Goal: Task Accomplishment & Management: Manage account settings

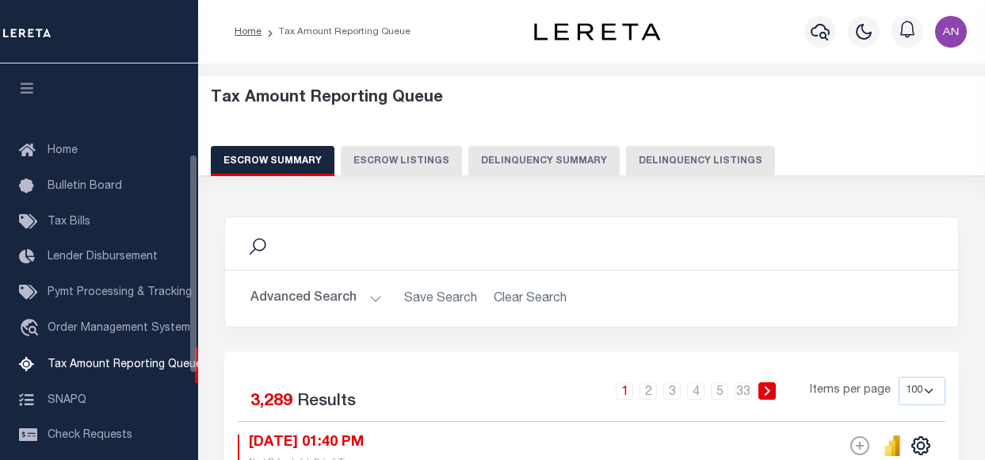
click at [658, 162] on button "Delinquency Listings" at bounding box center [700, 161] width 149 height 30
select select "100"
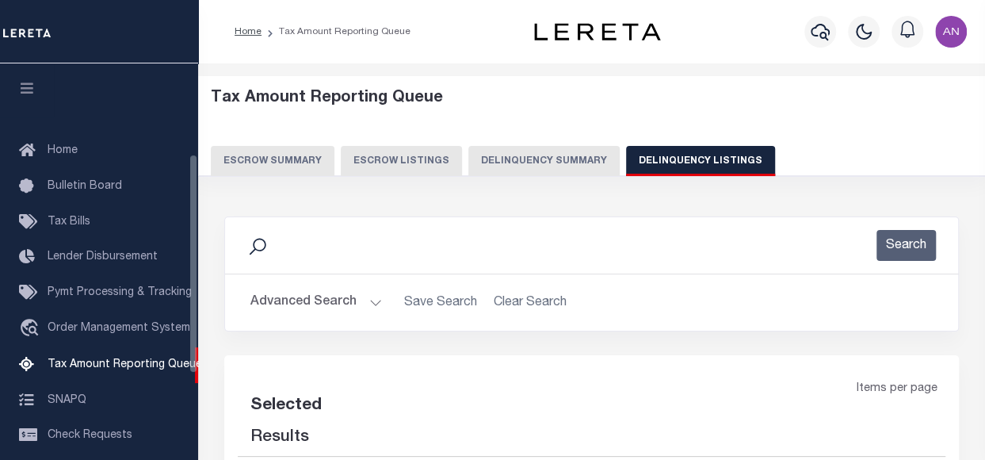
select select "100"
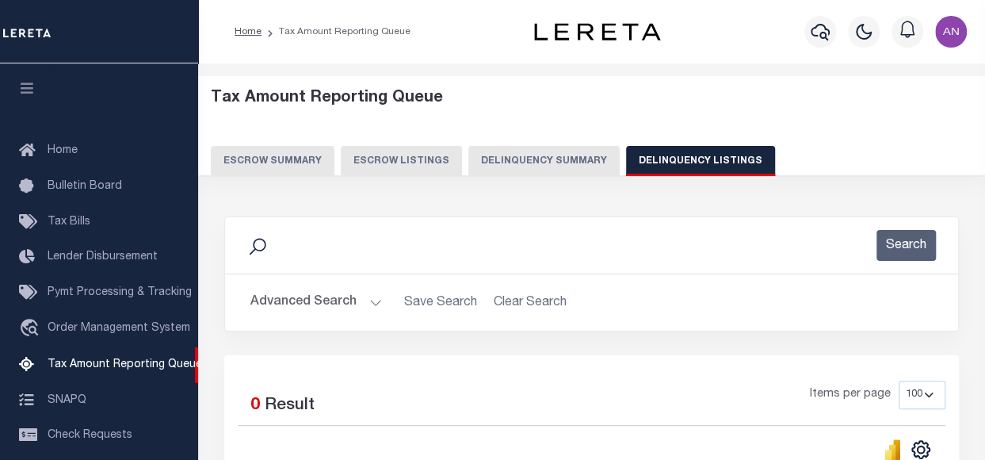
scroll to position [162, 0]
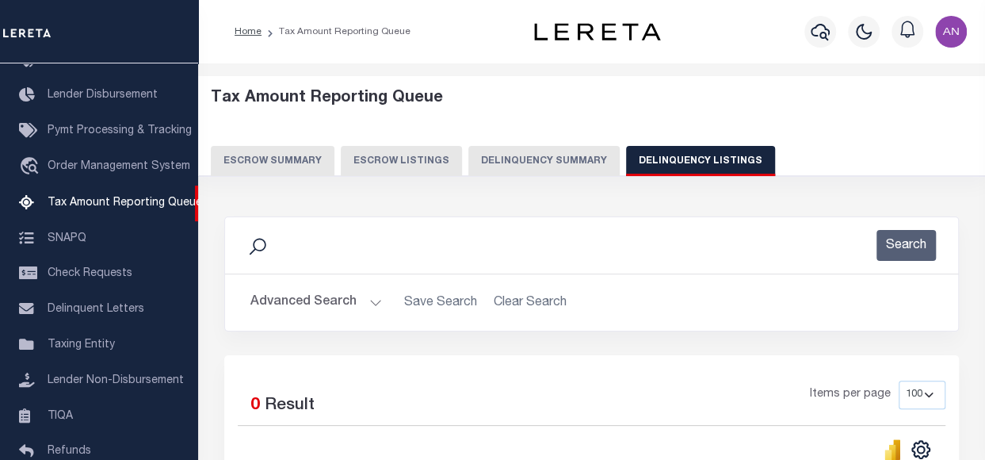
click at [300, 304] on button "Advanced Search" at bounding box center [316, 302] width 132 height 31
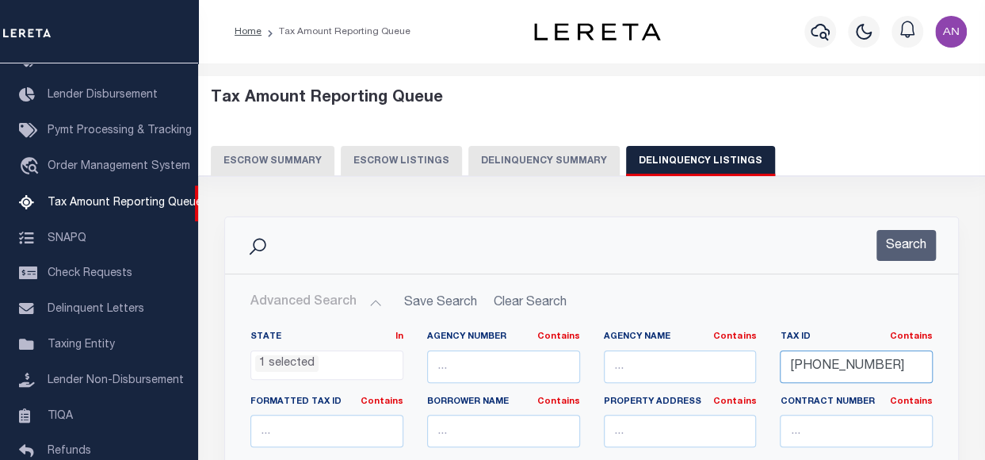
click at [813, 368] on input "001-06420-004" at bounding box center [856, 366] width 153 height 32
paste input "120400001006010"
type input "0120400001006010"
click at [901, 246] on button "Search" at bounding box center [905, 245] width 59 height 31
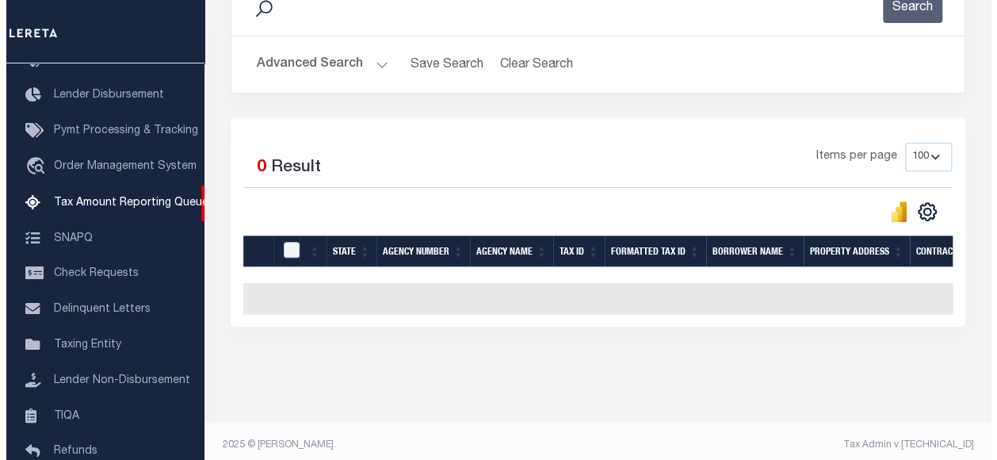
scroll to position [0, 0]
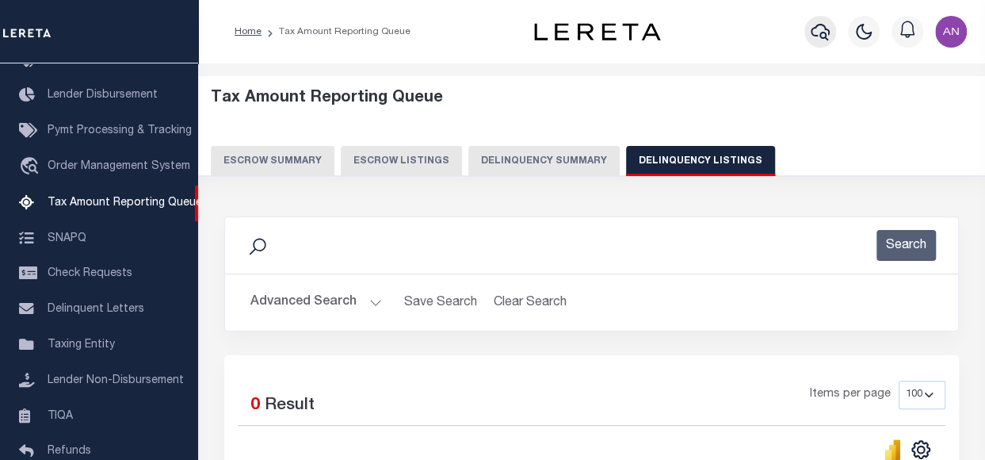
click at [821, 29] on icon "button" at bounding box center [820, 31] width 19 height 19
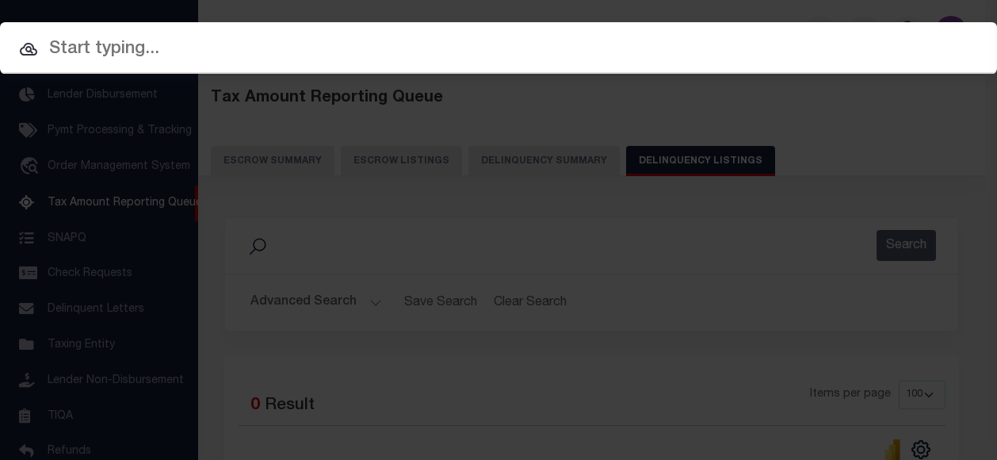
paste input "70605327"
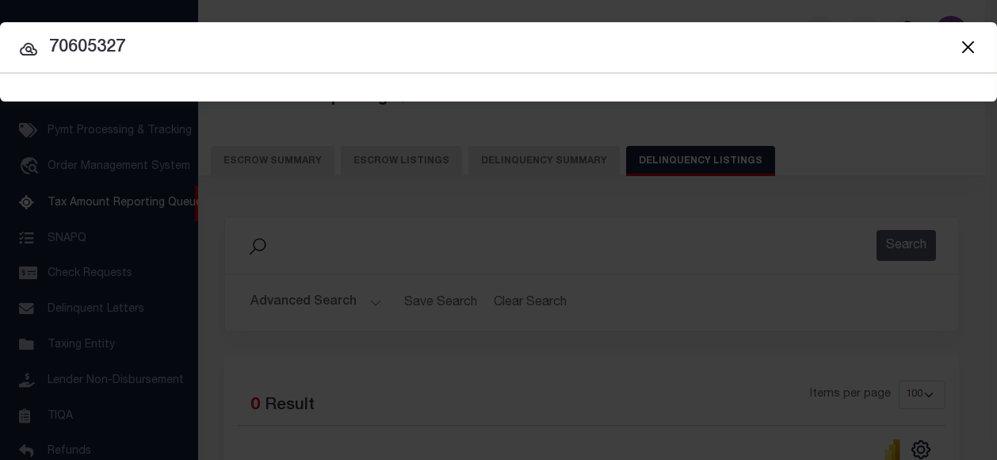
type input "70605327"
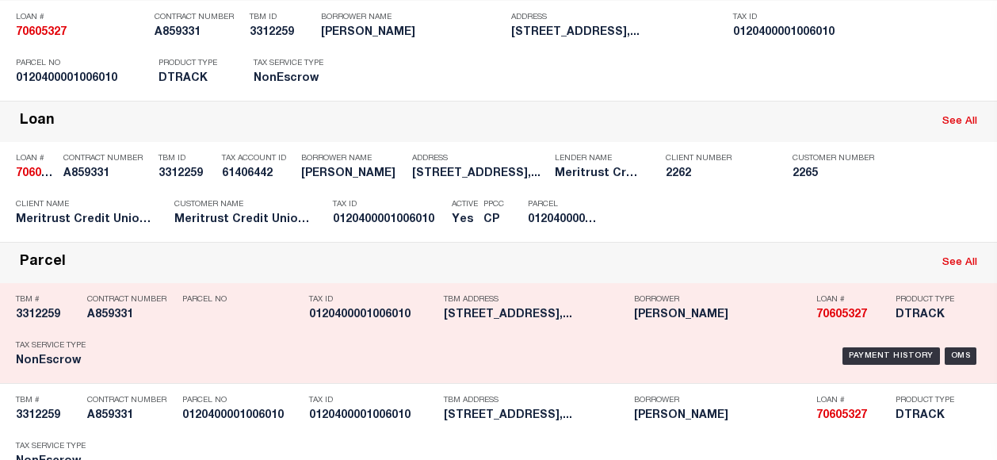
scroll to position [108, 0]
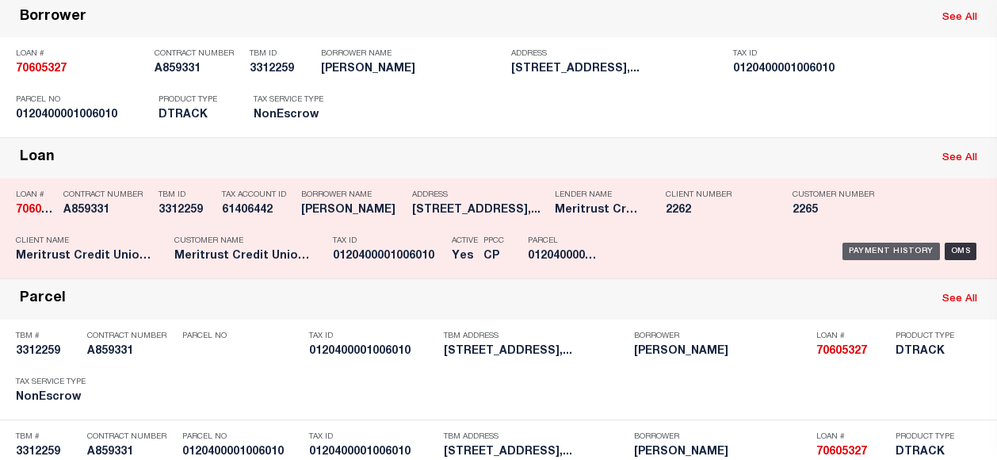
click at [853, 251] on div "Payment History" at bounding box center [890, 250] width 97 height 17
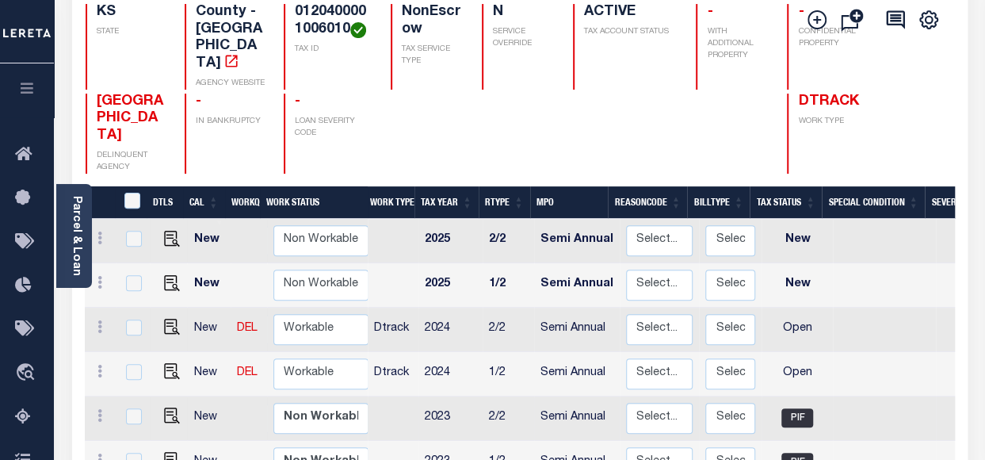
scroll to position [238, 0]
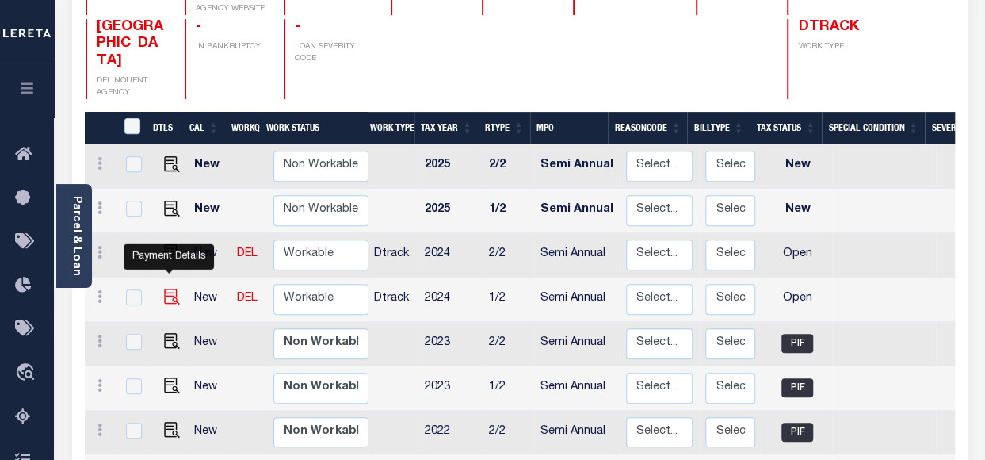
click at [168, 288] on img "" at bounding box center [172, 296] width 16 height 16
checkbox input "true"
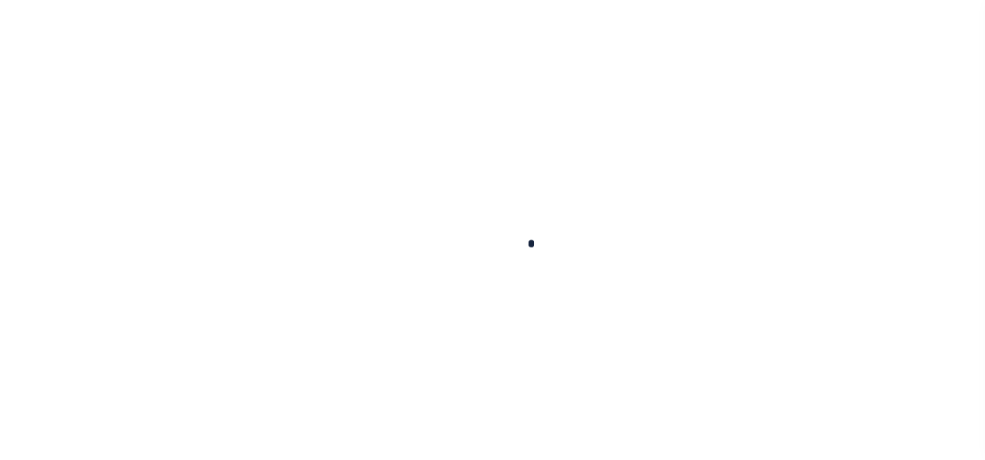
checkbox input "false"
type input "Semi Annual"
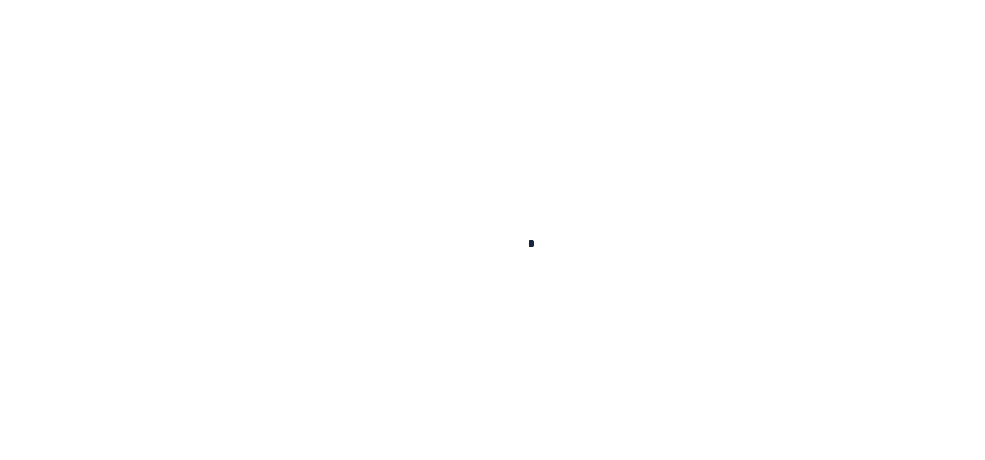
type input "12/11/2024"
select select "OP2"
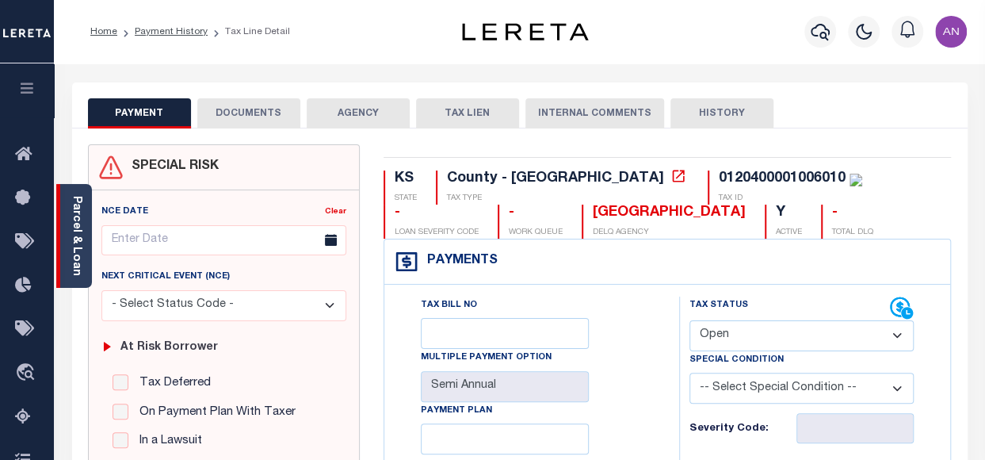
click at [72, 234] on link "Parcel & Loan" at bounding box center [76, 236] width 11 height 80
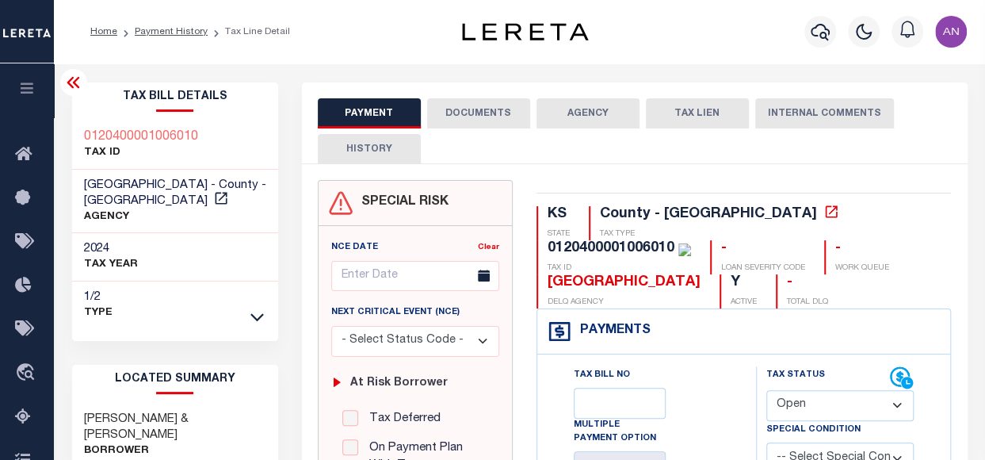
click at [493, 112] on button "DOCUMENTS" at bounding box center [478, 113] width 103 height 30
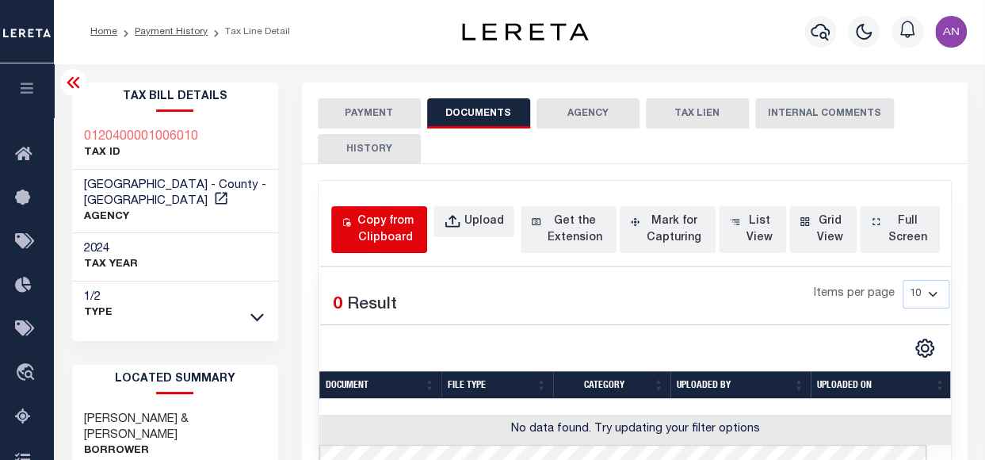
click at [367, 237] on div "Copy from Clipboard" at bounding box center [385, 229] width 63 height 33
select select "POP"
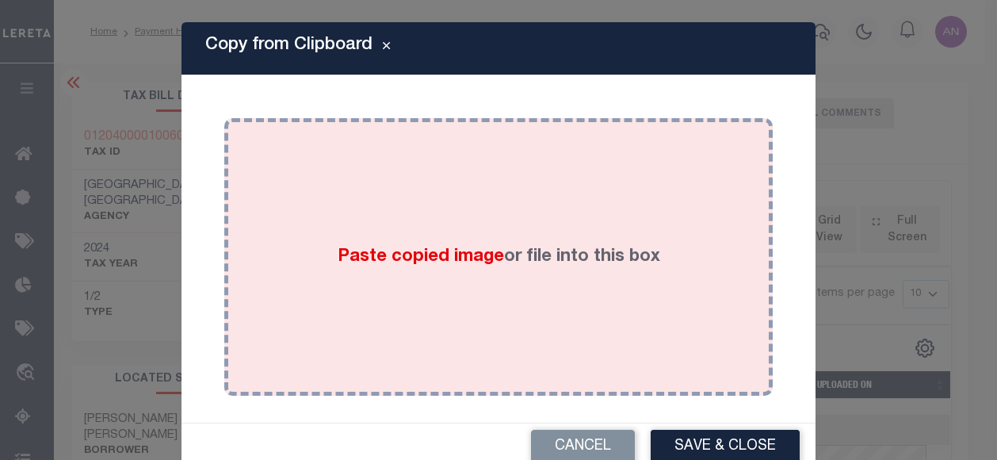
click at [568, 193] on div "Paste copied image or file into this box" at bounding box center [498, 257] width 525 height 254
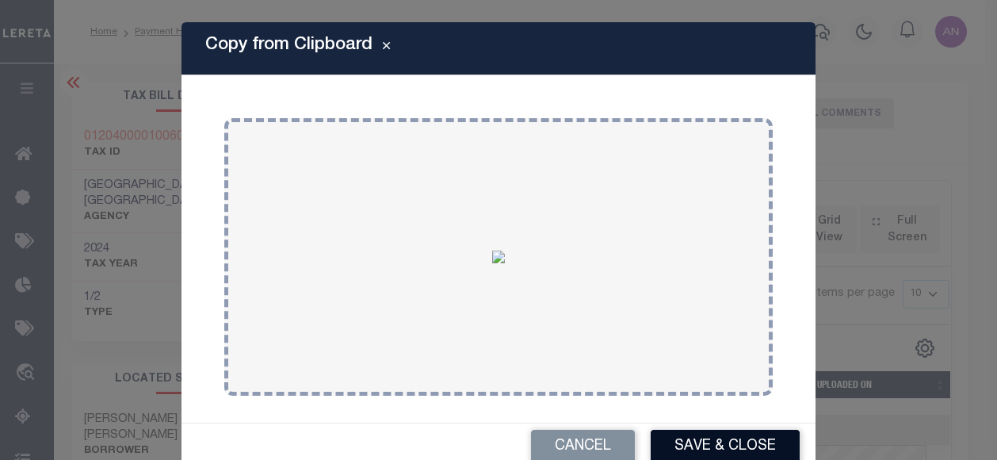
click at [683, 442] on button "Save & Close" at bounding box center [725, 446] width 149 height 34
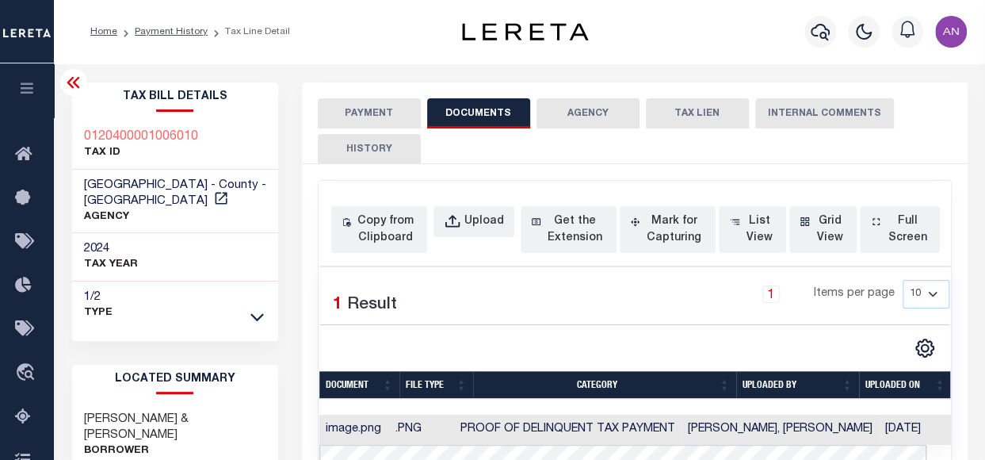
click at [402, 124] on button "PAYMENT" at bounding box center [369, 113] width 103 height 30
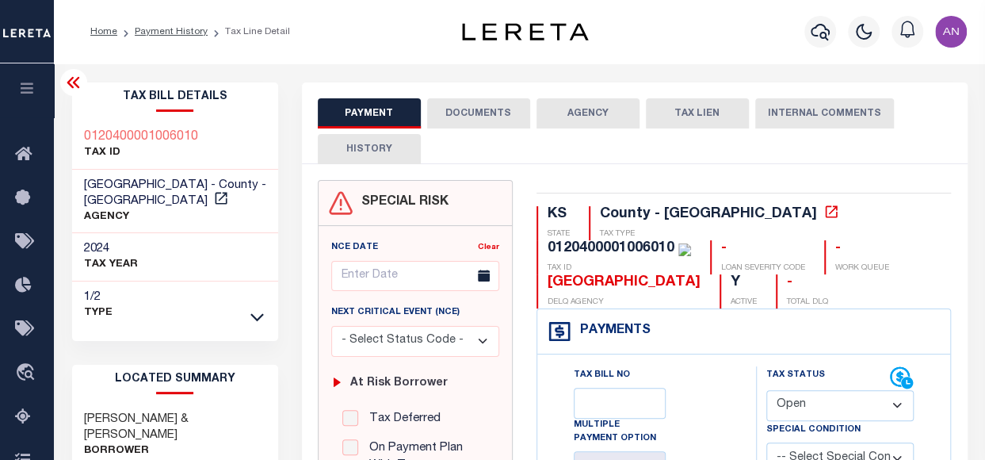
click at [830, 405] on select "- Select Status Code - Open Due/Unpaid Paid Incomplete No Tax Due Internal Refu…" at bounding box center [840, 405] width 148 height 31
select select "PYD"
click at [766, 390] on select "- Select Status Code - Open Due/Unpaid Paid Incomplete No Tax Due Internal Refu…" at bounding box center [840, 405] width 148 height 31
type input "[DATE]"
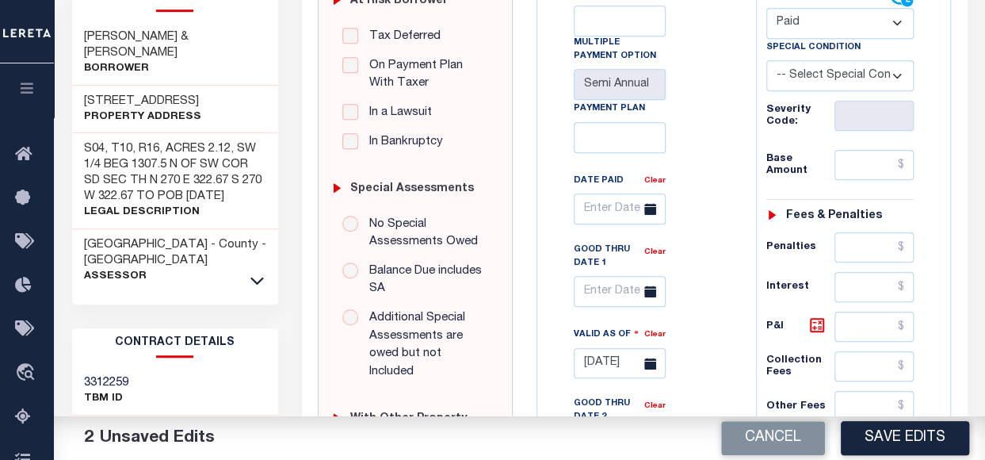
scroll to position [396, 0]
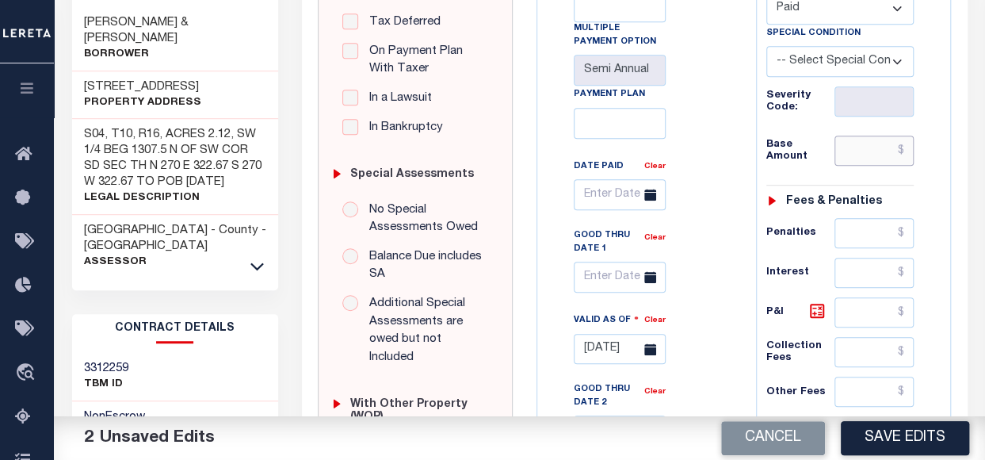
click at [876, 151] on input "text" at bounding box center [873, 150] width 79 height 30
type input "$0.00"
click at [682, 123] on div "Tax Bill No Multiple Payment Option Semi Annual Payment Plan Clear Clear Valid …" at bounding box center [642, 208] width 179 height 476
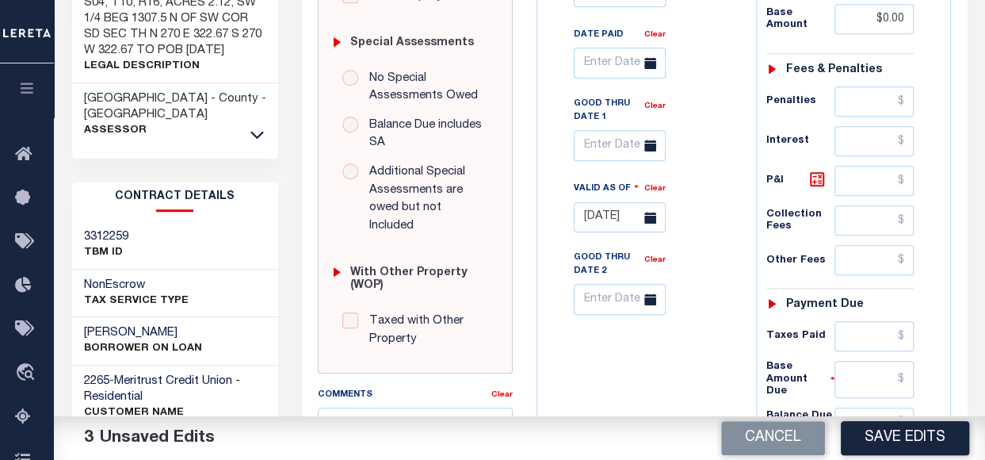
scroll to position [555, 0]
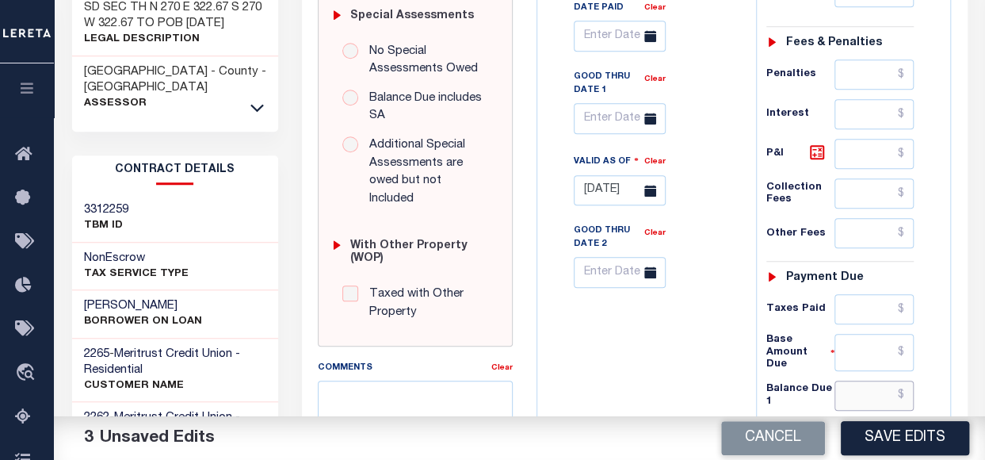
click at [886, 388] on input "text" at bounding box center [873, 395] width 79 height 30
type input "$0.00"
click at [674, 385] on div "Tax Bill No Multiple Payment Option Semi Annual Payment Plan Clear" at bounding box center [642, 164] width 203 height 707
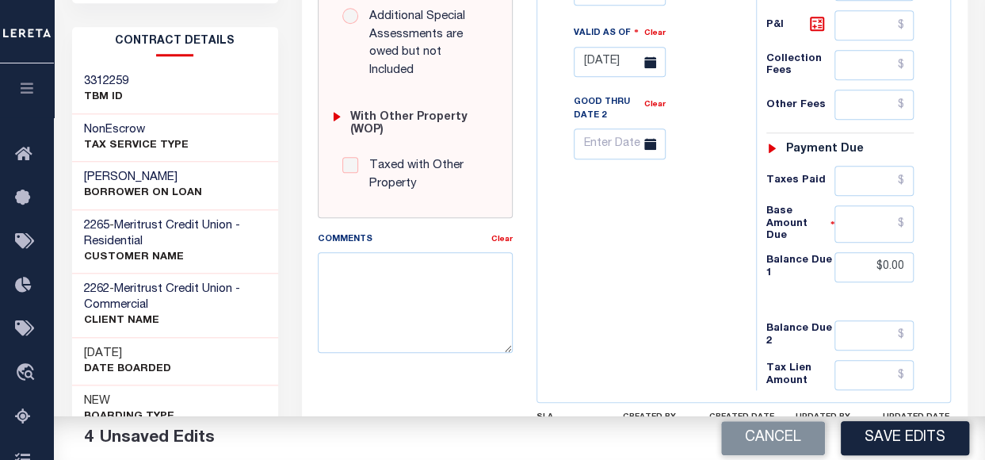
scroll to position [713, 0]
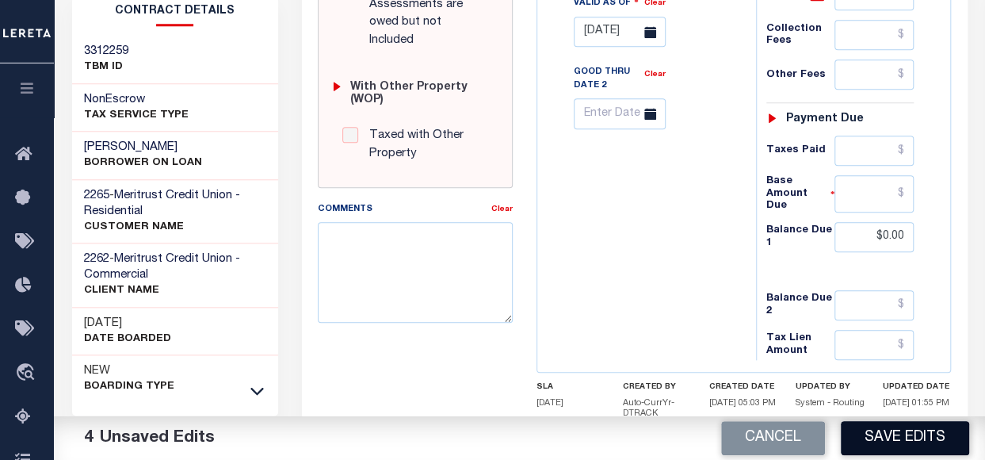
click at [876, 448] on button "Save Edits" at bounding box center [905, 438] width 128 height 34
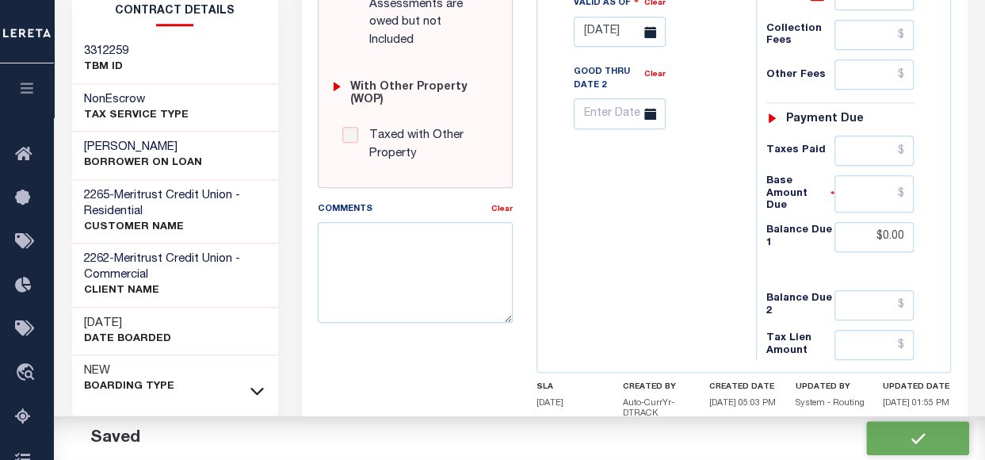
checkbox input "false"
type input "$0"
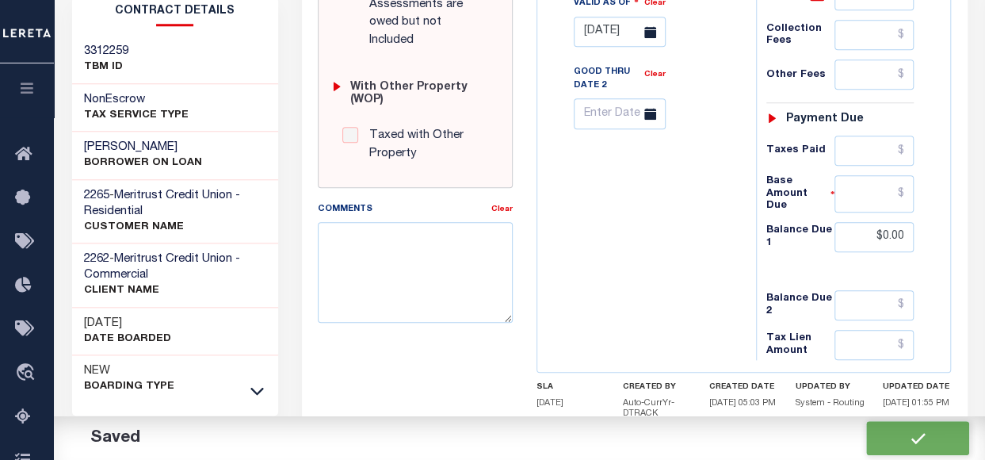
type input "$0"
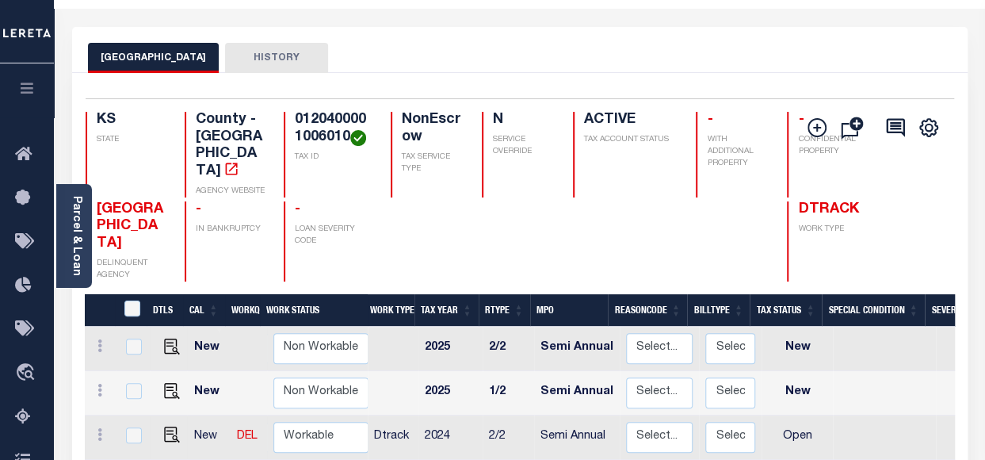
scroll to position [158, 0]
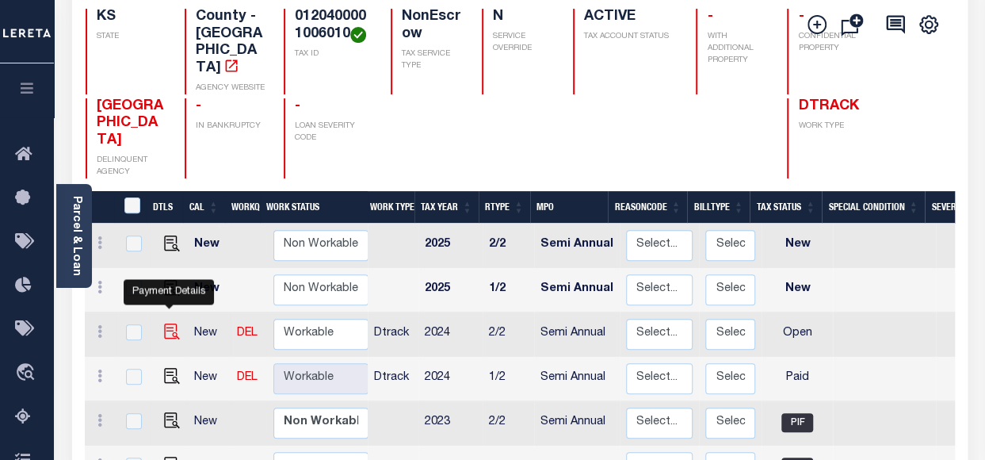
click at [168, 323] on img "" at bounding box center [172, 331] width 16 height 16
checkbox input "true"
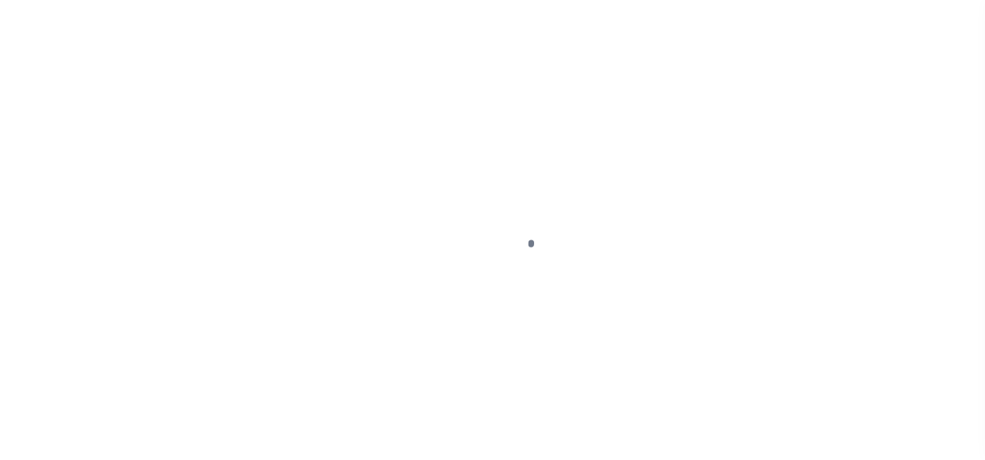
select select "OP2"
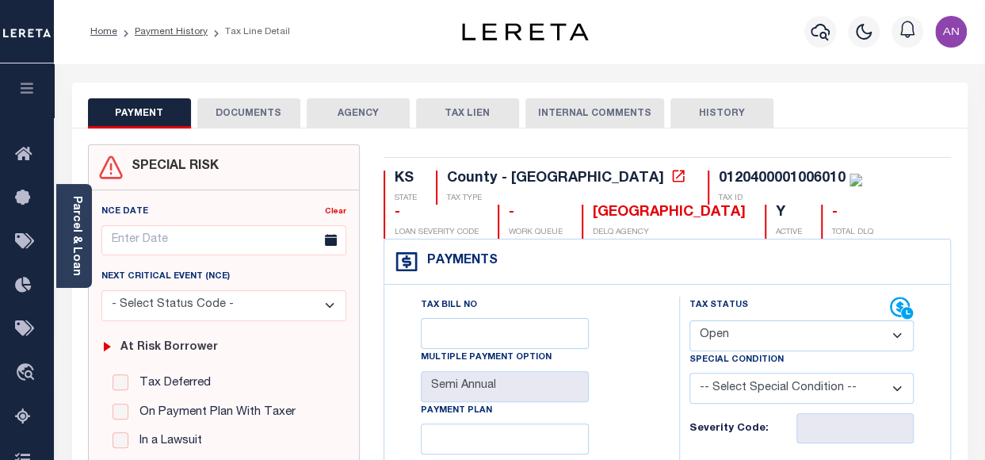
click at [250, 115] on button "DOCUMENTS" at bounding box center [248, 113] width 103 height 30
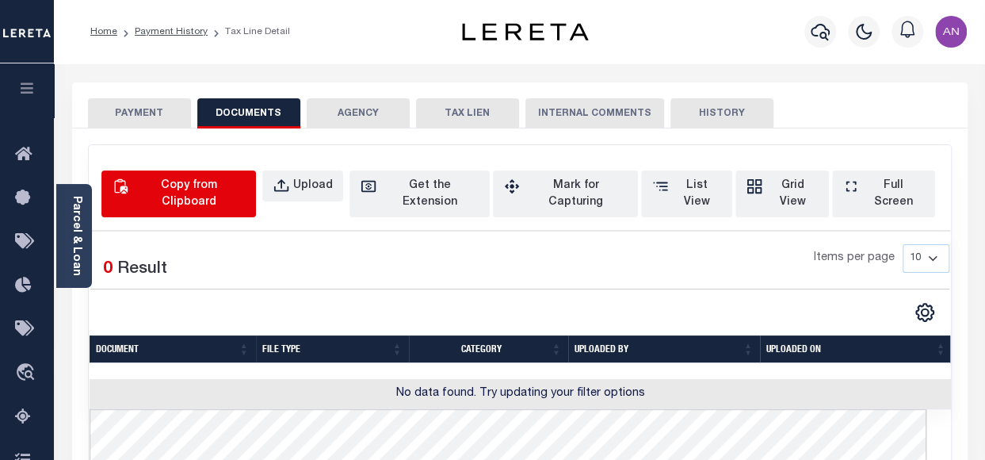
click at [236, 177] on div "Copy from Clipboard" at bounding box center [188, 193] width 113 height 33
select select "POP"
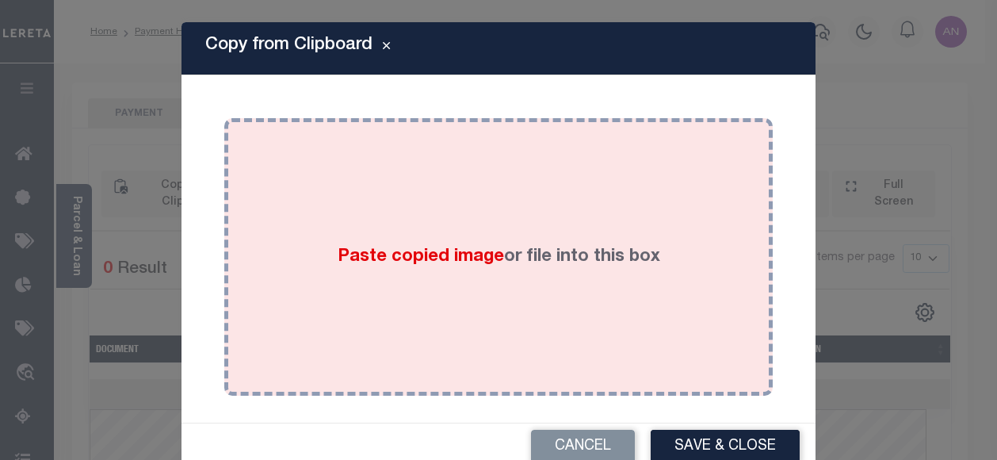
click at [464, 175] on div "Paste copied image or file into this box" at bounding box center [498, 257] width 525 height 254
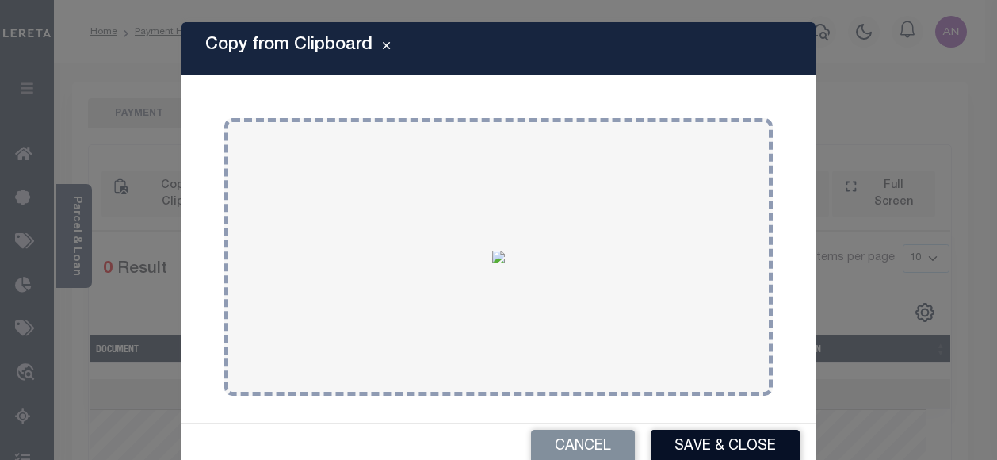
click at [743, 443] on button "Save & Close" at bounding box center [725, 446] width 149 height 34
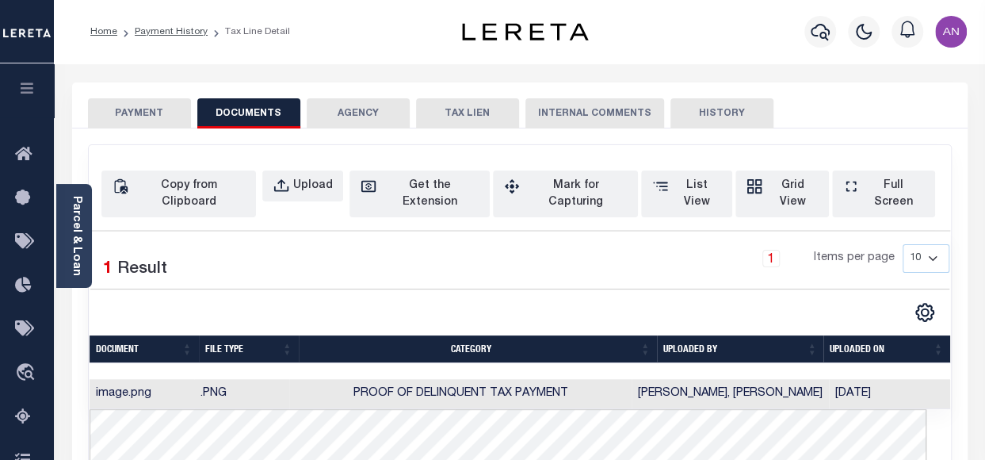
click at [161, 115] on button "PAYMENT" at bounding box center [139, 113] width 103 height 30
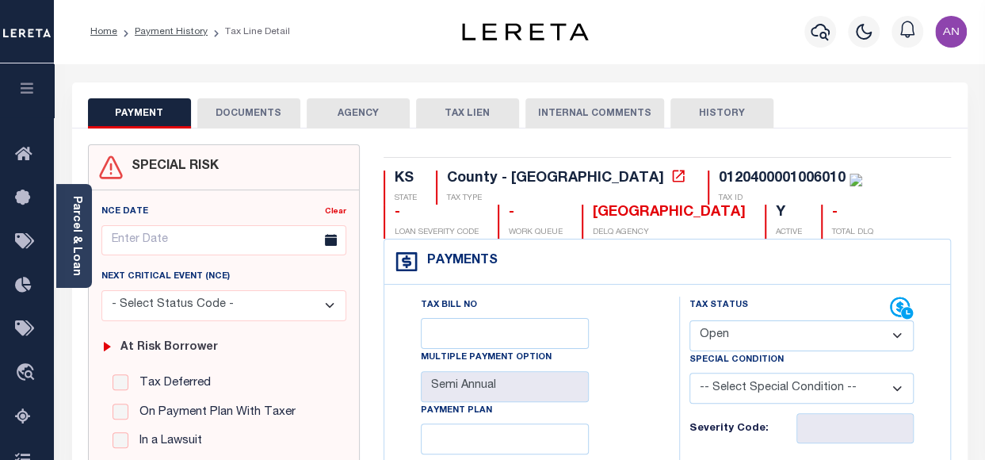
click at [897, 334] on select "- Select Status Code - Open Due/Unpaid Paid Incomplete No Tax Due Internal Refu…" at bounding box center [801, 335] width 224 height 31
select select "PYD"
click at [689, 320] on select "- Select Status Code - Open Due/Unpaid Paid Incomplete No Tax Due Internal Refu…" at bounding box center [801, 335] width 224 height 31
type input "[DATE]"
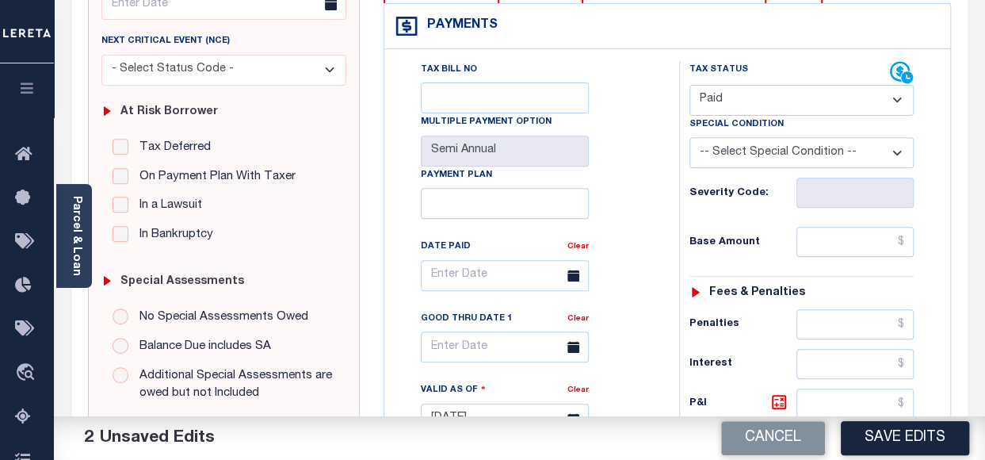
scroll to position [238, 0]
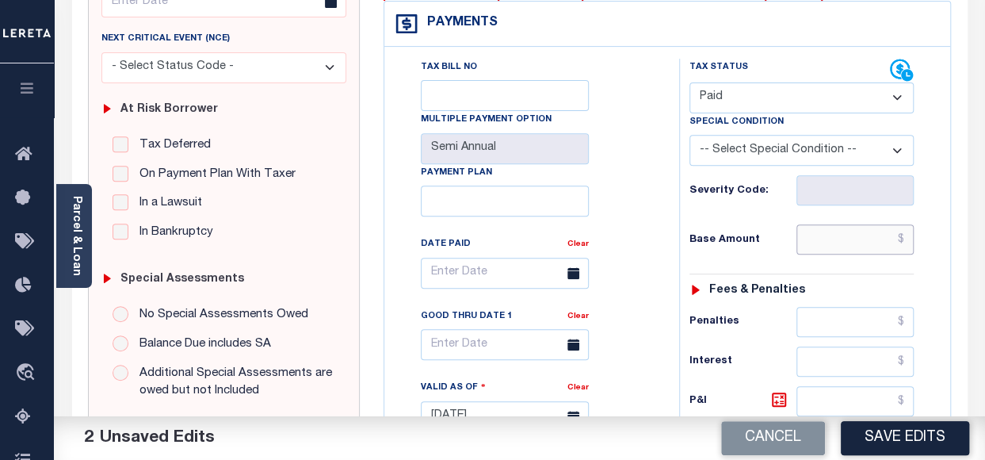
click at [884, 247] on input "text" at bounding box center [854, 239] width 117 height 30
type input "$0.00"
click at [660, 277] on div "Tax Bill No Multiple Payment Option Semi Annual Payment Plan Clear" at bounding box center [527, 409] width 279 height 700
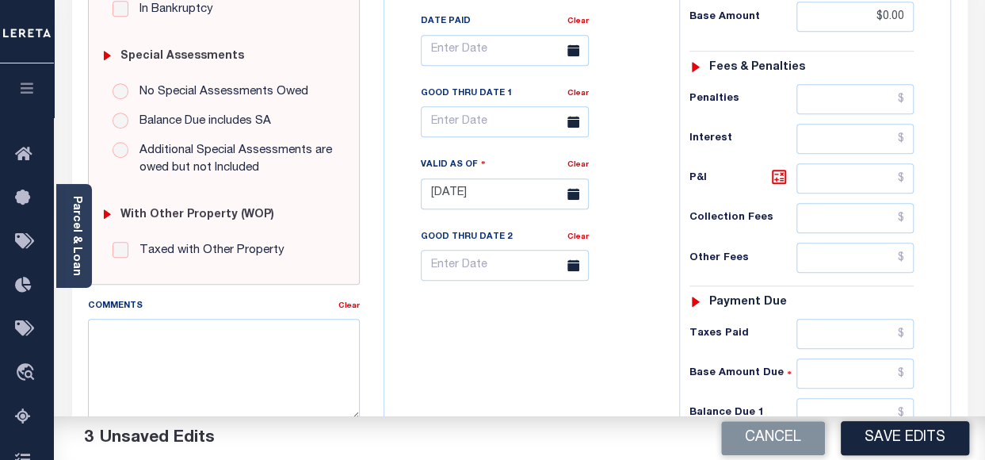
scroll to position [475, 0]
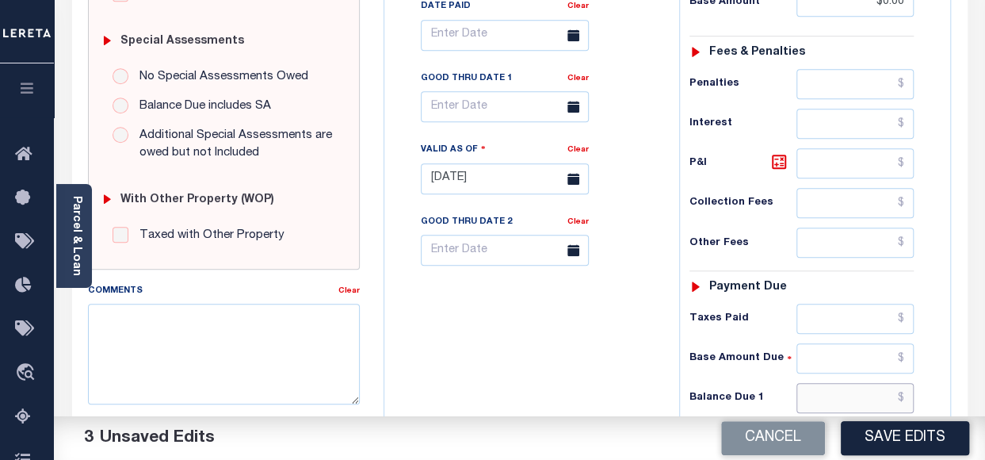
click at [875, 391] on input "text" at bounding box center [854, 398] width 117 height 30
type input "$0.00"
click at [616, 383] on div "Tax Bill No Multiple Payment Option Semi Annual Payment Plan Clear" at bounding box center [527, 171] width 279 height 700
click at [885, 438] on button "Save Edits" at bounding box center [905, 438] width 128 height 34
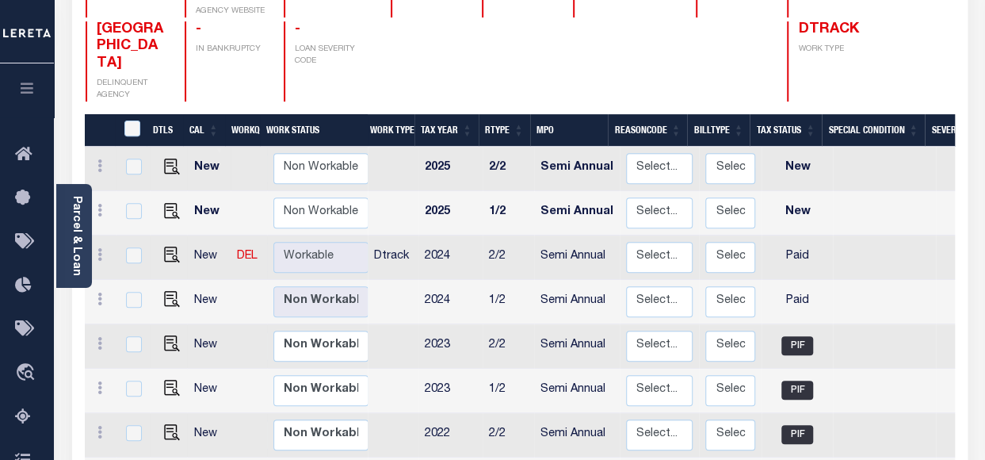
scroll to position [238, 0]
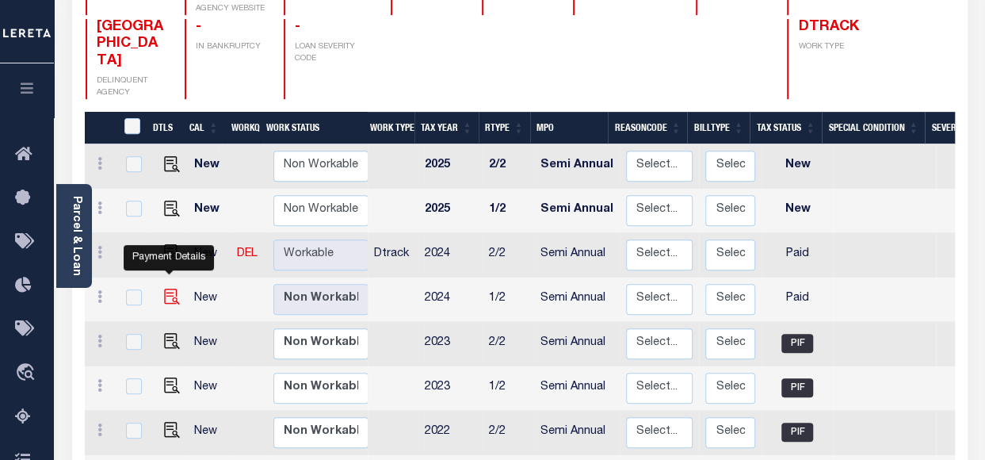
click at [171, 288] on img "" at bounding box center [172, 296] width 16 height 16
checkbox input "true"
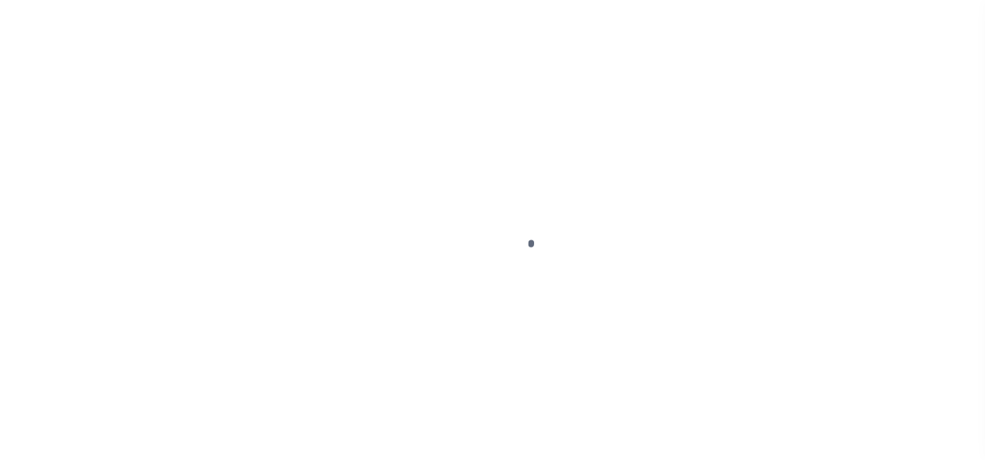
select select "PYD"
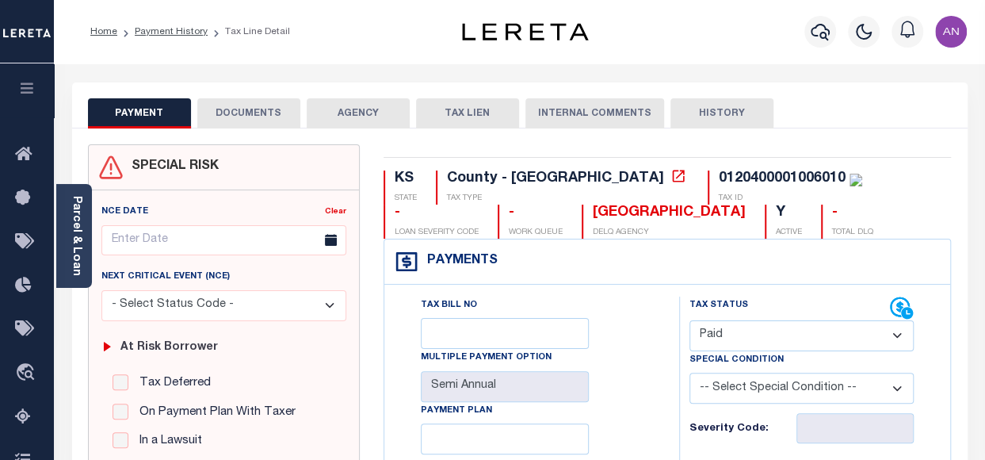
click at [250, 112] on button "DOCUMENTS" at bounding box center [248, 113] width 103 height 30
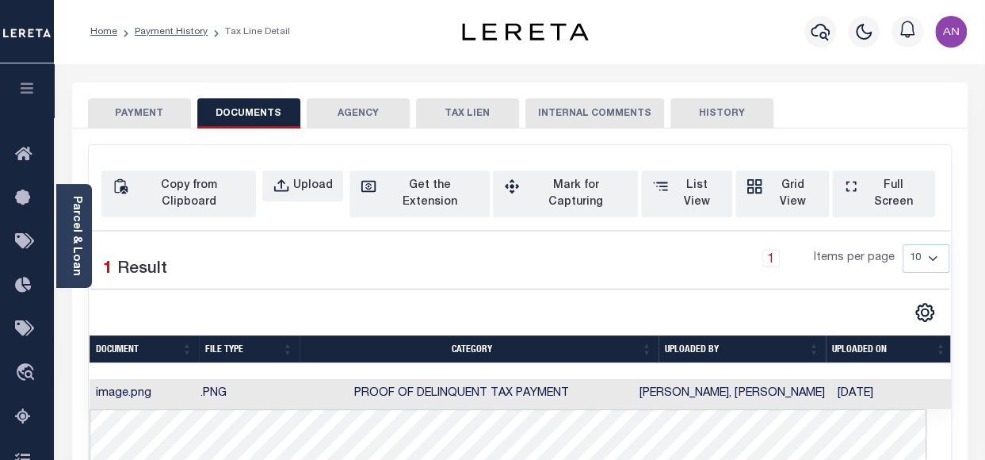
click at [288, 379] on td ".PNG" at bounding box center [242, 394] width 97 height 31
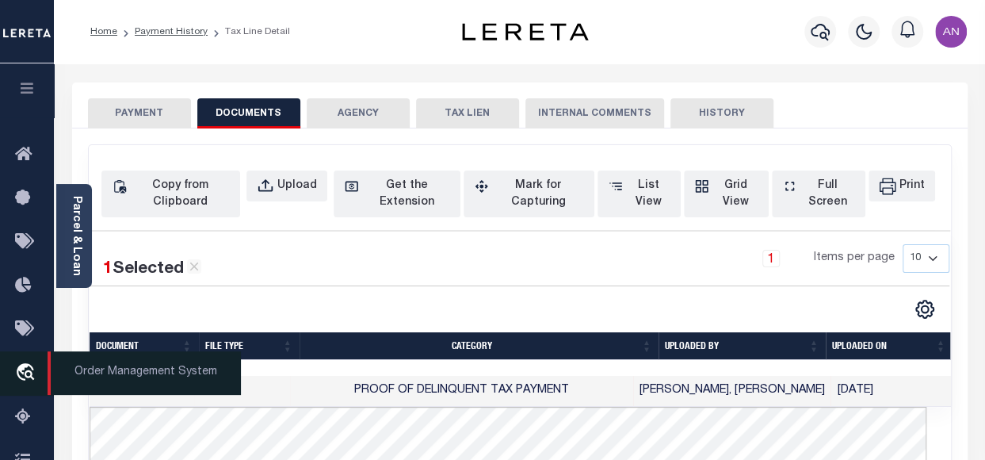
click at [27, 379] on icon "travel_explore" at bounding box center [27, 373] width 25 height 21
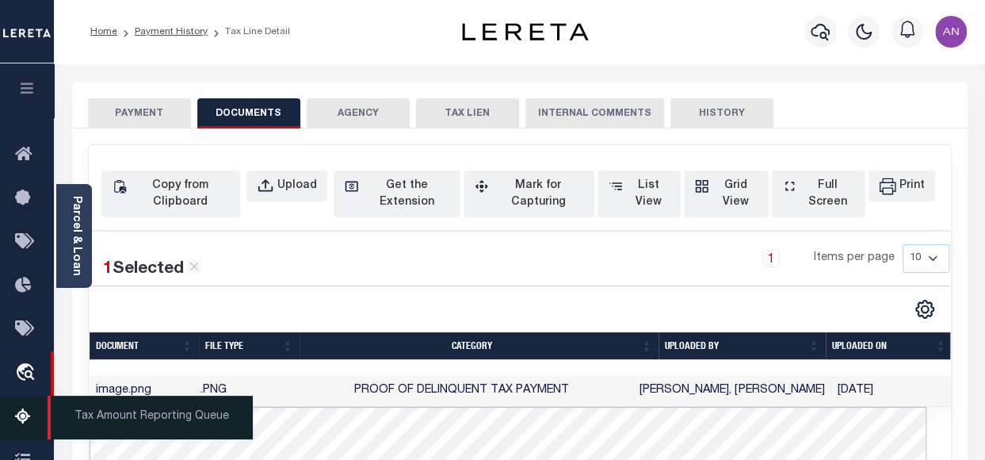
click at [24, 423] on icon at bounding box center [27, 417] width 25 height 20
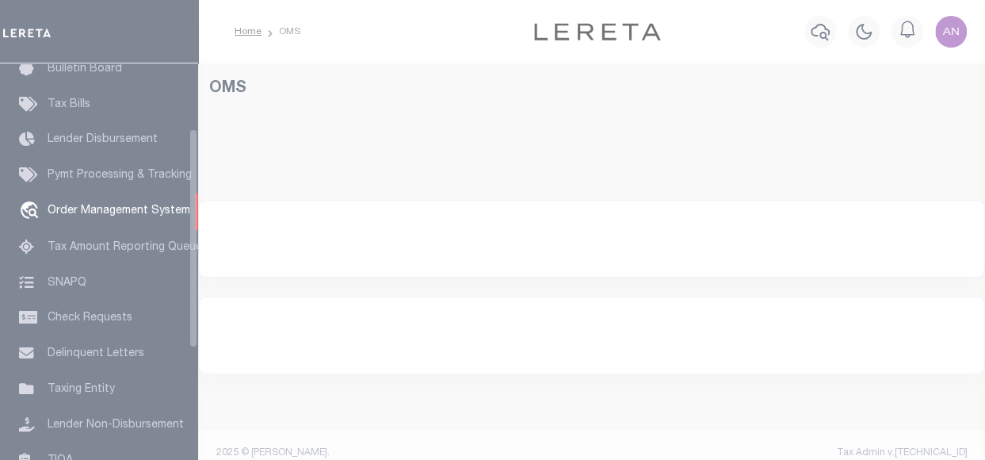
scroll to position [117, 0]
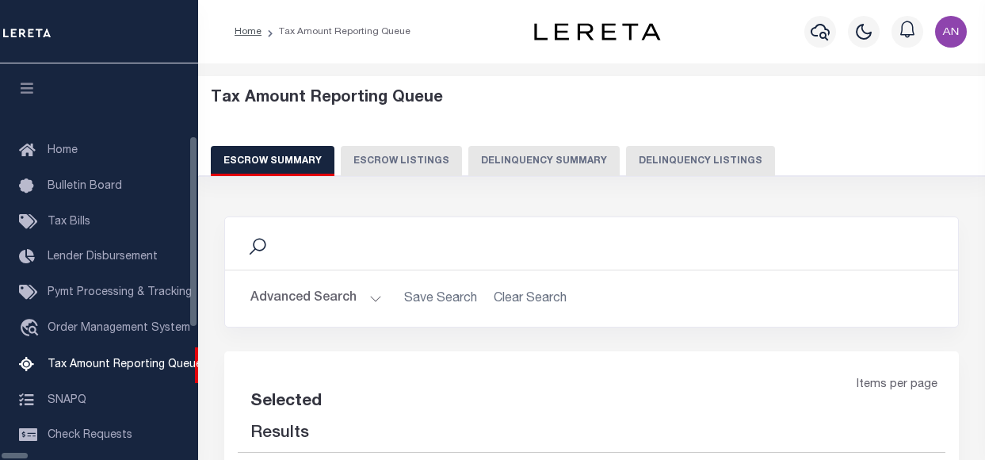
select select "100"
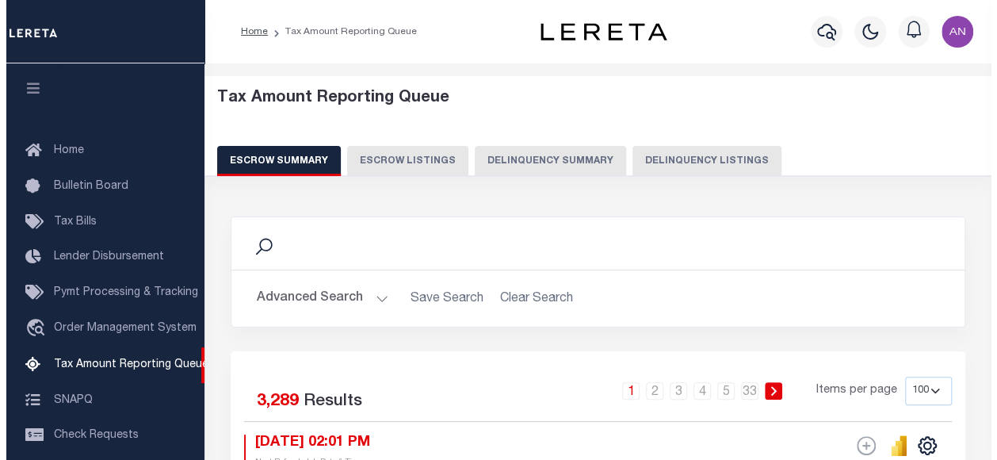
scroll to position [162, 0]
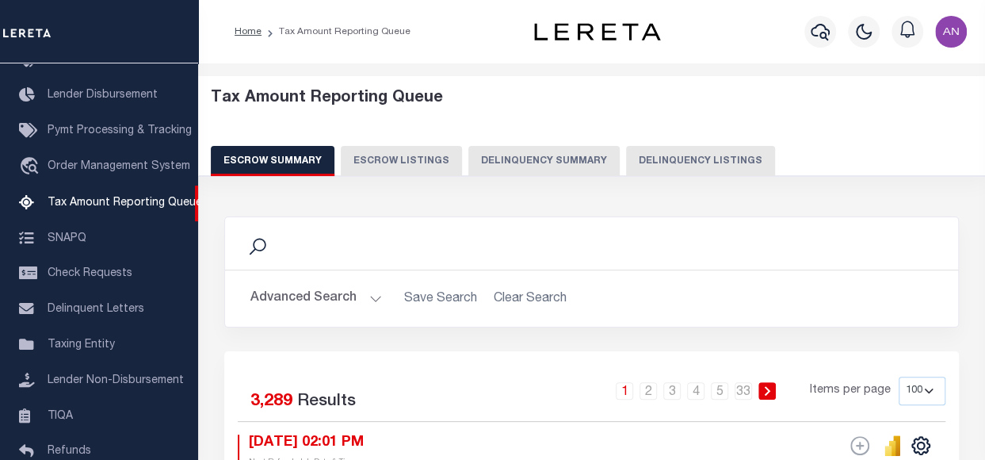
click at [320, 298] on button "Advanced Search" at bounding box center [316, 298] width 132 height 31
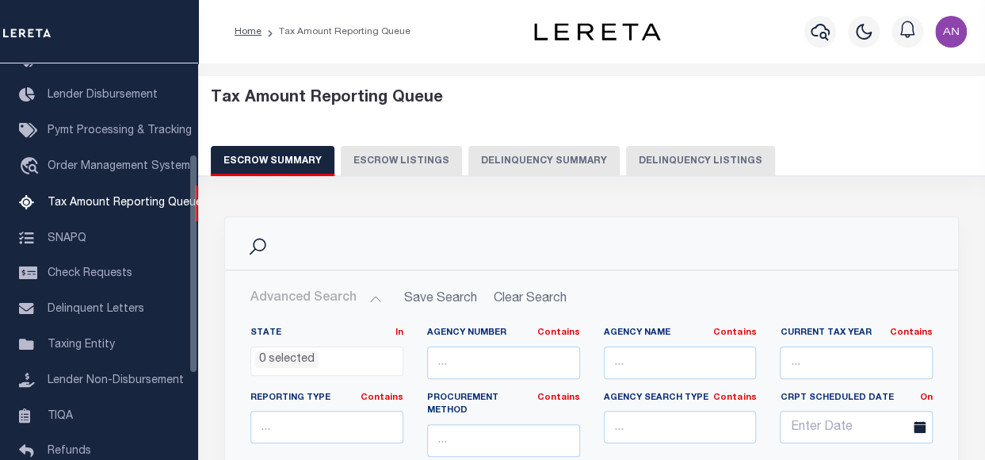
click at [662, 159] on button "Delinquency Listings" at bounding box center [700, 161] width 149 height 30
select select "IN"
select select "100"
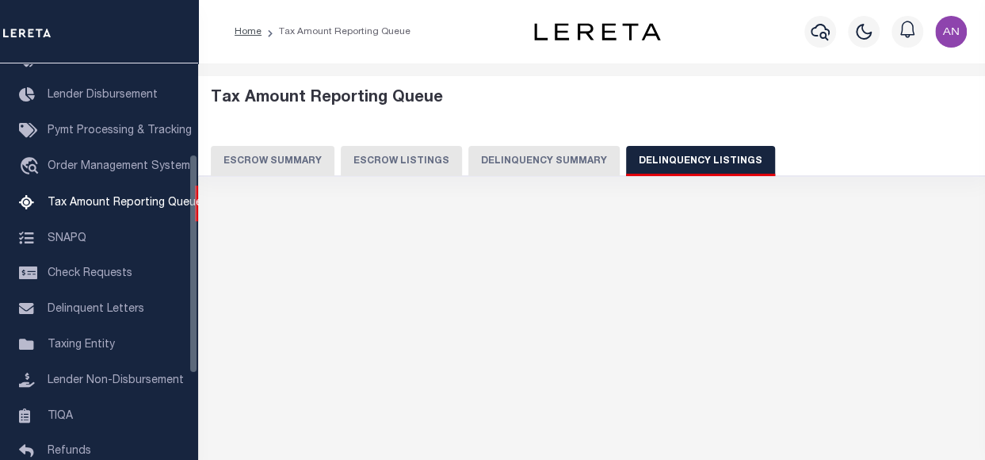
select select "100"
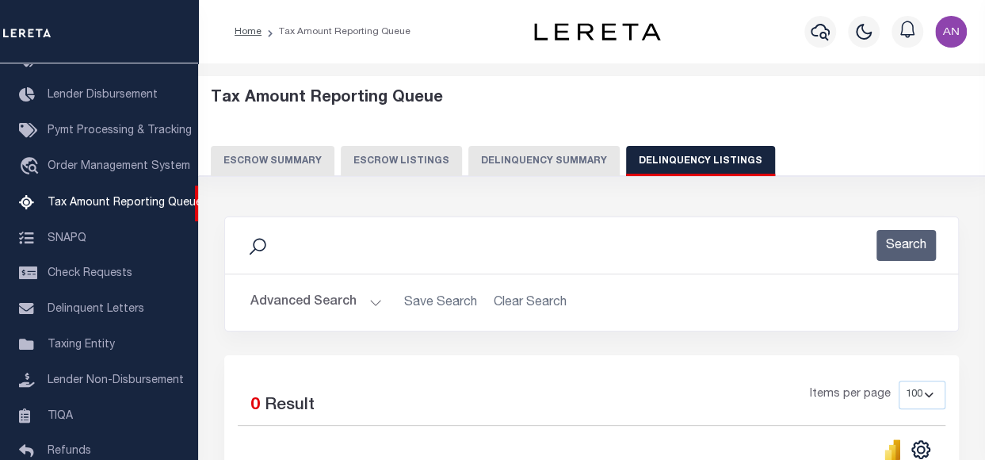
click at [297, 293] on button "Advanced Search" at bounding box center [316, 302] width 132 height 31
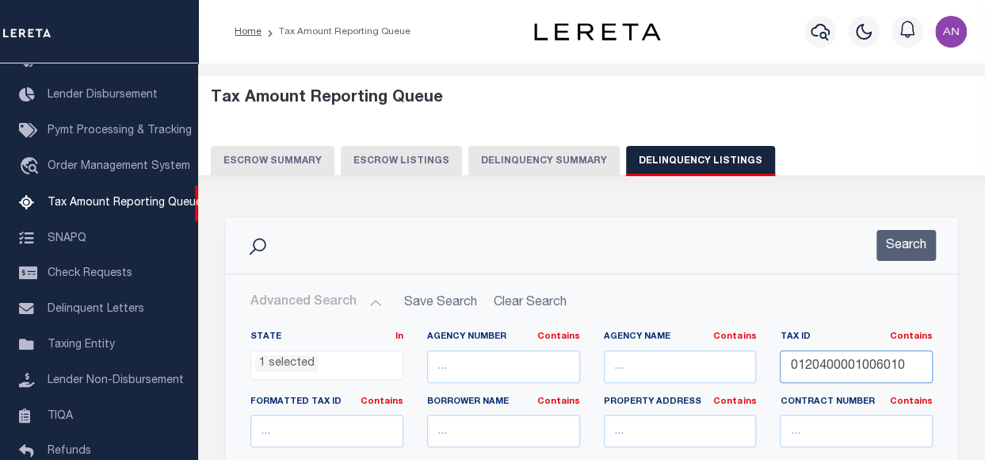
click at [823, 372] on input "0120400001006010" at bounding box center [856, 366] width 153 height 32
paste input "7260000100102"
type input "0172600001001020"
click at [902, 242] on button "Search" at bounding box center [905, 245] width 59 height 31
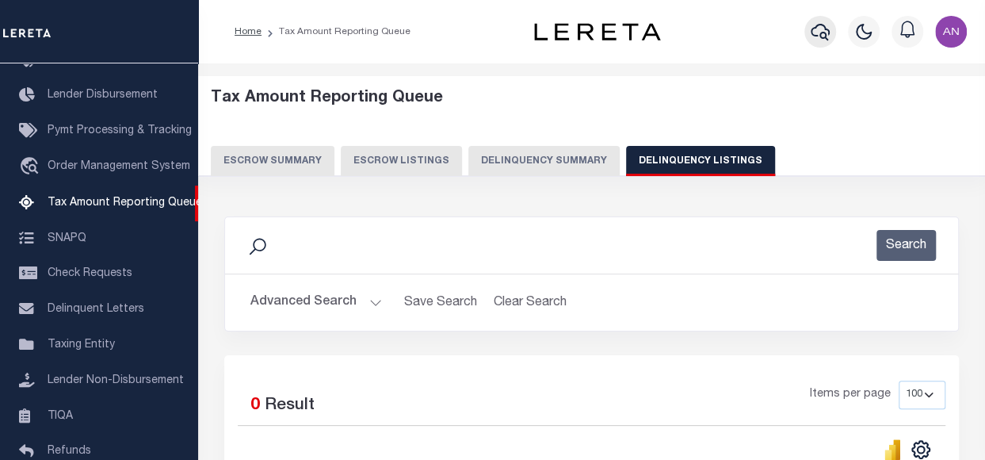
click at [819, 36] on icon "button" at bounding box center [820, 31] width 19 height 19
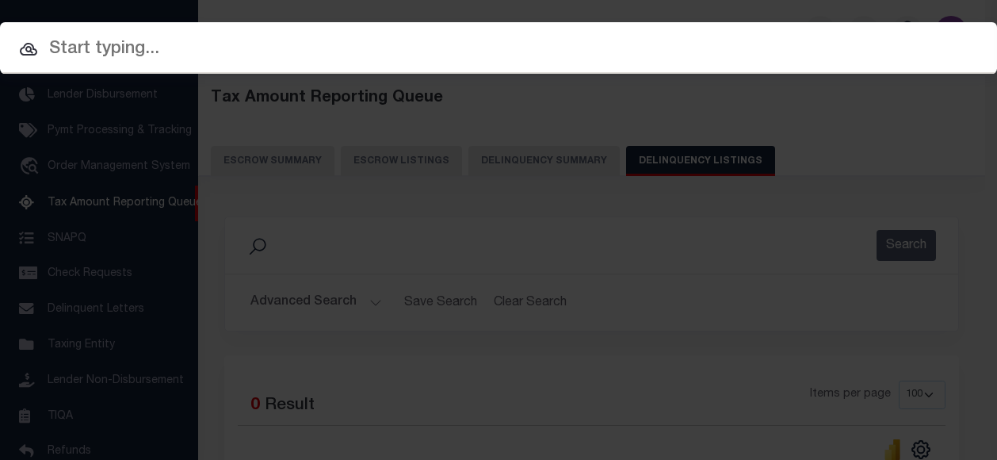
click at [323, 59] on input "text" at bounding box center [498, 50] width 997 height 28
paste input "0172600001001020"
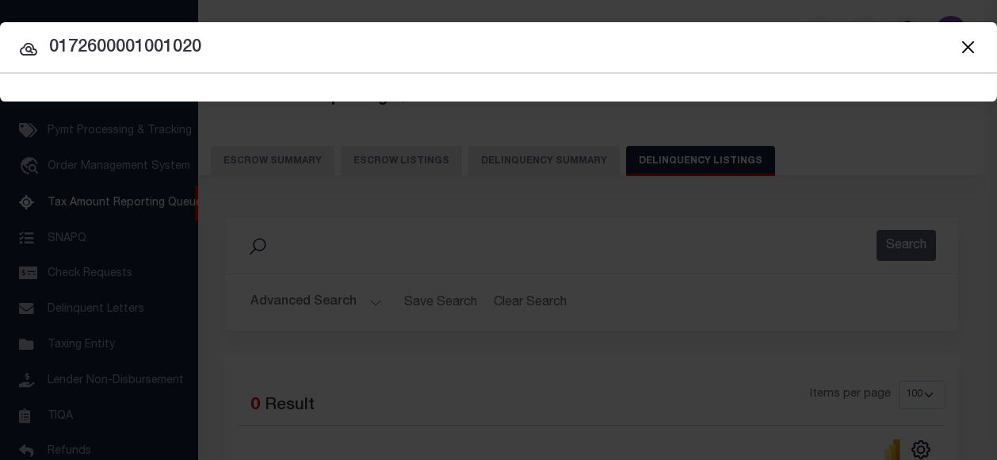
type input "0172600001001020"
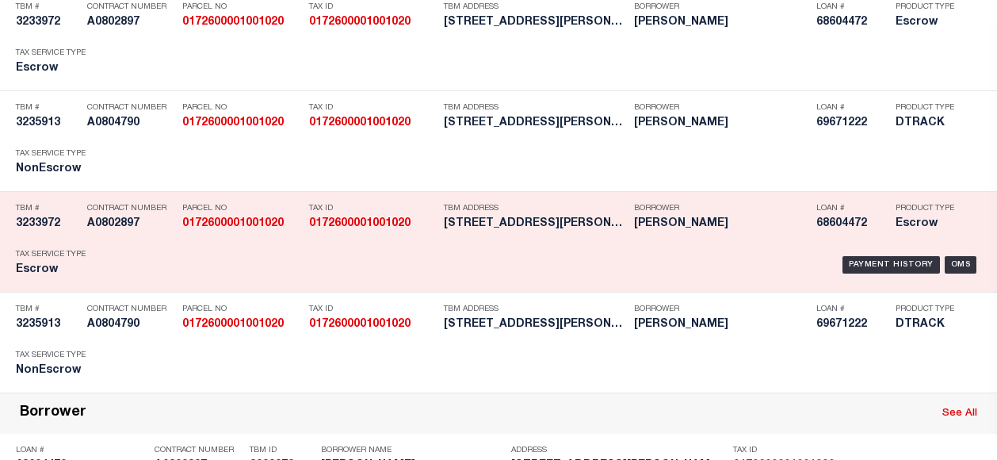
scroll to position [0, 0]
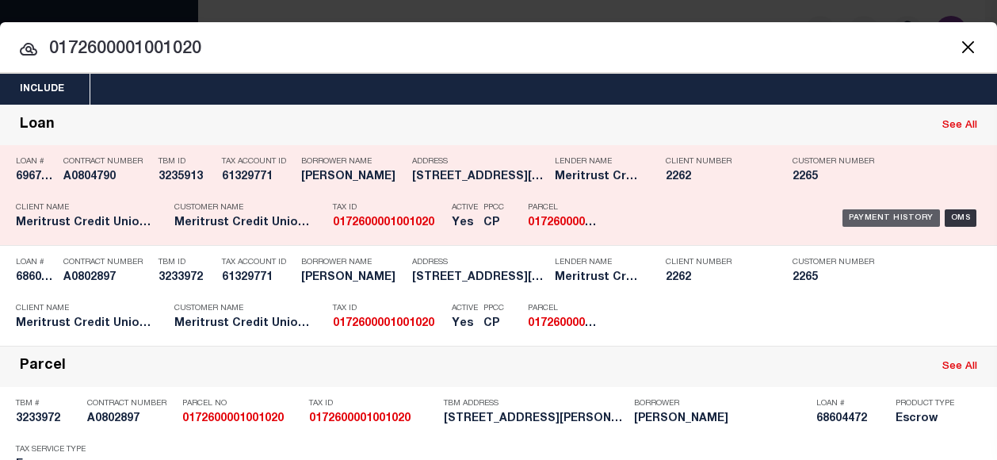
click at [863, 216] on div "Payment History" at bounding box center [890, 217] width 97 height 17
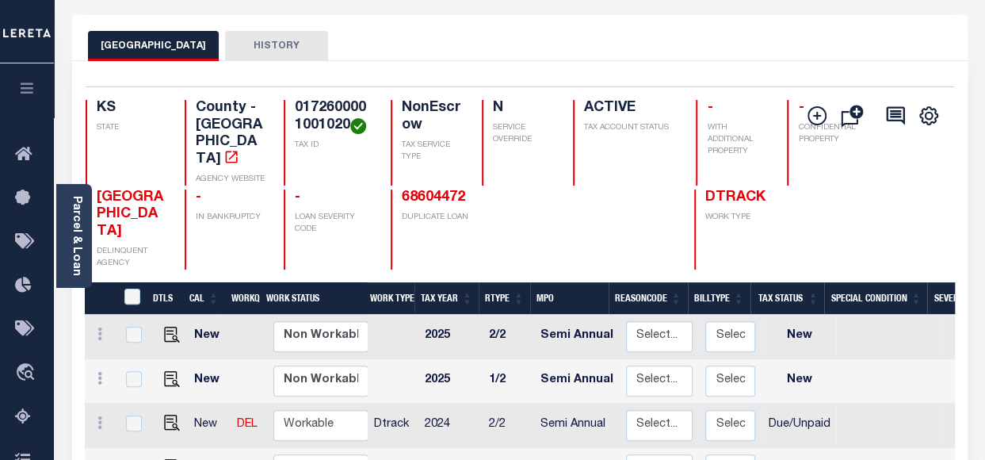
scroll to position [158, 0]
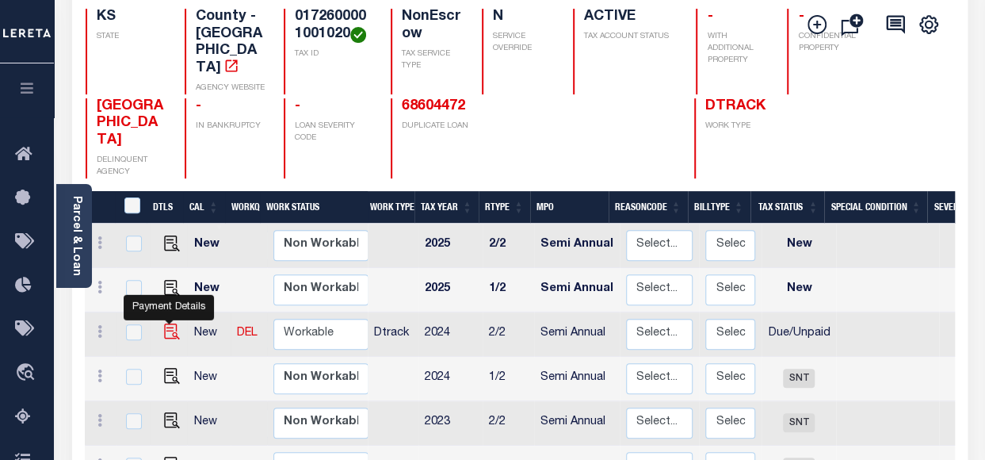
click at [171, 323] on img "" at bounding box center [172, 331] width 16 height 16
checkbox input "true"
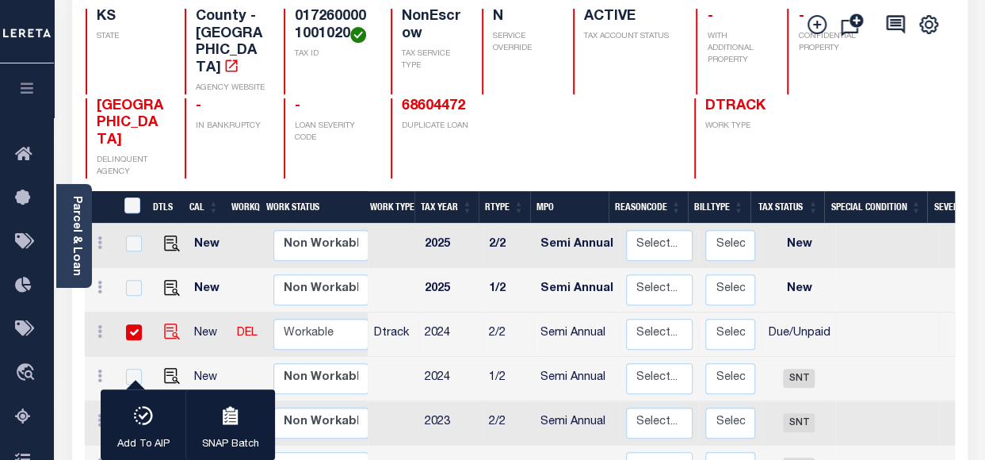
click at [167, 323] on img "" at bounding box center [172, 331] width 16 height 16
checkbox input "false"
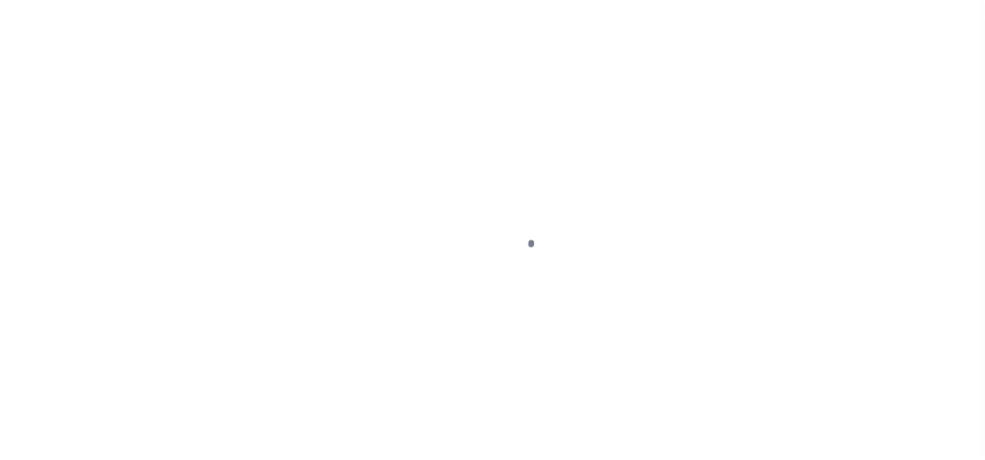
select select "DUE"
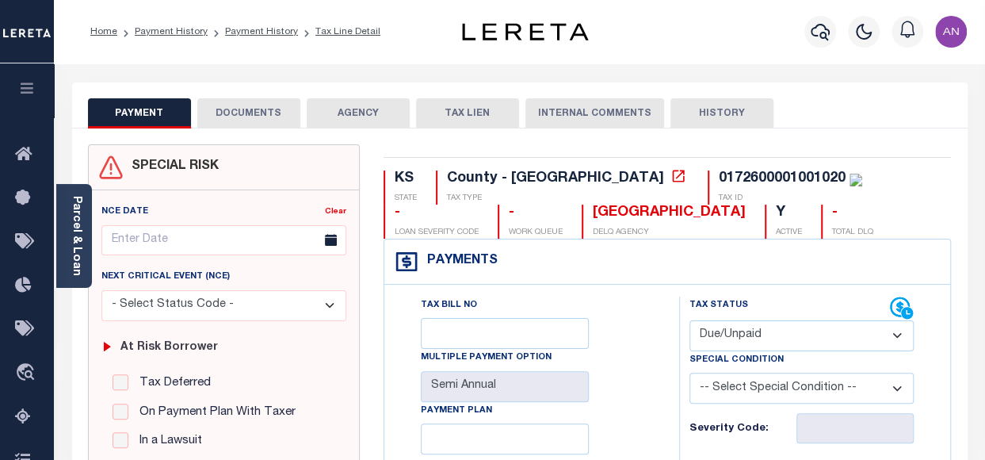
click at [242, 105] on button "DOCUMENTS" at bounding box center [248, 113] width 103 height 30
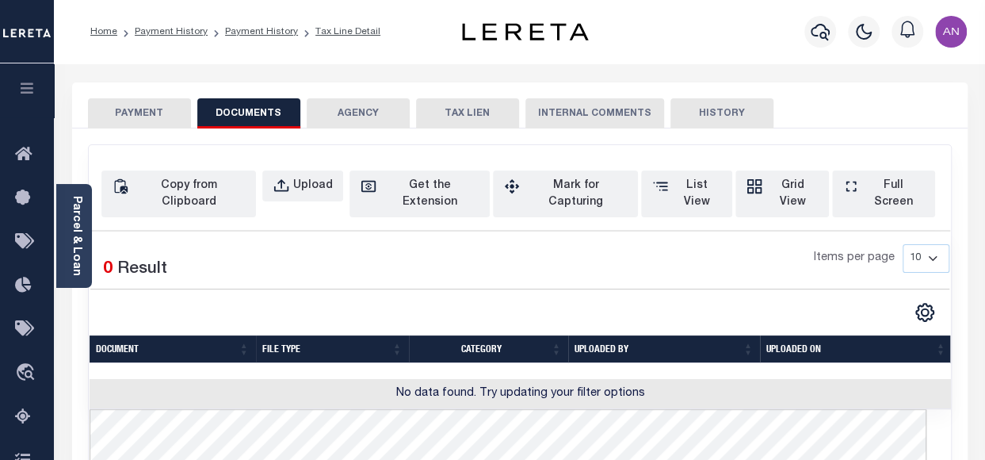
click at [135, 117] on button "PAYMENT" at bounding box center [139, 113] width 103 height 30
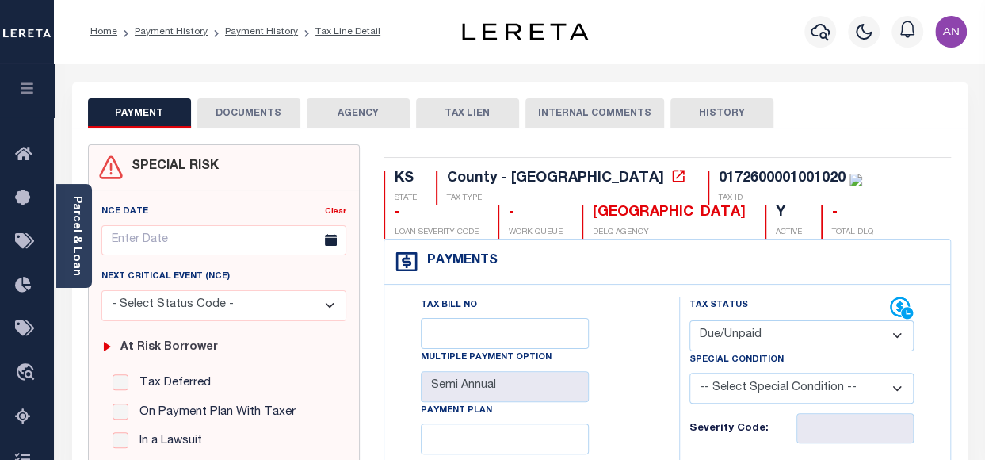
click at [737, 340] on select "- Select Status Code - Open Due/Unpaid Paid Incomplete No Tax Due Internal Refu…" at bounding box center [801, 335] width 224 height 31
click at [727, 331] on select "- Select Status Code - Open Due/Unpaid Paid Incomplete No Tax Due Internal Refu…" at bounding box center [801, 335] width 224 height 31
select select "PYD"
click at [689, 320] on select "- Select Status Code - Open Due/Unpaid Paid Incomplete No Tax Due Internal Refu…" at bounding box center [801, 335] width 224 height 31
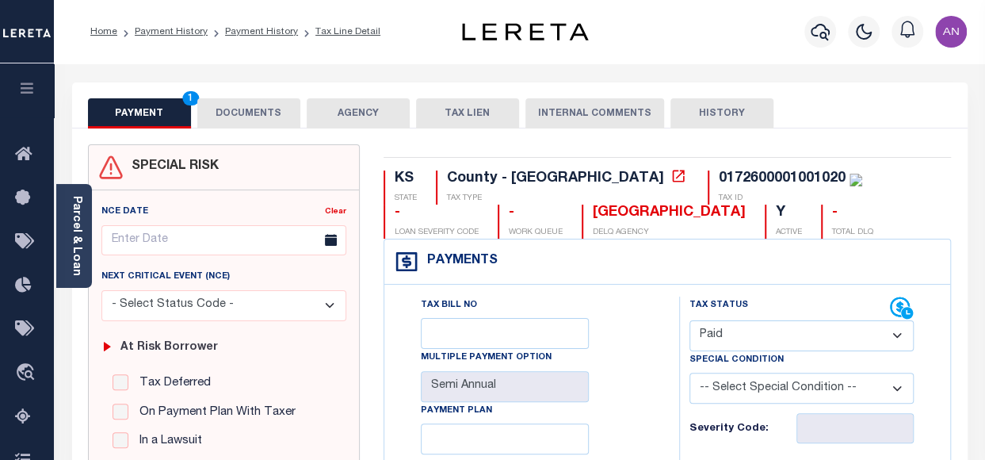
type input "[DATE]"
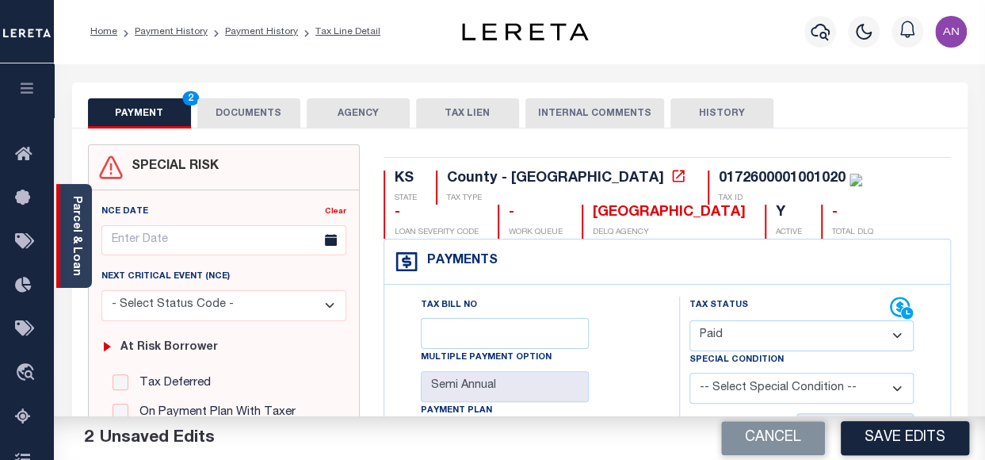
click at [74, 218] on link "Parcel & Loan" at bounding box center [76, 236] width 11 height 80
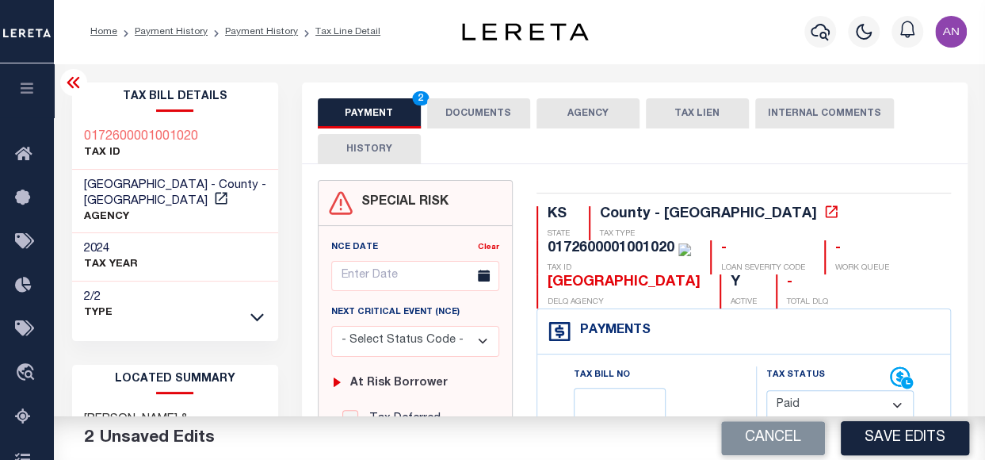
click at [471, 113] on button "DOCUMENTS" at bounding box center [478, 113] width 103 height 30
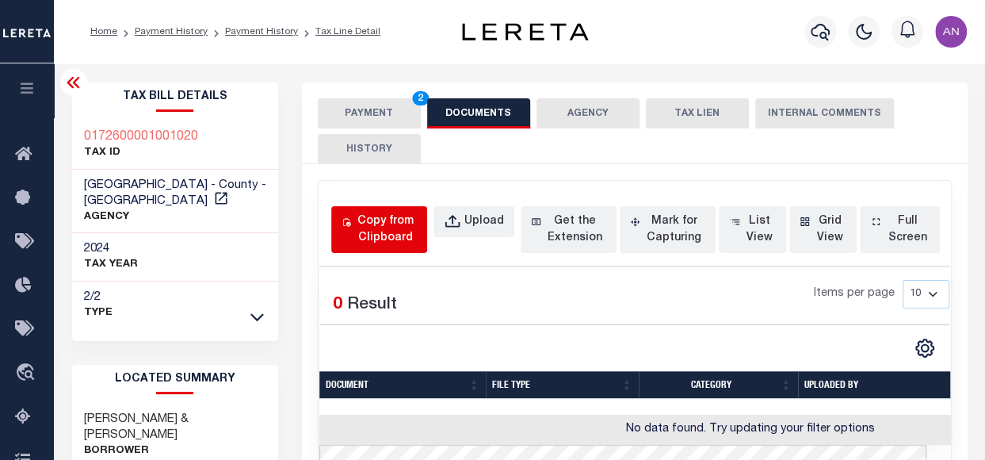
click at [380, 231] on div "Copy from Clipboard" at bounding box center [385, 229] width 63 height 33
select select "POP"
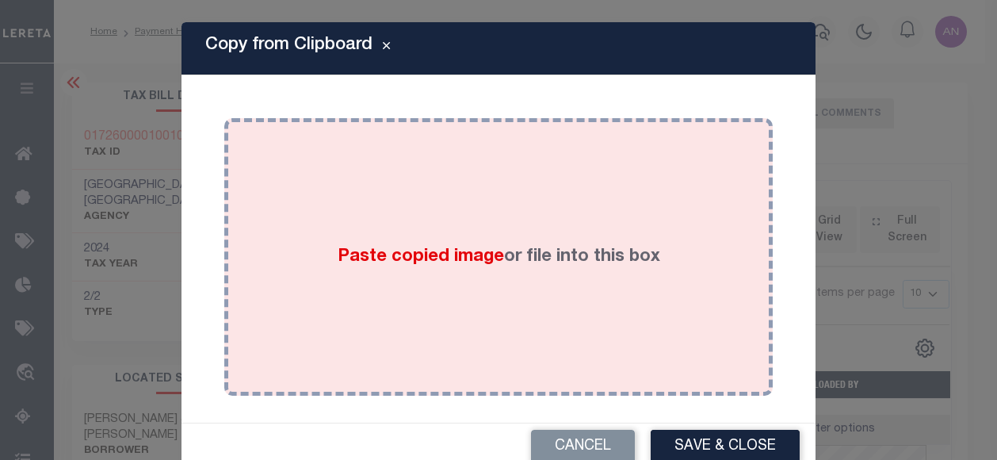
click at [487, 155] on div "Paste copied image or file into this box" at bounding box center [498, 257] width 525 height 254
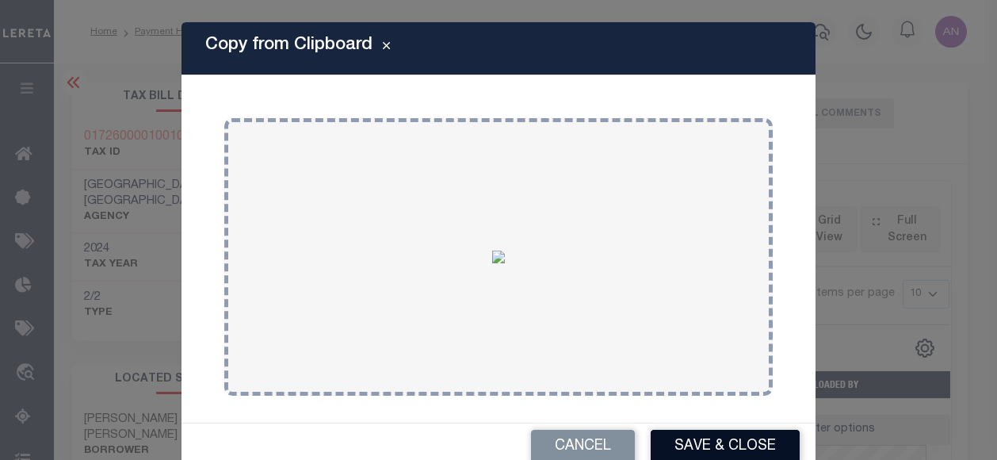
click at [683, 441] on button "Save & Close" at bounding box center [725, 446] width 149 height 34
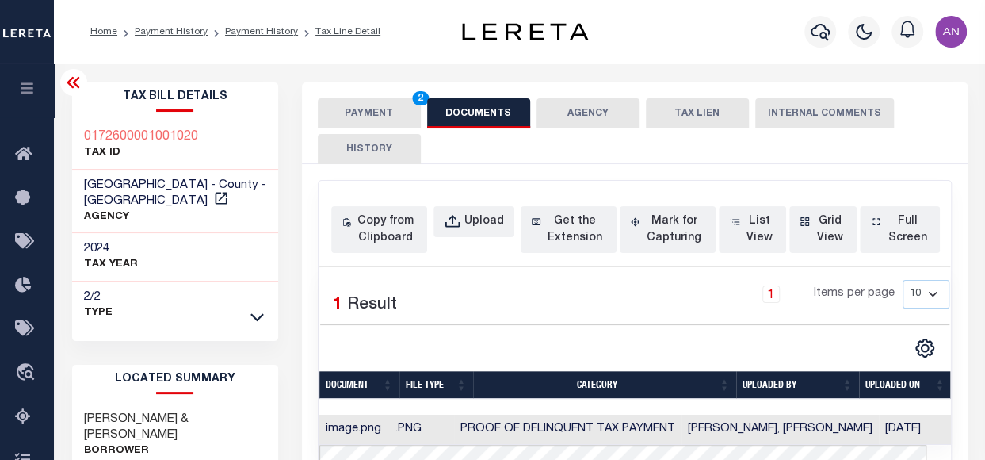
click at [376, 117] on button "PAYMENT 2" at bounding box center [369, 113] width 103 height 30
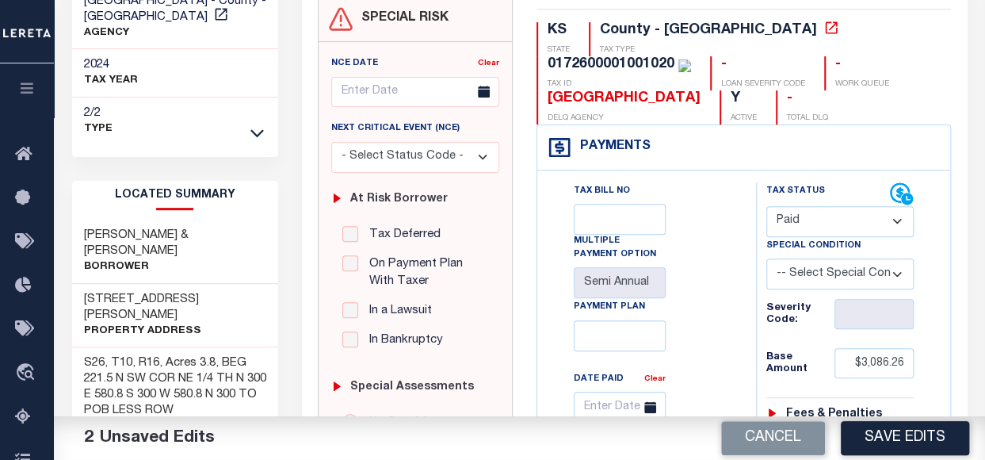
scroll to position [238, 0]
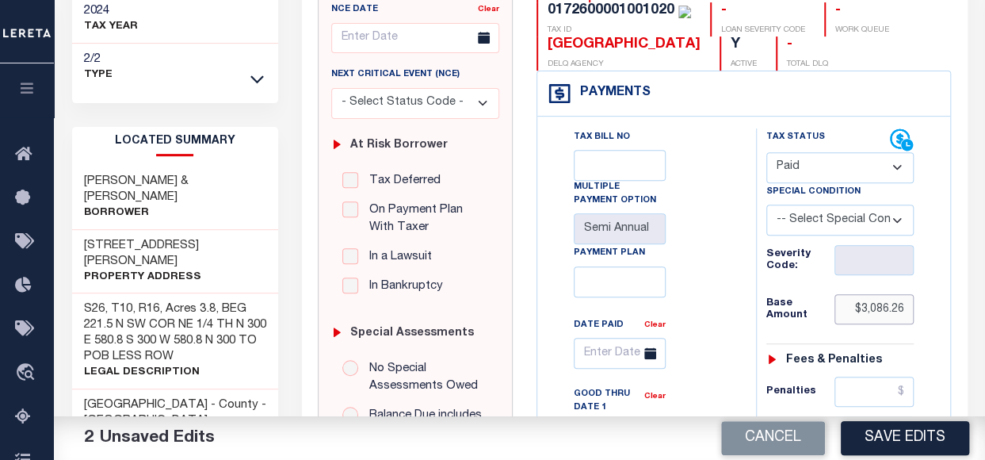
click at [871, 310] on input "$3,086.26" at bounding box center [873, 309] width 79 height 30
drag, startPoint x: 862, startPoint y: 308, endPoint x: 908, endPoint y: 313, distance: 46.2
click at [908, 313] on input "$3,086.26" at bounding box center [873, 309] width 79 height 30
drag, startPoint x: 861, startPoint y: 307, endPoint x: 929, endPoint y: 311, distance: 67.5
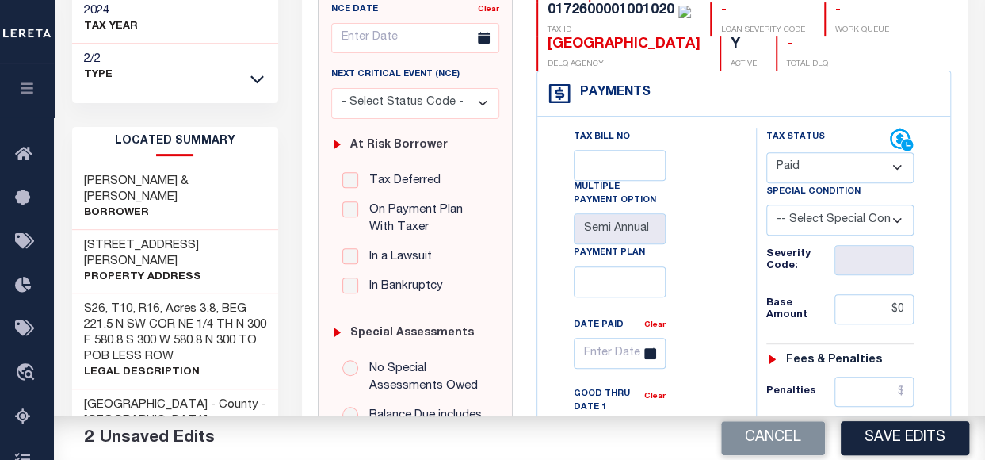
click at [728, 319] on div "Tax Bill No Multiple Payment Option Semi Annual Payment Plan Clear Clear Valid …" at bounding box center [642, 366] width 179 height 476
type input "$0.00"
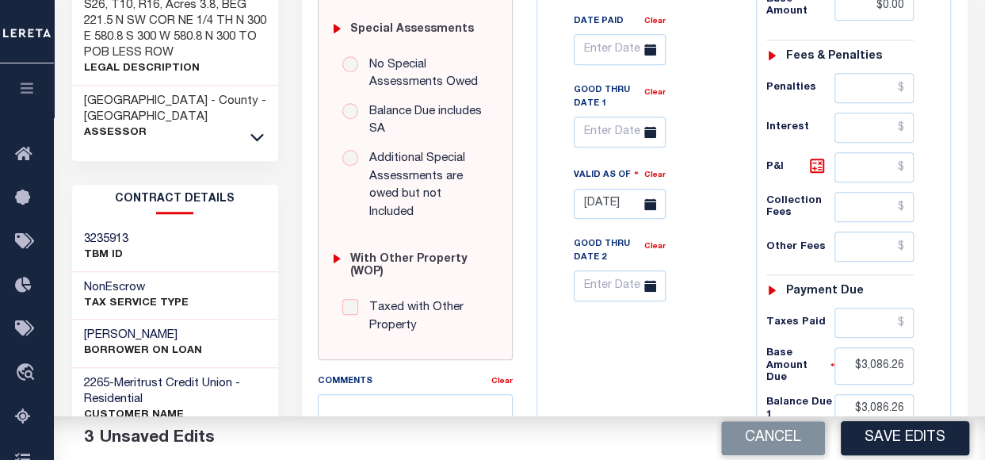
scroll to position [555, 0]
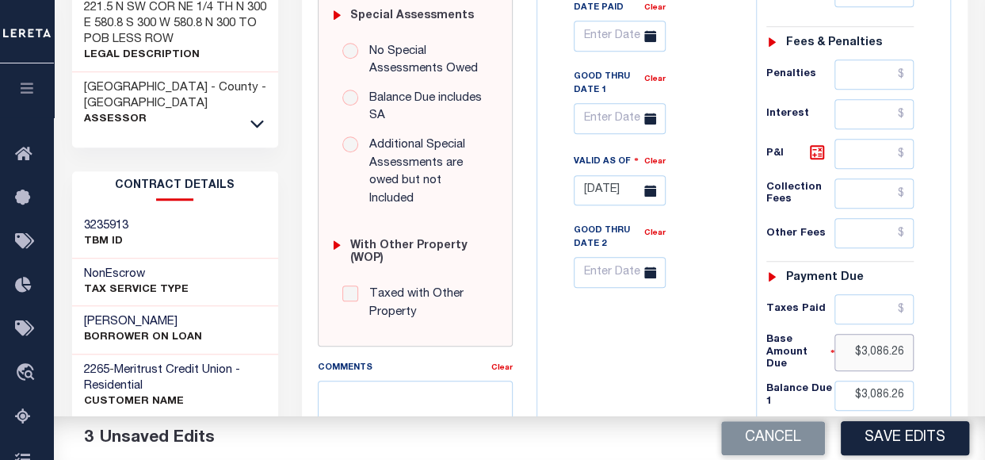
drag, startPoint x: 859, startPoint y: 341, endPoint x: 918, endPoint y: 345, distance: 59.6
click at [918, 345] on div "Tax Status Status - Select Status Code -" at bounding box center [845, 164] width 179 height 707
drag, startPoint x: 862, startPoint y: 384, endPoint x: 930, endPoint y: 384, distance: 68.2
click at [930, 384] on div "Tax Status Status - Select Status Code -" at bounding box center [845, 164] width 179 height 707
type input "$0.00"
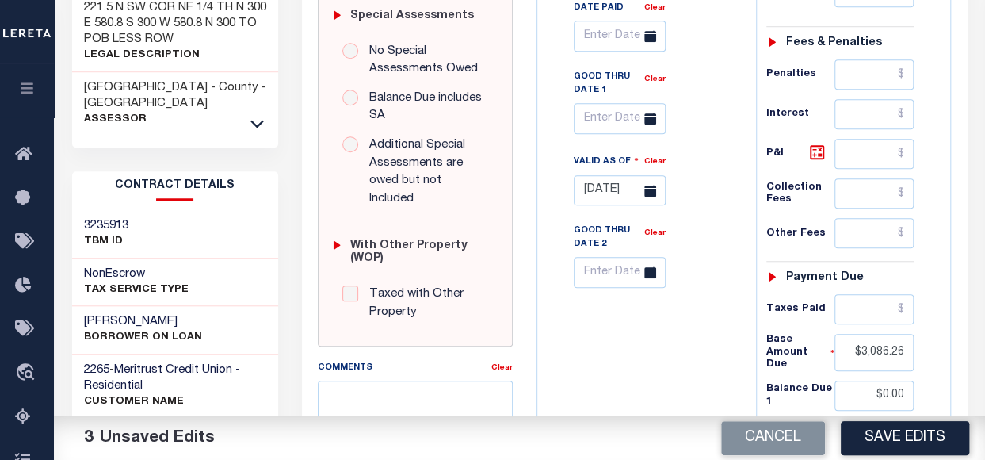
click at [697, 395] on div "Tax Bill No Multiple Payment Option Semi Annual Payment Plan Clear" at bounding box center [642, 164] width 203 height 707
drag, startPoint x: 863, startPoint y: 344, endPoint x: 947, endPoint y: 353, distance: 84.4
click at [947, 353] on div "Tax Bill No Multiple Payment Option Semi Annual Payment Plan Clear Clear Valid …" at bounding box center [743, 165] width 413 height 731
click at [672, 376] on div "Tax Bill No Multiple Payment Option Semi Annual Payment Plan Clear" at bounding box center [642, 164] width 203 height 707
type input "$0.00"
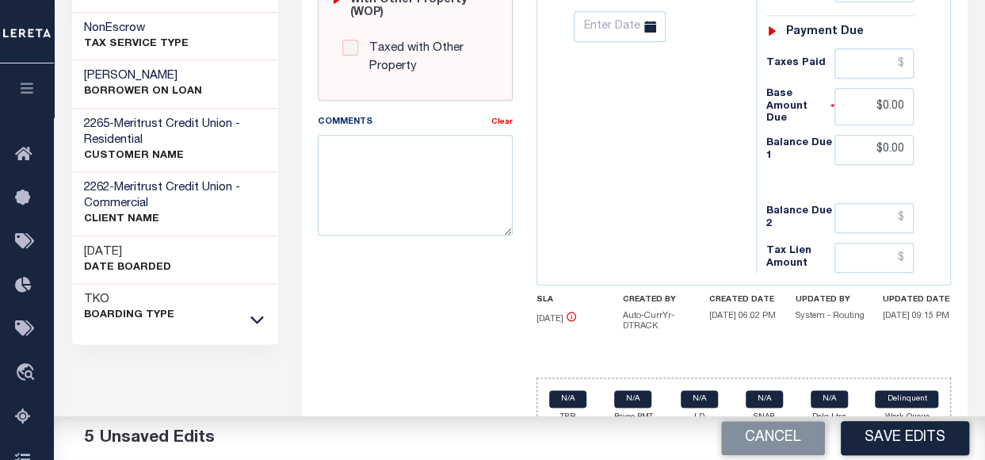
scroll to position [807, 0]
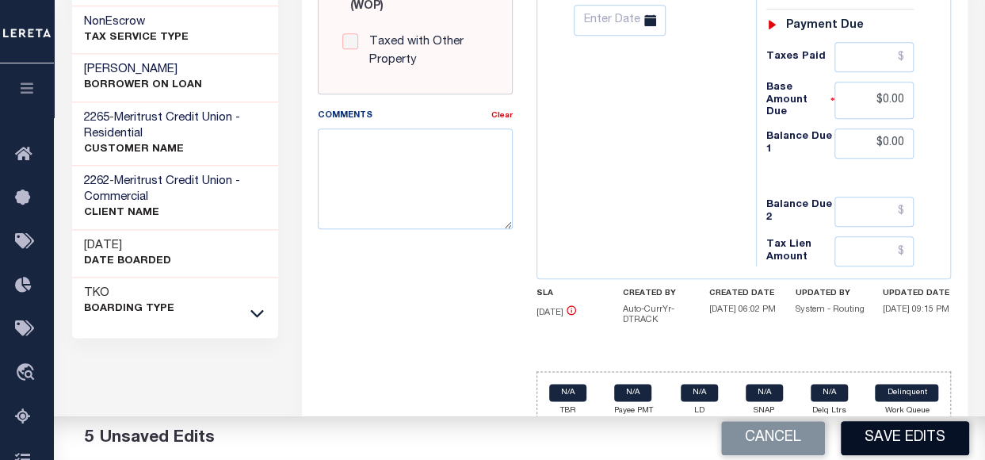
click at [926, 443] on button "Save Edits" at bounding box center [905, 438] width 128 height 34
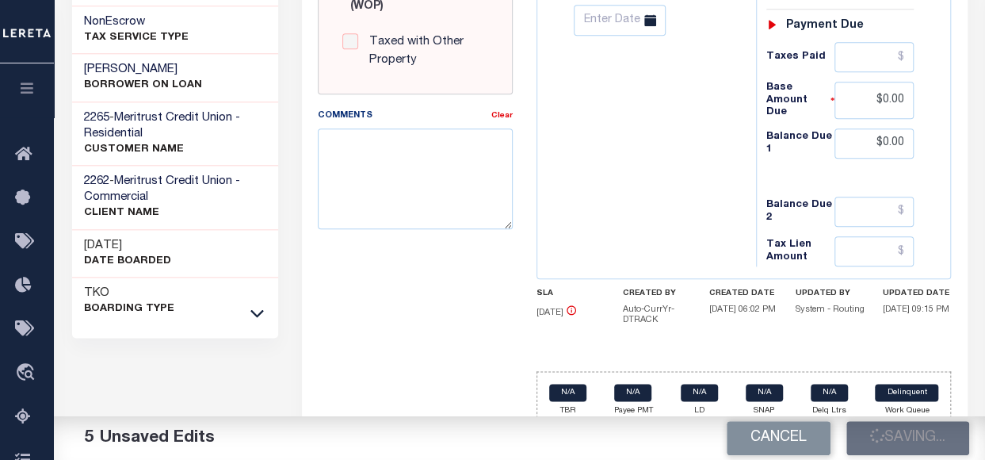
checkbox input "false"
type input "$0"
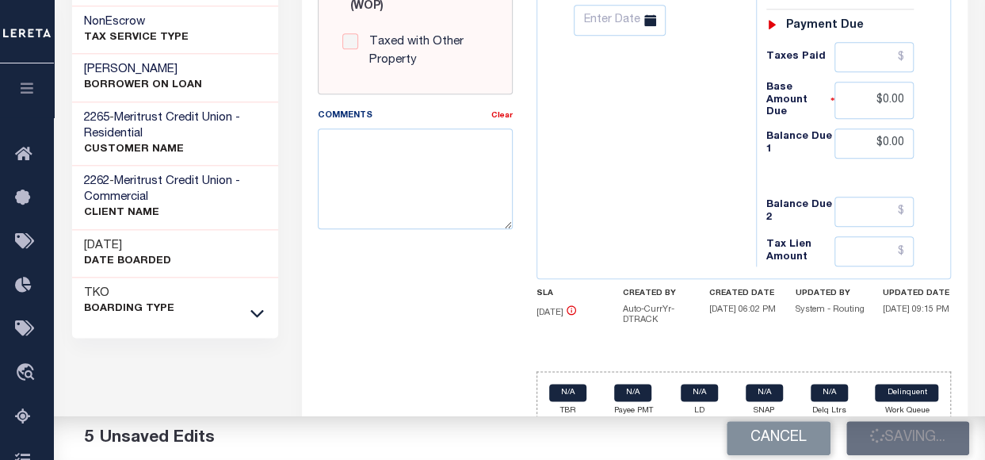
type input "$0"
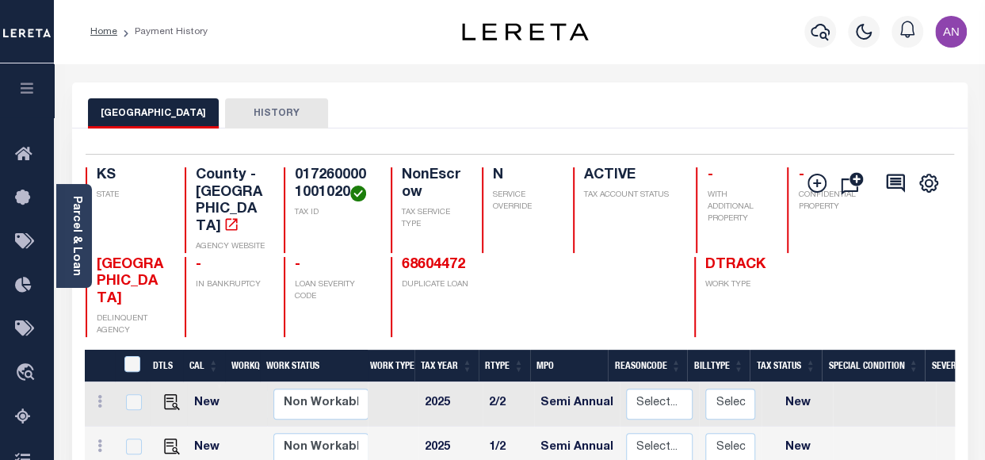
click at [836, 28] on div at bounding box center [821, 31] width 44 height 55
click at [830, 28] on button "button" at bounding box center [820, 32] width 32 height 32
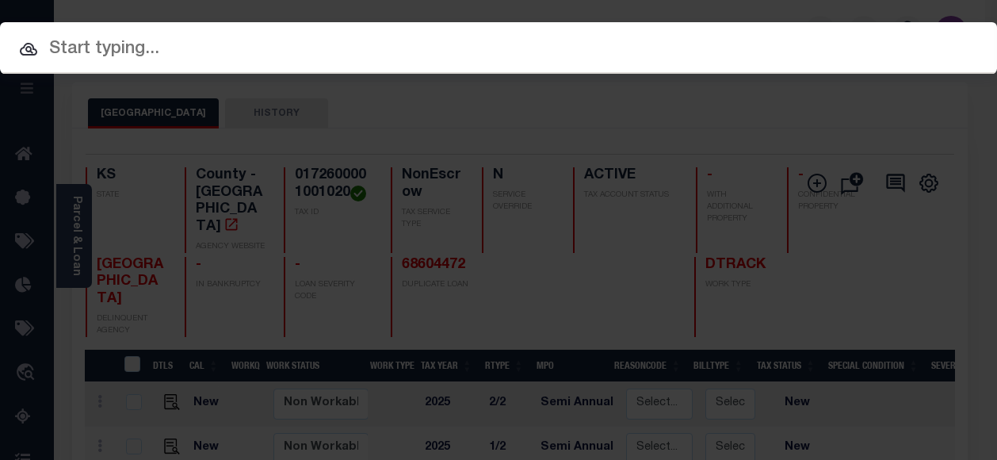
paste input "0483404001001000"
type input "0483404001001000"
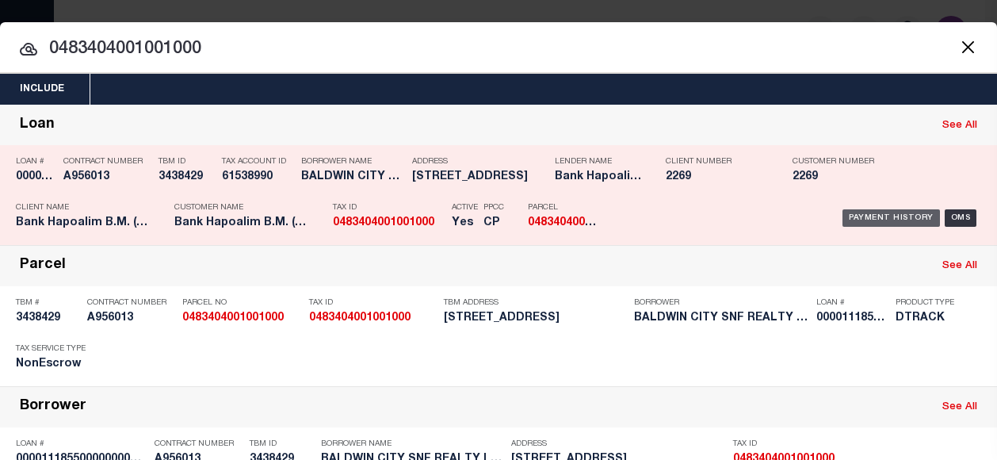
click at [875, 212] on div "Payment History" at bounding box center [890, 217] width 97 height 17
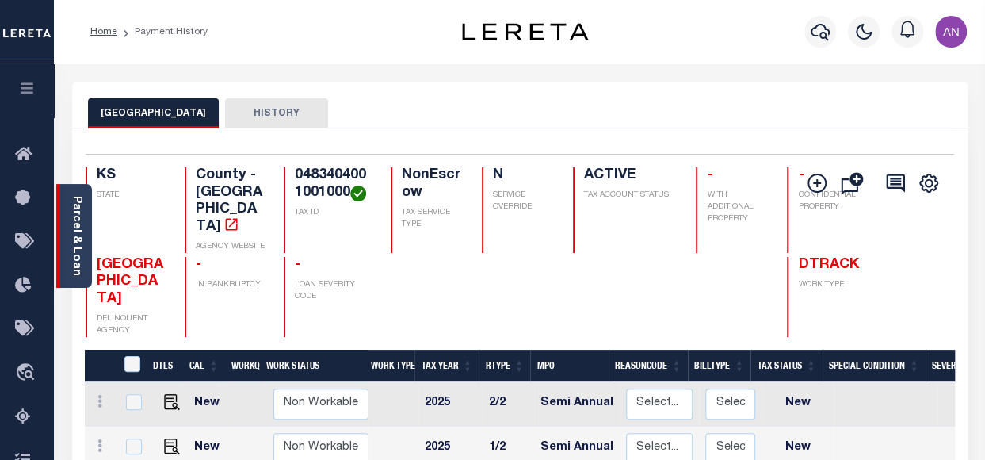
click at [67, 243] on div "Parcel & Loan" at bounding box center [74, 236] width 36 height 104
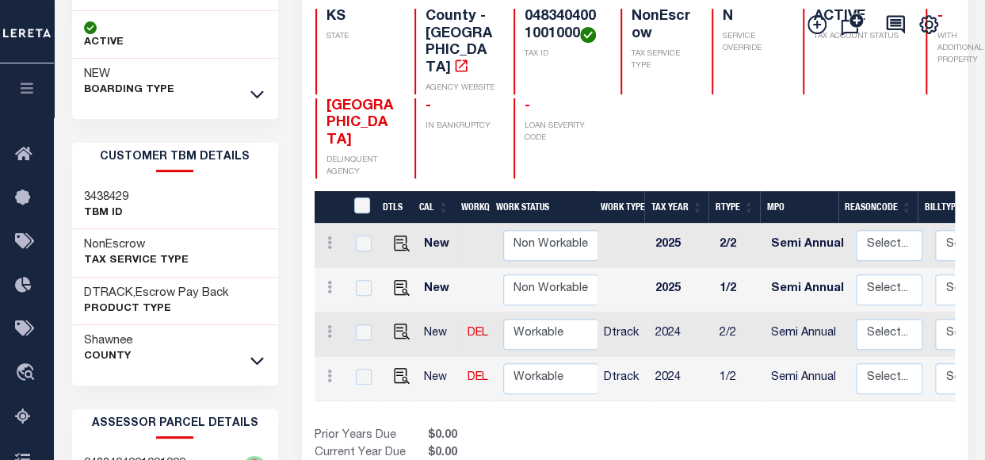
scroll to position [2, 0]
click at [398, 376] on img "" at bounding box center [402, 374] width 16 height 16
checkbox input "true"
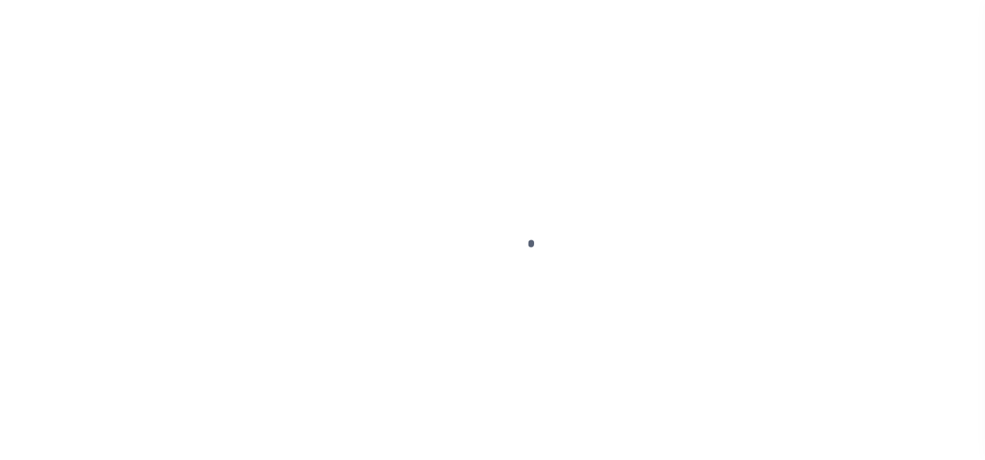
select select "OP2"
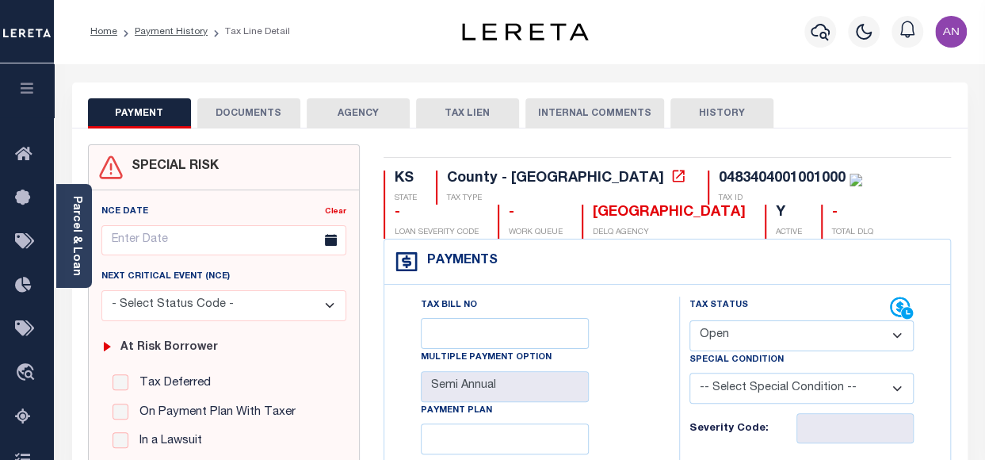
click at [71, 240] on link "Parcel & Loan" at bounding box center [76, 236] width 11 height 80
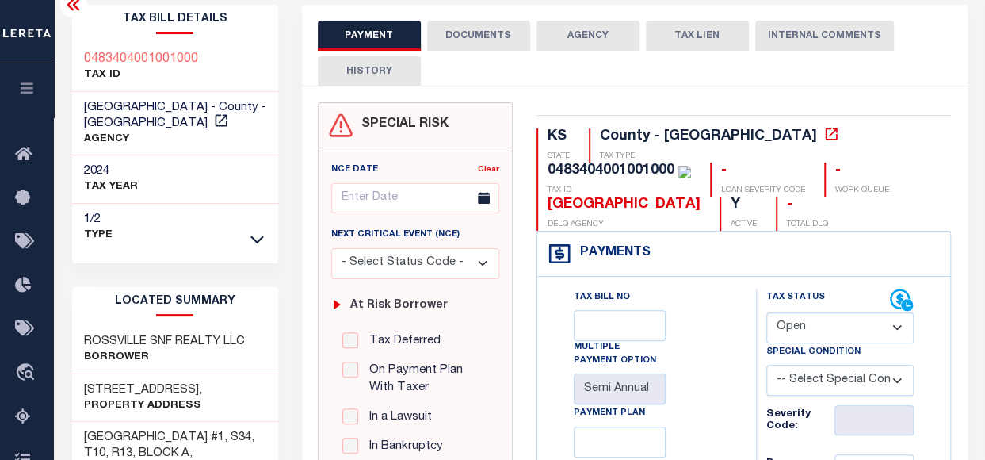
scroll to position [79, 0]
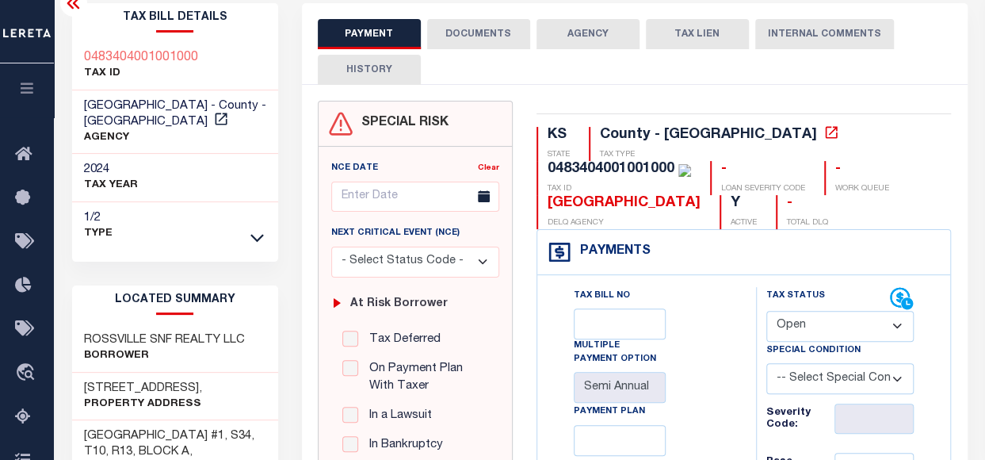
click at [482, 38] on button "DOCUMENTS" at bounding box center [478, 34] width 103 height 30
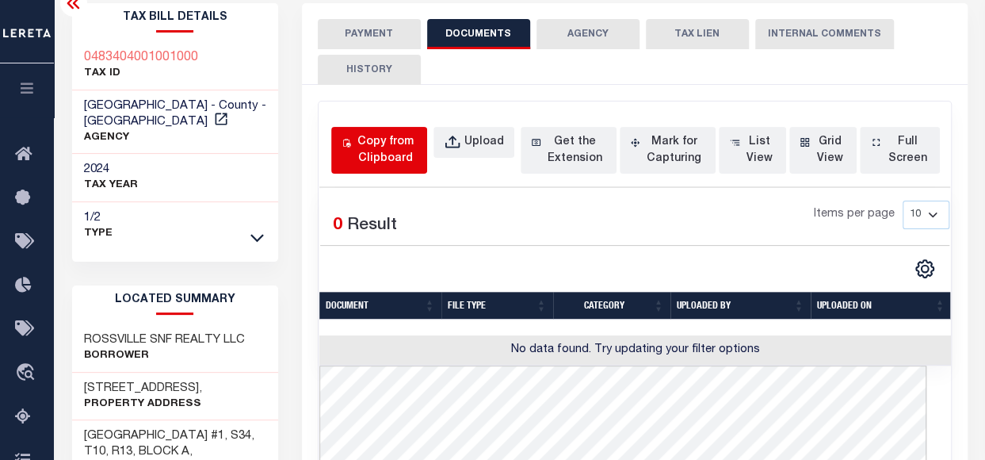
click at [397, 155] on div "Copy from Clipboard" at bounding box center [385, 150] width 63 height 33
select select "POP"
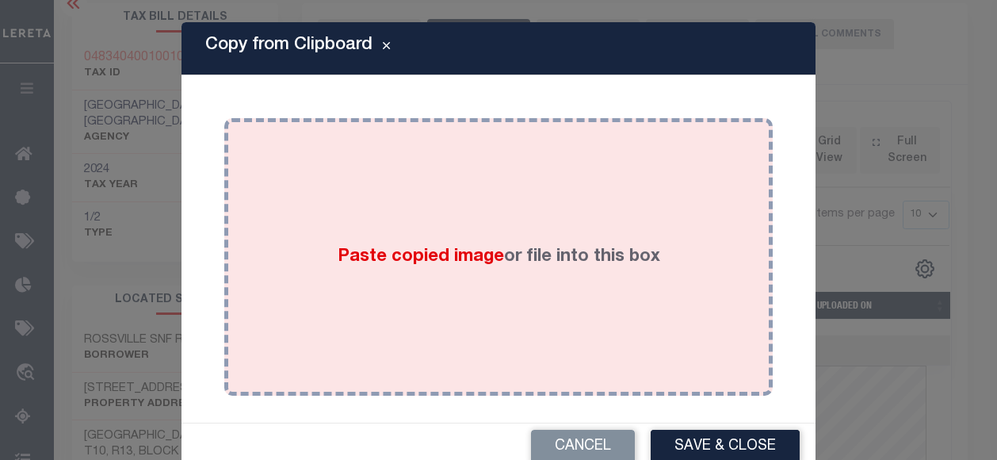
click at [521, 143] on div "Paste copied image or file into this box" at bounding box center [498, 257] width 525 height 254
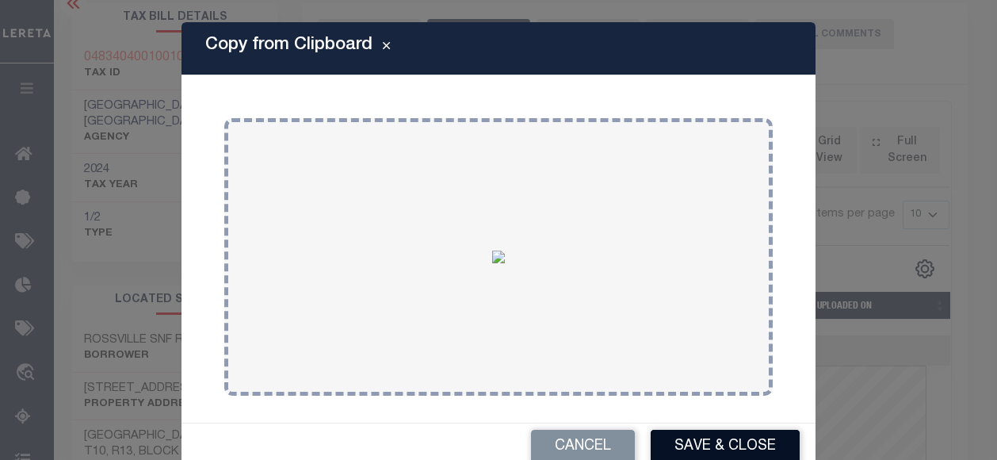
click at [670, 444] on button "Save & Close" at bounding box center [725, 446] width 149 height 34
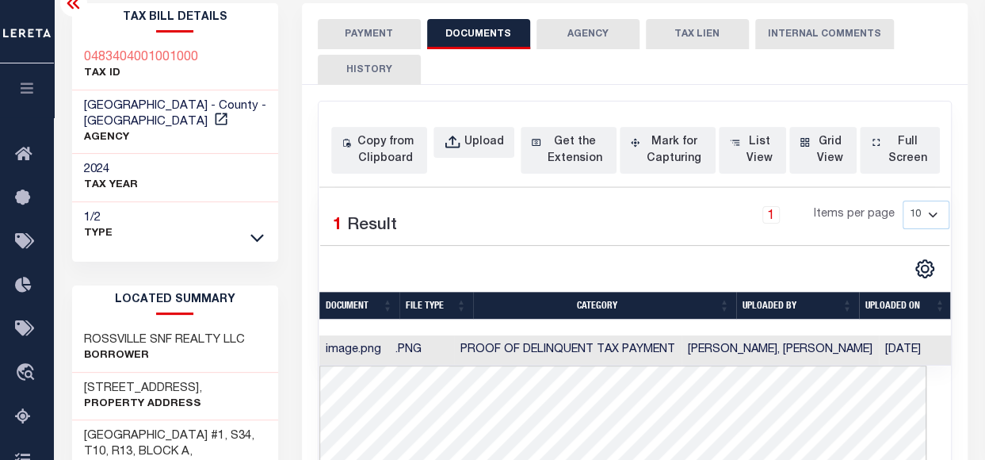
click at [374, 37] on button "PAYMENT" at bounding box center [369, 34] width 103 height 30
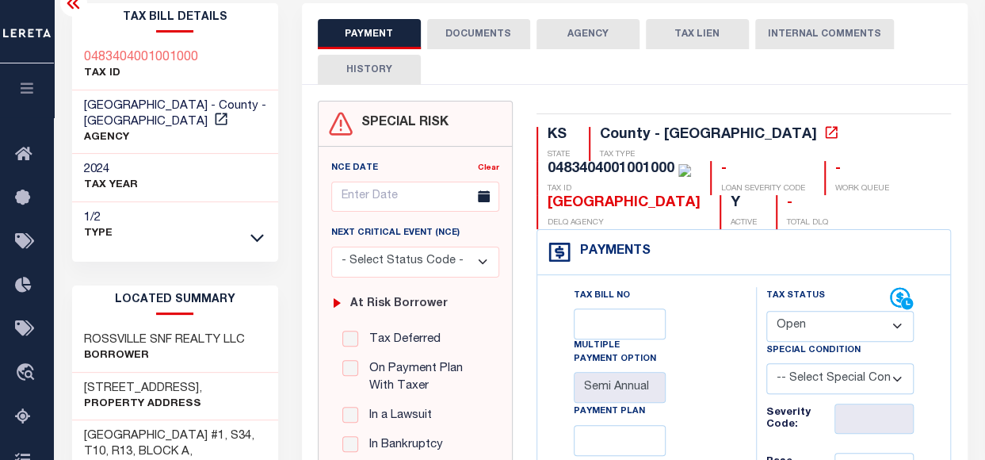
click at [837, 342] on div "Special Condition" at bounding box center [840, 353] width 148 height 22
click at [803, 334] on select "- Select Status Code - Open Due/Unpaid Paid Incomplete No Tax Due Internal Refu…" at bounding box center [840, 326] width 148 height 31
select select "PYD"
click at [766, 311] on select "- Select Status Code - Open Due/Unpaid Paid Incomplete No Tax Due Internal Refu…" at bounding box center [840, 326] width 148 height 31
type input "[DATE]"
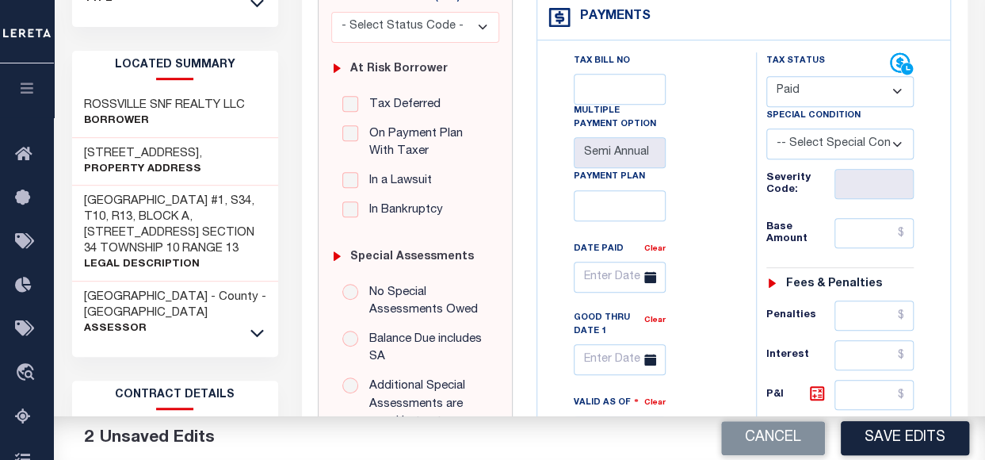
scroll to position [317, 0]
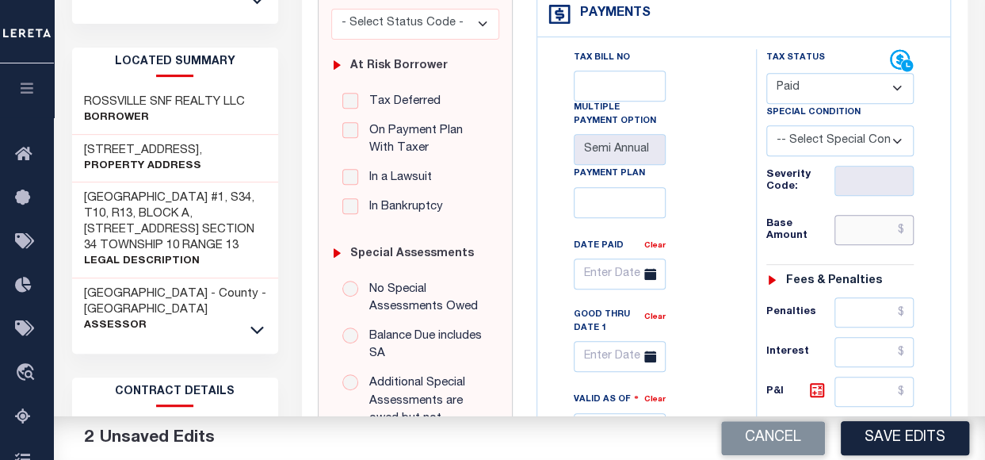
click at [875, 237] on input "text" at bounding box center [873, 230] width 79 height 30
type input "$0.00"
click at [716, 177] on div "Tax Bill No Multiple Payment Option Semi Annual Payment Plan Clear Clear Valid …" at bounding box center [642, 287] width 179 height 476
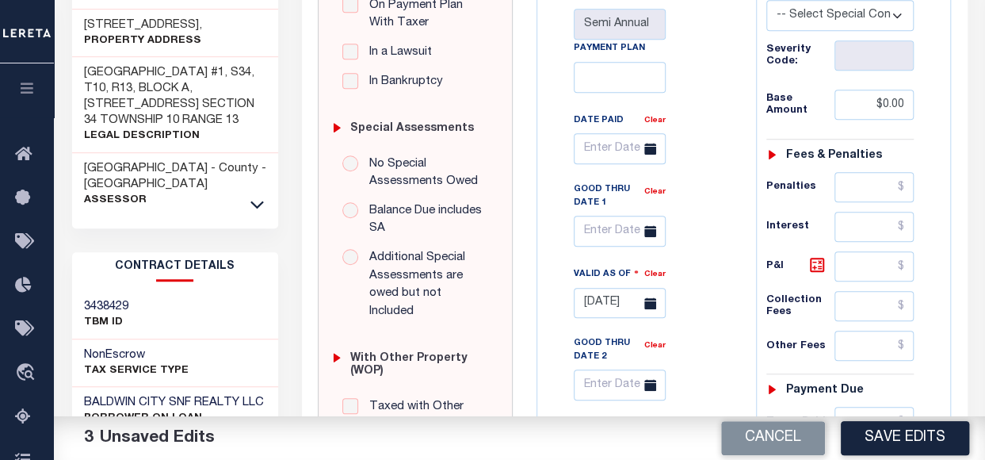
scroll to position [555, 0]
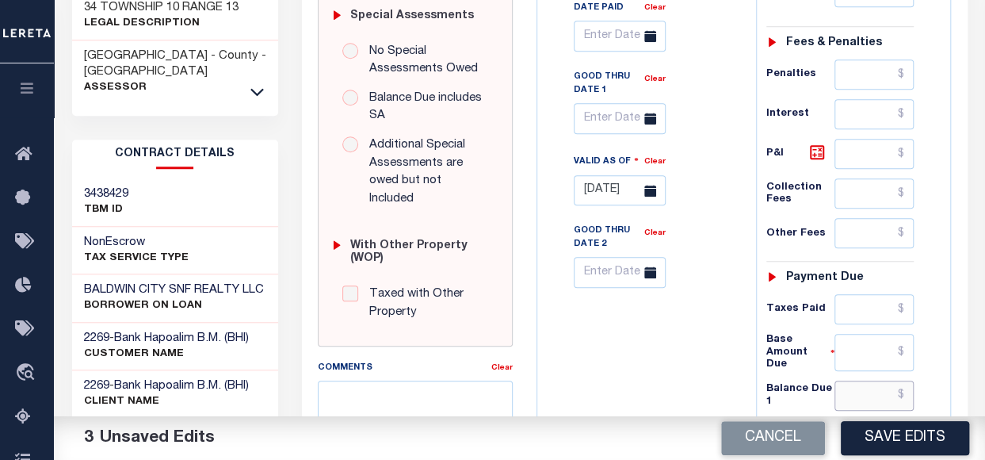
click at [883, 386] on input "text" at bounding box center [873, 395] width 79 height 30
type input "$0.00"
drag, startPoint x: 687, startPoint y: 128, endPoint x: 791, endPoint y: 188, distance: 119.6
click at [687, 128] on div "Tax Bill No Multiple Payment Option Semi Annual Payment Plan Clear Clear Valid …" at bounding box center [642, 49] width 179 height 476
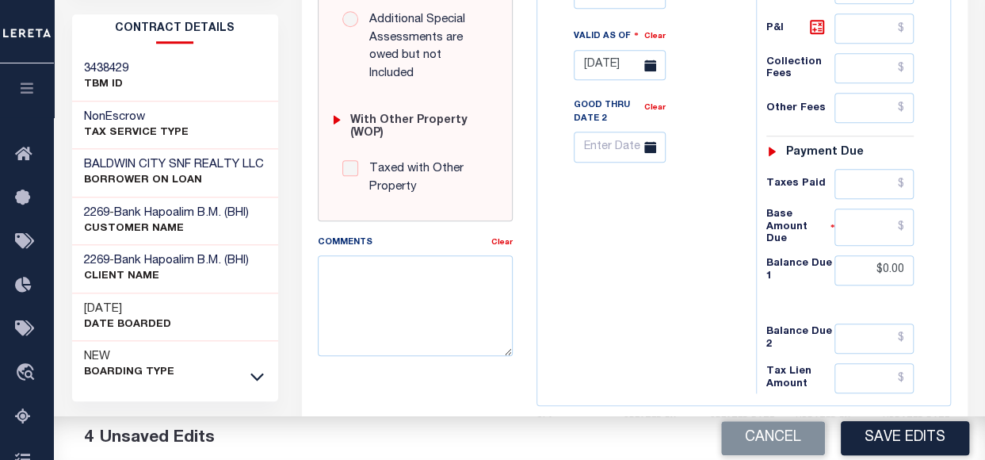
scroll to position [792, 0]
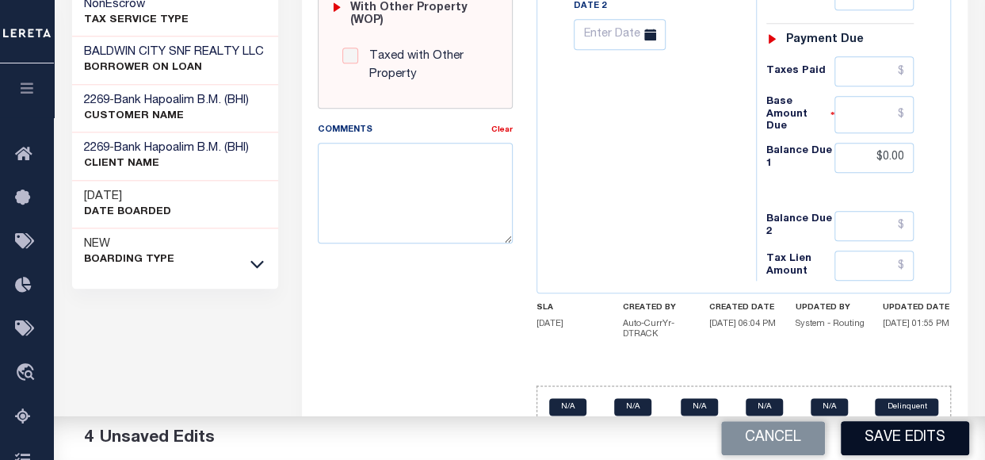
click at [916, 443] on button "Save Edits" at bounding box center [905, 438] width 128 height 34
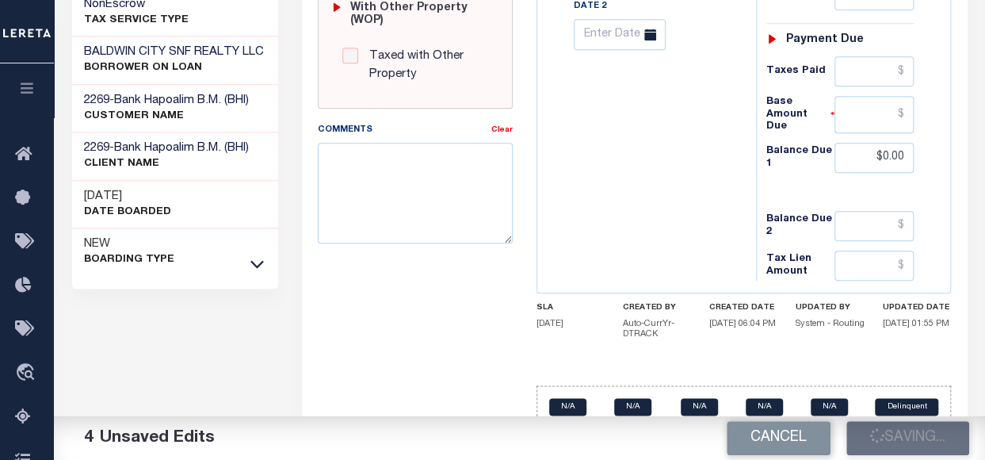
checkbox input "false"
type input "$0"
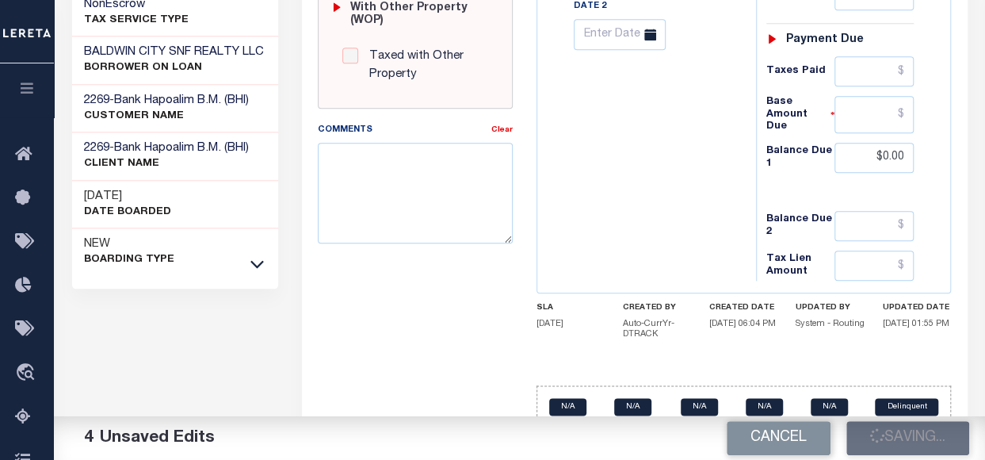
type input "$0"
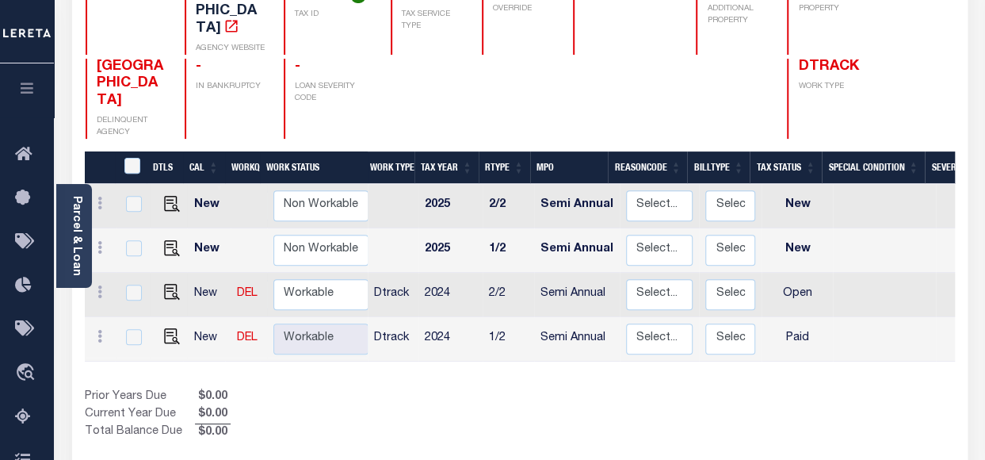
scroll to position [238, 0]
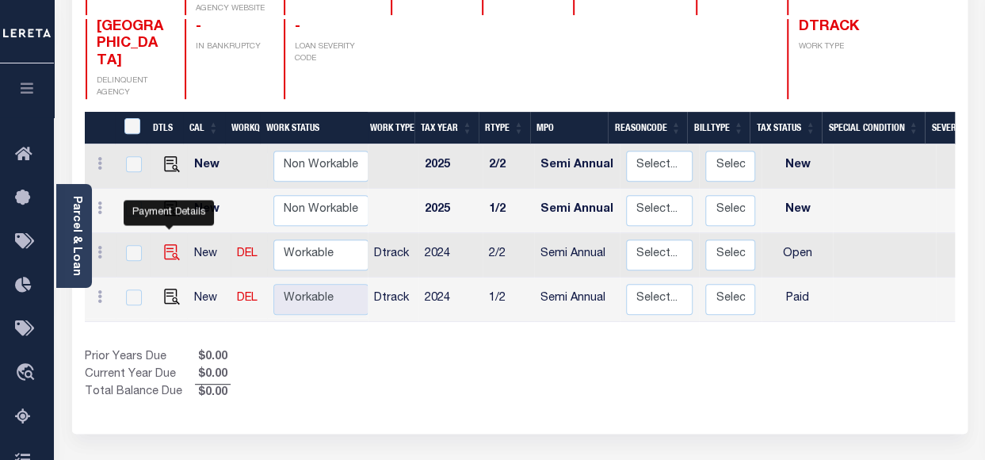
click at [168, 244] on img "" at bounding box center [172, 252] width 16 height 16
checkbox input "true"
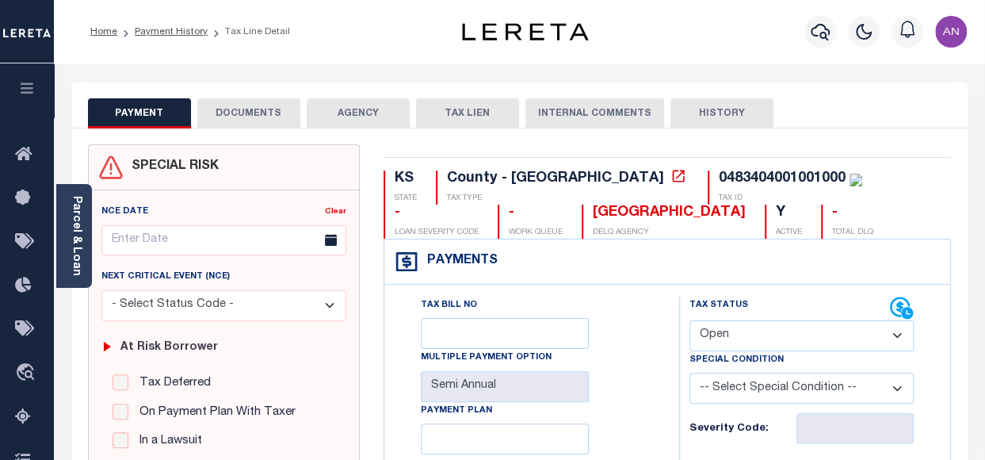
click at [266, 116] on button "DOCUMENTS" at bounding box center [248, 113] width 103 height 30
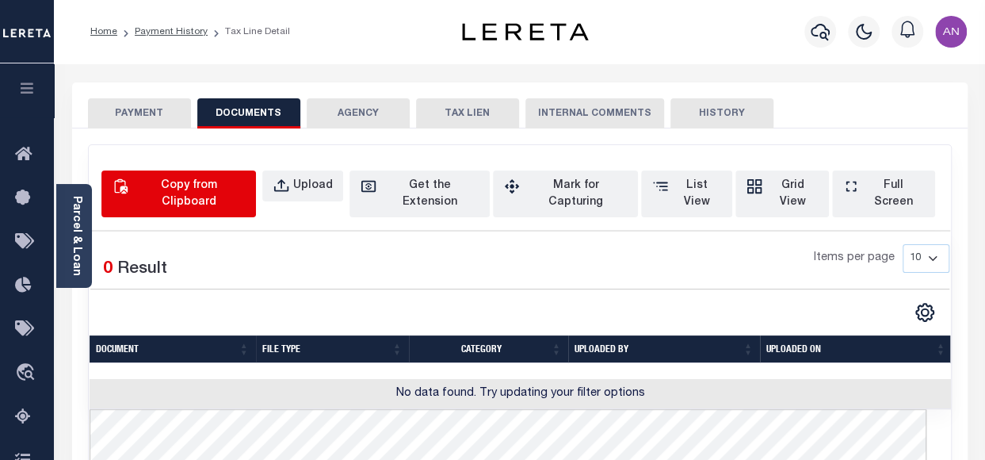
click at [197, 189] on div "Copy from Clipboard" at bounding box center [188, 193] width 113 height 33
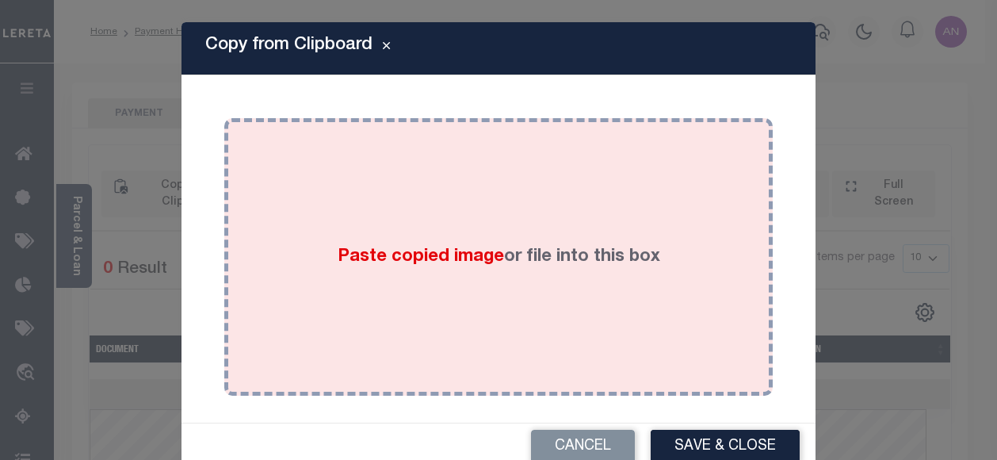
click at [432, 147] on div "Paste copied image or file into this box" at bounding box center [498, 257] width 525 height 254
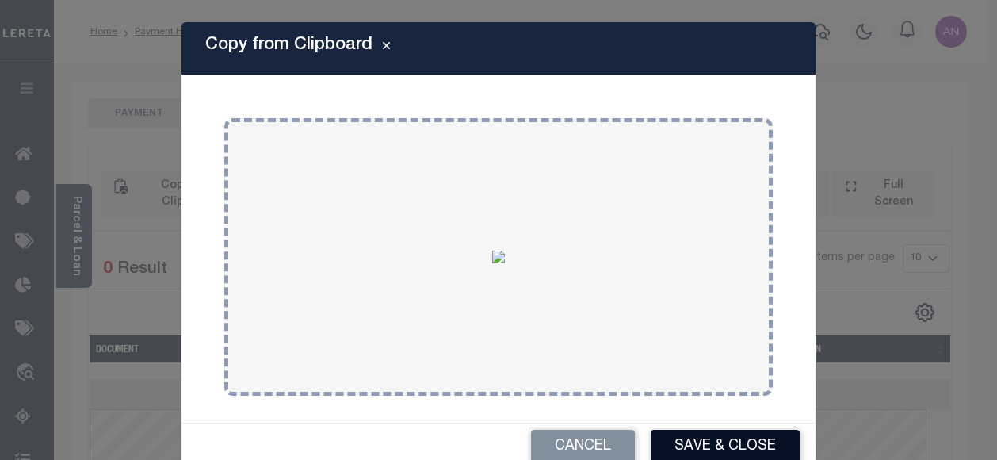
click at [742, 446] on button "Save & Close" at bounding box center [725, 446] width 149 height 34
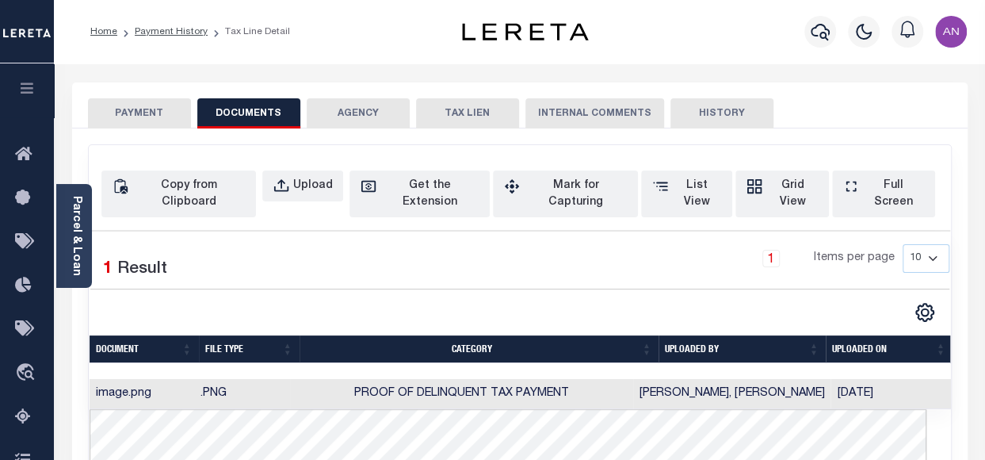
click at [140, 110] on button "PAYMENT" at bounding box center [139, 113] width 103 height 30
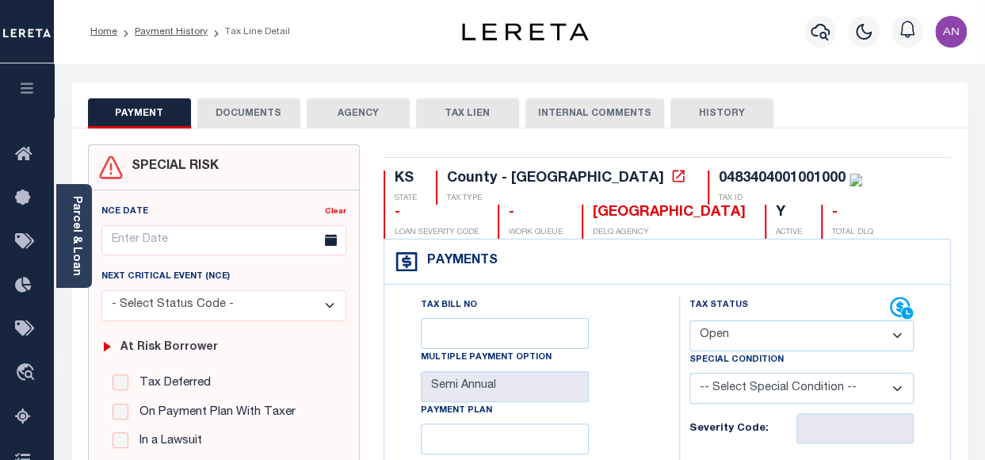
click at [794, 334] on select "- Select Status Code - Open Due/Unpaid Paid Incomplete No Tax Due Internal Refu…" at bounding box center [801, 335] width 224 height 31
select select "PYD"
click at [689, 320] on select "- Select Status Code - Open Due/Unpaid Paid Incomplete No Tax Due Internal Refu…" at bounding box center [801, 335] width 224 height 31
type input "[DATE]"
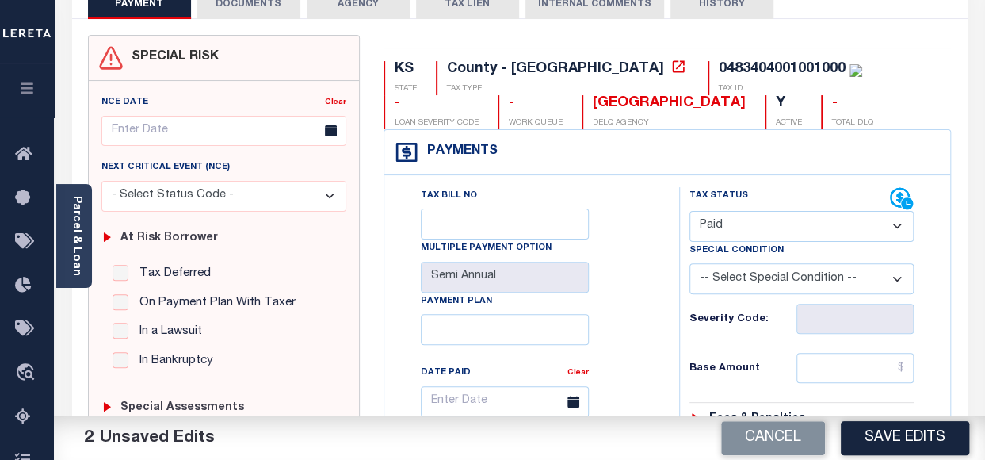
scroll to position [238, 0]
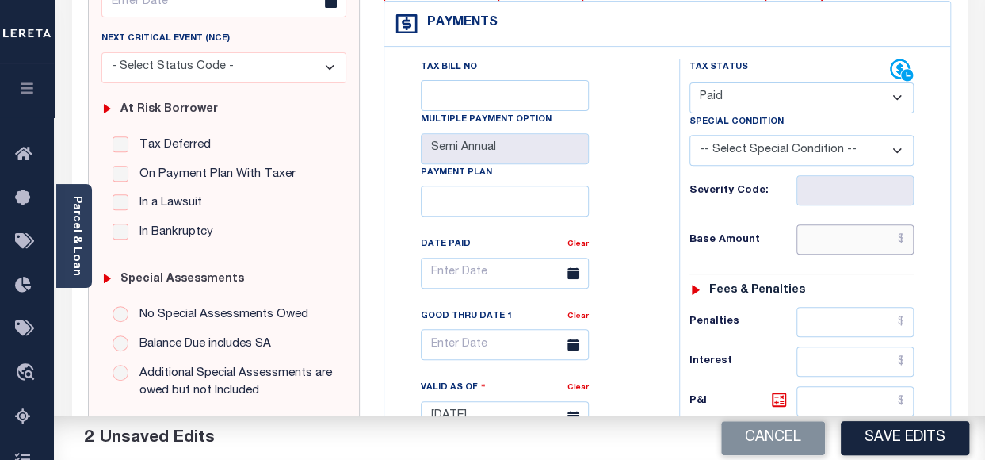
click at [868, 242] on input "text" at bounding box center [854, 239] width 117 height 30
type input "$0.00"
click at [627, 235] on div "Tax Bill No Multiple Payment Option Semi Annual Payment Plan Clear Clear Valid …" at bounding box center [527, 281] width 255 height 445
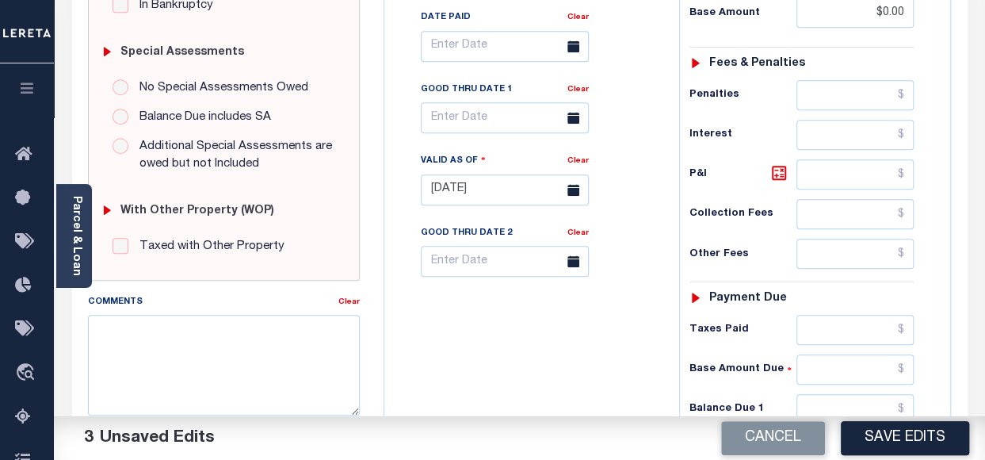
scroll to position [475, 0]
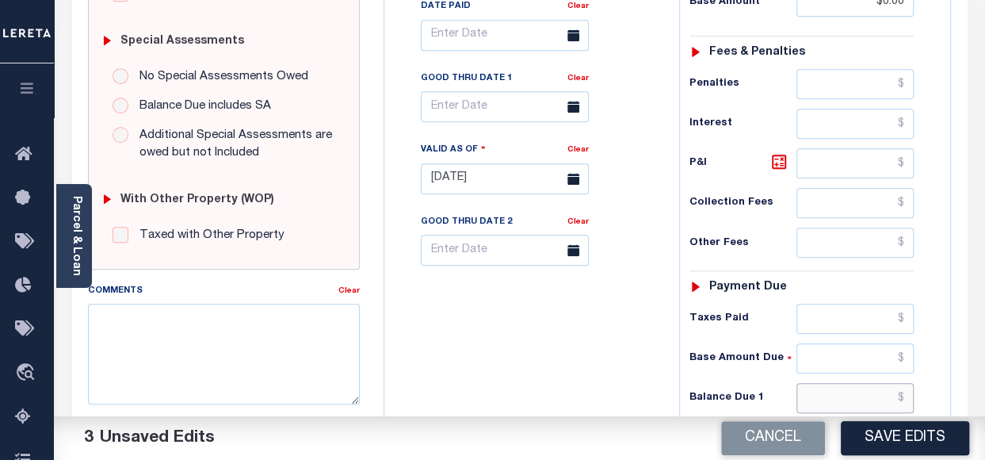
click at [855, 387] on input "text" at bounding box center [854, 398] width 117 height 30
type input "$0.00"
click at [593, 391] on div "Tax Bill No Multiple Payment Option Semi Annual Payment Plan Clear" at bounding box center [527, 171] width 279 height 700
click at [947, 445] on button "Save Edits" at bounding box center [905, 438] width 128 height 34
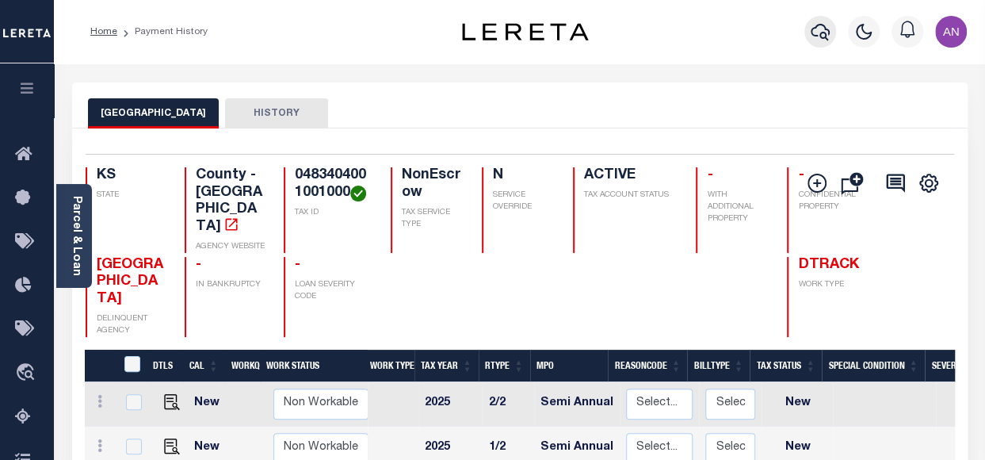
click at [827, 34] on icon "button" at bounding box center [820, 31] width 19 height 19
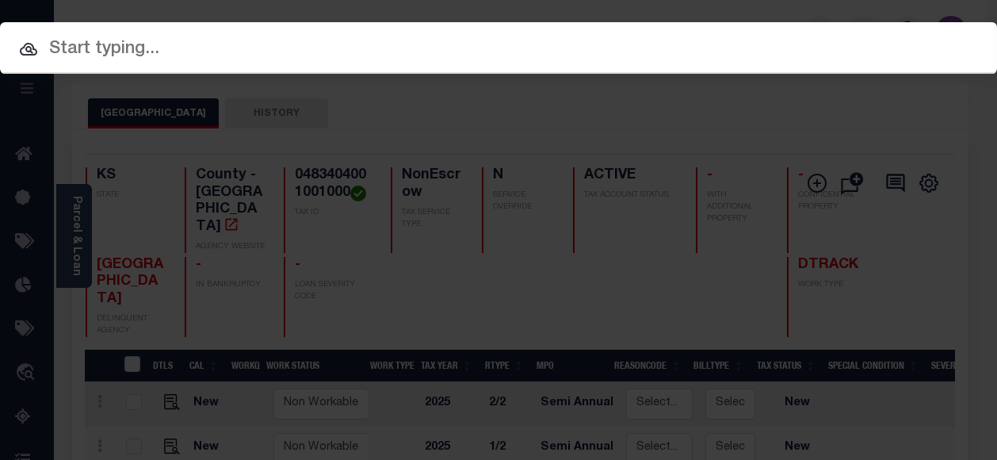
click at [273, 52] on input "text" at bounding box center [498, 50] width 997 height 28
paste input "0851601002002000"
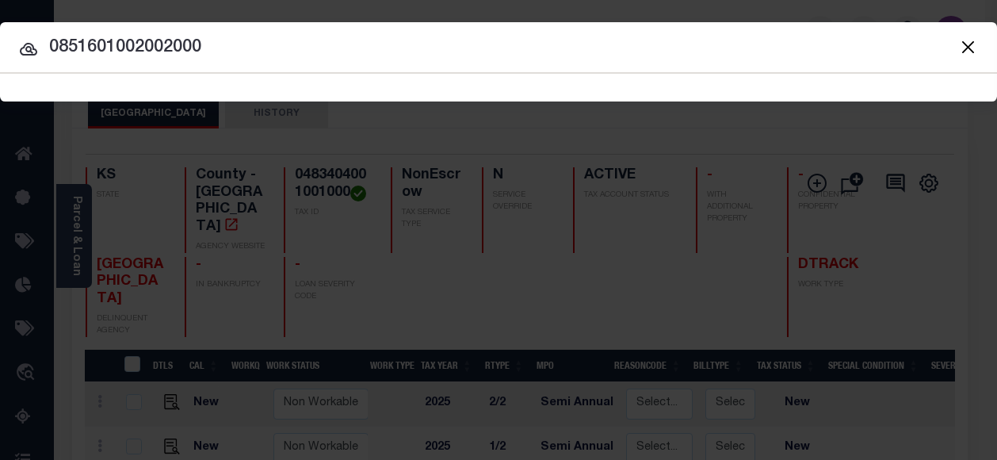
type input "0851601002002000"
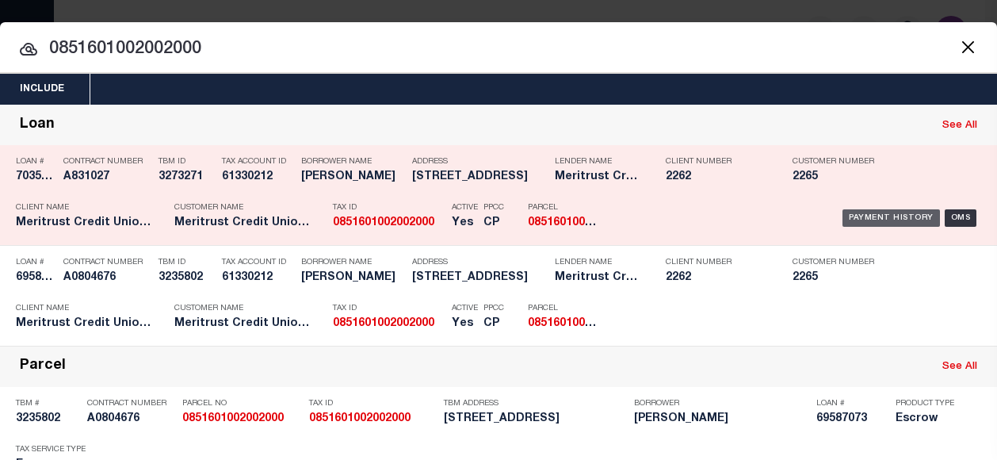
click at [880, 215] on div "Payment History" at bounding box center [890, 217] width 97 height 17
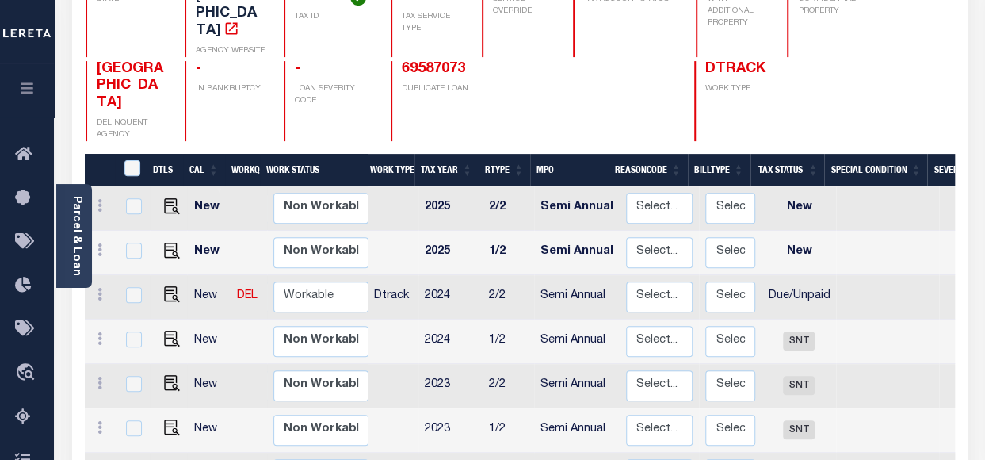
scroll to position [238, 0]
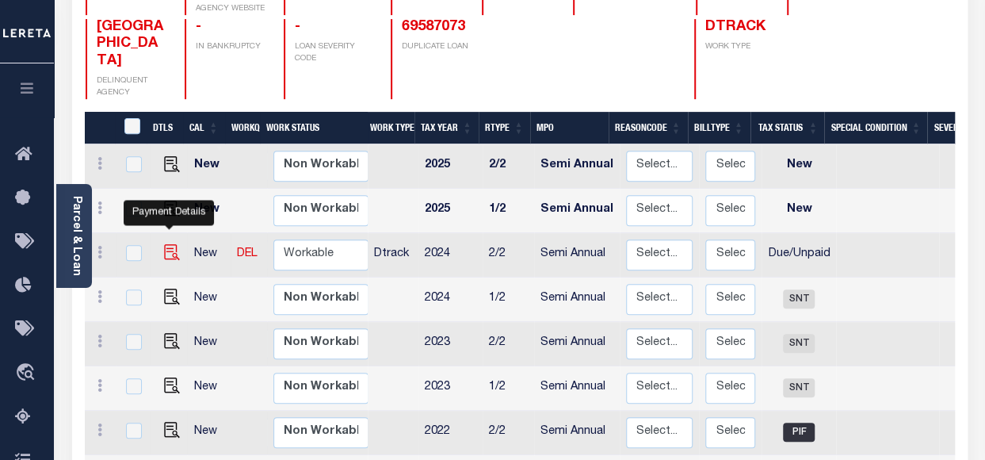
click at [173, 244] on img "" at bounding box center [172, 252] width 16 height 16
checkbox input "true"
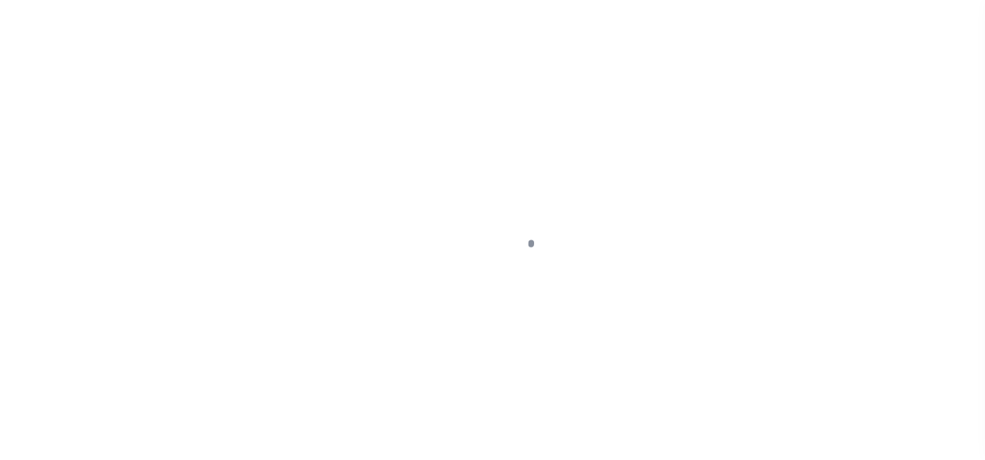
select select "DUE"
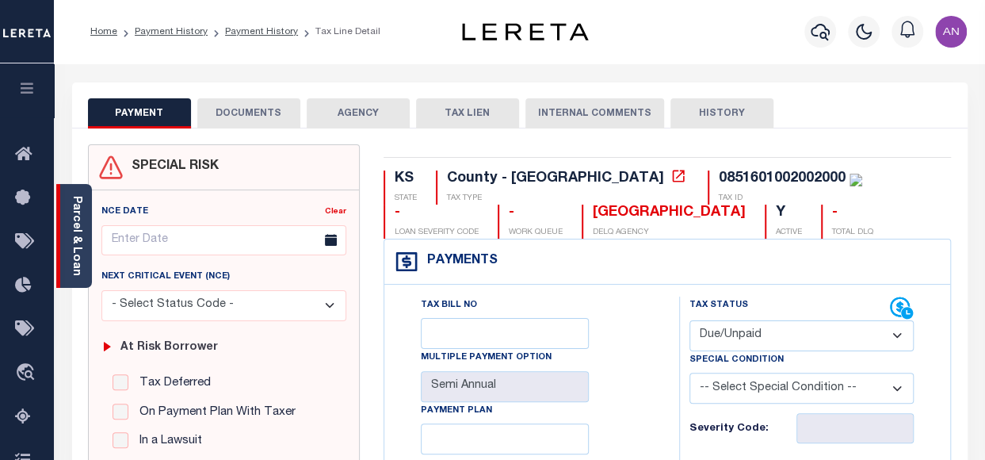
click at [83, 245] on div "Parcel & Loan" at bounding box center [74, 236] width 36 height 104
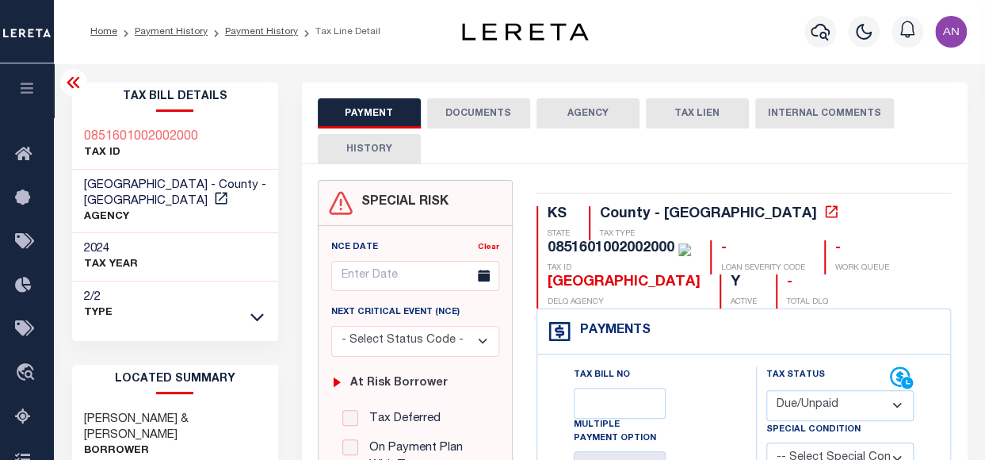
click at [452, 112] on button "DOCUMENTS" at bounding box center [478, 113] width 103 height 30
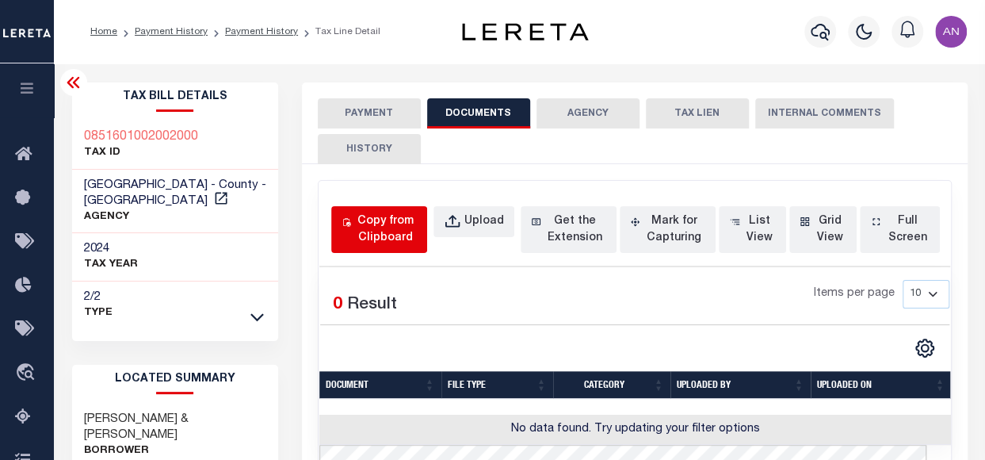
click at [403, 233] on div "Copy from Clipboard" at bounding box center [385, 229] width 63 height 33
select select "POP"
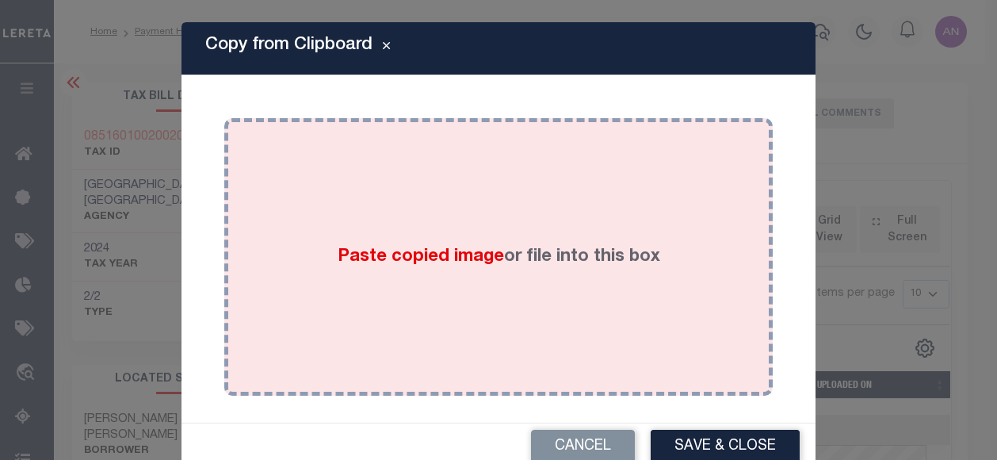
click at [504, 177] on div "Paste copied image or file into this box" at bounding box center [498, 257] width 525 height 254
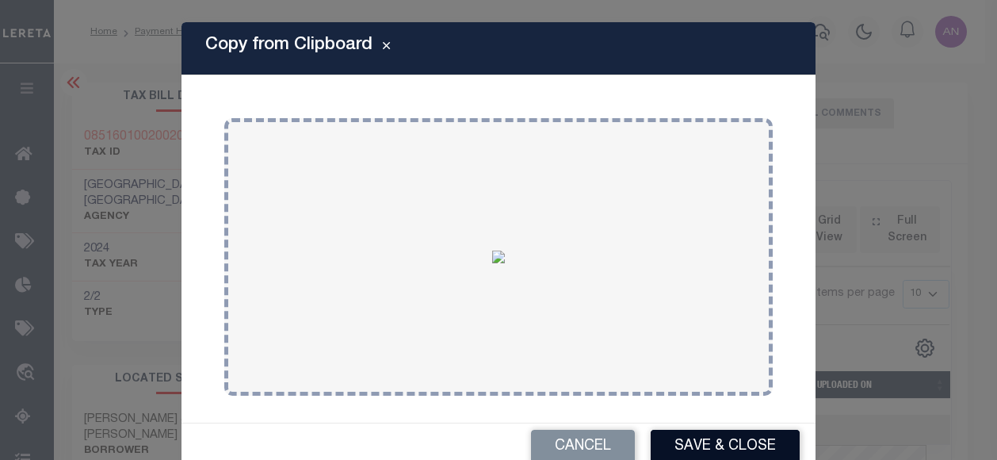
click at [708, 438] on button "Save & Close" at bounding box center [725, 446] width 149 height 34
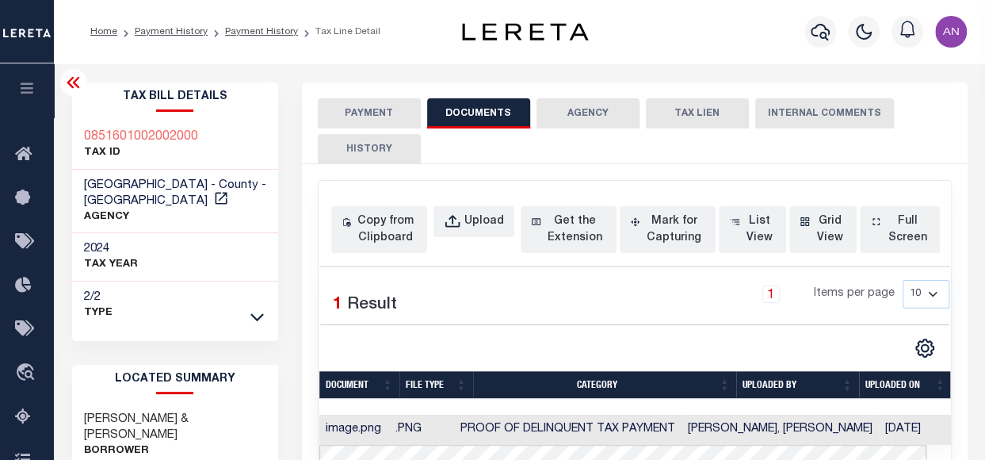
click at [357, 115] on button "PAYMENT" at bounding box center [369, 113] width 103 height 30
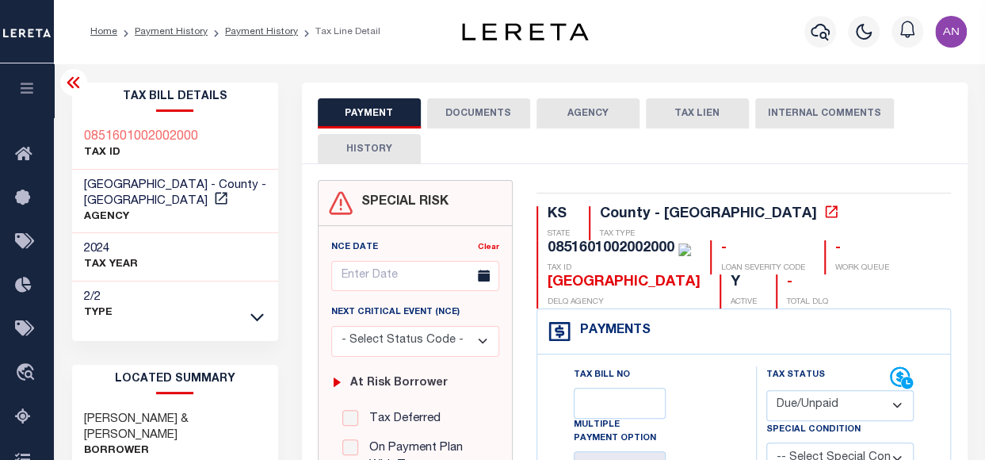
click at [811, 404] on select "- Select Status Code - Open Due/Unpaid Paid Incomplete No Tax Due Internal Refu…" at bounding box center [840, 405] width 148 height 31
select select "PYD"
click at [766, 390] on select "- Select Status Code - Open Due/Unpaid Paid Incomplete No Tax Due Internal Refu…" at bounding box center [840, 405] width 148 height 31
type input "[DATE]"
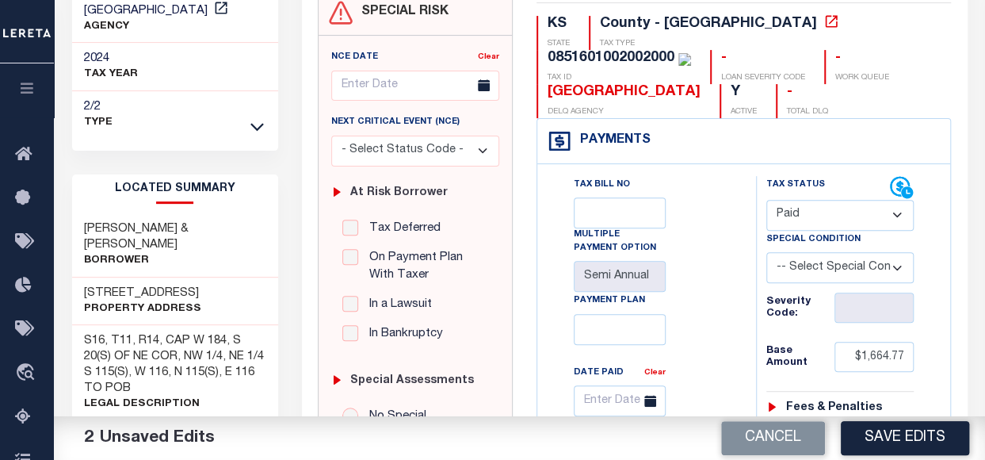
scroll to position [238, 0]
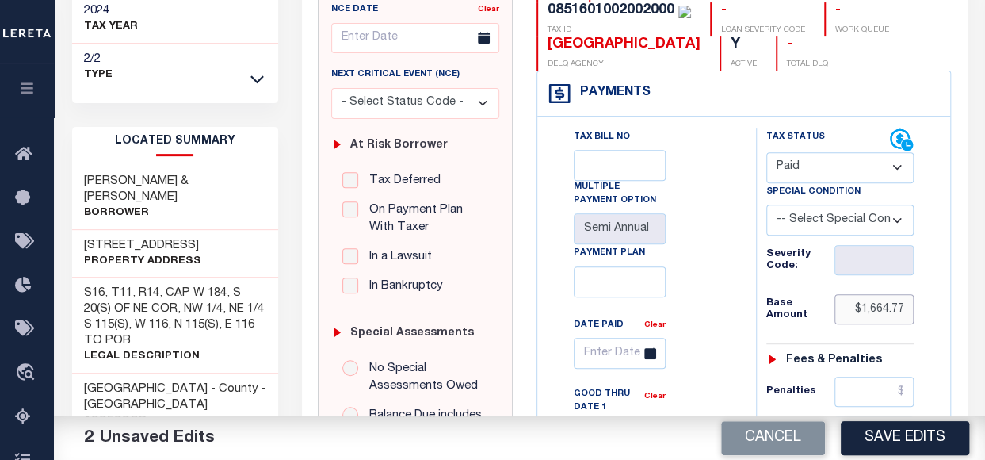
drag, startPoint x: 861, startPoint y: 310, endPoint x: 933, endPoint y: 310, distance: 72.1
click at [712, 355] on div "Tax Bill No Multiple Payment Option Semi Annual Payment Plan Clear Clear Valid …" at bounding box center [642, 366] width 179 height 476
type input "$0.00"
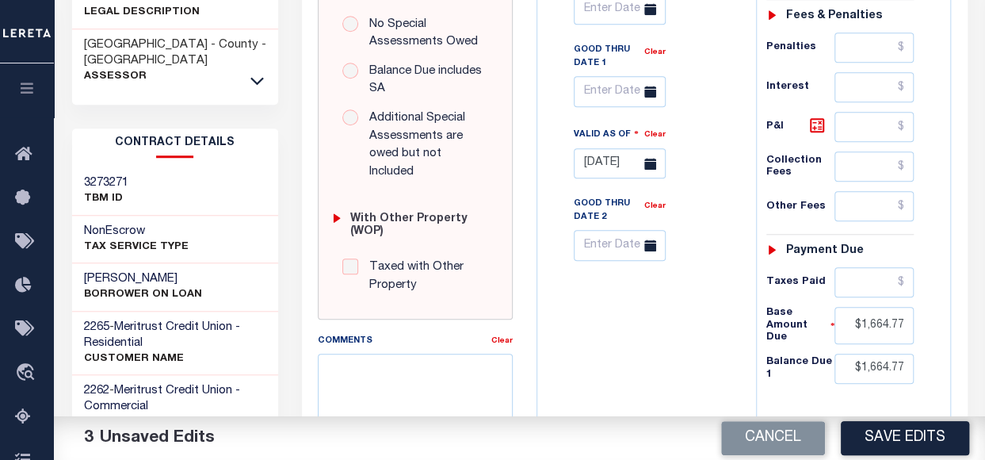
scroll to position [634, 0]
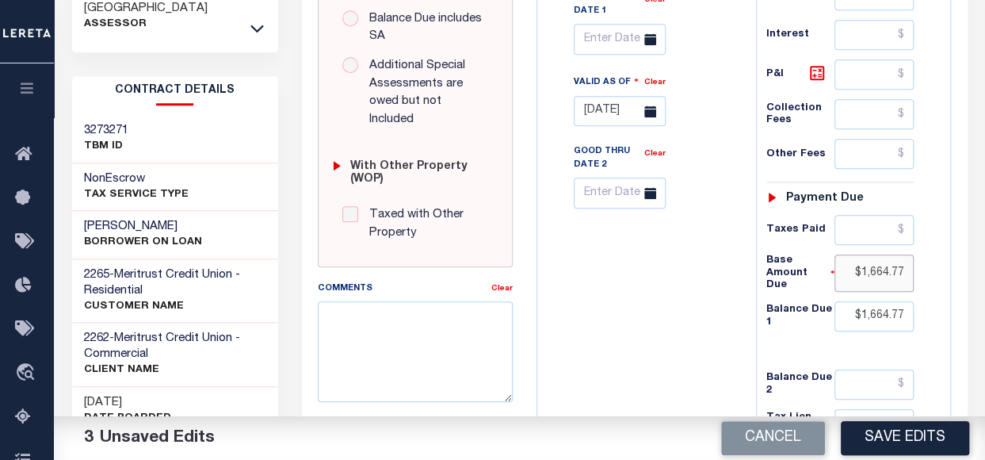
drag, startPoint x: 871, startPoint y: 265, endPoint x: 919, endPoint y: 262, distance: 48.4
click at [919, 262] on div "Tax Status Status - Select Status Code -" at bounding box center [845, 85] width 179 height 707
type input "$0.00"
drag, startPoint x: 864, startPoint y: 305, endPoint x: 929, endPoint y: 306, distance: 65.8
click at [929, 306] on div "Tax Status Status - Select Status Code -" at bounding box center [845, 85] width 179 height 707
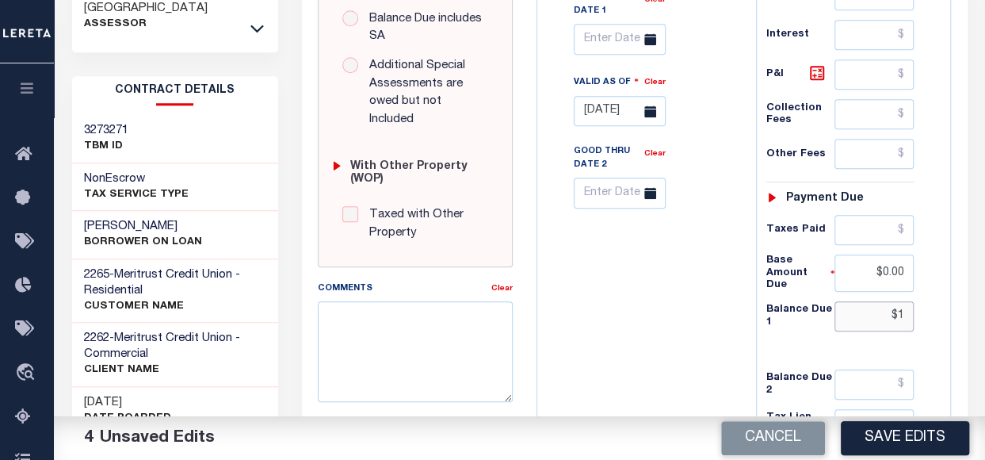
type input "$"
click at [615, 279] on div "Tax Bill No Multiple Payment Option Semi Annual Payment Plan Clear" at bounding box center [642, 85] width 203 height 707
type input "$0.00"
click at [868, 437] on button "Save Edits" at bounding box center [905, 438] width 128 height 34
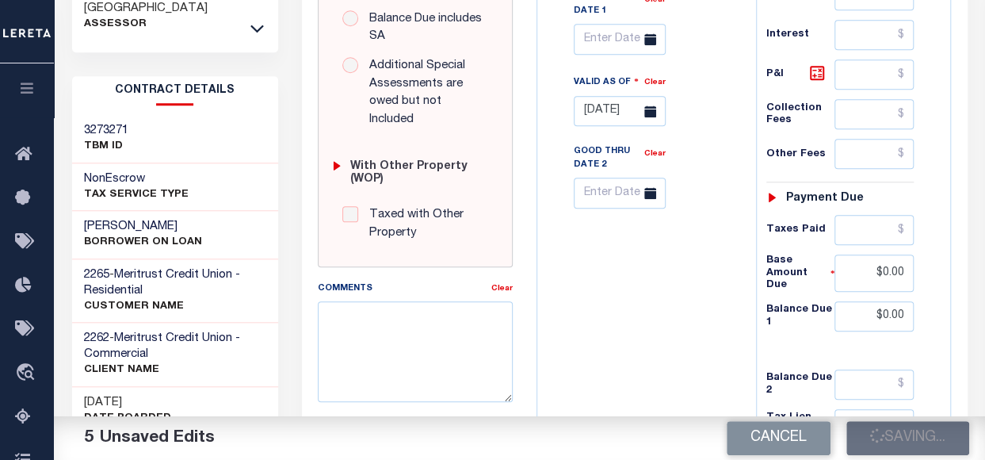
checkbox input "false"
type input "$0"
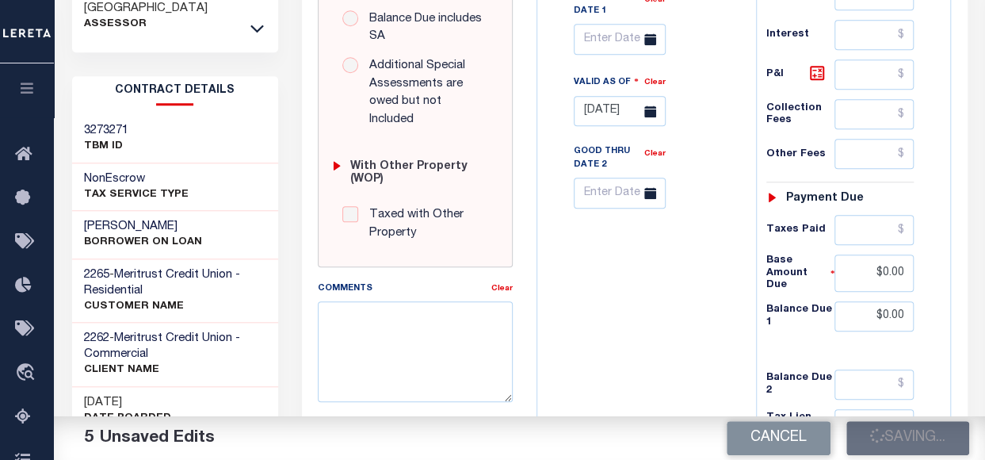
type input "$0"
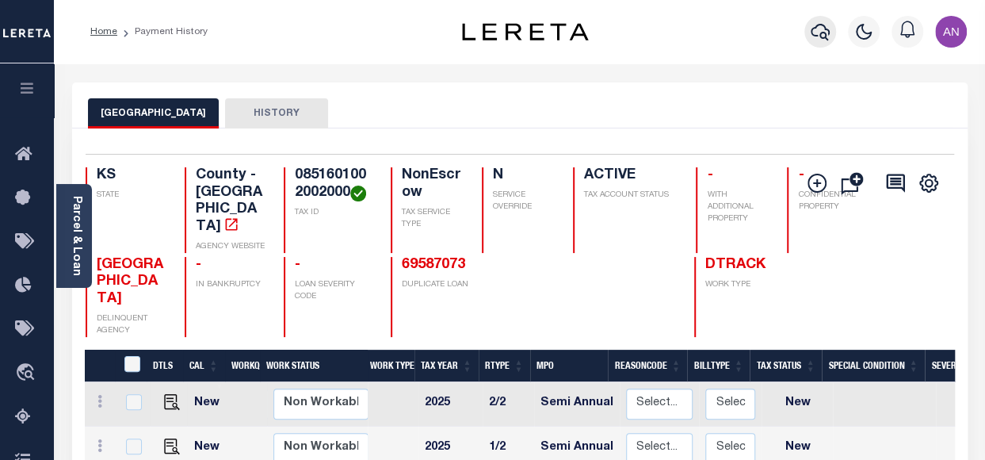
click at [826, 29] on icon "button" at bounding box center [820, 32] width 19 height 17
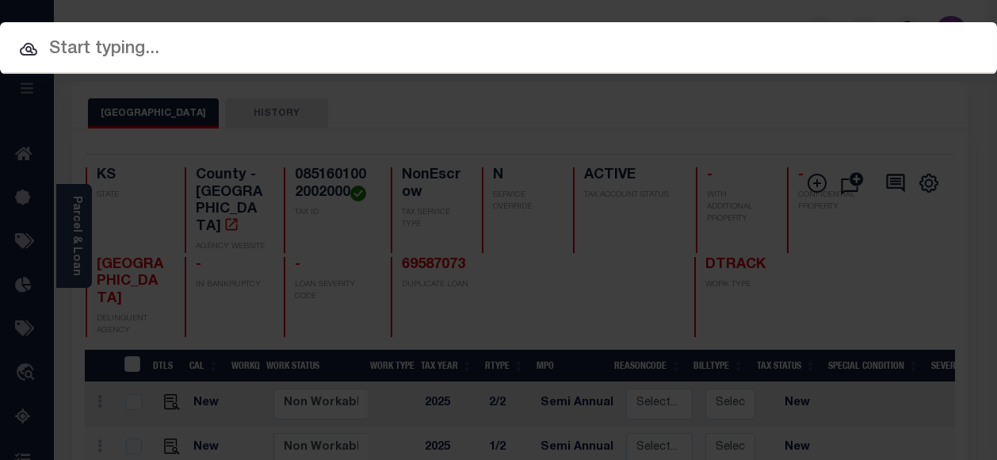
paste input "0873603001001000"
type input "0873603001001000"
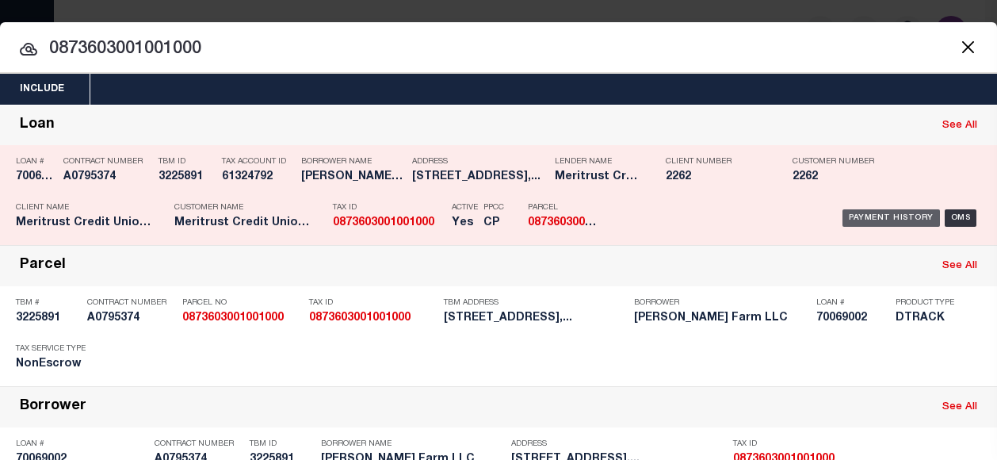
click at [914, 217] on div "Payment History" at bounding box center [890, 217] width 97 height 17
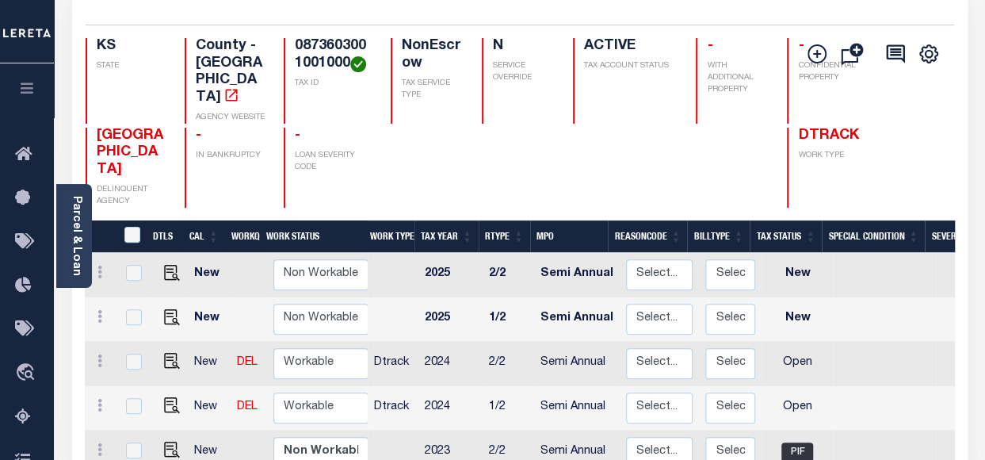
scroll to position [158, 0]
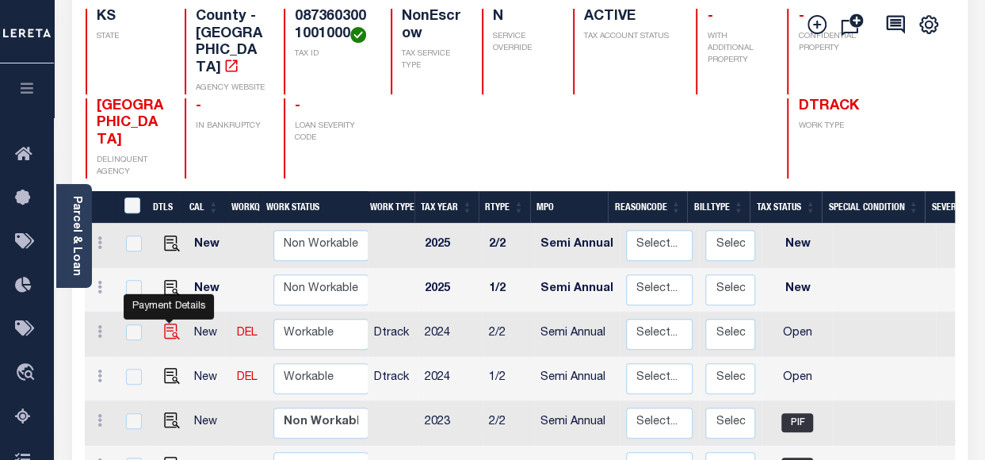
click at [168, 323] on img "" at bounding box center [172, 331] width 16 height 16
checkbox input "true"
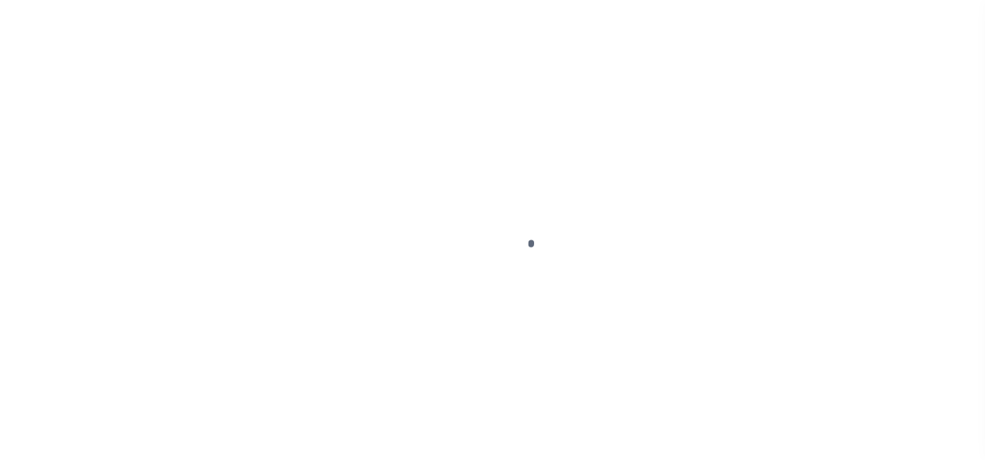
select select "OP2"
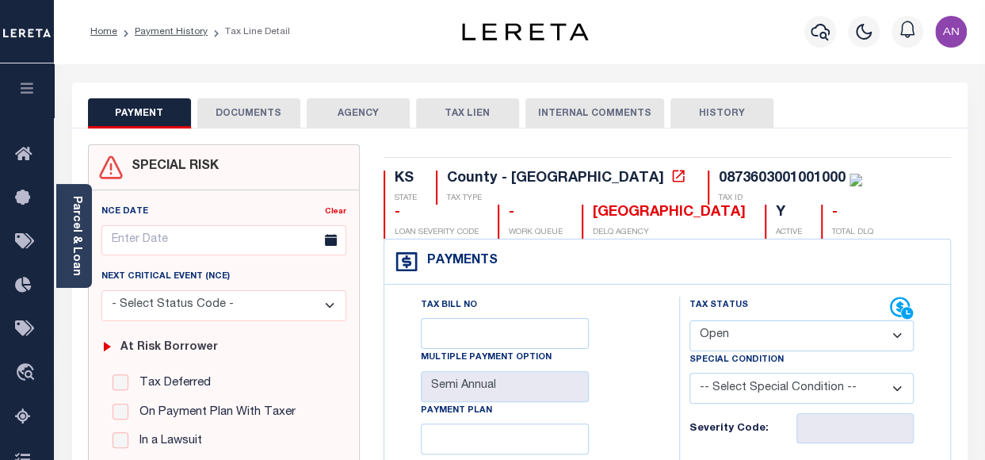
click at [242, 111] on button "DOCUMENTS" at bounding box center [248, 113] width 103 height 30
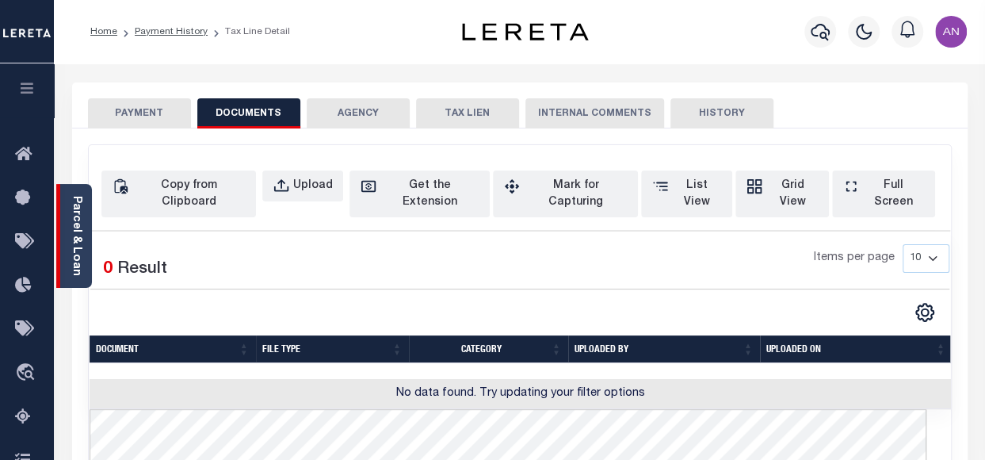
click at [75, 222] on link "Parcel & Loan" at bounding box center [76, 236] width 11 height 80
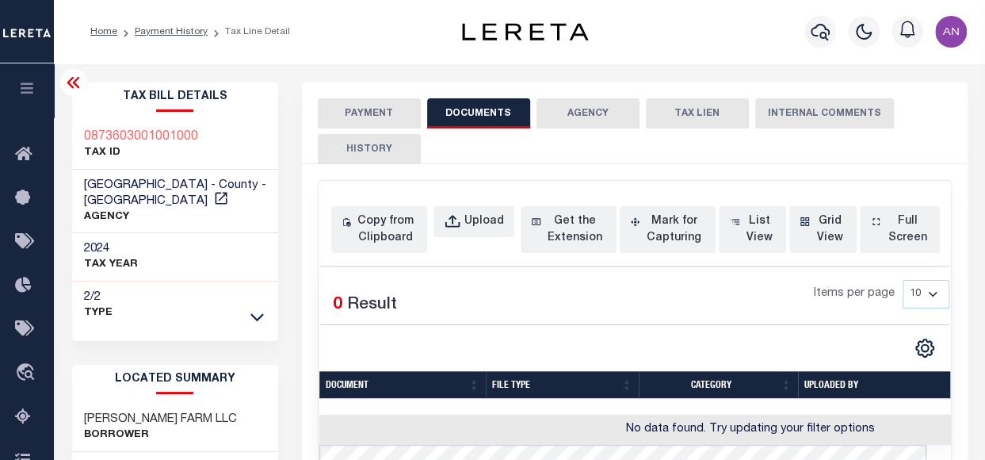
scroll to position [79, 0]
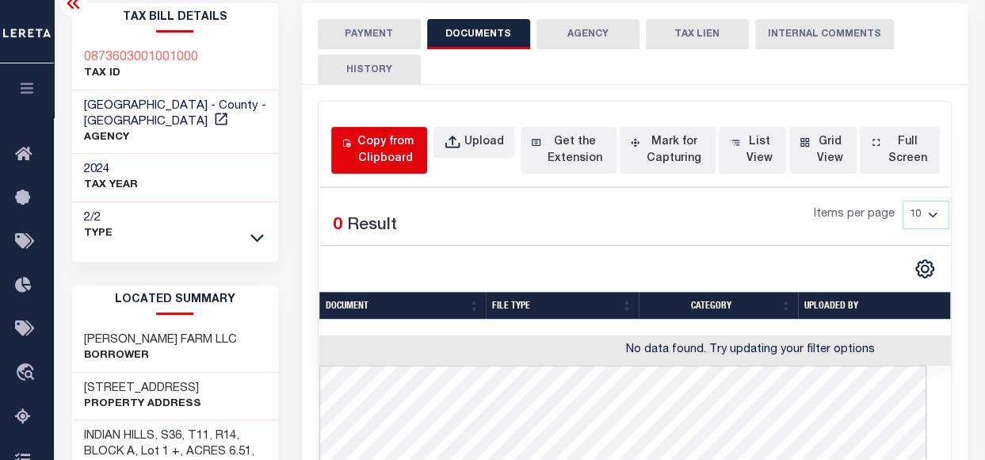
click at [374, 148] on div "Copy from Clipboard" at bounding box center [385, 150] width 63 height 33
select select "POP"
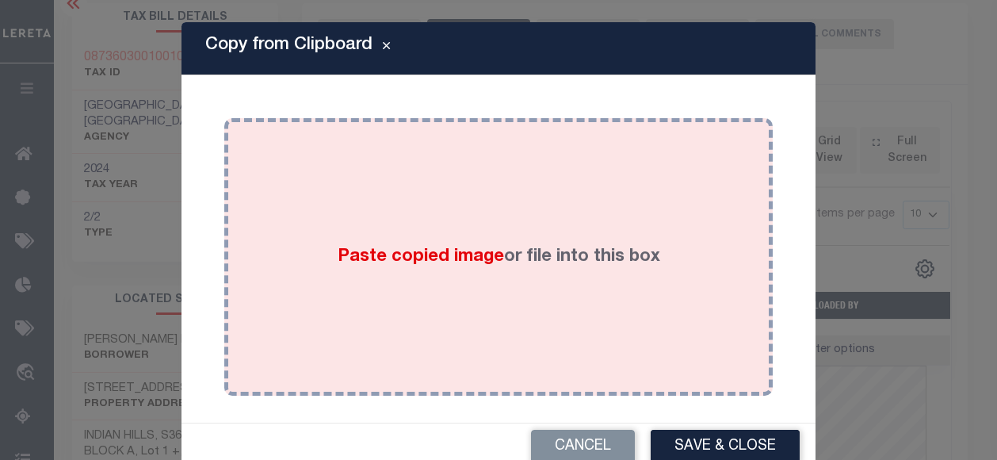
click at [518, 181] on div "Paste copied image or file into this box" at bounding box center [498, 257] width 525 height 254
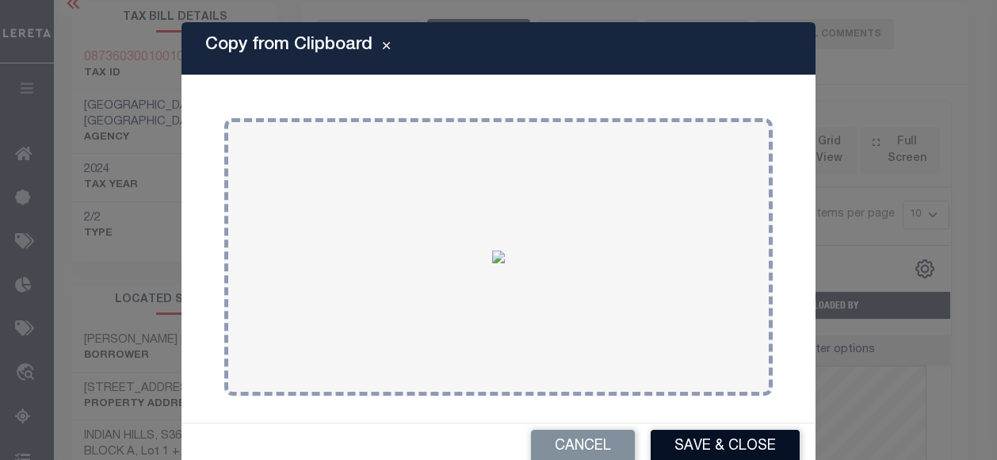
click at [670, 445] on button "Save & Close" at bounding box center [725, 446] width 149 height 34
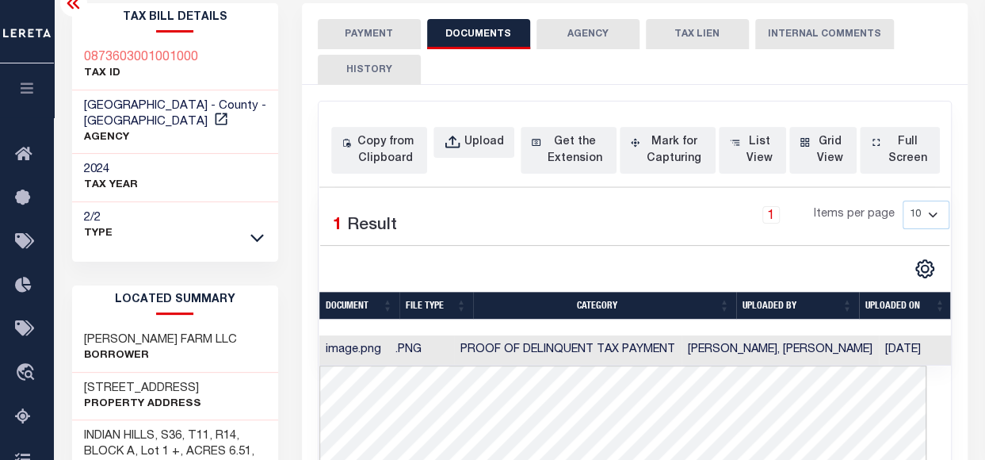
click at [367, 32] on button "PAYMENT" at bounding box center [369, 34] width 103 height 30
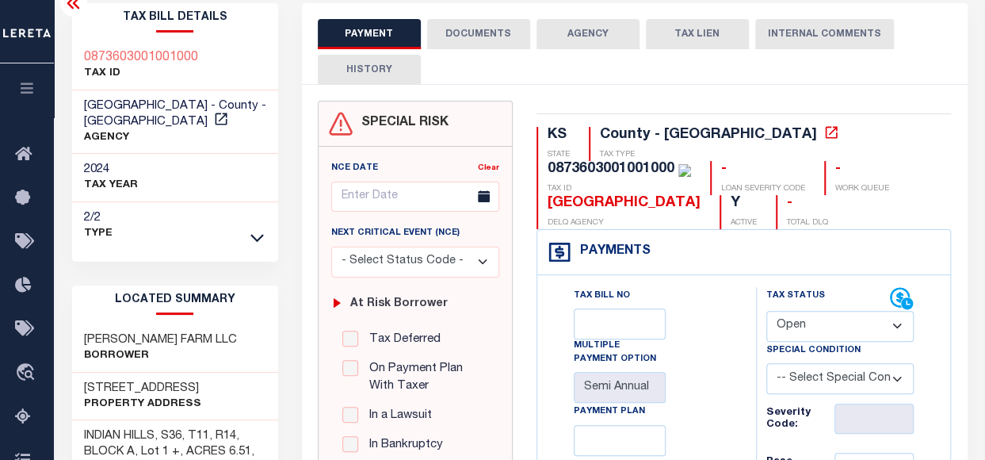
click at [786, 326] on select "- Select Status Code - Open Due/Unpaid Paid Incomplete No Tax Due Internal Refu…" at bounding box center [840, 326] width 148 height 31
select select "PYD"
click at [766, 311] on select "- Select Status Code - Open Due/Unpaid Paid Incomplete No Tax Due Internal Refu…" at bounding box center [840, 326] width 148 height 31
type input "[DATE]"
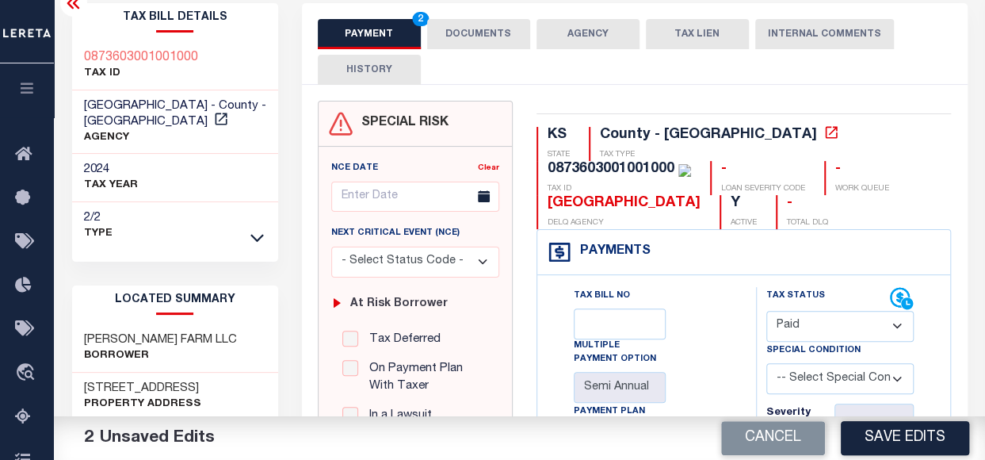
scroll to position [238, 0]
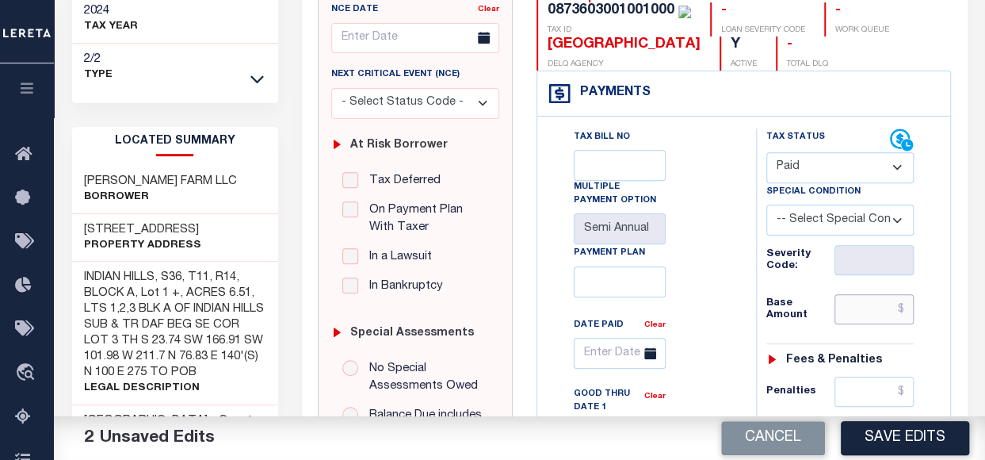
click at [870, 306] on input "text" at bounding box center [873, 309] width 79 height 30
type input "$0.00"
click at [719, 348] on div "Tax Bill No Multiple Payment Option Semi Annual Payment Plan Clear Clear Valid …" at bounding box center [642, 366] width 179 height 476
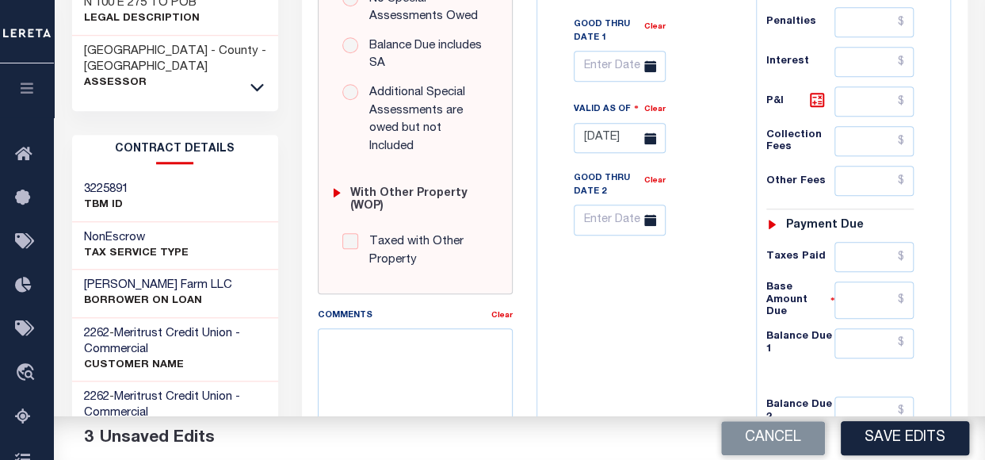
scroll to position [634, 0]
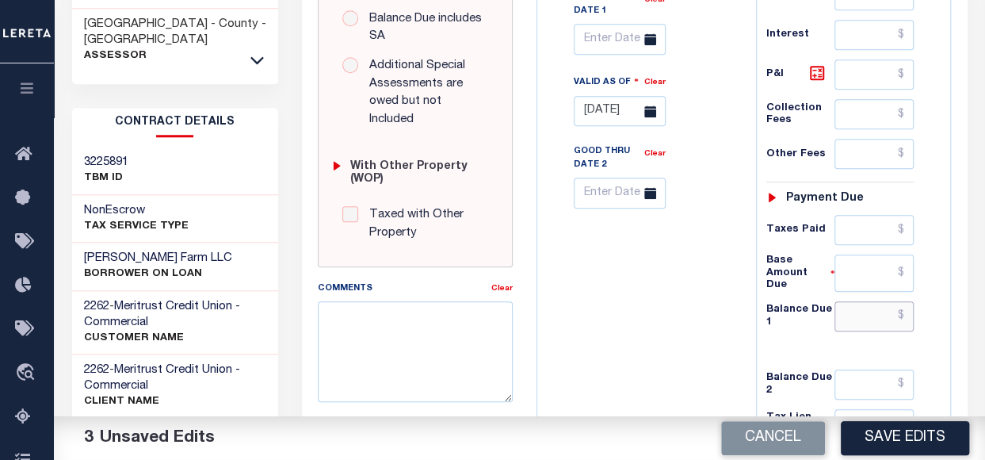
click at [857, 311] on input "text" at bounding box center [873, 316] width 79 height 30
type input "$0.00"
click at [719, 344] on div "Tax Bill No Multiple Payment Option Semi Annual Payment Plan Clear" at bounding box center [642, 85] width 203 height 707
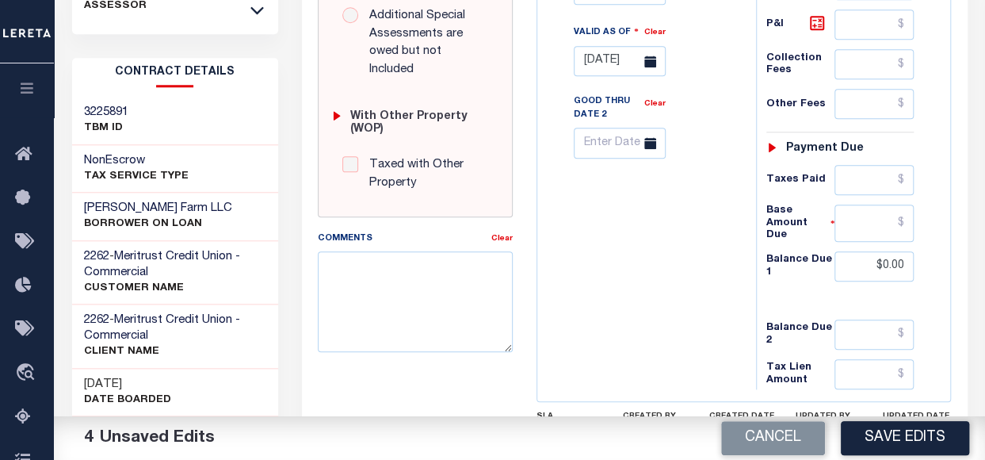
scroll to position [713, 0]
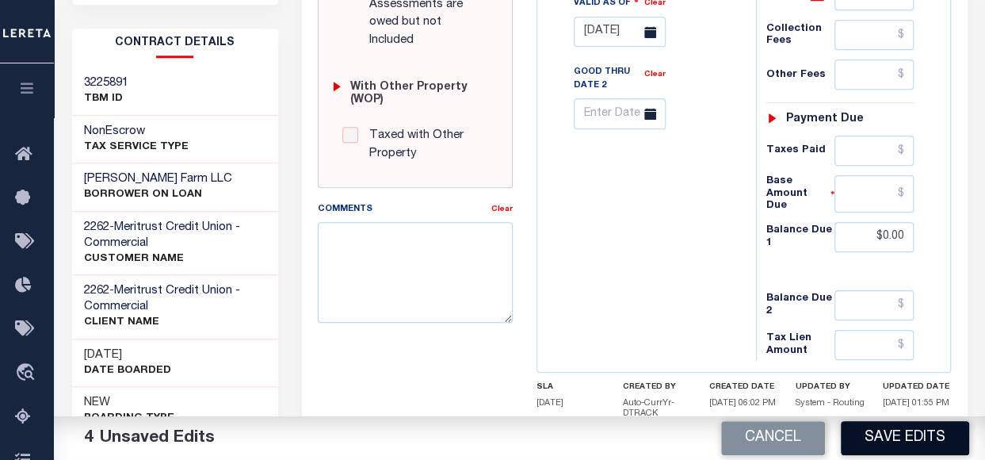
click at [878, 441] on button "Save Edits" at bounding box center [905, 438] width 128 height 34
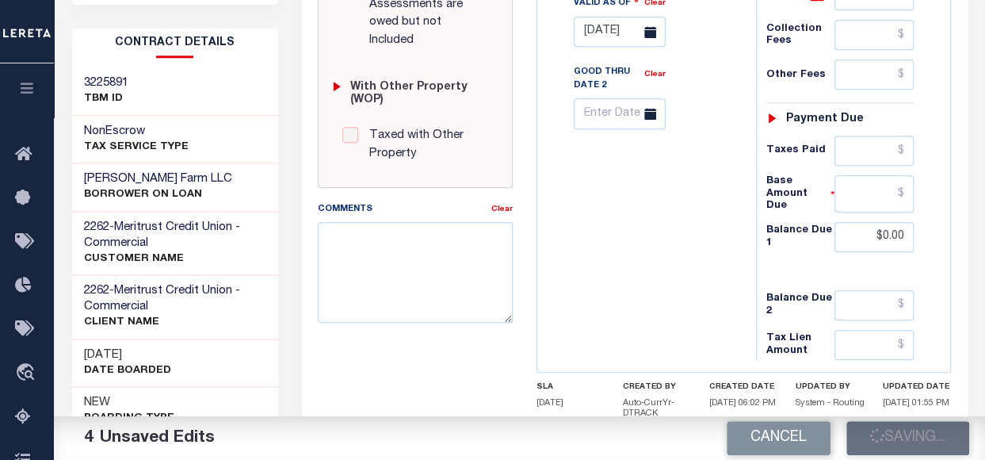
checkbox input "false"
type input "$0"
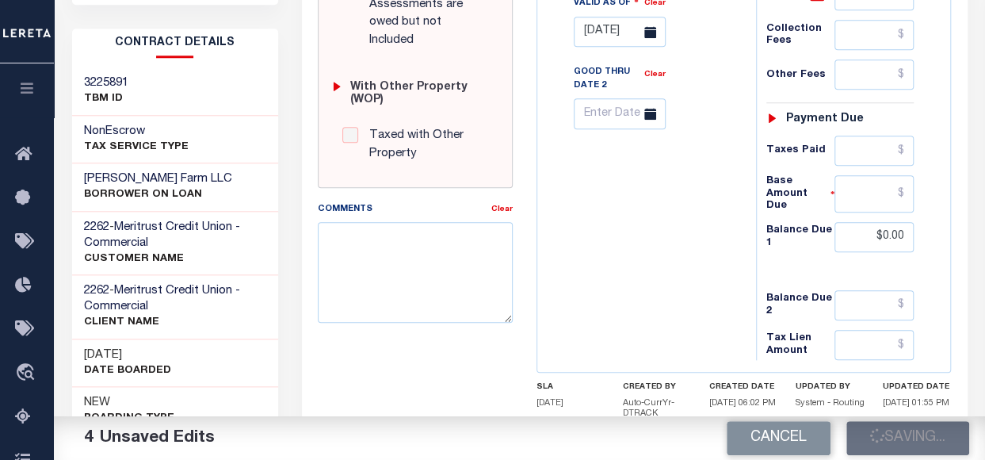
type input "$0"
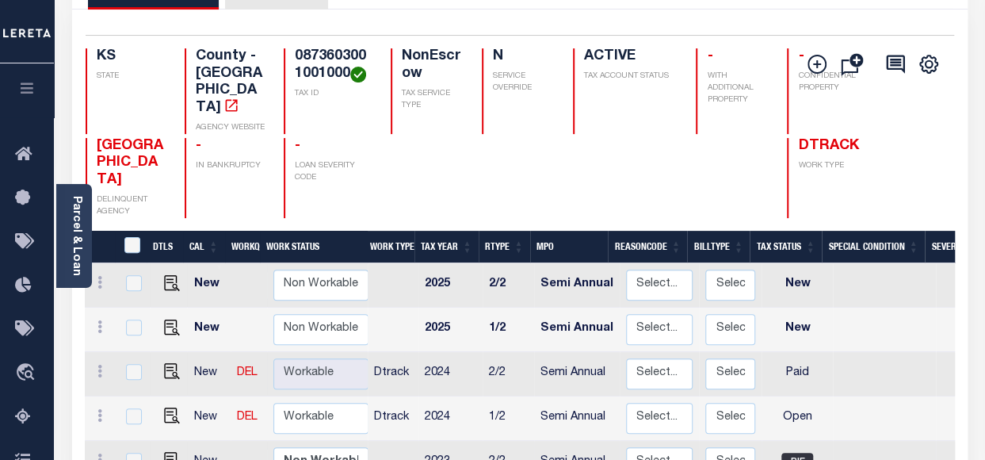
scroll to position [158, 0]
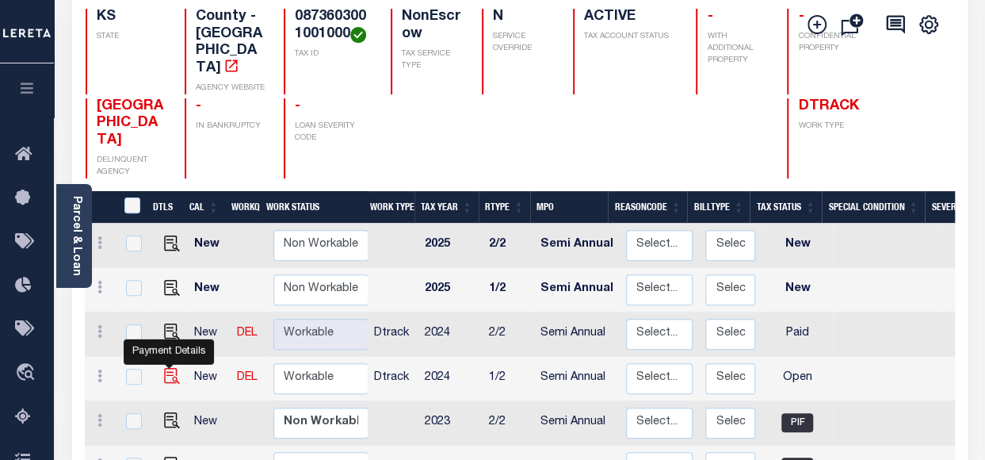
click at [174, 368] on img "" at bounding box center [172, 376] width 16 height 16
checkbox input "true"
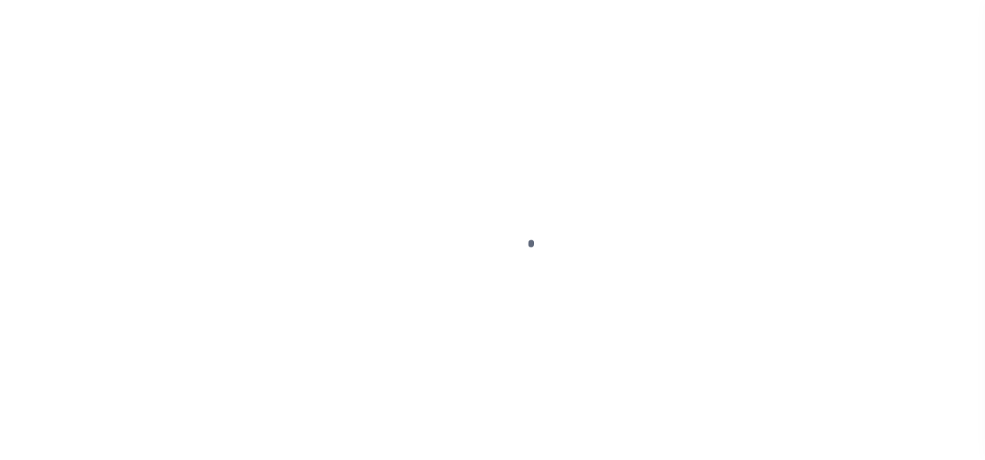
select select "OP2"
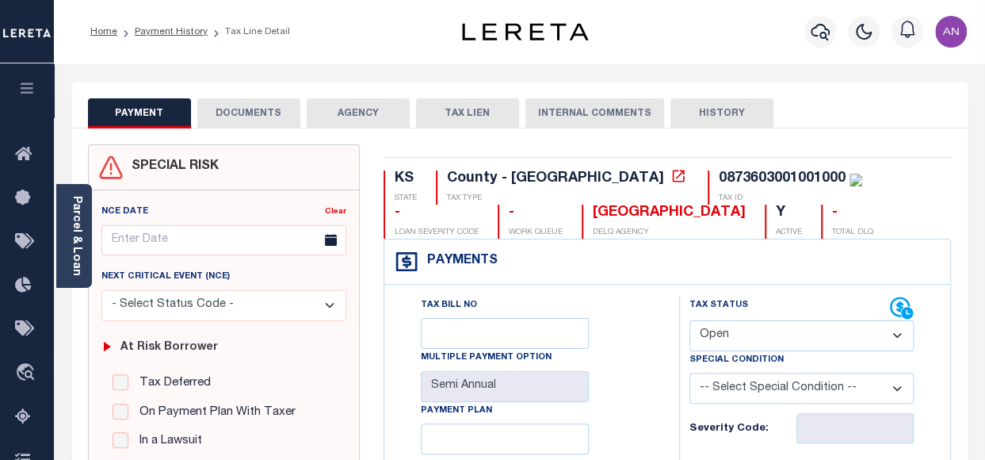
click at [254, 120] on button "DOCUMENTS" at bounding box center [248, 113] width 103 height 30
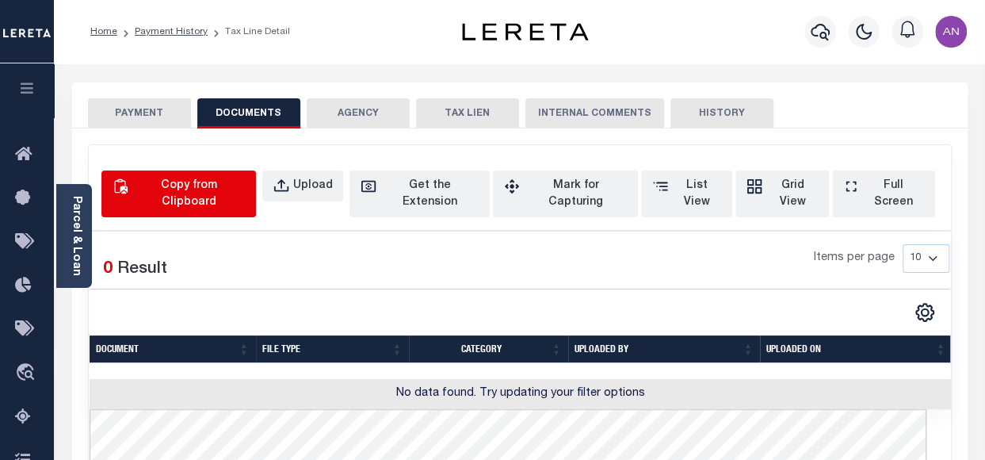
click at [245, 188] on div "Copy from Clipboard" at bounding box center [188, 193] width 113 height 33
select select "POP"
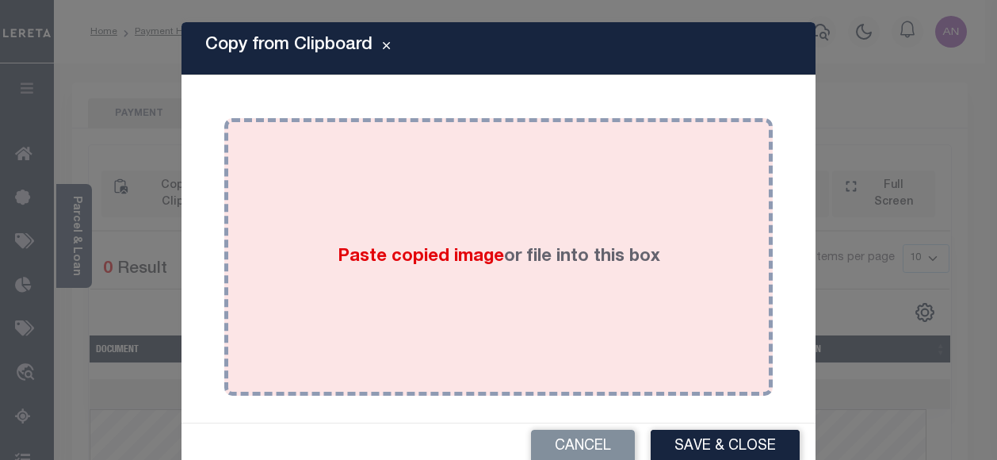
click at [464, 213] on div "Paste copied image or file into this box" at bounding box center [498, 257] width 525 height 254
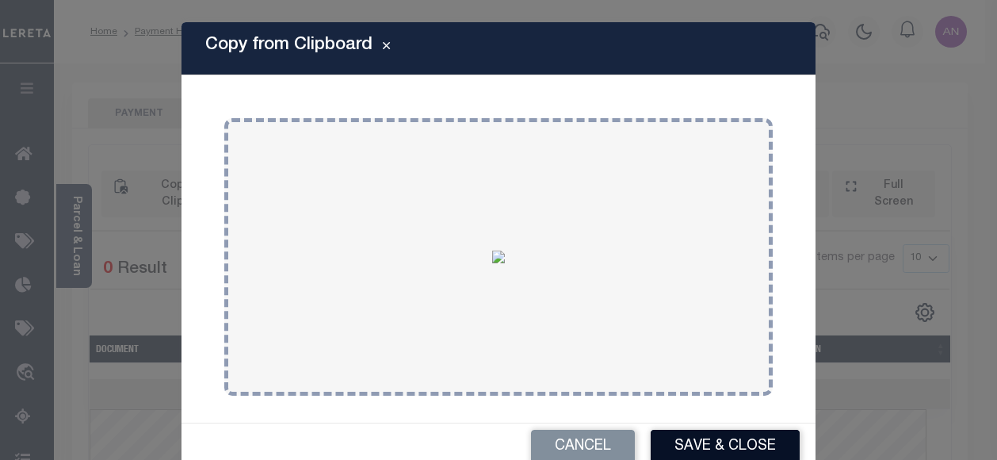
click at [716, 445] on button "Save & Close" at bounding box center [725, 446] width 149 height 34
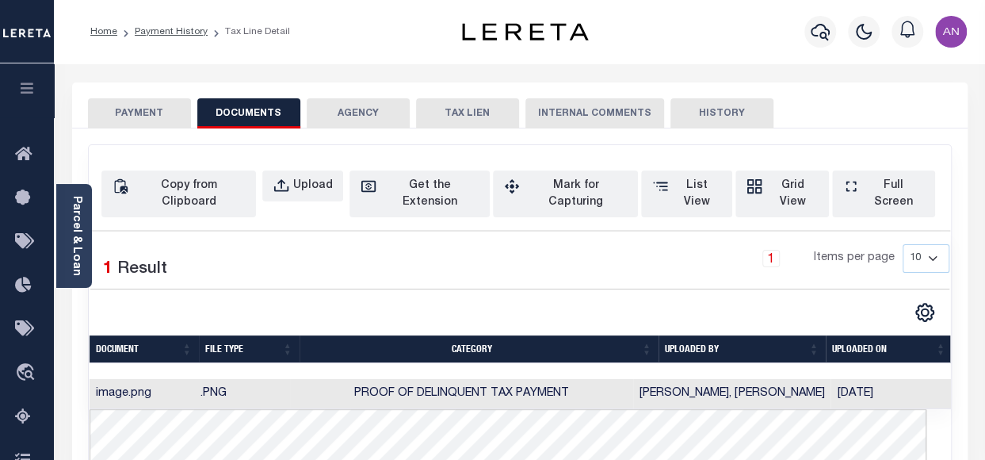
click at [166, 110] on button "PAYMENT" at bounding box center [139, 113] width 103 height 30
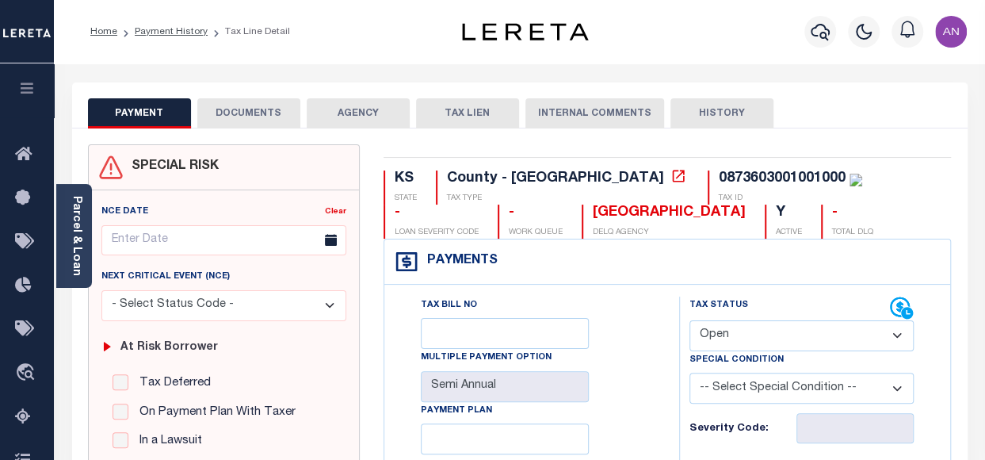
click at [826, 335] on select "- Select Status Code - Open Due/Unpaid Paid Incomplete No Tax Due Internal Refu…" at bounding box center [801, 335] width 224 height 31
select select "PYD"
click at [689, 320] on select "- Select Status Code - Open Due/Unpaid Paid Incomplete No Tax Due Internal Refu…" at bounding box center [801, 335] width 224 height 31
type input "[DATE]"
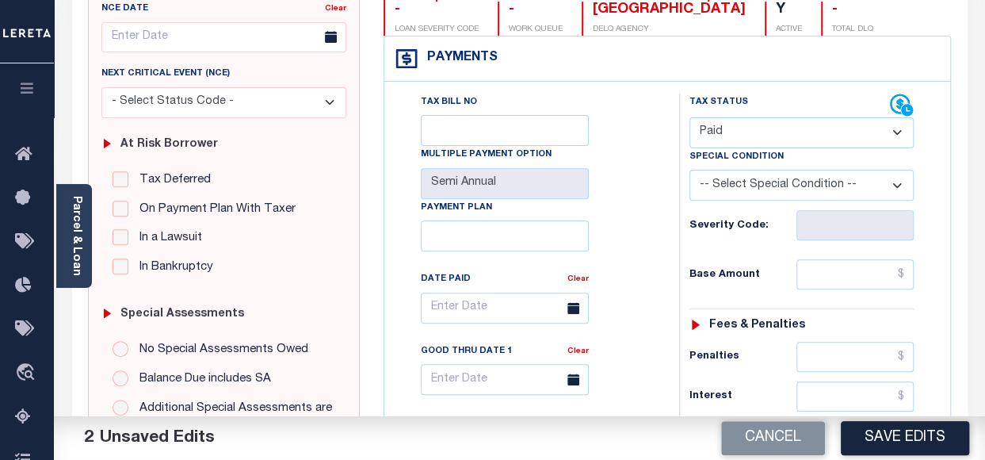
scroll to position [238, 0]
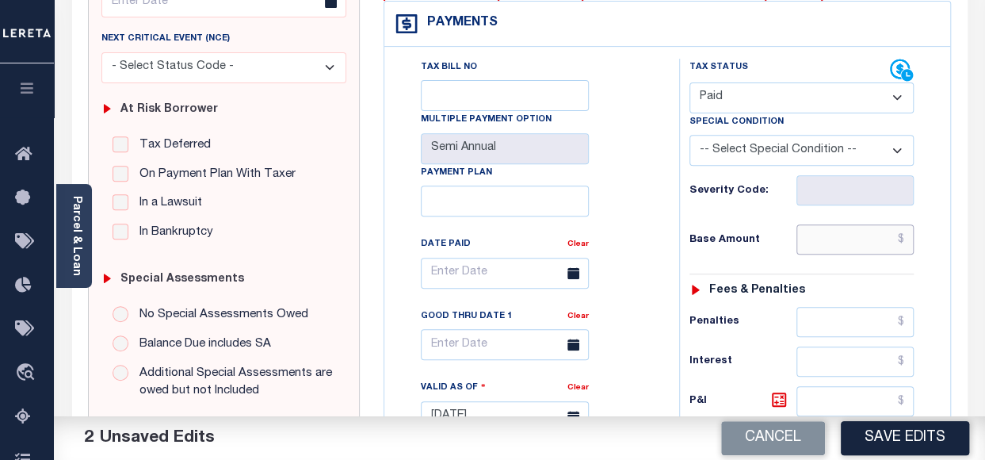
click at [858, 241] on input "text" at bounding box center [854, 239] width 117 height 30
click at [670, 283] on div "Tax Status Status" at bounding box center [806, 409] width 279 height 700
type input "$0.00"
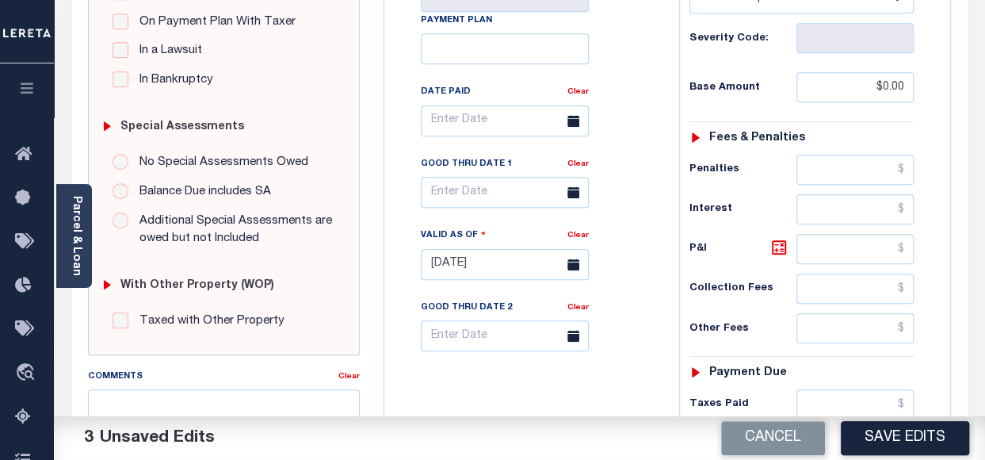
scroll to position [475, 0]
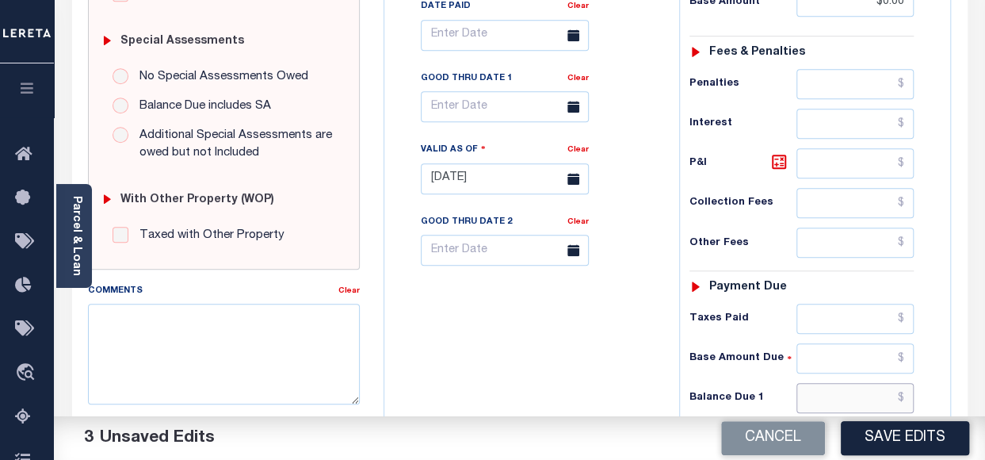
click at [846, 384] on input "text" at bounding box center [854, 398] width 117 height 30
click at [578, 380] on div "Tax Bill No Multiple Payment Option Semi Annual Payment Plan Clear" at bounding box center [527, 171] width 279 height 700
type input "$0.00"
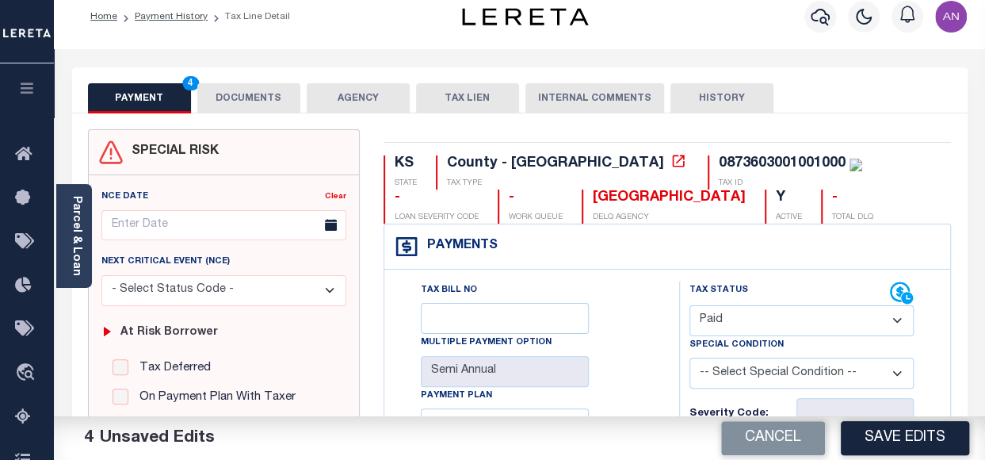
scroll to position [0, 0]
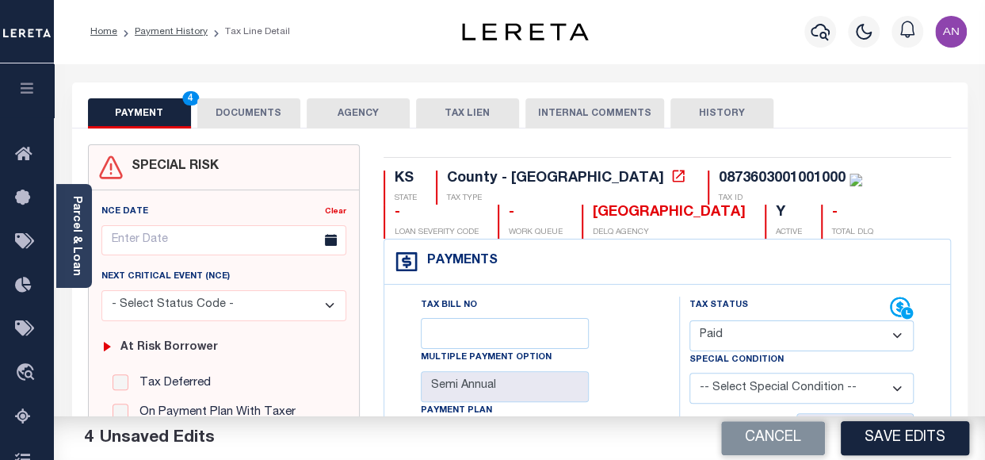
click at [248, 113] on button "DOCUMENTS" at bounding box center [248, 113] width 103 height 30
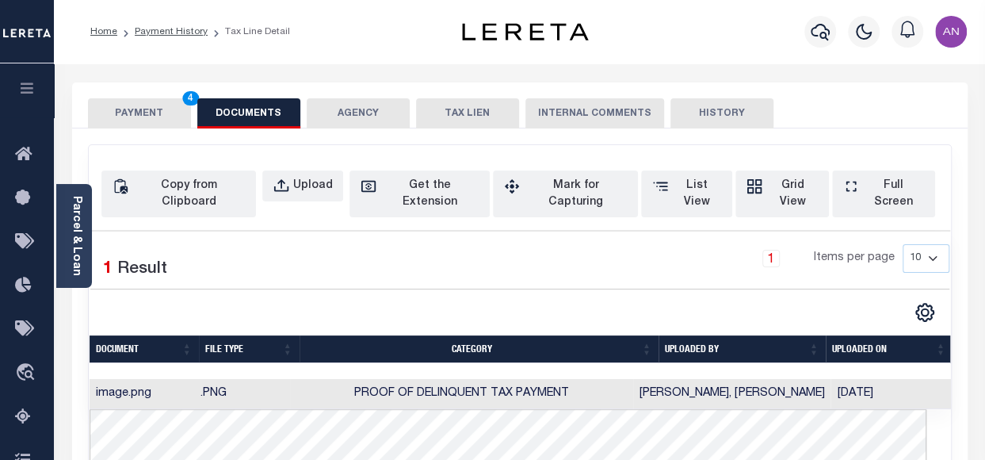
click at [133, 112] on button "PAYMENT 4" at bounding box center [139, 113] width 103 height 30
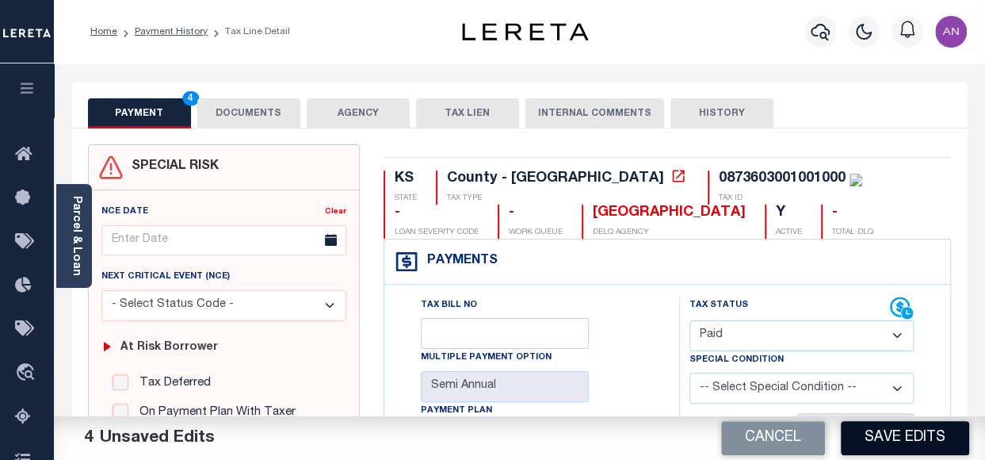
click at [908, 445] on button "Save Edits" at bounding box center [905, 438] width 128 height 34
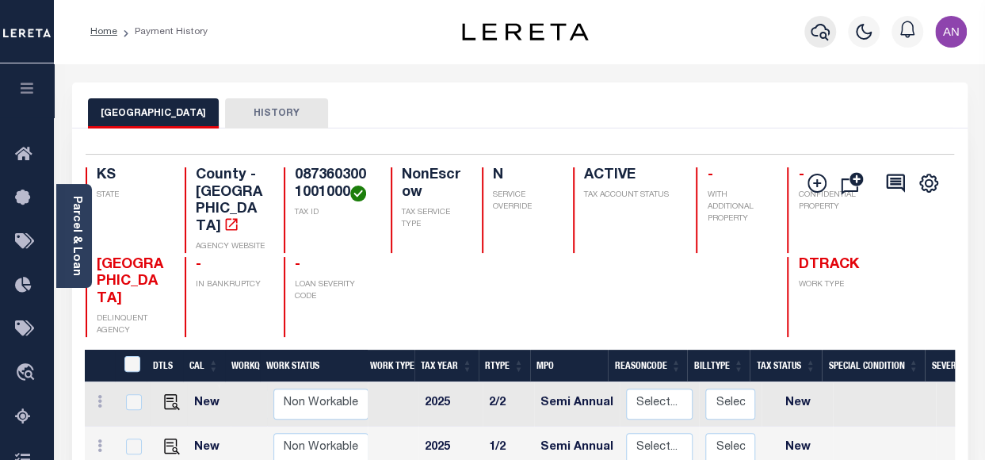
click at [826, 35] on icon "button" at bounding box center [820, 31] width 19 height 19
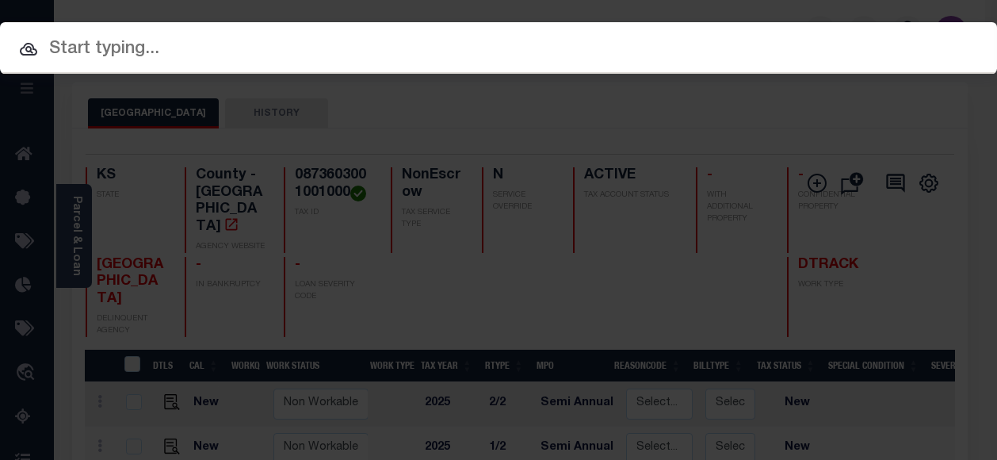
paste input "0951503002004000"
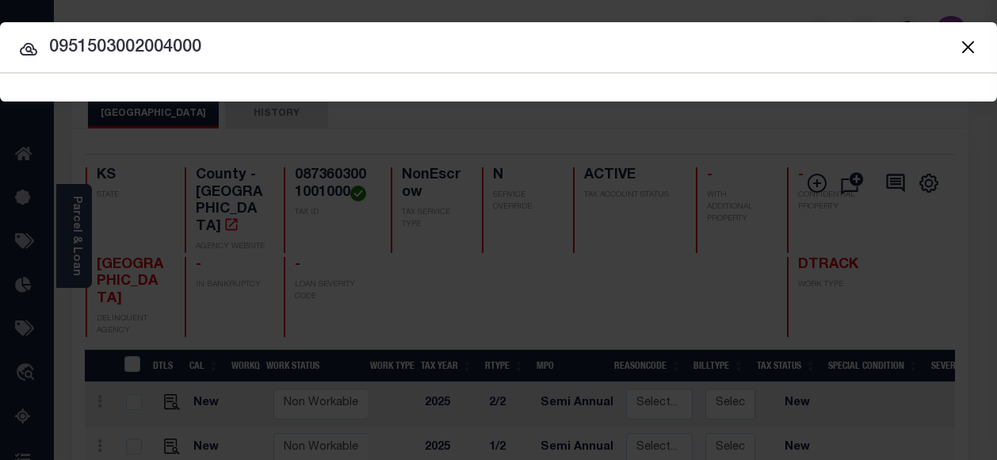
type input "0951503002004000"
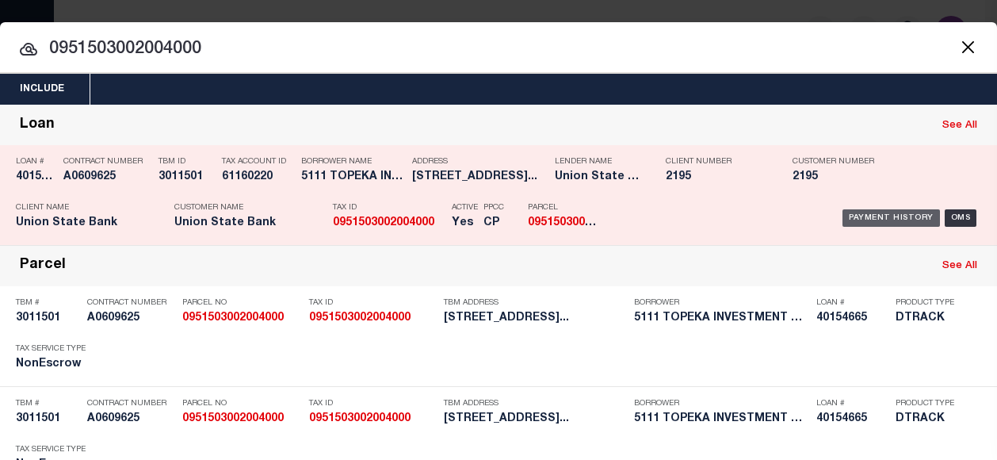
click at [857, 212] on div "Payment History" at bounding box center [890, 217] width 97 height 17
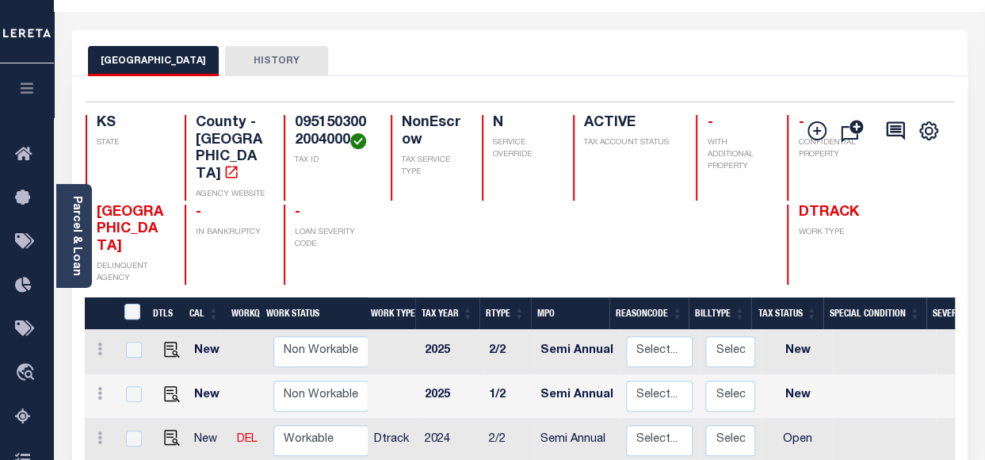
scroll to position [238, 0]
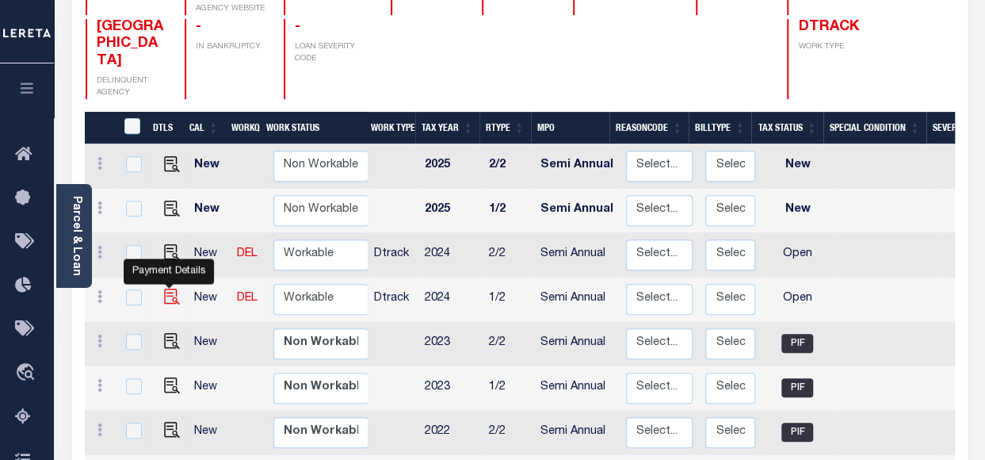
click at [165, 288] on img "" at bounding box center [172, 296] width 16 height 16
checkbox input "true"
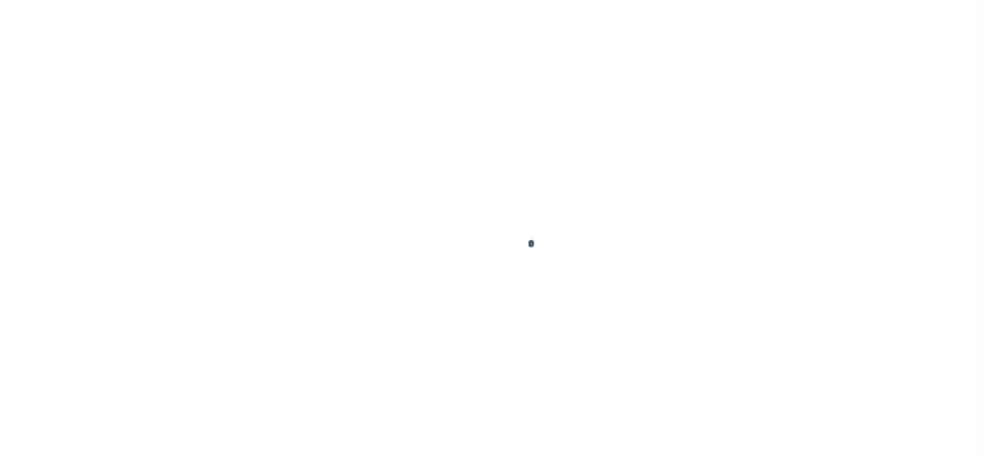
select select "OP2"
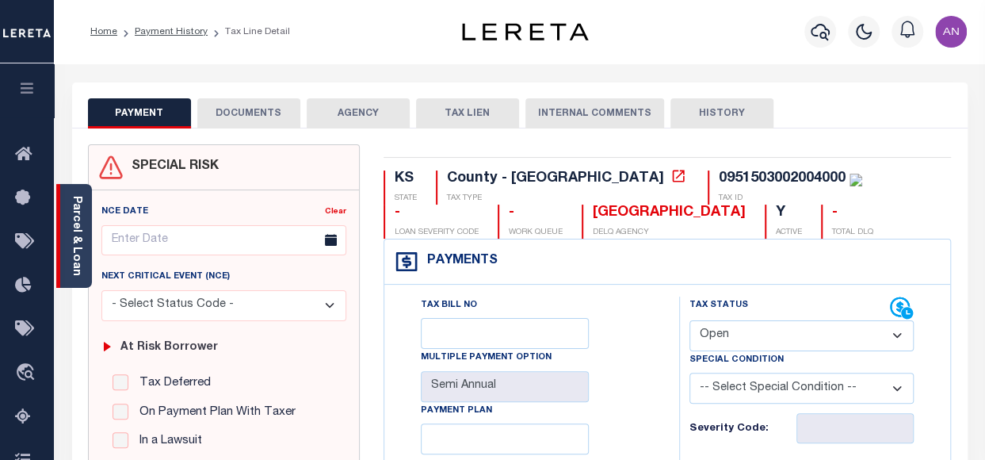
click at [77, 251] on link "Parcel & Loan" at bounding box center [76, 236] width 11 height 80
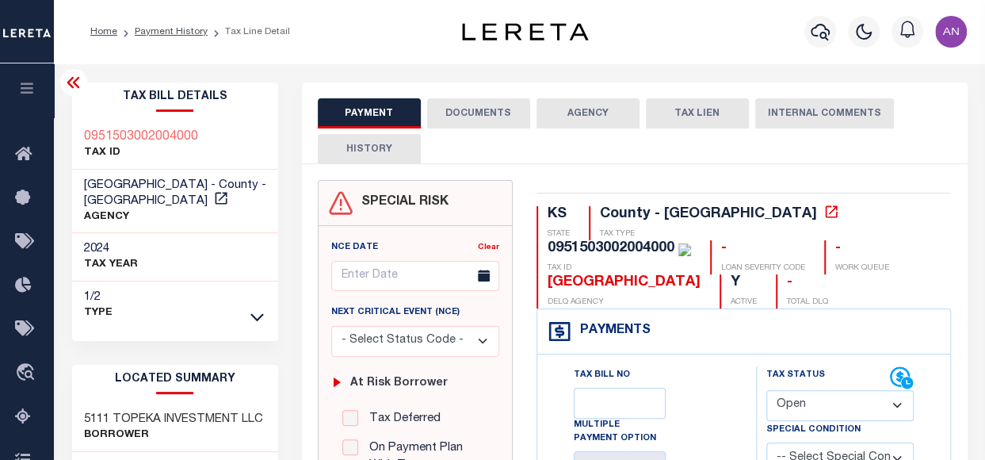
click at [489, 113] on button "DOCUMENTS" at bounding box center [478, 113] width 103 height 30
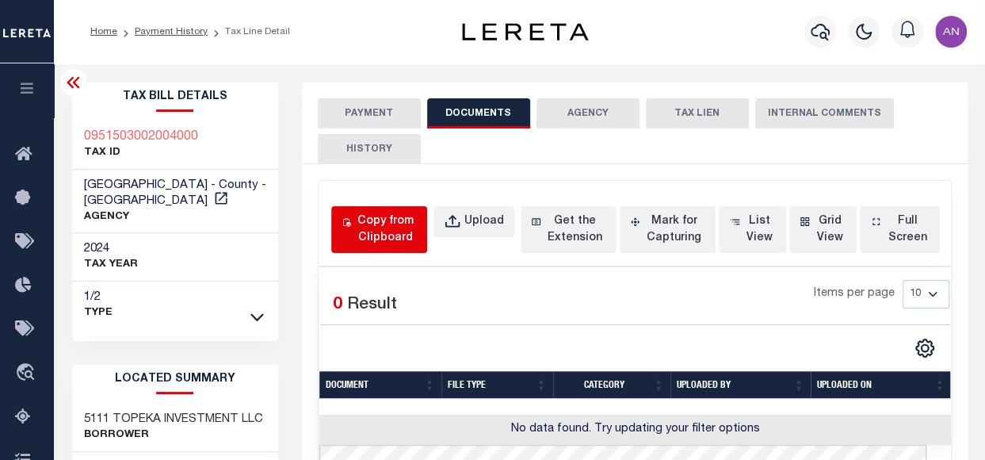
click at [385, 237] on div "Copy from Clipboard" at bounding box center [385, 229] width 63 height 33
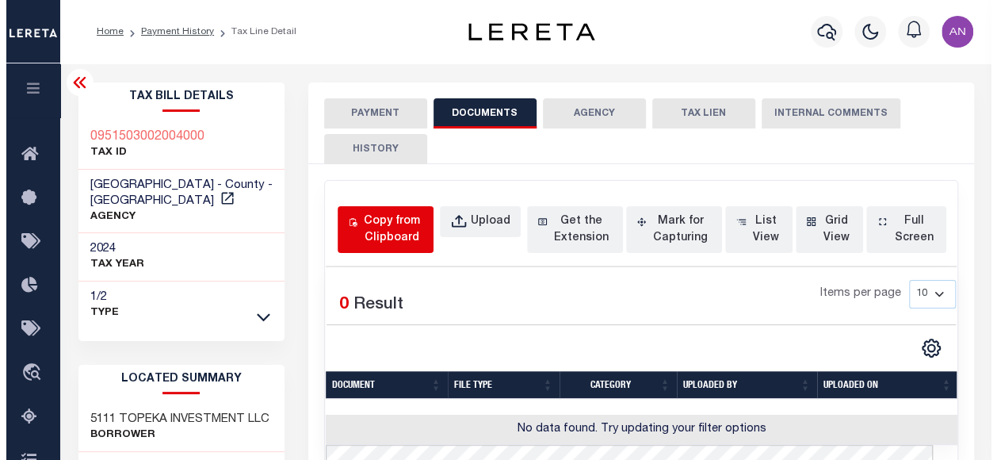
select select "POP"
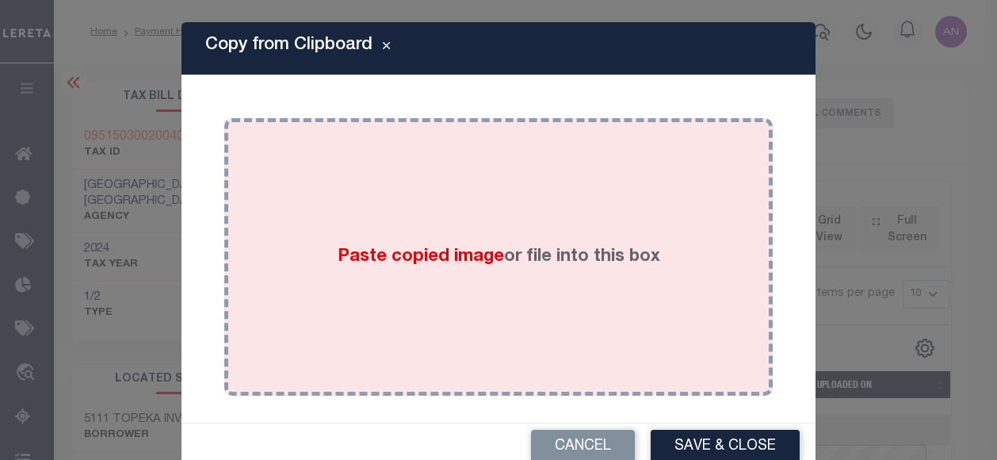
click at [596, 186] on div "Paste copied image or file into this box" at bounding box center [498, 257] width 525 height 254
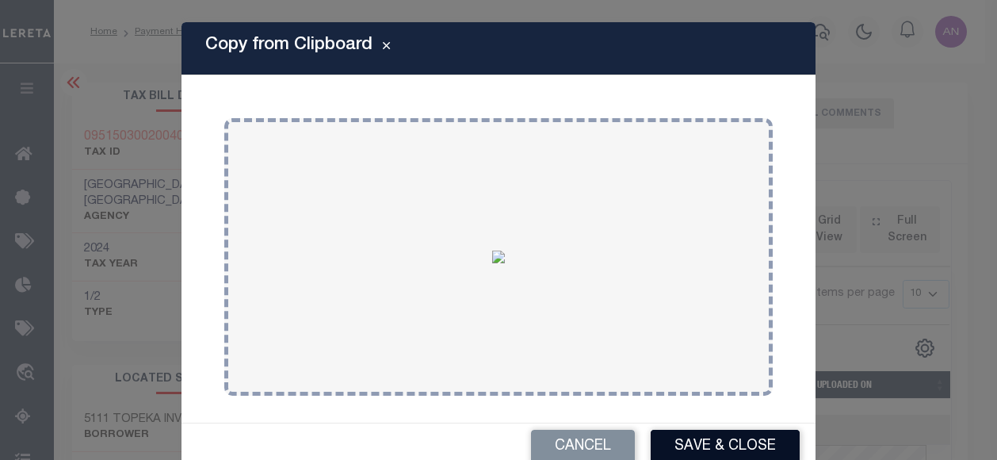
click at [739, 445] on button "Save & Close" at bounding box center [725, 446] width 149 height 34
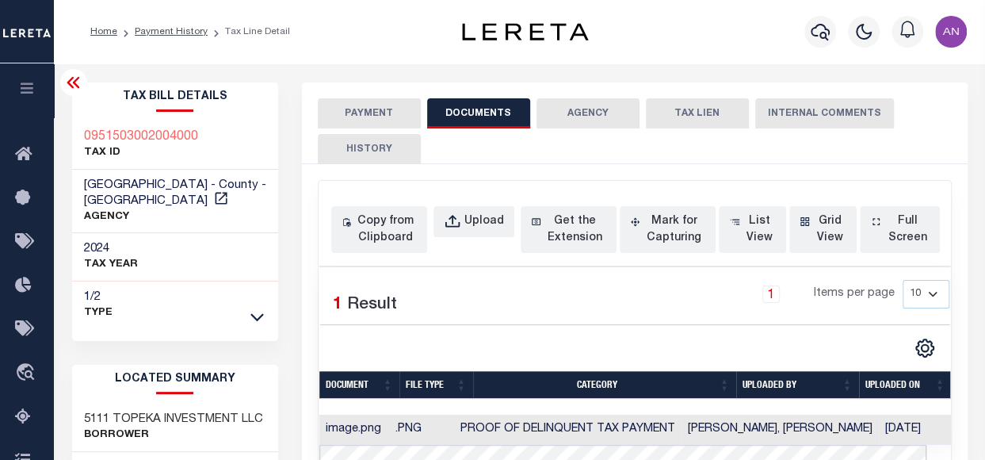
click at [375, 124] on button "PAYMENT" at bounding box center [369, 113] width 103 height 30
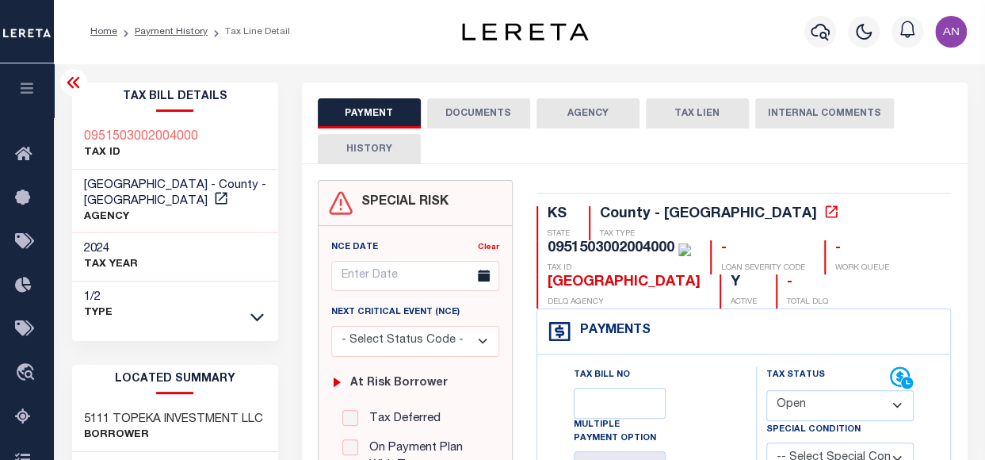
click at [789, 397] on select "- Select Status Code - Open Due/Unpaid Paid Incomplete No Tax Due Internal Refu…" at bounding box center [840, 405] width 148 height 31
select select "PYD"
click at [766, 390] on select "- Select Status Code - Open Due/Unpaid Paid Incomplete No Tax Due Internal Refu…" at bounding box center [840, 405] width 148 height 31
type input "[DATE]"
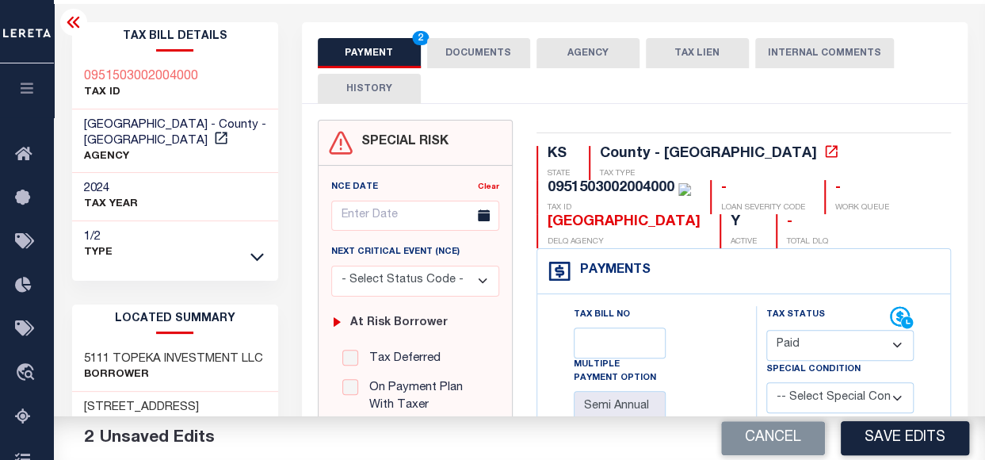
scroll to position [158, 0]
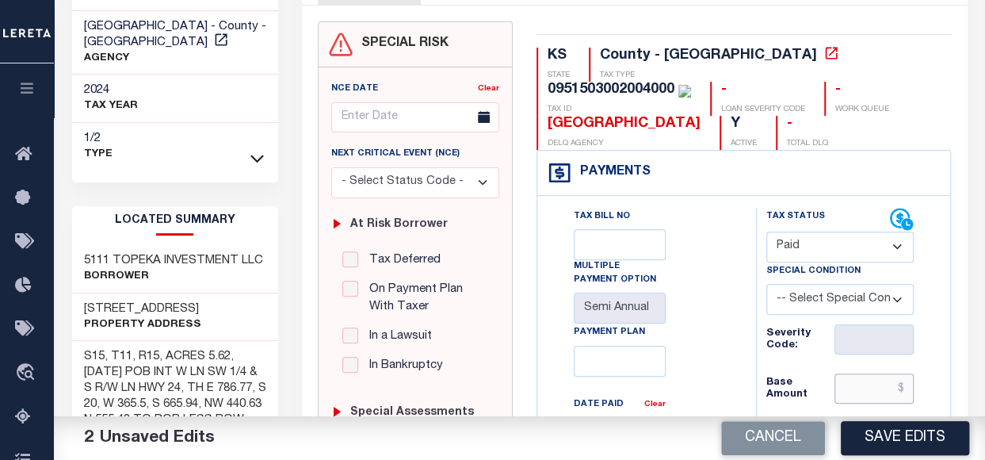
click at [873, 391] on input "text" at bounding box center [873, 388] width 79 height 30
type input "$0.00"
click at [692, 393] on div "Tax Bill No Multiple Payment Option Semi Annual Payment Plan Clear Clear Valid …" at bounding box center [642, 446] width 179 height 476
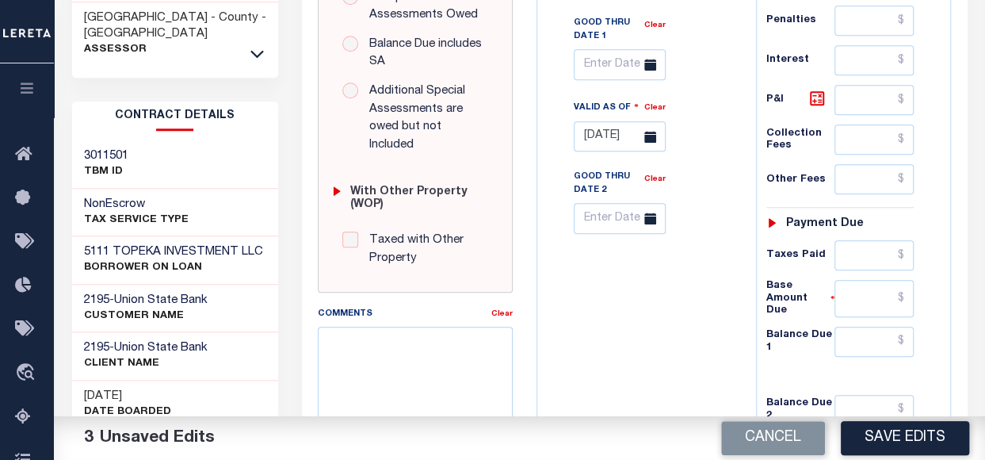
scroll to position [634, 0]
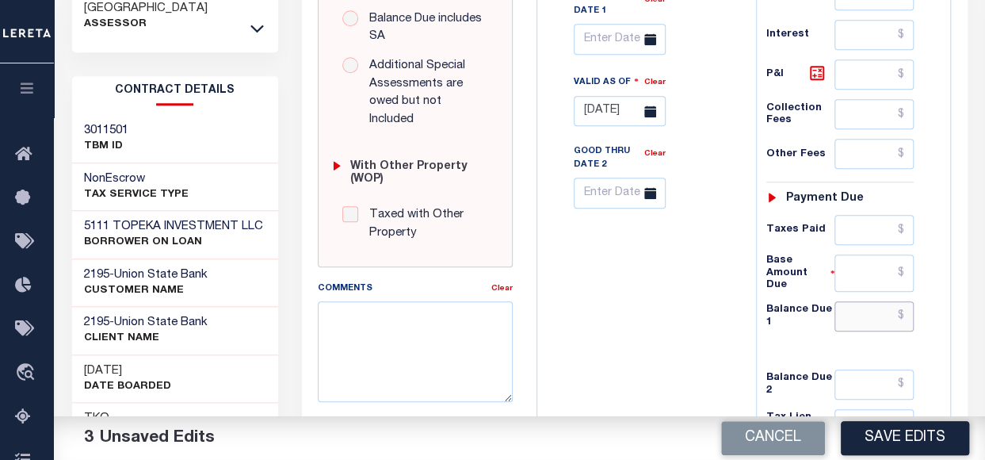
click at [853, 313] on input "text" at bounding box center [873, 316] width 79 height 30
type input "$0.00"
click at [632, 349] on div "Tax Bill No Multiple Payment Option Semi Annual Payment Plan Clear" at bounding box center [642, 85] width 203 height 707
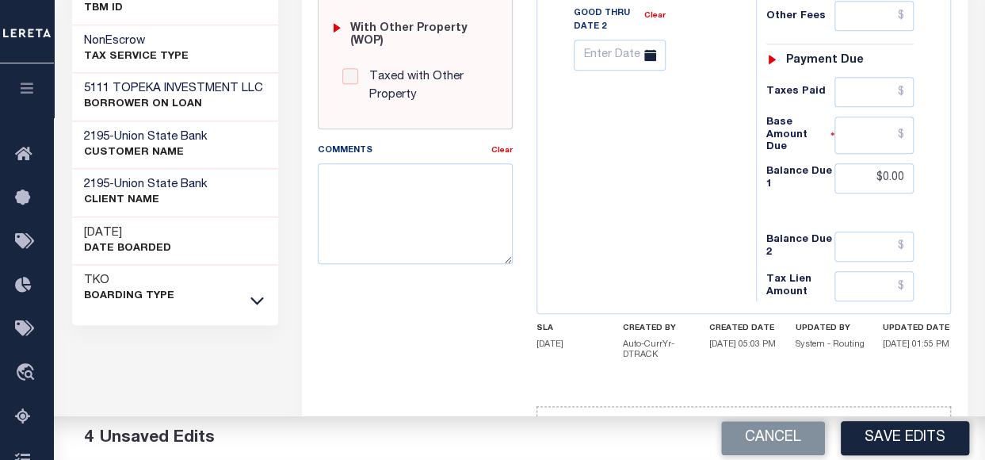
scroll to position [792, 0]
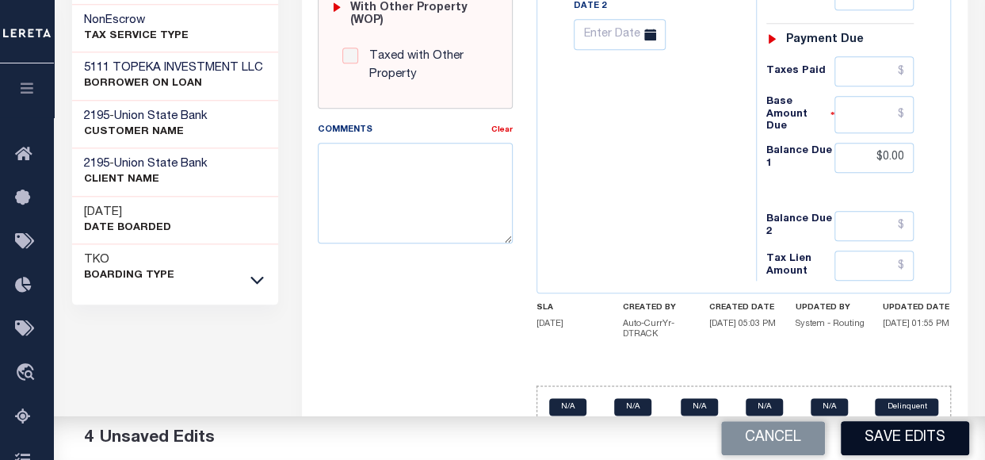
click at [864, 438] on button "Save Edits" at bounding box center [905, 438] width 128 height 34
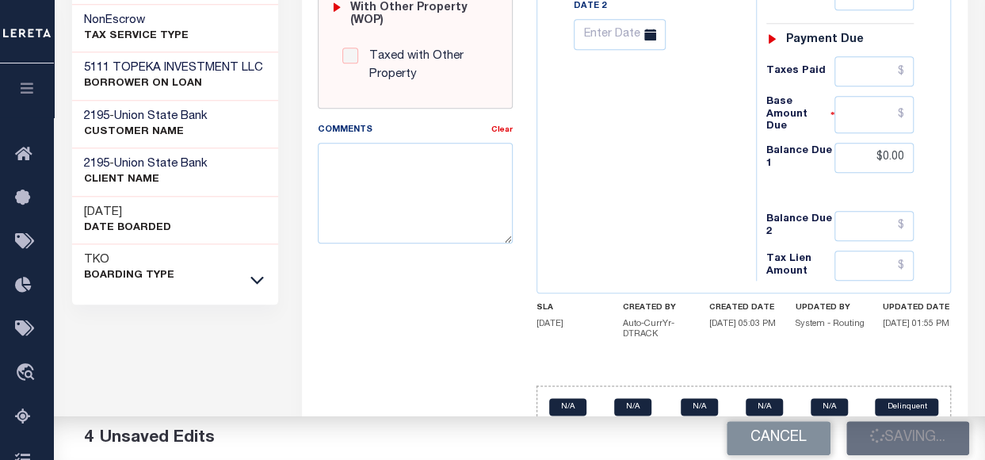
checkbox input "false"
type input "$0"
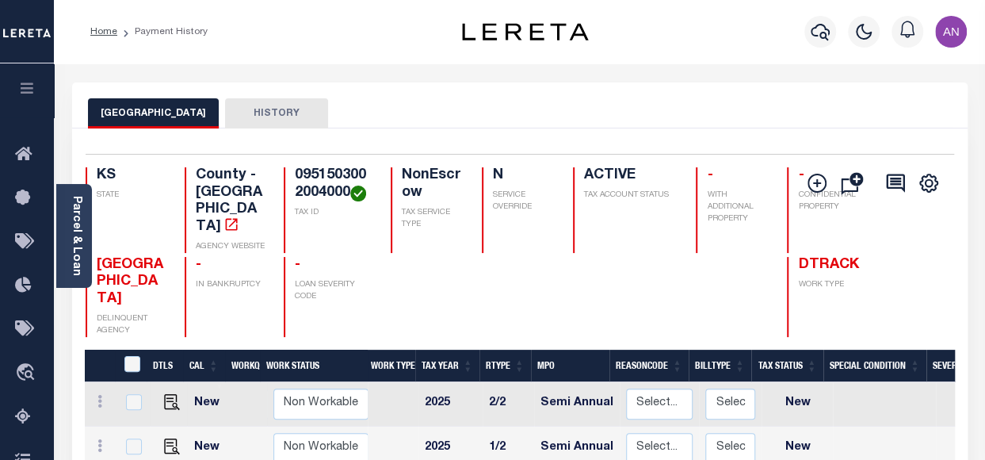
scroll to position [238, 0]
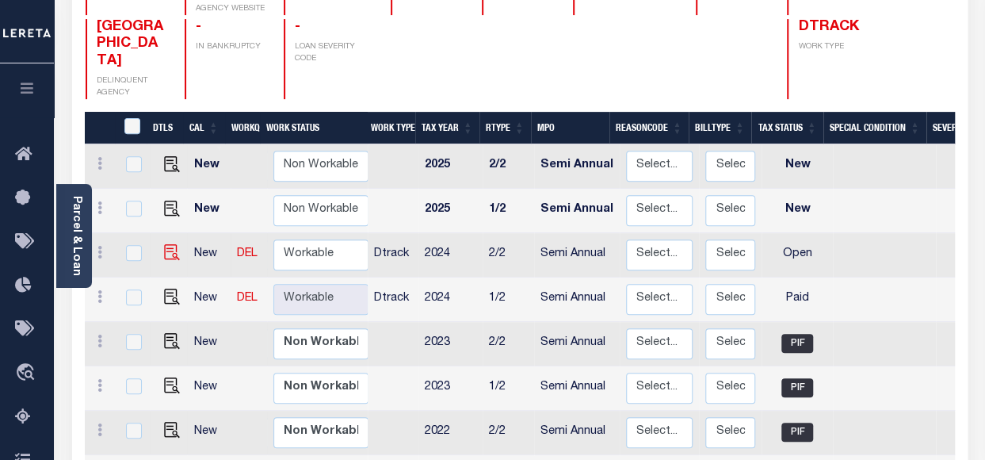
click at [170, 244] on img at bounding box center [172, 252] width 16 height 16
checkbox input "true"
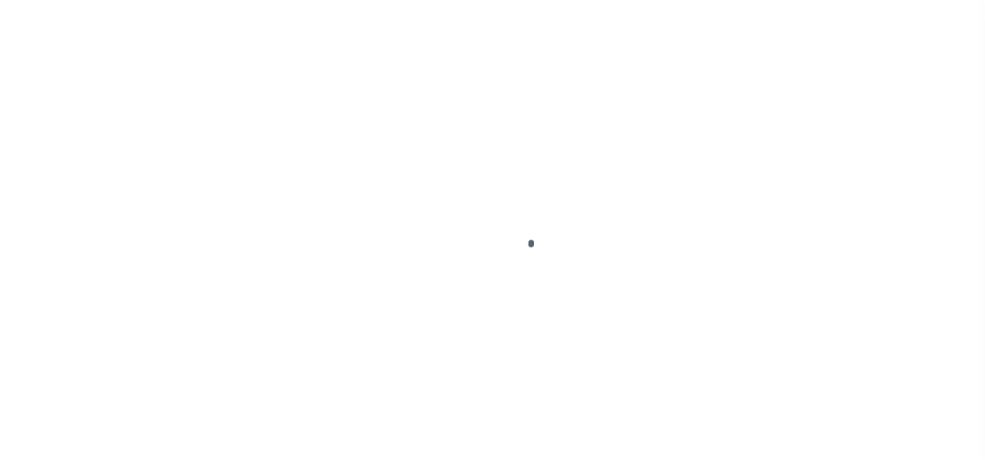
select select "OP2"
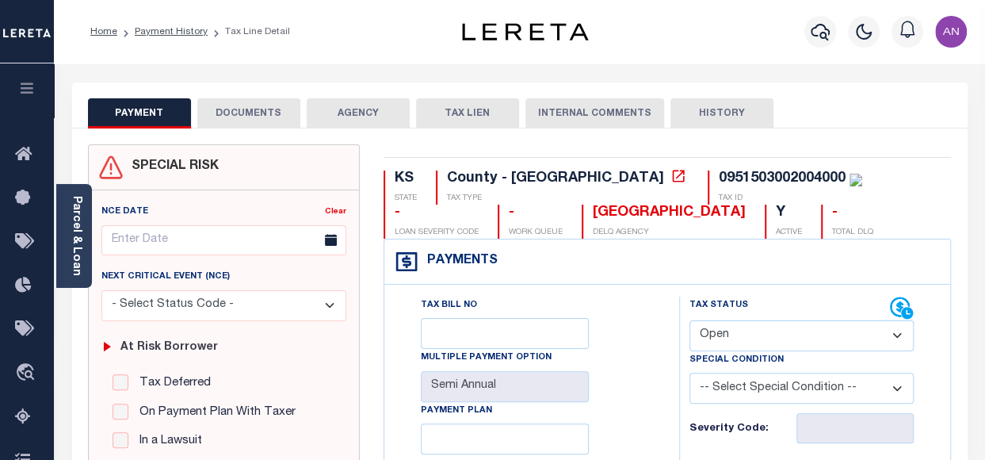
click at [233, 110] on button "DOCUMENTS" at bounding box center [248, 113] width 103 height 30
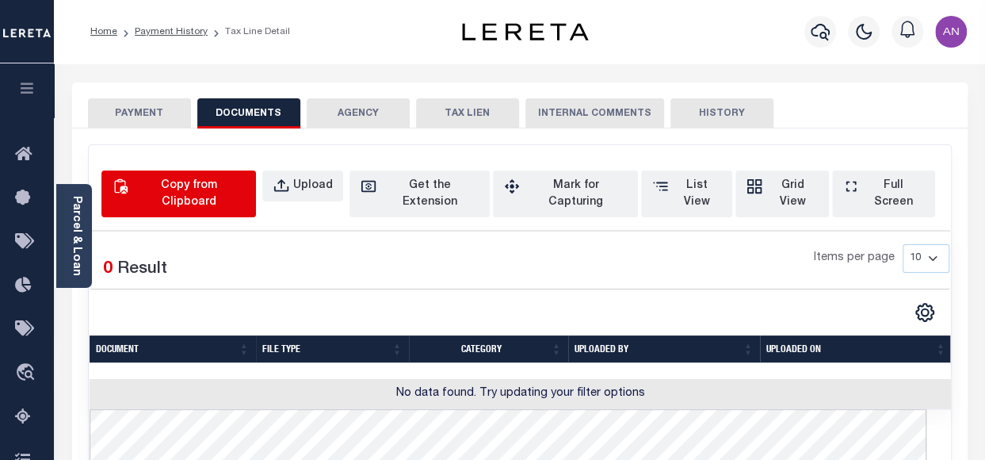
click at [179, 197] on button "Copy from Clipboard" at bounding box center [178, 193] width 155 height 47
select select "POP"
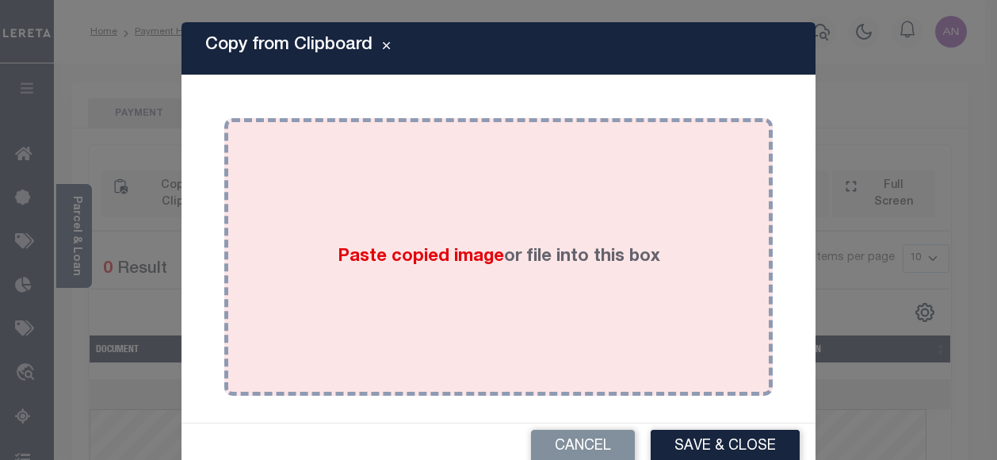
click at [508, 181] on div "Paste copied image or file into this box" at bounding box center [498, 257] width 525 height 254
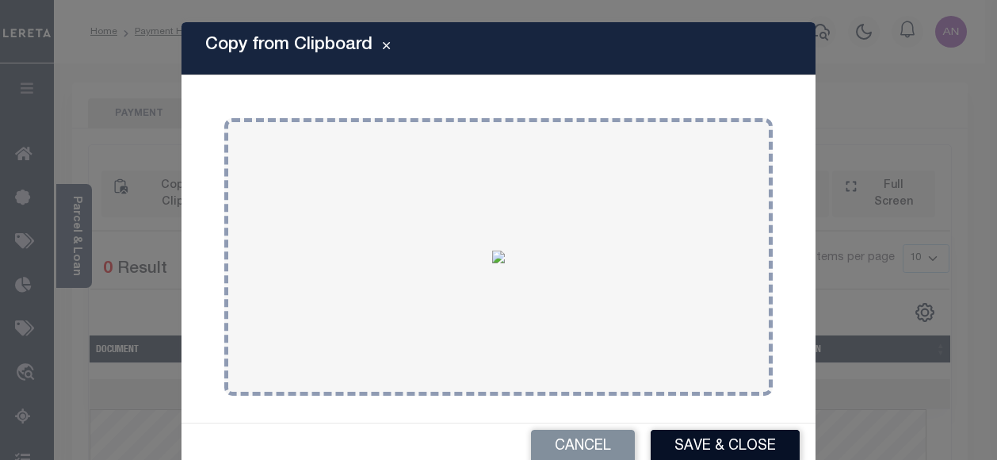
click at [713, 443] on button "Save & Close" at bounding box center [725, 446] width 149 height 34
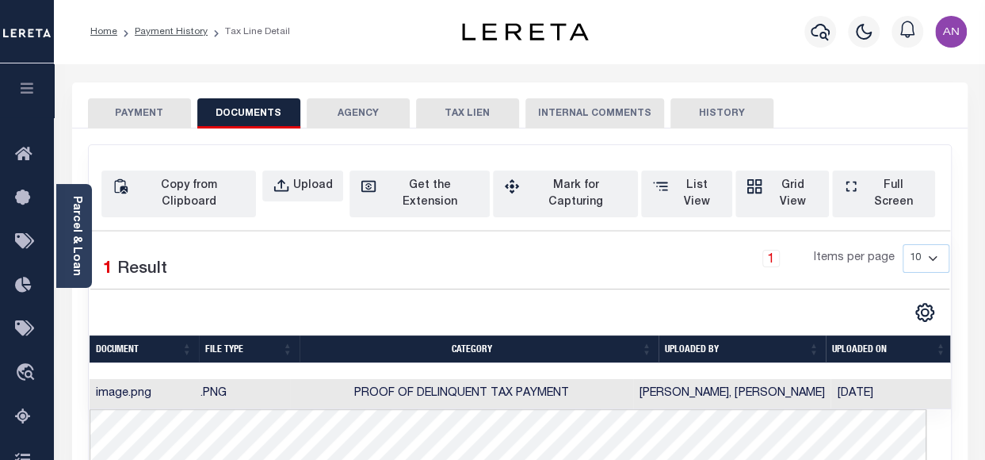
click at [158, 112] on button "PAYMENT" at bounding box center [139, 113] width 103 height 30
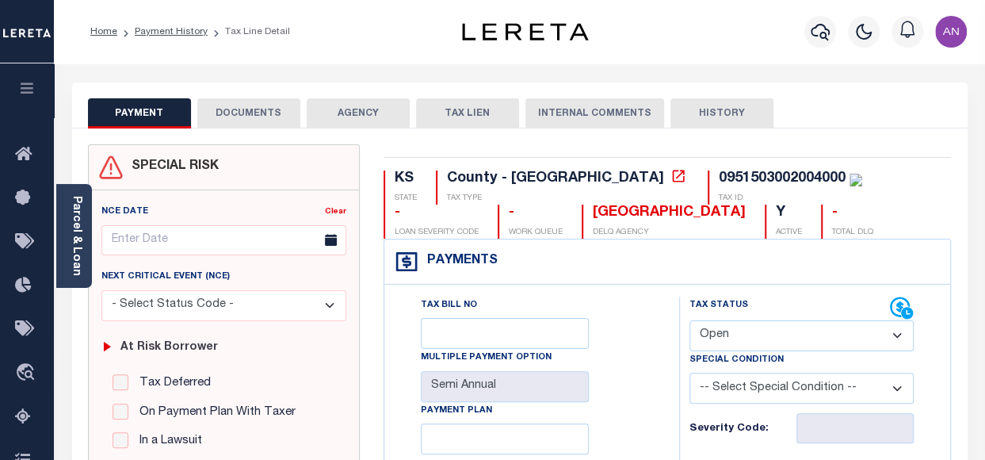
click at [807, 330] on select "- Select Status Code - Open Due/Unpaid Paid Incomplete No Tax Due Internal Refu…" at bounding box center [801, 335] width 224 height 31
select select "PYD"
click at [689, 320] on select "- Select Status Code - Open Due/Unpaid Paid Incomplete No Tax Due Internal Refu…" at bounding box center [801, 335] width 224 height 31
type input "[DATE]"
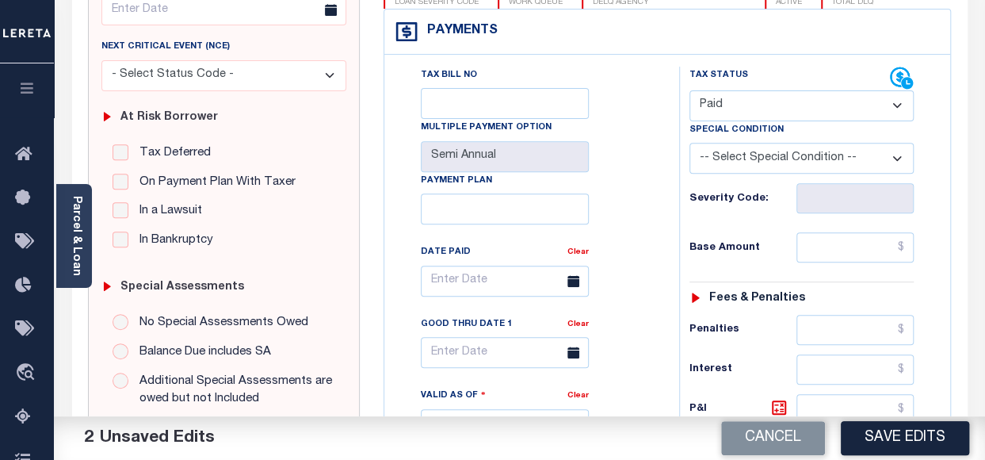
scroll to position [238, 0]
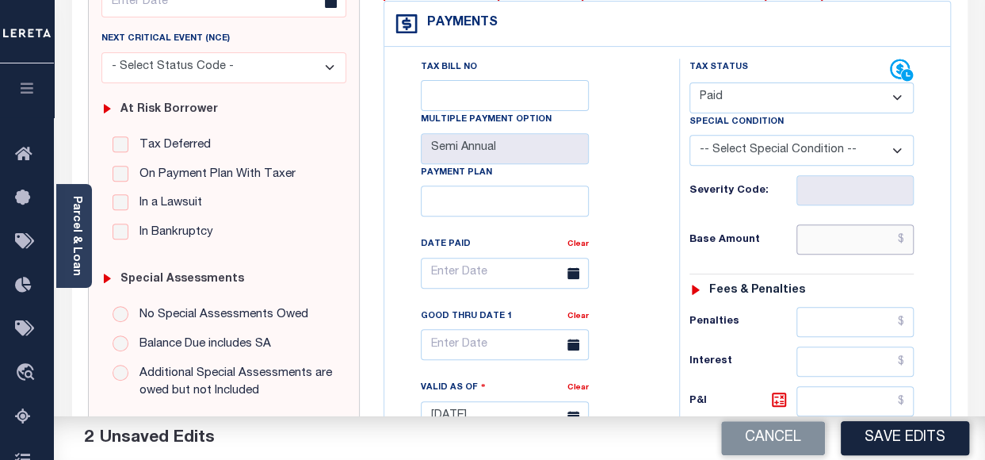
click at [859, 253] on input "text" at bounding box center [854, 239] width 117 height 30
type input "$0.00"
click at [640, 297] on div "Tax Bill No Multiple Payment Option Semi Annual Payment Plan Clear Clear Valid …" at bounding box center [527, 281] width 255 height 445
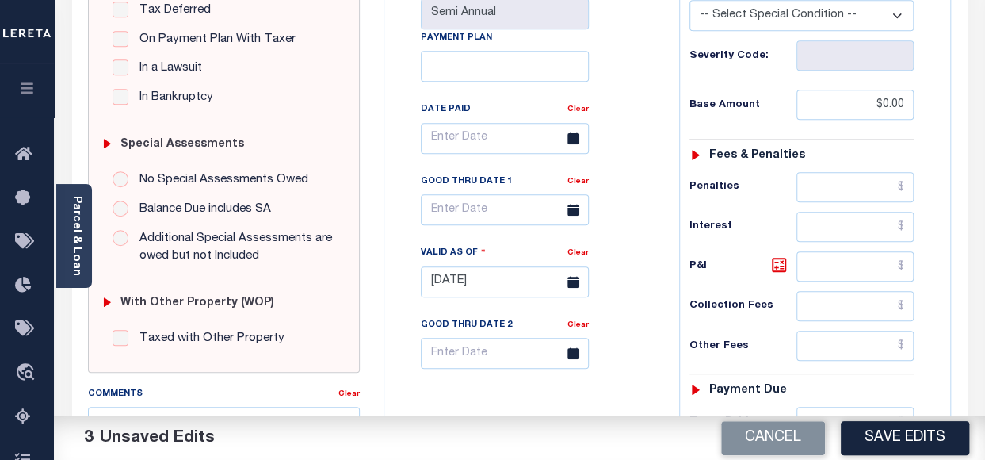
scroll to position [475, 0]
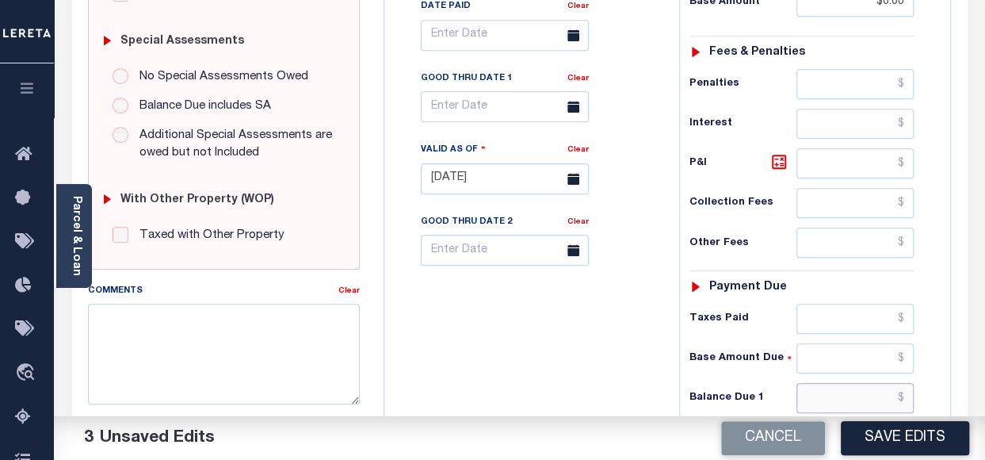
click at [824, 391] on input "text" at bounding box center [854, 398] width 117 height 30
type input "$0.00"
click at [573, 362] on div "Tax Bill No Multiple Payment Option Semi Annual Payment Plan Clear" at bounding box center [527, 171] width 279 height 700
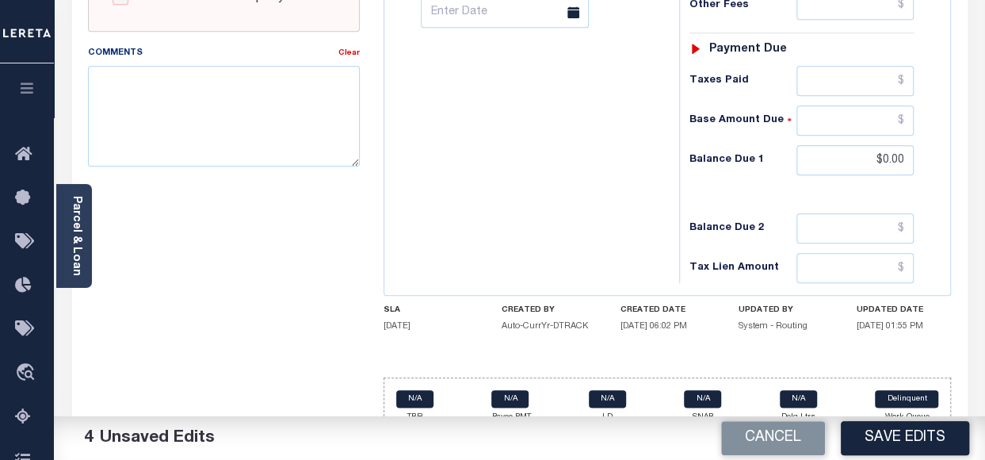
scroll to position [727, 0]
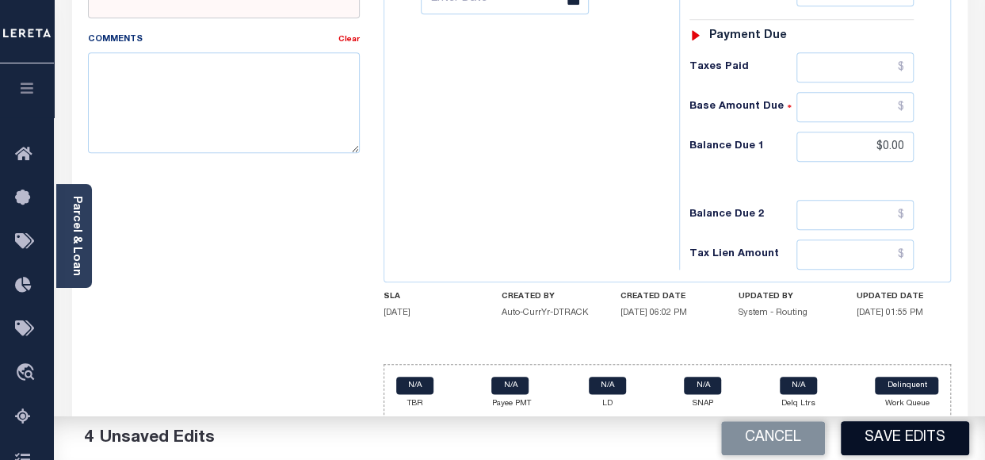
click at [885, 444] on button "Save Edits" at bounding box center [905, 438] width 128 height 34
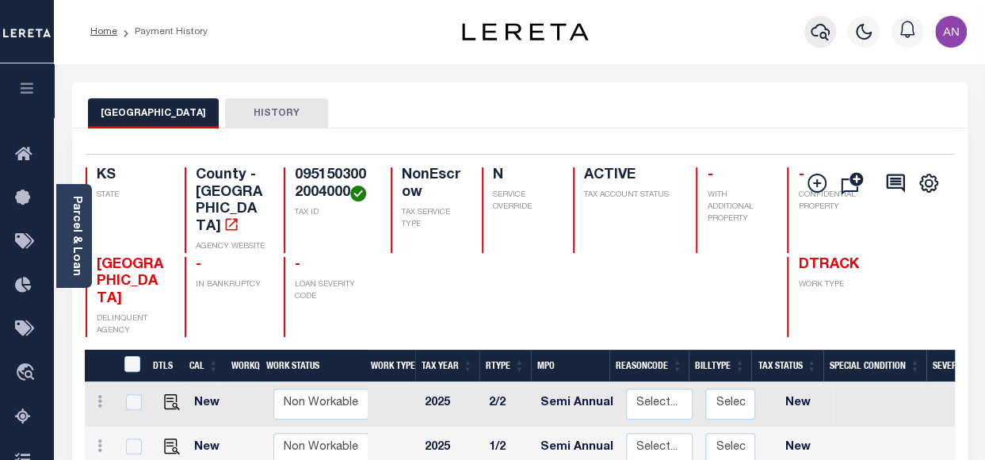
click at [823, 31] on icon "button" at bounding box center [820, 31] width 19 height 19
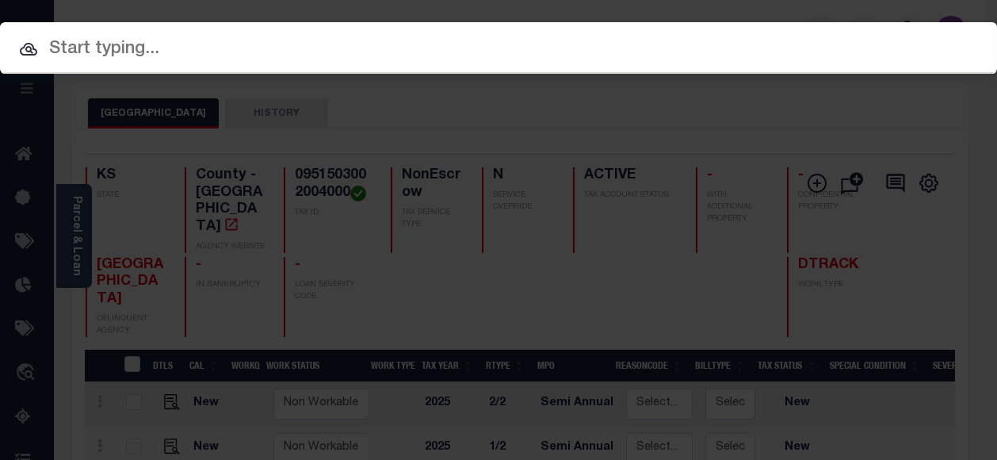
paste input "0972603004010000"
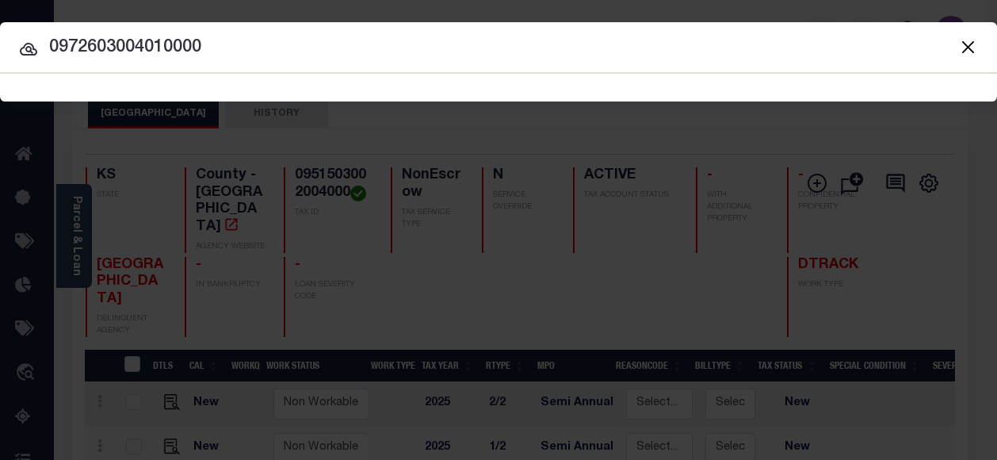
type input "0972603004010000"
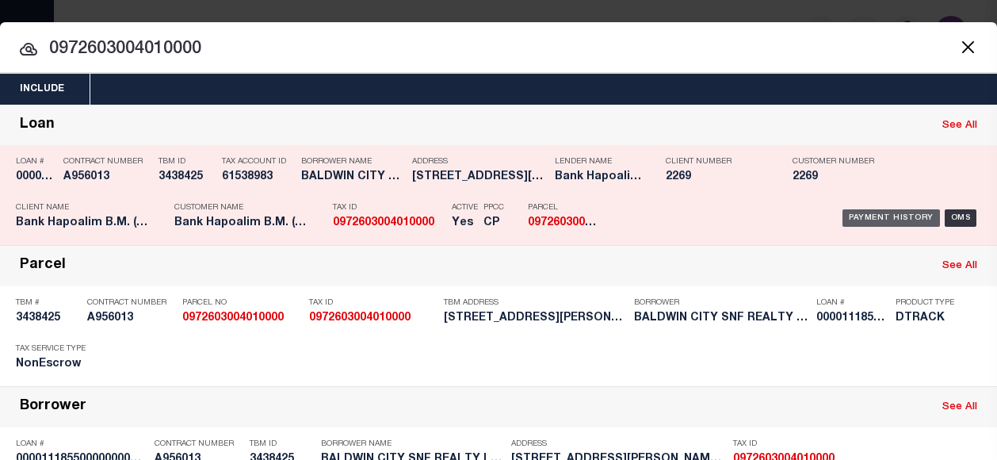
click at [851, 212] on div "Payment History" at bounding box center [890, 217] width 97 height 17
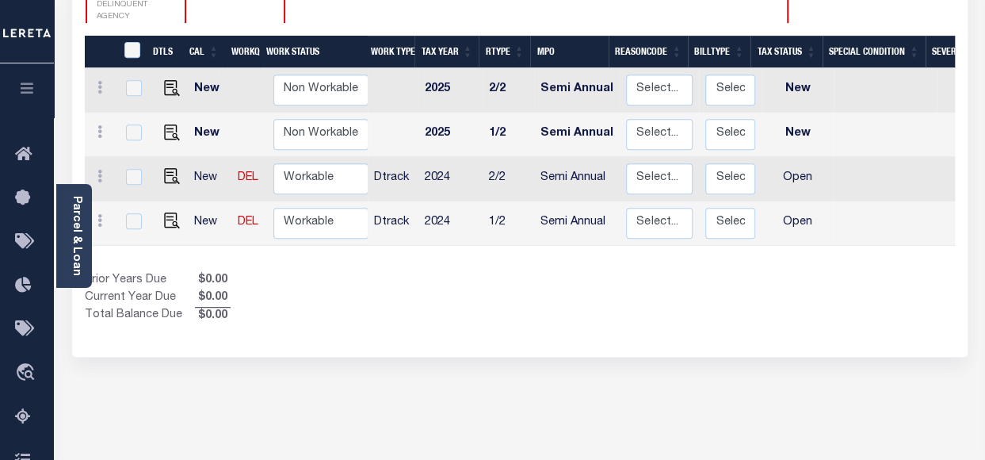
scroll to position [317, 0]
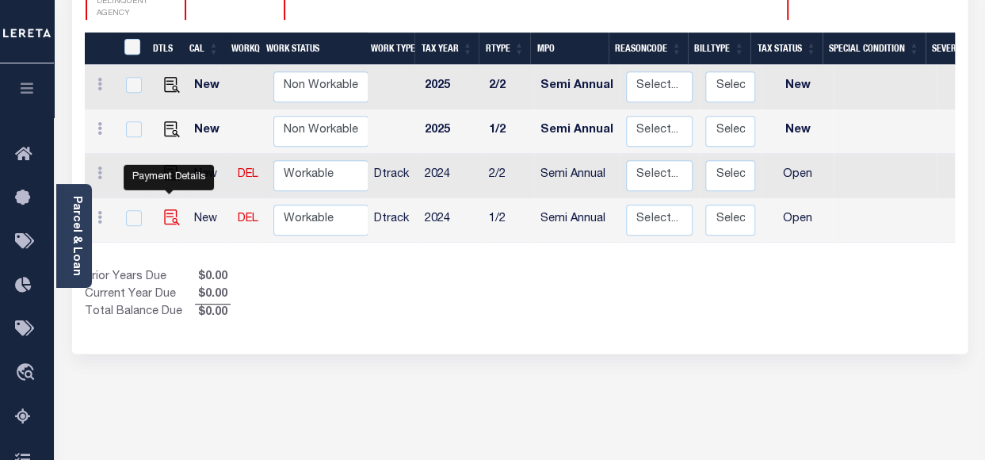
click at [170, 209] on img "" at bounding box center [172, 217] width 16 height 16
checkbox input "true"
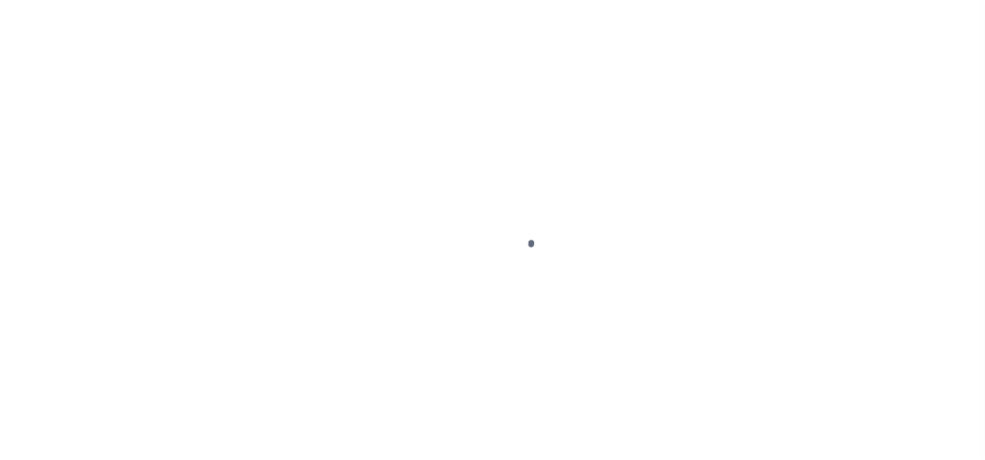
select select "OP2"
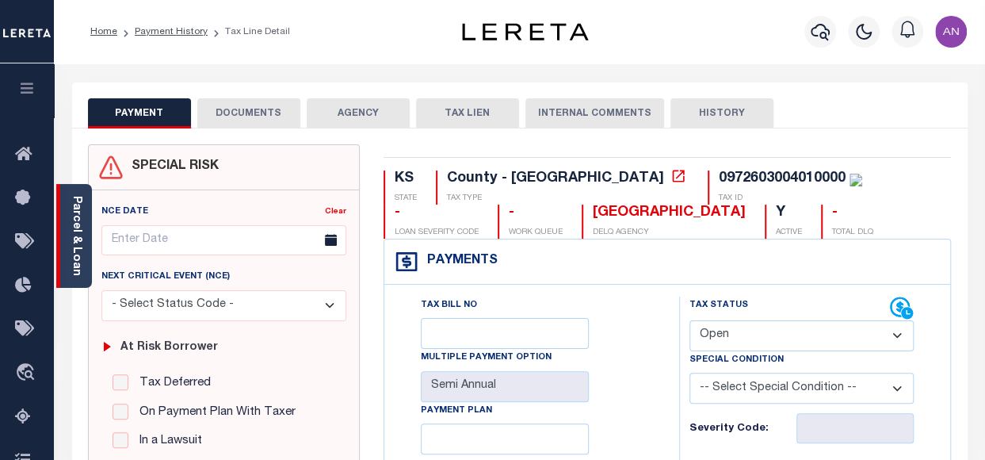
click at [89, 254] on div "Parcel & Loan" at bounding box center [74, 236] width 36 height 104
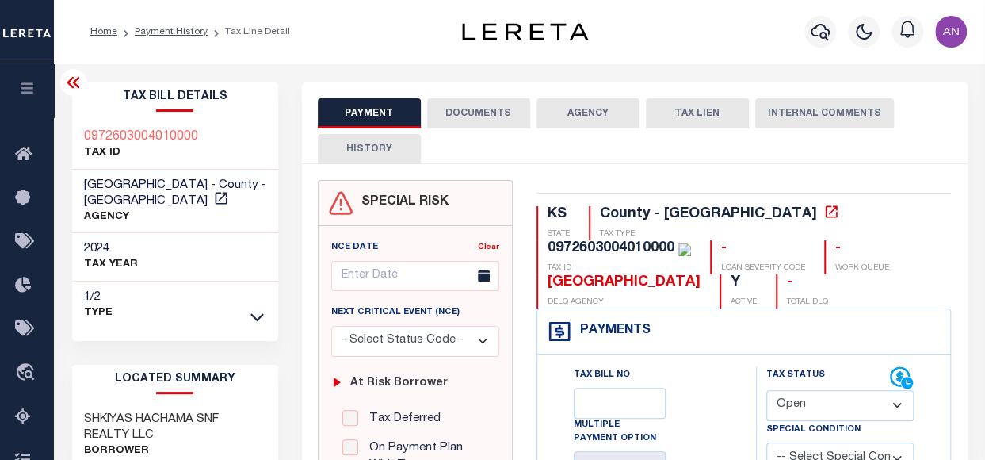
click at [458, 113] on button "DOCUMENTS" at bounding box center [478, 113] width 103 height 30
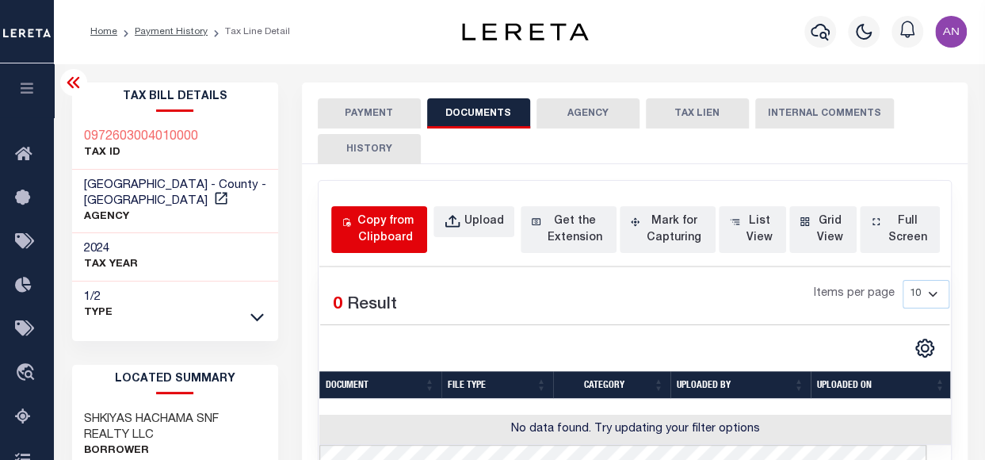
click at [392, 214] on div "Copy from Clipboard" at bounding box center [385, 229] width 63 height 33
select select "POP"
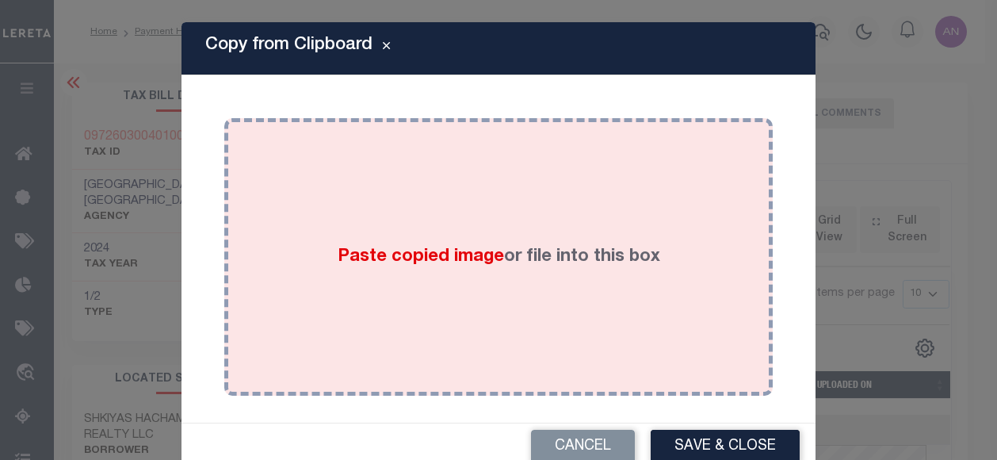
click at [468, 194] on div "Paste copied image or file into this box" at bounding box center [498, 257] width 525 height 254
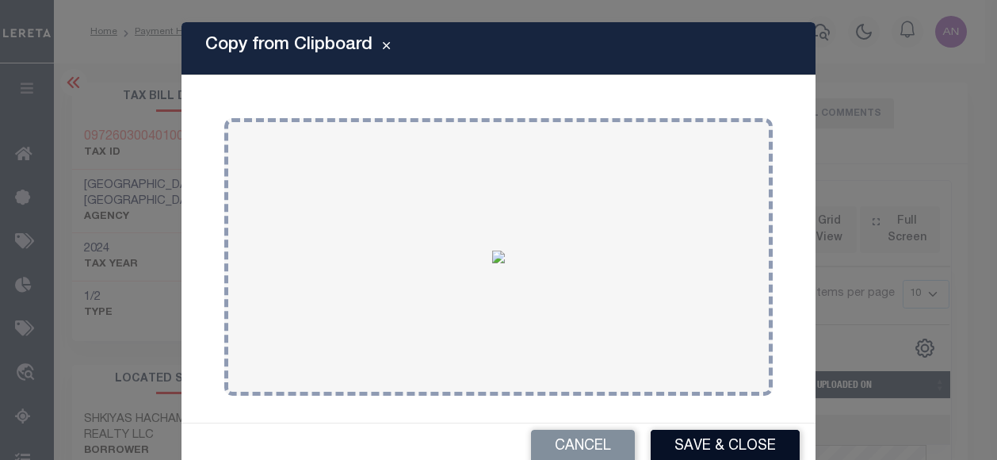
click at [719, 445] on button "Save & Close" at bounding box center [725, 446] width 149 height 34
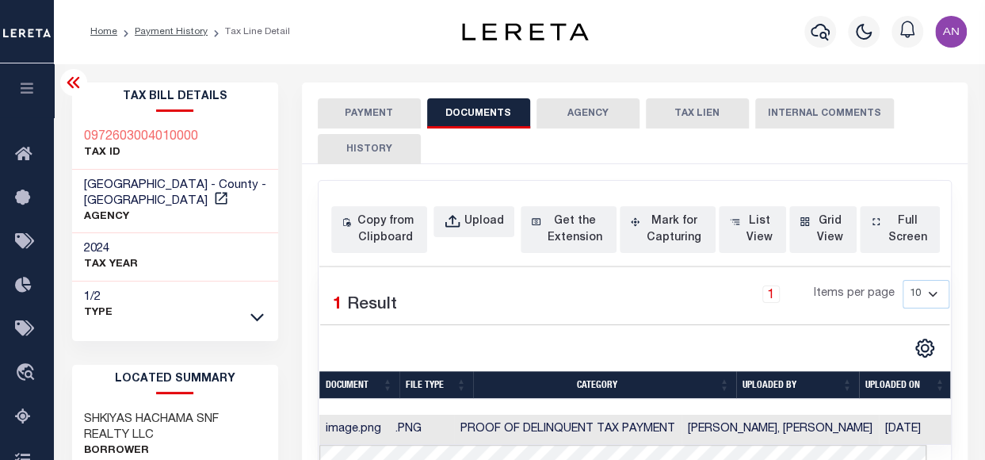
click at [380, 116] on button "PAYMENT" at bounding box center [369, 113] width 103 height 30
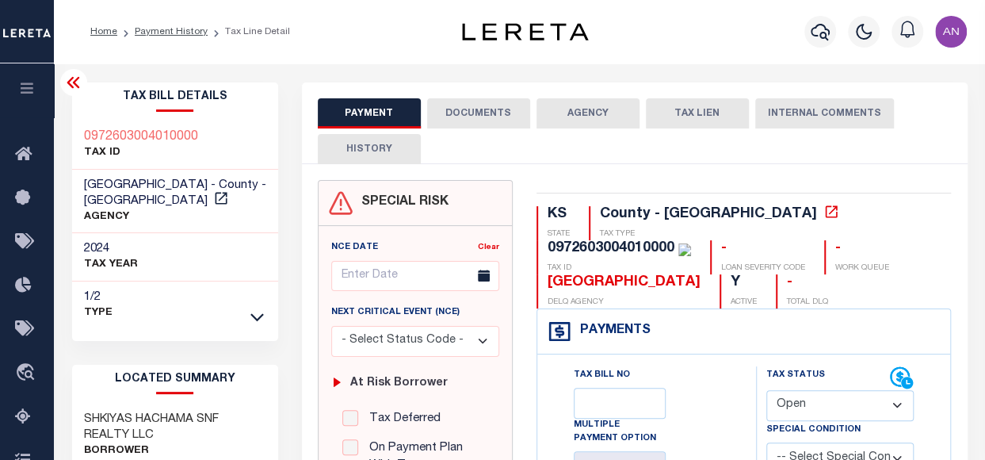
click at [803, 402] on select "- Select Status Code - Open Due/Unpaid Paid Incomplete No Tax Due Internal Refu…" at bounding box center [840, 405] width 148 height 31
select select "PYD"
click at [766, 390] on select "- Select Status Code - Open Due/Unpaid Paid Incomplete No Tax Due Internal Refu…" at bounding box center [840, 405] width 148 height 31
type input "08/27/2025"
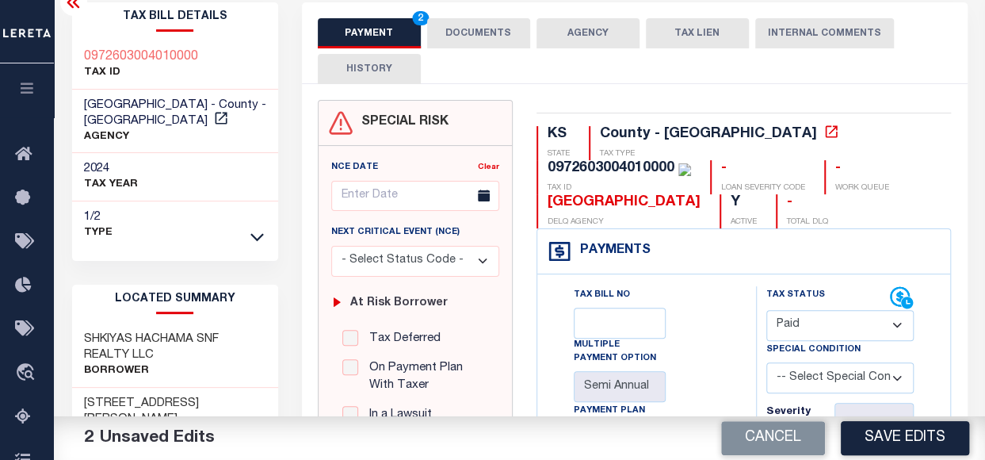
scroll to position [158, 0]
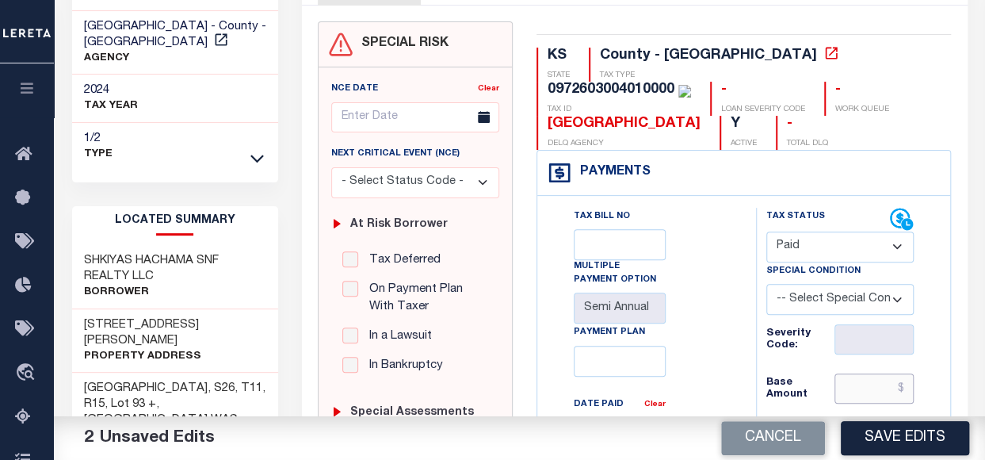
click at [859, 394] on input "text" at bounding box center [873, 388] width 79 height 30
type input "$0.00"
click at [678, 402] on div "Tax Bill No Multiple Payment Option Semi Annual Payment Plan Clear Clear Valid …" at bounding box center [642, 446] width 179 height 476
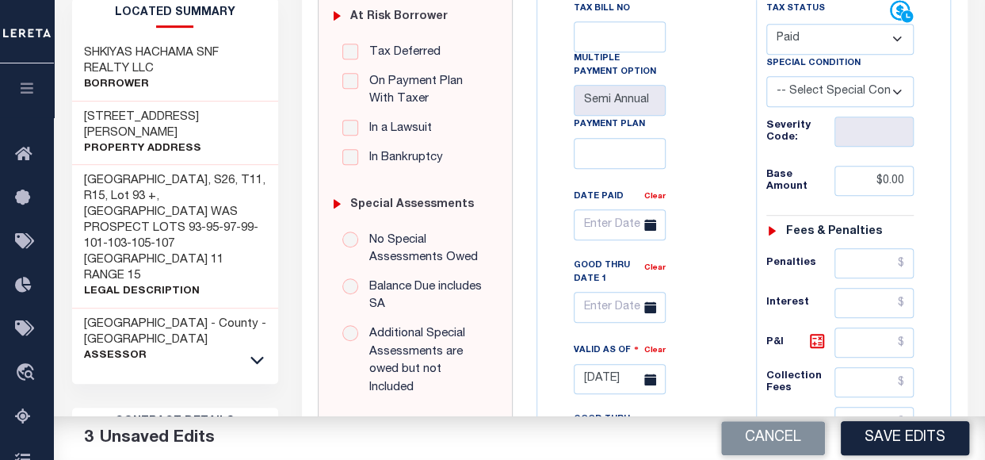
scroll to position [555, 0]
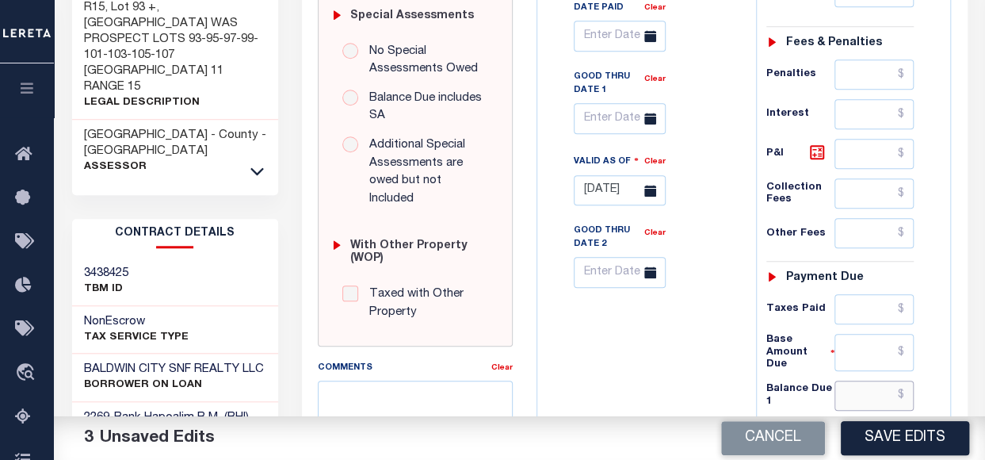
click at [866, 388] on input "text" at bounding box center [873, 395] width 79 height 30
type input "$0.00"
click at [637, 361] on div "Tax Bill No Multiple Payment Option Semi Annual Payment Plan Clear" at bounding box center [642, 164] width 203 height 707
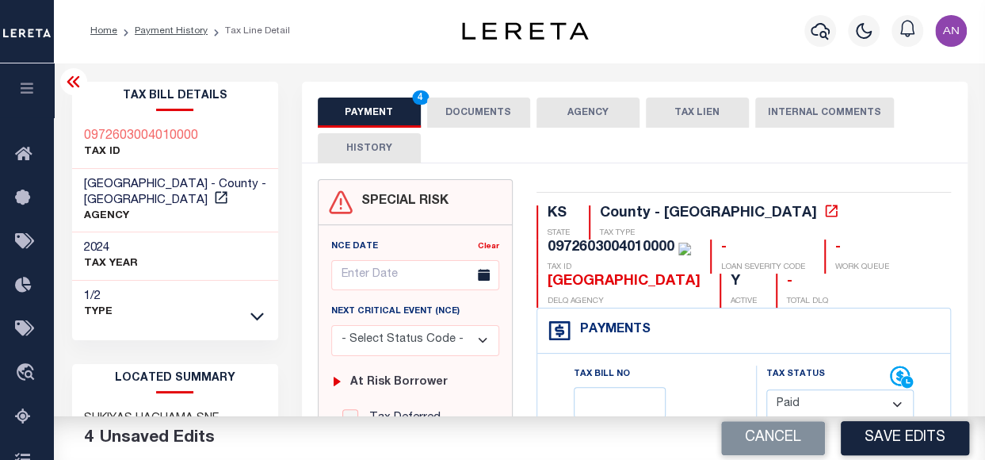
scroll to position [0, 0]
click at [479, 112] on button "DOCUMENTS" at bounding box center [478, 113] width 103 height 30
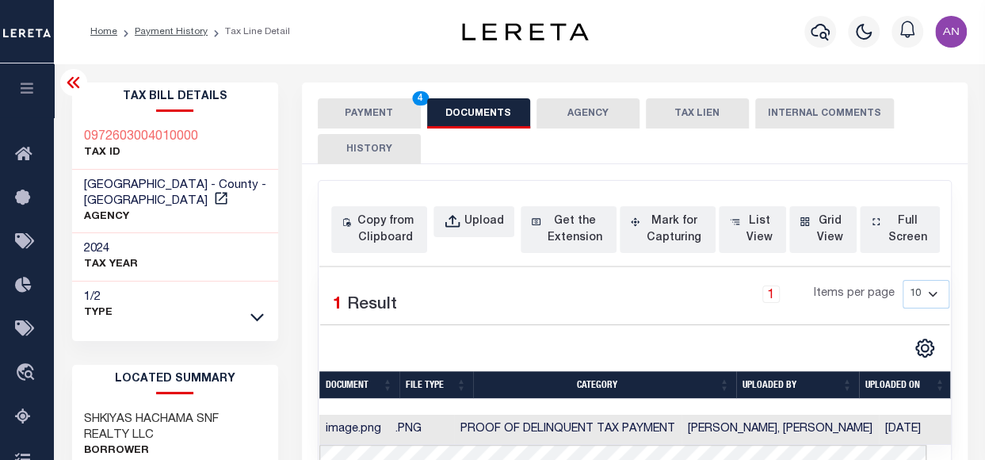
click at [373, 113] on button "PAYMENT 4" at bounding box center [369, 113] width 103 height 30
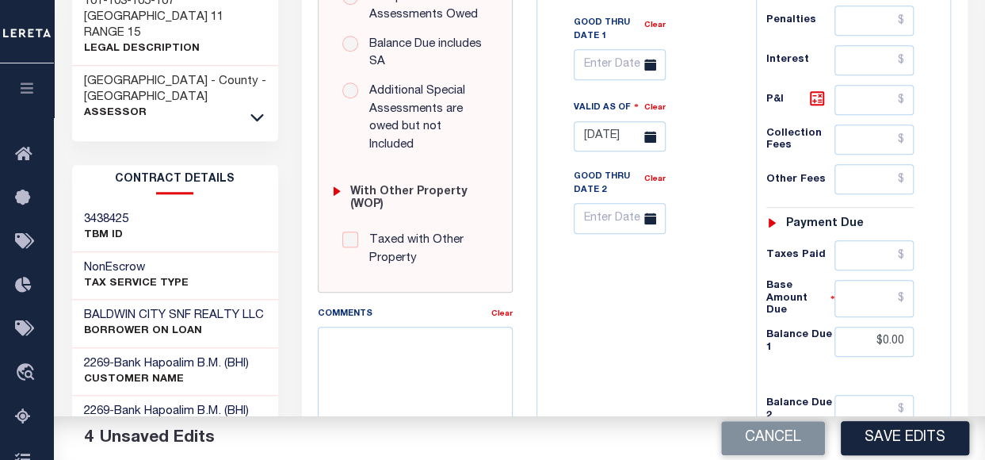
scroll to position [713, 0]
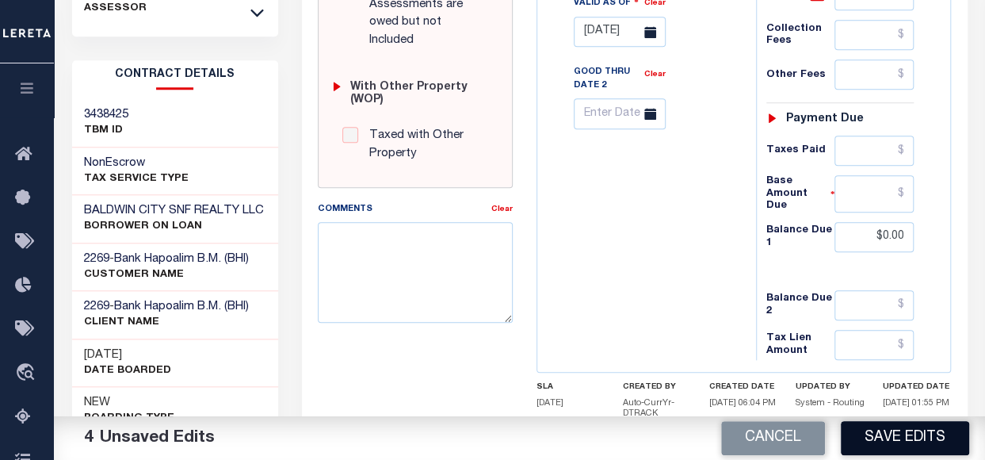
click at [895, 430] on button "Save Edits" at bounding box center [905, 438] width 128 height 34
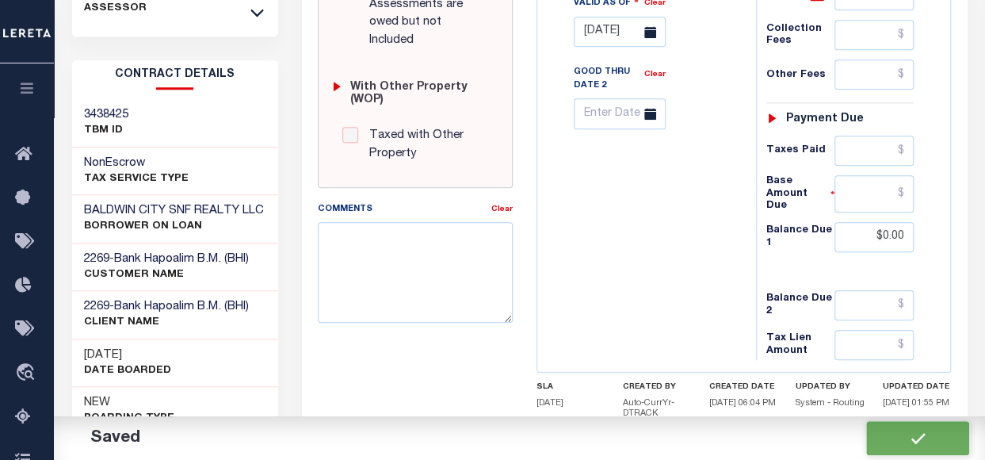
checkbox input "false"
type input "$0"
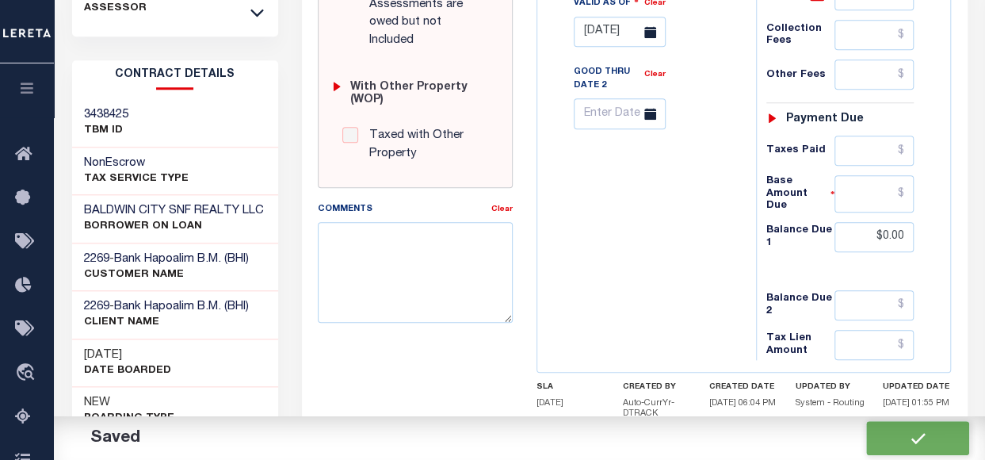
type input "$0"
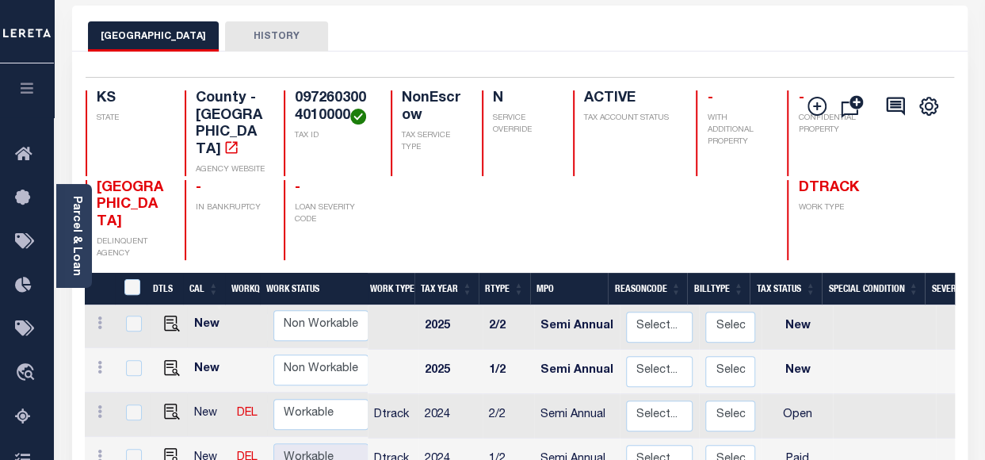
scroll to position [79, 0]
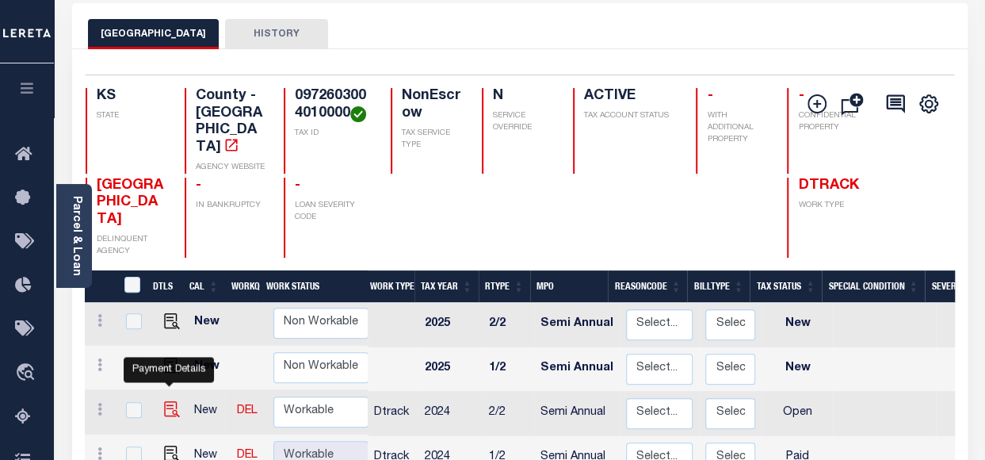
click at [166, 401] on img "" at bounding box center [172, 409] width 16 height 16
checkbox input "true"
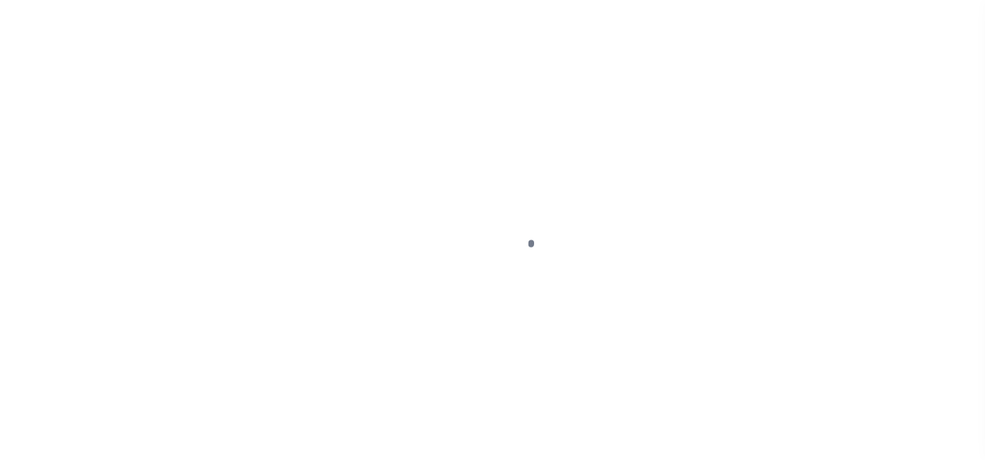
select select "OP2"
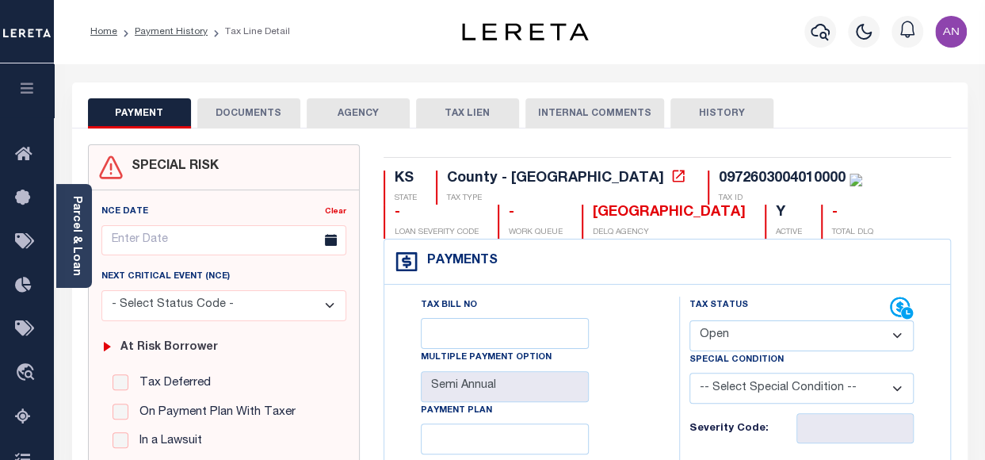
click at [255, 123] on button "DOCUMENTS" at bounding box center [248, 113] width 103 height 30
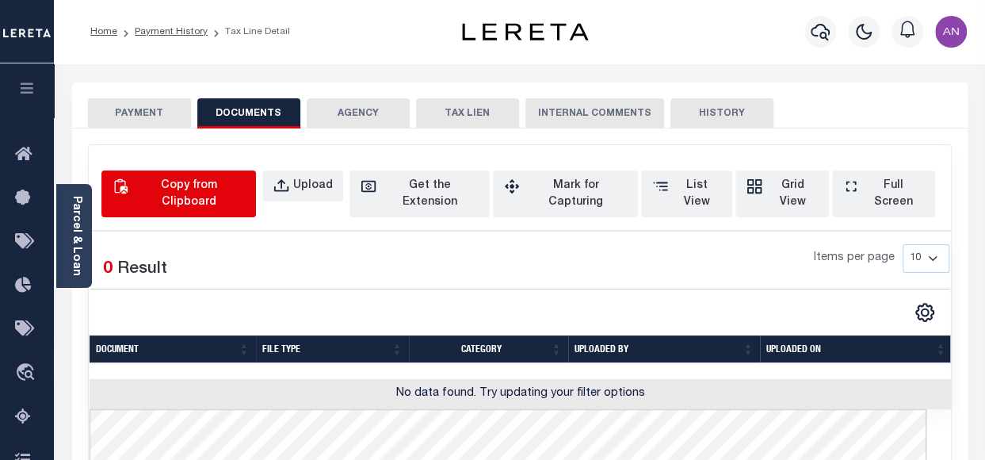
click at [239, 189] on div "Copy from Clipboard" at bounding box center [188, 193] width 113 height 33
select select "POP"
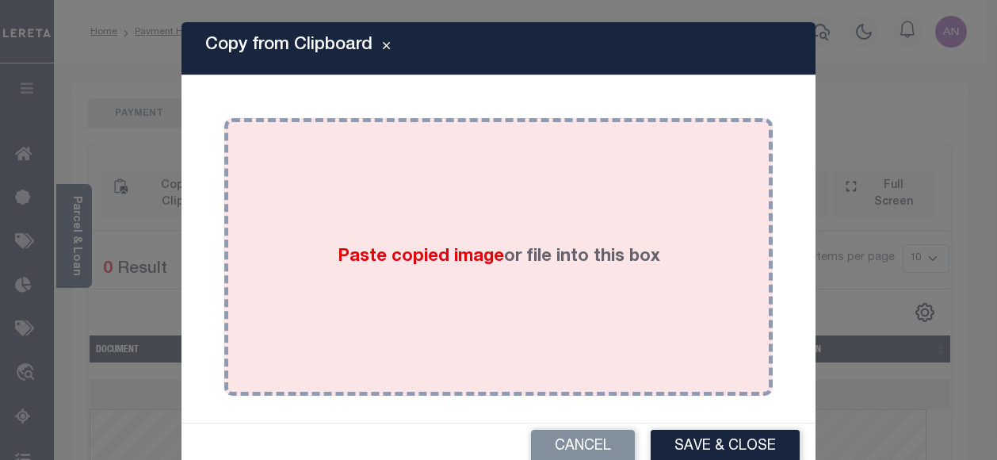
click at [382, 185] on div "Paste copied image or file into this box" at bounding box center [498, 257] width 525 height 254
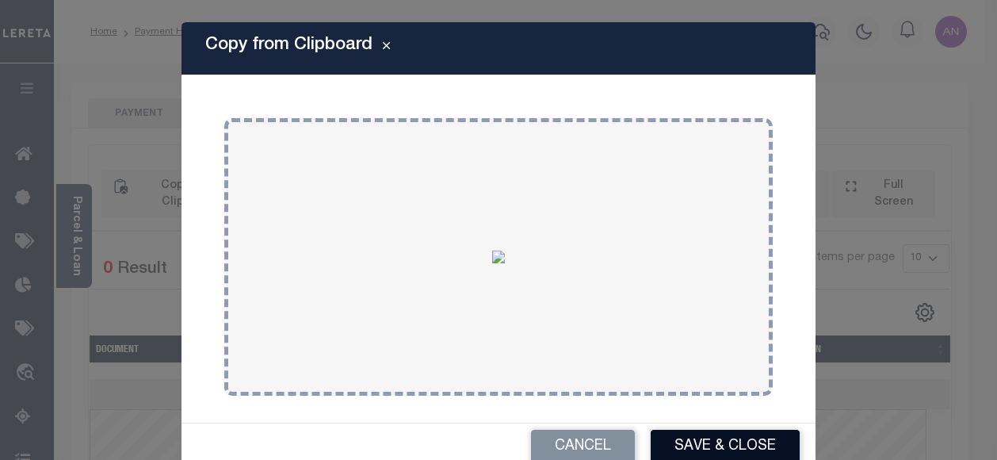
click at [706, 435] on button "Save & Close" at bounding box center [725, 446] width 149 height 34
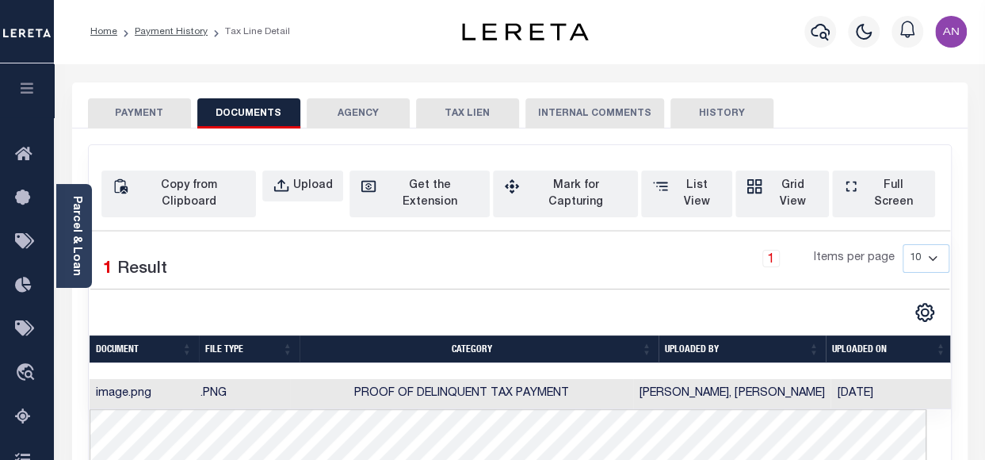
click at [152, 107] on button "PAYMENT" at bounding box center [139, 113] width 103 height 30
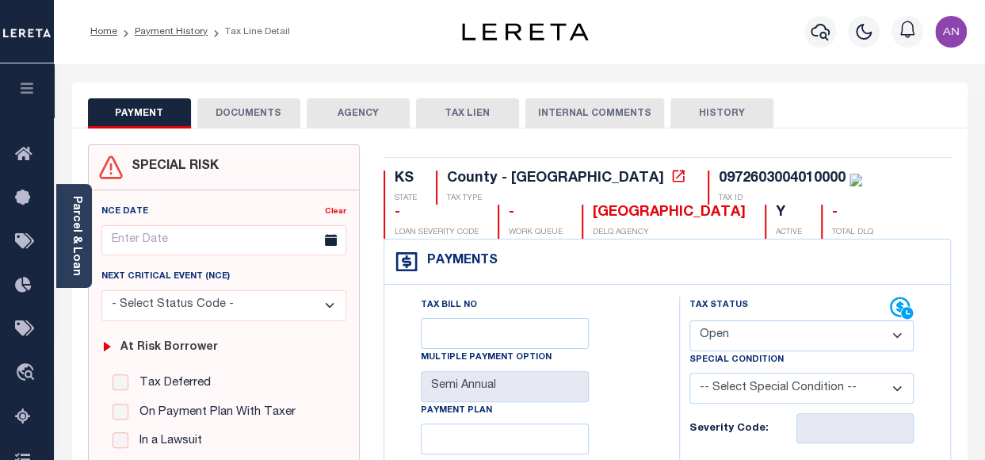
click at [775, 335] on select "- Select Status Code - Open Due/Unpaid Paid Incomplete No Tax Due Internal Refu…" at bounding box center [801, 335] width 224 height 31
select select "PYD"
click at [689, 320] on select "- Select Status Code - Open Due/Unpaid Paid Incomplete No Tax Due Internal Refu…" at bounding box center [801, 335] width 224 height 31
type input "[DATE]"
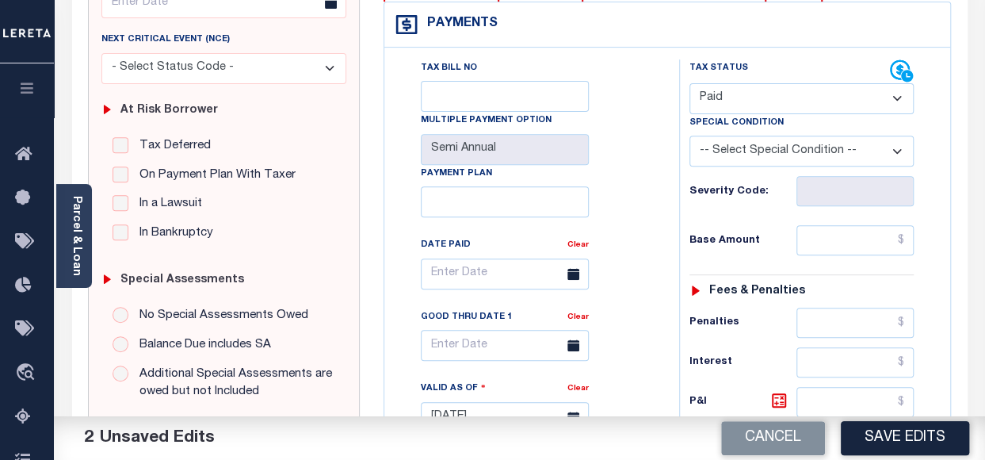
scroll to position [238, 0]
click at [852, 243] on input "text" at bounding box center [854, 239] width 117 height 30
click at [612, 243] on div "Tax Bill No Multiple Payment Option Semi Annual Payment Plan Clear Clear Valid …" at bounding box center [527, 281] width 255 height 445
type input "$0.00"
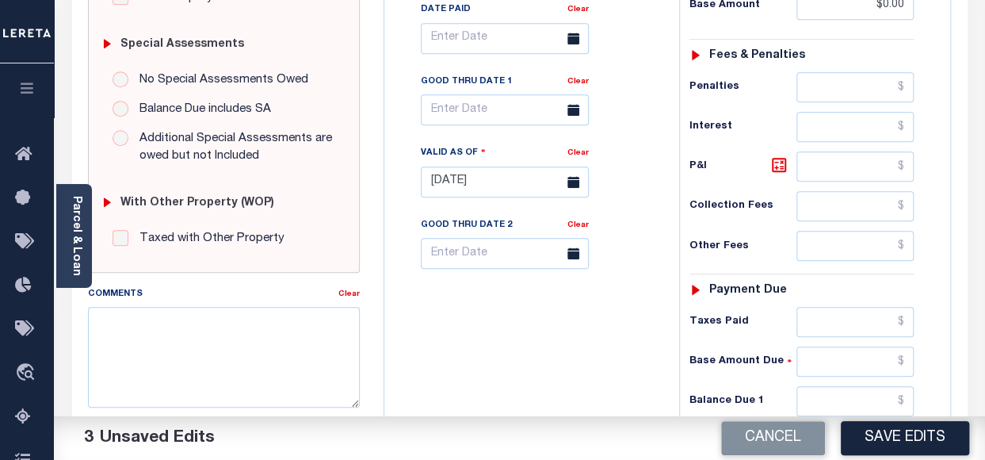
scroll to position [475, 0]
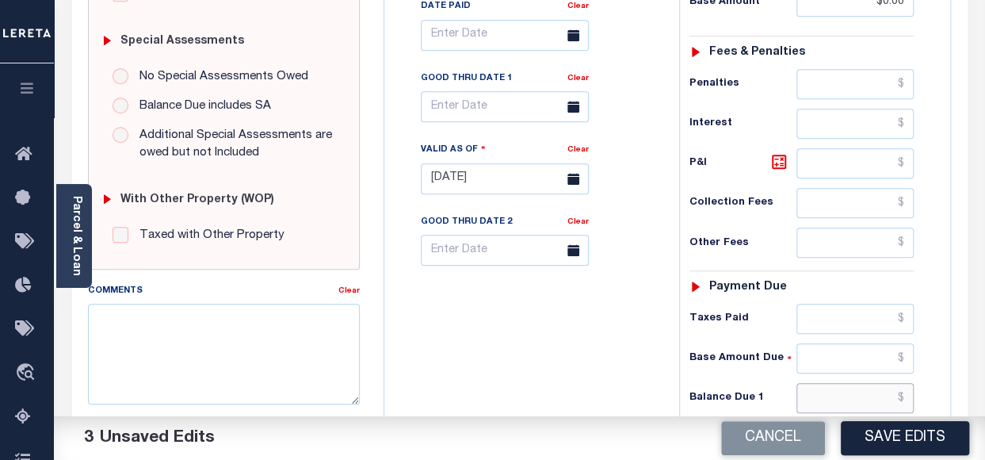
click at [843, 386] on input "text" at bounding box center [854, 398] width 117 height 30
type input "$0.00"
click at [566, 353] on div "Tax Bill No Multiple Payment Option Semi Annual Payment Plan Clear" at bounding box center [527, 171] width 279 height 700
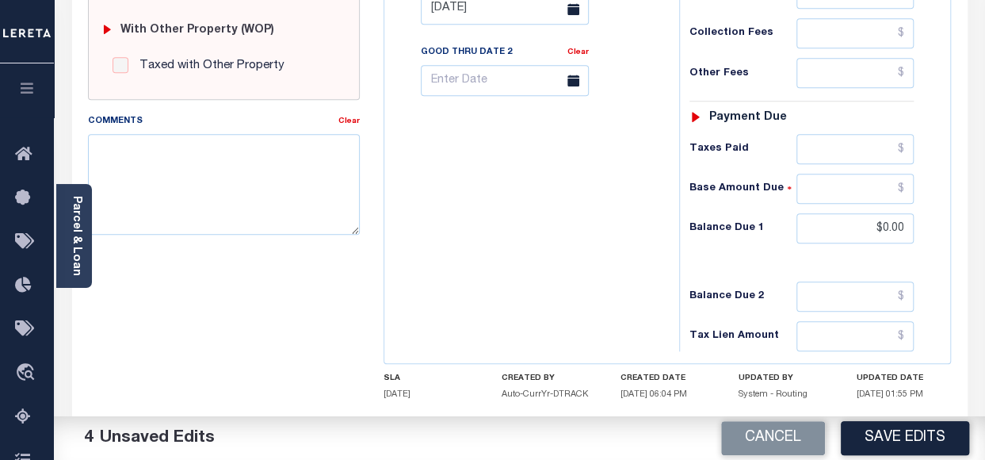
scroll to position [713, 0]
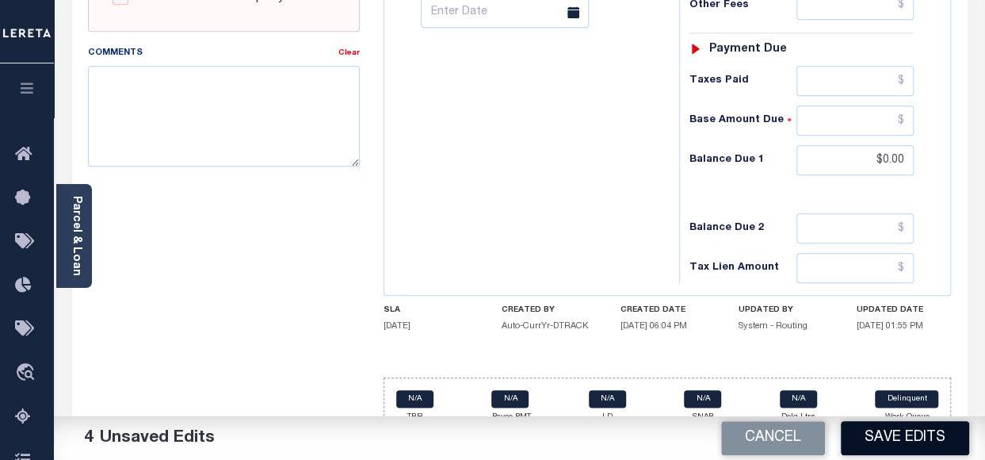
click at [884, 432] on button "Save Edits" at bounding box center [905, 438] width 128 height 34
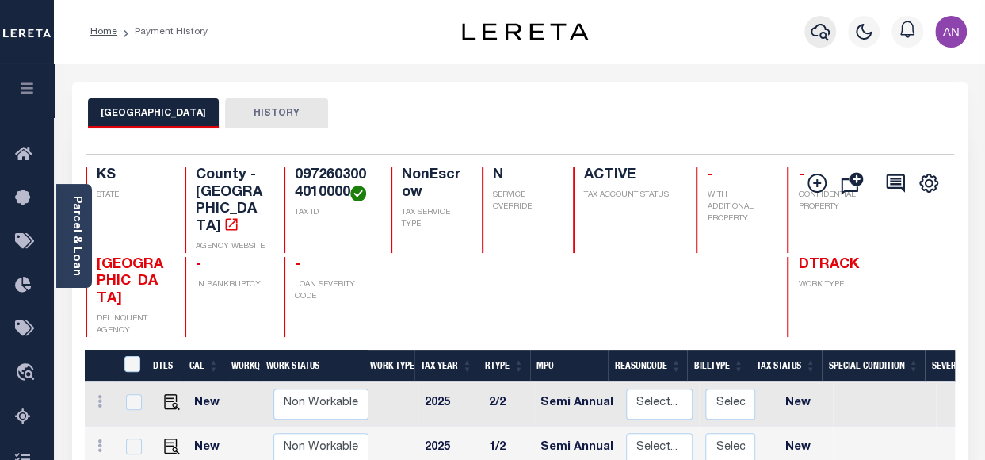
click at [828, 27] on icon "button" at bounding box center [820, 31] width 19 height 19
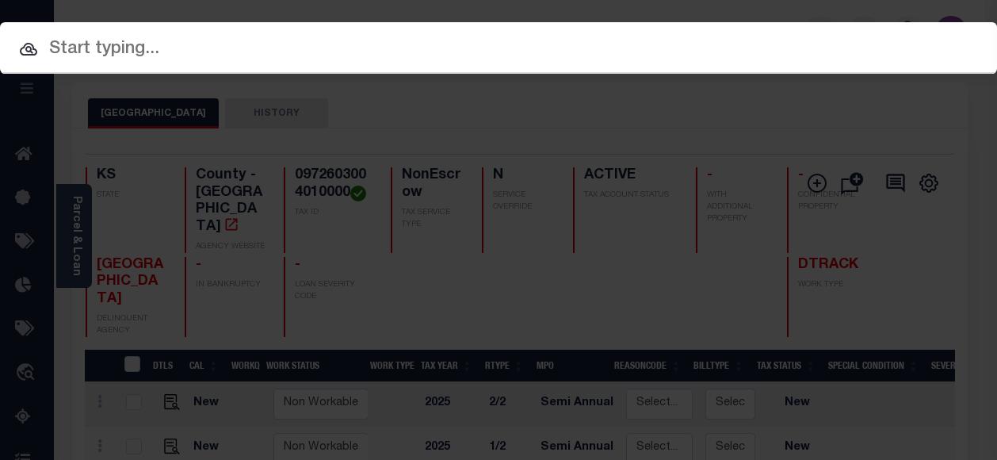
paste input "1193103002025000"
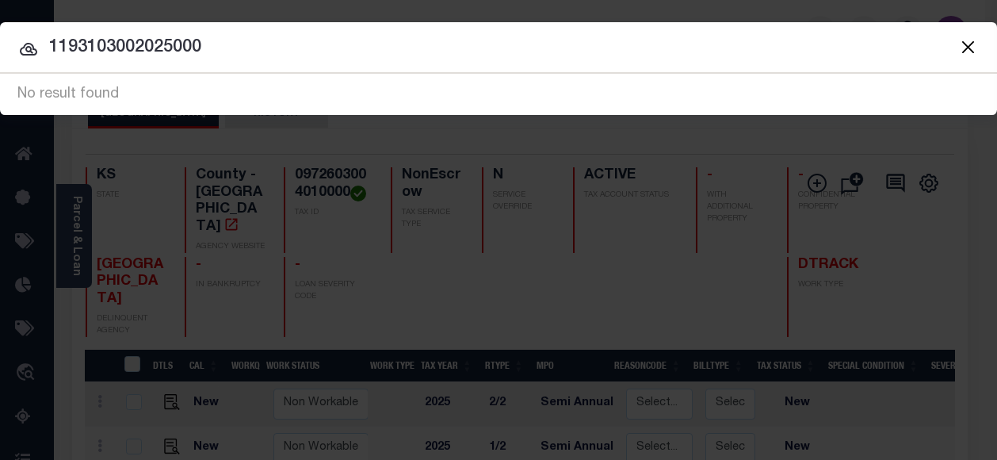
click at [185, 44] on input "1193103002025000" at bounding box center [498, 48] width 997 height 28
paste input "34864423"
type input "34864423"
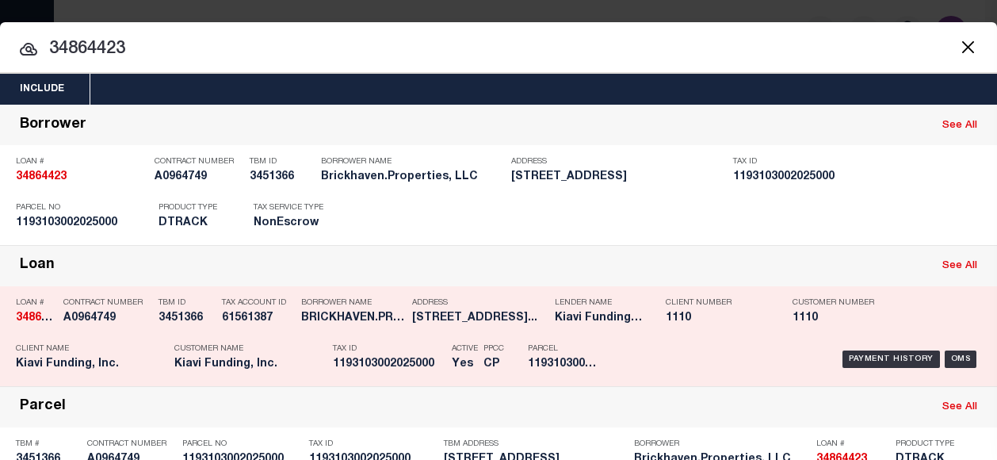
scroll to position [79, 0]
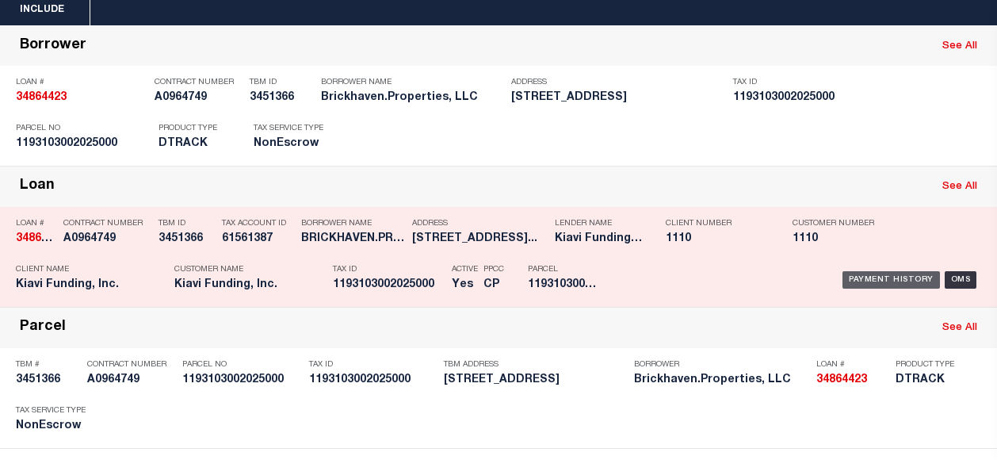
click at [887, 279] on div "Payment History" at bounding box center [890, 279] width 97 height 17
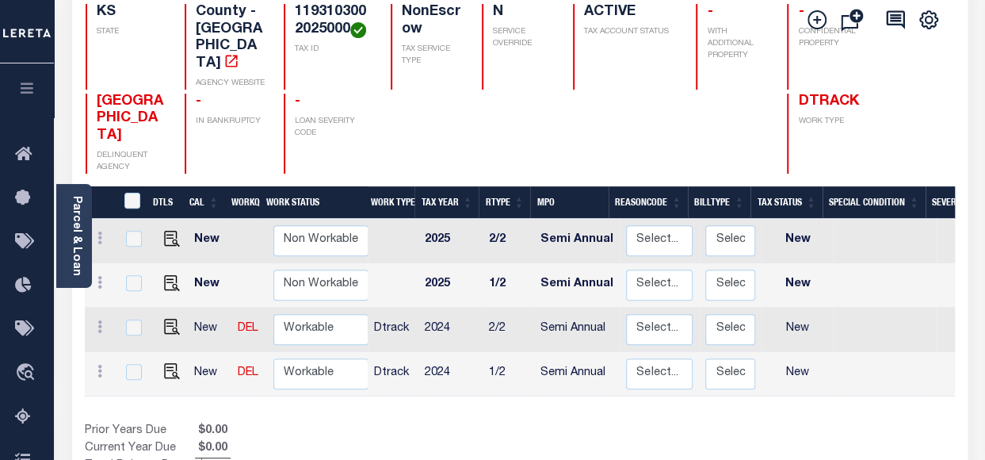
scroll to position [238, 0]
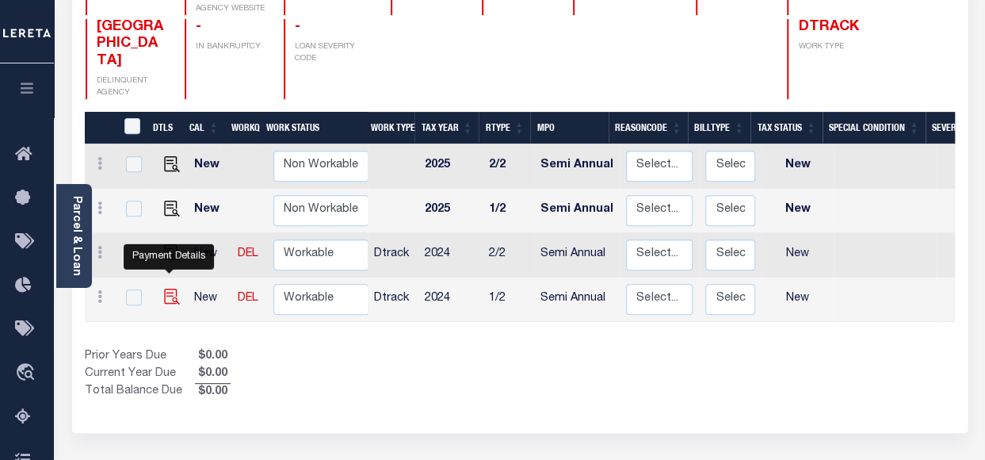
click at [166, 288] on img "" at bounding box center [172, 296] width 16 height 16
checkbox input "true"
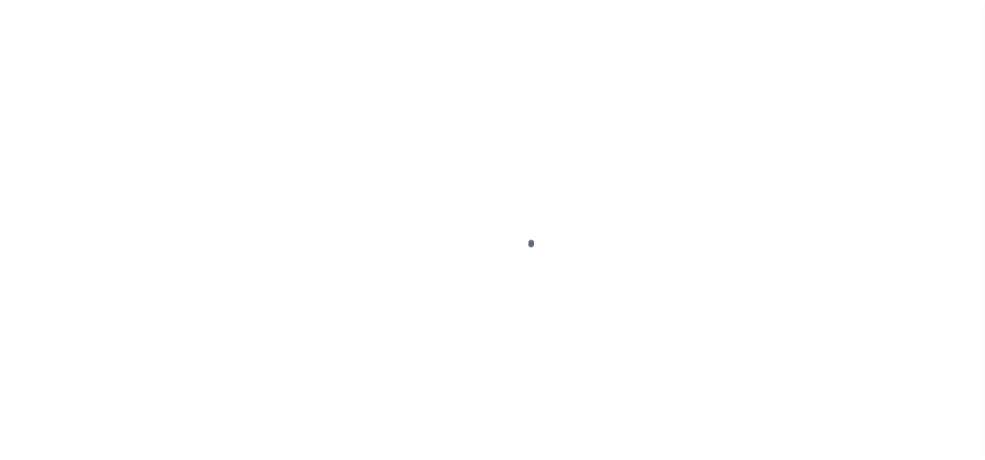
select select "NW2"
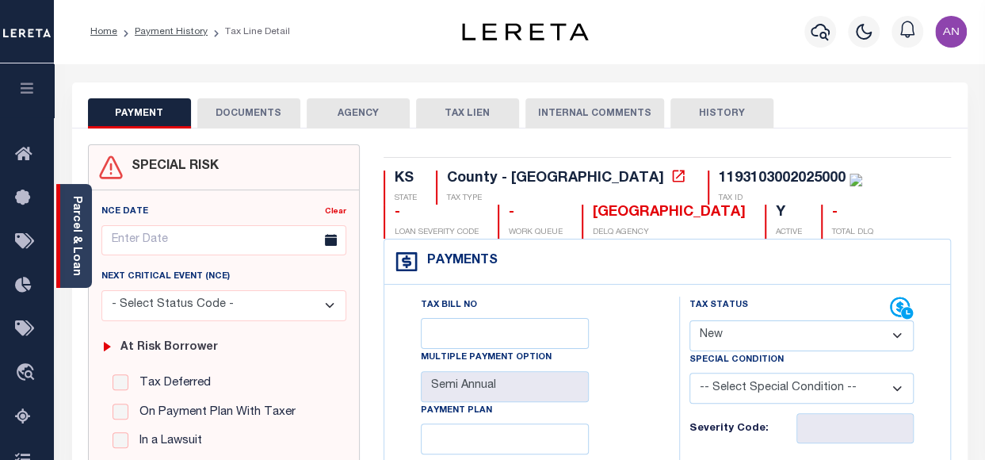
click at [68, 235] on div "Parcel & Loan" at bounding box center [74, 236] width 36 height 104
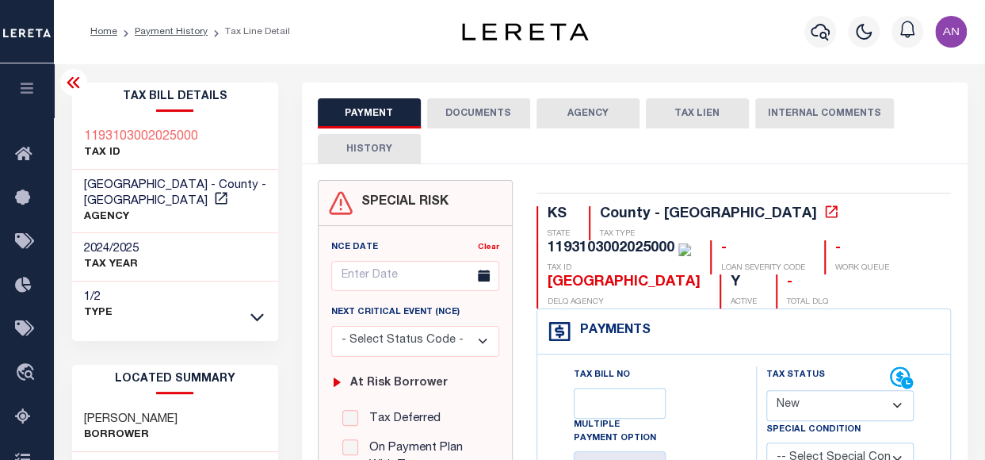
click at [462, 110] on button "DOCUMENTS" at bounding box center [478, 113] width 103 height 30
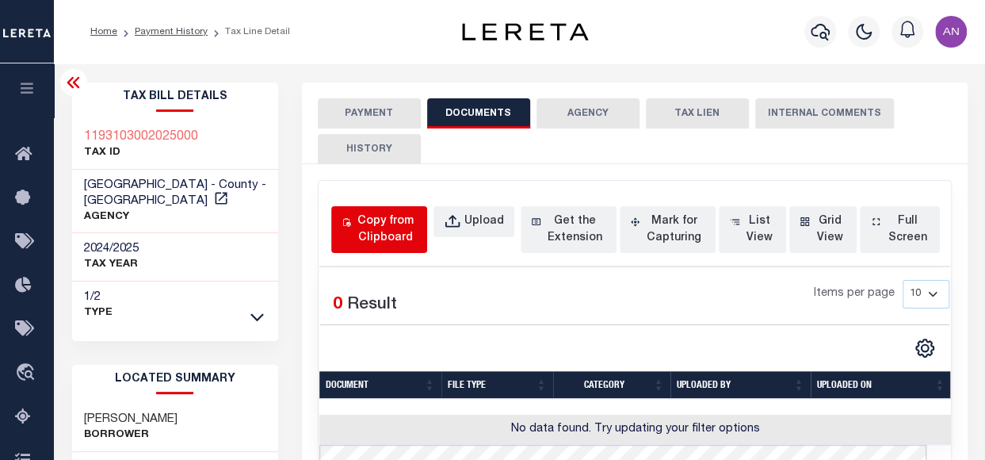
click at [397, 226] on div "Copy from Clipboard" at bounding box center [385, 229] width 63 height 33
select select "POP"
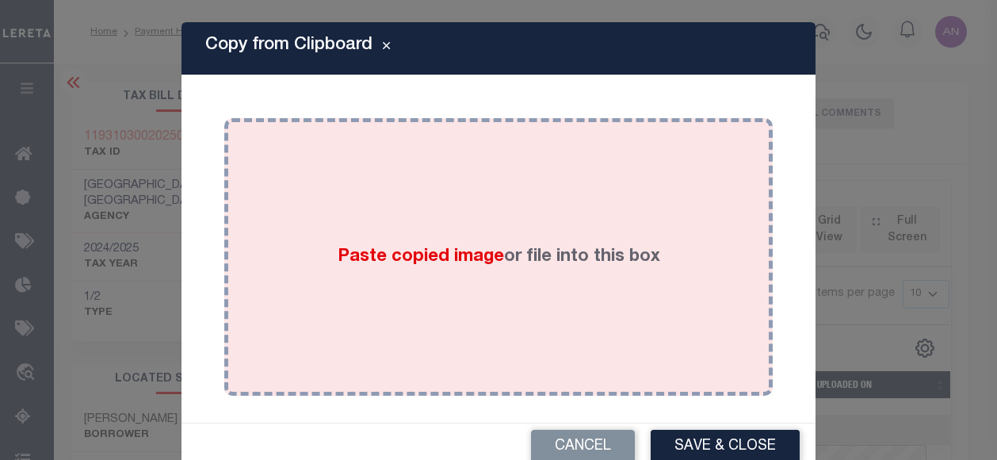
click at [510, 173] on div "Paste copied image or file into this box" at bounding box center [498, 257] width 525 height 254
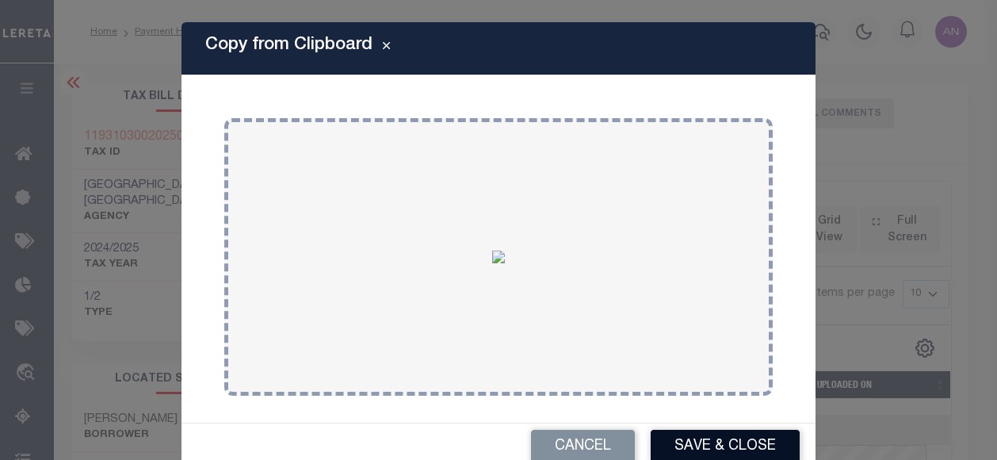
click at [707, 441] on button "Save & Close" at bounding box center [725, 446] width 149 height 34
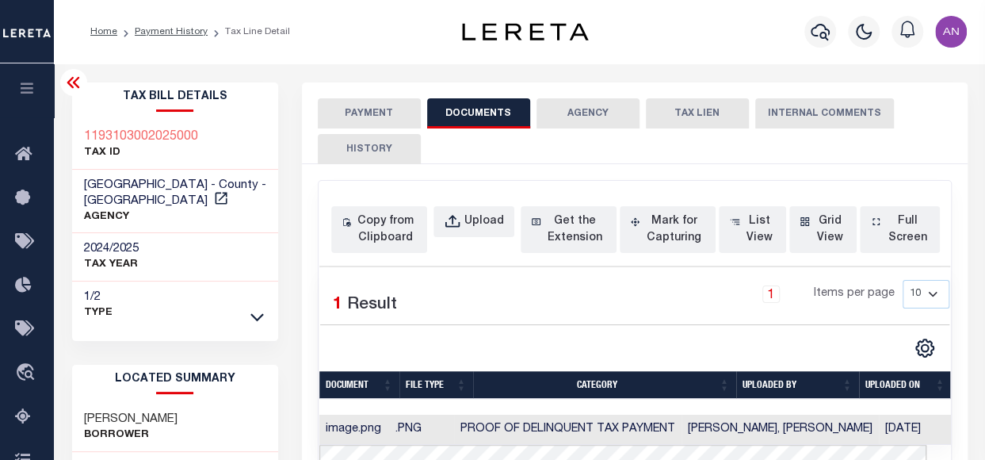
click at [360, 110] on button "PAYMENT" at bounding box center [369, 113] width 103 height 30
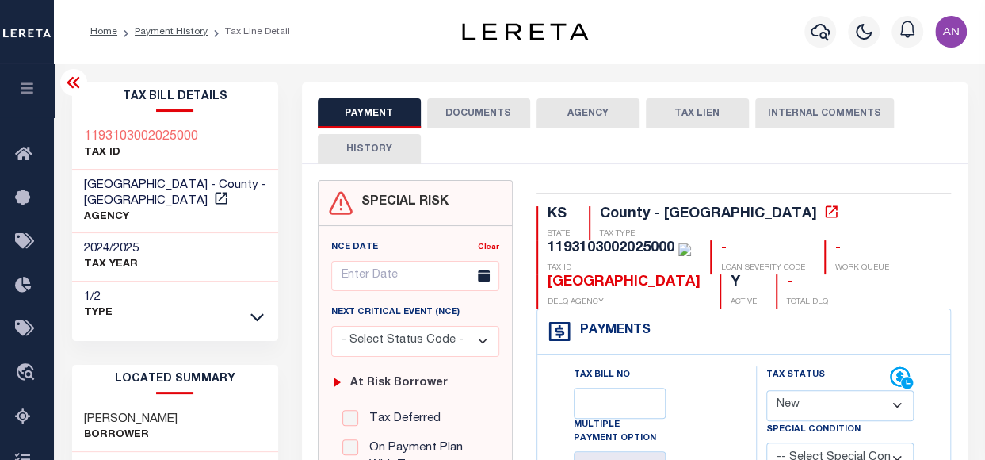
click at [780, 400] on select "- Select Status Code - Open Due/Unpaid Paid Incomplete No Tax Due Internal Refu…" at bounding box center [840, 405] width 148 height 31
select select "PYD"
click at [766, 390] on select "- Select Status Code - Open Due/Unpaid Paid Incomplete No Tax Due Internal Refu…" at bounding box center [840, 405] width 148 height 31
type input "[DATE]"
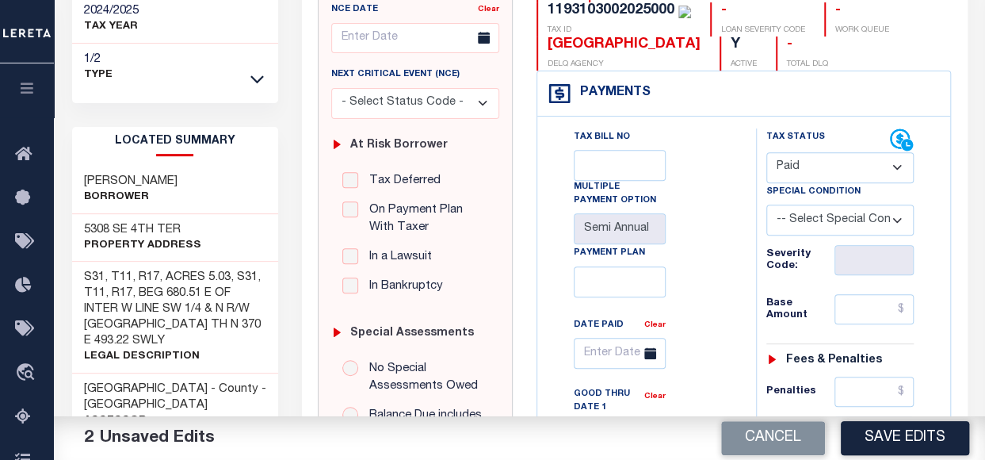
scroll to position [317, 0]
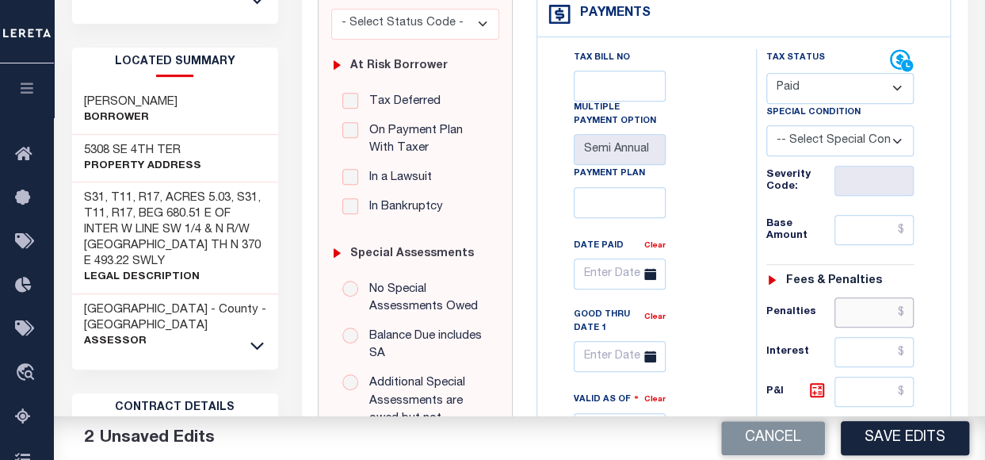
click at [866, 310] on input "text" at bounding box center [873, 312] width 79 height 30
click at [884, 239] on input "text" at bounding box center [873, 230] width 79 height 30
click at [682, 189] on div "Tax Bill No Multiple Payment Option Semi Annual Payment Plan Clear Clear Valid …" at bounding box center [642, 287] width 179 height 476
type input "$0.00"
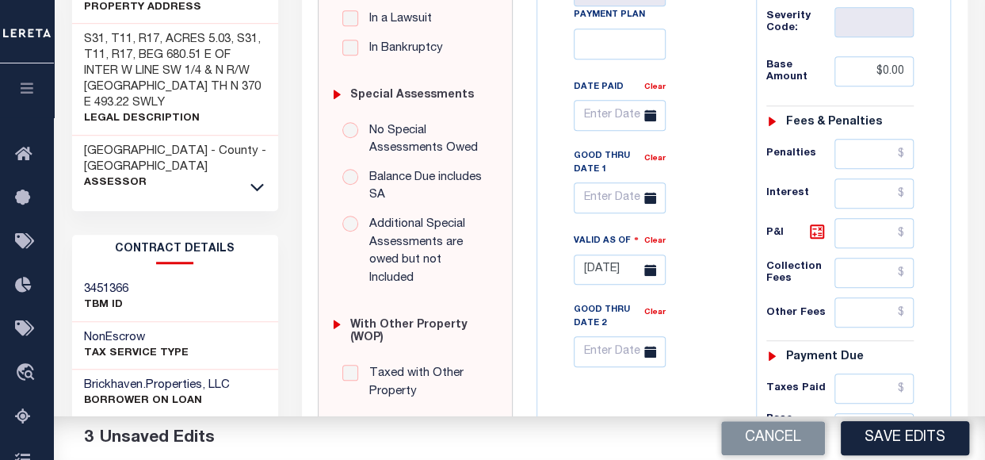
scroll to position [634, 0]
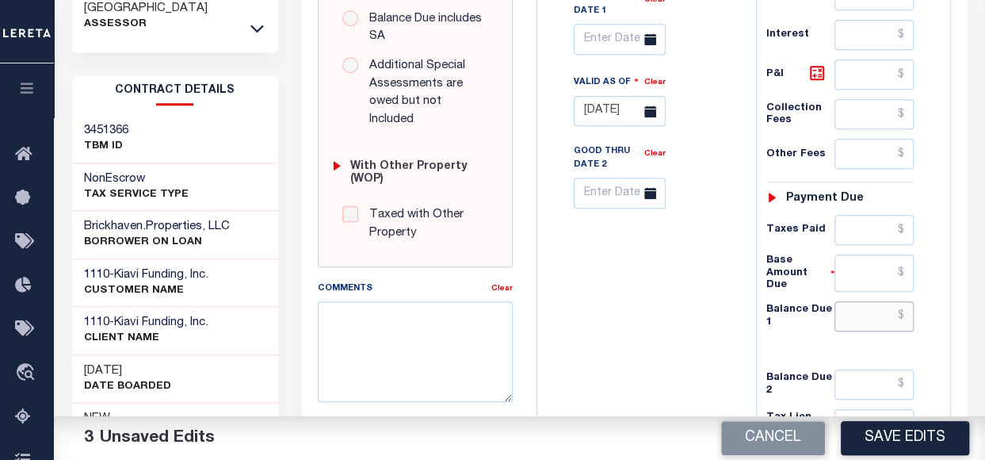
click at [861, 303] on input "text" at bounding box center [873, 316] width 79 height 30
type input "$0.00"
click at [621, 325] on div "Tax Bill No Multiple Payment Option Semi Annual Payment Plan Clear" at bounding box center [642, 85] width 203 height 707
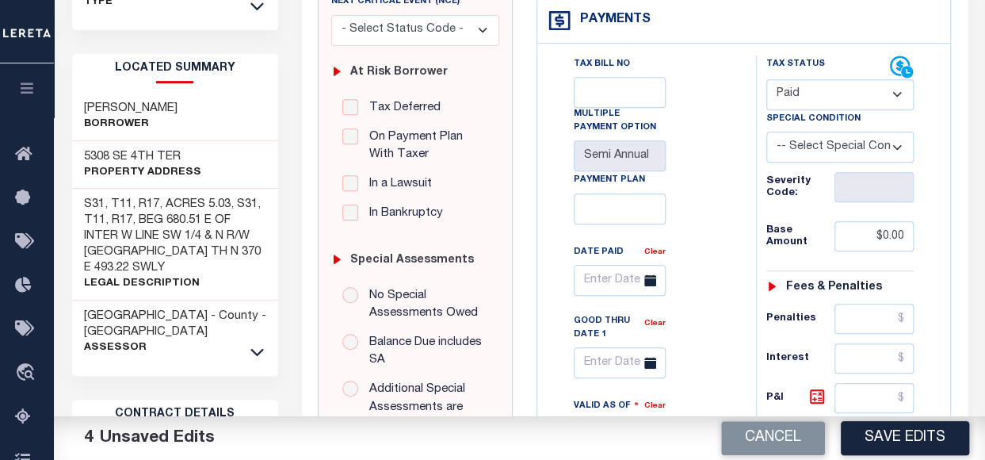
scroll to position [0, 0]
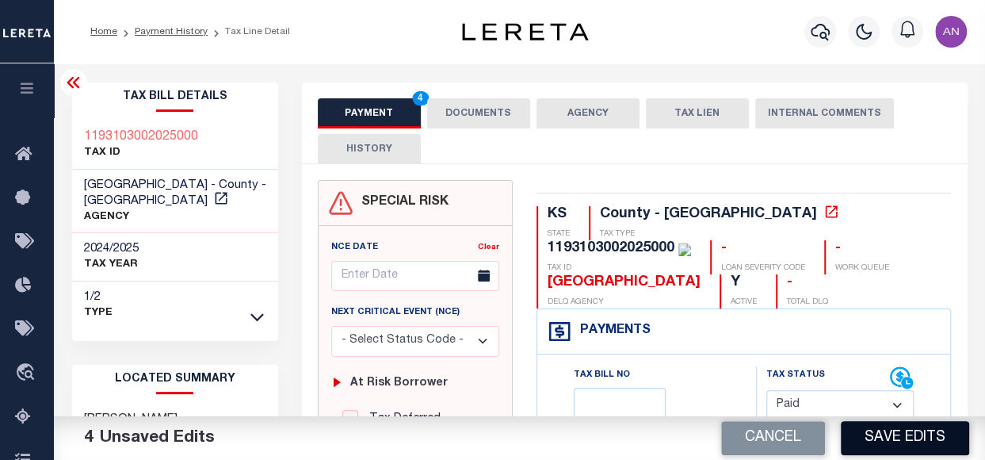
click at [906, 438] on button "Save Edits" at bounding box center [905, 438] width 128 height 34
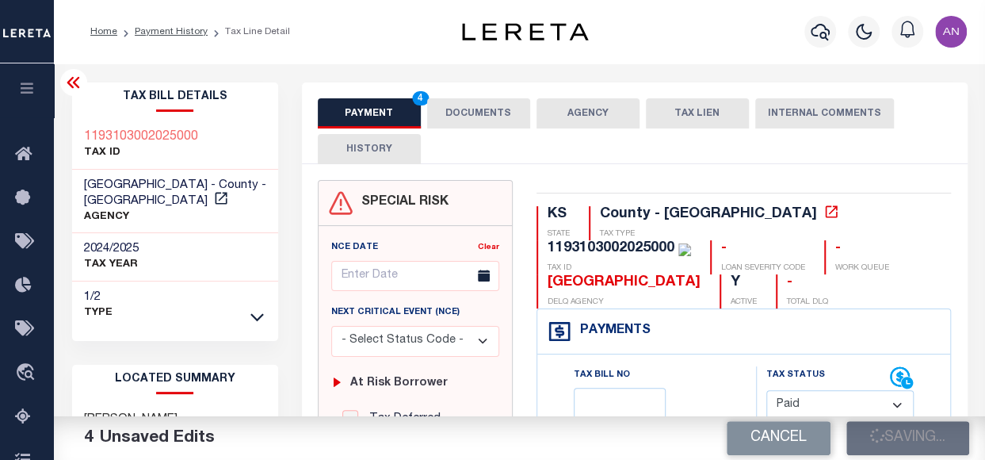
checkbox input "false"
type input "$0"
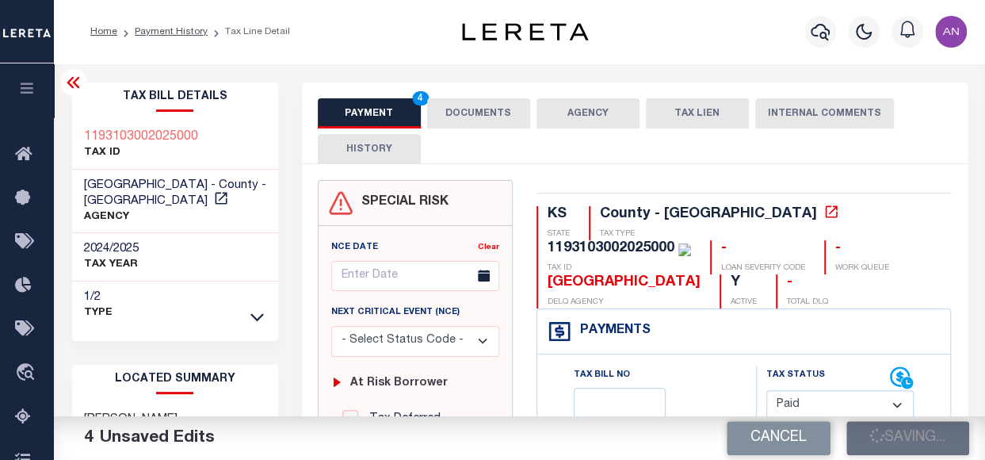
type input "$0"
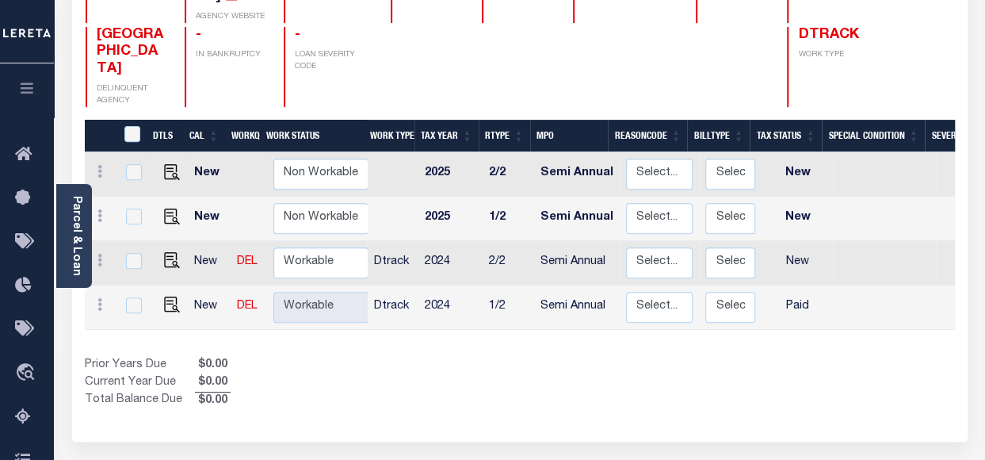
scroll to position [317, 0]
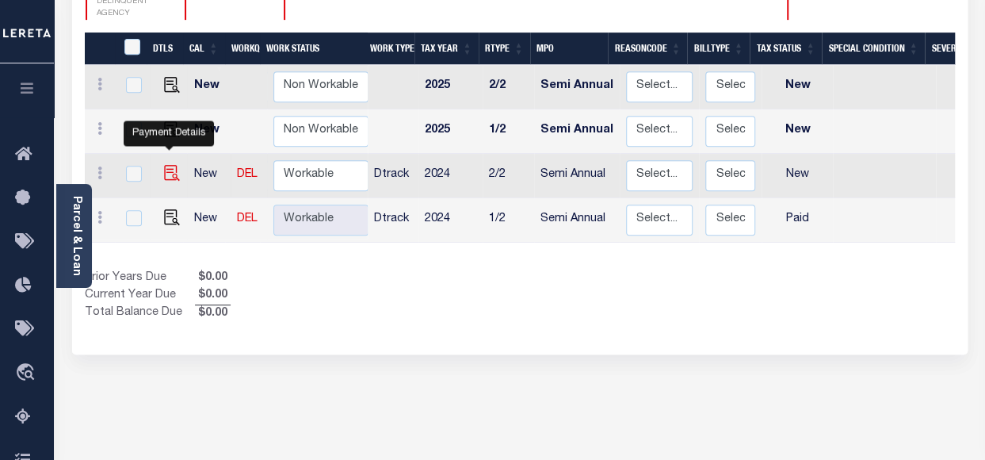
click at [170, 165] on img "" at bounding box center [172, 173] width 16 height 16
checkbox input "true"
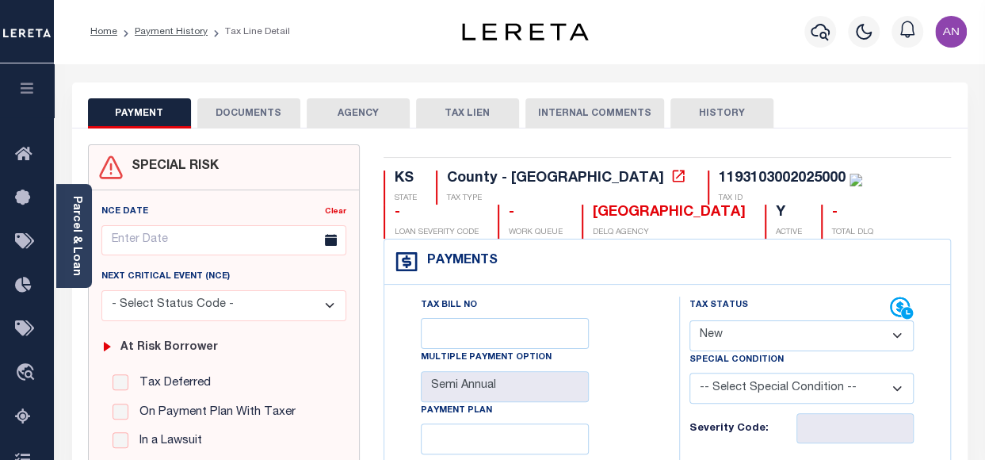
click at [785, 339] on select "- Select Status Code - Open Due/Unpaid Paid Incomplete No Tax Due Internal Refu…" at bounding box center [801, 335] width 224 height 31
select select "DUE"
click at [689, 320] on select "- Select Status Code - Open Due/Unpaid Paid Incomplete No Tax Due Internal Refu…" at bounding box center [801, 335] width 224 height 31
type input "[DATE]"
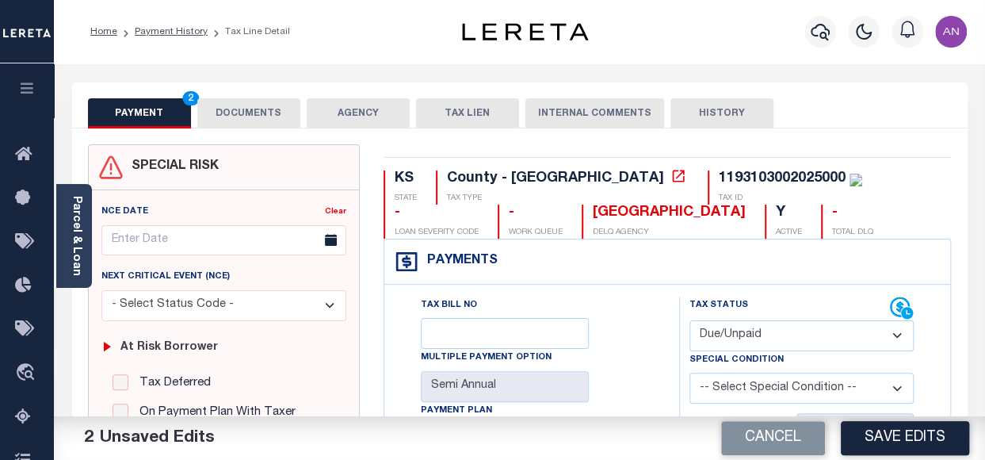
click at [244, 117] on button "DOCUMENTS" at bounding box center [248, 113] width 103 height 30
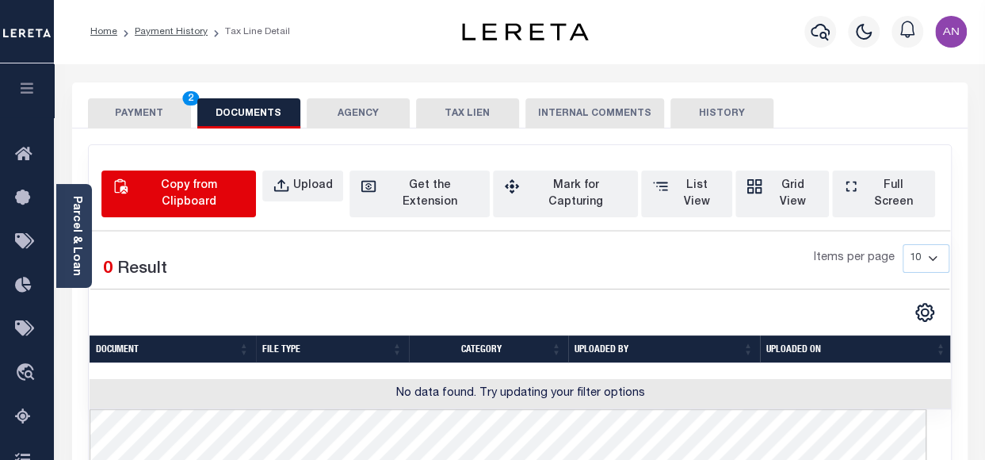
click at [189, 178] on div "Copy from Clipboard" at bounding box center [188, 193] width 113 height 33
select select "POP"
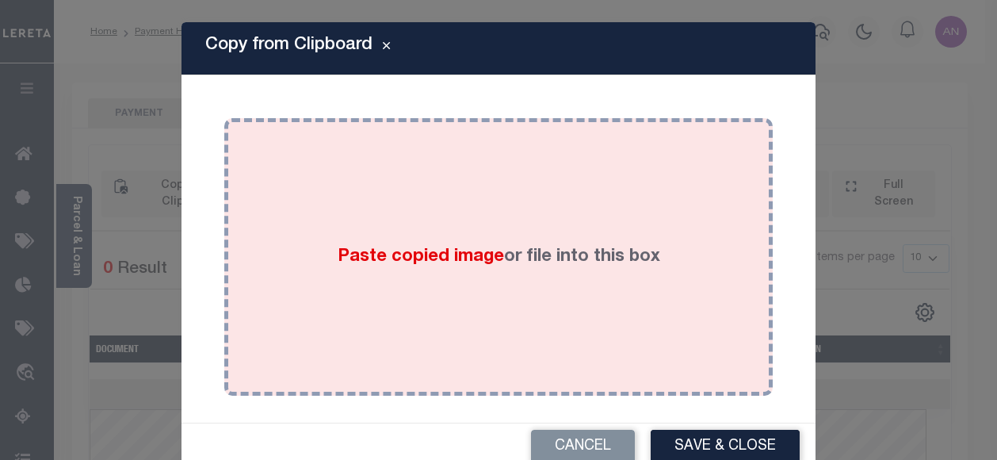
click at [564, 175] on div "Paste copied image or file into this box" at bounding box center [498, 257] width 525 height 254
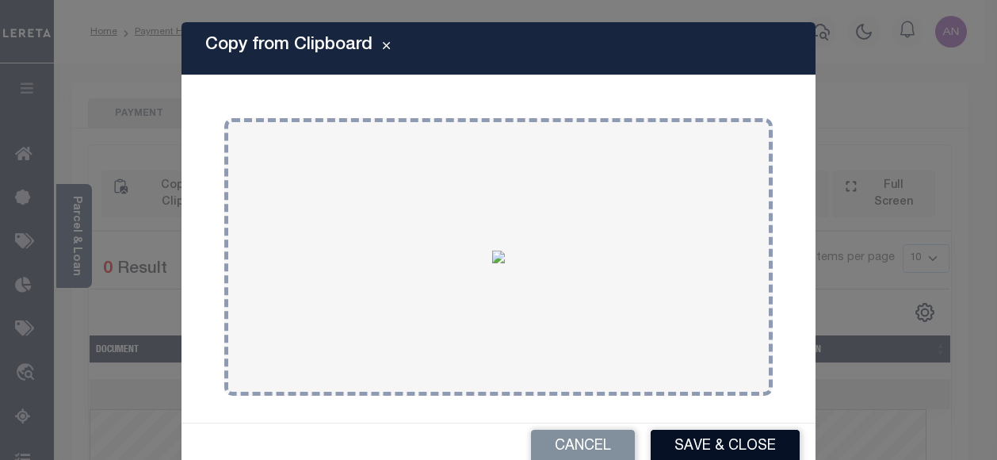
click at [709, 445] on button "Save & Close" at bounding box center [725, 446] width 149 height 34
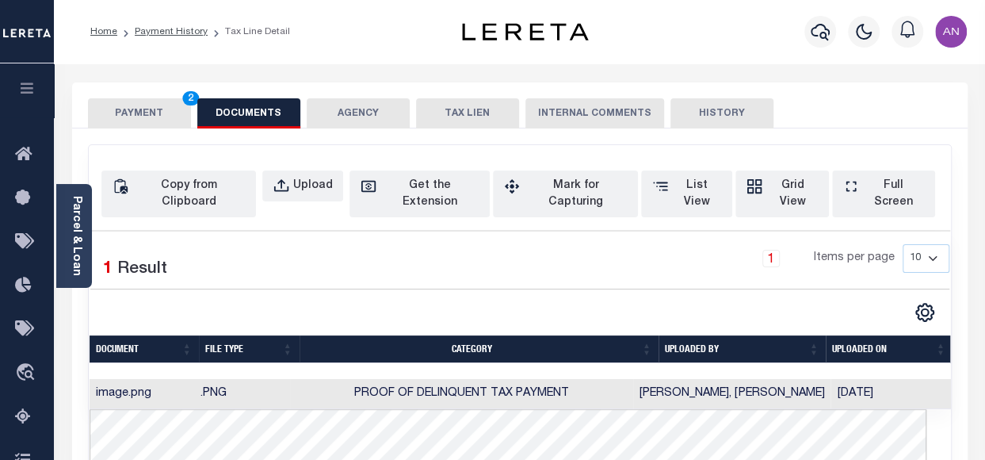
click at [127, 109] on button "PAYMENT 2" at bounding box center [139, 113] width 103 height 30
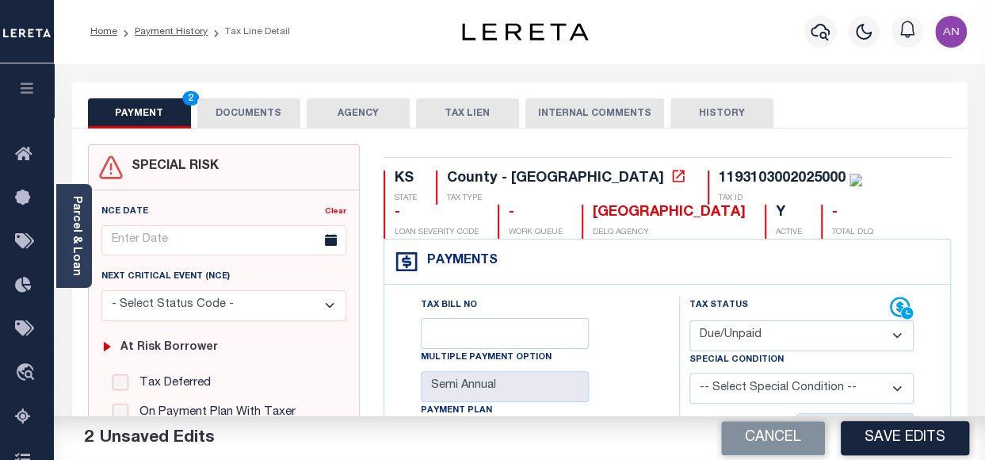
click at [757, 334] on select "- Select Status Code - Open Due/Unpaid Paid Incomplete No Tax Due Internal Refu…" at bounding box center [801, 335] width 224 height 31
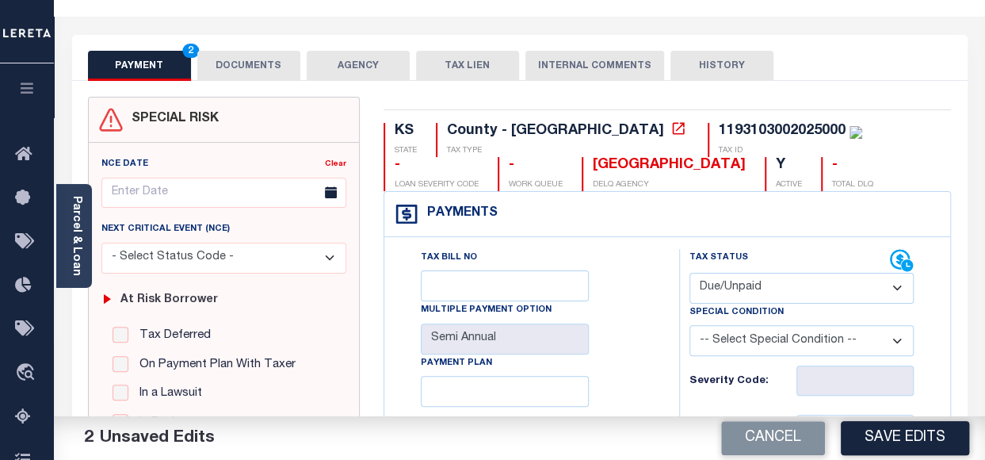
scroll to position [79, 0]
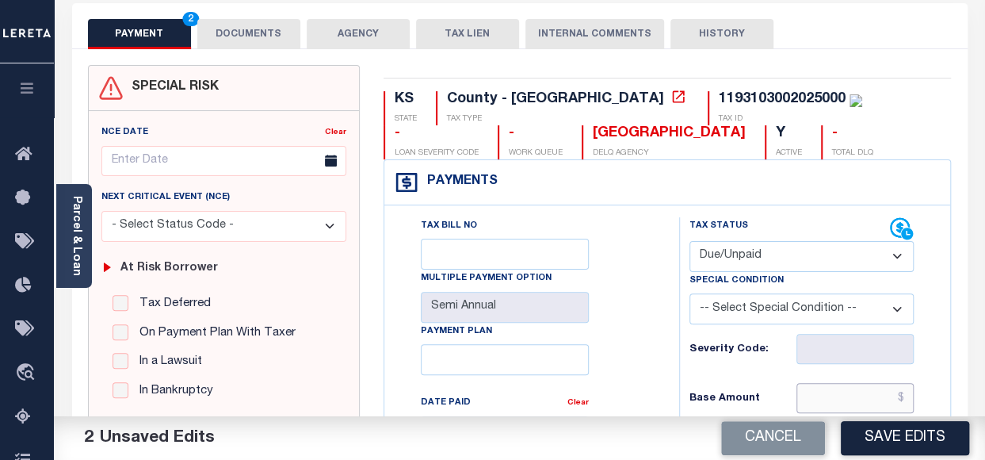
click at [840, 401] on input "text" at bounding box center [854, 398] width 117 height 30
paste input "3,821.79"
type input "$3,821.79"
click at [640, 372] on div "Tax Bill No Multiple Payment Option Semi Annual Payment Plan Clear Clear Valid …" at bounding box center [527, 439] width 255 height 445
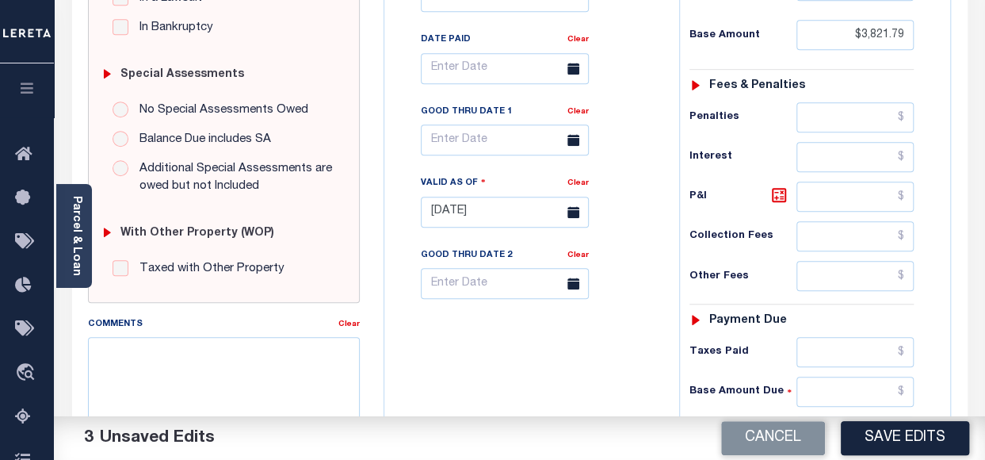
scroll to position [555, 0]
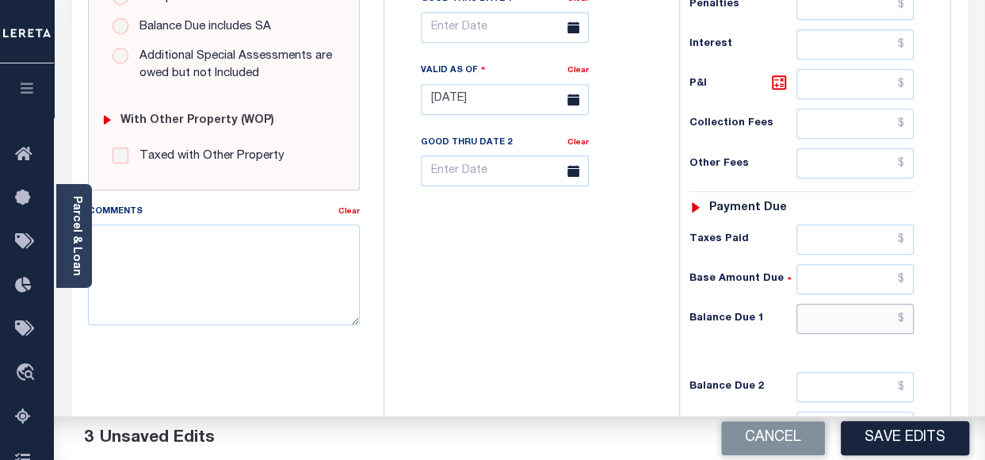
click at [845, 311] on input "text" at bounding box center [854, 318] width 117 height 30
paste input "3,995.64"
type input "$3,995.64"
click at [594, 319] on div "Tax Bill No Multiple Payment Option Semi Annual Payment Plan Clear" at bounding box center [527, 92] width 279 height 700
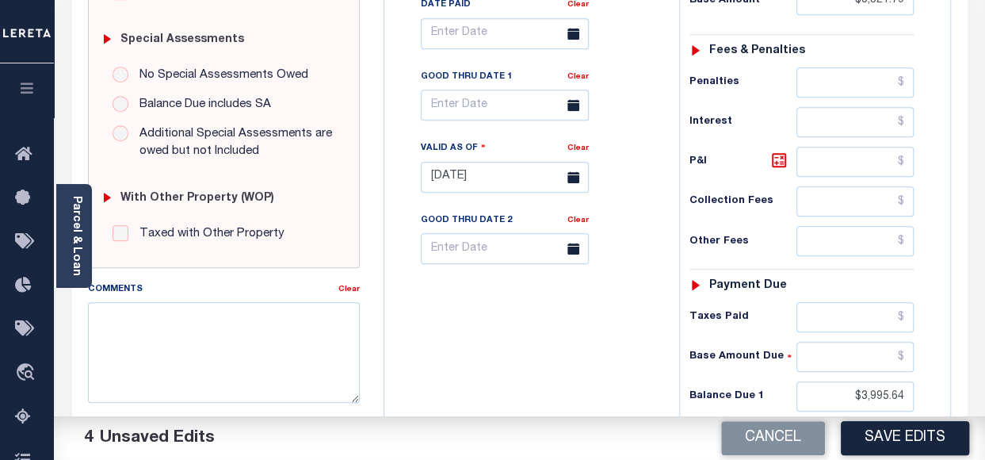
scroll to position [475, 0]
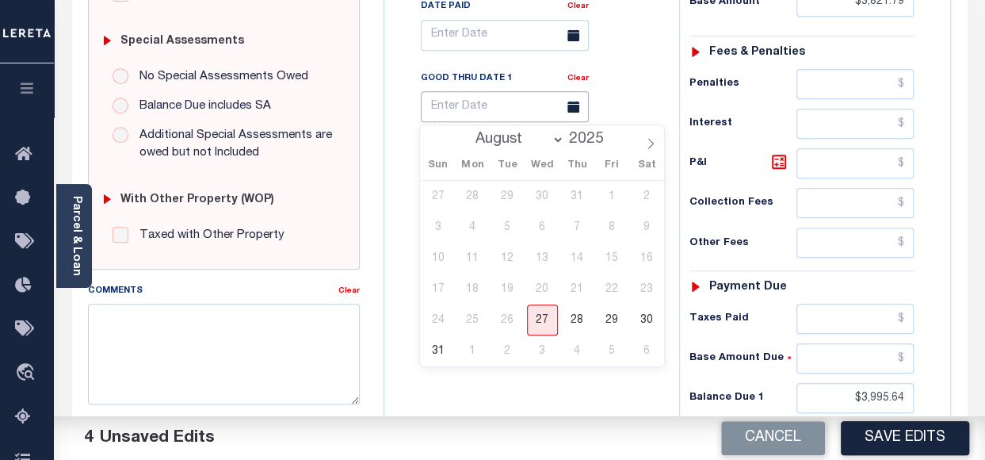
click at [482, 105] on input "text" at bounding box center [505, 106] width 168 height 31
click at [436, 349] on span "31" at bounding box center [437, 350] width 31 height 31
type input "08/31/2025"
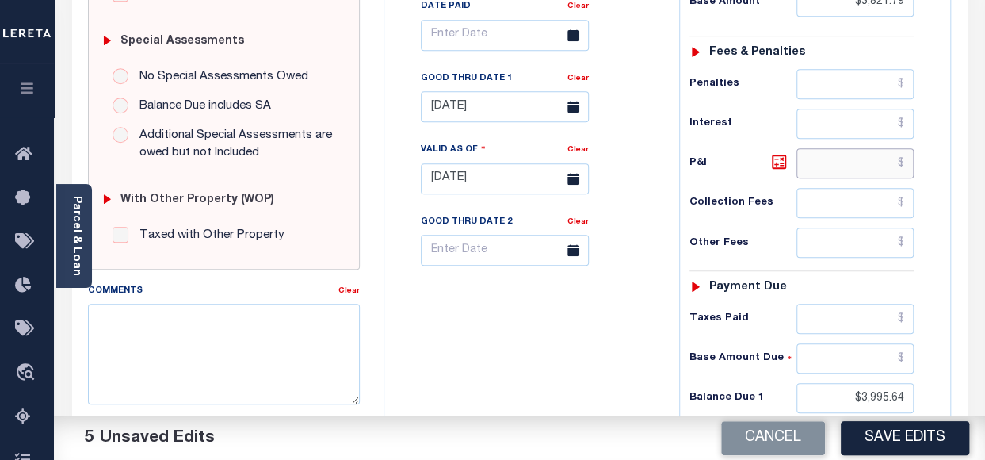
click at [882, 158] on input "text" at bounding box center [854, 163] width 117 height 30
click at [780, 158] on icon at bounding box center [779, 162] width 10 height 10
type input "$173.85"
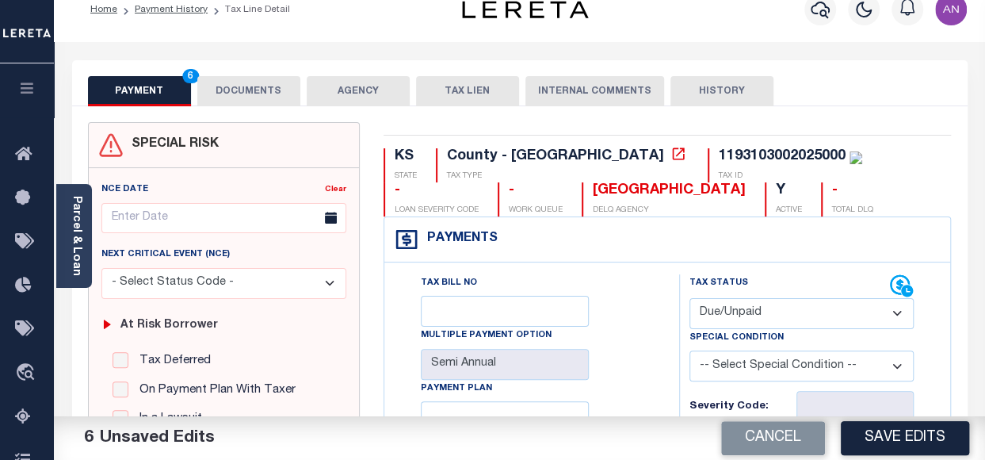
scroll to position [0, 0]
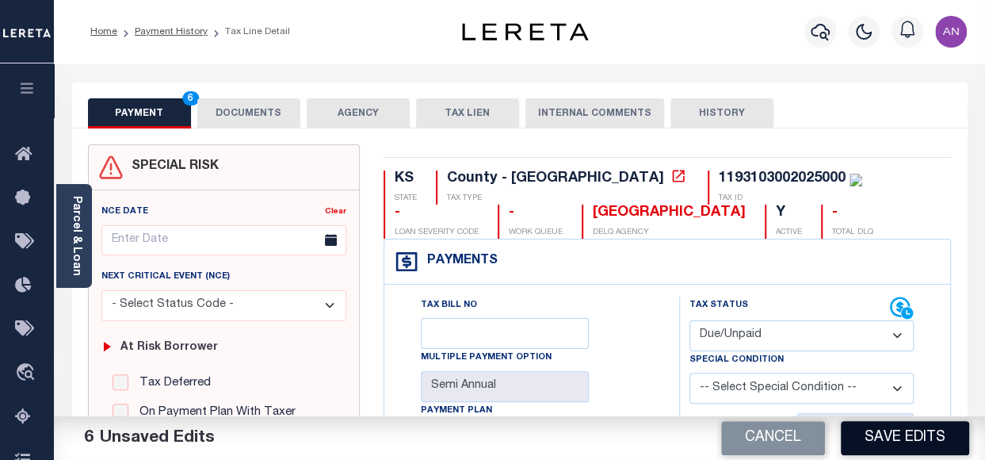
click at [895, 429] on button "Save Edits" at bounding box center [905, 438] width 128 height 34
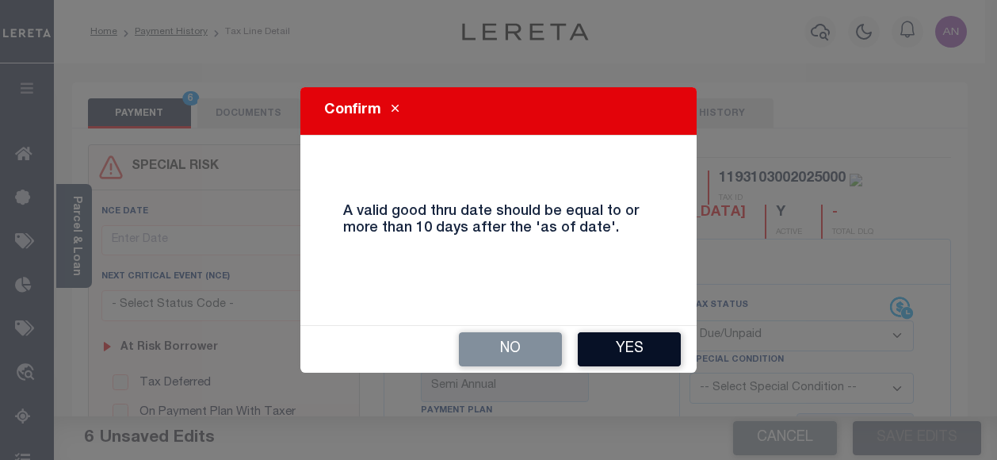
click at [644, 351] on button "Yes" at bounding box center [629, 349] width 103 height 34
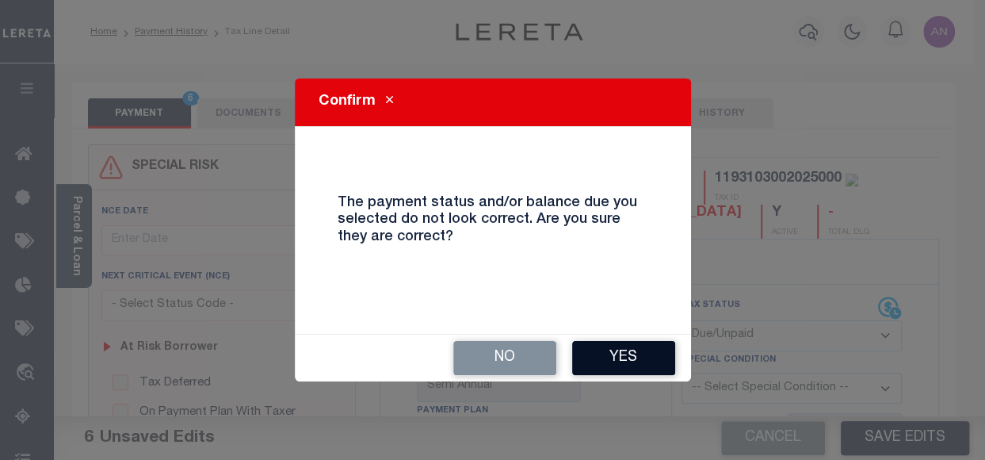
click at [632, 354] on button "Yes" at bounding box center [623, 358] width 103 height 34
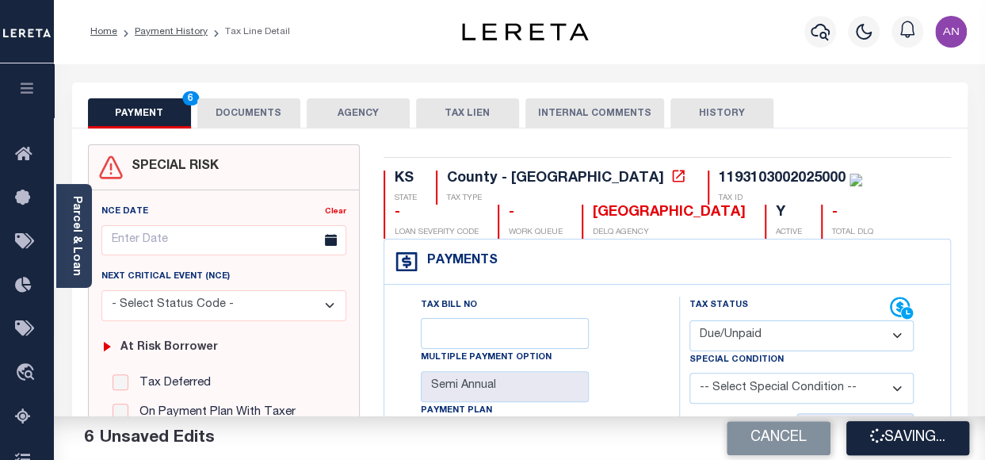
checkbox input "false"
type input "$3,821.79"
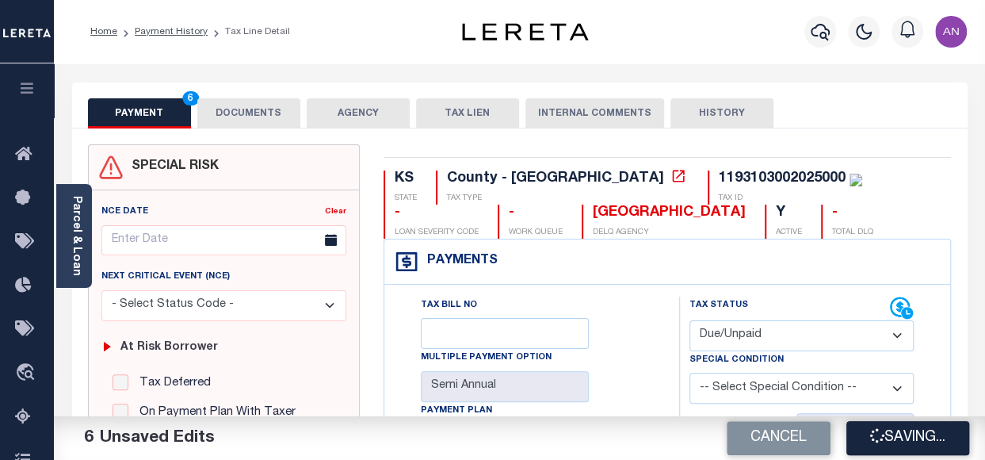
type input "$173.85"
type input "$3,995.64"
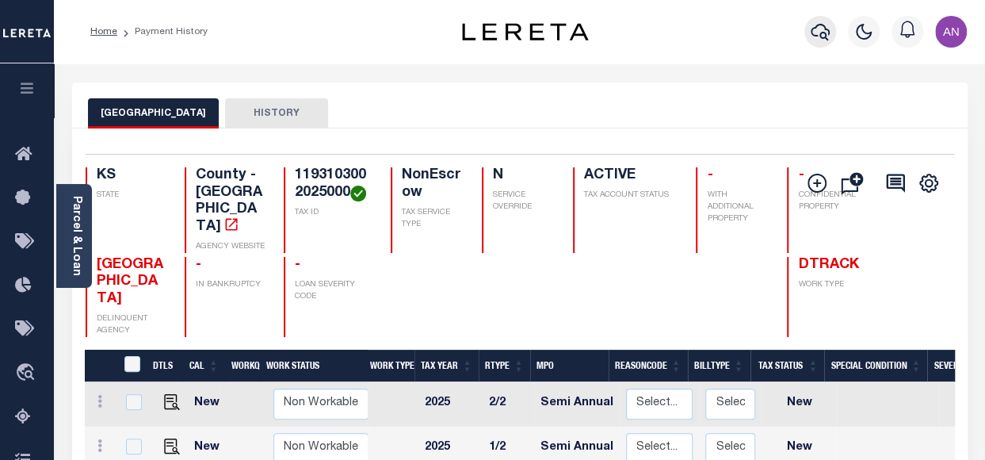
click at [826, 29] on icon "button" at bounding box center [820, 32] width 19 height 17
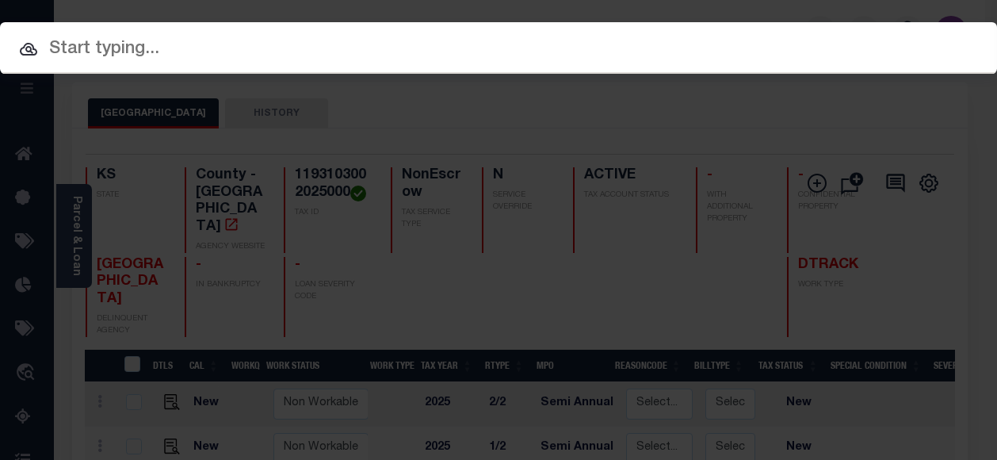
click at [261, 56] on input "text" at bounding box center [498, 50] width 997 height 28
paste input "1242000001030000"
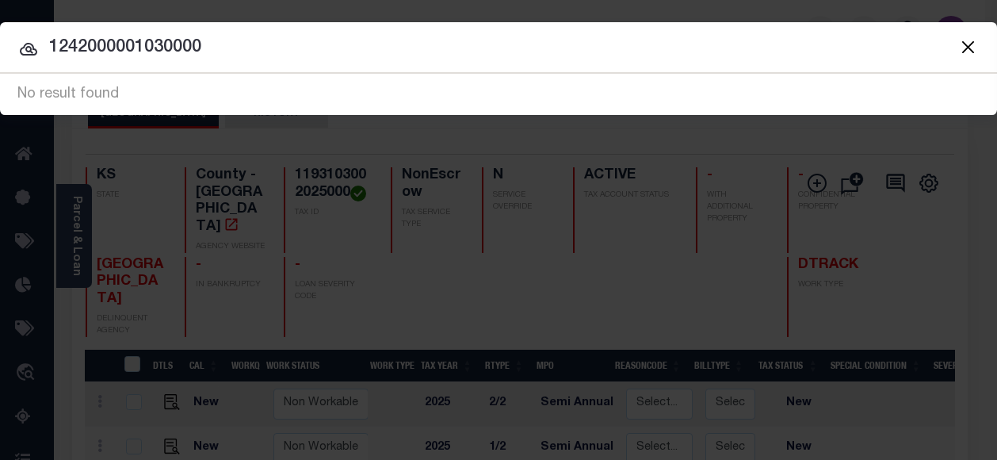
click at [170, 42] on input "1242000001030000" at bounding box center [498, 48] width 997 height 28
paste input "70640943"
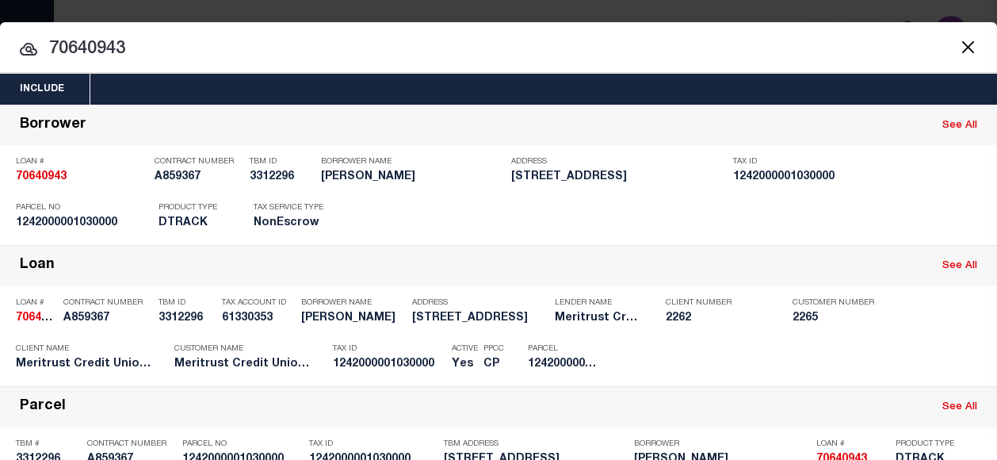
type input "70640943"
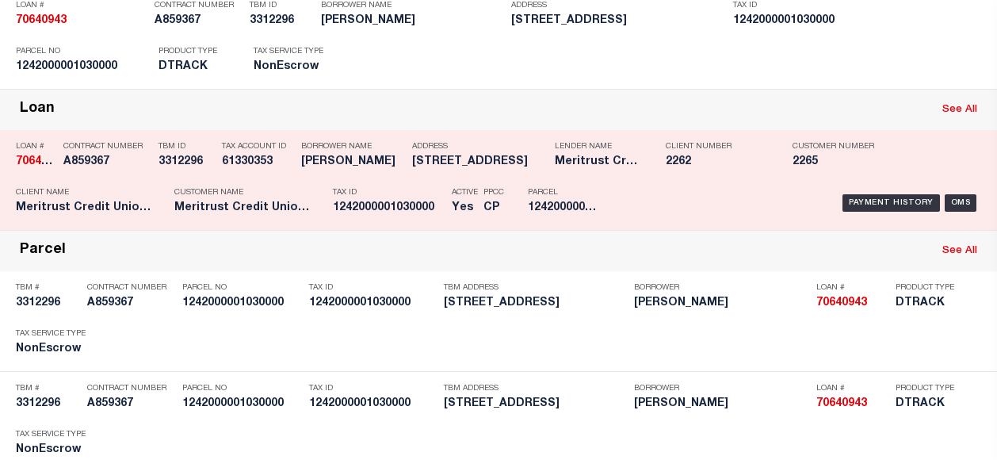
scroll to position [158, 0]
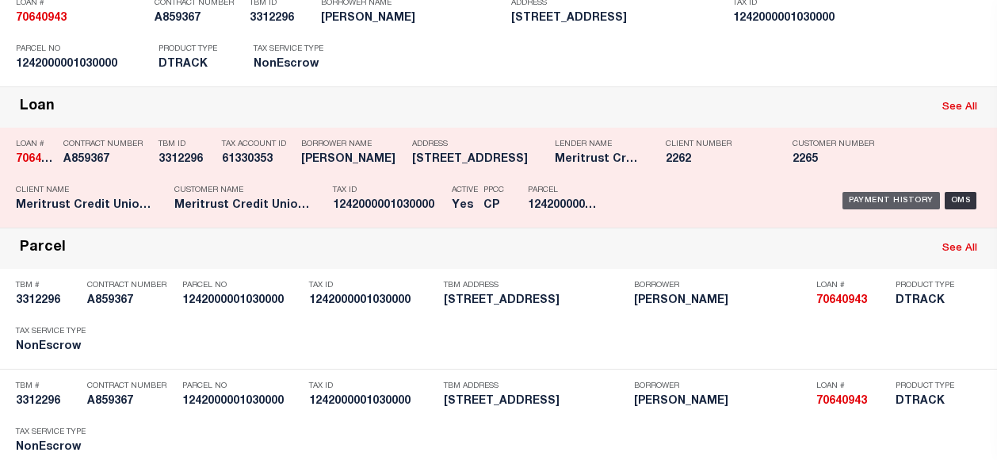
click at [861, 199] on div "Payment History" at bounding box center [890, 200] width 97 height 17
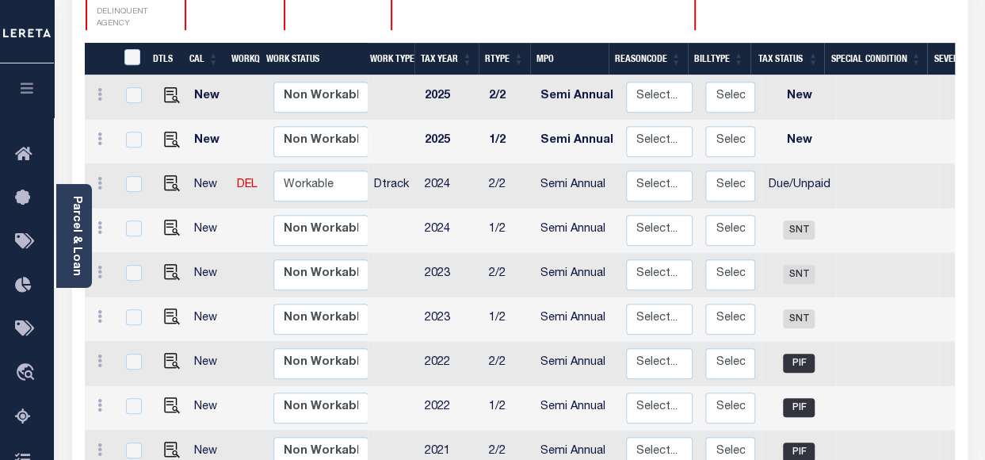
scroll to position [317, 0]
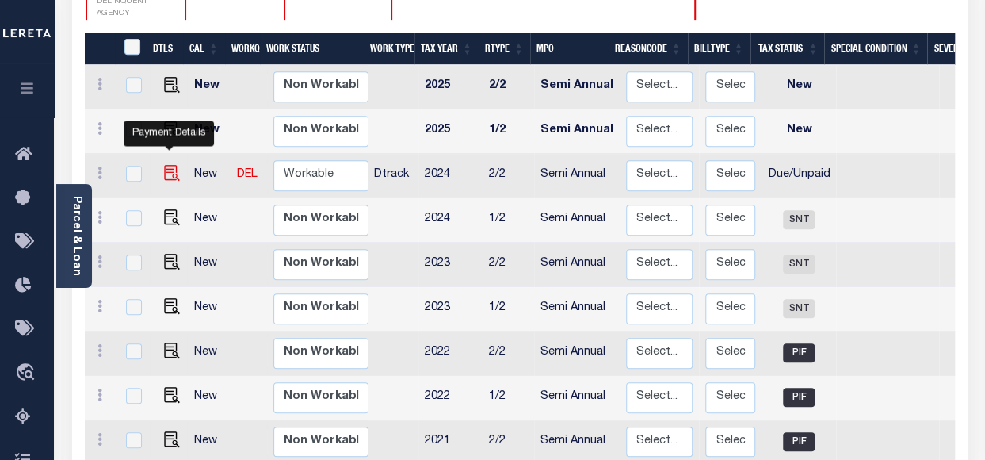
click at [169, 165] on img "" at bounding box center [172, 173] width 16 height 16
checkbox input "true"
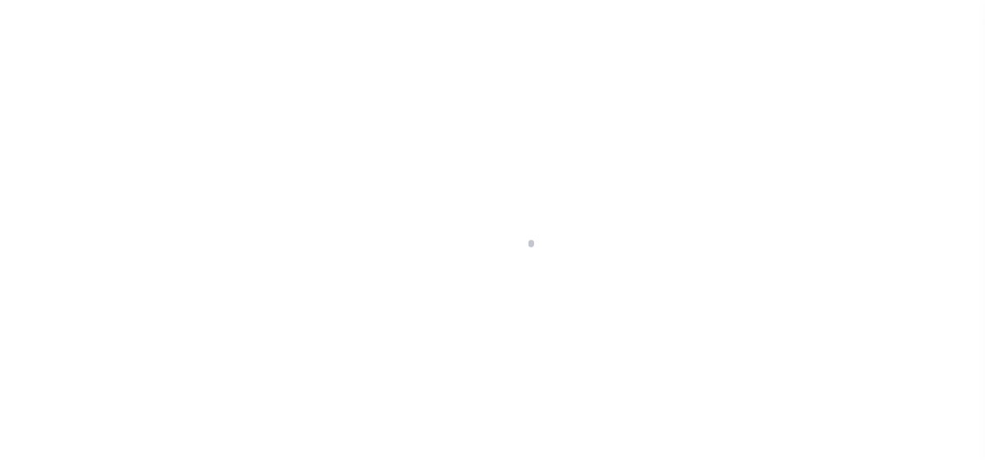
select select "DUE"
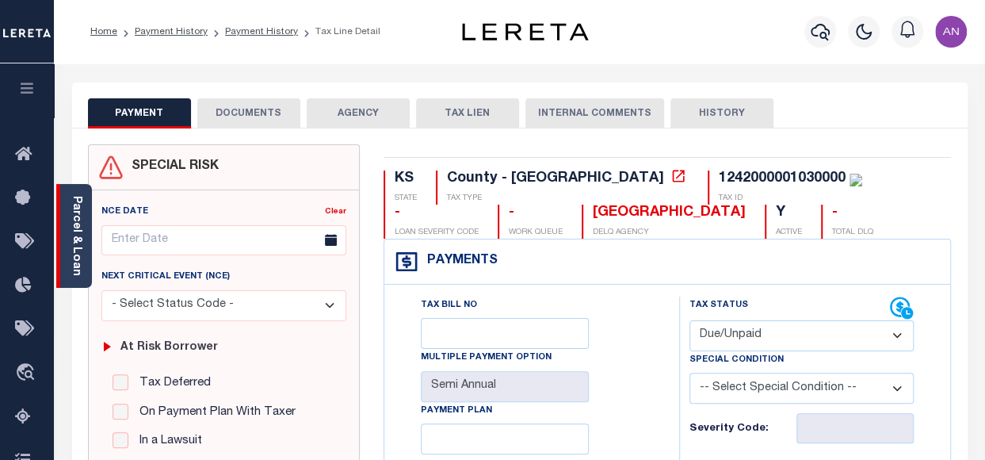
click at [74, 246] on link "Parcel & Loan" at bounding box center [76, 236] width 11 height 80
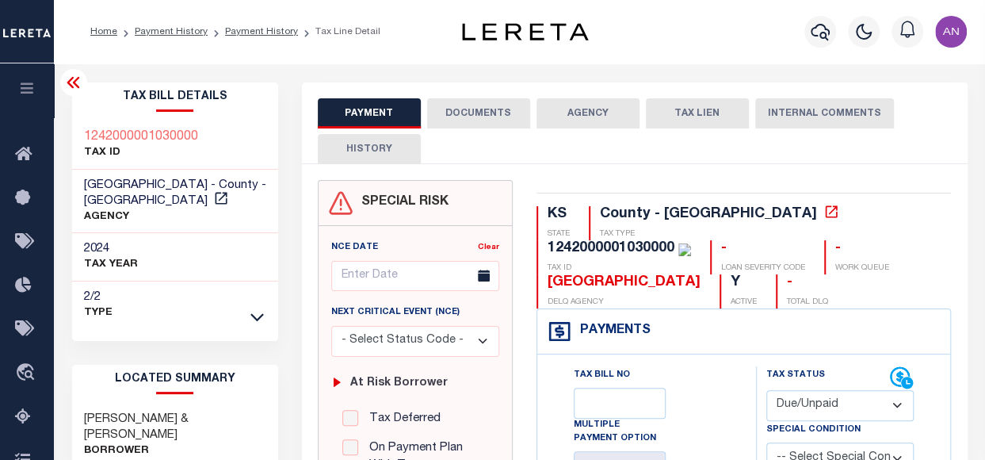
click at [462, 120] on button "DOCUMENTS" at bounding box center [478, 113] width 103 height 30
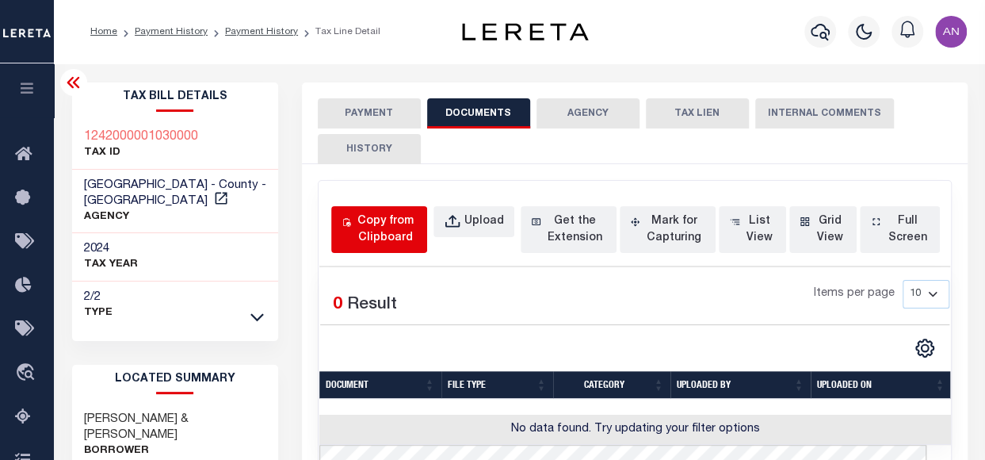
click at [397, 234] on div "Copy from Clipboard" at bounding box center [385, 229] width 63 height 33
select select "POP"
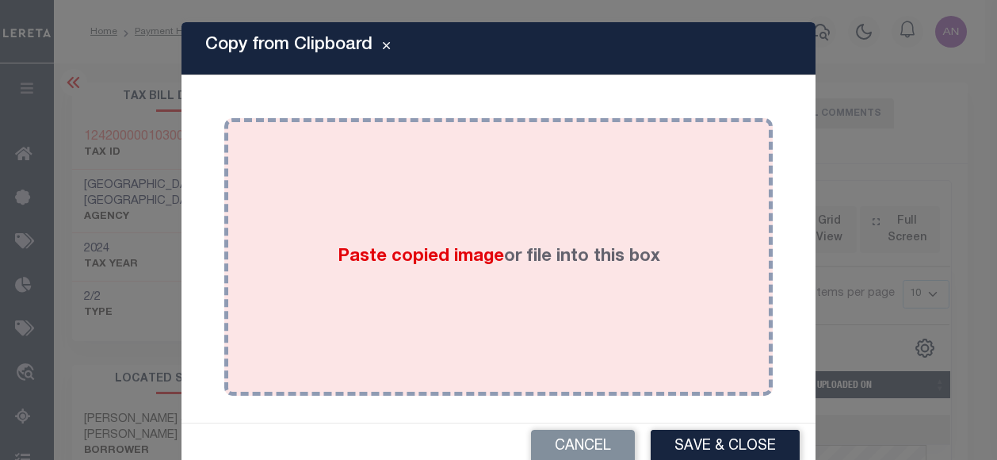
click at [538, 191] on div "Paste copied image or file into this box" at bounding box center [498, 257] width 525 height 254
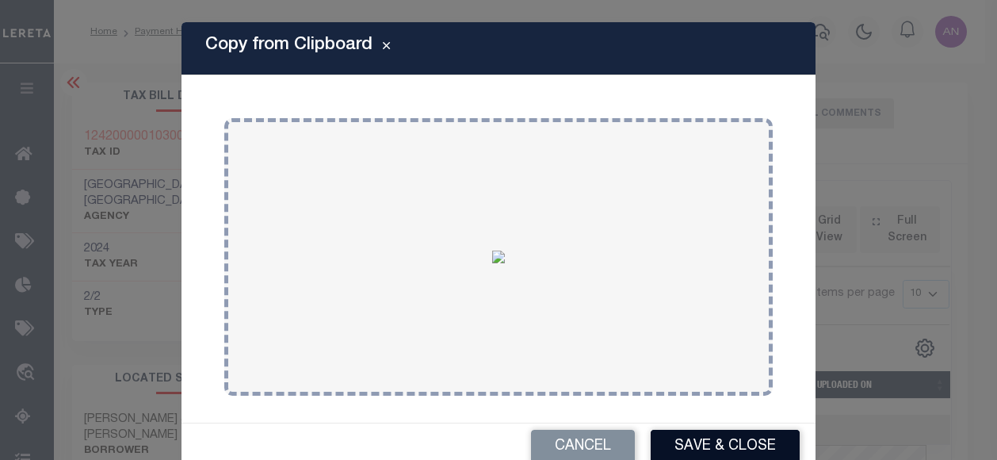
click at [677, 440] on button "Save & Close" at bounding box center [725, 446] width 149 height 34
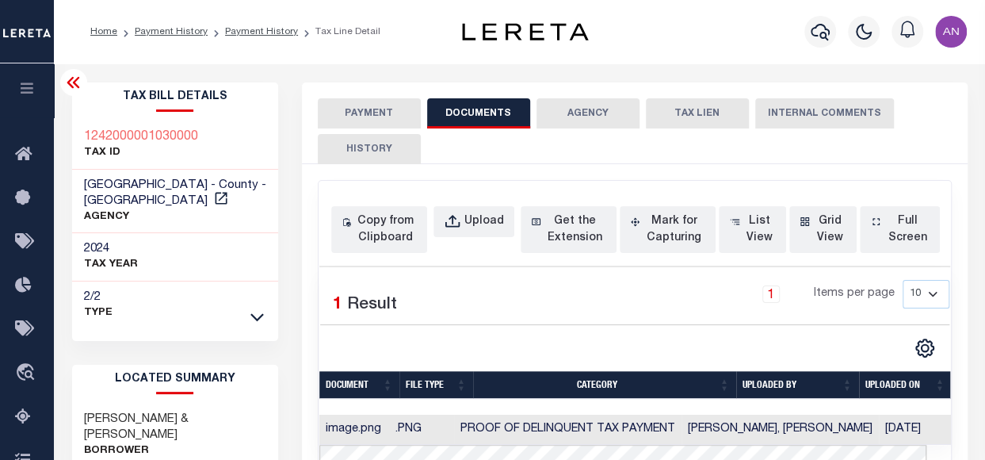
click at [387, 118] on button "PAYMENT" at bounding box center [369, 113] width 103 height 30
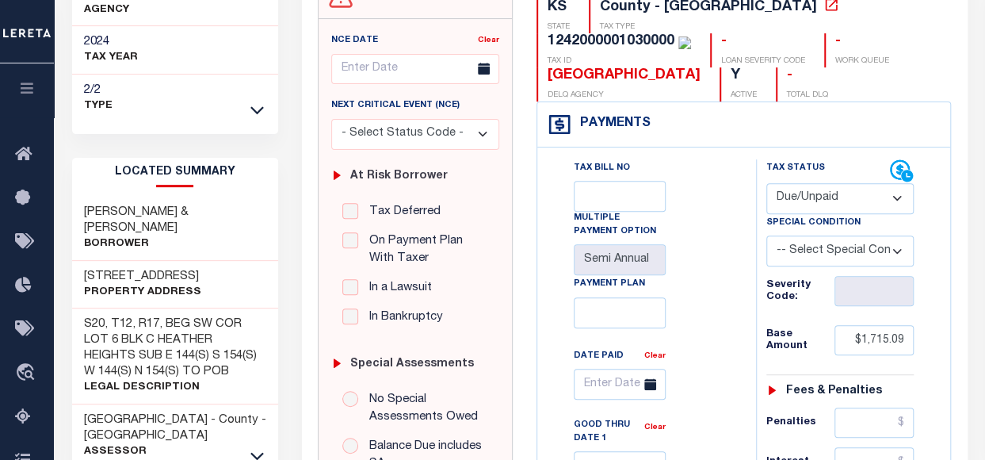
scroll to position [238, 0]
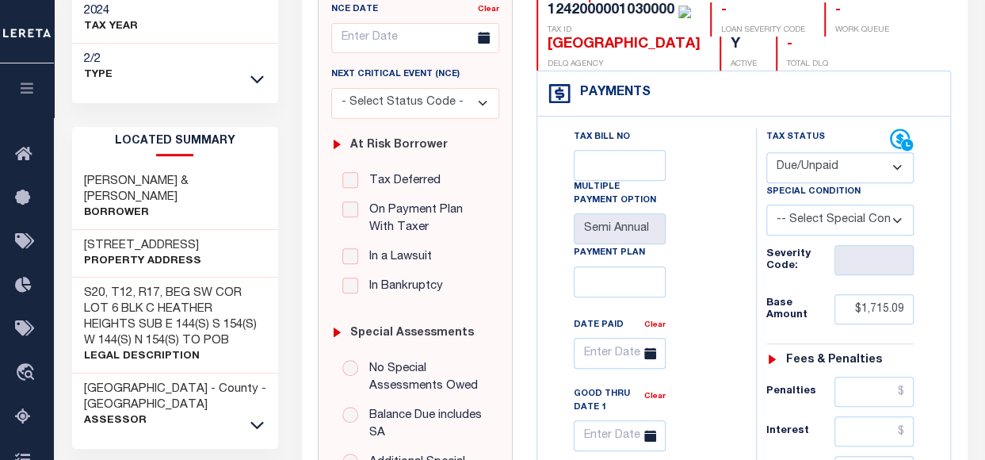
click at [786, 161] on select "- Select Status Code - Open Due/Unpaid Paid Incomplete No Tax Due Internal Refu…" at bounding box center [840, 167] width 148 height 31
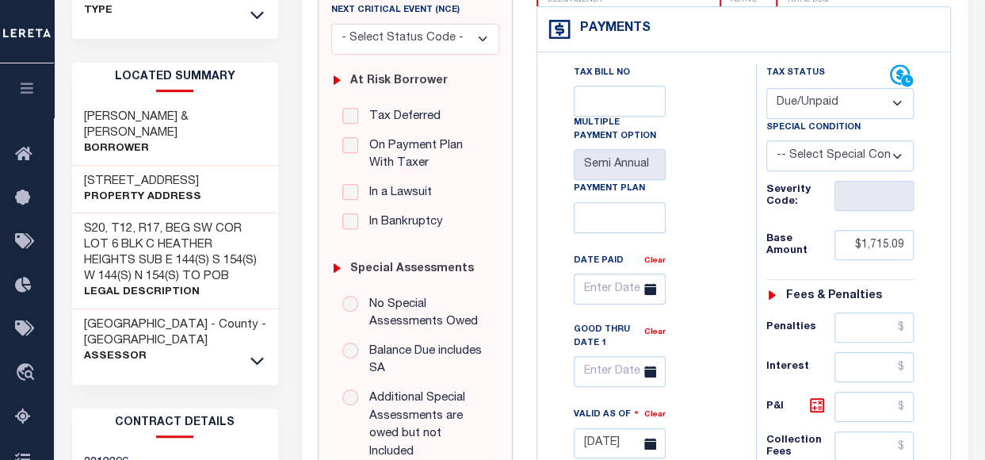
scroll to position [317, 0]
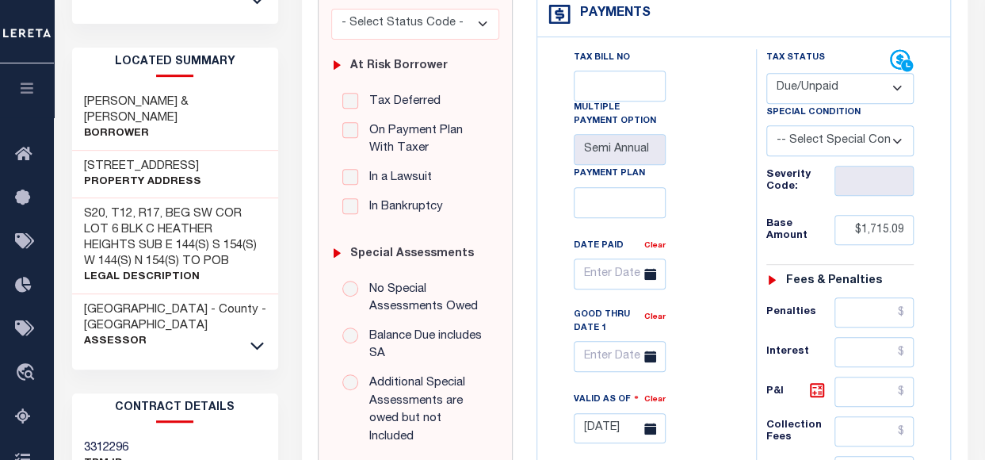
click at [780, 85] on select "- Select Status Code - Open Due/Unpaid Paid Incomplete No Tax Due Internal Refu…" at bounding box center [840, 88] width 148 height 31
select select "PYD"
click at [766, 73] on select "- Select Status Code - Open Due/Unpaid Paid Incomplete No Tax Due Internal Refu…" at bounding box center [840, 88] width 148 height 31
type input "08/27/2025"
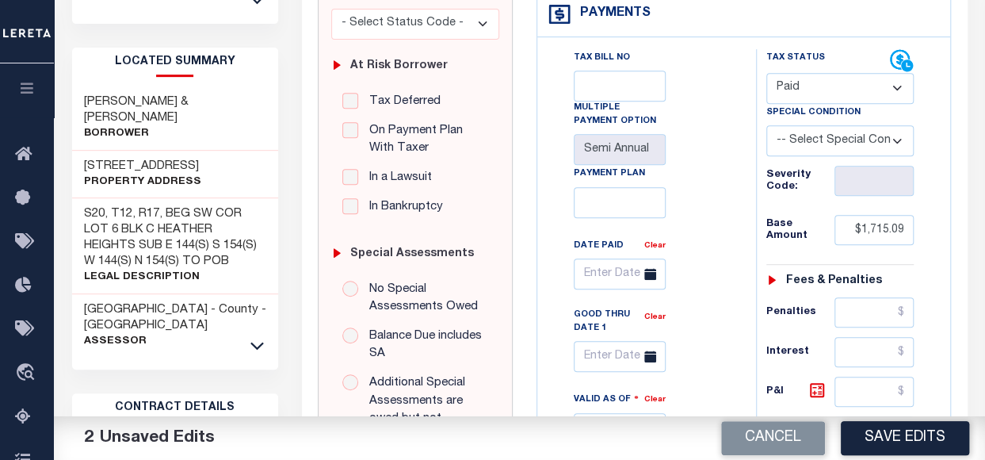
click at [678, 303] on div "Tax Bill No Multiple Payment Option Semi Annual Payment Plan Clear Clear Valid …" at bounding box center [642, 287] width 179 height 476
drag, startPoint x: 861, startPoint y: 231, endPoint x: 914, endPoint y: 231, distance: 53.9
click at [914, 231] on div "Tax Status Status - Select Status Code -" at bounding box center [845, 402] width 179 height 707
type input "$0.00"
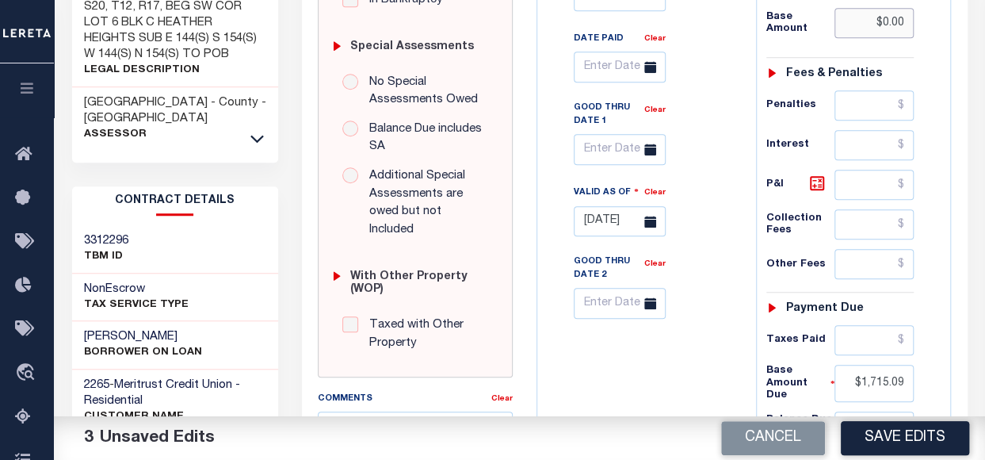
scroll to position [555, 0]
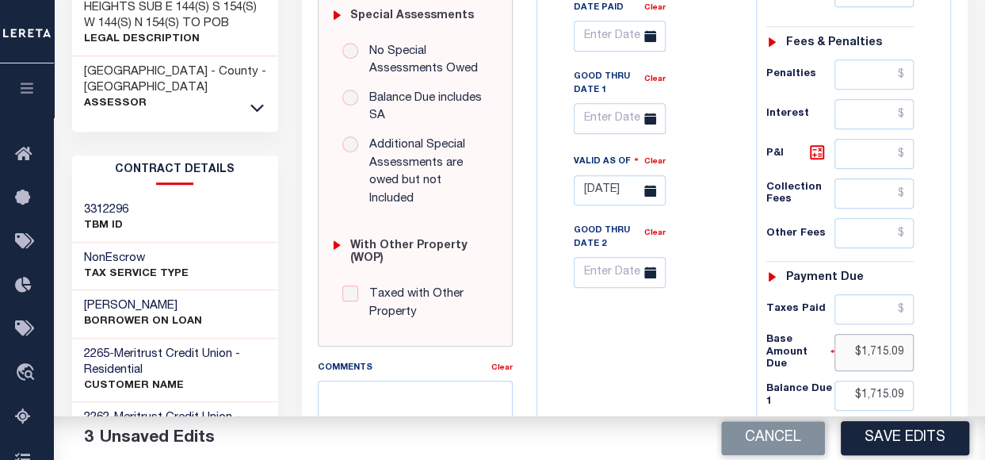
drag, startPoint x: 860, startPoint y: 345, endPoint x: 929, endPoint y: 346, distance: 69.0
click at [929, 346] on div "Tax Status Status - Select Status Code -" at bounding box center [845, 164] width 179 height 707
type input "$0.00"
click at [689, 330] on div "Tax Bill No Multiple Payment Option Semi Annual Payment Plan Clear" at bounding box center [642, 164] width 203 height 707
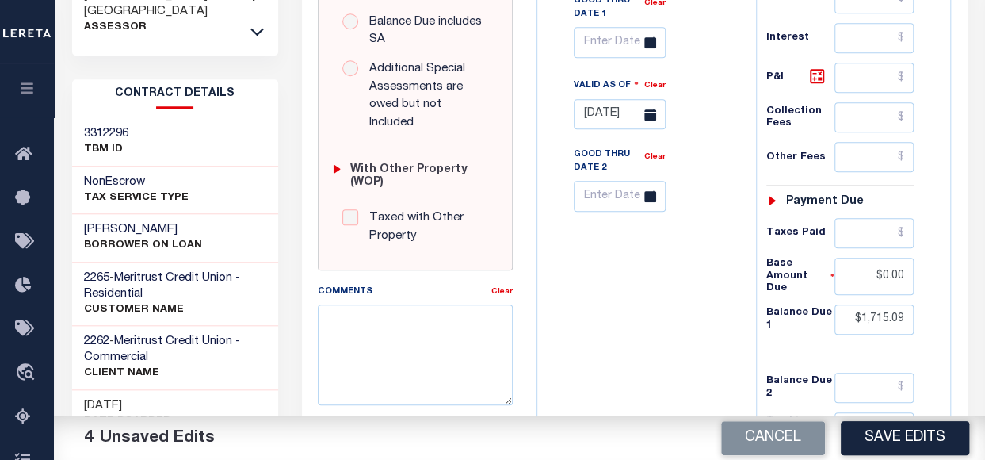
scroll to position [634, 0]
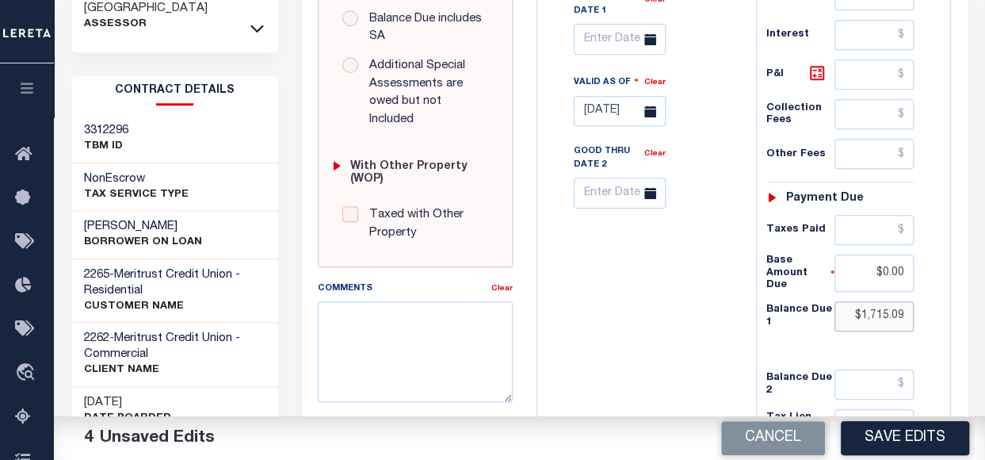
drag, startPoint x: 864, startPoint y: 306, endPoint x: 943, endPoint y: 309, distance: 79.3
click at [943, 309] on div "Tax Status Status" at bounding box center [845, 85] width 203 height 707
click at [890, 307] on input "$1,715.09" at bounding box center [873, 316] width 79 height 30
drag, startPoint x: 862, startPoint y: 307, endPoint x: 924, endPoint y: 308, distance: 61.8
click at [924, 308] on div "Tax Status Status - Select Status Code -" at bounding box center [845, 85] width 179 height 707
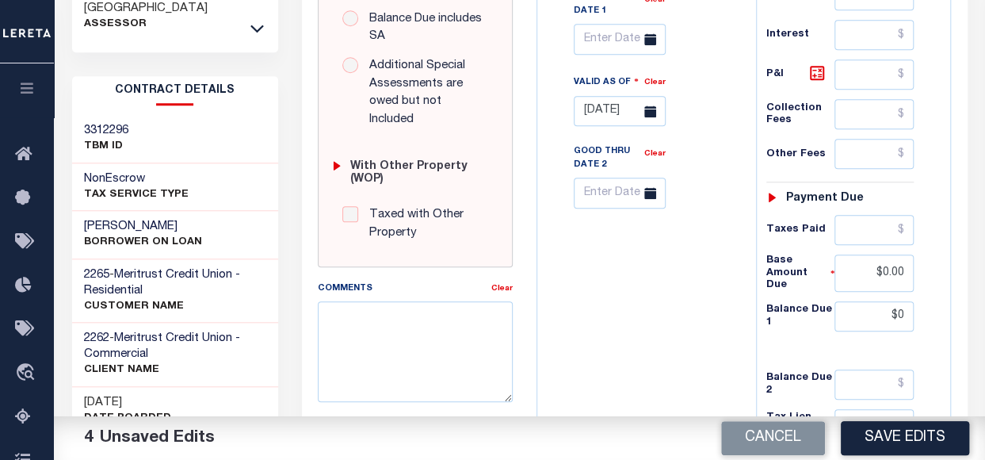
type input "$0.00"
click at [719, 281] on div "Tax Bill No Multiple Payment Option Semi Annual Payment Plan Clear" at bounding box center [642, 85] width 203 height 707
click at [894, 446] on button "Save Edits" at bounding box center [905, 438] width 128 height 34
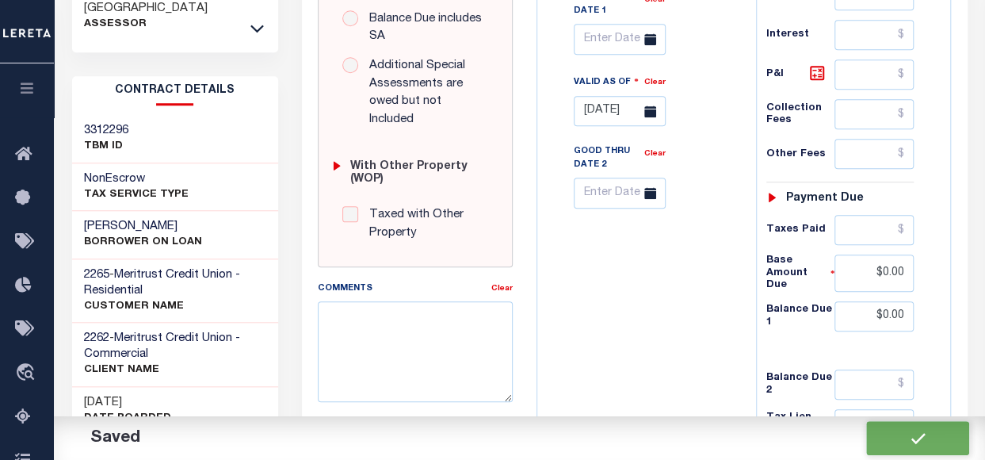
checkbox input "false"
type input "$0"
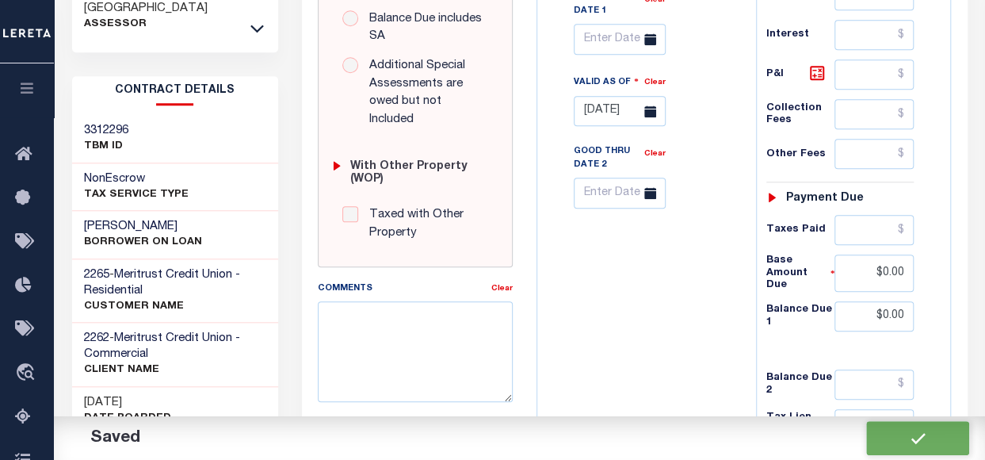
type input "$0"
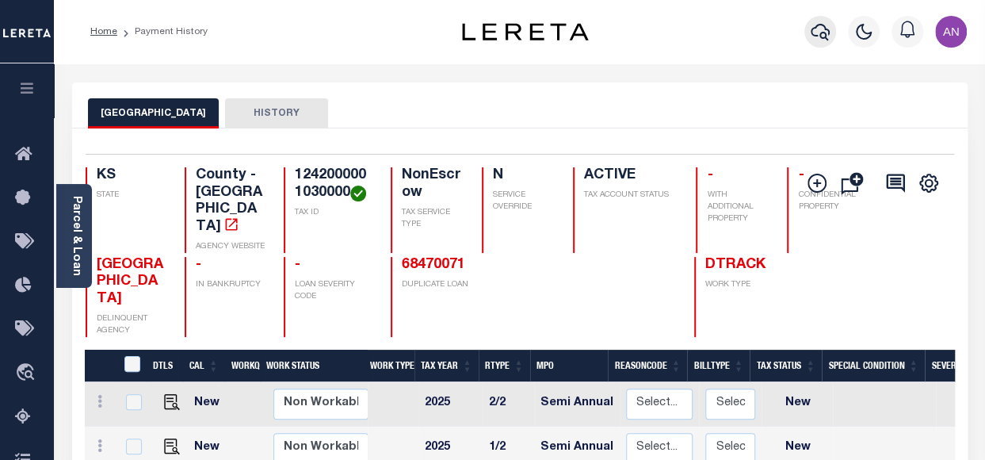
click at [819, 29] on icon "button" at bounding box center [820, 31] width 19 height 19
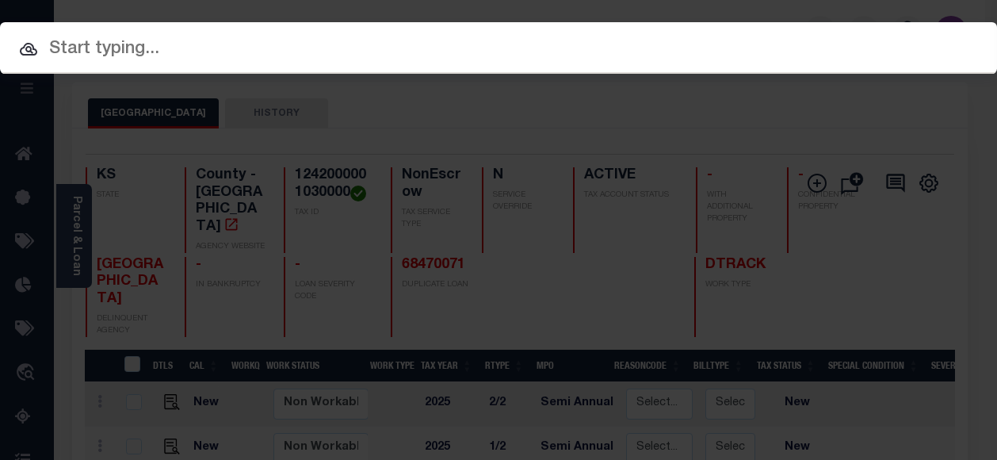
paste input "1320301004005000"
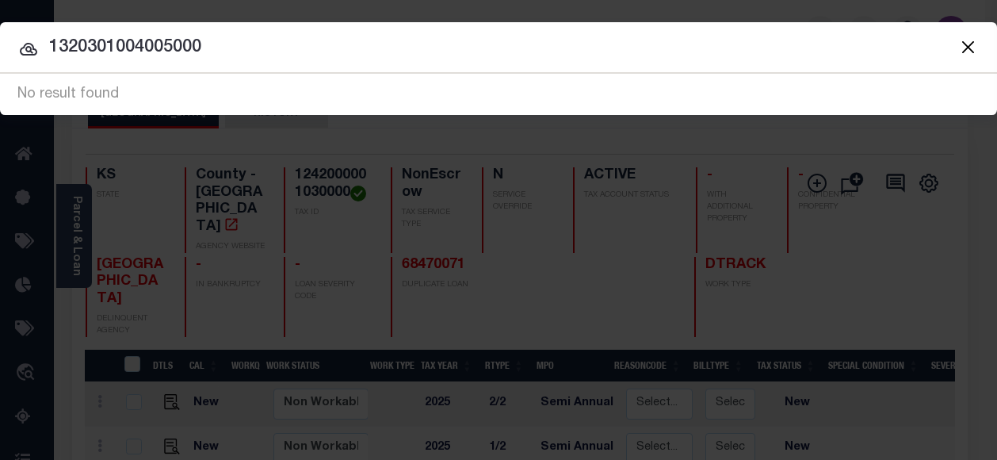
drag, startPoint x: 124, startPoint y: 35, endPoint x: 51, endPoint y: 36, distance: 72.9
click at [51, 36] on input "1320301004005000" at bounding box center [498, 48] width 997 height 28
paste input "64359956"
type input "64359956"
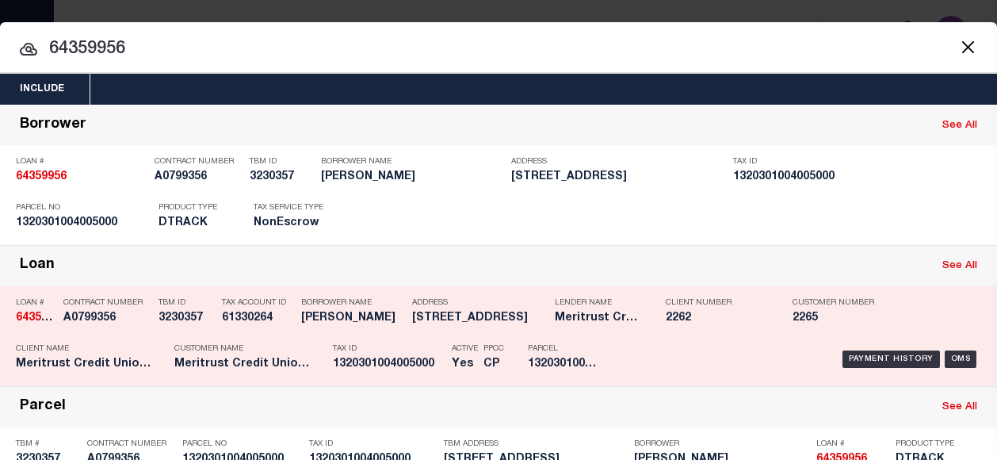
scroll to position [79, 0]
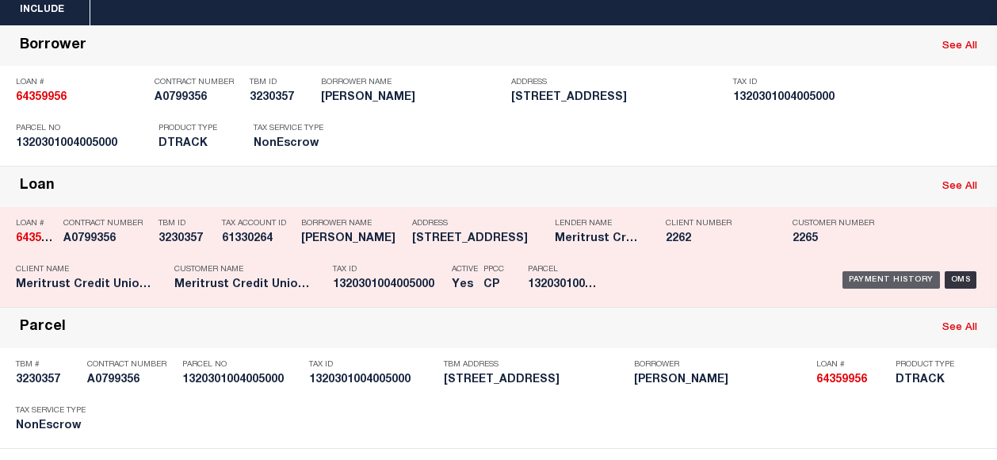
click at [845, 274] on div "Payment History" at bounding box center [890, 279] width 97 height 17
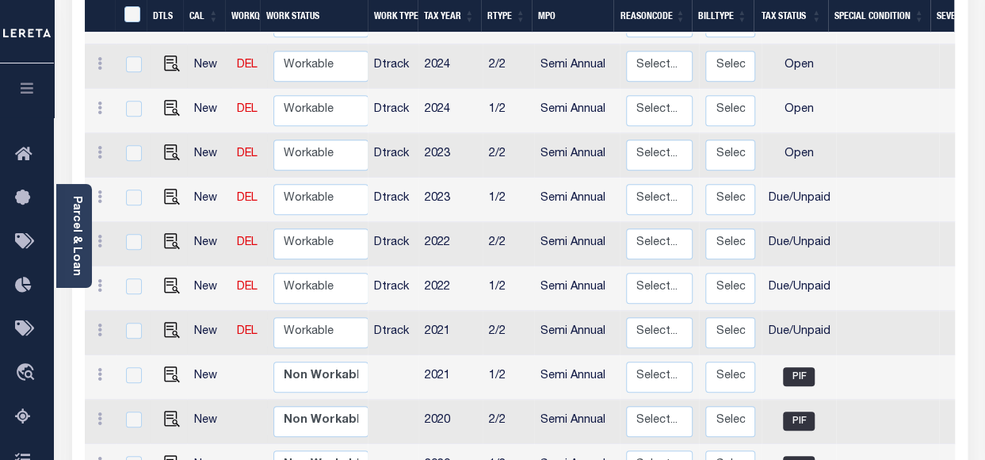
scroll to position [396, 0]
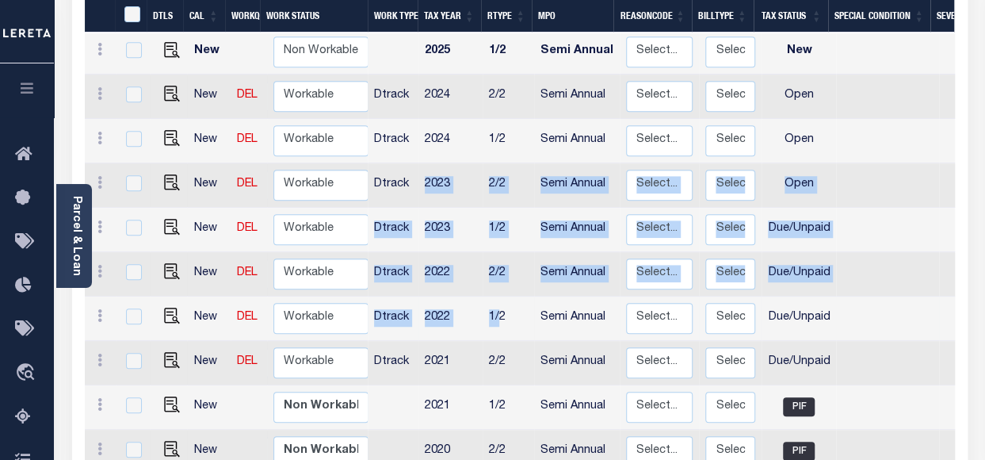
drag, startPoint x: 417, startPoint y: 164, endPoint x: 496, endPoint y: 288, distance: 147.5
click at [496, 288] on tbody "New Non Workable Workable 2025 2/2 Semi Annual Select... Payment Reversal Taxab…" at bounding box center [886, 252] width 1602 height 532
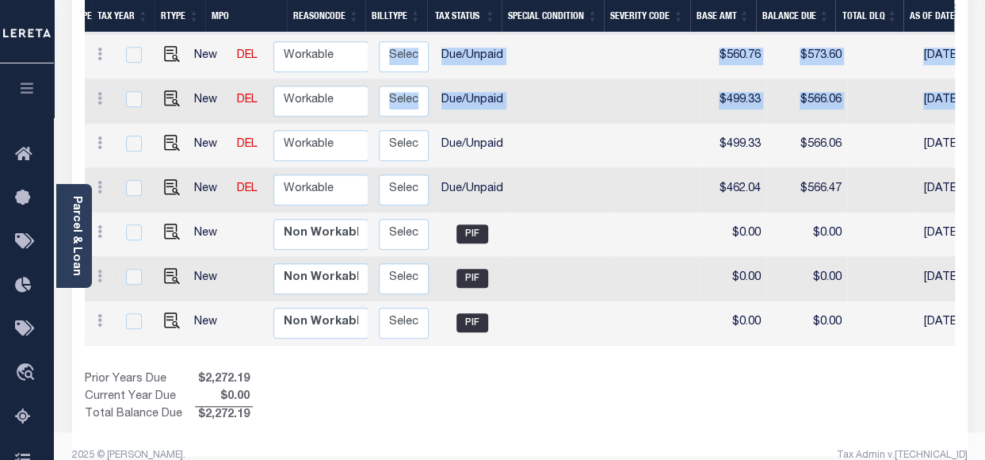
scroll to position [573, 0]
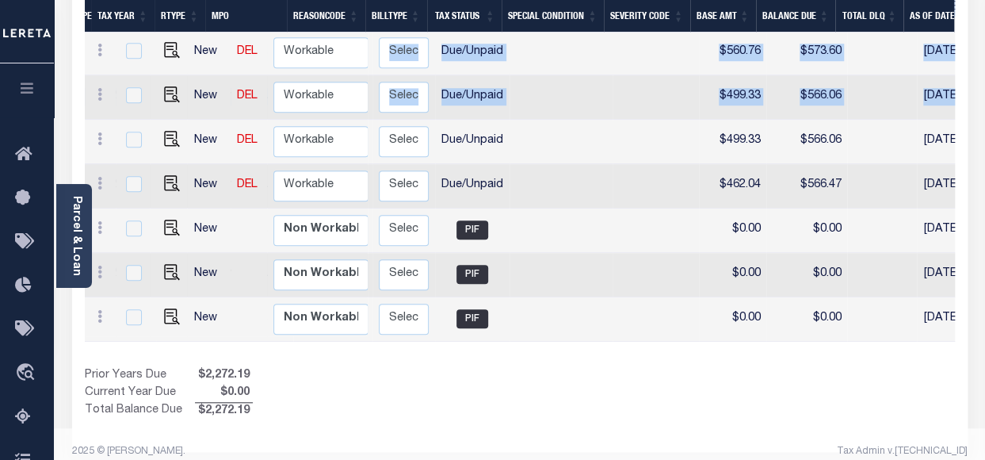
click at [608, 409] on div "Selected 12 Results 1 Items per page 25 50 100 KS STATE TAX ID N" at bounding box center [519, 3] width 895 height 896
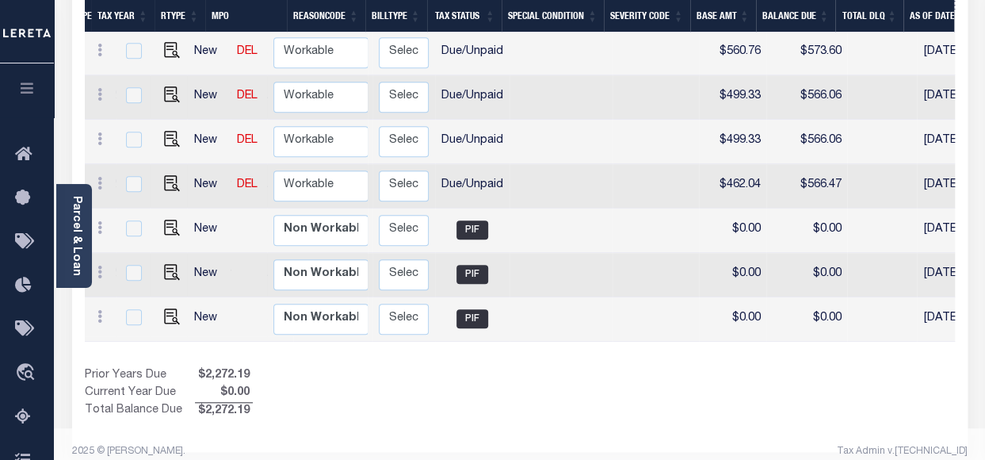
click at [587, 376] on div "Show Tax Lines before Bill Release Date Prior Years Due $2,272.19 Current Year …" at bounding box center [520, 393] width 870 height 53
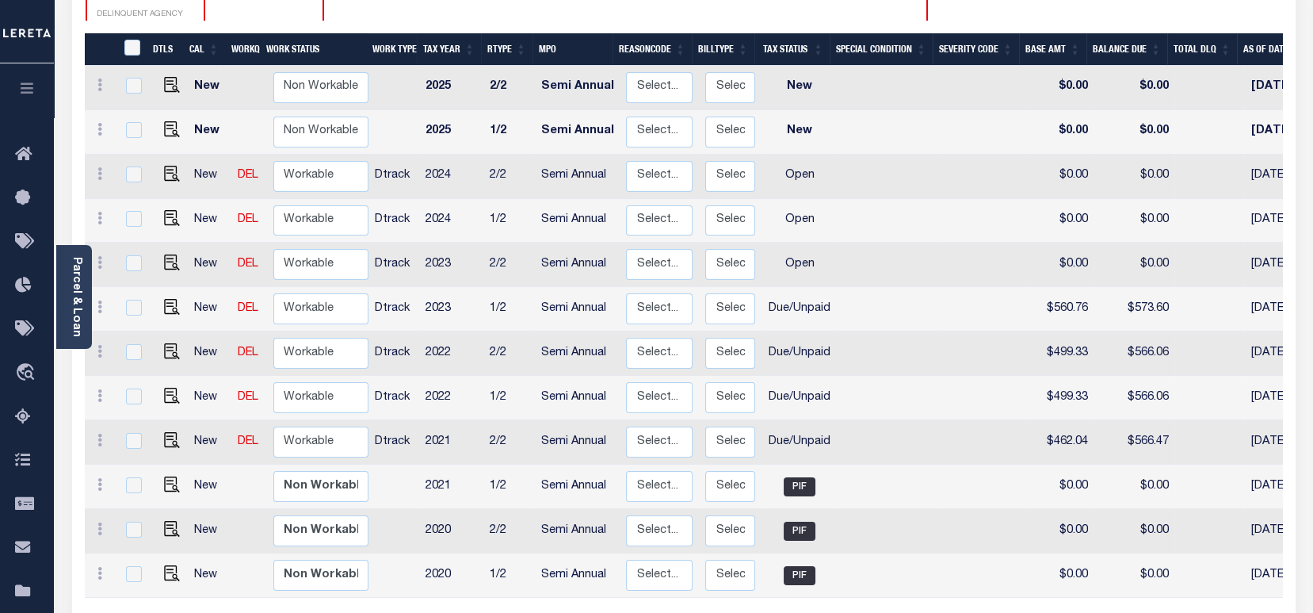
scroll to position [2, 0]
click at [300, 459] on html "Home Payment History Profile Sign out" at bounding box center [656, 231] width 1313 height 1003
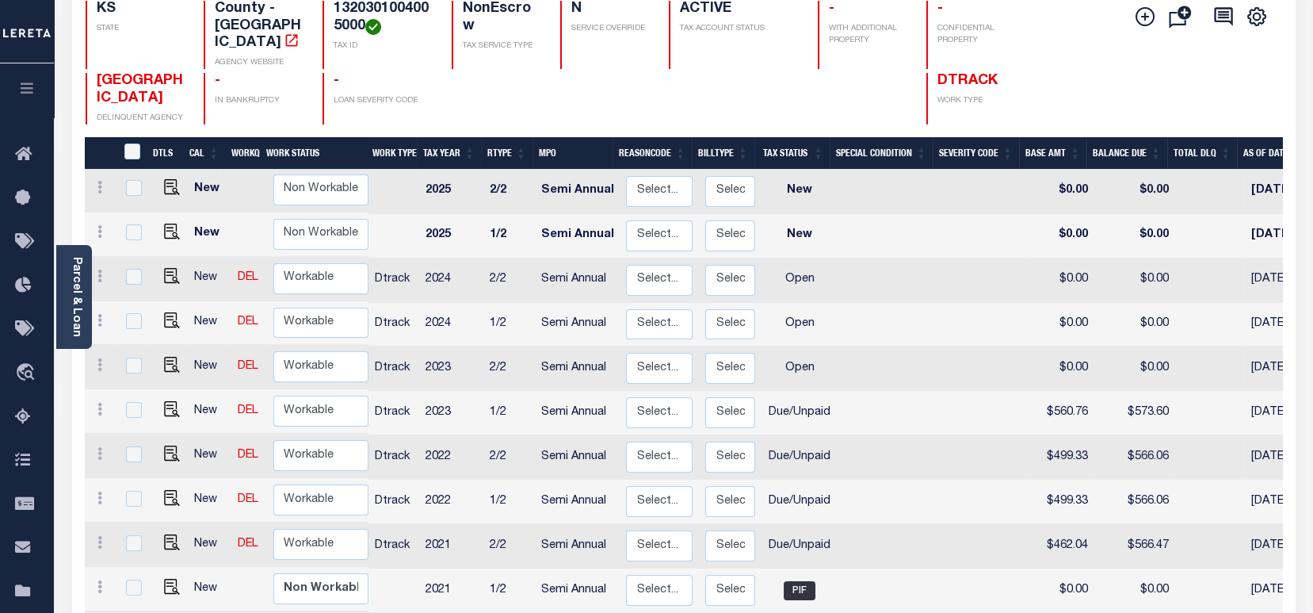
scroll to position [211, 0]
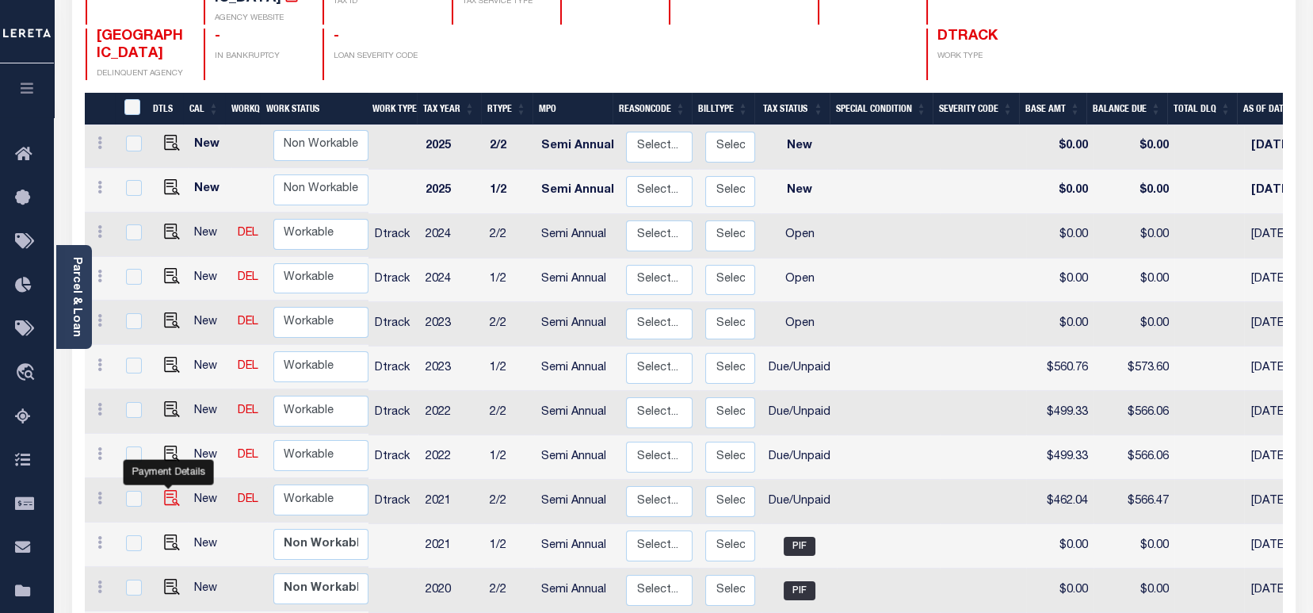
click at [173, 459] on img "" at bounding box center [172, 498] width 16 height 16
checkbox input "true"
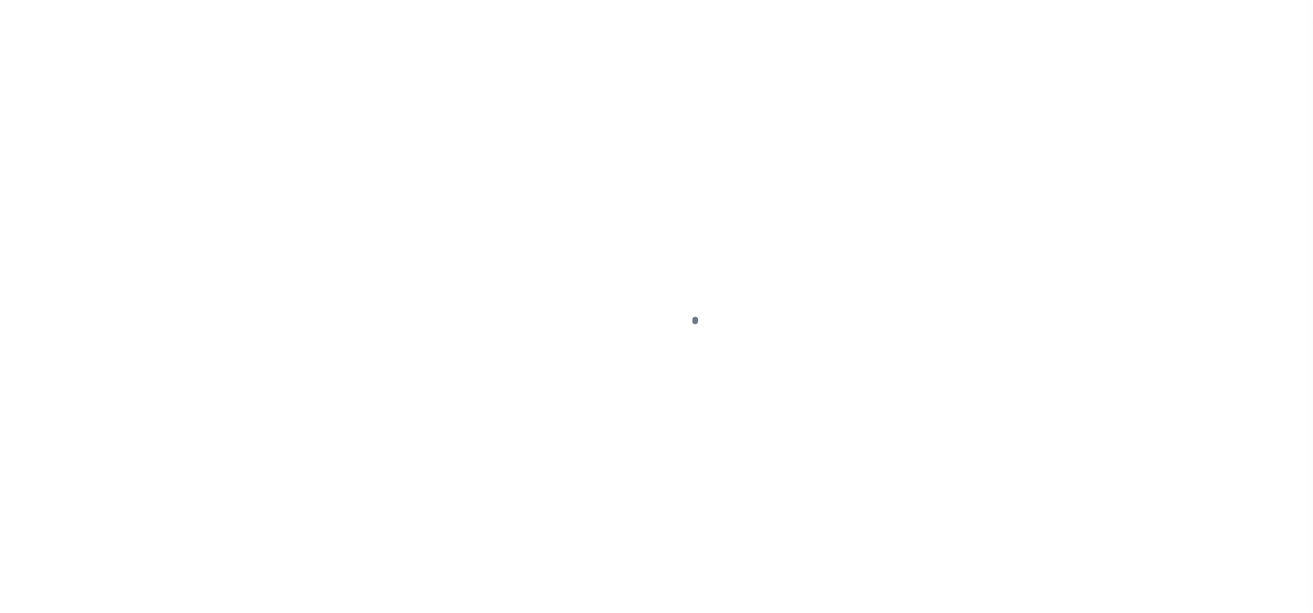
select select "DUE"
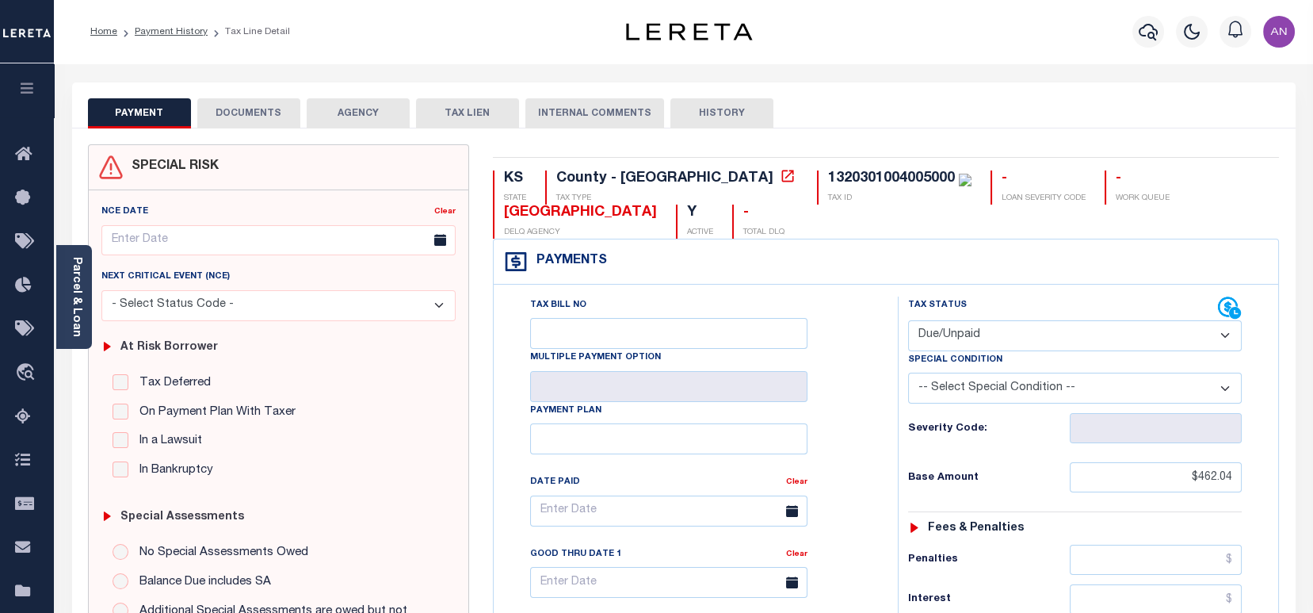
click at [981, 326] on select "- Select Status Code - Open Due/Unpaid Paid Incomplete No Tax Due Internal Refu…" at bounding box center [1075, 335] width 334 height 31
click at [1029, 248] on div "Payments Warning! Search Status is not "Completed", amounts can not be keyed." at bounding box center [886, 261] width 785 height 45
drag, startPoint x: 1174, startPoint y: 476, endPoint x: 1247, endPoint y: 490, distance: 74.1
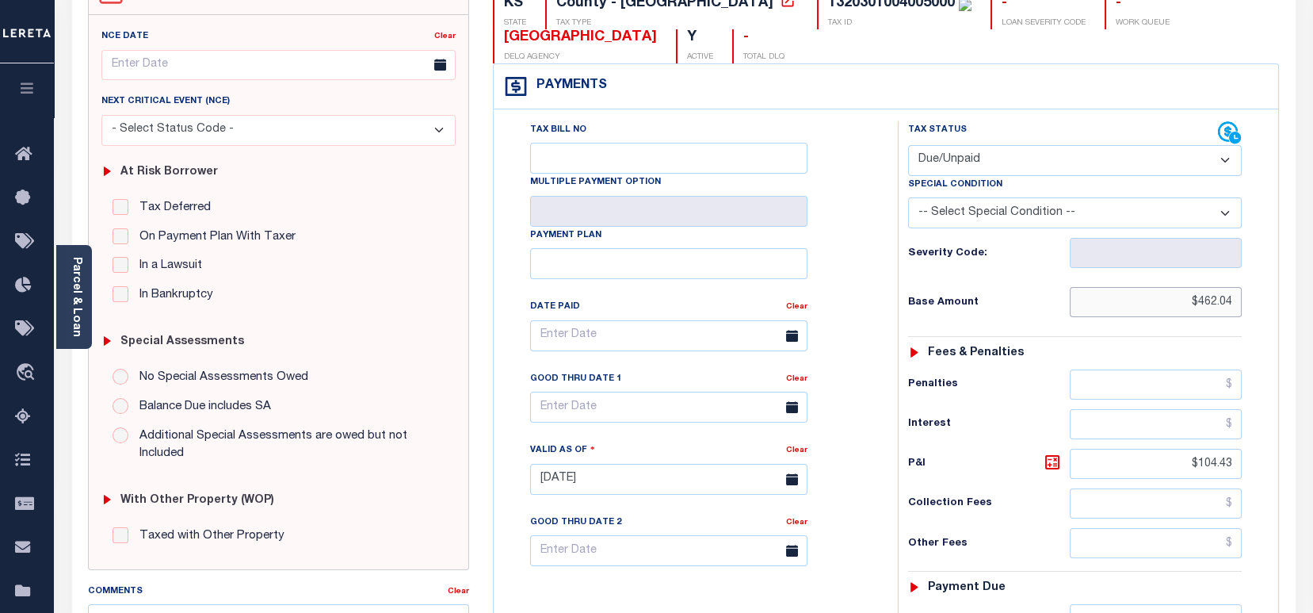
scroll to position [317, 0]
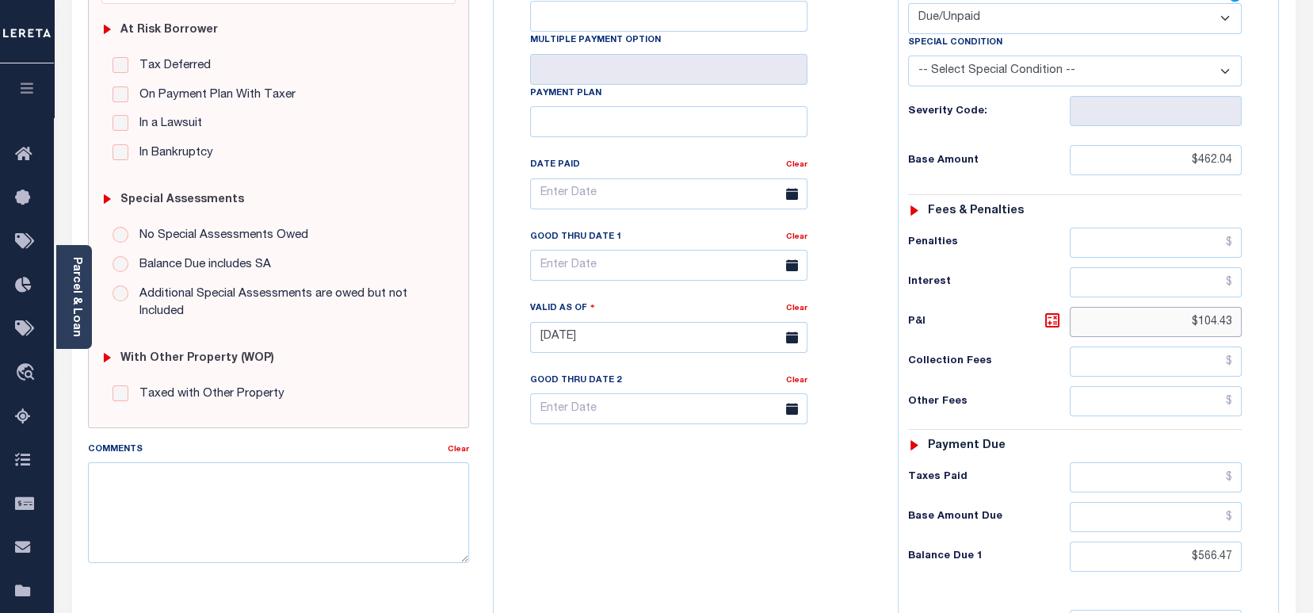
drag, startPoint x: 1189, startPoint y: 314, endPoint x: 1268, endPoint y: 339, distance: 83.2
click at [1268, 339] on div "Tax Status Status" at bounding box center [1080, 329] width 388 height 700
type input "[DATE]"
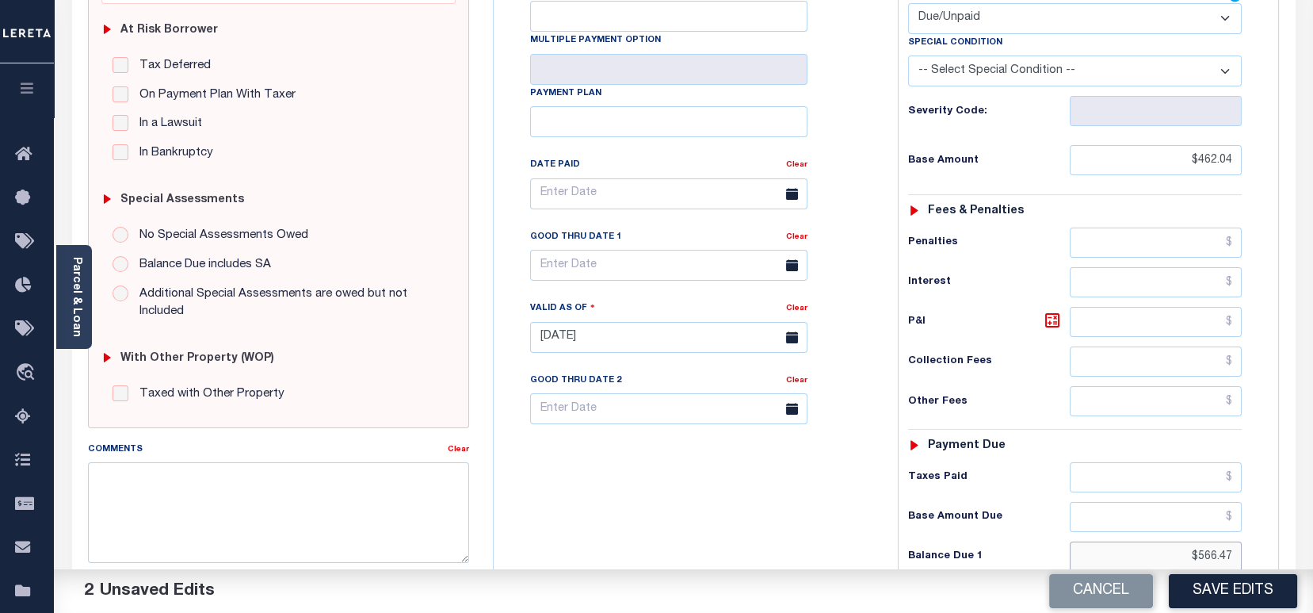
drag, startPoint x: 1151, startPoint y: 566, endPoint x: 1249, endPoint y: 566, distance: 97.5
click at [1249, 566] on div "Tax Status Status - Select Status Code -" at bounding box center [1080, 329] width 365 height 700
paste input "462.04"
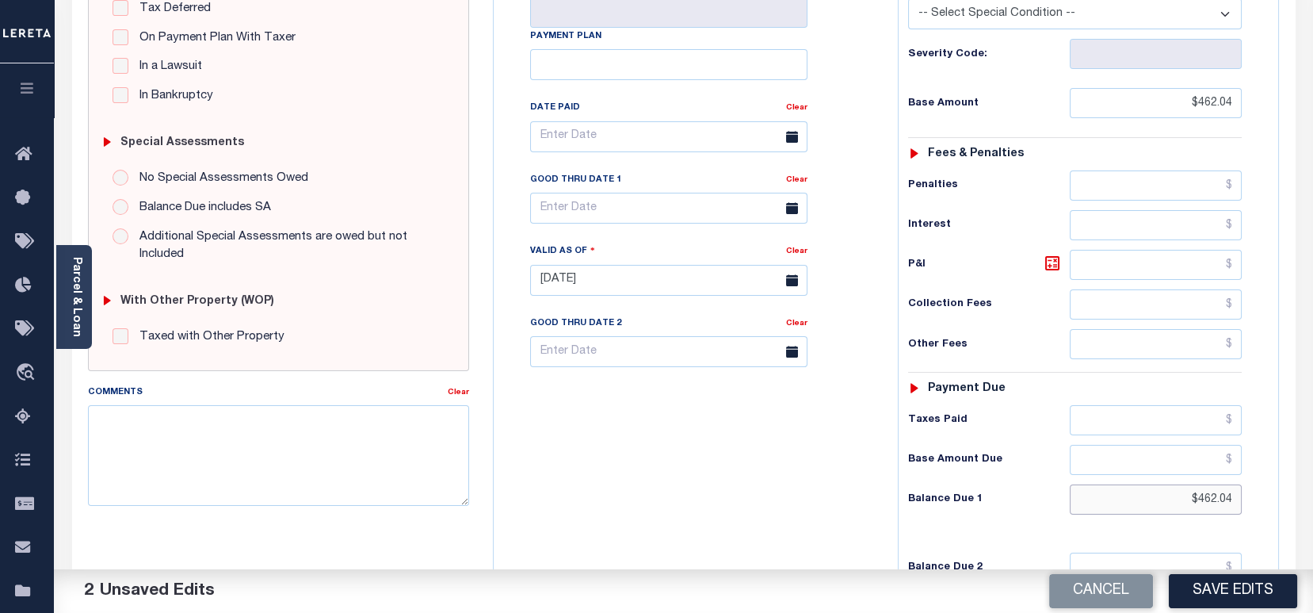
scroll to position [422, 0]
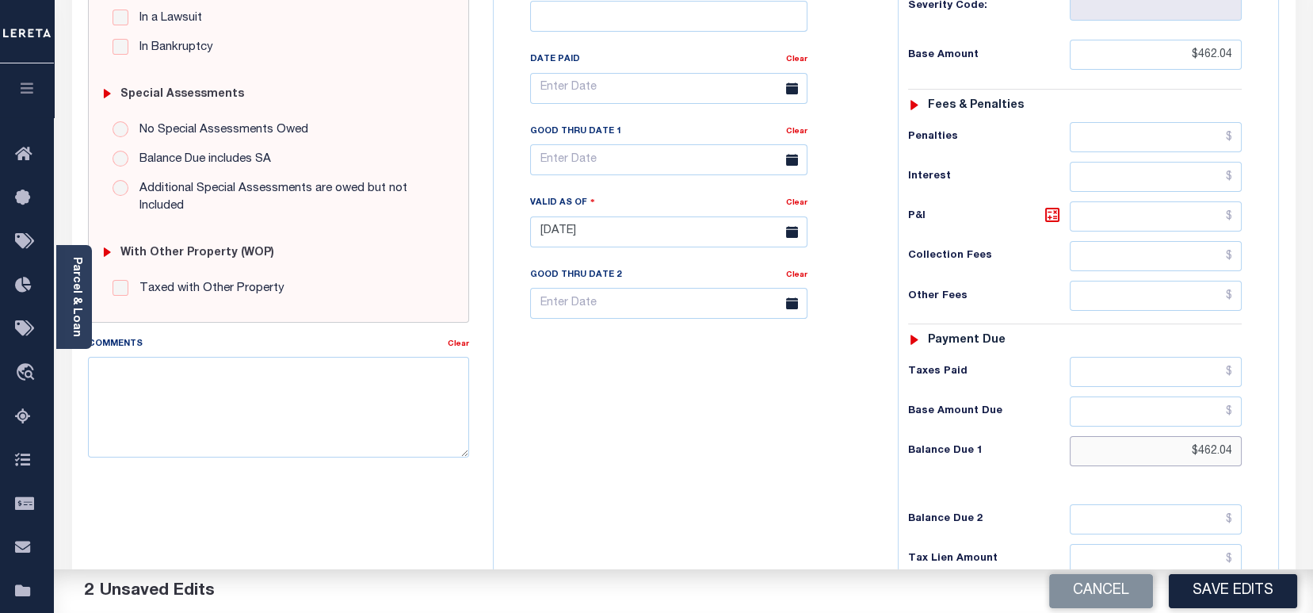
type input "$462.04"
click at [577, 166] on input "text" at bounding box center [668, 159] width 277 height 31
click at [651, 381] on span "27" at bounding box center [651, 377] width 31 height 31
type input "[DATE]"
click at [266, 381] on textarea "Comments" at bounding box center [278, 407] width 381 height 100
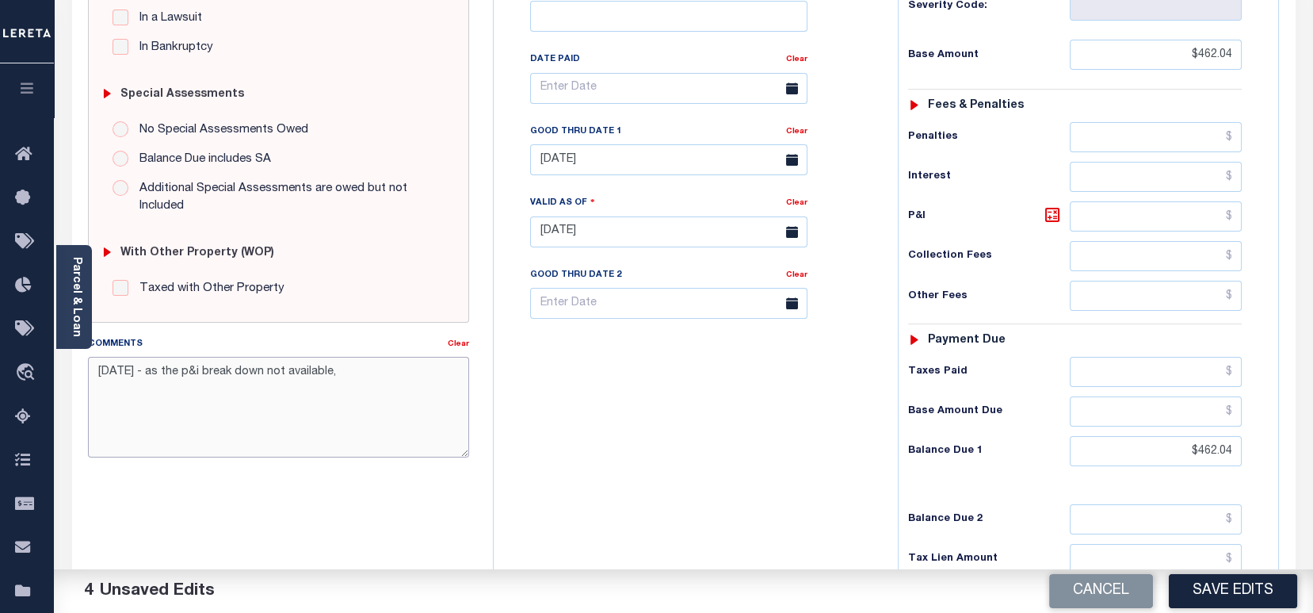
click at [375, 376] on textarea "08/27/2025 - as the p&i break down not available," at bounding box center [278, 407] width 381 height 100
drag, startPoint x: 250, startPoint y: 394, endPoint x: 70, endPoint y: 372, distance: 181.2
click at [70, 372] on div "PAYMENT 4 DOCUMENTS AGENCY DELINQUENT PAYEE" at bounding box center [683, 219] width 1247 height 1119
type textarea "[DATE] - as the p&i break down not available, total p&i is updated in [DATE] 2/…"
click at [622, 487] on div "Tax Bill No Multiple Payment Option Payment Plan Clear" at bounding box center [692, 224] width 388 height 700
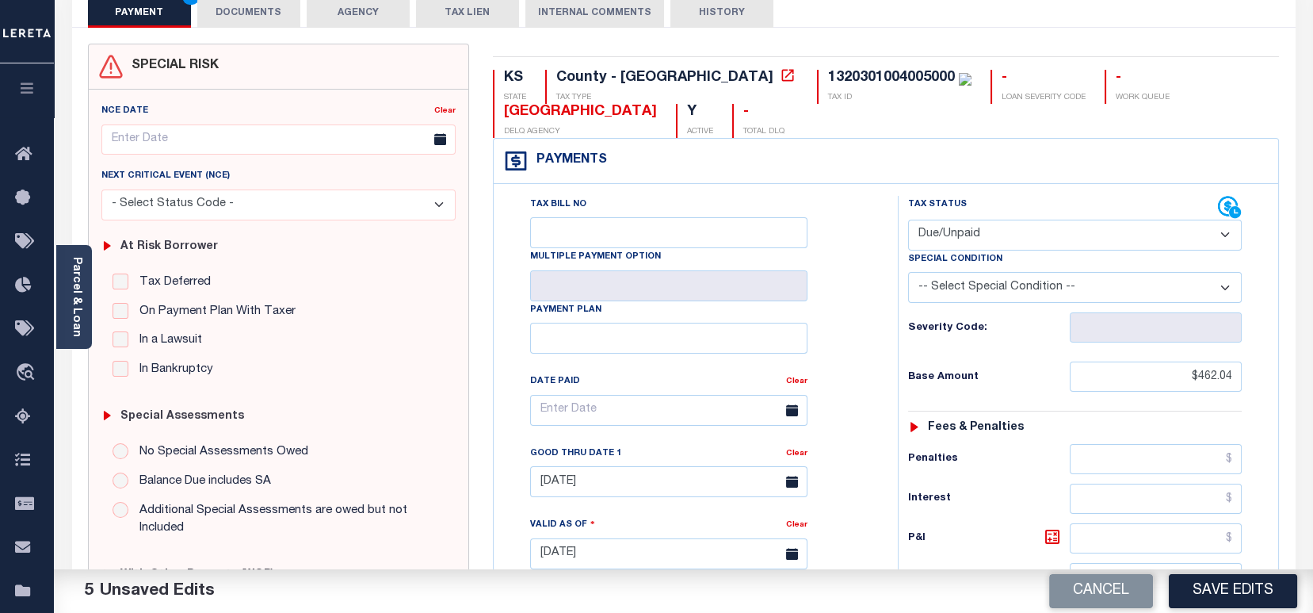
scroll to position [0, 0]
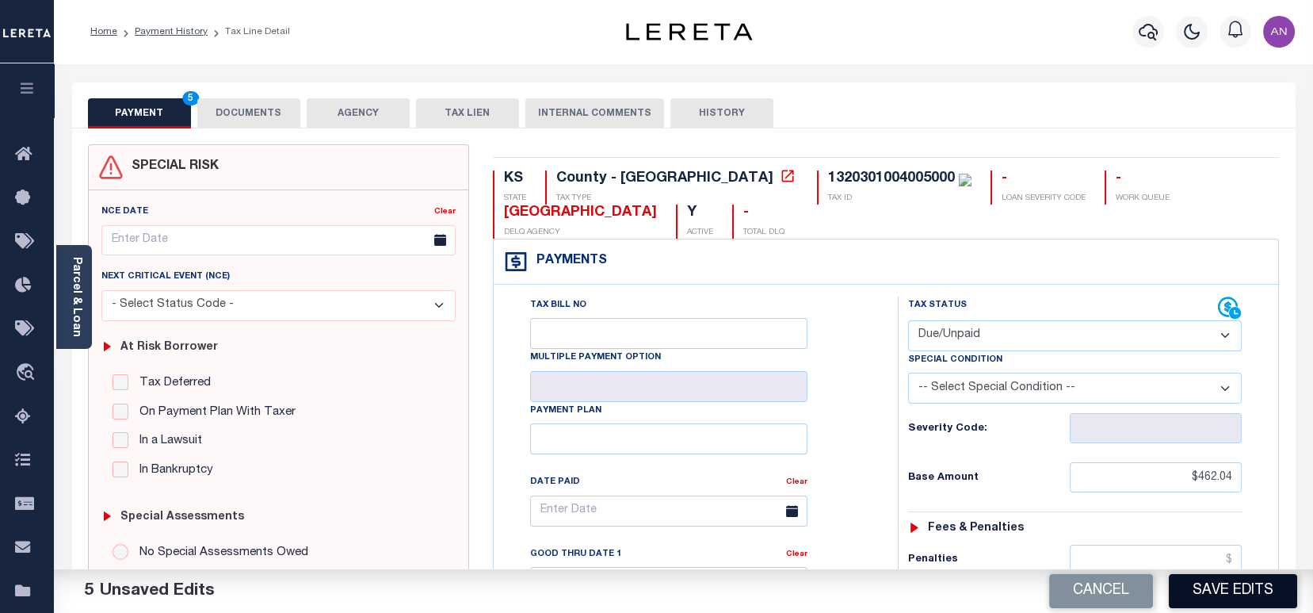
click at [1234, 591] on button "Save Edits" at bounding box center [1233, 591] width 128 height 34
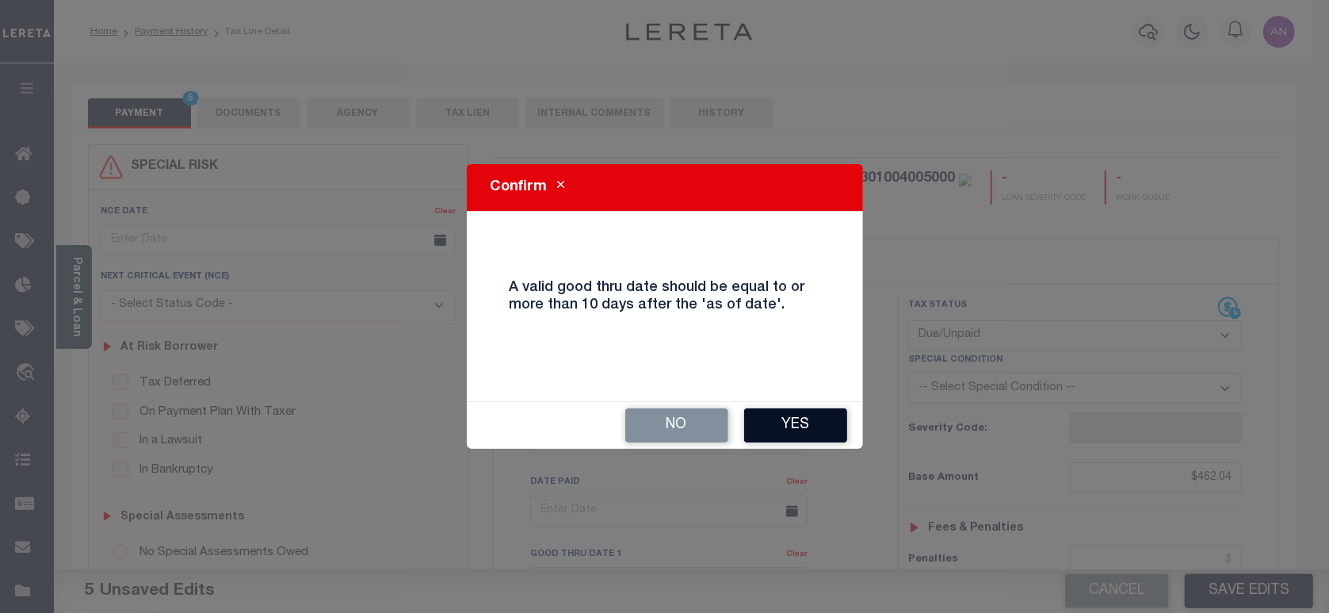
click at [793, 428] on button "Yes" at bounding box center [795, 425] width 103 height 34
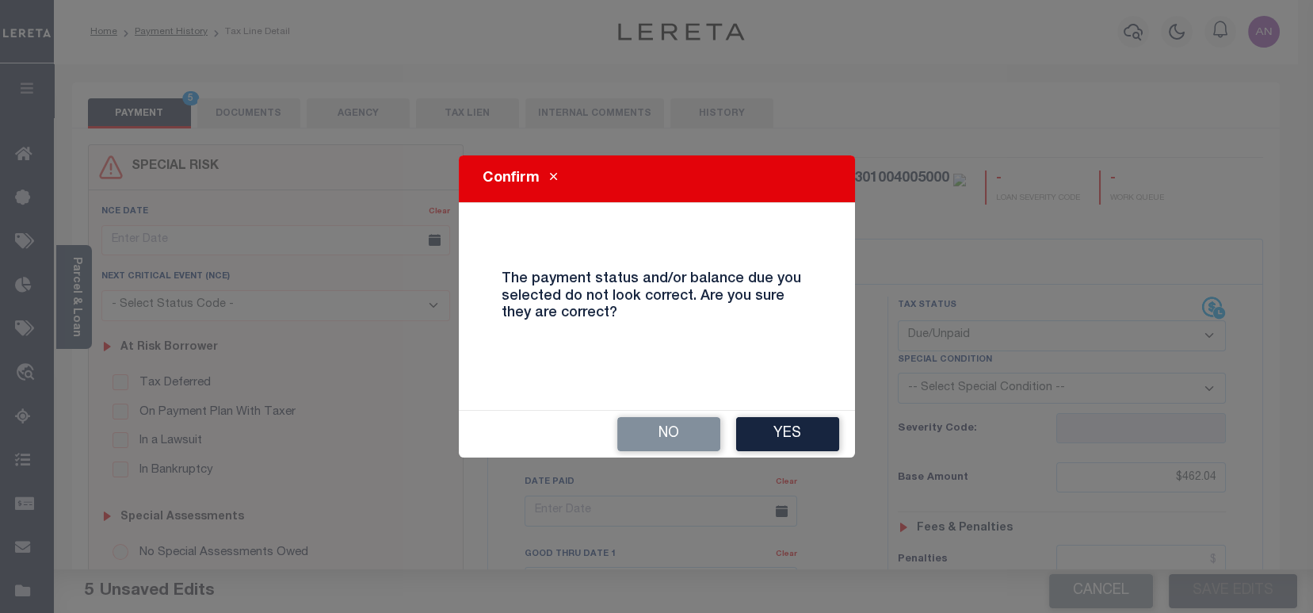
click at [793, 428] on button "Yes" at bounding box center [787, 434] width 103 height 34
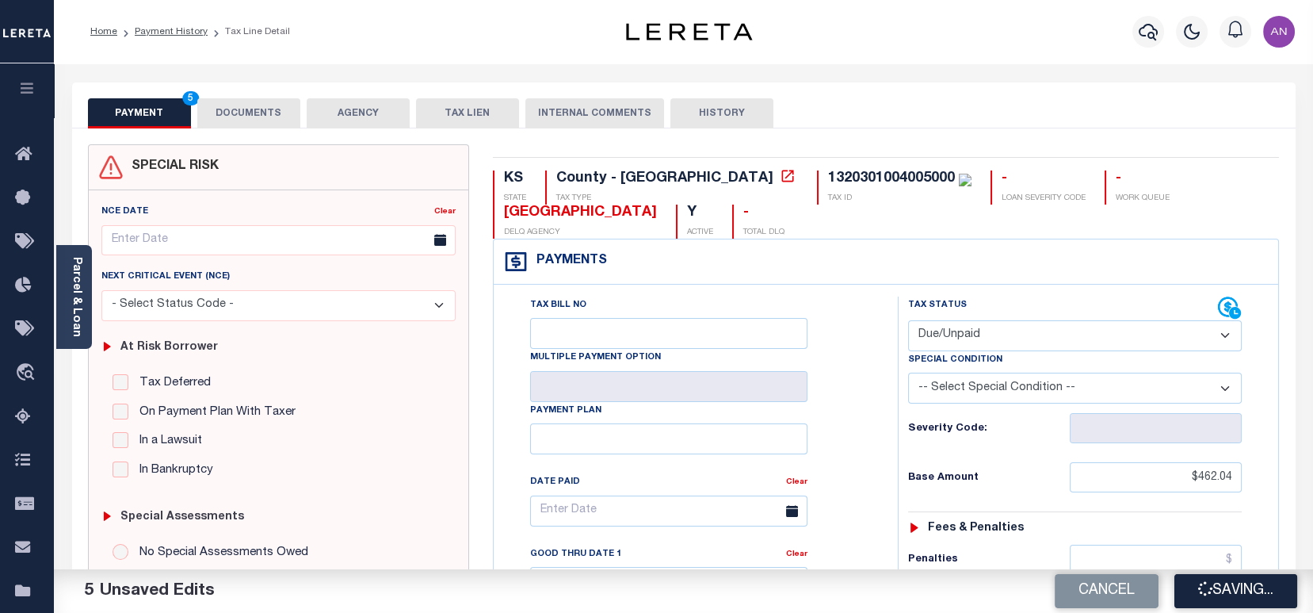
checkbox input "false"
type input "$462.04"
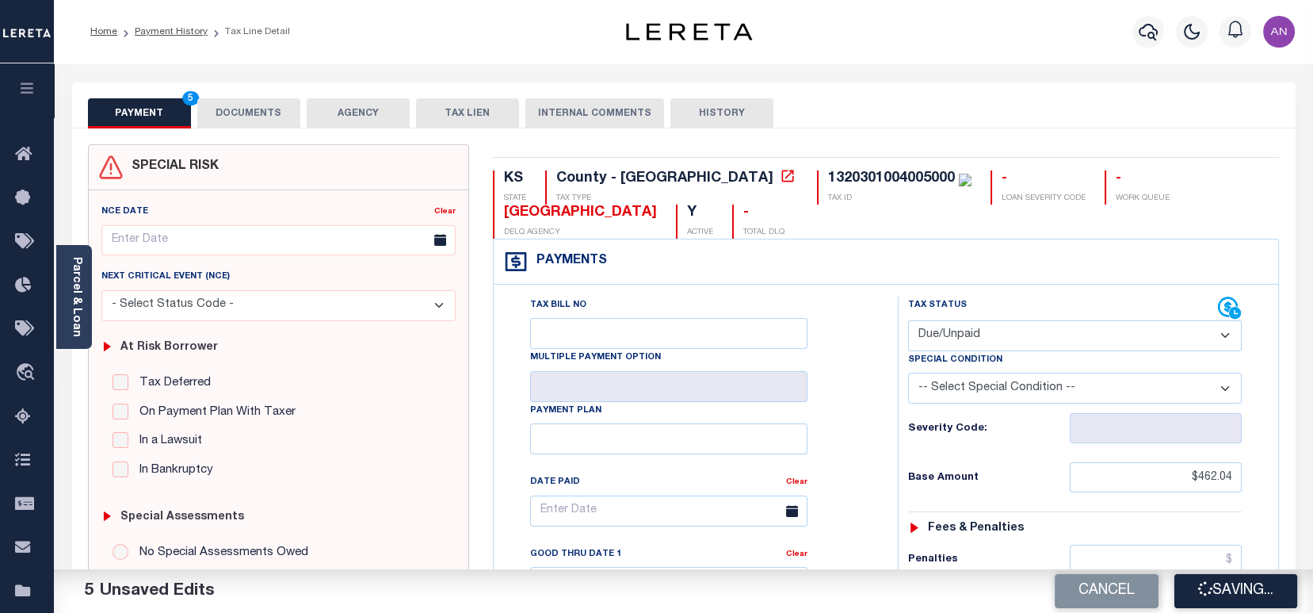
type input "$462.04"
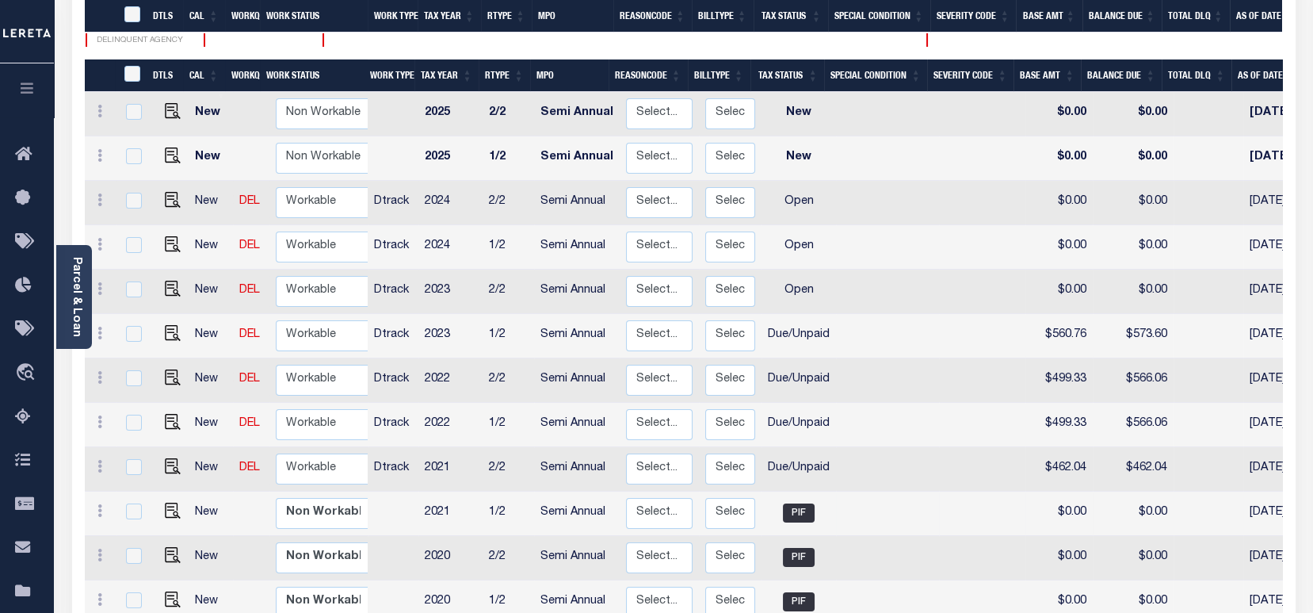
scroll to position [317, 0]
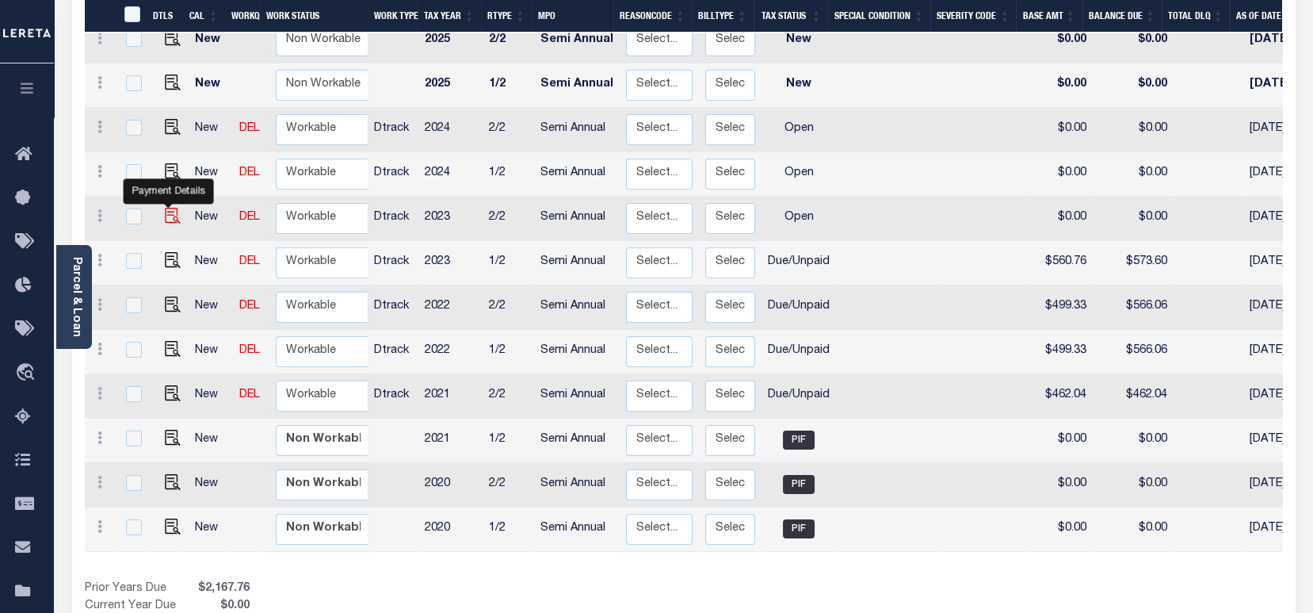
click at [166, 208] on img "" at bounding box center [173, 216] width 16 height 16
checkbox input "true"
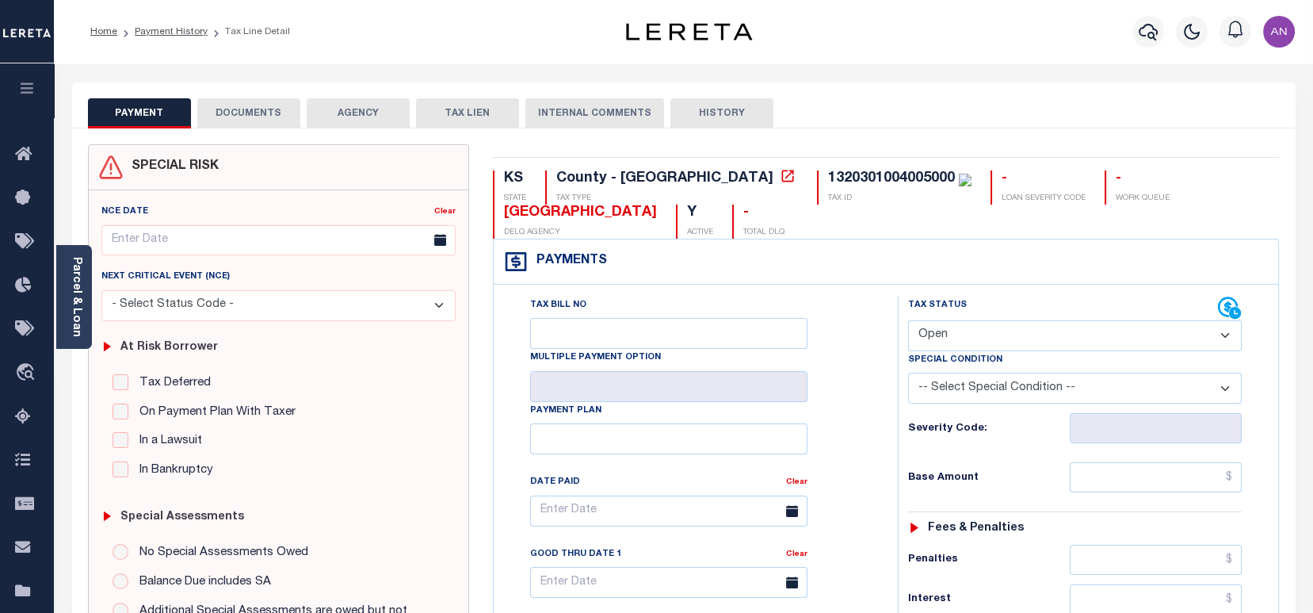
click at [969, 339] on select "- Select Status Code - Open Due/Unpaid Paid Incomplete No Tax Due Internal Refu…" at bounding box center [1075, 335] width 334 height 31
select select "DUE"
click at [908, 321] on select "- Select Status Code - Open Due/Unpaid Paid Incomplete No Tax Due Internal Refu…" at bounding box center [1075, 335] width 334 height 31
type input "[DATE]"
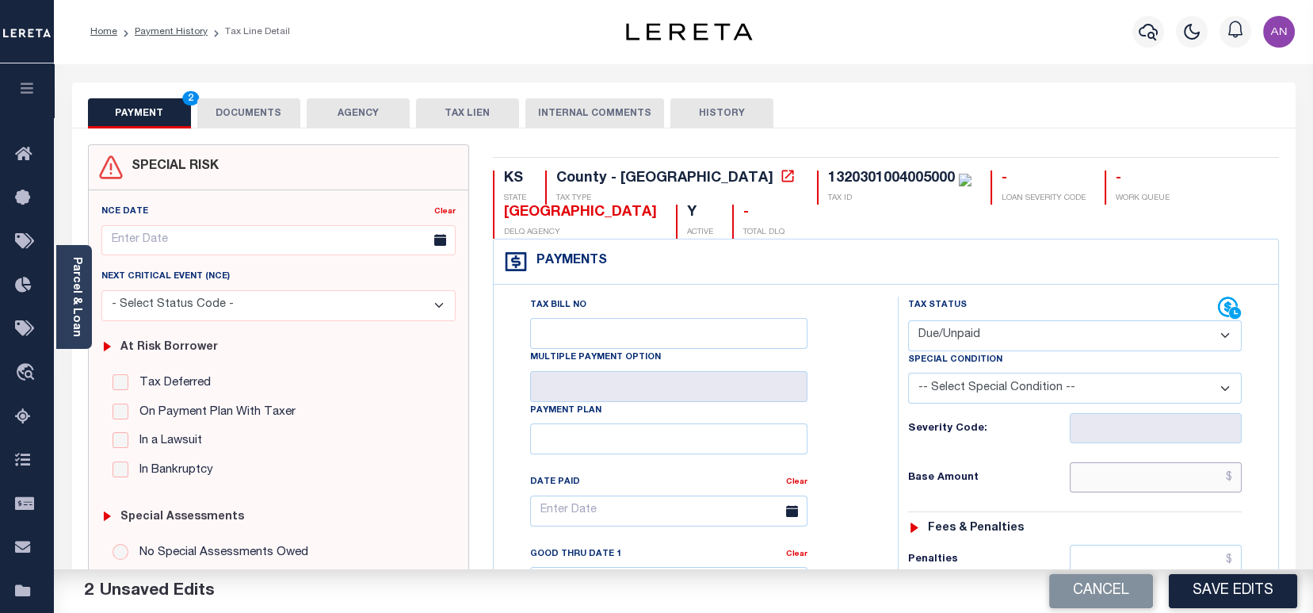
click at [1125, 479] on input "text" at bounding box center [1156, 477] width 172 height 30
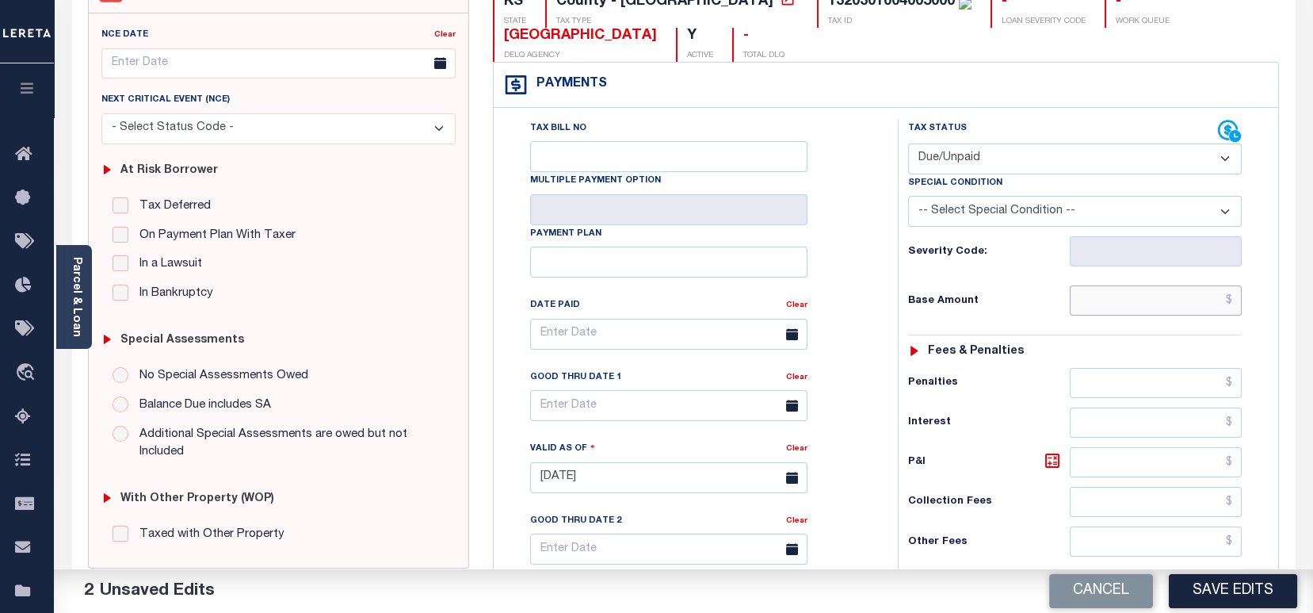
scroll to position [211, 0]
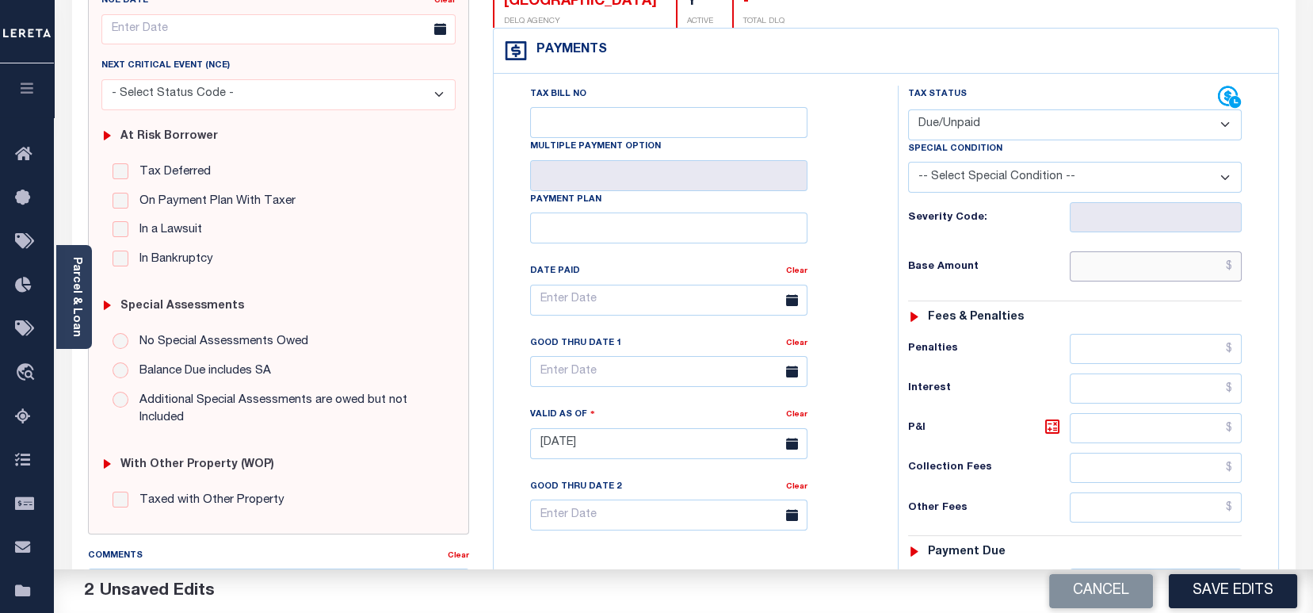
click at [1147, 262] on input "text" at bounding box center [1156, 266] width 172 height 30
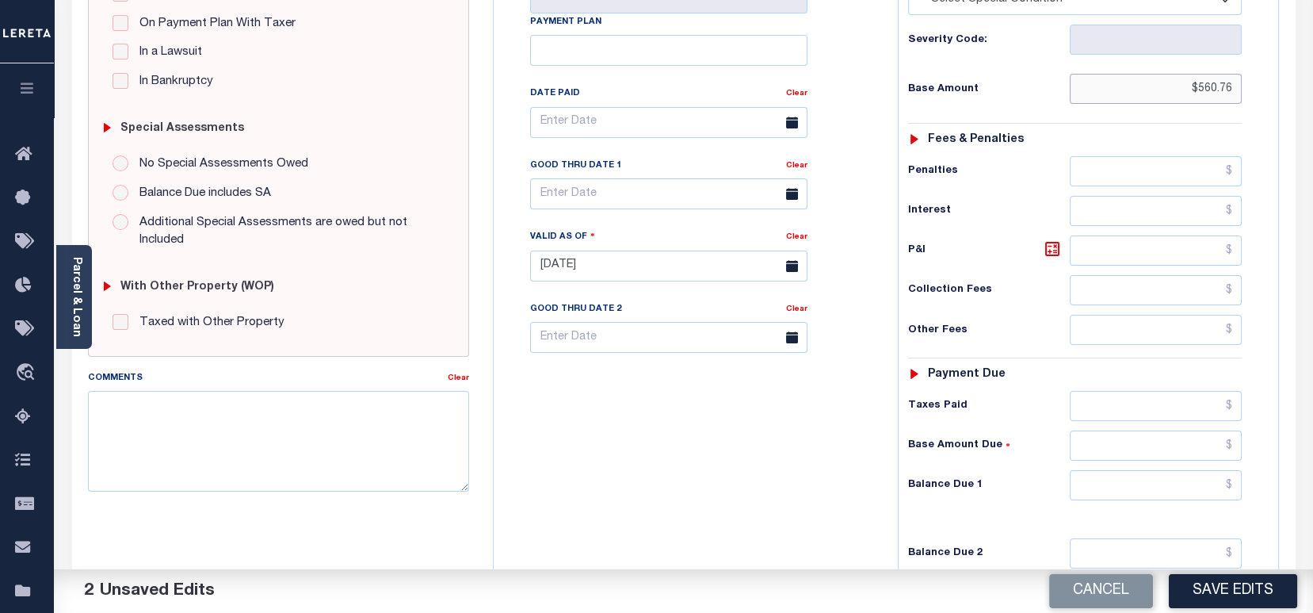
scroll to position [585, 0]
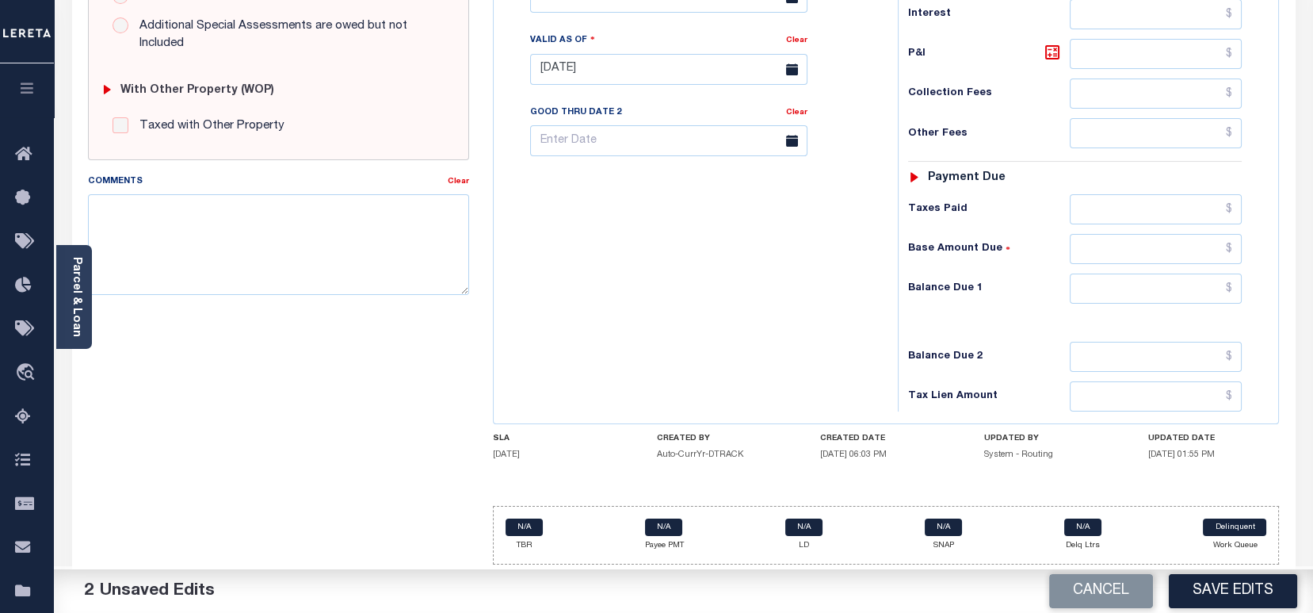
type input "$560.76"
click at [1147, 59] on input "text" at bounding box center [1156, 54] width 172 height 30
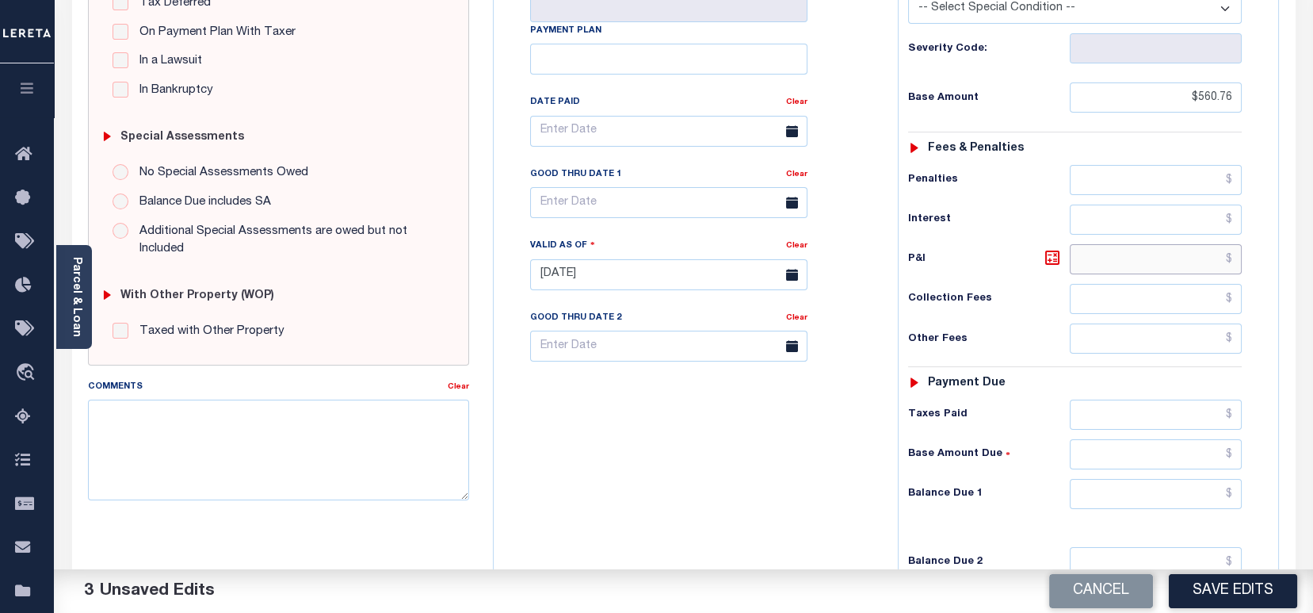
scroll to position [374, 0]
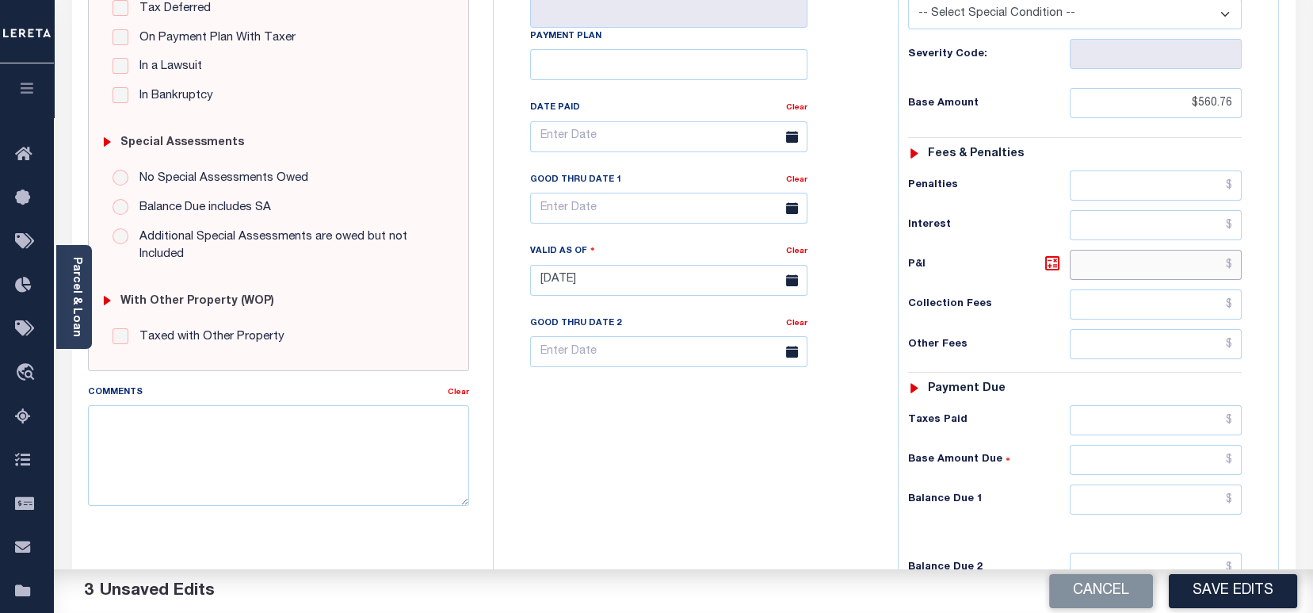
click at [1198, 265] on input "text" at bounding box center [1156, 265] width 172 height 30
type input "$788.78"
click at [748, 488] on div "Tax Bill No Multiple Payment Option Payment Plan Clear" at bounding box center [692, 272] width 388 height 700
click at [570, 218] on body "Home Payment History Tax Line Detail" at bounding box center [656, 225] width 1313 height 1198
click at [647, 434] on span "27" at bounding box center [651, 425] width 31 height 31
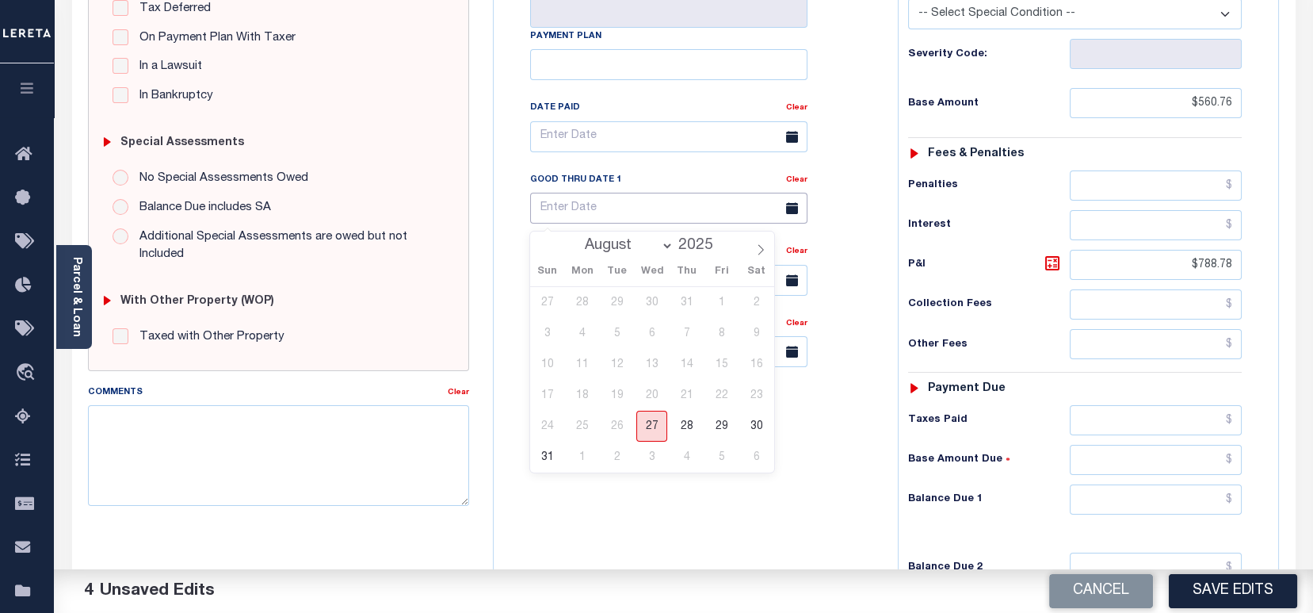
type input "[DATE]"
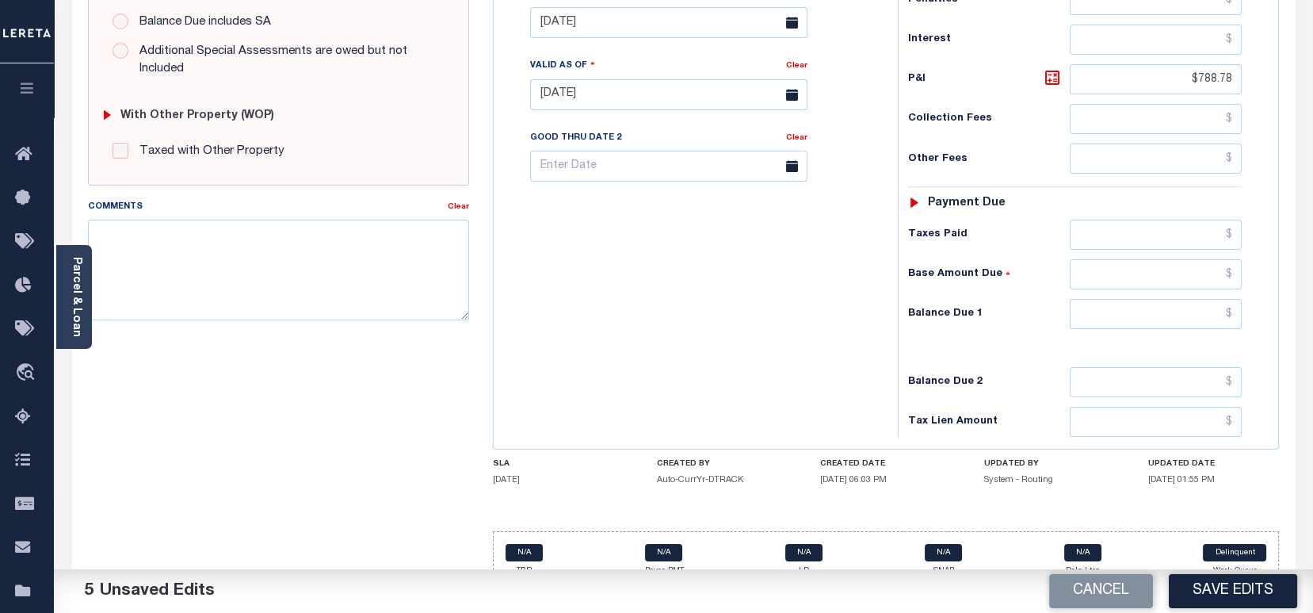
scroll to position [585, 0]
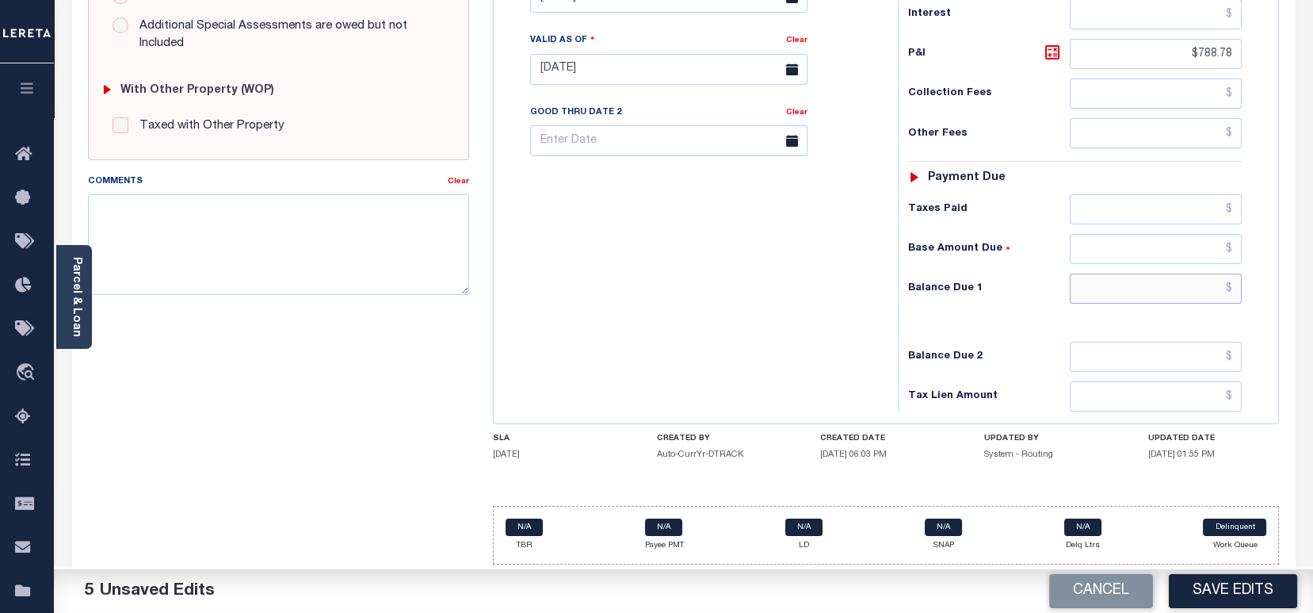
click at [1163, 299] on input "text" at bounding box center [1156, 288] width 172 height 30
click at [1193, 282] on input "text" at bounding box center [1156, 288] width 172 height 30
paste input "1,349.54"
type input "$1,349.54"
click at [758, 295] on div "Tax Bill No Multiple Payment Option Payment Plan Clear" at bounding box center [692, 62] width 388 height 700
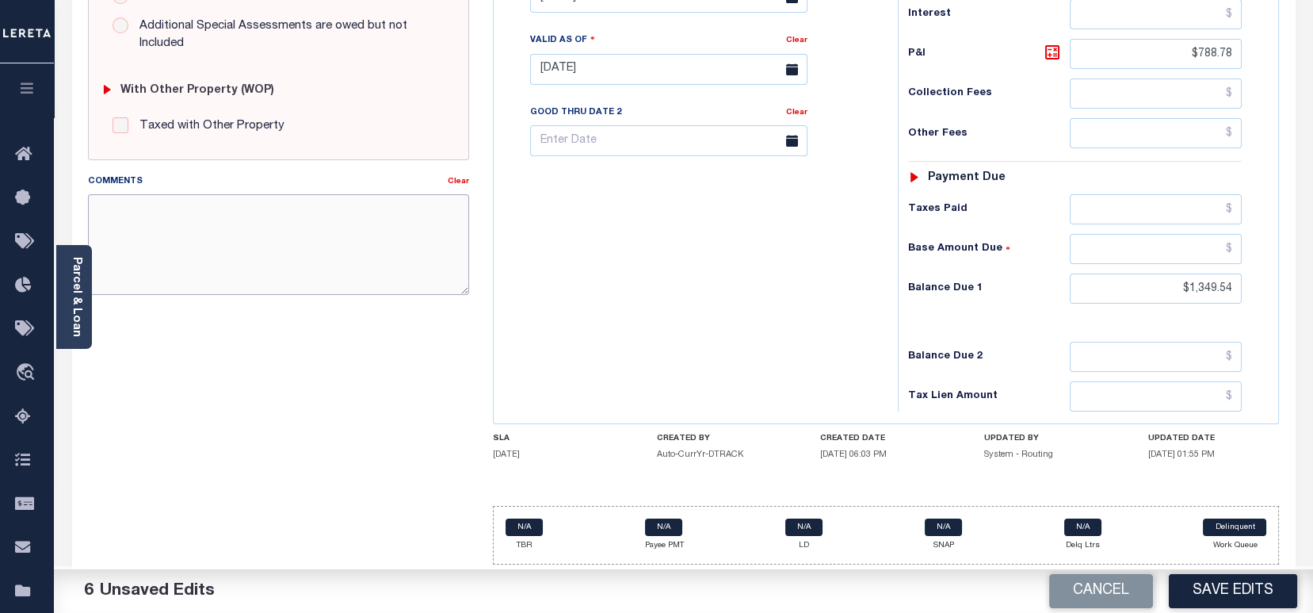
click at [218, 219] on textarea "Comments" at bounding box center [278, 244] width 381 height 100
click at [289, 245] on textarea "Comments" at bounding box center [278, 244] width 381 height 100
click at [1230, 595] on button "Save Edits" at bounding box center [1233, 591] width 128 height 34
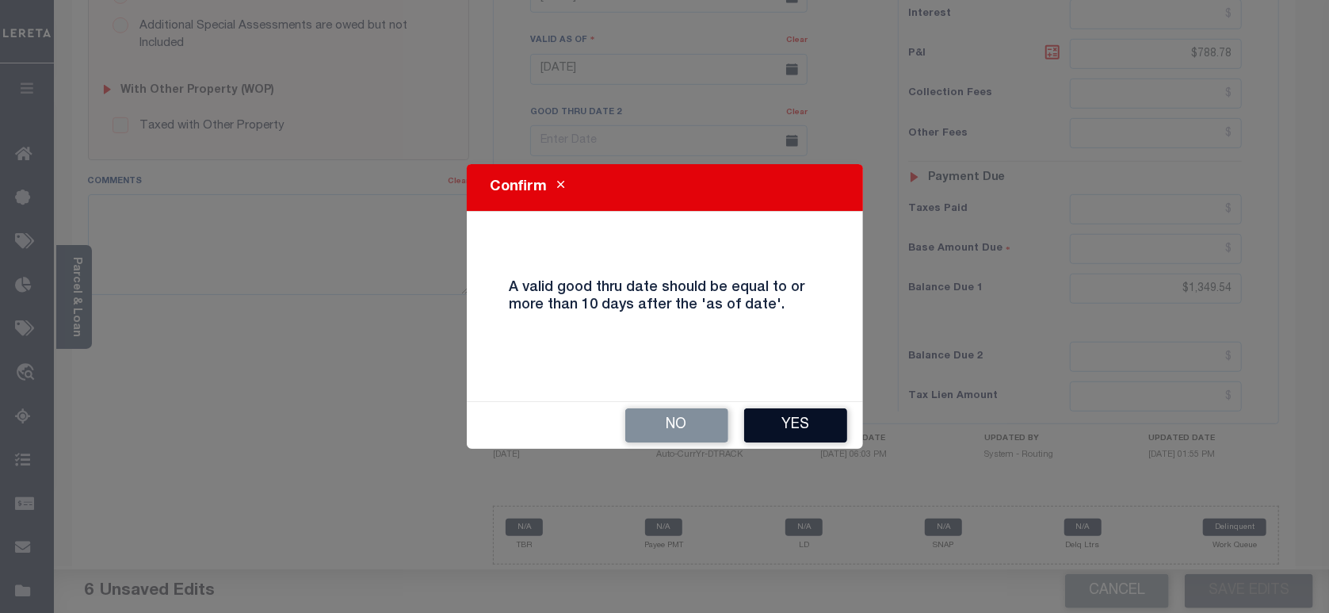
click at [799, 426] on button "Yes" at bounding box center [795, 425] width 103 height 34
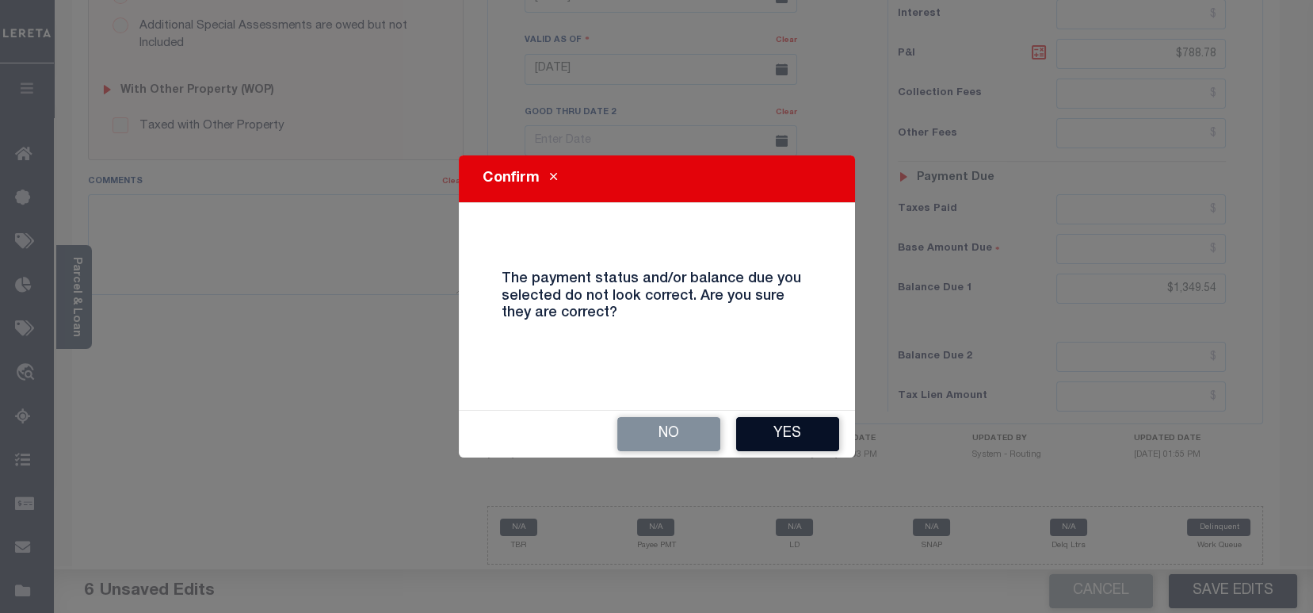
click at [799, 441] on button "Yes" at bounding box center [787, 434] width 103 height 34
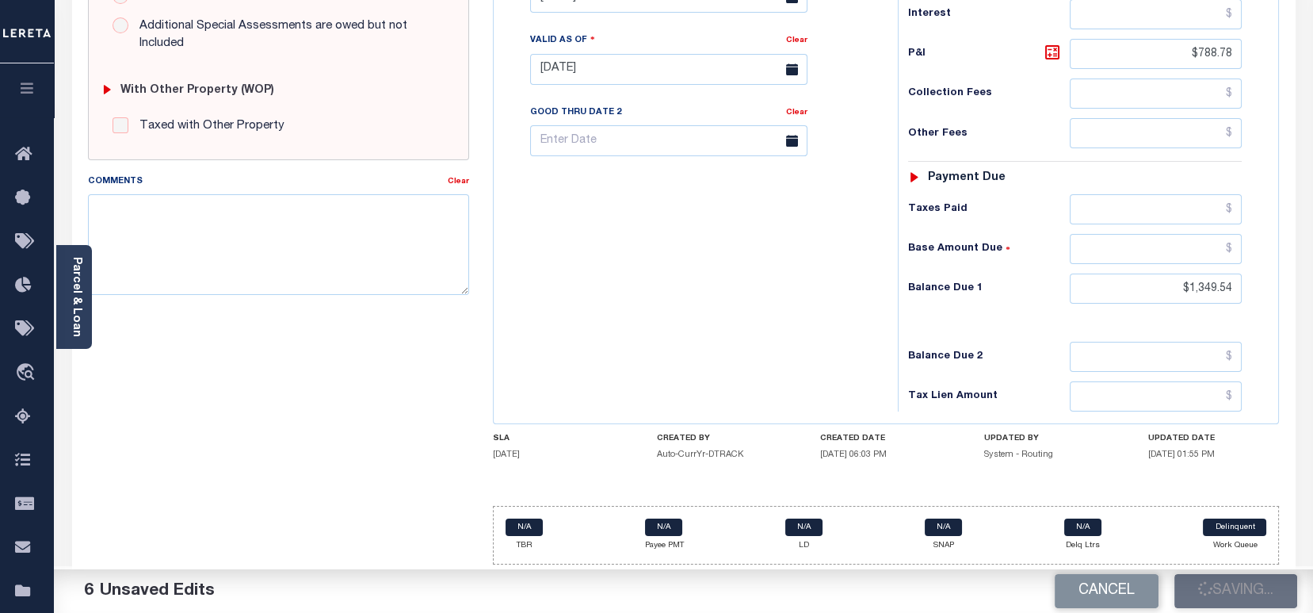
checkbox input "false"
type input "$560.76"
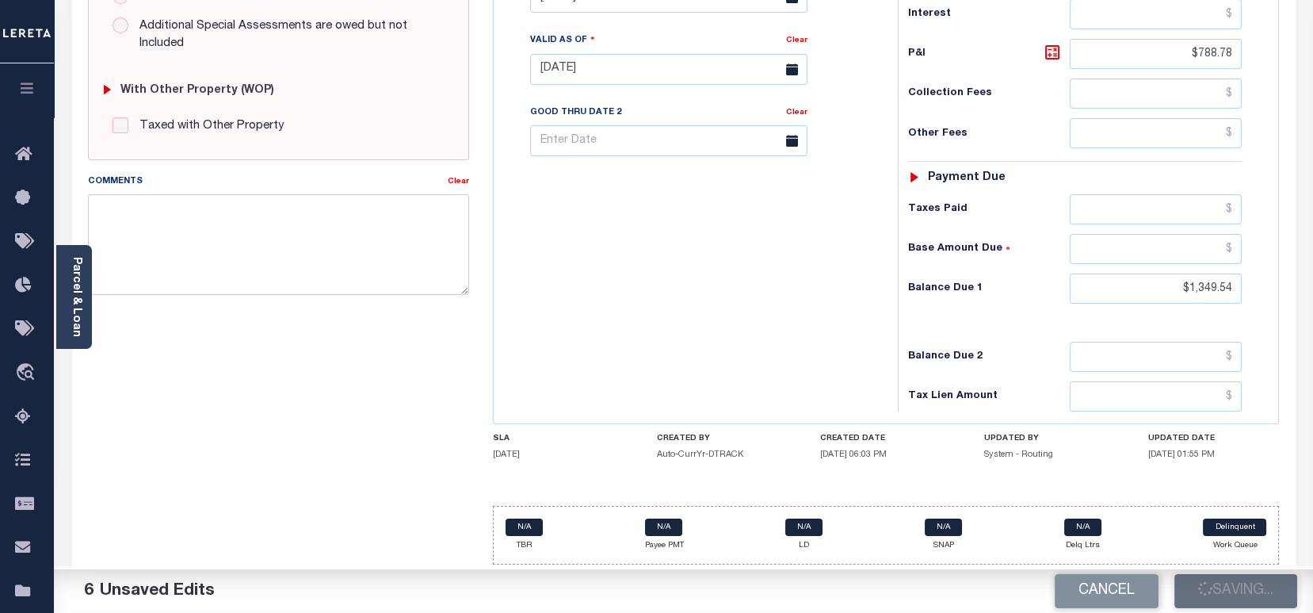
type input "$788.78"
type input "$1,349.54"
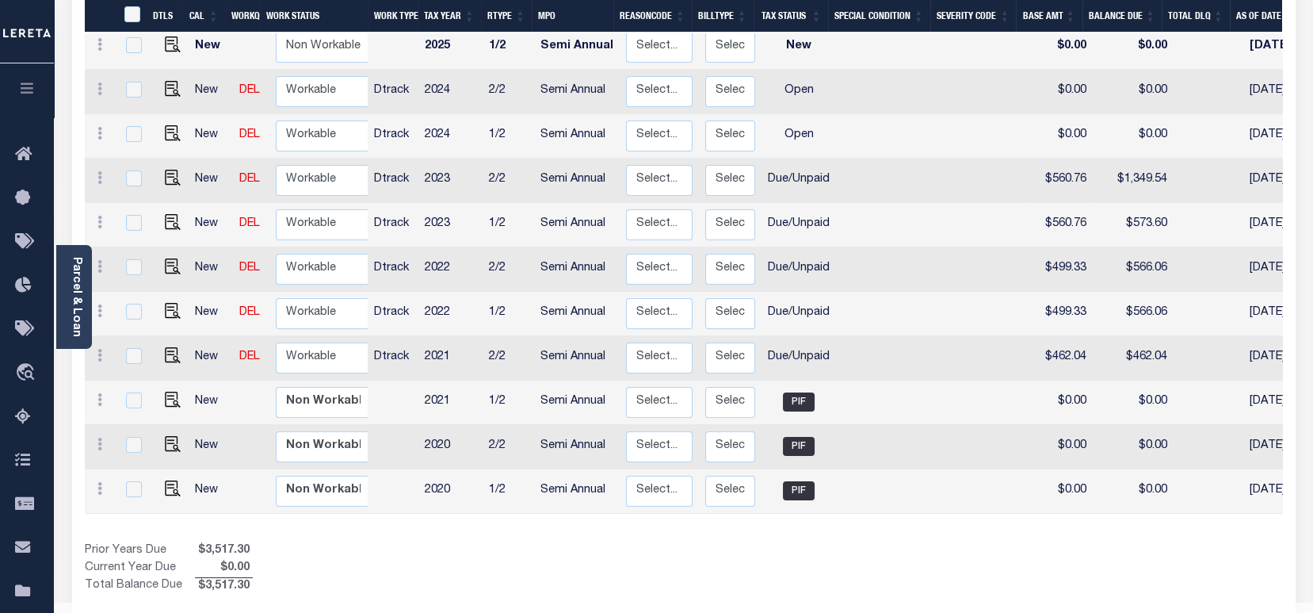
scroll to position [378, 0]
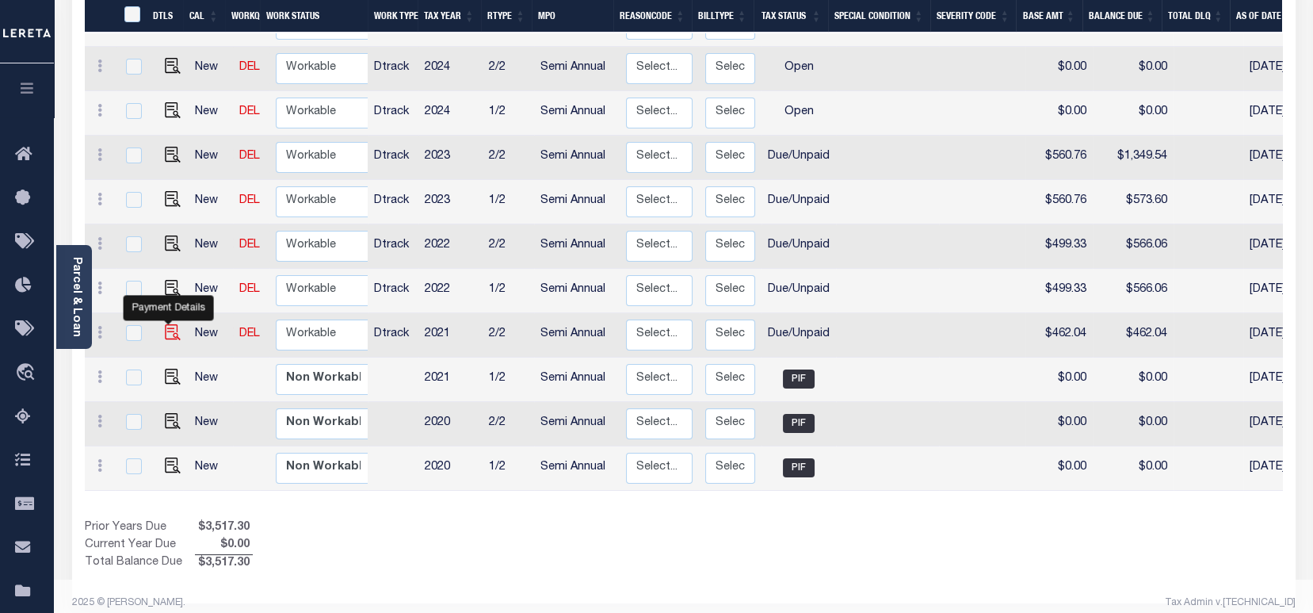
click at [165, 324] on img "" at bounding box center [173, 332] width 16 height 16
checkbox input "true"
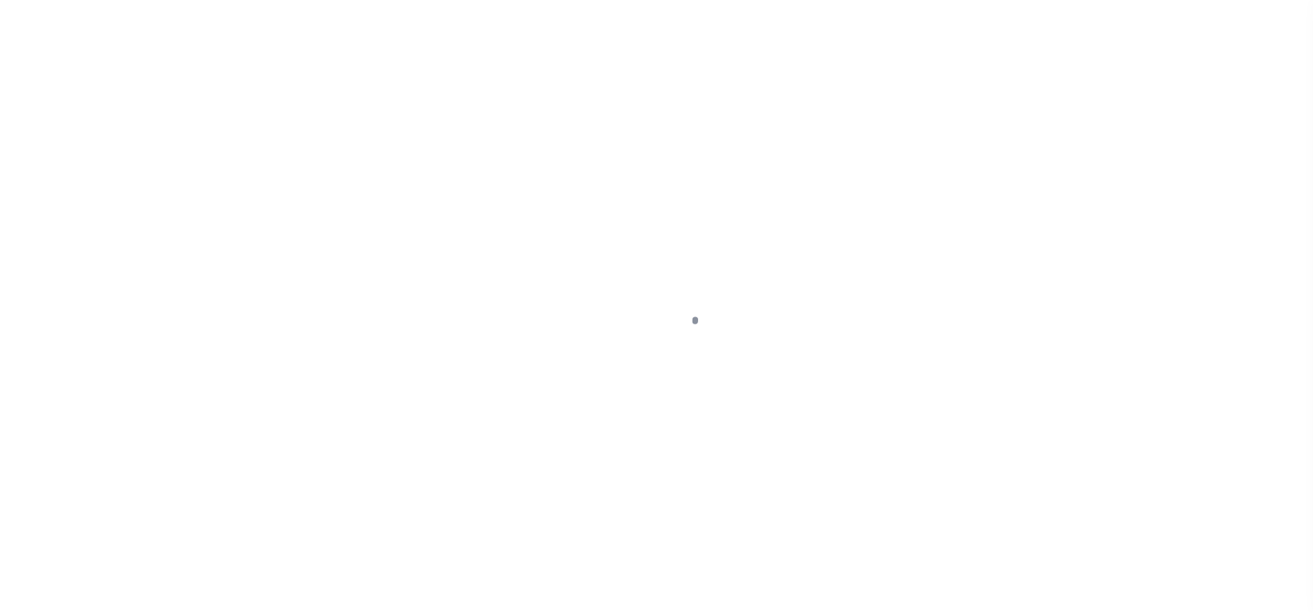
select select "DUE"
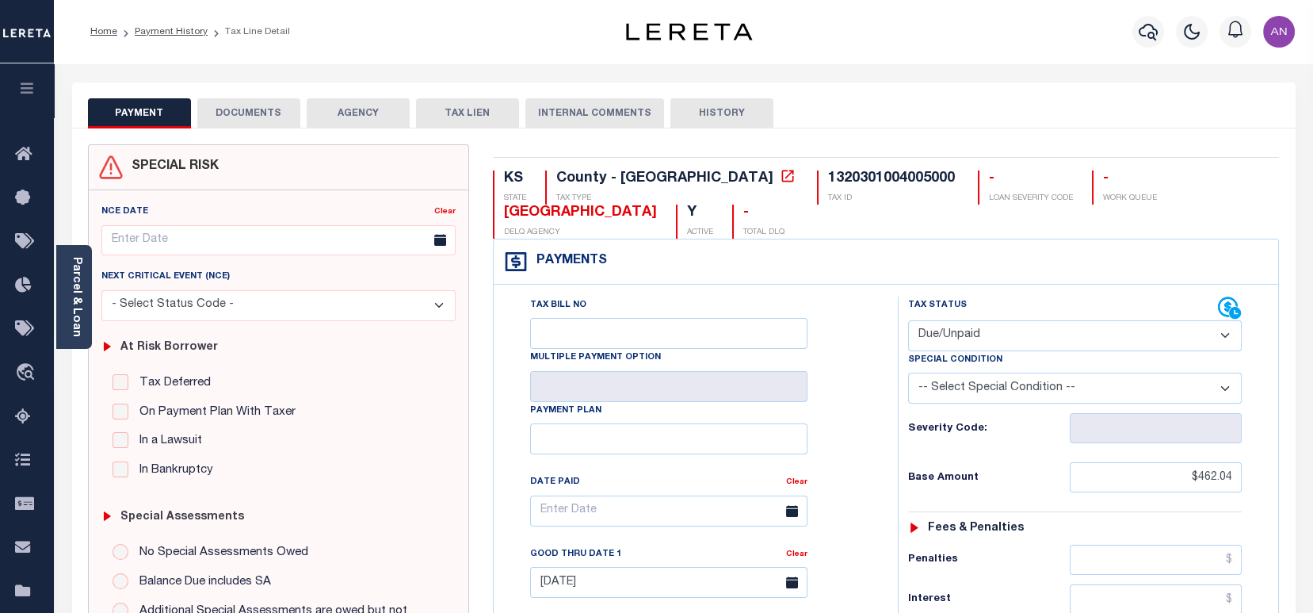
scroll to position [422, 0]
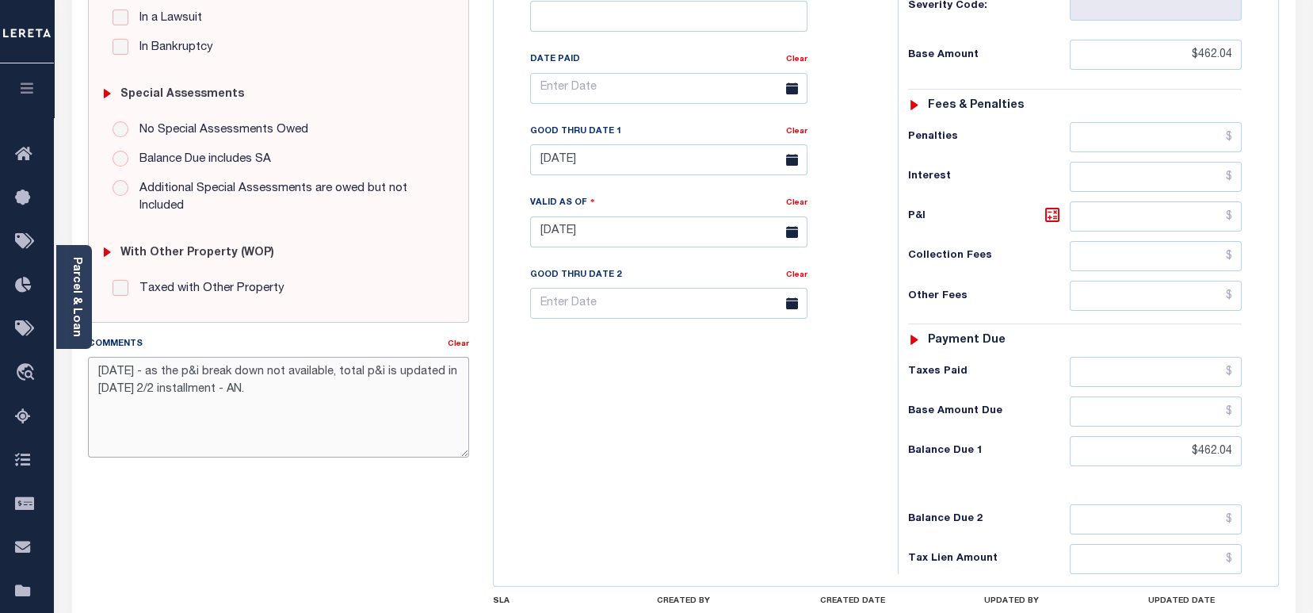
drag, startPoint x: 273, startPoint y: 395, endPoint x: 94, endPoint y: 362, distance: 182.8
click at [94, 362] on textarea "[DATE] - as the p&i break down not available, total p&i is updated in [DATE] 2/…" at bounding box center [278, 407] width 381 height 100
click at [812, 498] on div "Tax Bill No Multiple Payment Option Payment Plan Clear" at bounding box center [692, 224] width 388 height 700
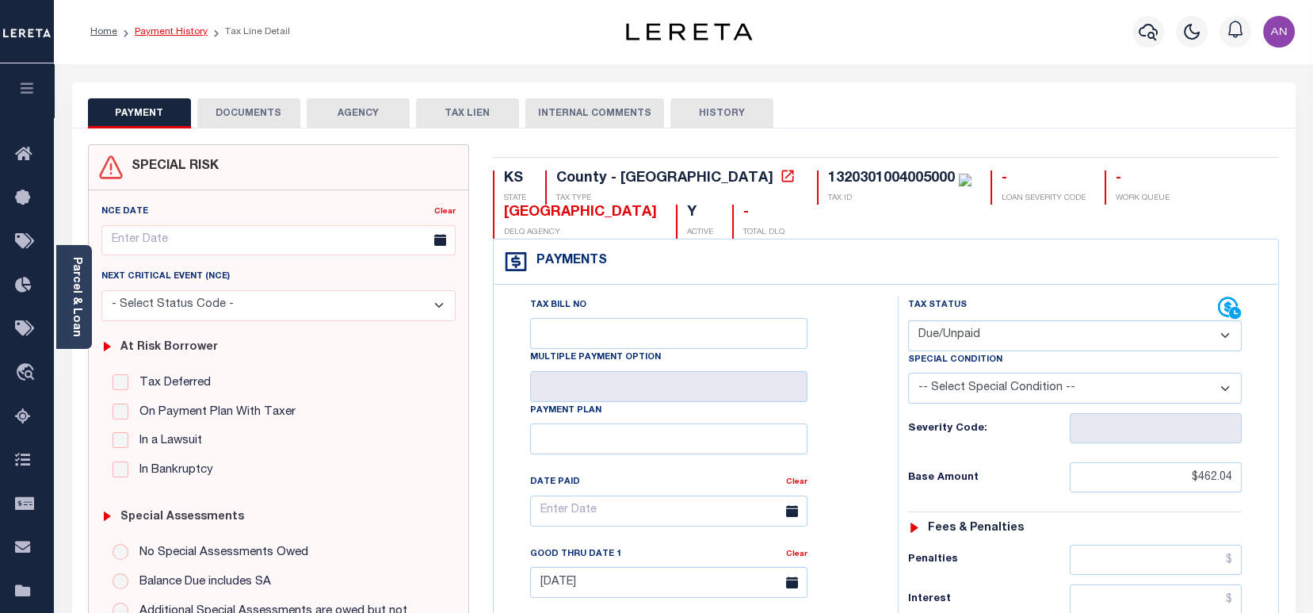
click at [165, 34] on link "Payment History" at bounding box center [171, 32] width 73 height 10
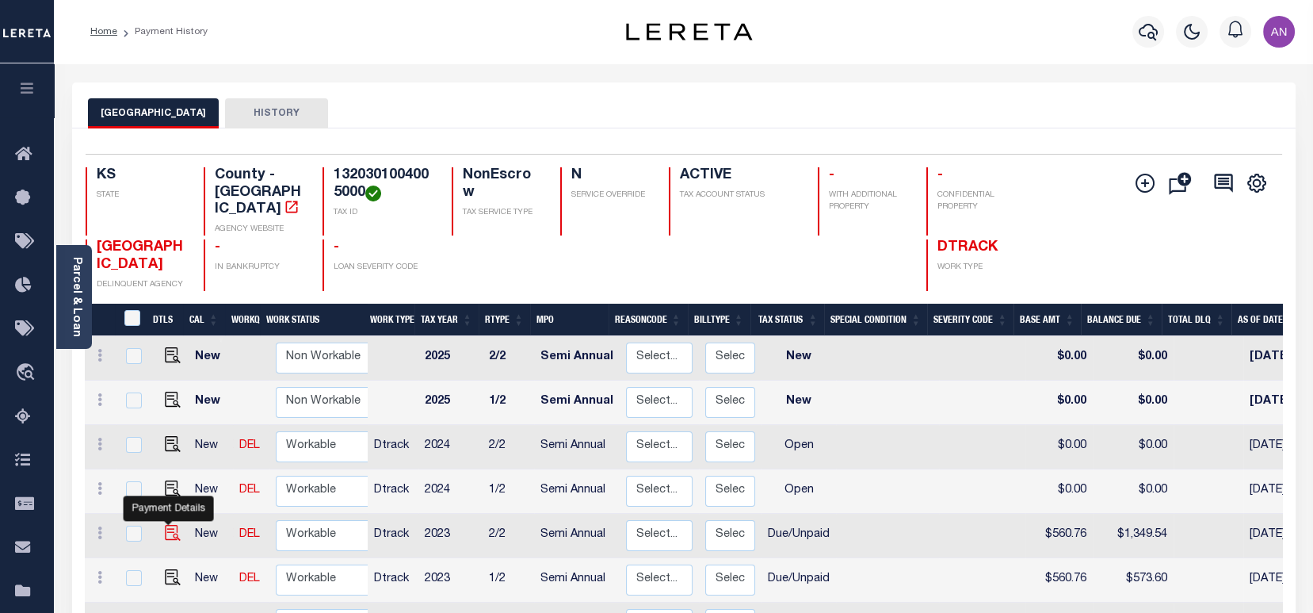
click at [170, 525] on img "" at bounding box center [173, 533] width 16 height 16
checkbox input "true"
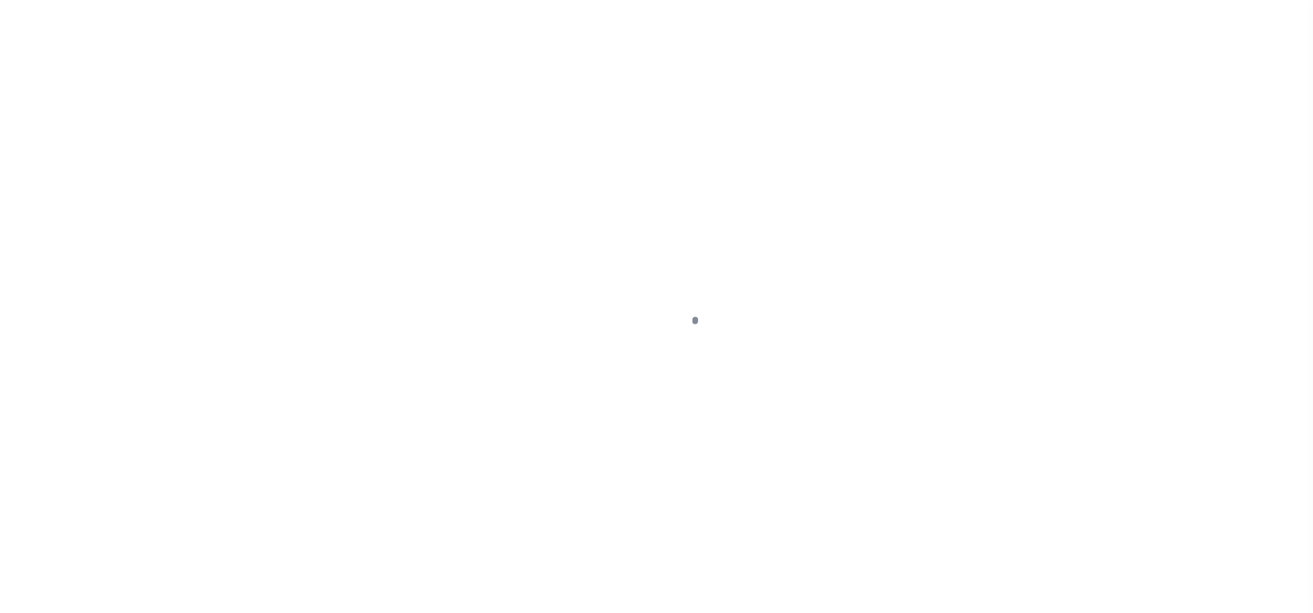
select select "DUE"
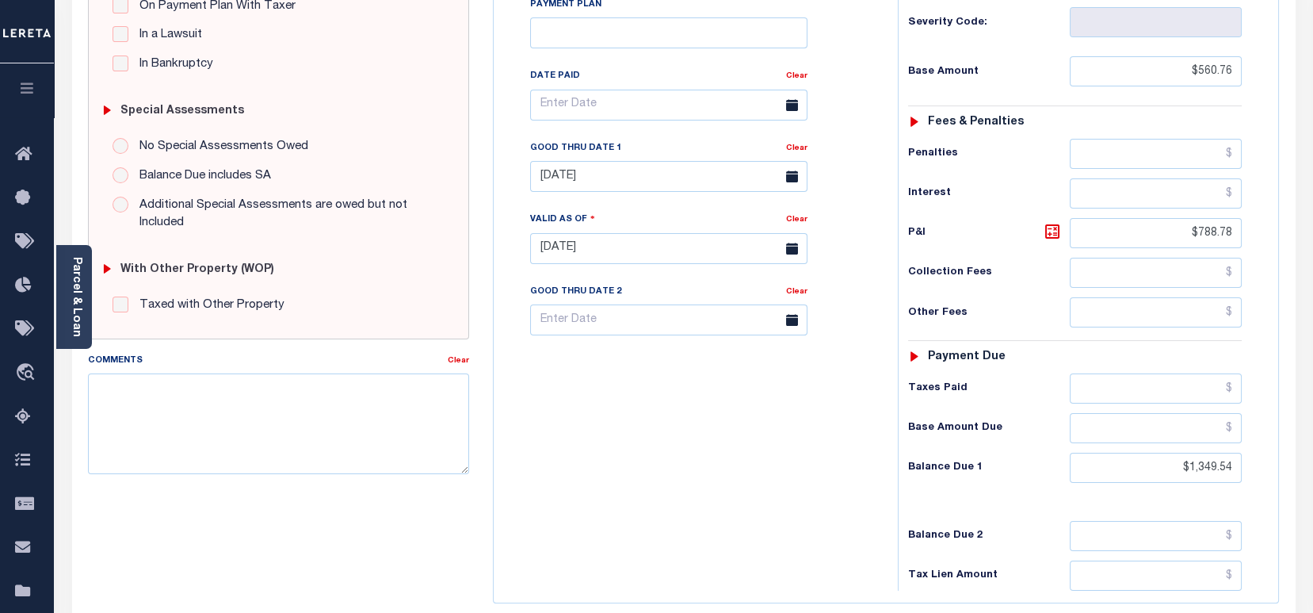
scroll to position [585, 0]
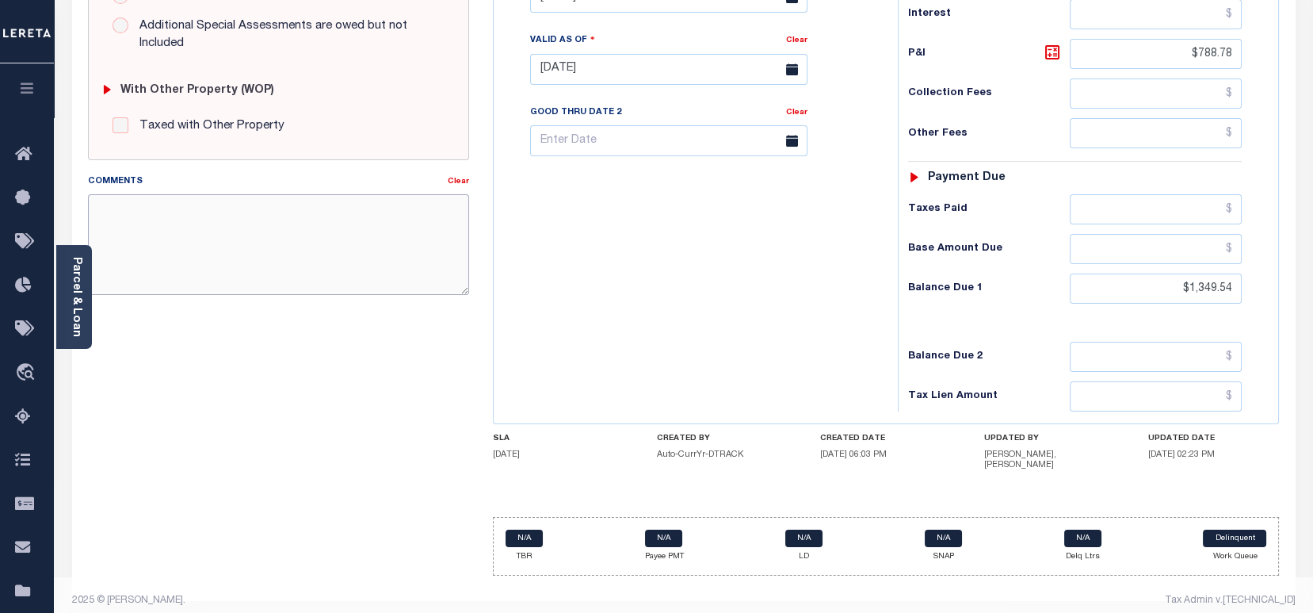
click at [222, 230] on textarea "Comments" at bounding box center [278, 244] width 381 height 100
paste textarea "[DATE] - as the p&i break down not available, total p&i is updated in [DATE] 2/…"
type textarea "[DATE] - as the p&i break down not available, total p&i is updated in [DATE] 2/…"
click at [680, 340] on div "Tax Bill No Multiple Payment Option Payment Plan Clear" at bounding box center [692, 62] width 388 height 700
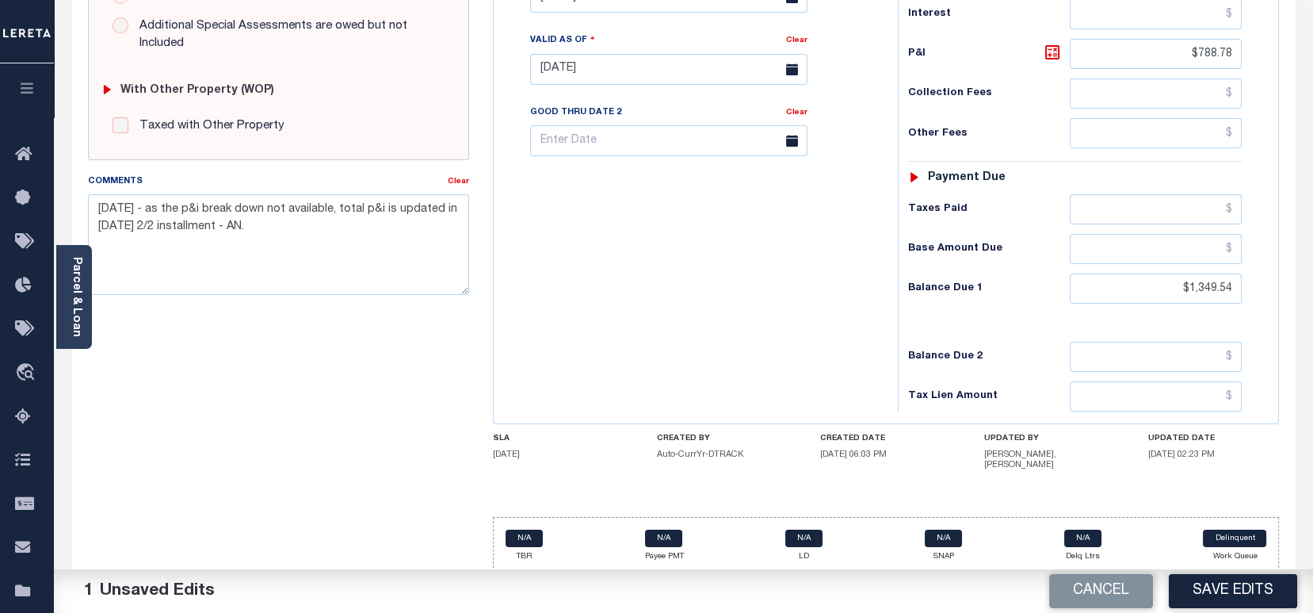
click at [493, 255] on div "Payments Warning! Search Status is not "Completed", amounts can not be keyed. T…" at bounding box center [886, 39] width 787 height 770
click at [1242, 592] on button "Save Edits" at bounding box center [1233, 591] width 128 height 34
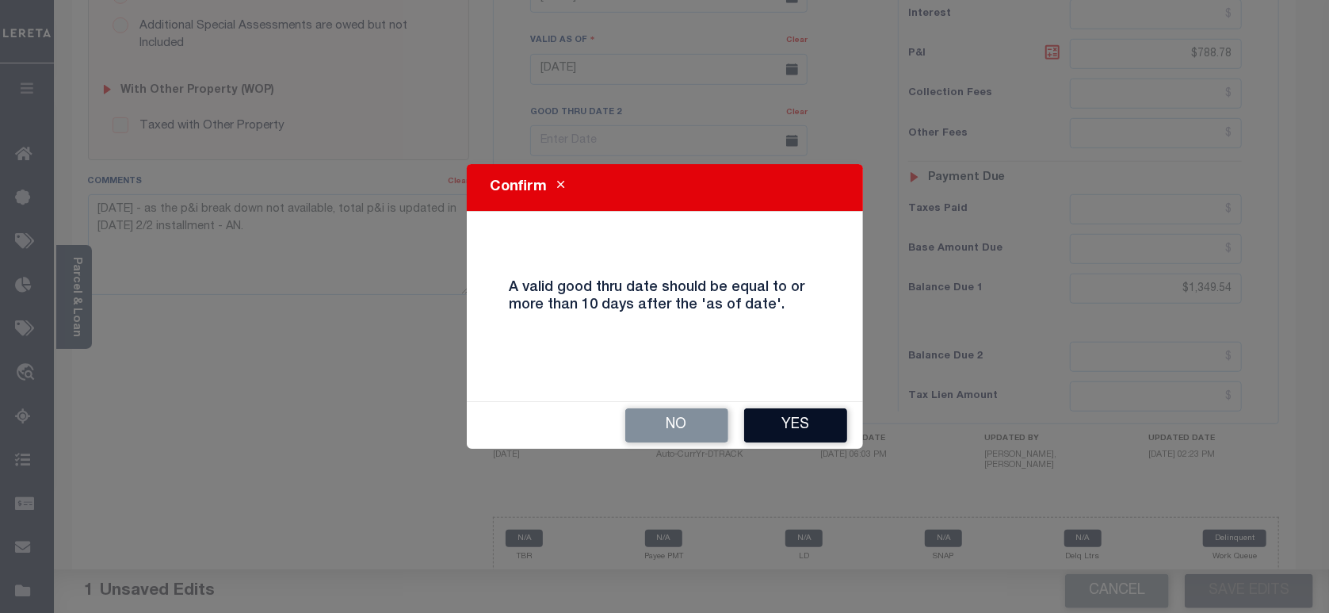
click at [803, 412] on button "Yes" at bounding box center [795, 425] width 103 height 34
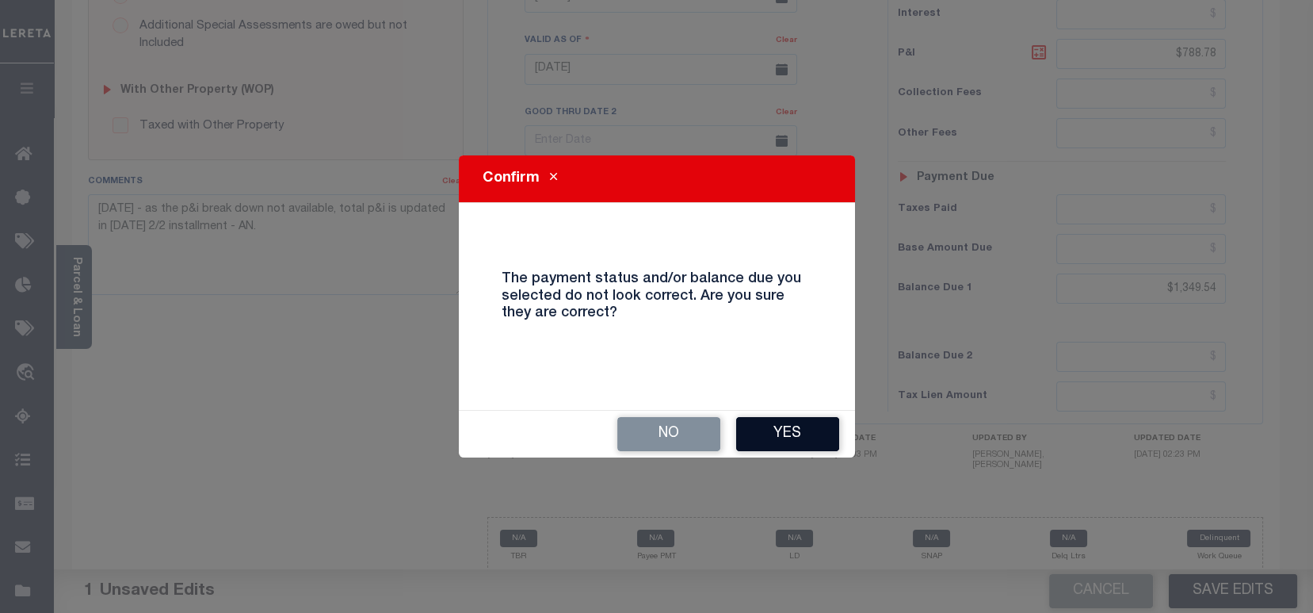
click at [803, 428] on button "Yes" at bounding box center [787, 434] width 103 height 34
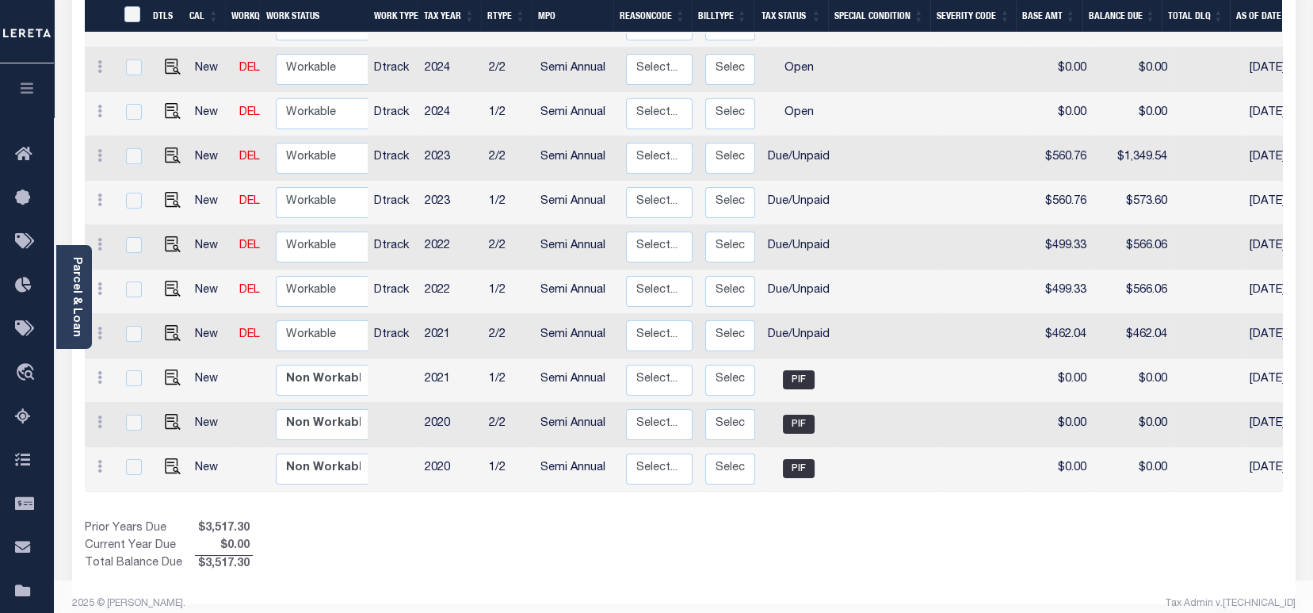
scroll to position [378, 0]
drag, startPoint x: 193, startPoint y: 549, endPoint x: 265, endPoint y: 544, distance: 71.5
click at [265, 544] on div "Prior Years Due $3,517.30 Current Year Due $0.00 Total Balance Due $3,517.30" at bounding box center [384, 545] width 599 height 53
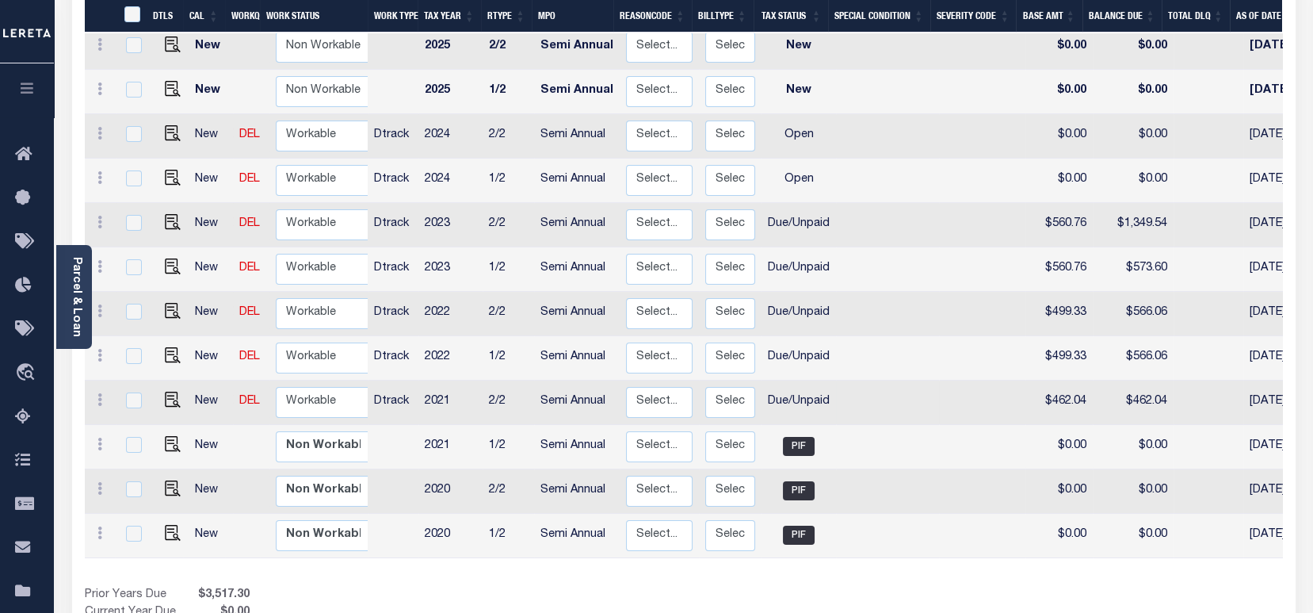
scroll to position [378, 0]
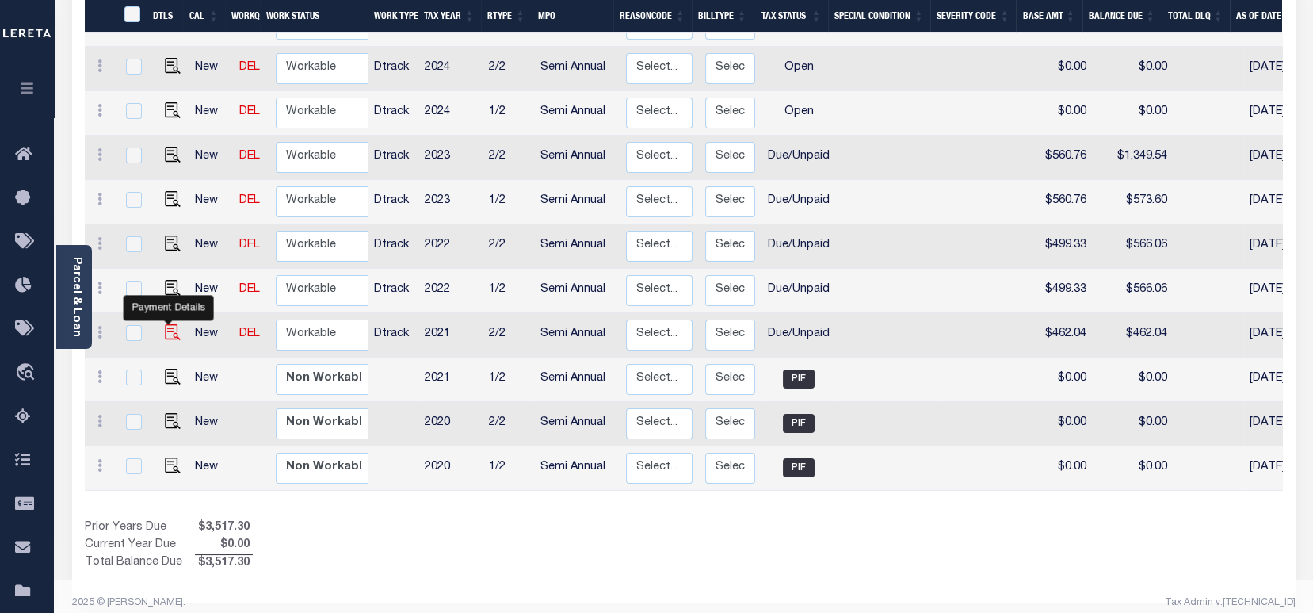
click at [165, 325] on img "" at bounding box center [173, 332] width 16 height 16
checkbox input "true"
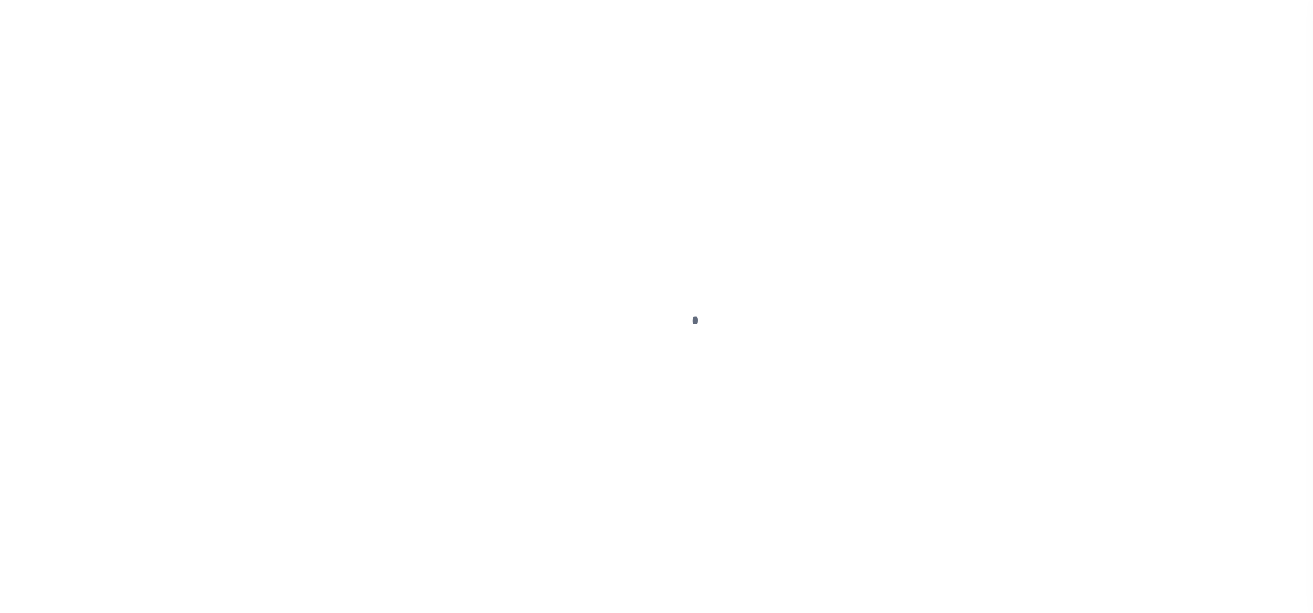
select select "DUE"
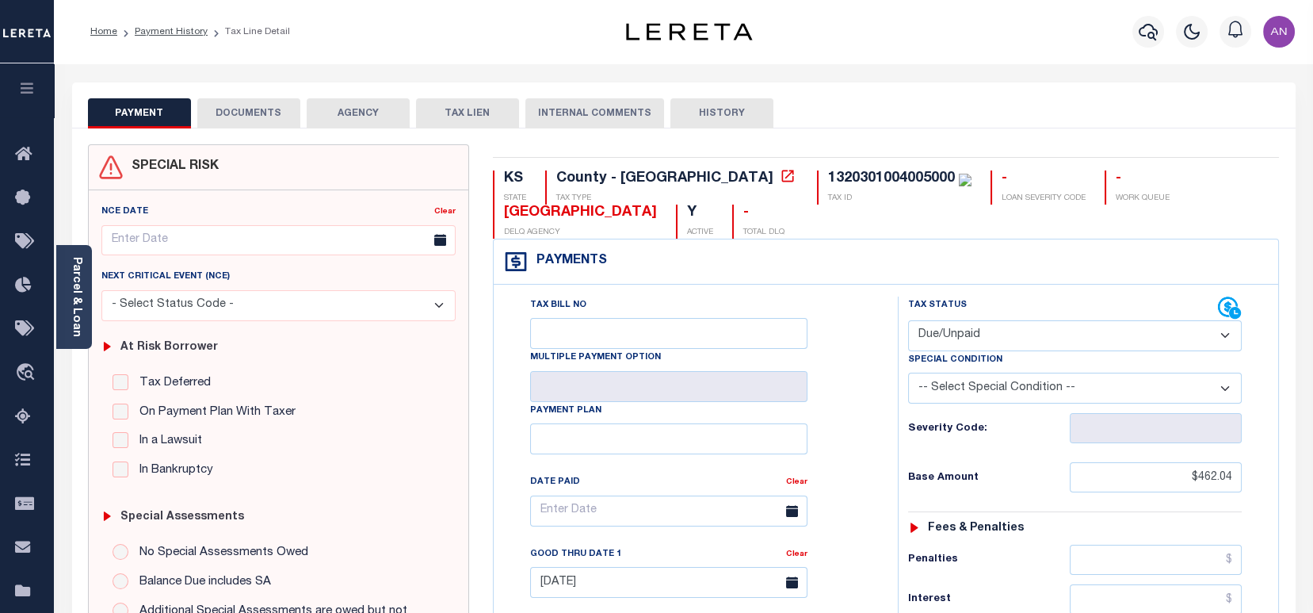
click at [240, 105] on button "DOCUMENTS" at bounding box center [248, 113] width 103 height 30
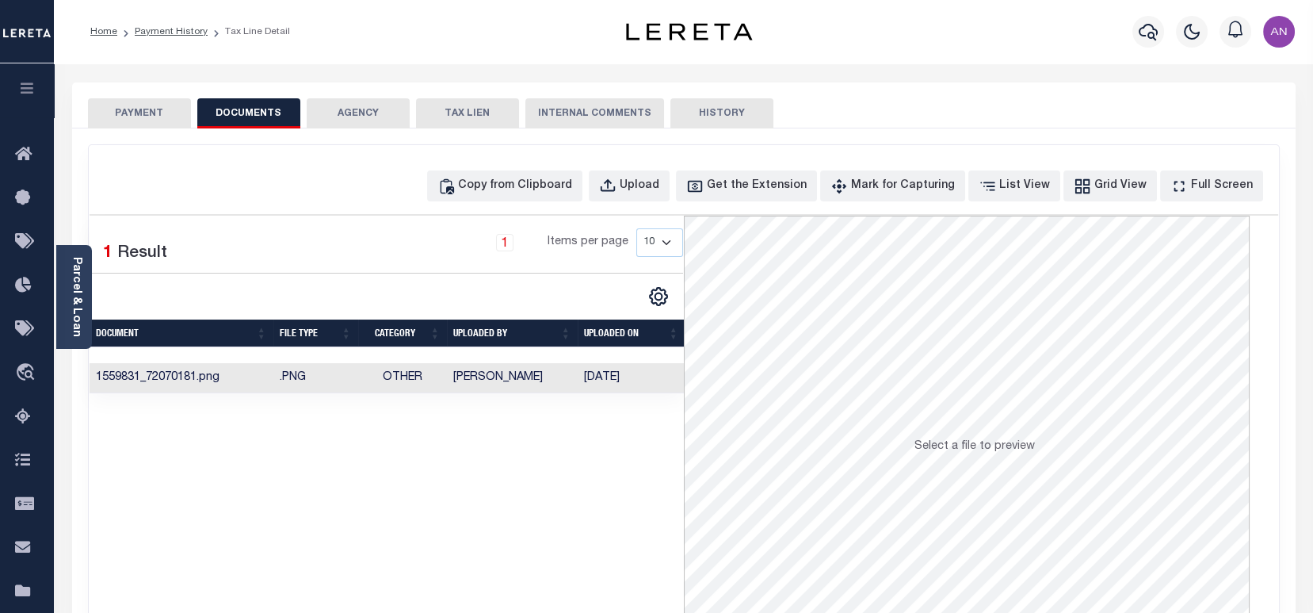
click at [361, 388] on td "Other" at bounding box center [402, 378] width 89 height 31
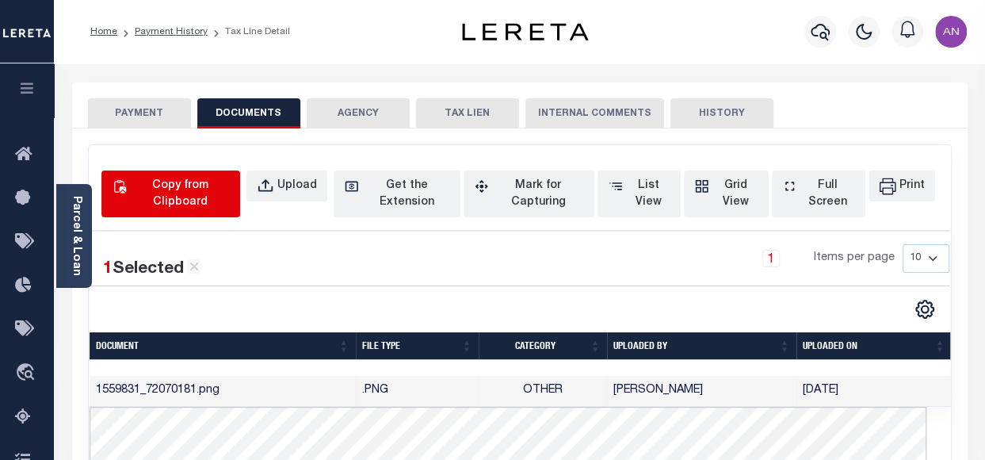
click at [194, 197] on div "Copy from Clipboard" at bounding box center [180, 193] width 100 height 33
select select "POP"
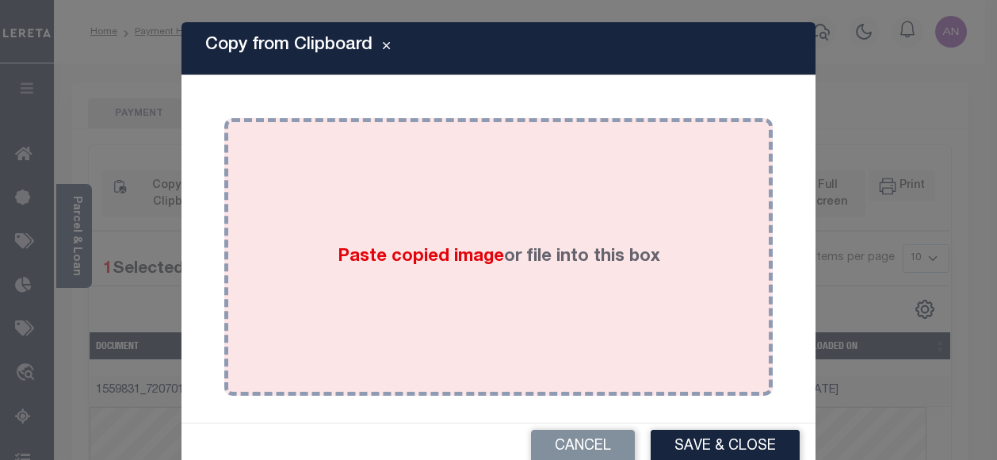
click at [435, 200] on div "Paste copied image or file into this box" at bounding box center [498, 257] width 525 height 254
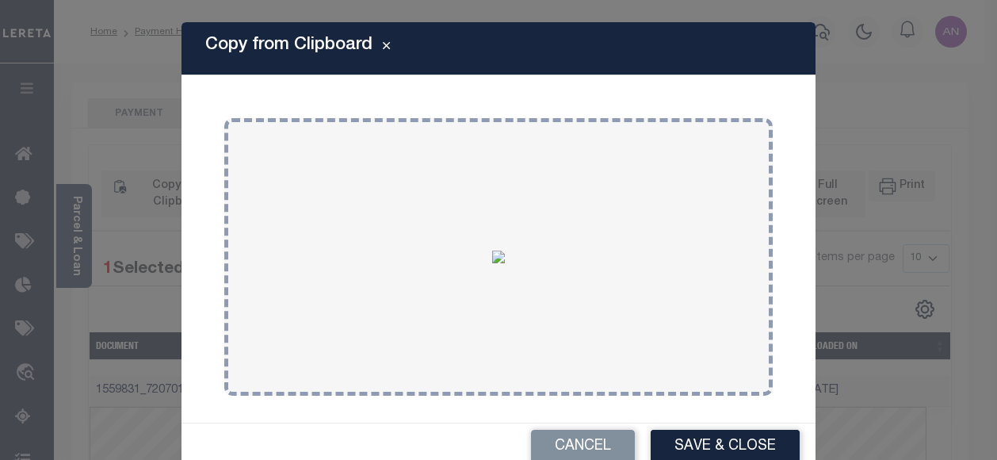
click at [667, 452] on button "Save & Close" at bounding box center [725, 446] width 149 height 34
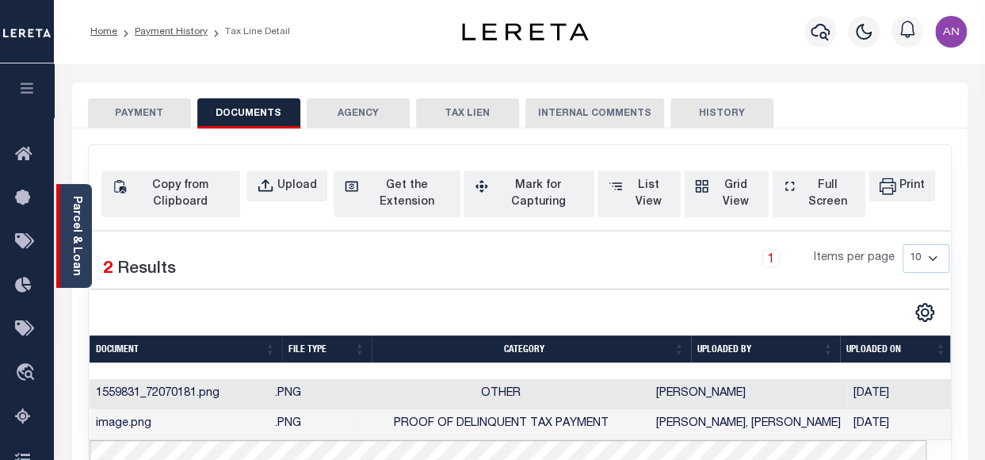
click at [71, 226] on link "Parcel & Loan" at bounding box center [76, 236] width 11 height 80
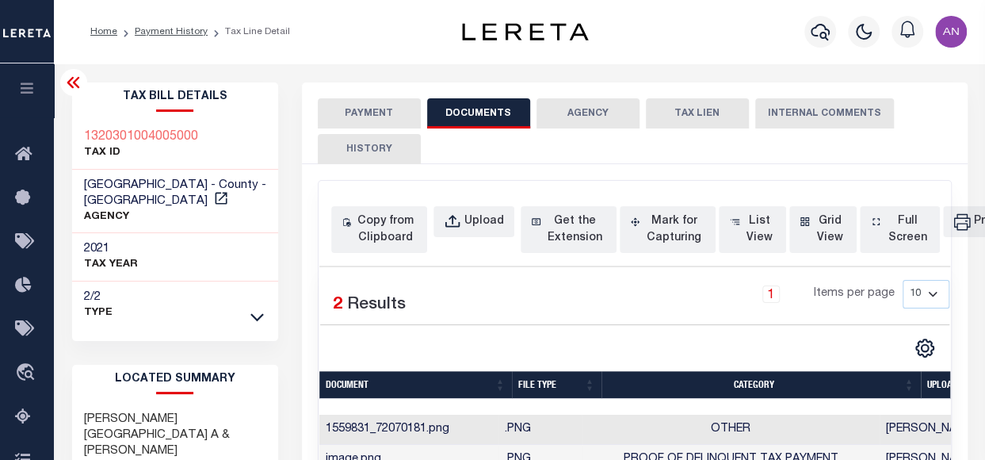
click at [365, 118] on button "PAYMENT" at bounding box center [369, 113] width 103 height 30
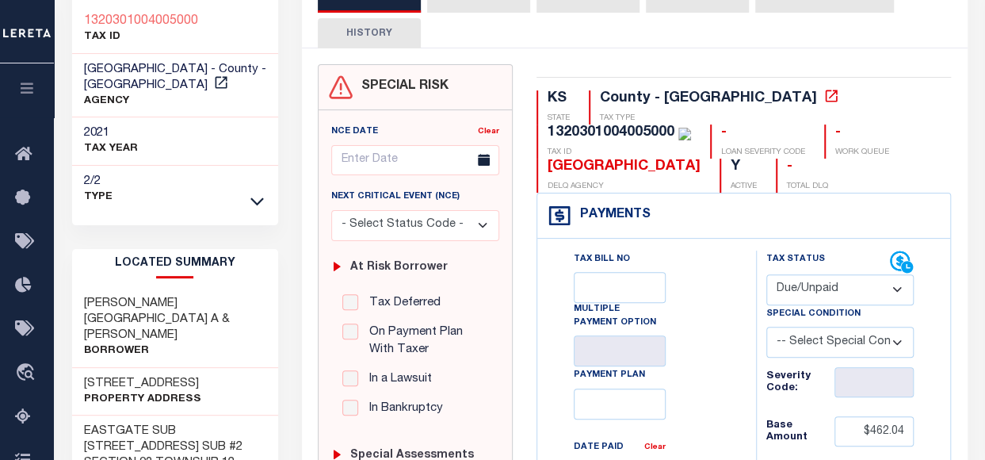
scroll to position [158, 0]
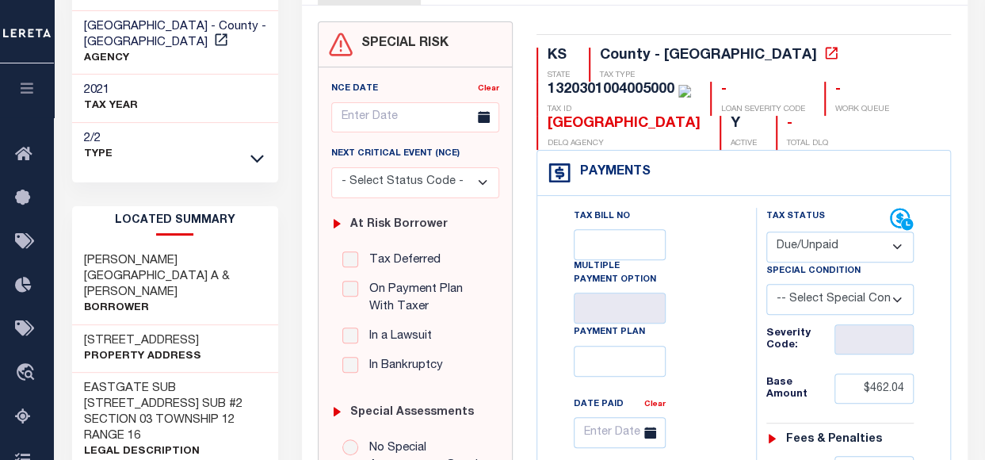
click at [780, 242] on select "- Select Status Code - Open Due/Unpaid Paid Incomplete No Tax Due Internal Refu…" at bounding box center [840, 246] width 148 height 31
click at [766, 231] on select "- Select Status Code - Open Due/Unpaid Paid Incomplete No Tax Due Internal Refu…" at bounding box center [840, 246] width 148 height 31
click at [792, 246] on select "- Select Status Code - Open Due/Unpaid Paid Incomplete No Tax Due Internal Refu…" at bounding box center [840, 246] width 148 height 31
click at [766, 231] on select "- Select Status Code - Open Due/Unpaid Paid Incomplete No Tax Due Internal Refu…" at bounding box center [840, 246] width 148 height 31
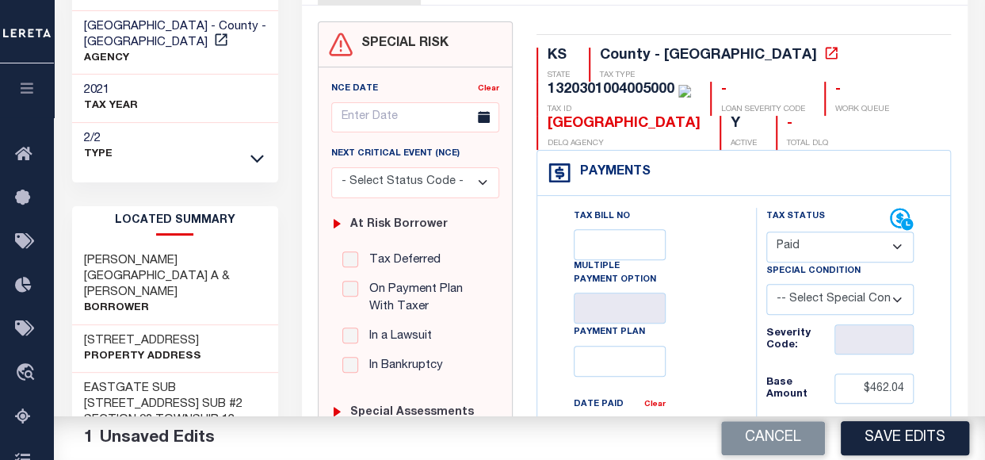
click at [796, 258] on select "- Select Status Code - Open Due/Unpaid Paid Incomplete No Tax Due Internal Refu…" at bounding box center [840, 246] width 148 height 31
select select "DUE"
click at [766, 231] on select "- Select Status Code - Open Due/Unpaid Paid Incomplete No Tax Due Internal Refu…" at bounding box center [840, 246] width 148 height 31
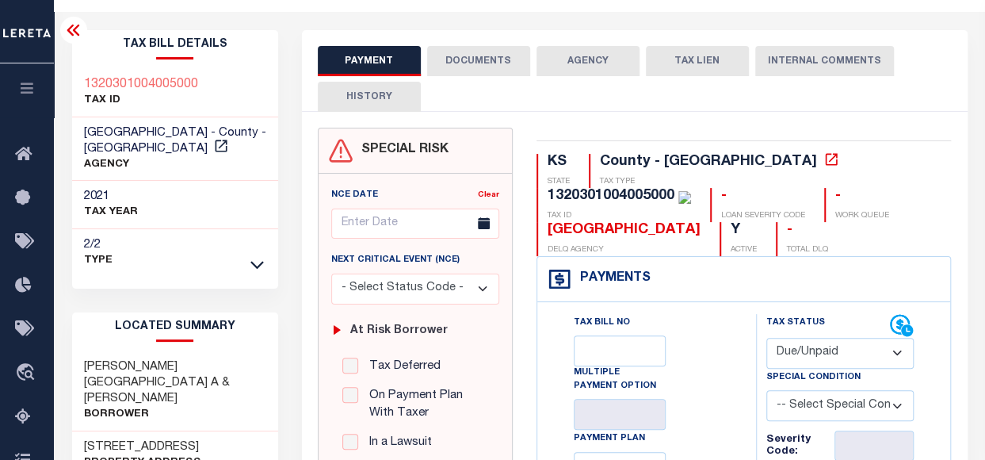
scroll to position [0, 0]
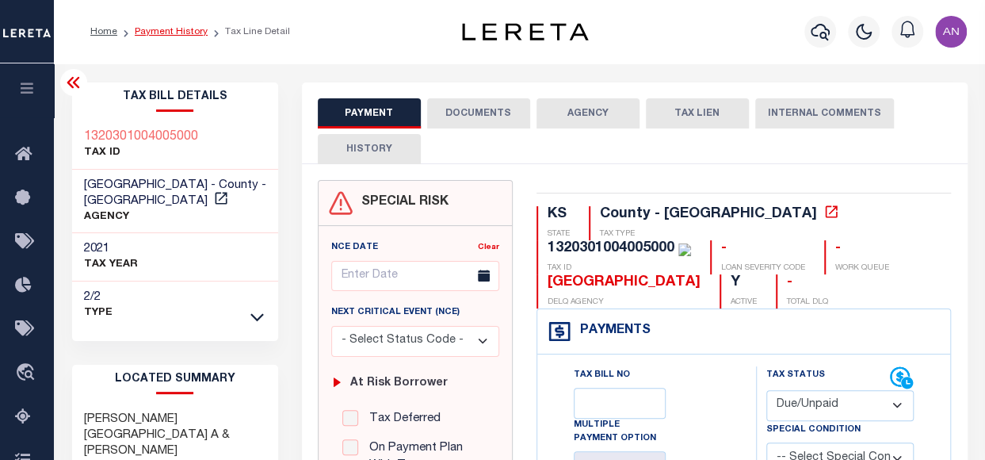
click at [176, 32] on link "Payment History" at bounding box center [171, 32] width 73 height 10
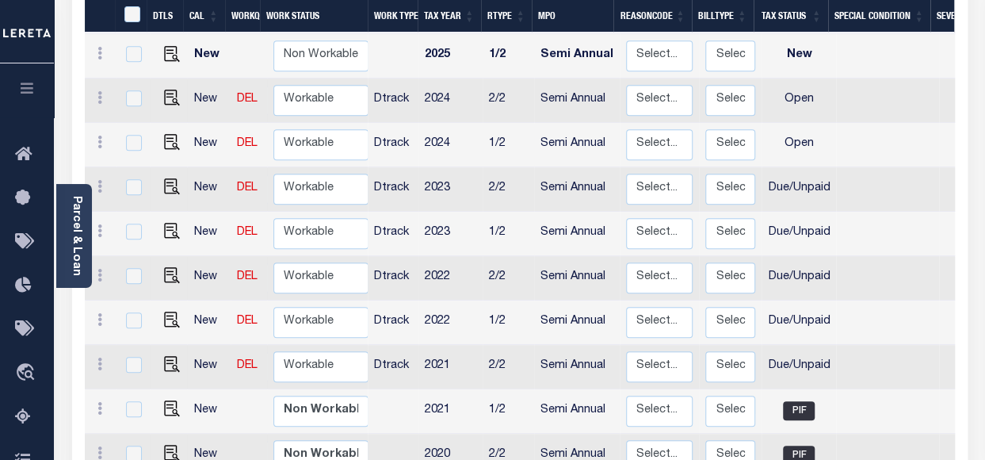
scroll to position [396, 0]
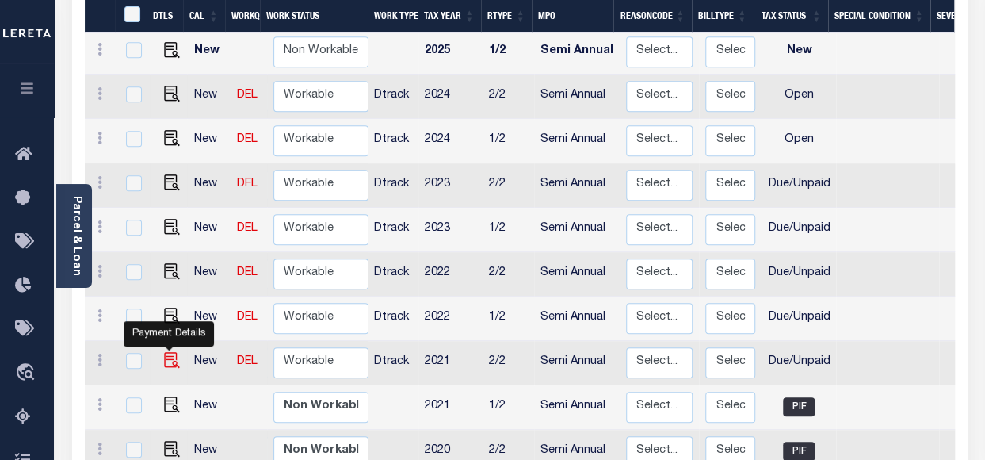
click at [170, 352] on img "" at bounding box center [172, 360] width 16 height 16
checkbox input "true"
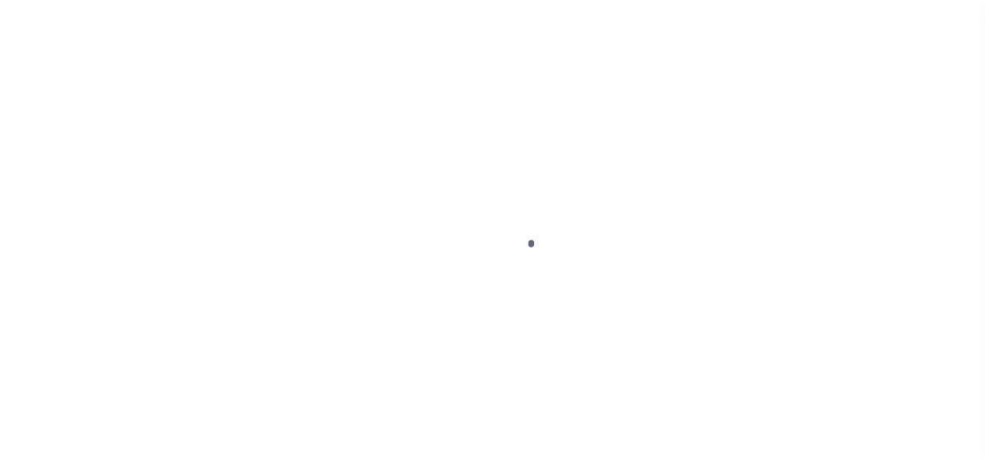
select select "DUE"
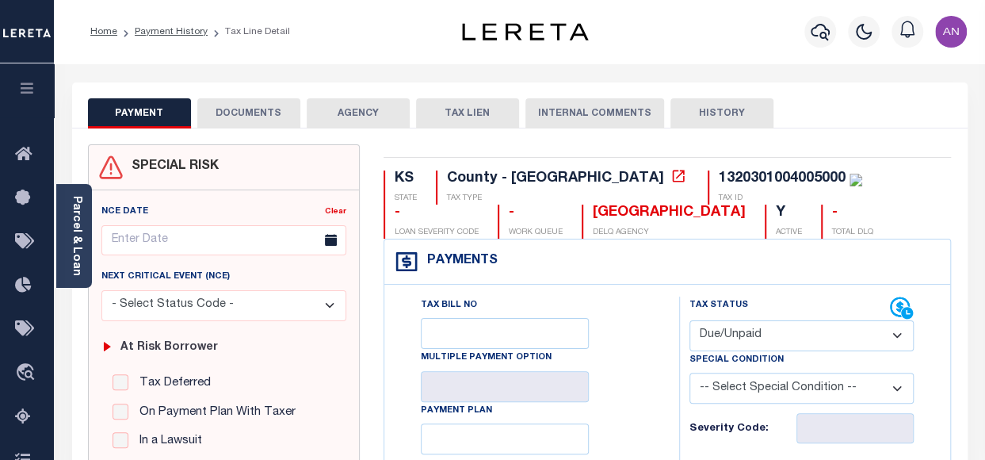
click at [232, 115] on button "DOCUMENTS" at bounding box center [248, 113] width 103 height 30
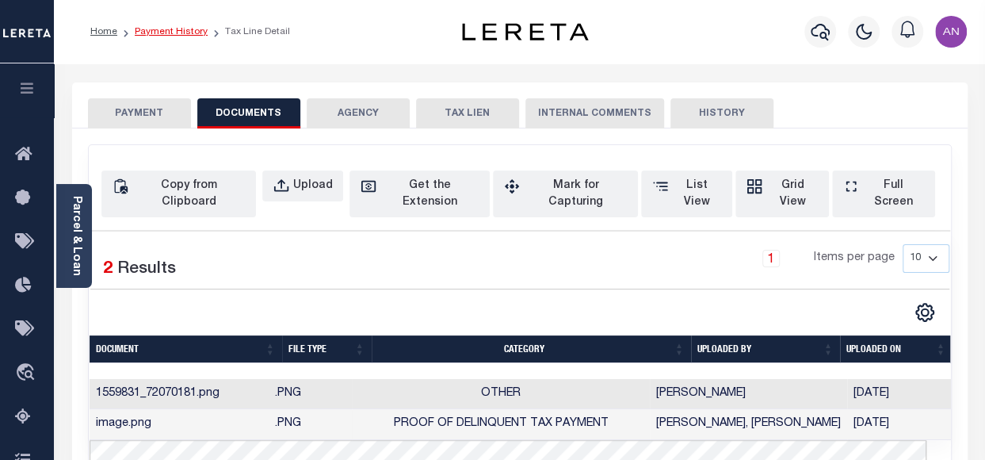
click at [160, 33] on link "Payment History" at bounding box center [171, 32] width 73 height 10
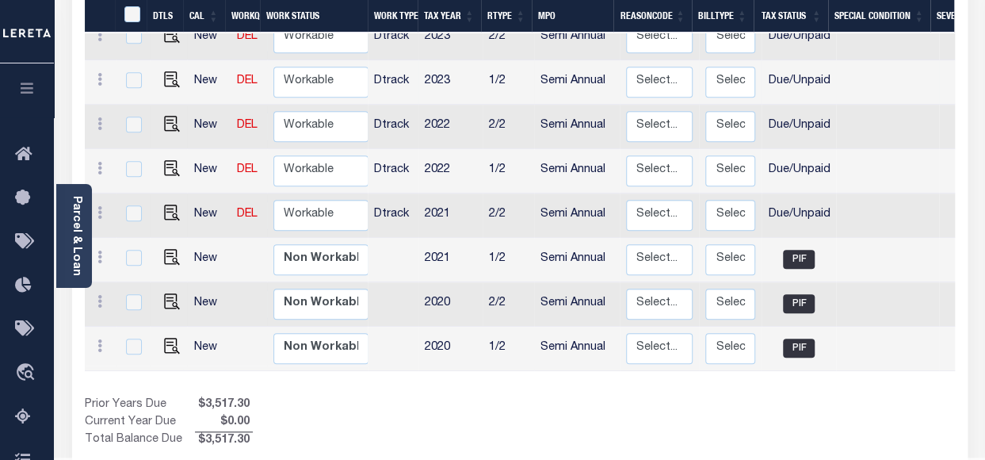
scroll to position [555, 0]
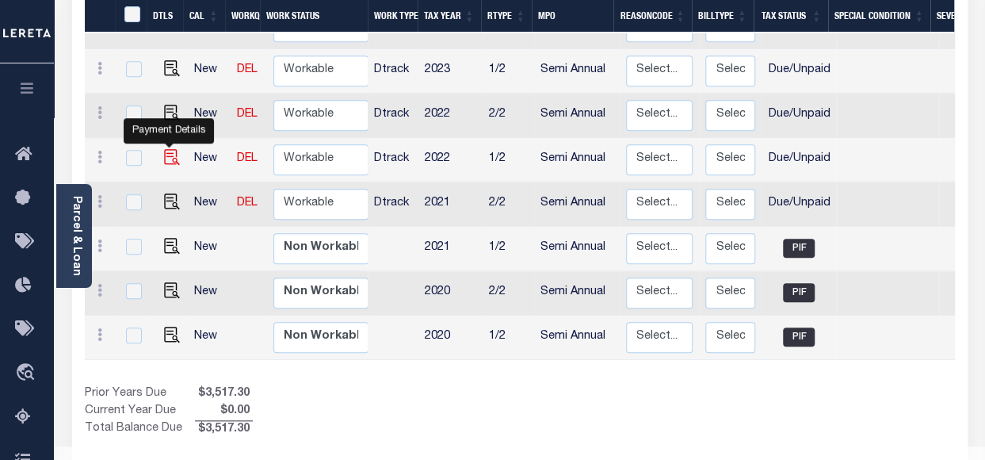
click at [166, 149] on img "" at bounding box center [172, 157] width 16 height 16
checkbox input "true"
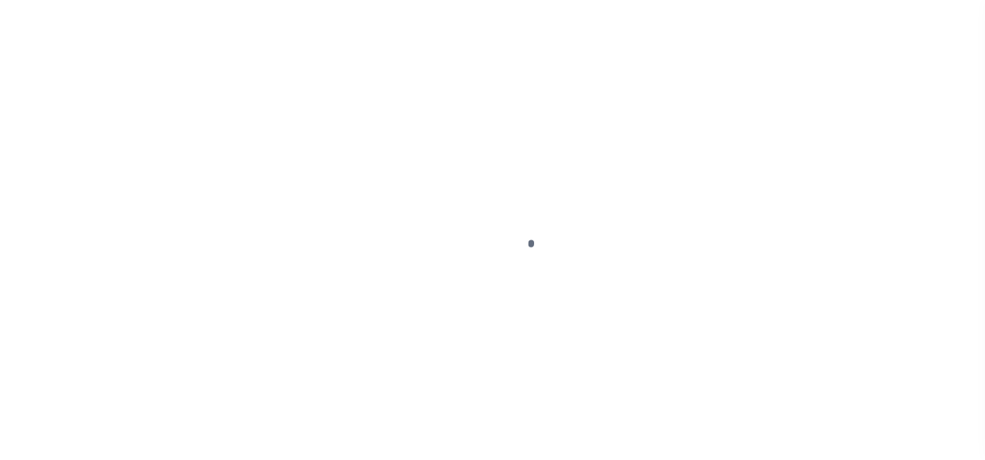
select select "DUE"
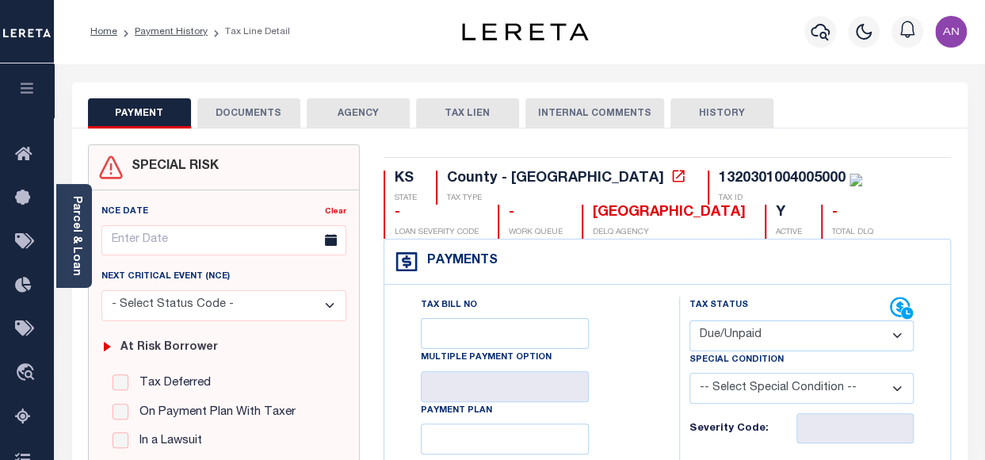
click at [737, 338] on select "- Select Status Code - Open Due/Unpaid Paid Incomplete No Tax Due Internal Refu…" at bounding box center [801, 335] width 224 height 31
click at [689, 320] on select "- Select Status Code - Open Due/Unpaid Paid Incomplete No Tax Due Internal Refu…" at bounding box center [801, 335] width 224 height 31
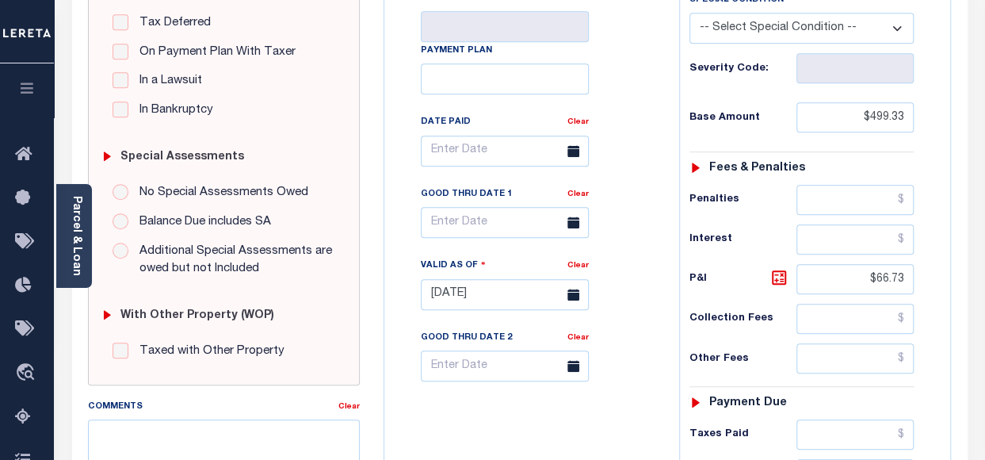
scroll to position [396, 0]
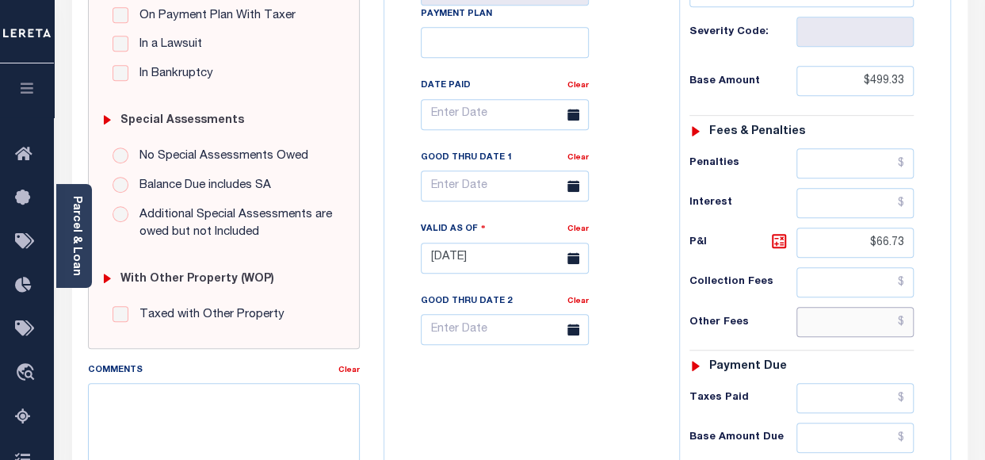
drag, startPoint x: 880, startPoint y: 316, endPoint x: 919, endPoint y: 318, distance: 38.9
click at [919, 318] on div "Tax Status Status - Select Status Code -" at bounding box center [806, 250] width 255 height 700
drag, startPoint x: 876, startPoint y: 242, endPoint x: 916, endPoint y: 240, distance: 40.4
click at [916, 240] on div "Tax Status Status - Select Status Code -" at bounding box center [806, 250] width 255 height 700
type input "$0"
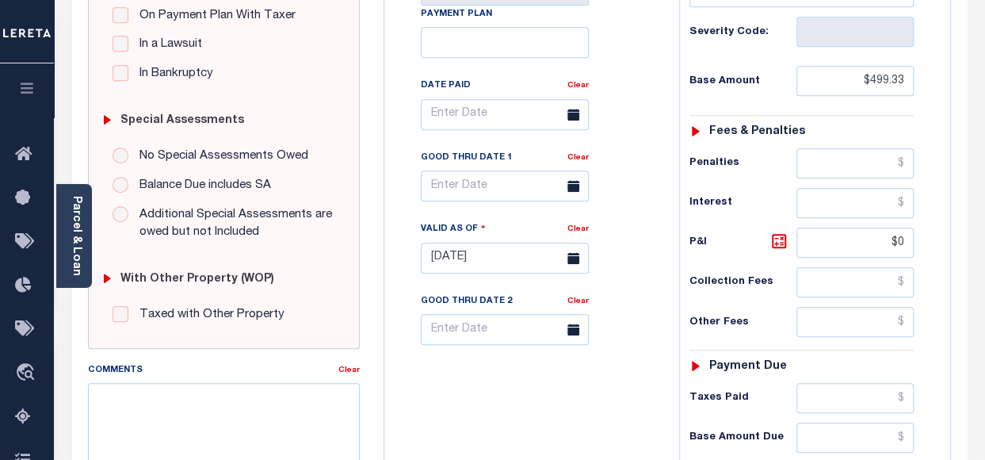
type input "[DATE]"
type input "$0.00"
click at [663, 335] on div "Tax Bill No Multiple Payment Option Payment Plan Clear" at bounding box center [527, 250] width 279 height 700
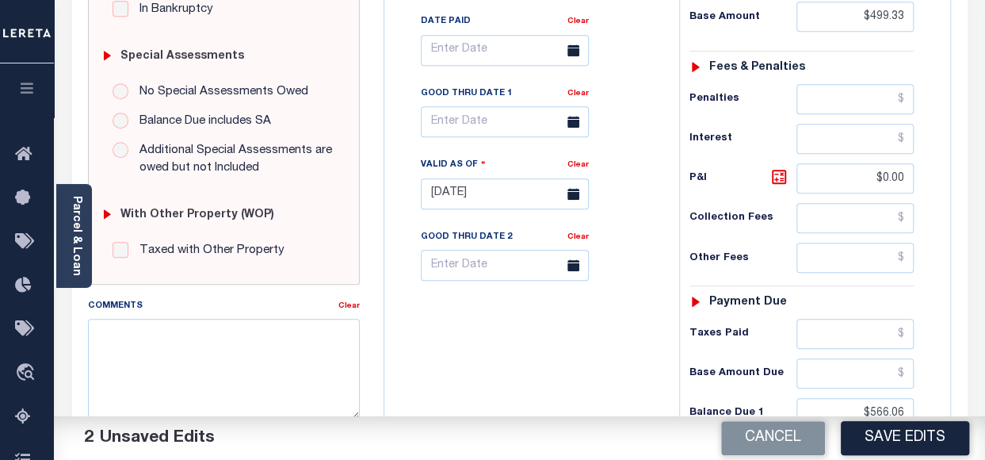
scroll to position [475, 0]
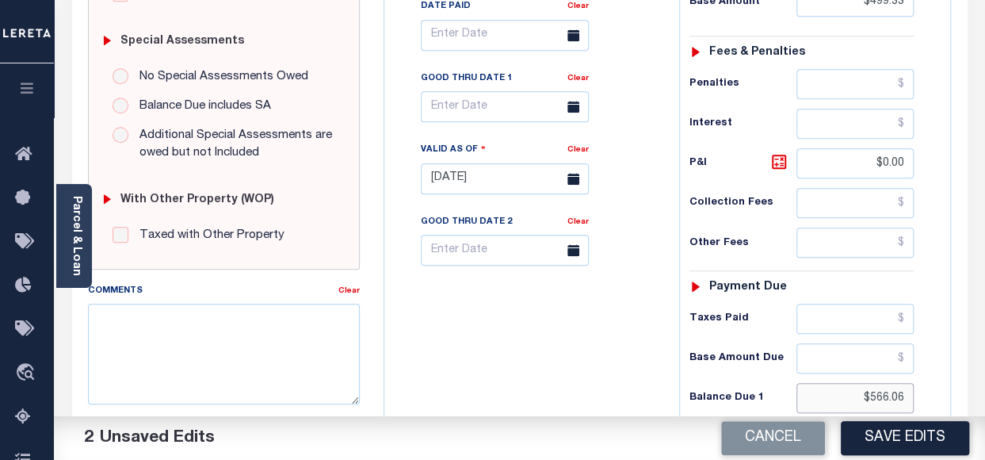
drag, startPoint x: 870, startPoint y: 388, endPoint x: 922, endPoint y: 390, distance: 52.3
click at [922, 390] on div "Tax Status Status - Select Status Code -" at bounding box center [806, 171] width 255 height 700
paste input "499.33"
type input "$499.33"
click at [572, 349] on div "Tax Bill No Multiple Payment Option Payment Plan Clear" at bounding box center [527, 171] width 279 height 700
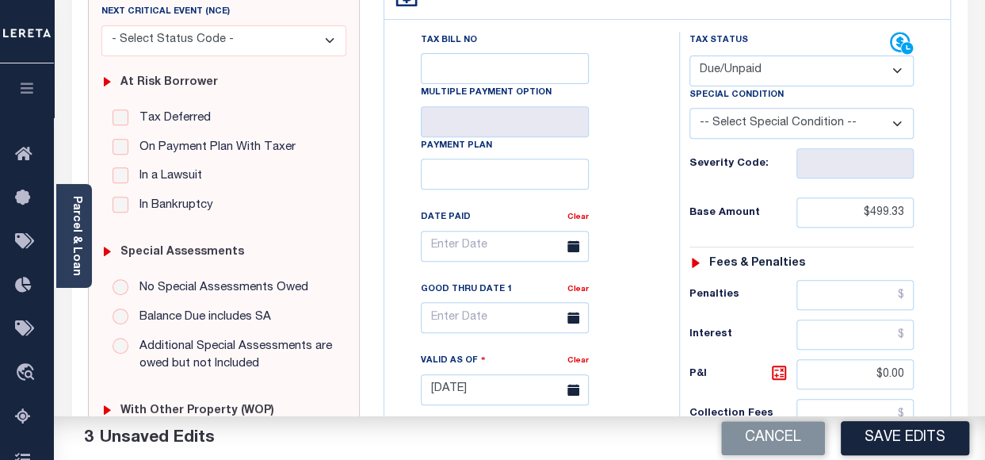
scroll to position [0, 0]
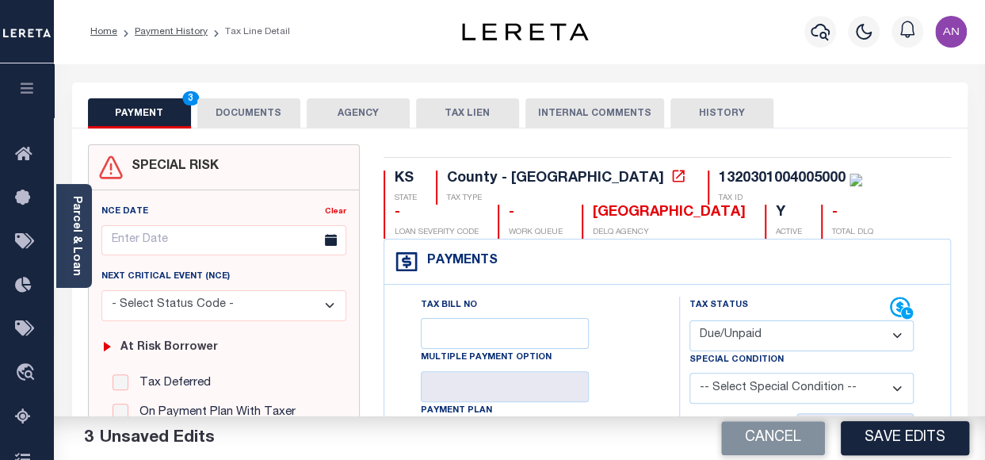
click at [249, 117] on button "DOCUMENTS" at bounding box center [248, 113] width 103 height 30
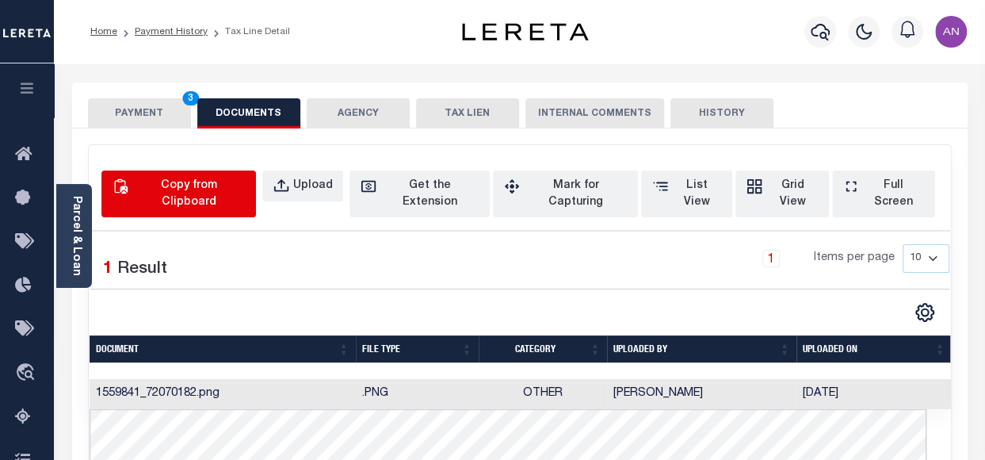
click at [193, 191] on div "Copy from Clipboard" at bounding box center [188, 193] width 113 height 33
select select "POP"
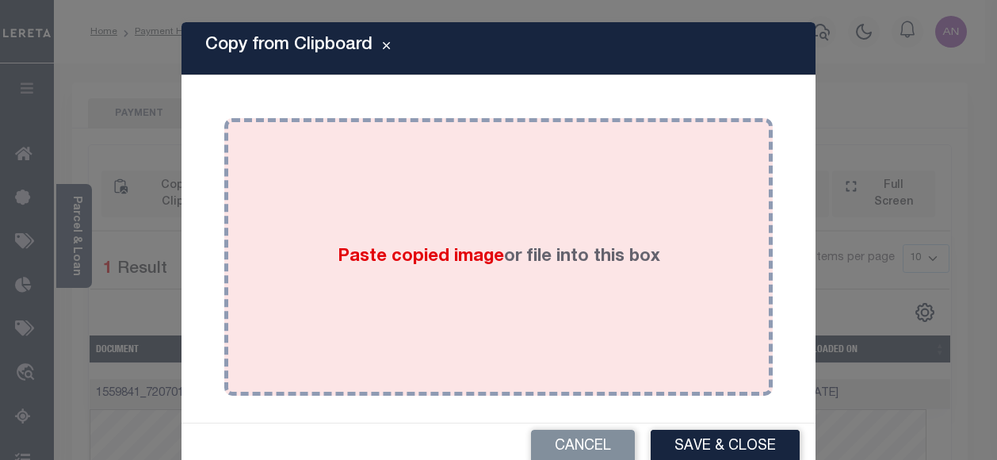
click at [418, 228] on div "Paste copied image or file into this box" at bounding box center [498, 257] width 525 height 254
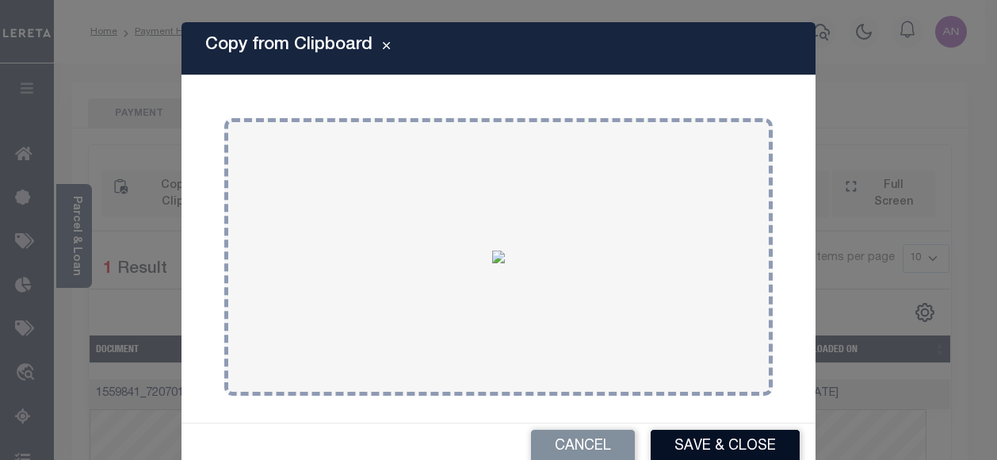
click at [678, 454] on button "Save & Close" at bounding box center [725, 446] width 149 height 34
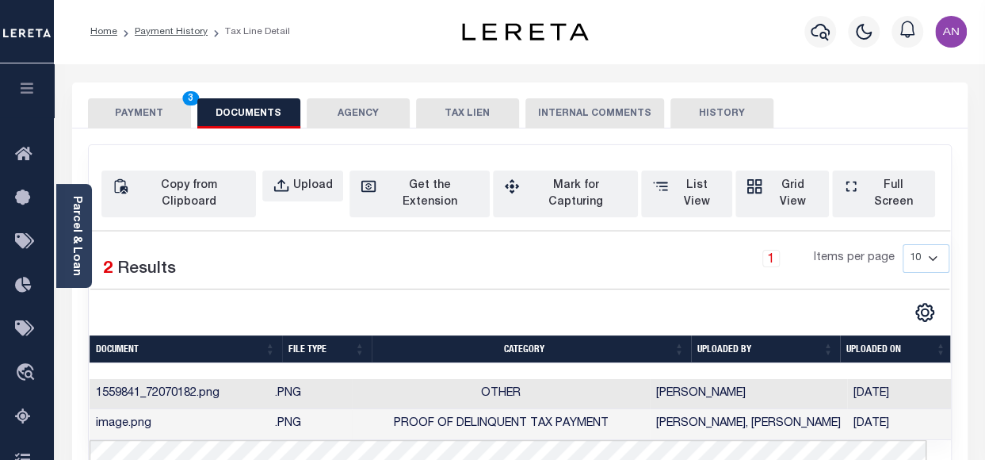
click at [122, 115] on button "PAYMENT 3" at bounding box center [139, 113] width 103 height 30
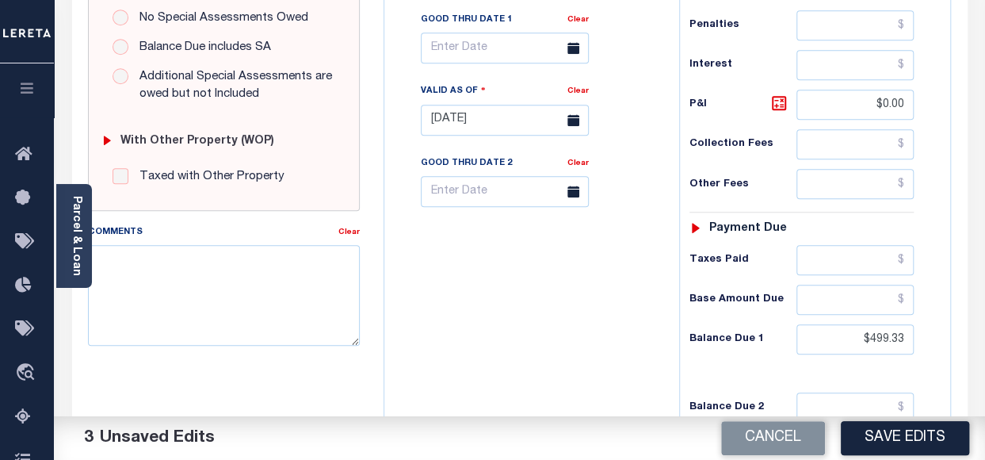
scroll to position [555, 0]
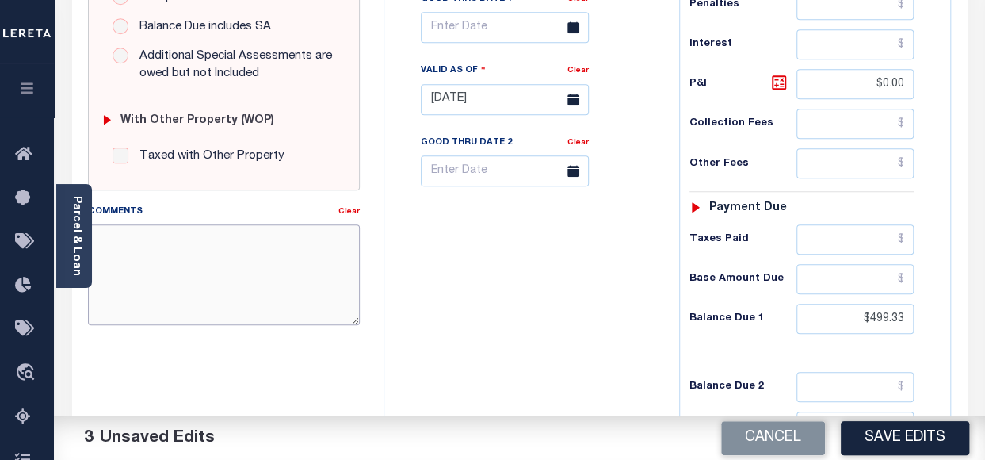
click at [218, 255] on textarea "Comments" at bounding box center [224, 274] width 272 height 100
paste textarea "08/27/2025 - as the p&i break down not available, total p&i is updated in 2023 …"
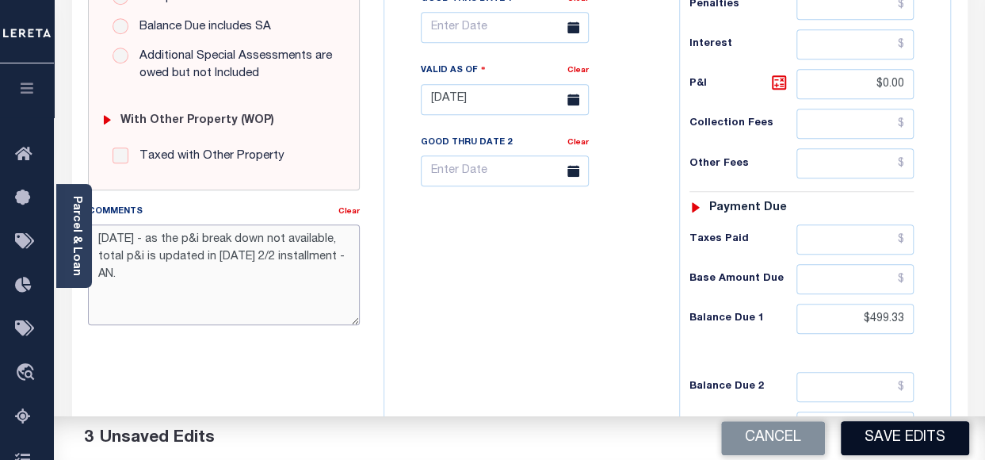
type textarea "08/27/2025 - as the p&i break down not available, total p&i is updated in 2023 …"
click at [883, 439] on button "Save Edits" at bounding box center [905, 438] width 128 height 34
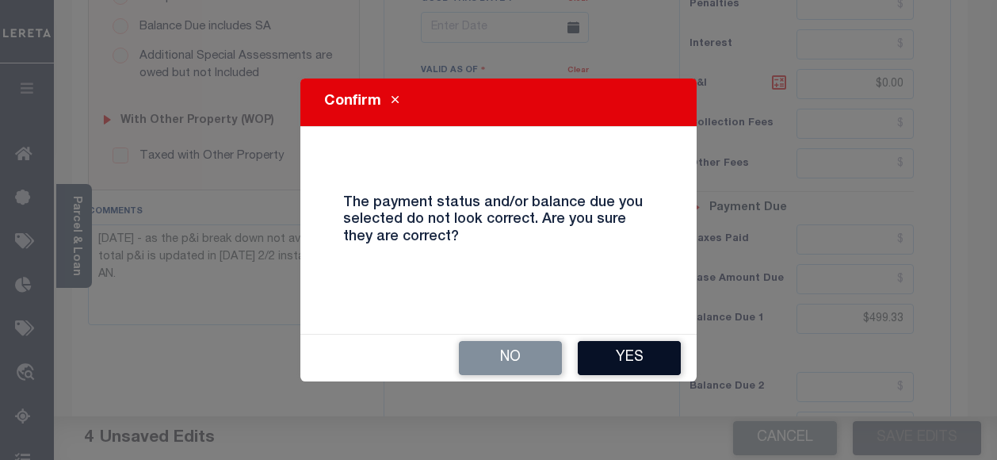
click at [636, 364] on button "Yes" at bounding box center [629, 358] width 103 height 34
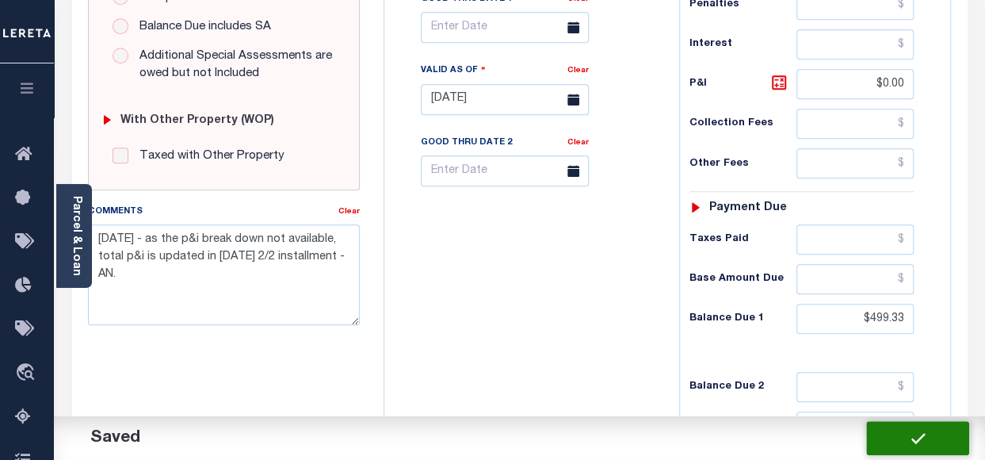
checkbox input "false"
type input "$499.33"
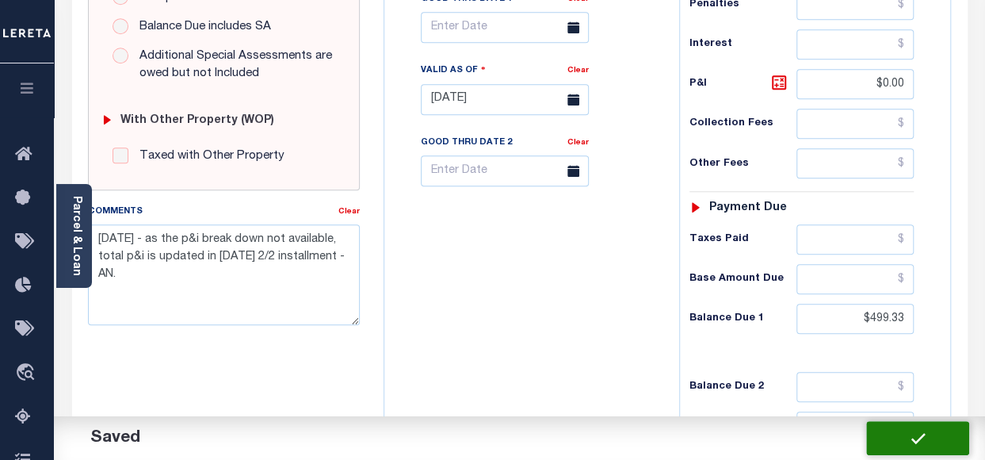
type input "$0"
type input "$499.33"
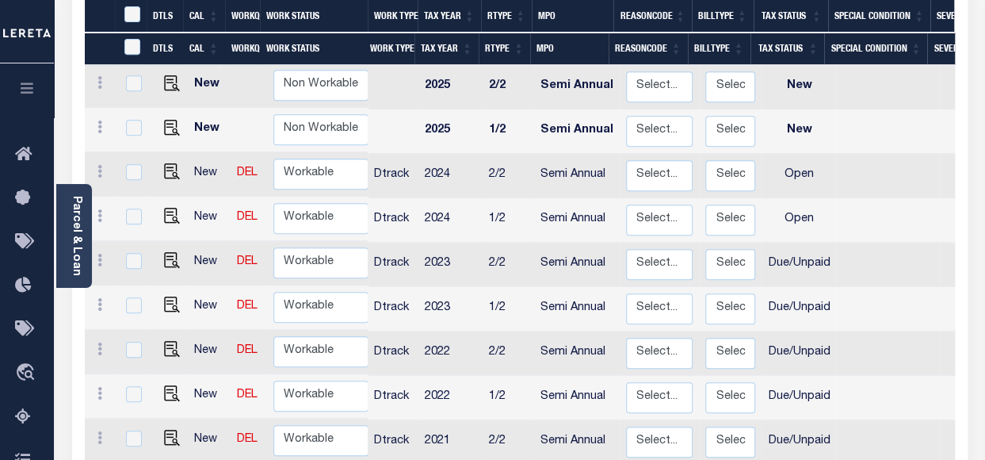
scroll to position [396, 0]
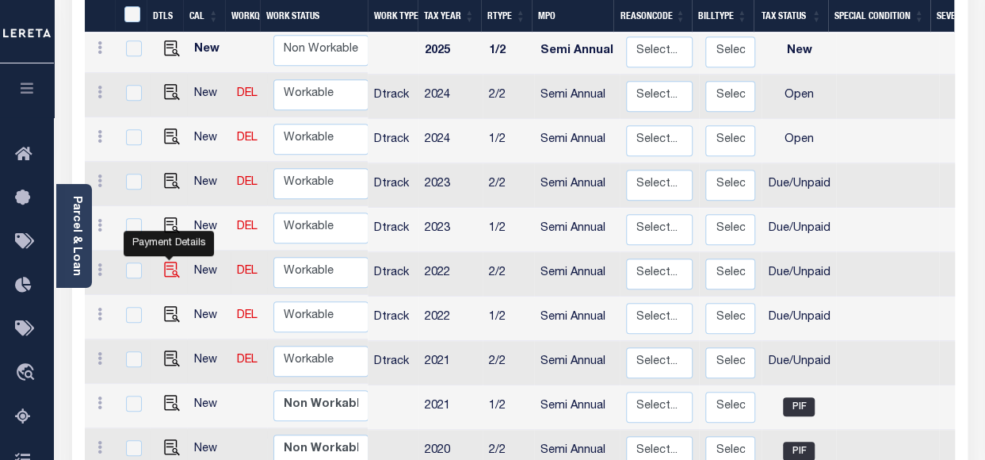
click at [164, 261] on img "" at bounding box center [172, 269] width 16 height 16
checkbox input "true"
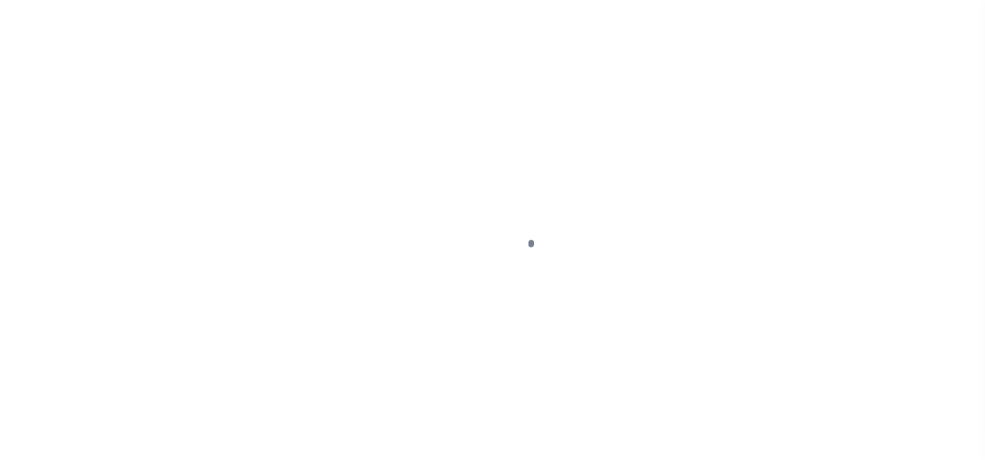
select select "DUE"
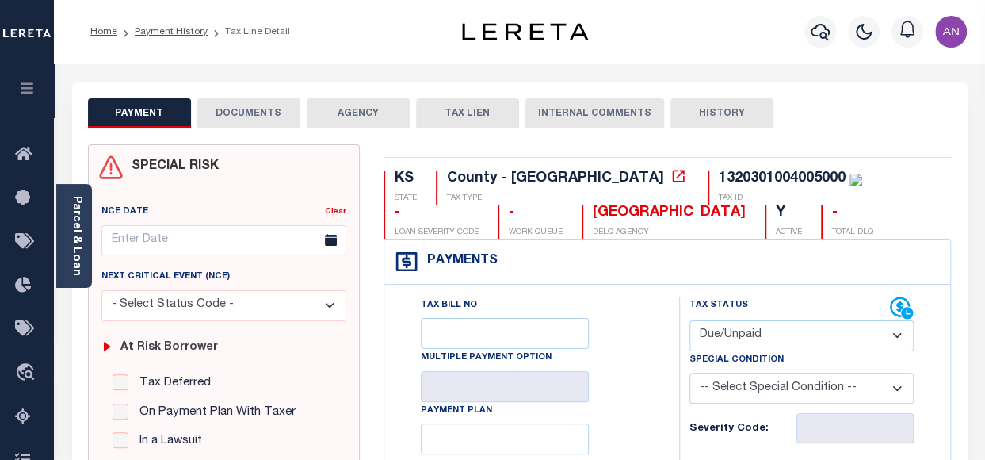
click at [254, 105] on button "DOCUMENTS" at bounding box center [248, 113] width 103 height 30
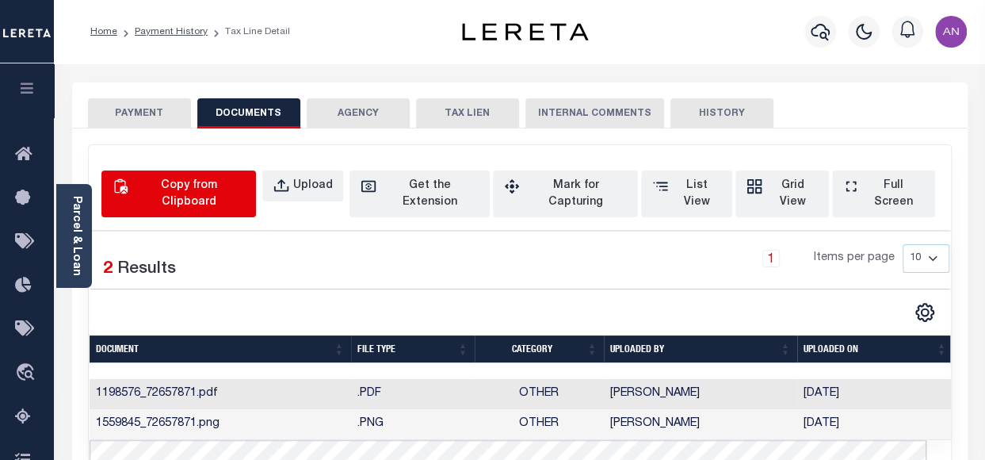
click at [195, 191] on div "Copy from Clipboard" at bounding box center [188, 193] width 113 height 33
select select "POP"
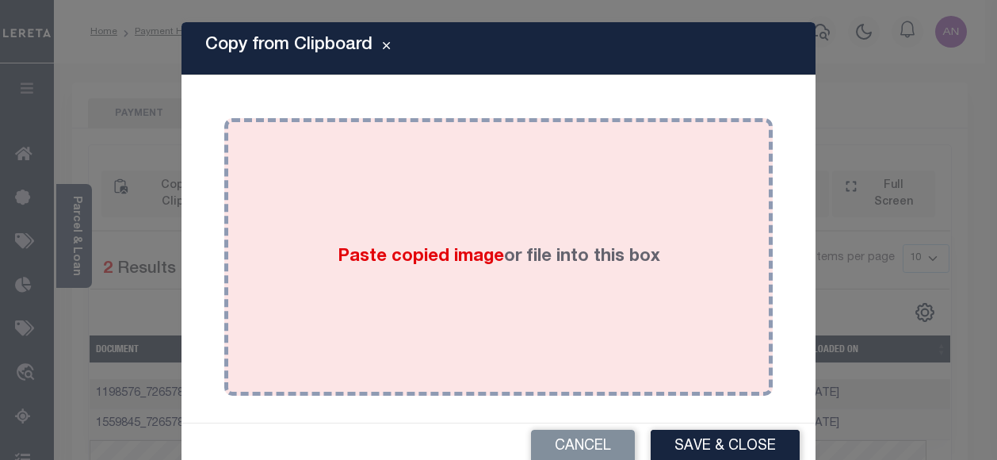
click at [491, 239] on div "Paste copied image or file into this box" at bounding box center [498, 257] width 525 height 254
click at [541, 215] on div "Paste copied image or file into this box" at bounding box center [498, 257] width 525 height 254
click at [461, 176] on div "Paste copied image or file into this box" at bounding box center [498, 257] width 525 height 254
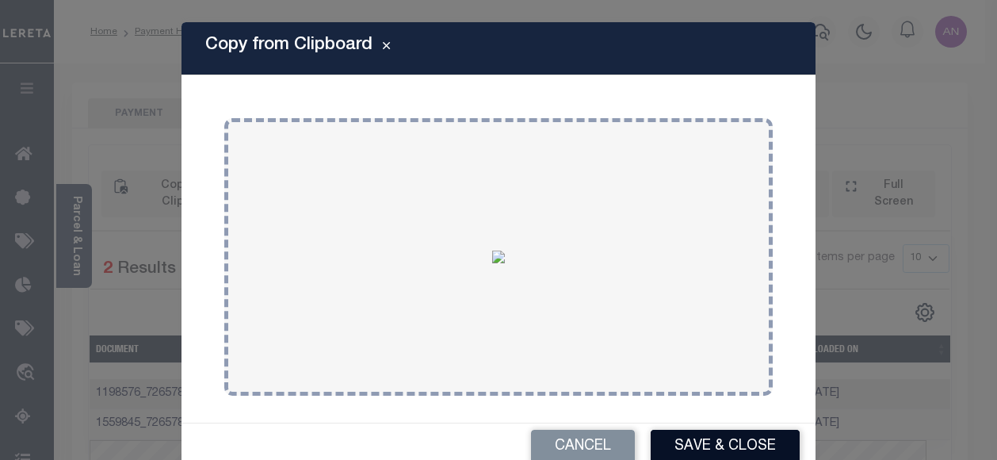
click at [675, 437] on button "Save & Close" at bounding box center [725, 446] width 149 height 34
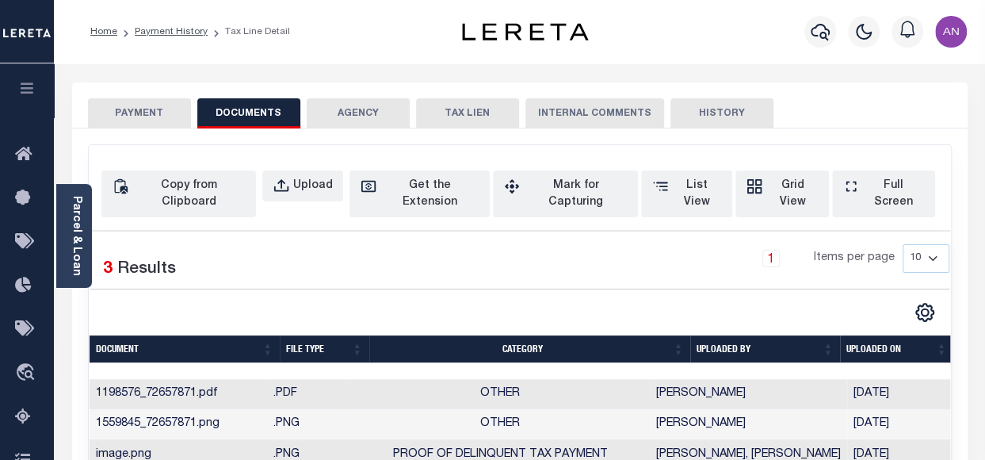
click at [164, 120] on button "PAYMENT" at bounding box center [139, 113] width 103 height 30
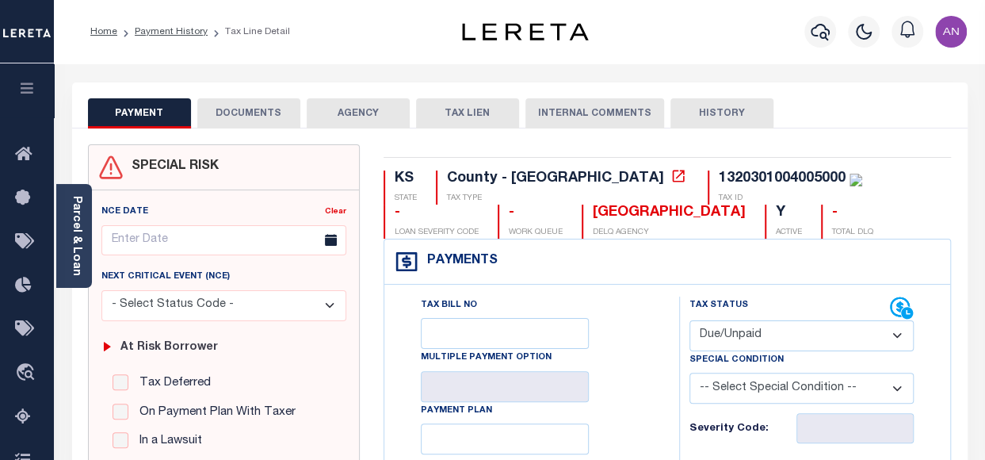
click at [741, 337] on select "- Select Status Code - Open Due/Unpaid Paid Incomplete No Tax Due Internal Refu…" at bounding box center [801, 335] width 224 height 31
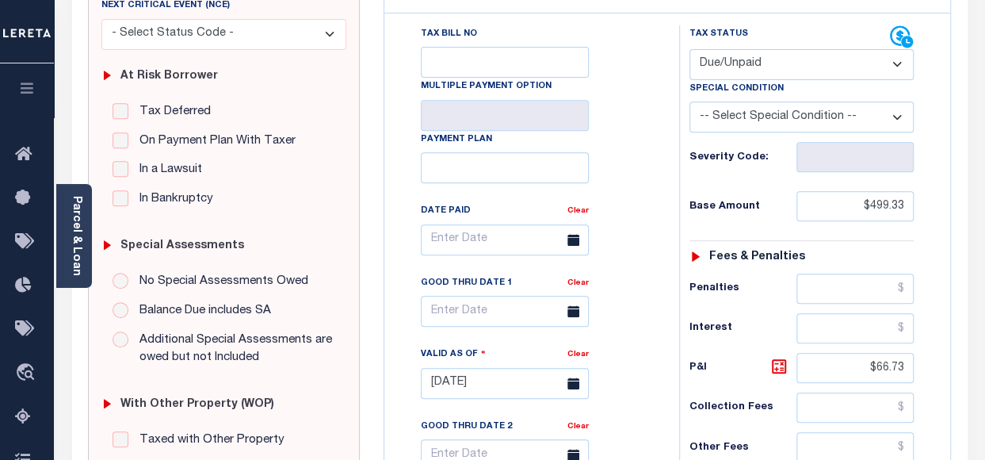
scroll to position [317, 0]
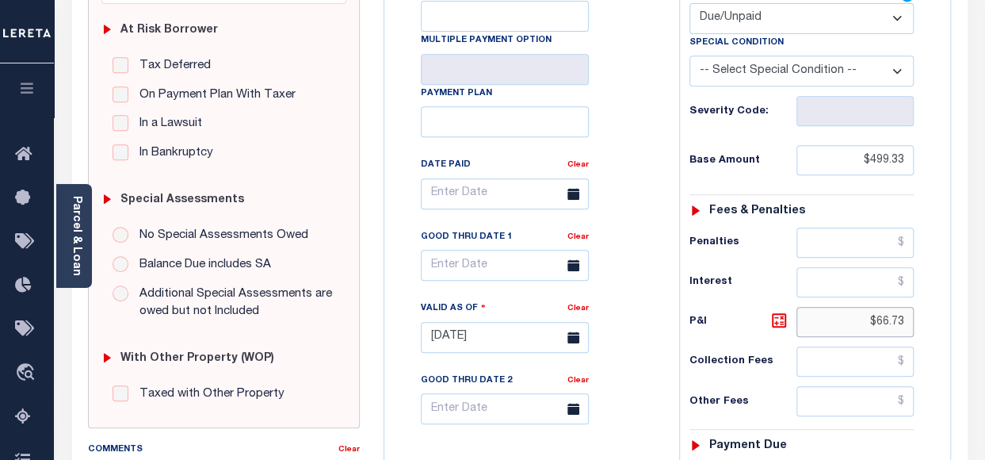
drag, startPoint x: 877, startPoint y: 321, endPoint x: 941, endPoint y: 325, distance: 64.3
click at [941, 325] on div "Tax Status Status" at bounding box center [806, 329] width 279 height 700
type input "$0"
click at [740, 311] on h6 "P&I" at bounding box center [742, 322] width 107 height 22
type input "[DATE]"
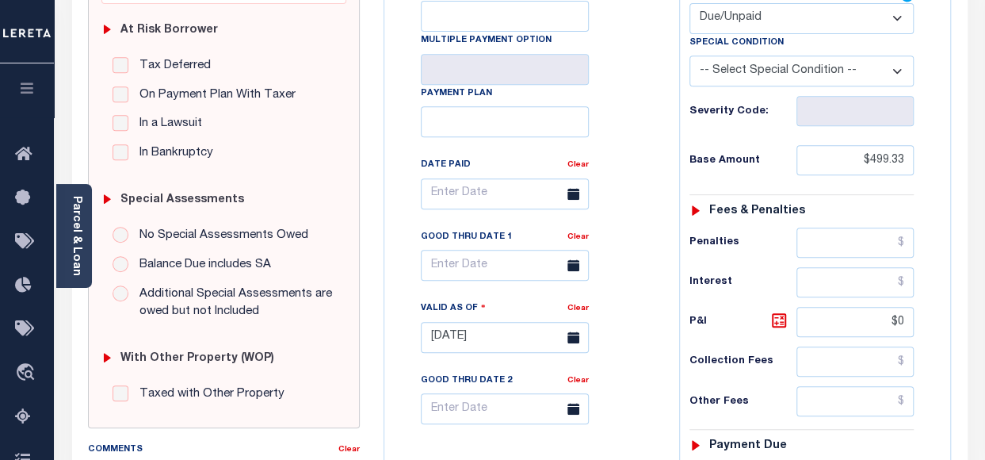
type input "$0.00"
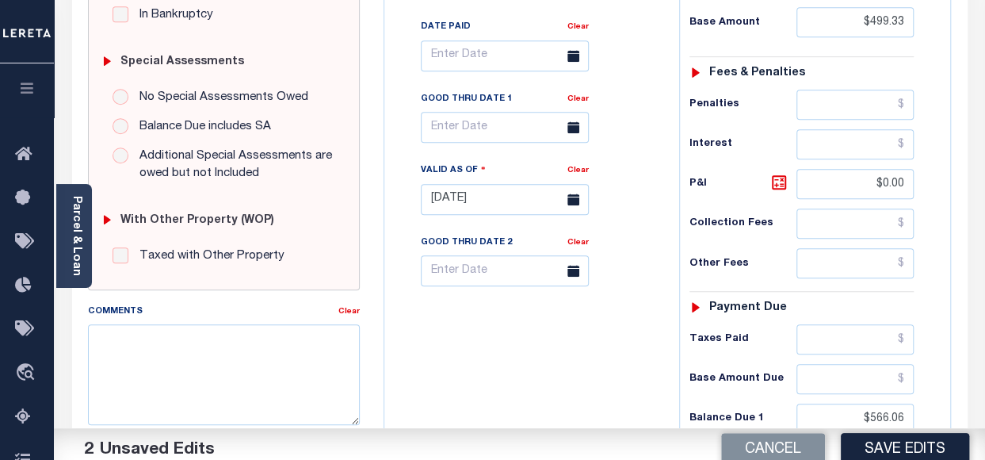
scroll to position [475, 0]
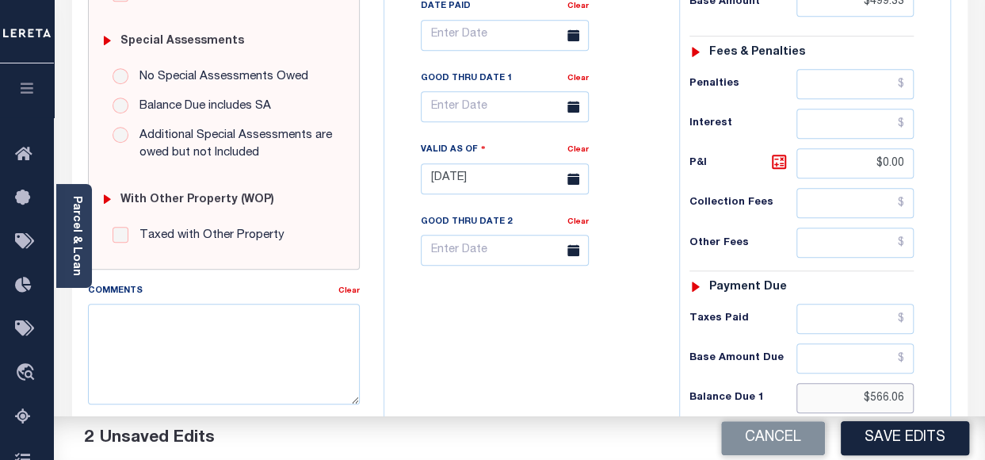
drag, startPoint x: 870, startPoint y: 389, endPoint x: 929, endPoint y: 392, distance: 58.7
click at [929, 392] on div "Tax Status Status - Select Status Code -" at bounding box center [806, 171] width 255 height 700
paste input "499.33"
type input "$499.33"
click at [567, 339] on div "Tax Bill No Multiple Payment Option Payment Plan Clear" at bounding box center [527, 171] width 279 height 700
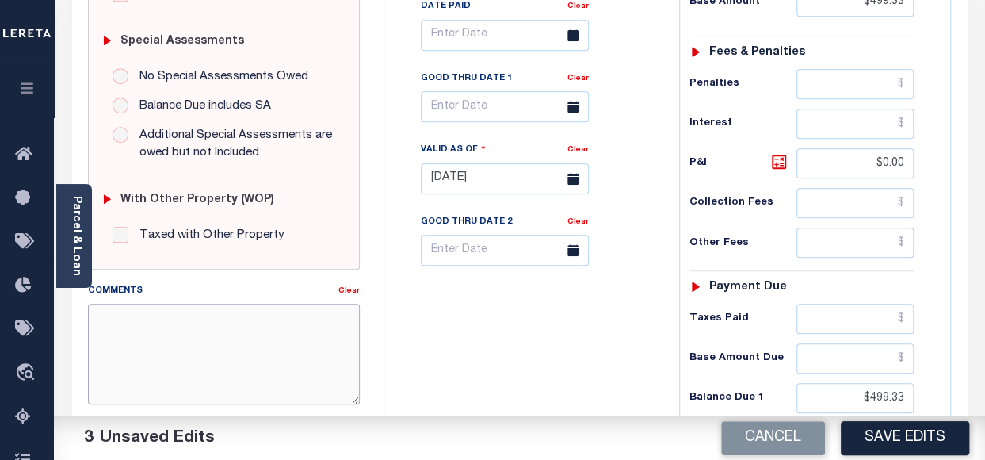
click at [223, 330] on textarea "Comments" at bounding box center [224, 353] width 272 height 100
paste textarea "08/27/2025 - as the p&i break down not available, total p&i is updated in 2023 …"
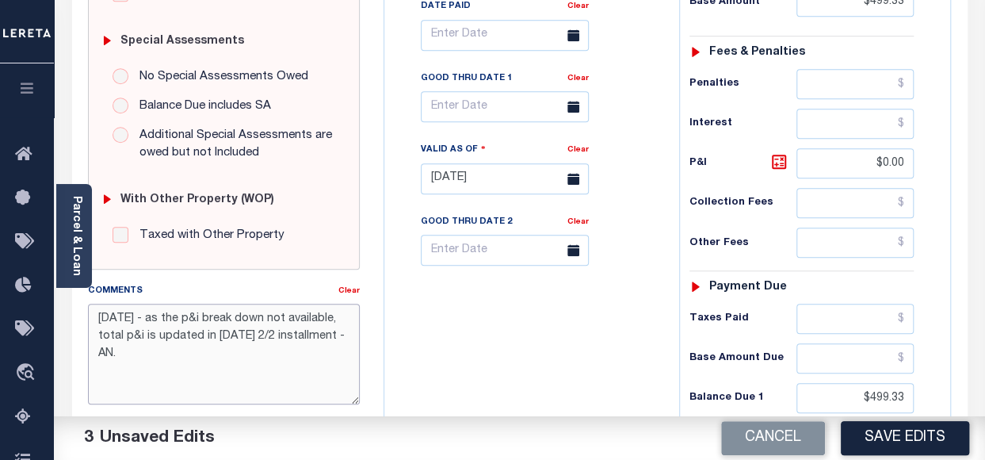
type textarea "08/27/2025 - as the p&i break down not available, total p&i is updated in 2023 …"
click at [493, 107] on input "text" at bounding box center [505, 106] width 168 height 31
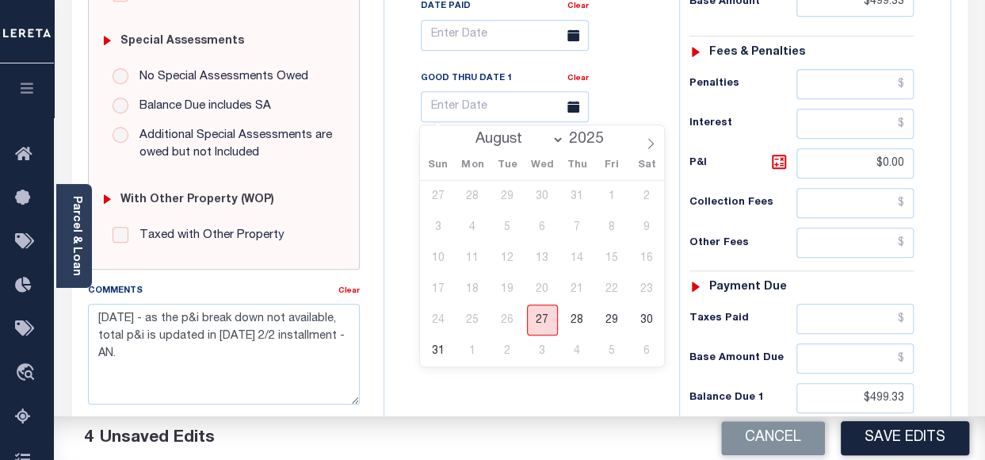
click at [549, 312] on span "27" at bounding box center [542, 319] width 31 height 31
type input "[DATE]"
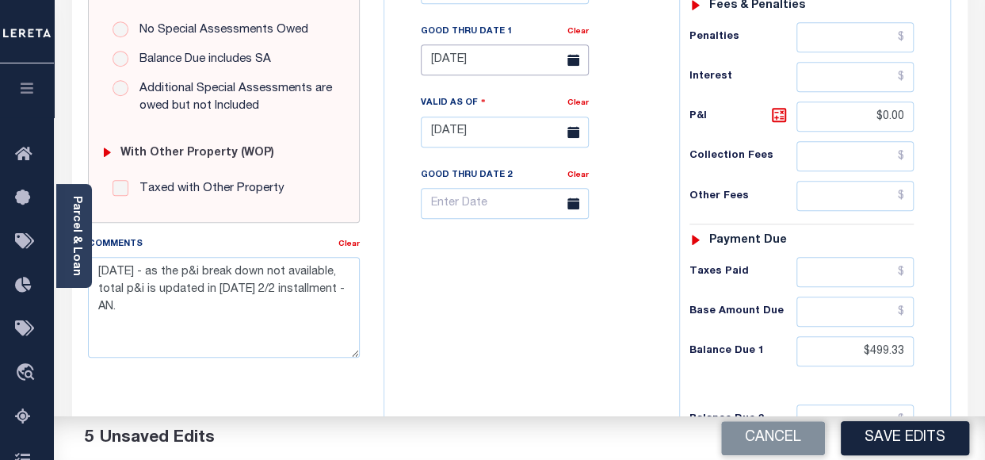
scroll to position [555, 0]
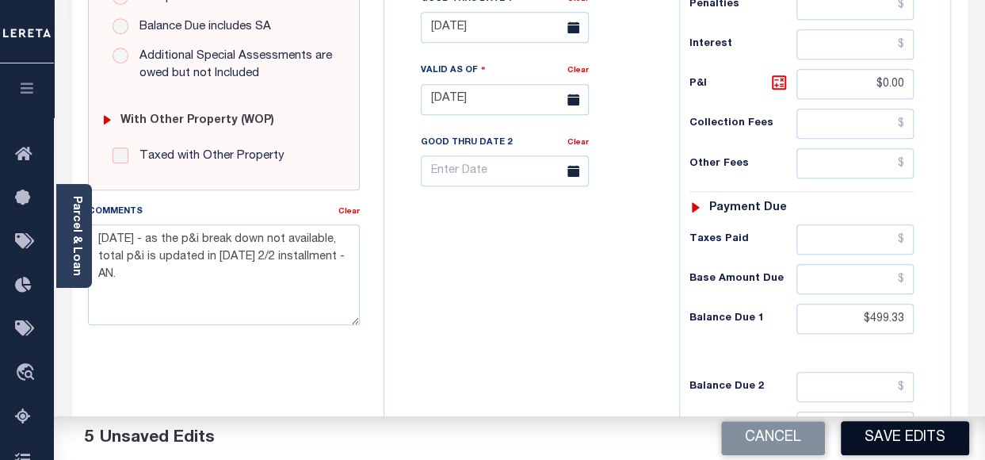
click at [926, 439] on button "Save Edits" at bounding box center [905, 438] width 128 height 34
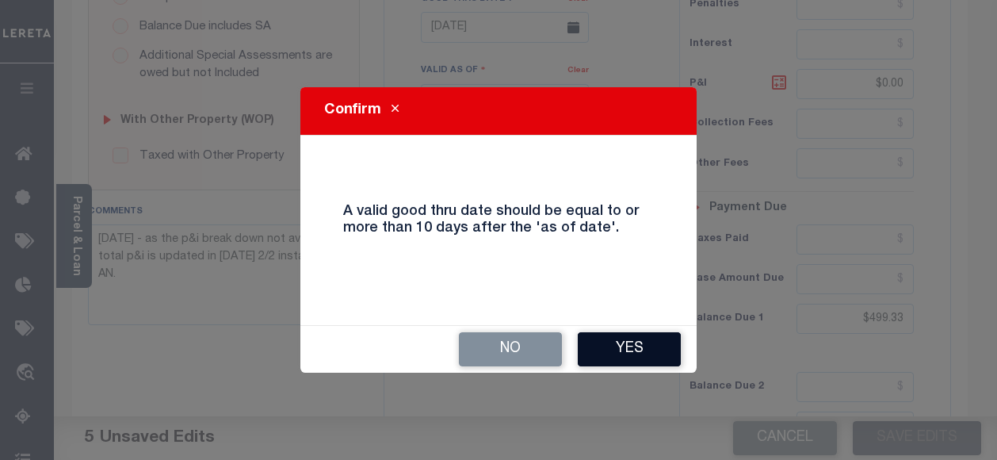
click at [635, 345] on button "Yes" at bounding box center [629, 349] width 103 height 34
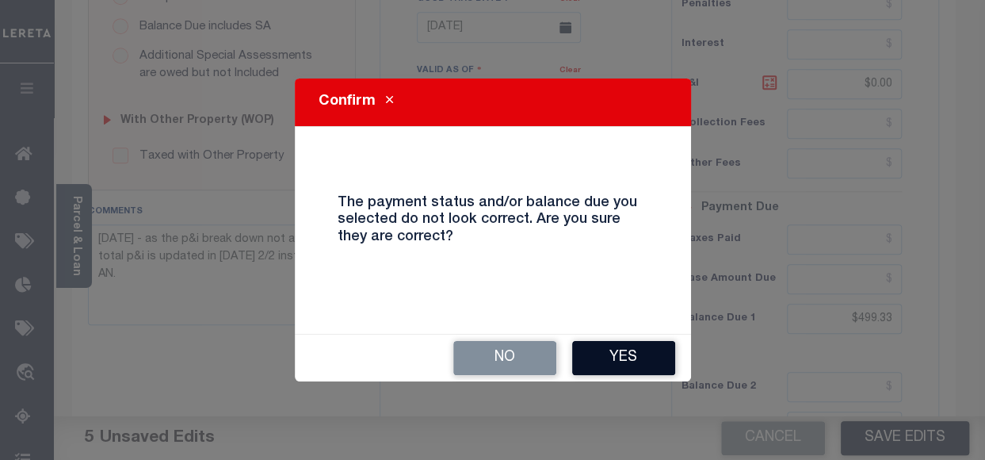
click at [636, 360] on button "Yes" at bounding box center [623, 358] width 103 height 34
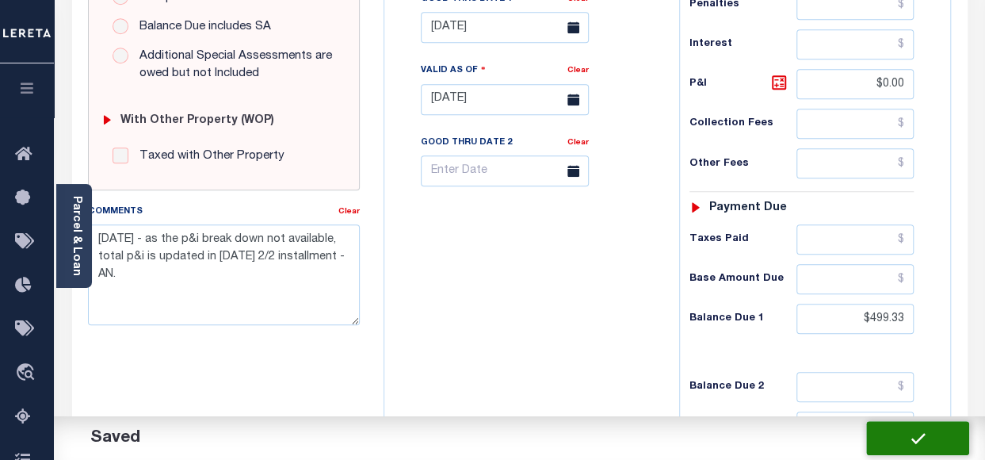
checkbox input "false"
type input "$499.33"
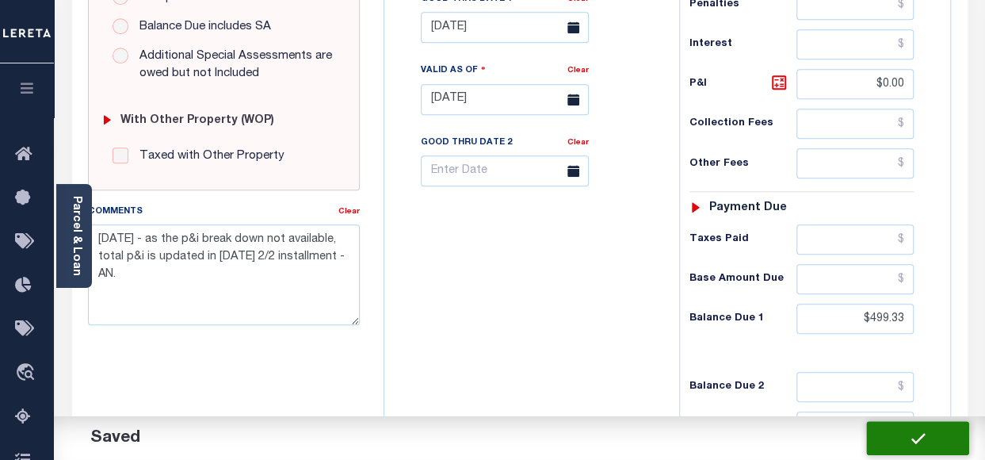
type input "$0"
type input "$499.33"
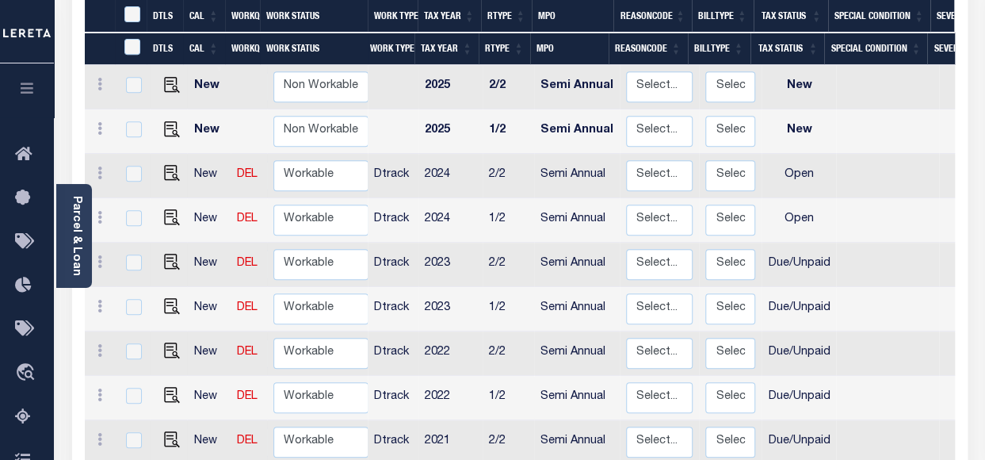
scroll to position [396, 0]
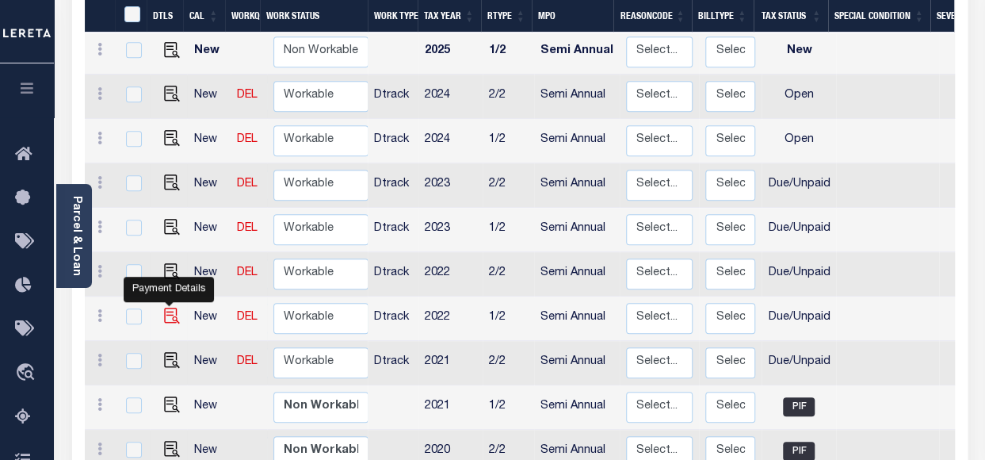
click at [170, 307] on img "" at bounding box center [172, 315] width 16 height 16
checkbox input "true"
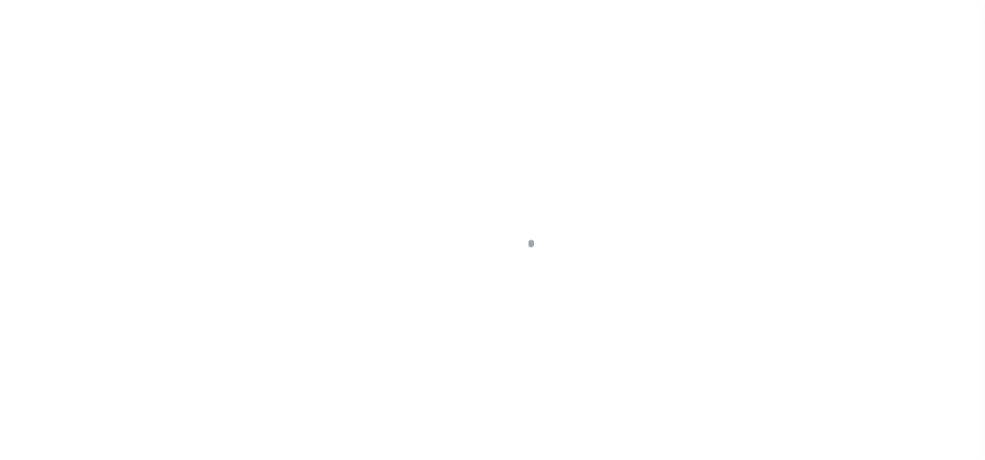
select select "DUE"
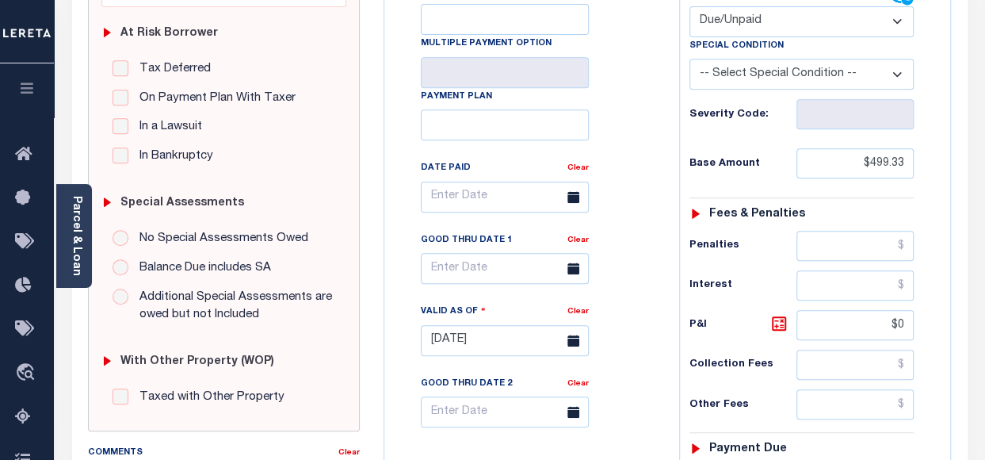
scroll to position [317, 0]
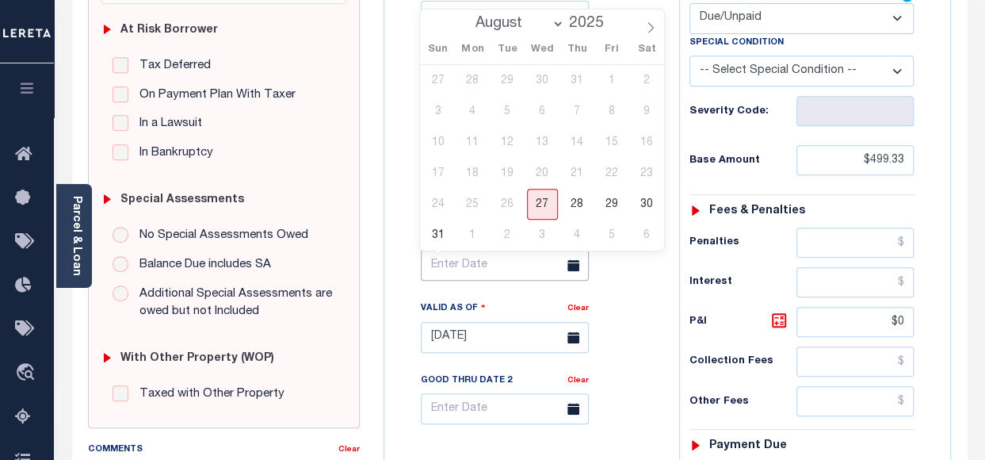
click at [485, 277] on input "text" at bounding box center [505, 265] width 168 height 31
click at [548, 207] on span "27" at bounding box center [542, 204] width 31 height 31
type input "[DATE]"
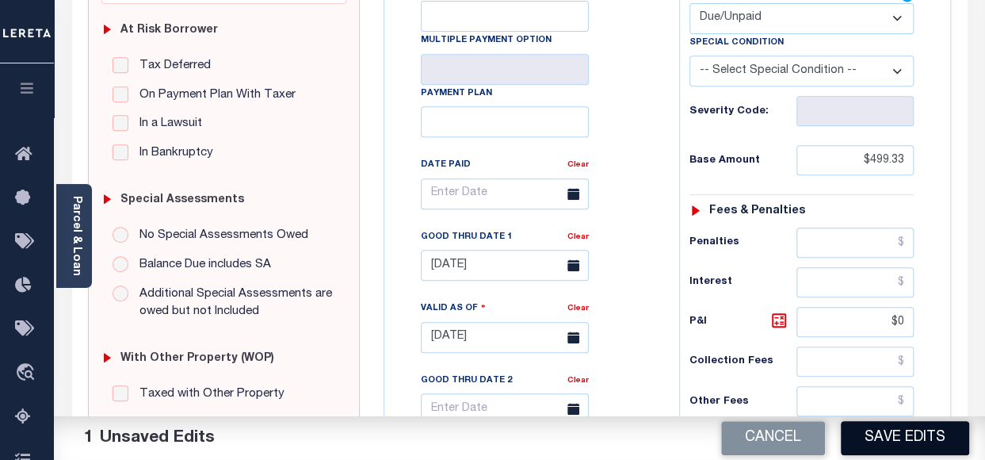
click at [876, 437] on button "Save Edits" at bounding box center [905, 438] width 128 height 34
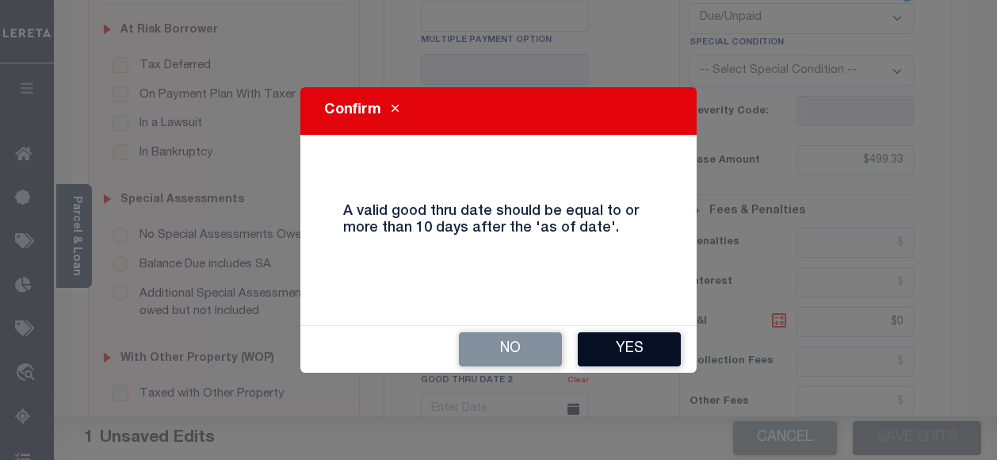
click at [602, 338] on button "Yes" at bounding box center [629, 349] width 103 height 34
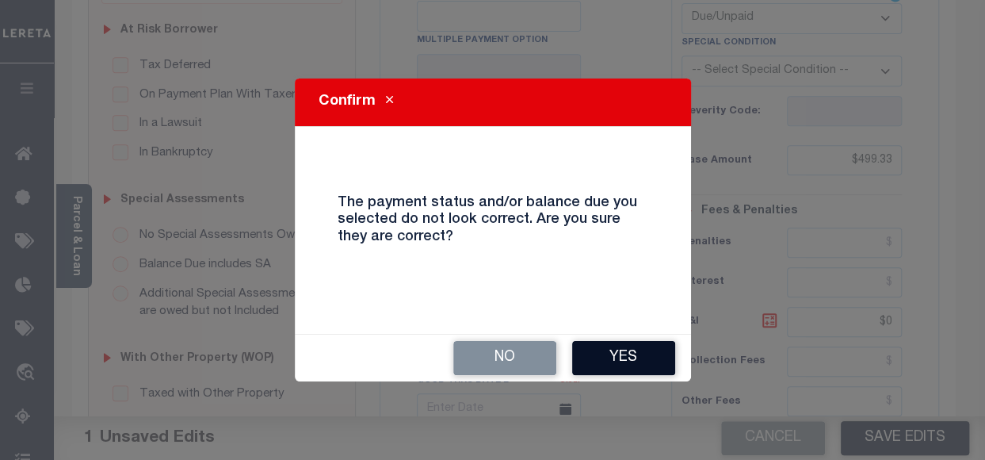
click at [628, 350] on button "Yes" at bounding box center [623, 358] width 103 height 34
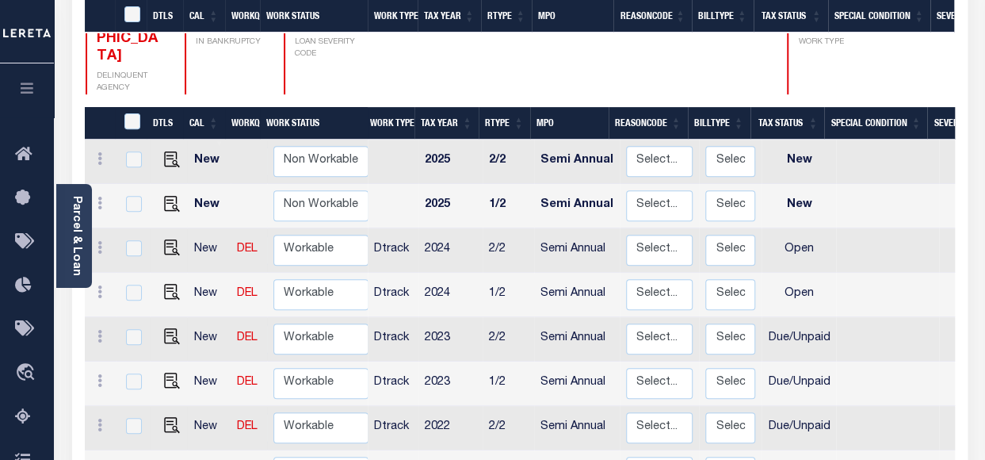
scroll to position [396, 0]
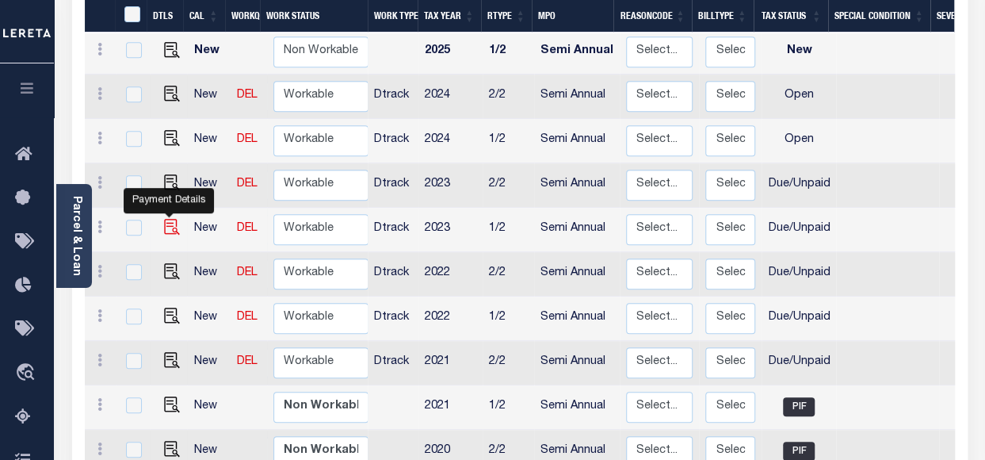
click at [169, 219] on img "" at bounding box center [172, 227] width 16 height 16
checkbox input "true"
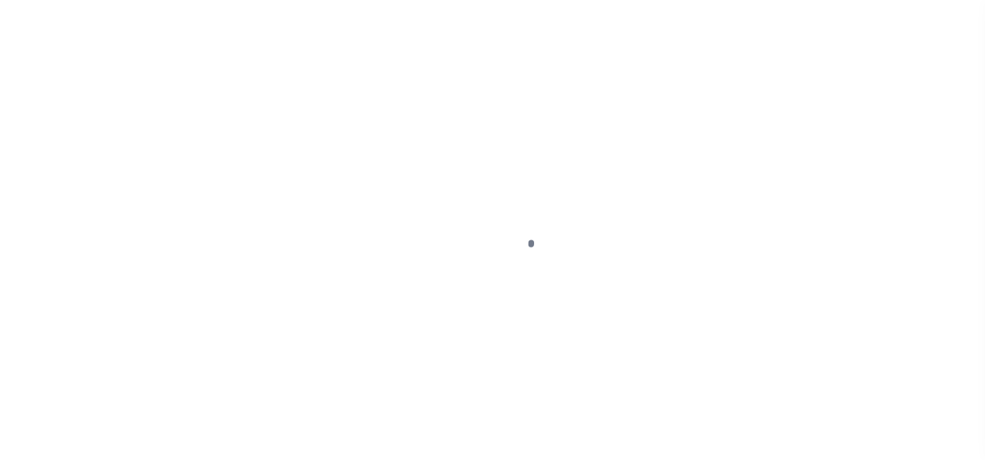
select select "DUE"
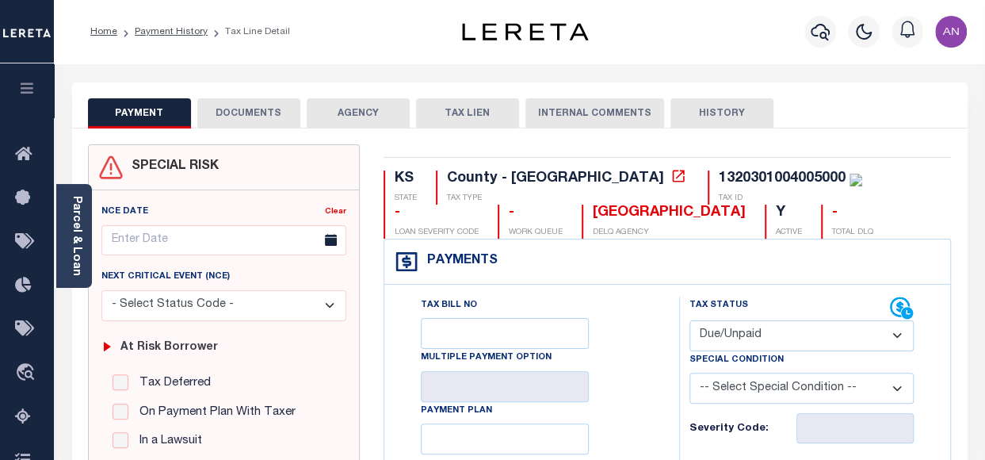
click at [269, 116] on button "DOCUMENTS" at bounding box center [248, 113] width 103 height 30
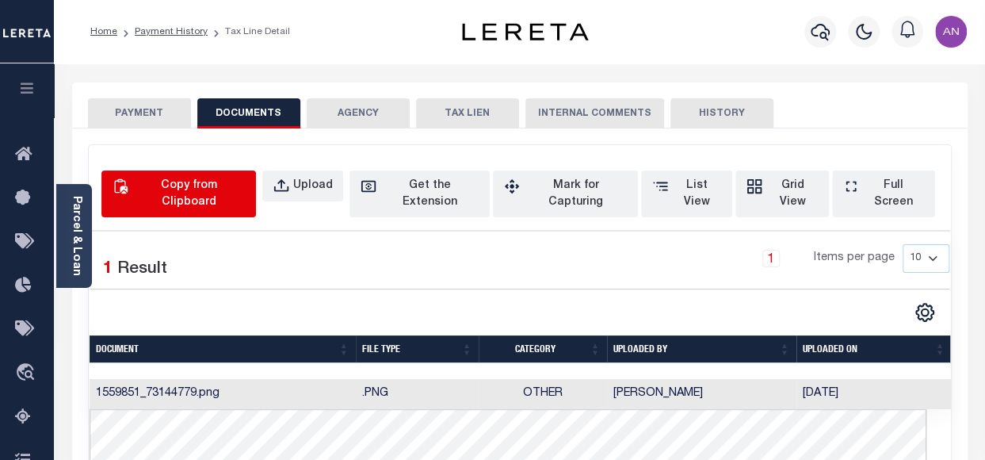
click at [236, 186] on div "Copy from Clipboard" at bounding box center [188, 193] width 113 height 33
select select "POP"
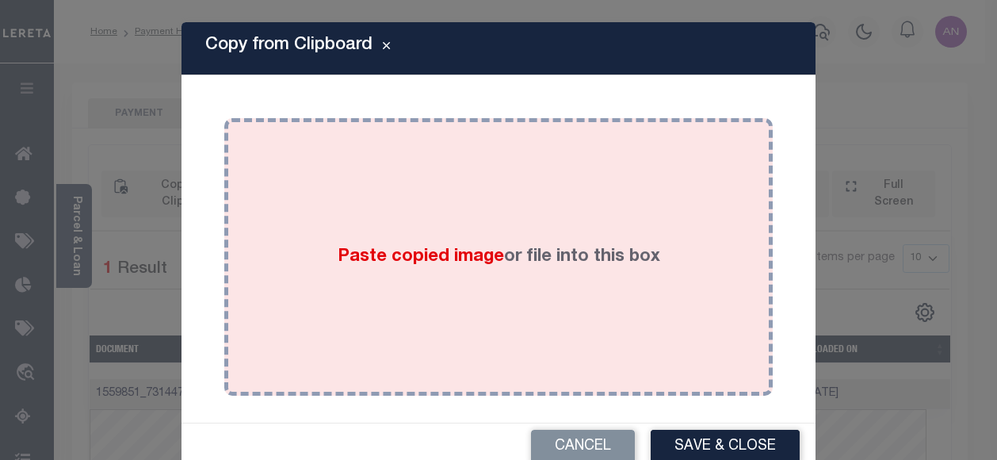
click at [436, 198] on div "Paste copied image or file into this box" at bounding box center [498, 257] width 525 height 254
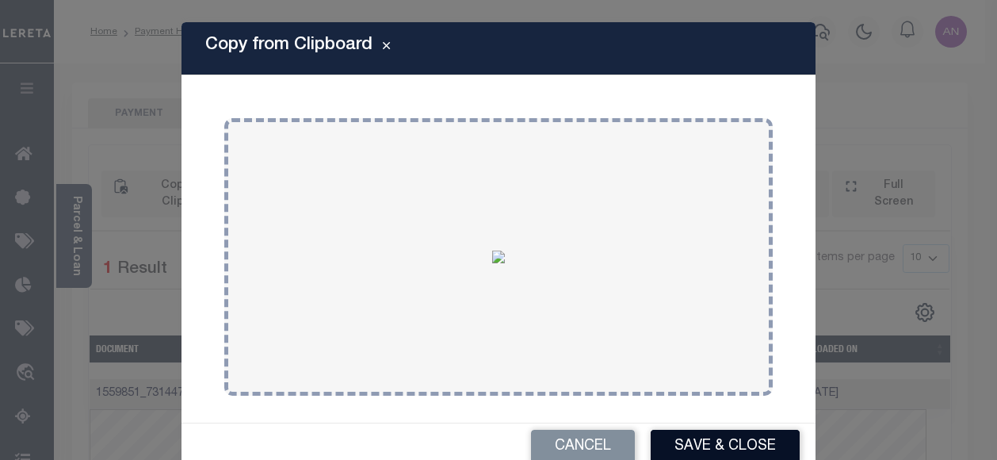
click at [680, 457] on button "Save & Close" at bounding box center [725, 446] width 149 height 34
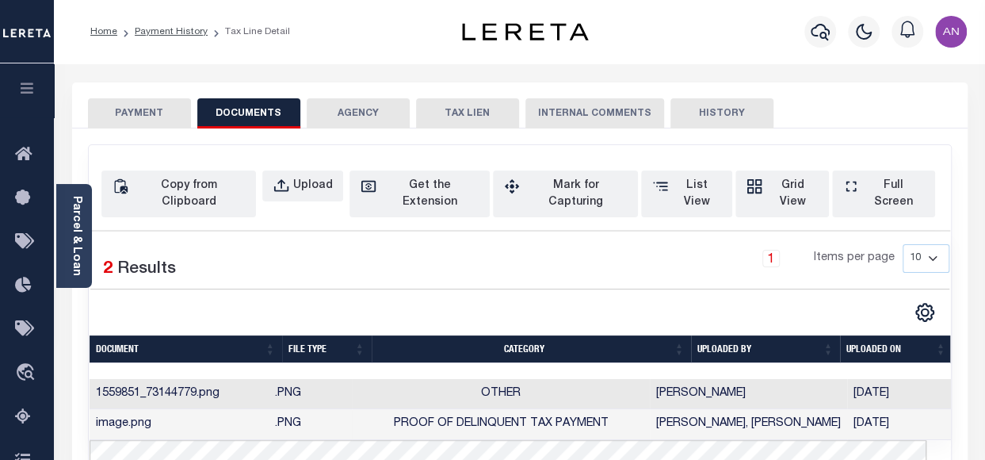
click at [149, 101] on button "PAYMENT" at bounding box center [139, 113] width 103 height 30
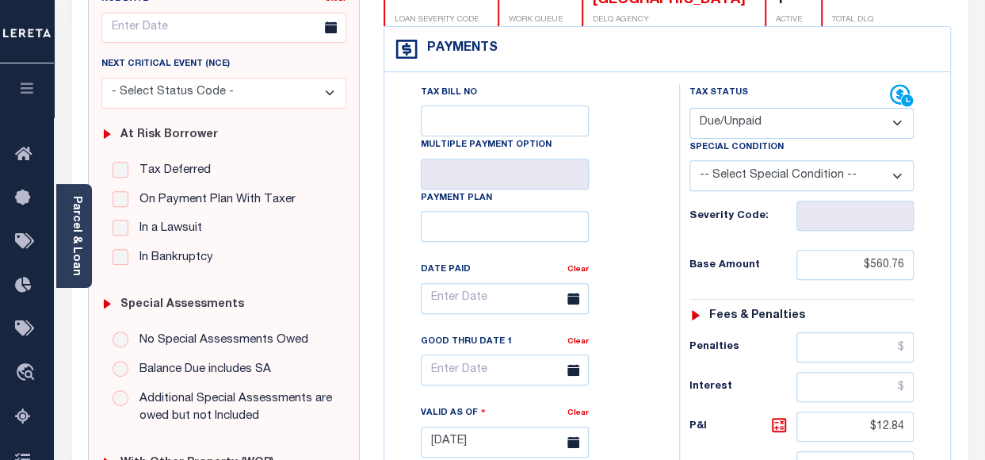
scroll to position [238, 0]
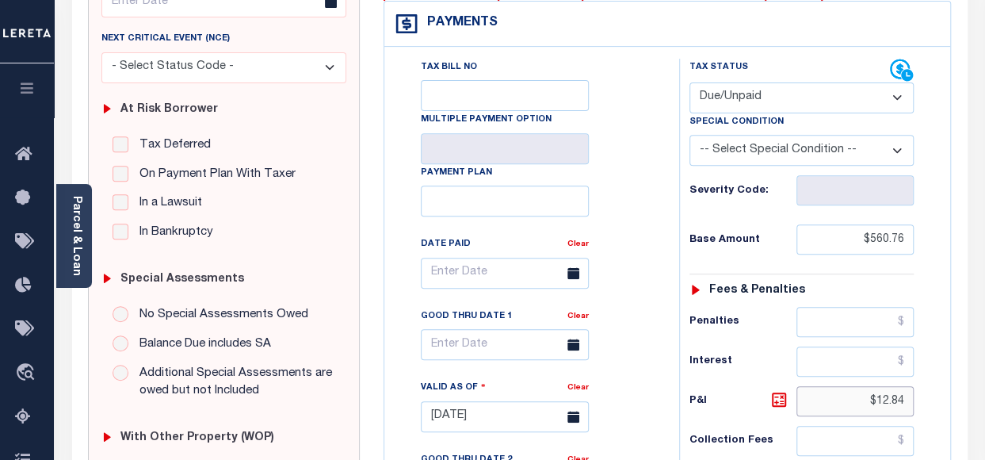
drag, startPoint x: 879, startPoint y: 398, endPoint x: 928, endPoint y: 398, distance: 49.1
click at [928, 398] on div "Tax Status Status - Select Status Code -" at bounding box center [806, 409] width 255 height 700
type input "$"
type input "[DATE]"
type input "$.00"
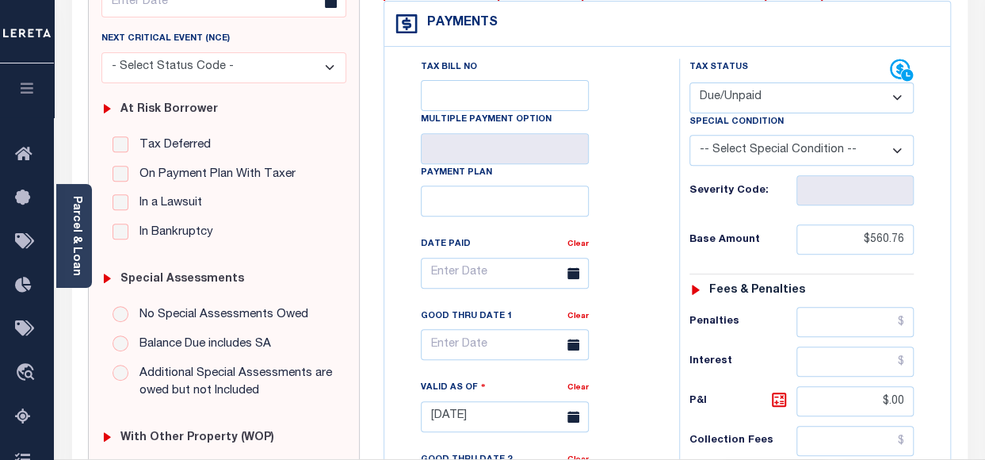
click at [652, 383] on div "Tax Bill No Multiple Payment Option Payment Plan Clear" at bounding box center [527, 281] width 255 height 445
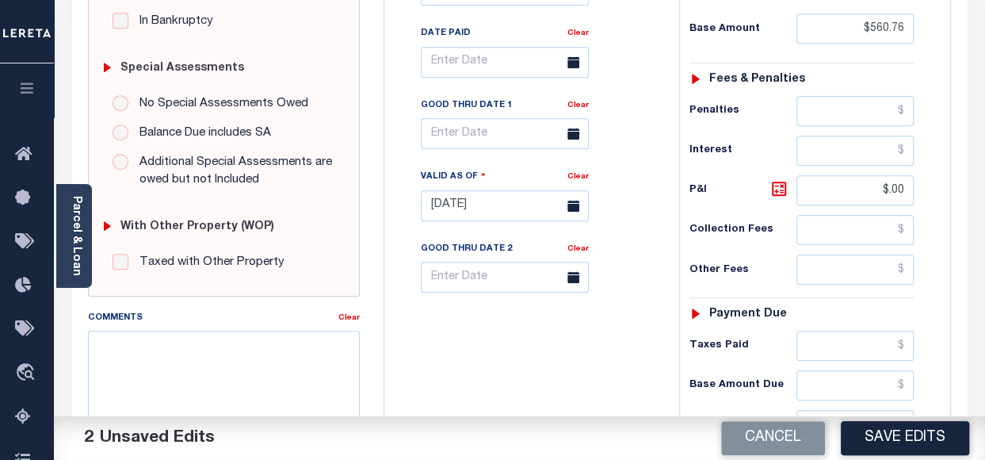
scroll to position [475, 0]
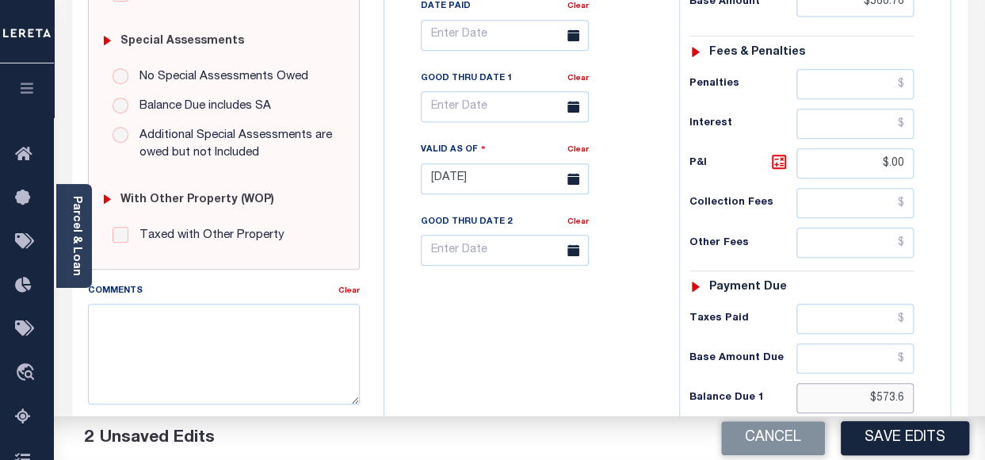
drag, startPoint x: 878, startPoint y: 392, endPoint x: 921, endPoint y: 391, distance: 42.8
click at [921, 391] on div "Tax Status Status - Select Status Code -" at bounding box center [806, 171] width 255 height 700
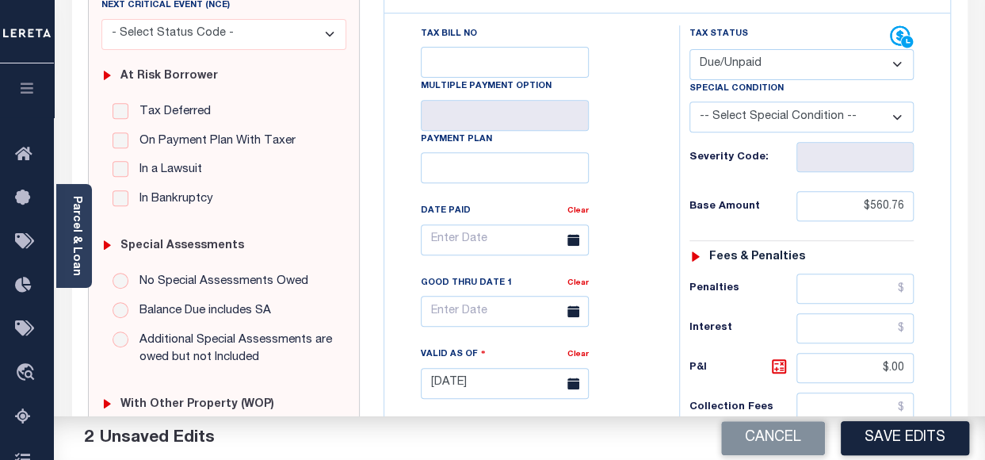
scroll to position [238, 0]
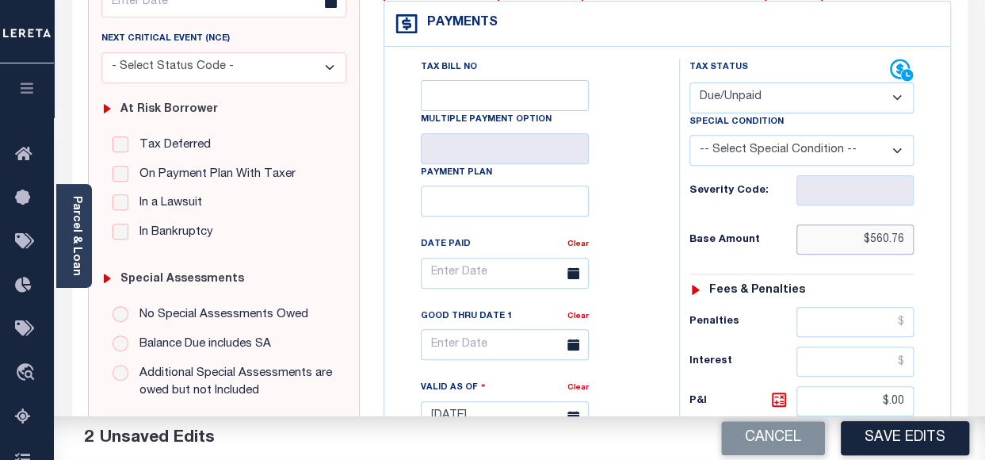
drag, startPoint x: 875, startPoint y: 239, endPoint x: 906, endPoint y: 239, distance: 30.9
click at [906, 239] on input "$560.76" at bounding box center [854, 239] width 117 height 30
click at [887, 244] on input "$560.76" at bounding box center [854, 239] width 117 height 30
drag, startPoint x: 872, startPoint y: 240, endPoint x: 933, endPoint y: 240, distance: 61.0
click at [933, 240] on div "Tax Status Status - Select Status Code -" at bounding box center [806, 409] width 255 height 700
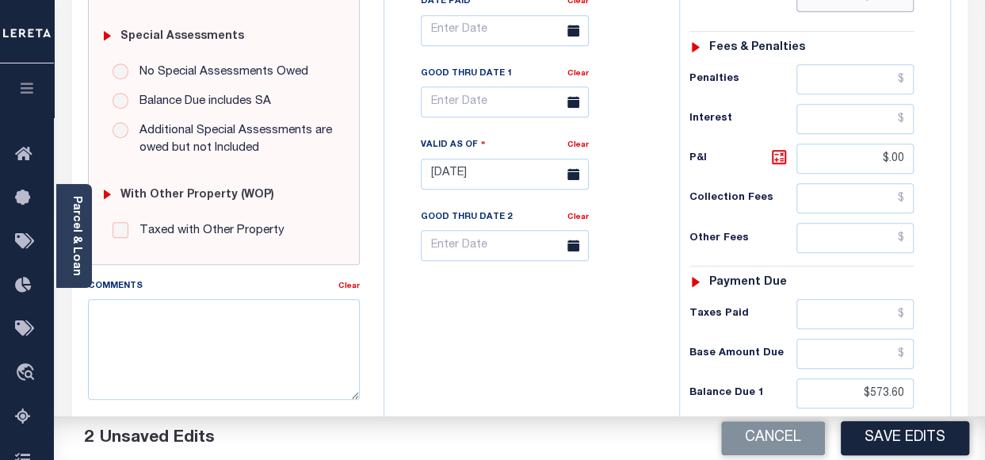
scroll to position [713, 0]
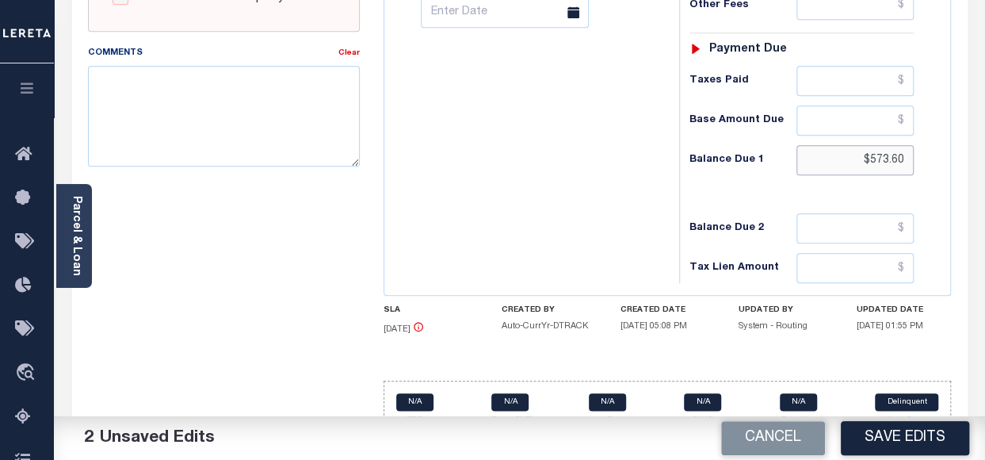
click at [882, 152] on input "$573.60" at bounding box center [854, 160] width 117 height 30
paste input "560.76"
drag, startPoint x: 868, startPoint y: 153, endPoint x: 903, endPoint y: 154, distance: 34.1
click at [903, 154] on input "$560.70" at bounding box center [854, 160] width 117 height 30
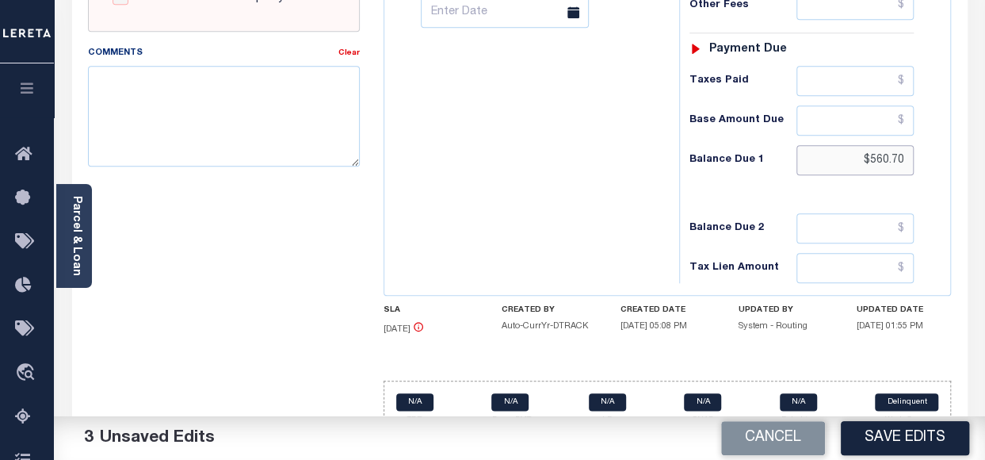
paste input "6"
type input "$560.76"
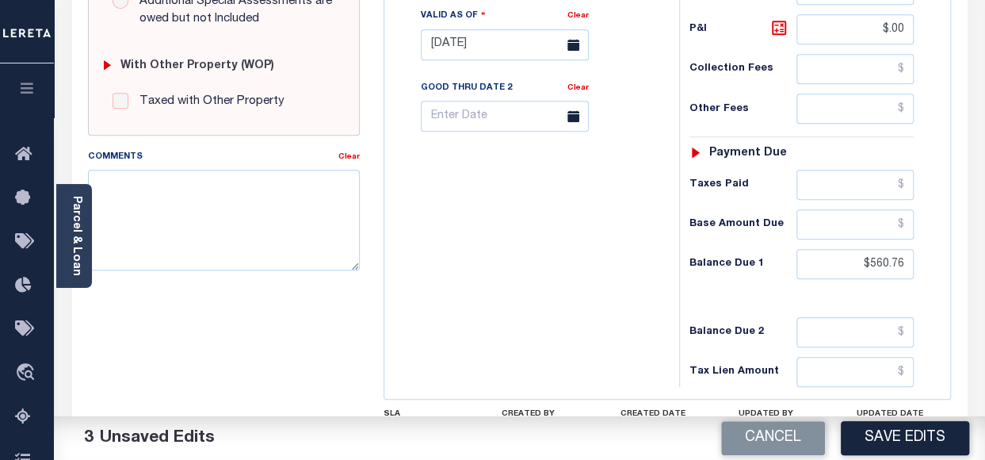
scroll to position [555, 0]
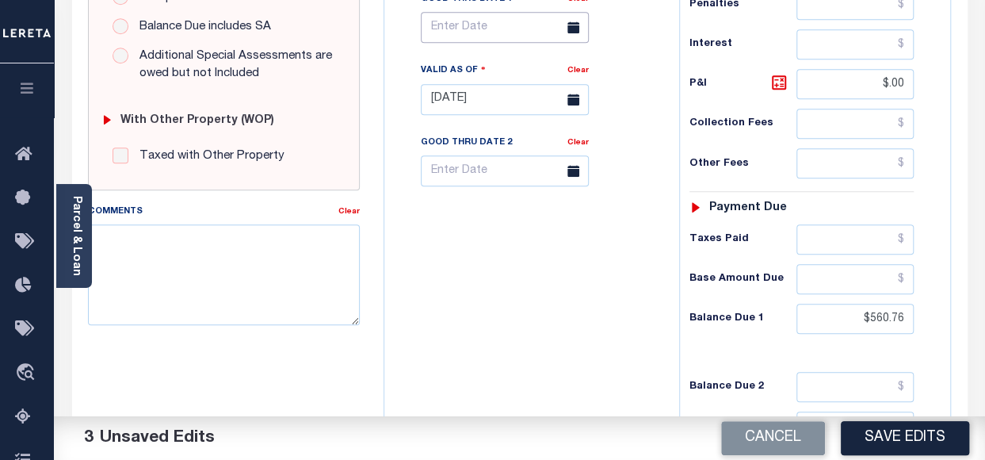
click at [464, 23] on input "text" at bounding box center [505, 27] width 168 height 31
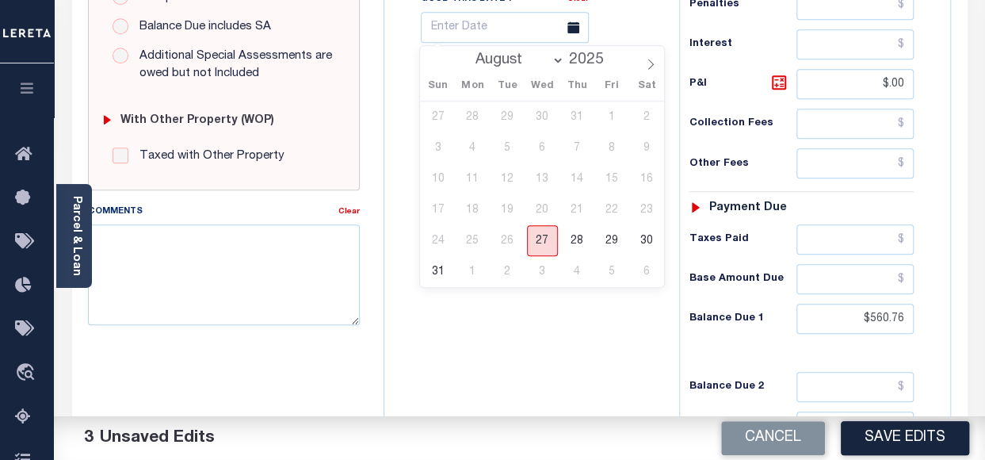
click at [551, 233] on span "27" at bounding box center [542, 240] width 31 height 31
type input "[DATE]"
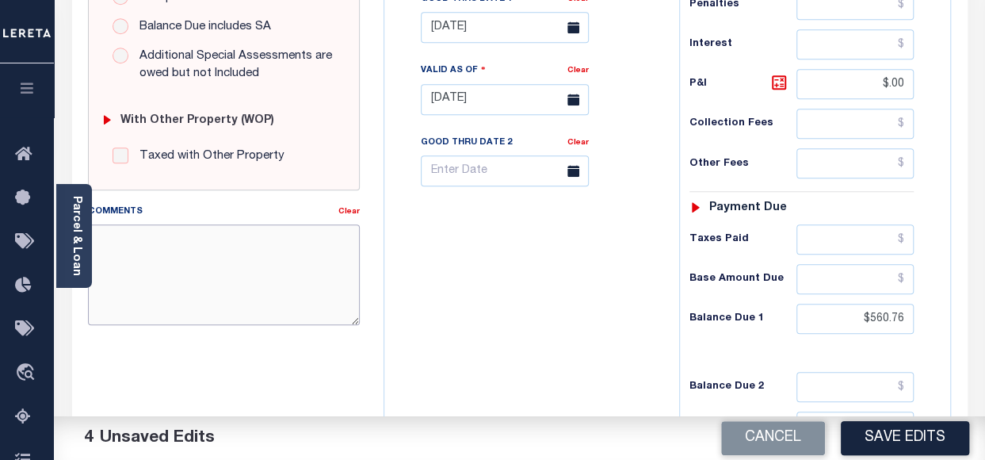
click at [284, 269] on textarea "Comments" at bounding box center [224, 274] width 272 height 100
click at [223, 238] on textarea "Comments" at bounding box center [224, 274] width 272 height 100
paste textarea "08/27/2025 - as the p&i break down not available, total p&i is updated in 2023 …"
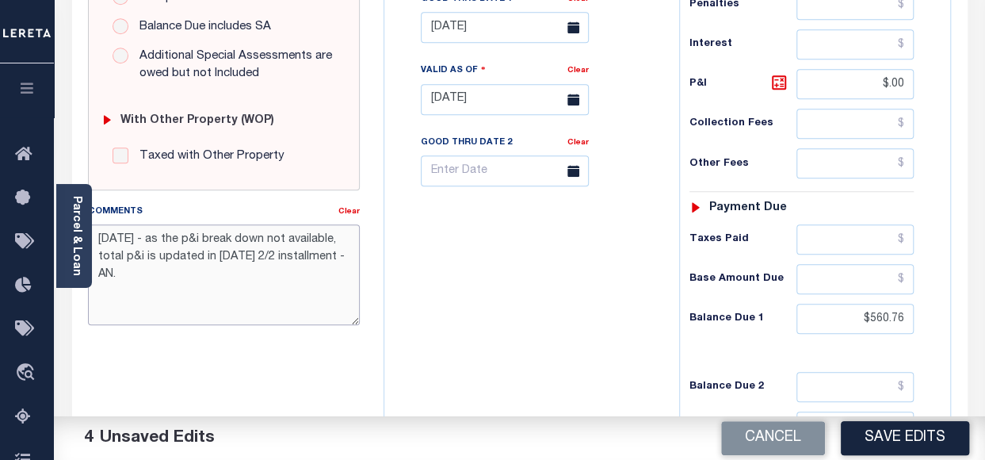
type textarea "08/27/2025 - as the p&i break down not available, total p&i is updated in 2023 …"
click at [474, 288] on div "Tax Bill No Multiple Payment Option Payment Plan Clear" at bounding box center [527, 92] width 279 height 700
click at [955, 432] on button "Save Edits" at bounding box center [905, 438] width 128 height 34
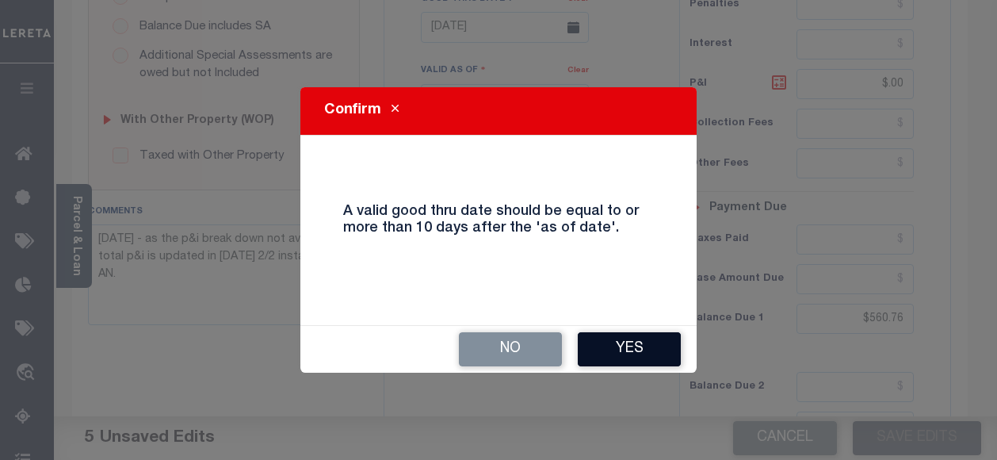
click at [643, 354] on button "Yes" at bounding box center [629, 349] width 103 height 34
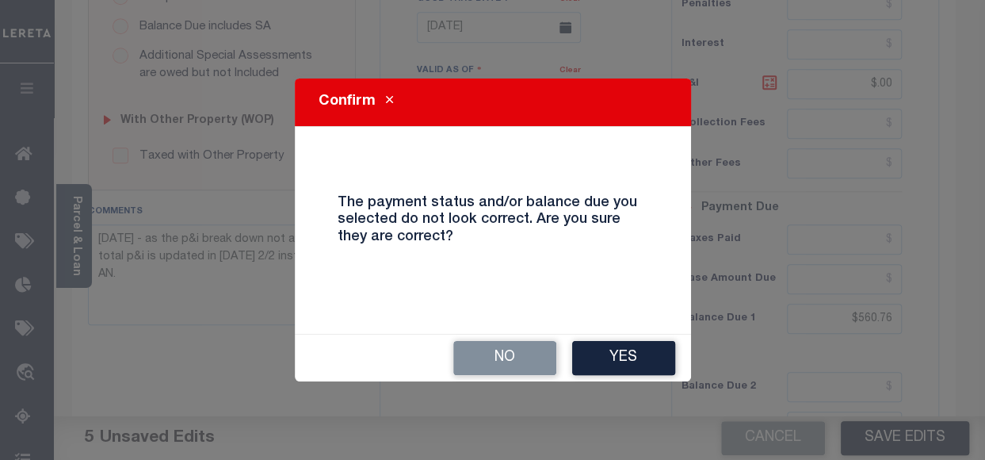
click at [643, 354] on button "Yes" at bounding box center [623, 358] width 103 height 34
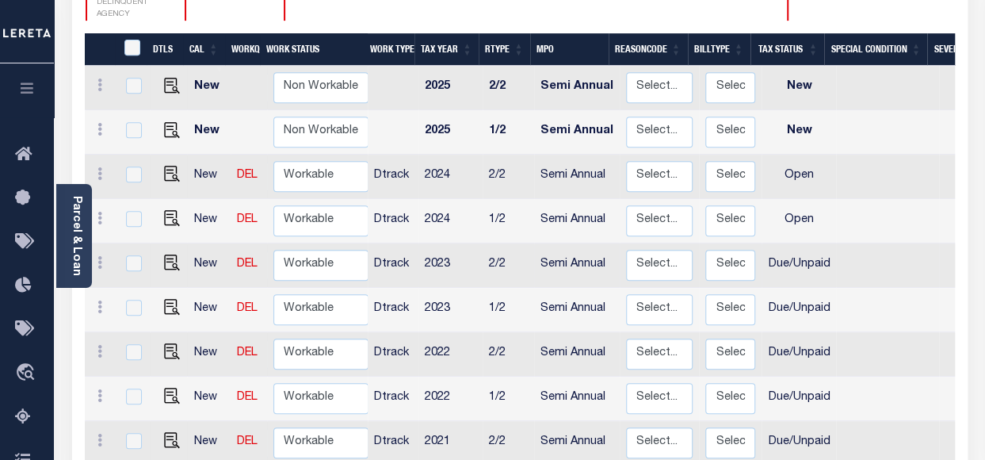
scroll to position [317, 0]
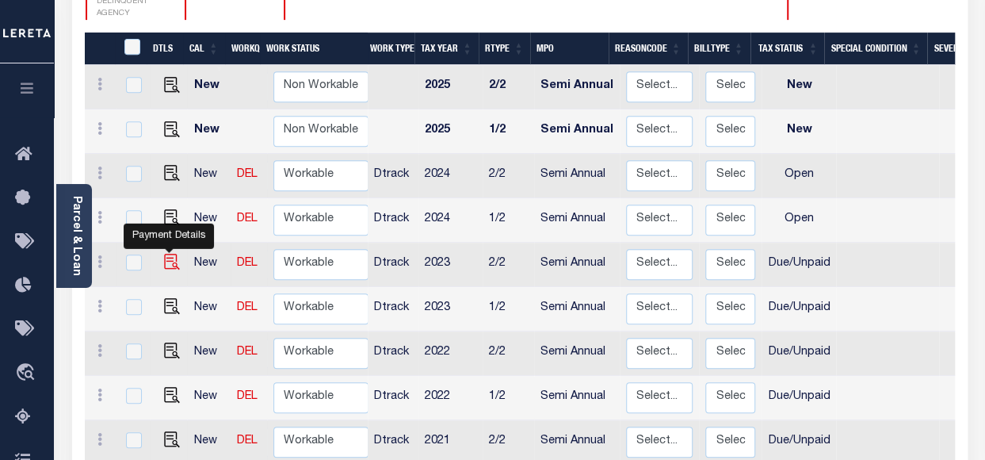
click at [164, 254] on img "" at bounding box center [172, 262] width 16 height 16
checkbox input "true"
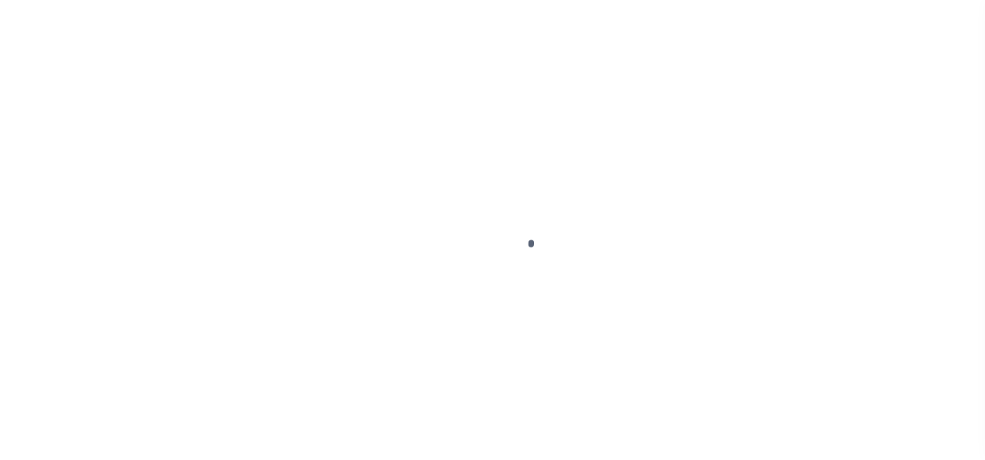
select select "DUE"
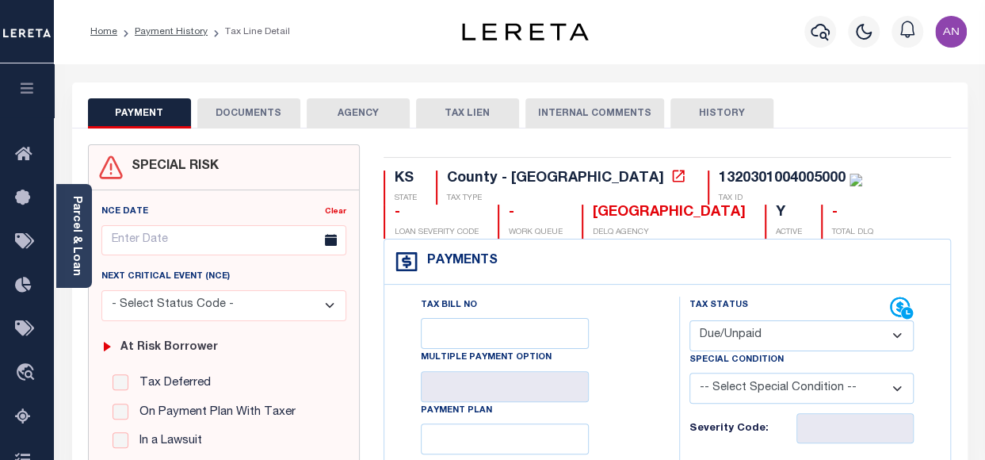
click at [263, 119] on button "DOCUMENTS" at bounding box center [248, 113] width 103 height 30
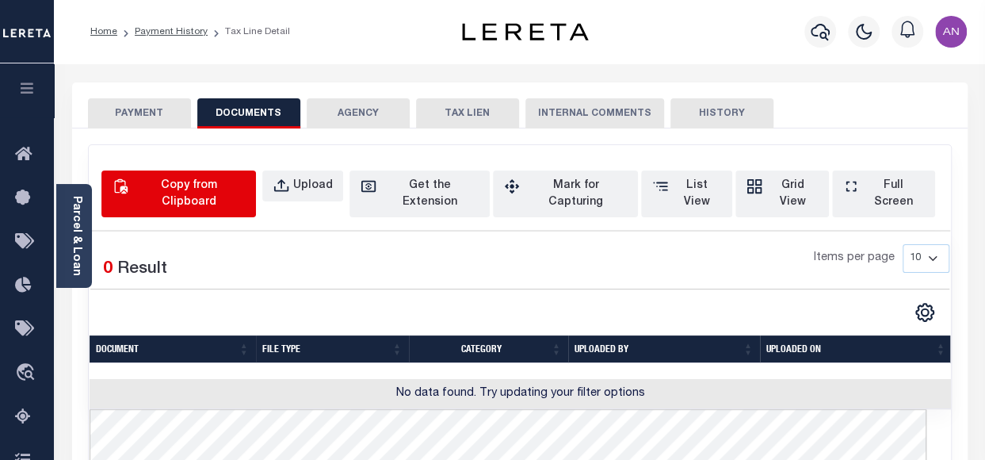
click at [214, 171] on button "Copy from Clipboard" at bounding box center [178, 193] width 155 height 47
select select "POP"
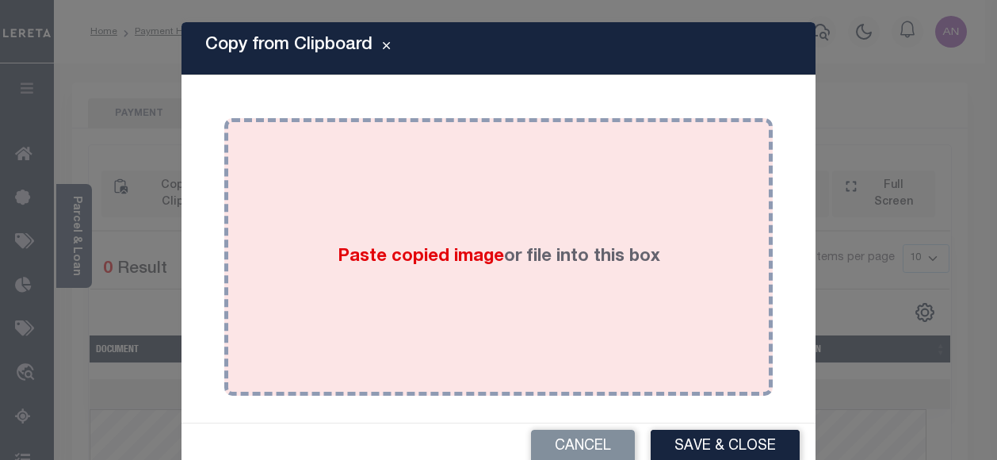
click at [455, 202] on div "Paste copied image or file into this box" at bounding box center [498, 257] width 525 height 254
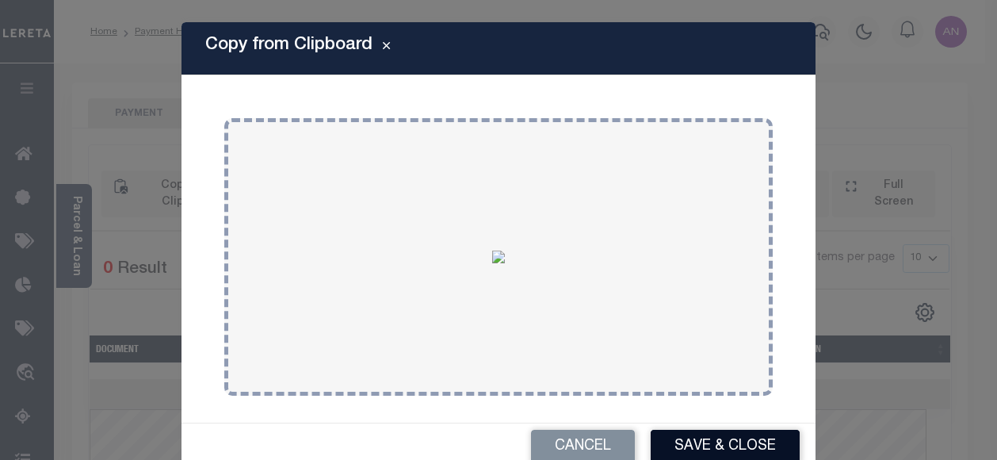
click at [662, 443] on button "Save & Close" at bounding box center [725, 446] width 149 height 34
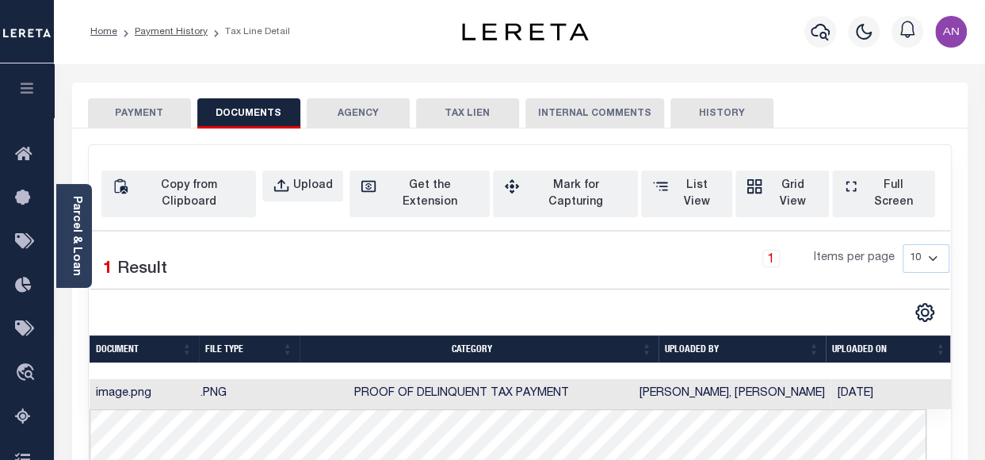
click at [170, 102] on button "PAYMENT" at bounding box center [139, 113] width 103 height 30
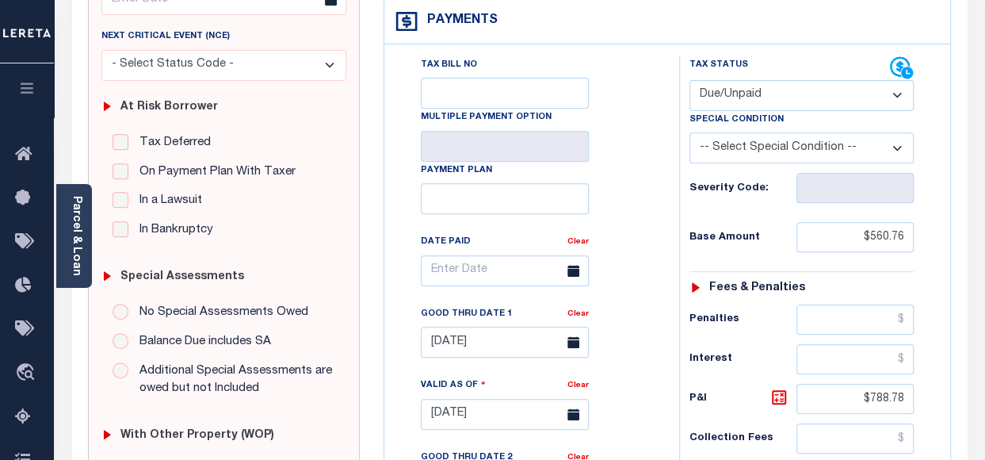
scroll to position [238, 0]
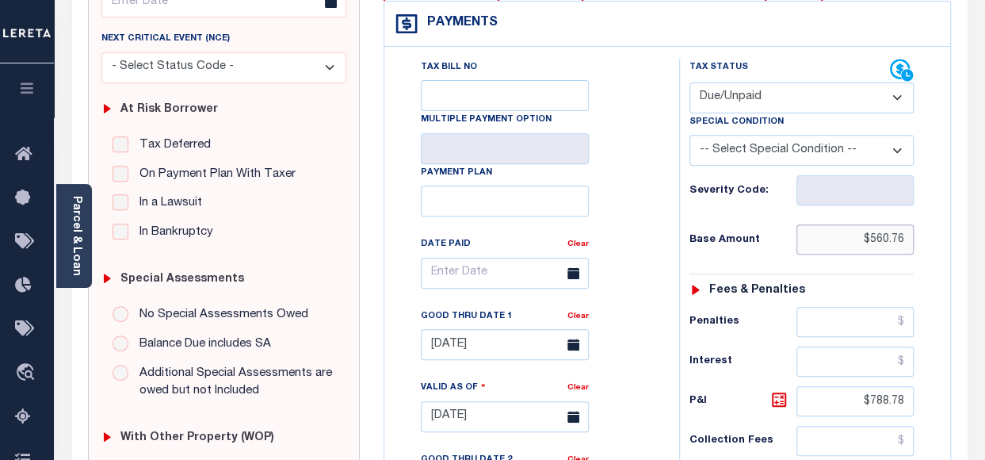
drag, startPoint x: 872, startPoint y: 239, endPoint x: 908, endPoint y: 242, distance: 36.5
click at [908, 242] on input "$560.76" at bounding box center [854, 239] width 117 height 30
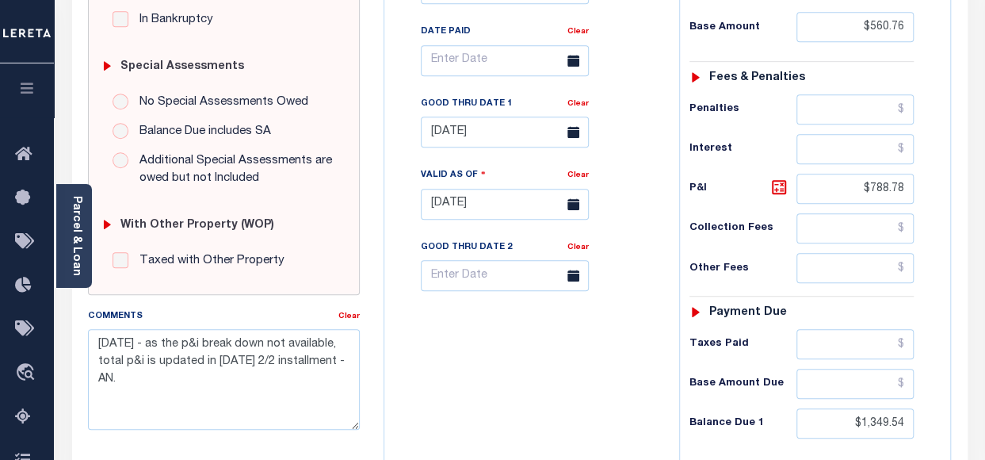
scroll to position [634, 0]
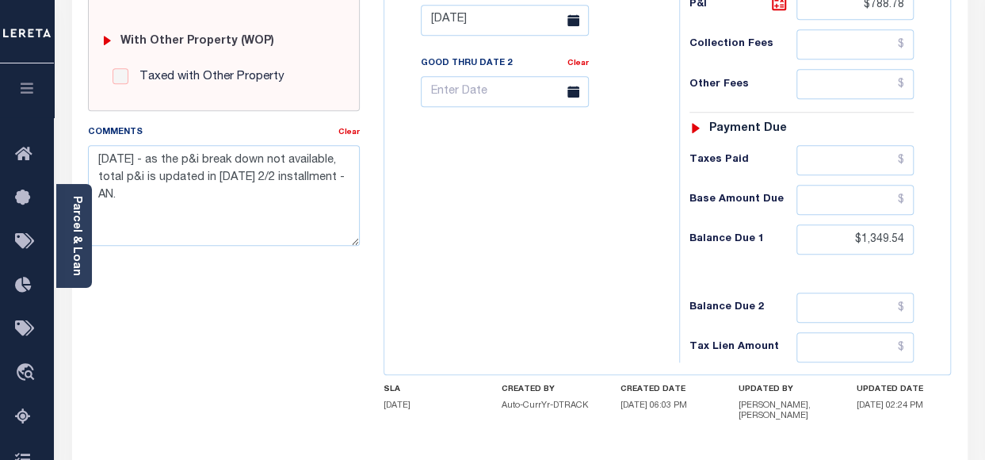
click at [582, 313] on div "Tax Bill No Multiple Payment Option Payment Plan Clear" at bounding box center [527, 12] width 279 height 700
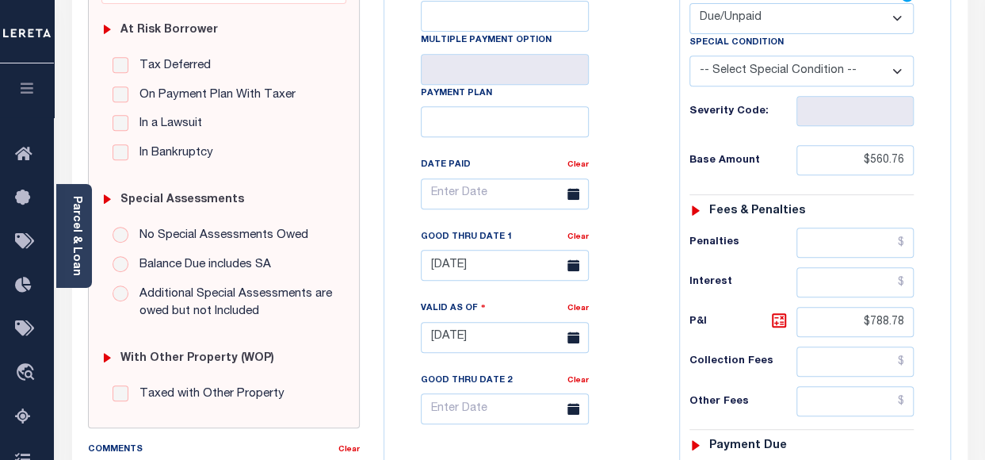
scroll to position [0, 0]
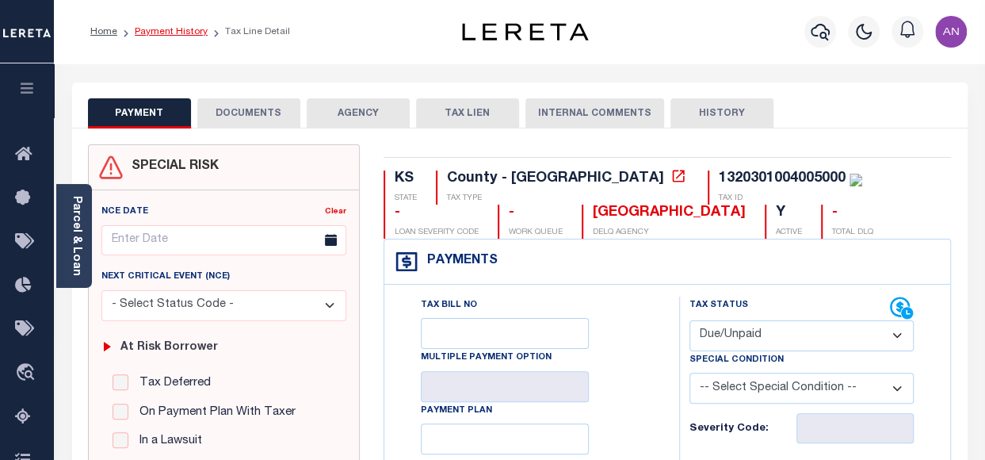
click at [165, 32] on link "Payment History" at bounding box center [171, 32] width 73 height 10
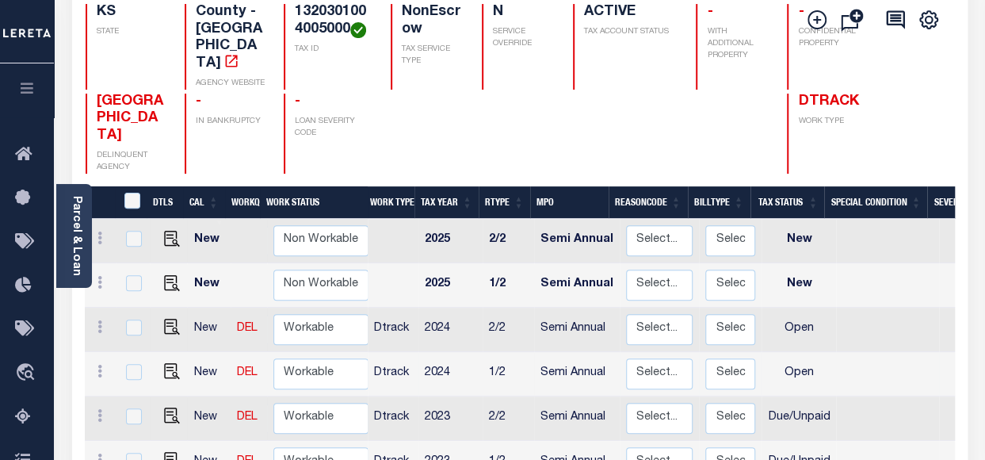
scroll to position [317, 0]
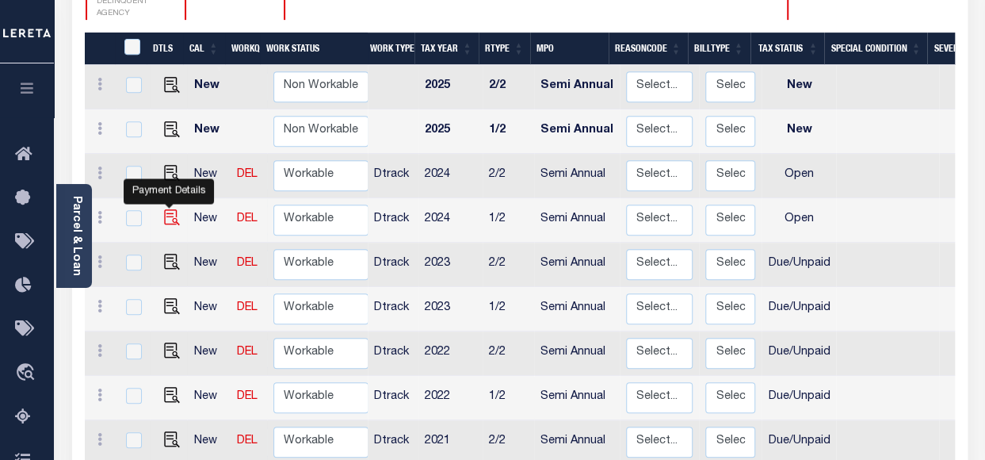
click at [174, 209] on img "" at bounding box center [172, 217] width 16 height 16
checkbox input "true"
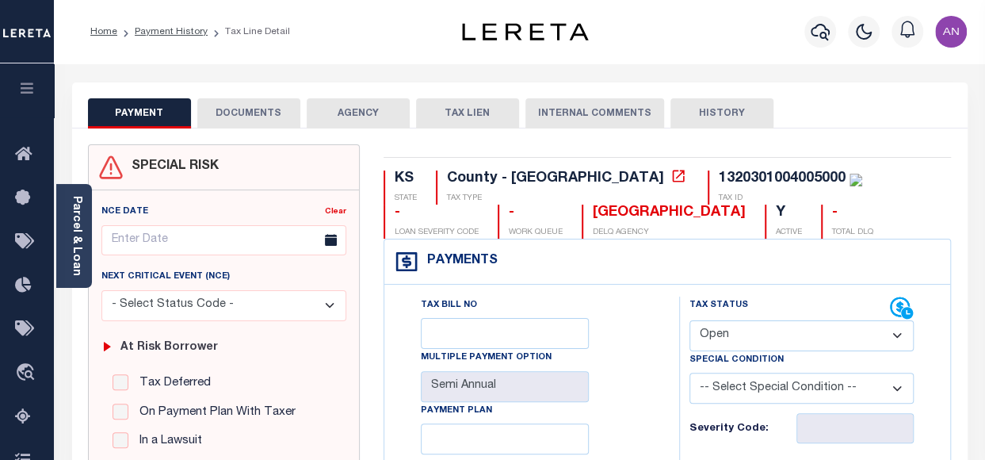
click at [223, 109] on button "DOCUMENTS" at bounding box center [248, 113] width 103 height 30
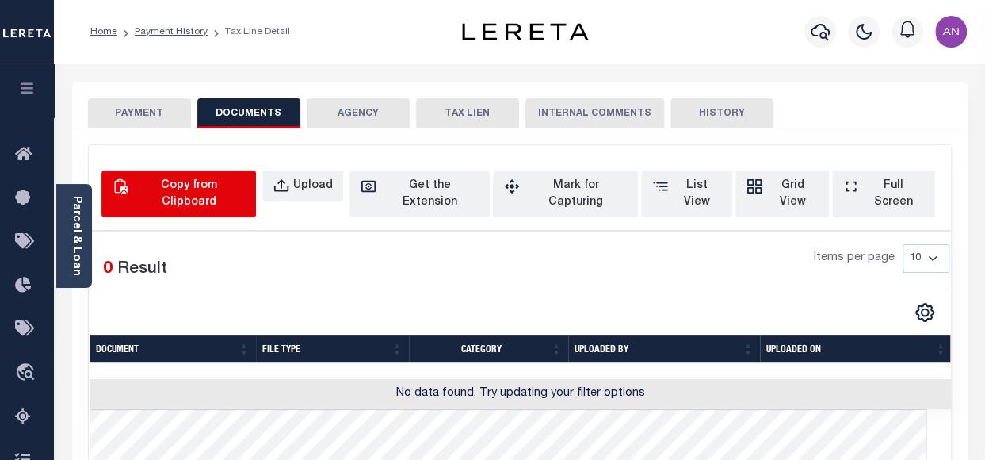
click at [225, 177] on div "Copy from Clipboard" at bounding box center [188, 193] width 113 height 33
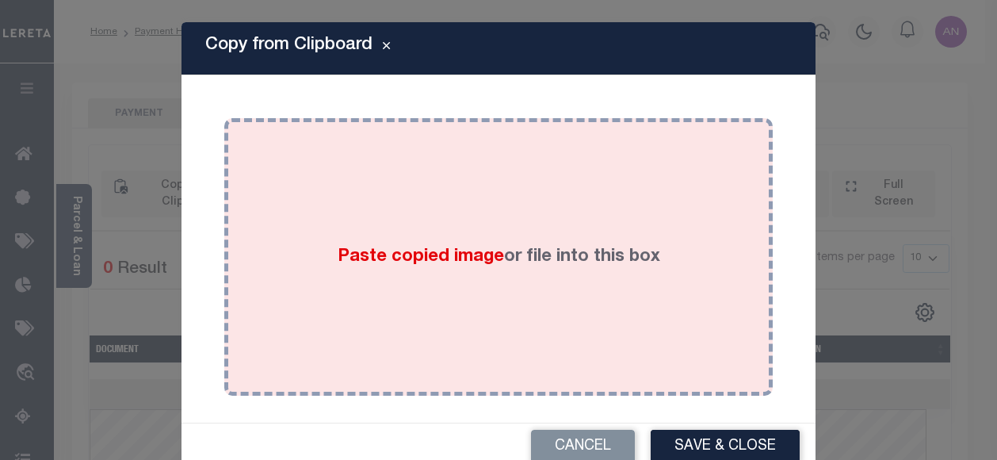
click at [407, 131] on div "Paste copied image or file into this box" at bounding box center [498, 257] width 525 height 254
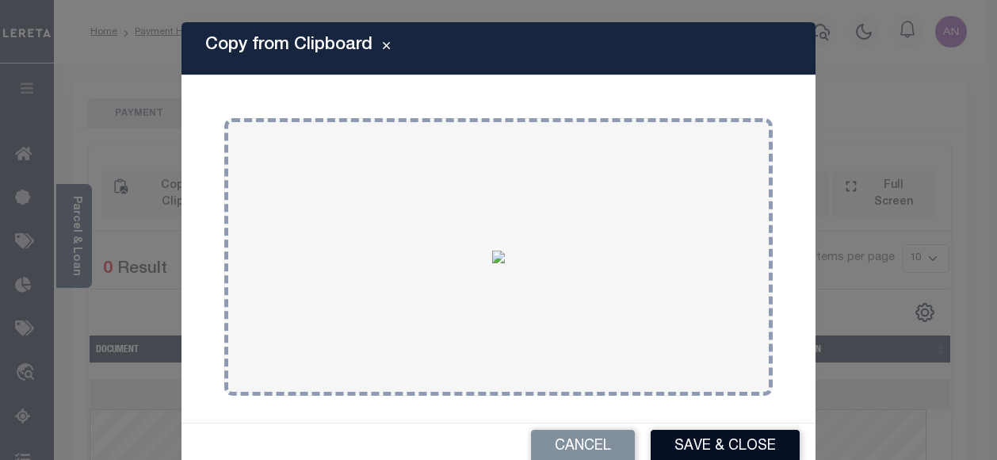
click at [681, 440] on button "Save & Close" at bounding box center [725, 446] width 149 height 34
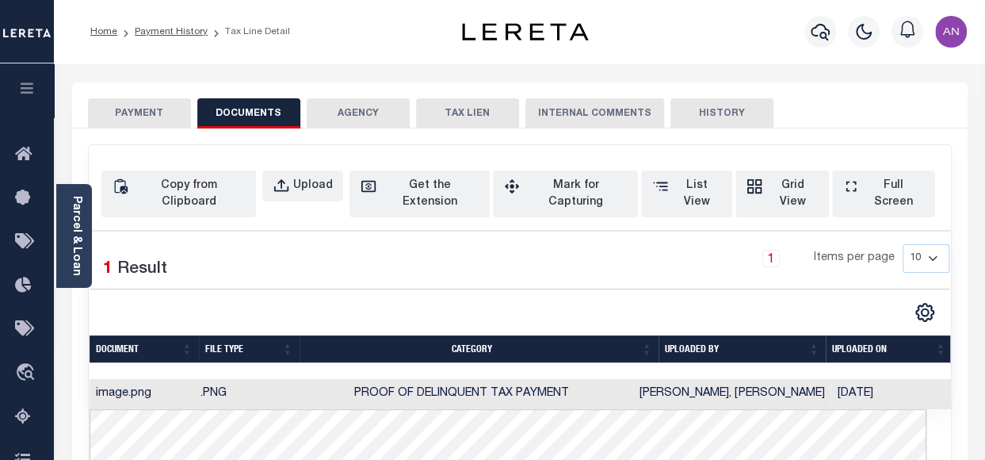
click at [164, 113] on button "PAYMENT" at bounding box center [139, 113] width 103 height 30
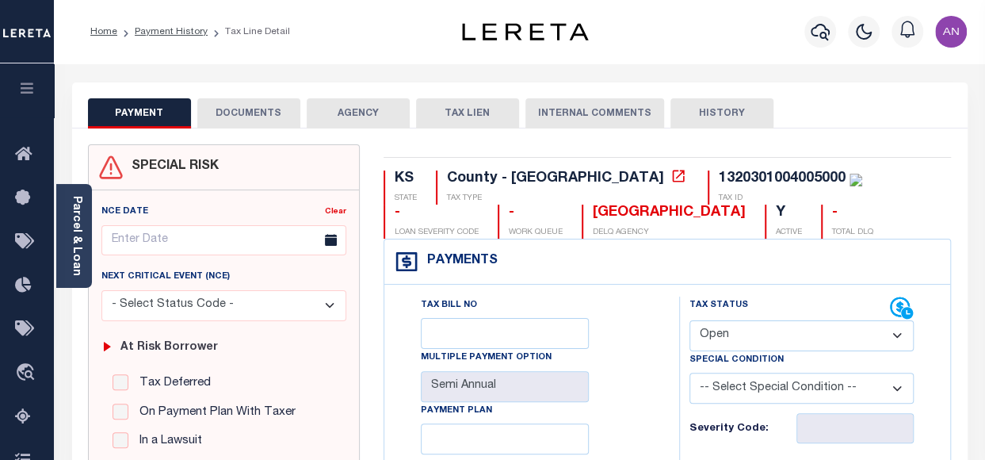
click at [735, 334] on select "- Select Status Code - Open Due/Unpaid Paid Incomplete No Tax Due Internal Refu…" at bounding box center [801, 335] width 224 height 31
select select "DUE"
click at [689, 320] on select "- Select Status Code - Open Due/Unpaid Paid Incomplete No Tax Due Internal Refu…" at bounding box center [801, 335] width 224 height 31
type input "[DATE]"
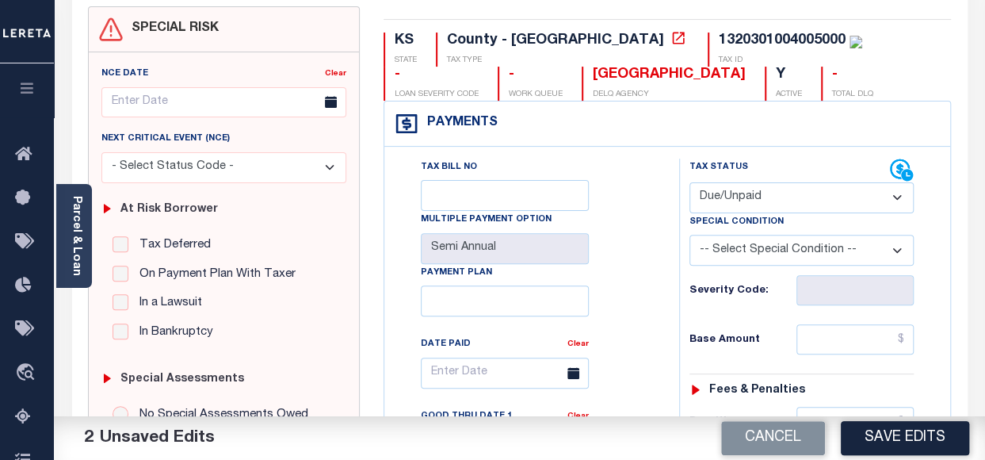
scroll to position [158, 0]
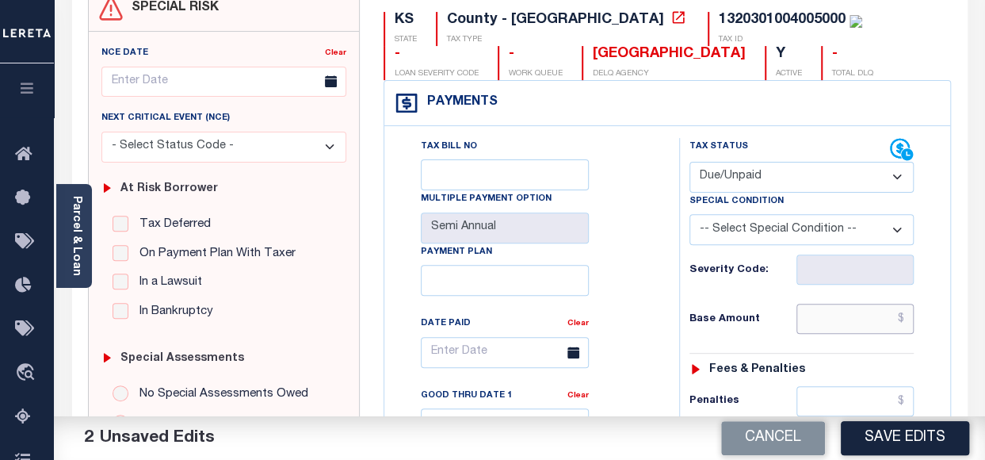
click at [842, 324] on input "text" at bounding box center [854, 318] width 117 height 30
click at [834, 317] on input "text" at bounding box center [854, 318] width 117 height 30
paste input "560.82"
type input "$560.82"
click at [633, 348] on div "Tax Bill No Multiple Payment Option Semi Annual Payment Plan Clear Clear Valid …" at bounding box center [527, 360] width 255 height 445
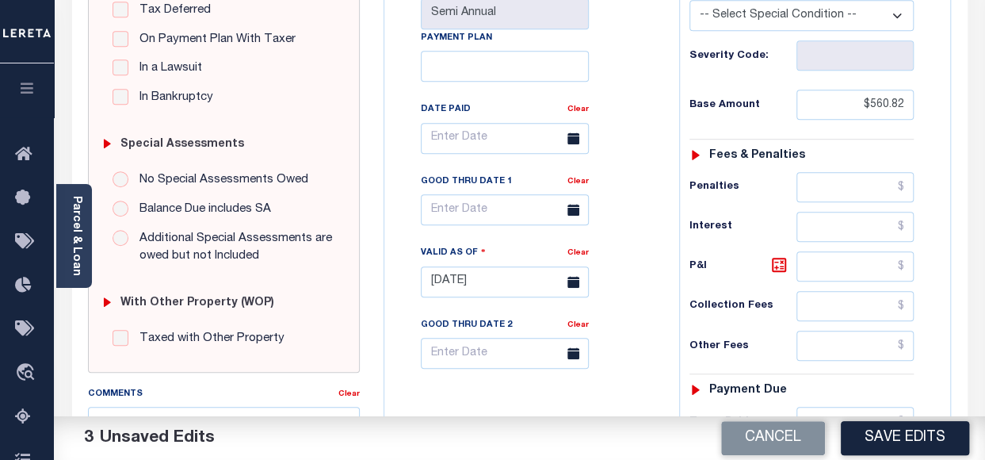
scroll to position [475, 0]
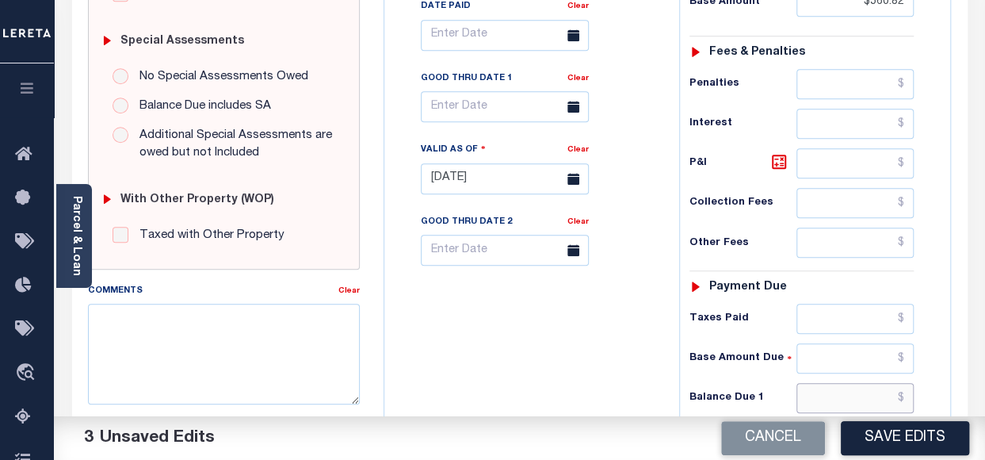
click at [857, 391] on input "text" at bounding box center [854, 398] width 117 height 30
paste input "560.82"
type input "$560.82"
click at [533, 357] on div "Tax Bill No Multiple Payment Option Semi Annual Payment Plan Clear" at bounding box center [527, 171] width 279 height 700
click at [463, 103] on input "text" at bounding box center [505, 106] width 168 height 31
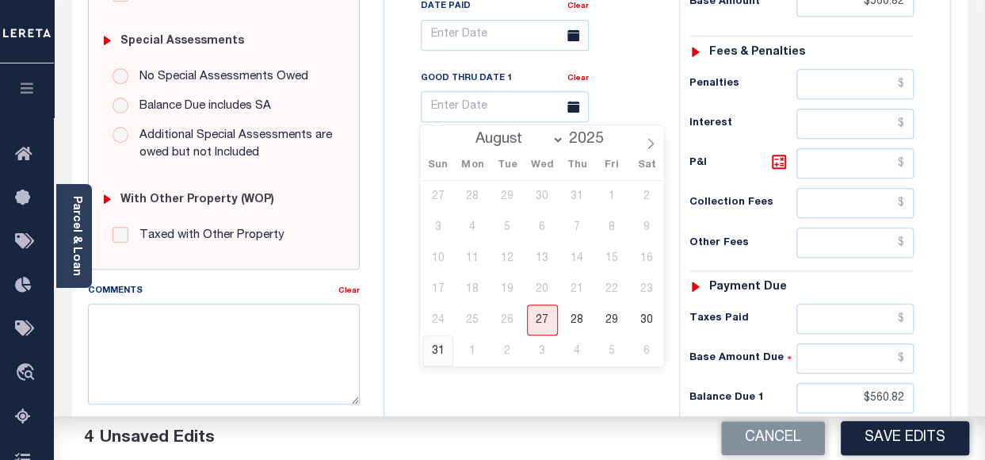
click at [442, 351] on span "31" at bounding box center [437, 350] width 31 height 31
type input "08/31/2025"
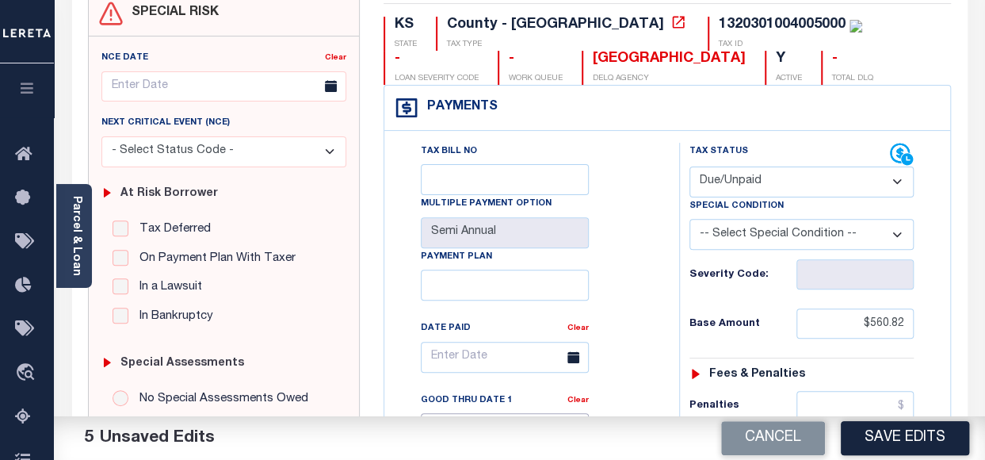
scroll to position [79, 0]
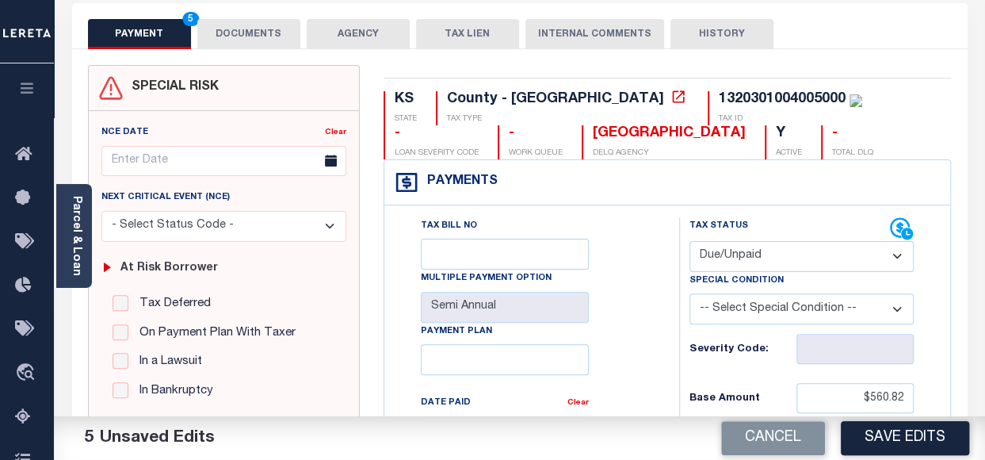
click at [887, 443] on button "Save Edits" at bounding box center [905, 438] width 128 height 34
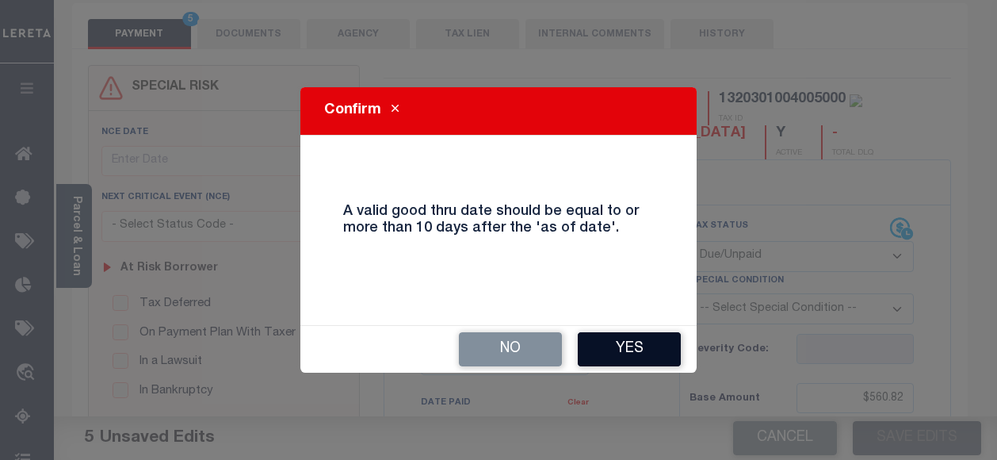
click at [642, 351] on button "Yes" at bounding box center [629, 349] width 103 height 34
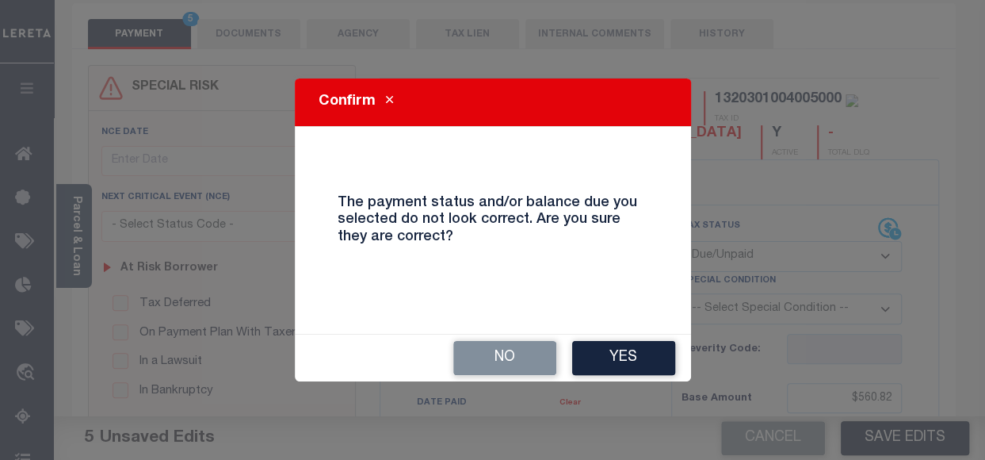
click at [642, 351] on button "Yes" at bounding box center [623, 358] width 103 height 34
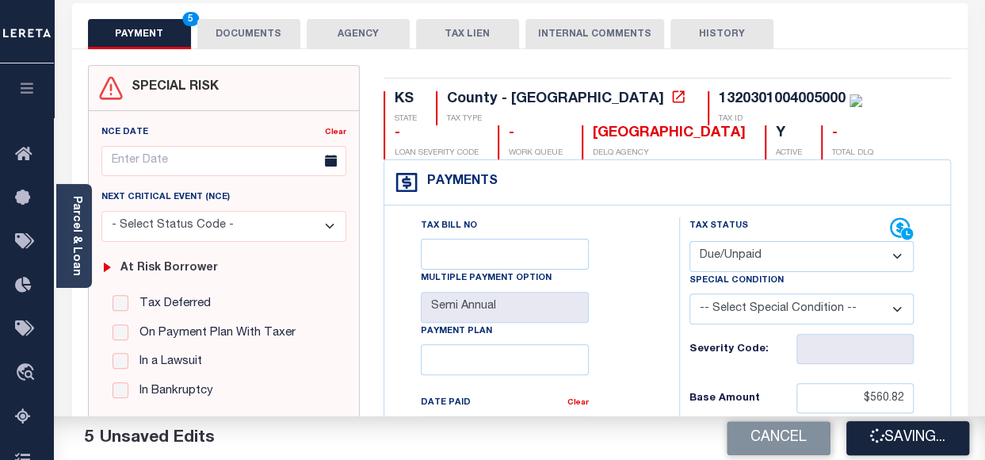
checkbox input "false"
type input "$560.82"
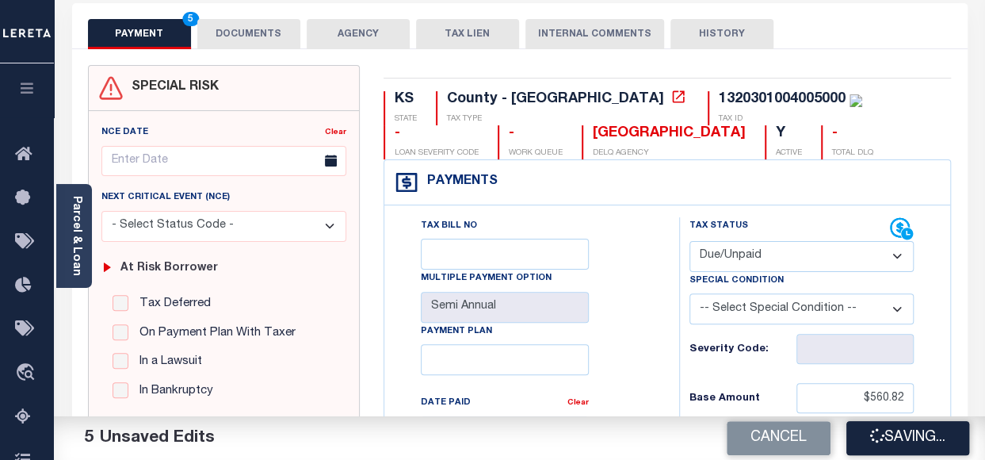
type input "$560.82"
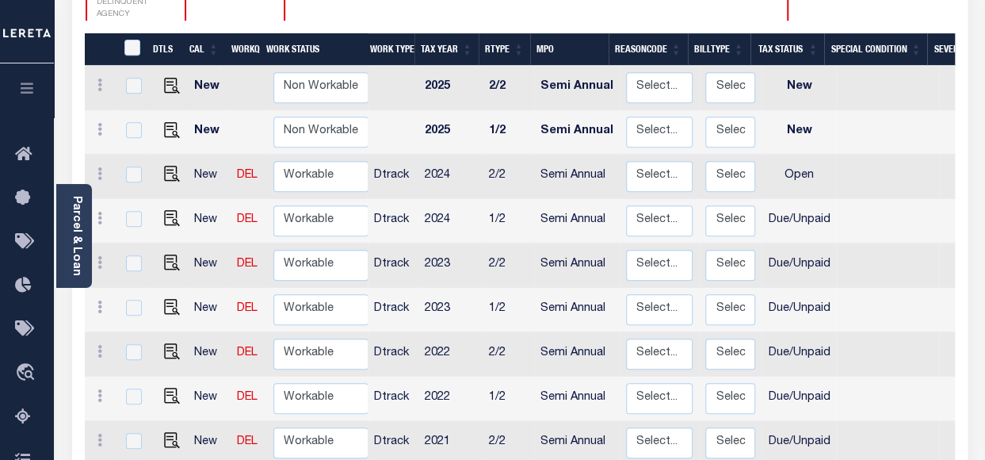
scroll to position [317, 0]
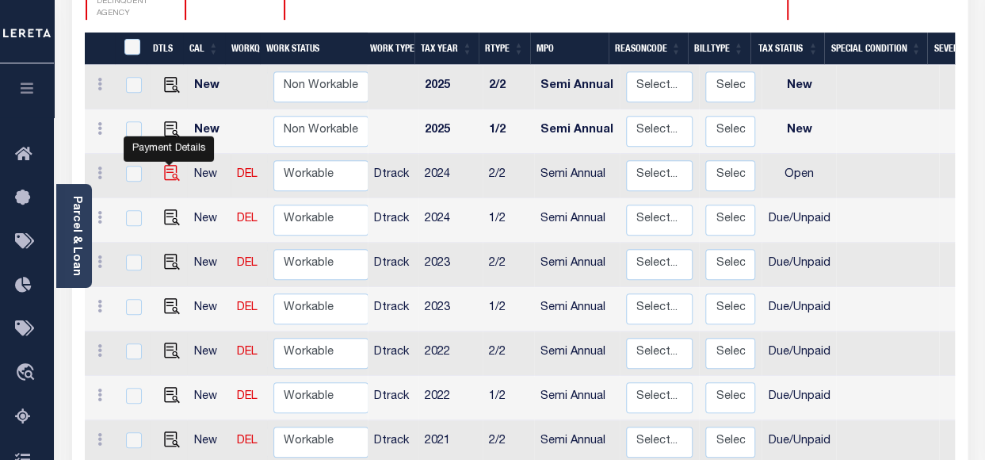
click at [170, 165] on img "" at bounding box center [172, 173] width 16 height 16
checkbox input "true"
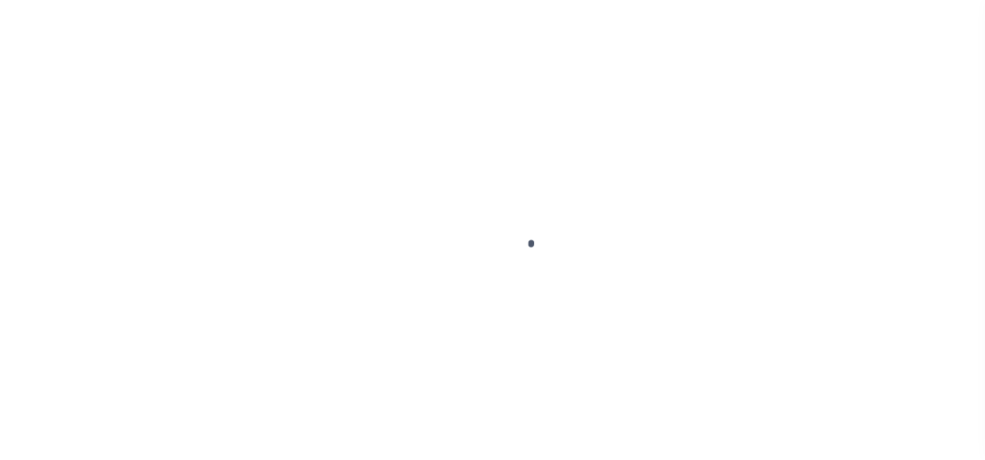
select select "OP2"
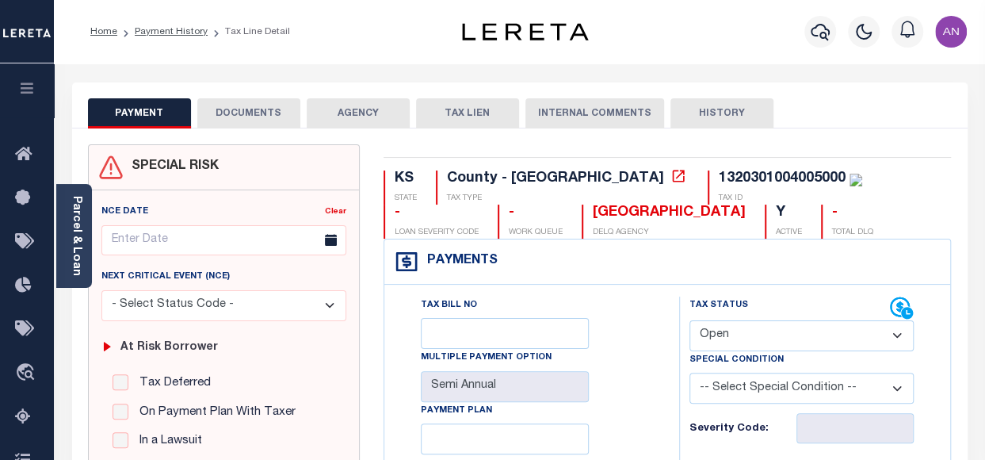
click at [253, 120] on button "DOCUMENTS" at bounding box center [248, 113] width 103 height 30
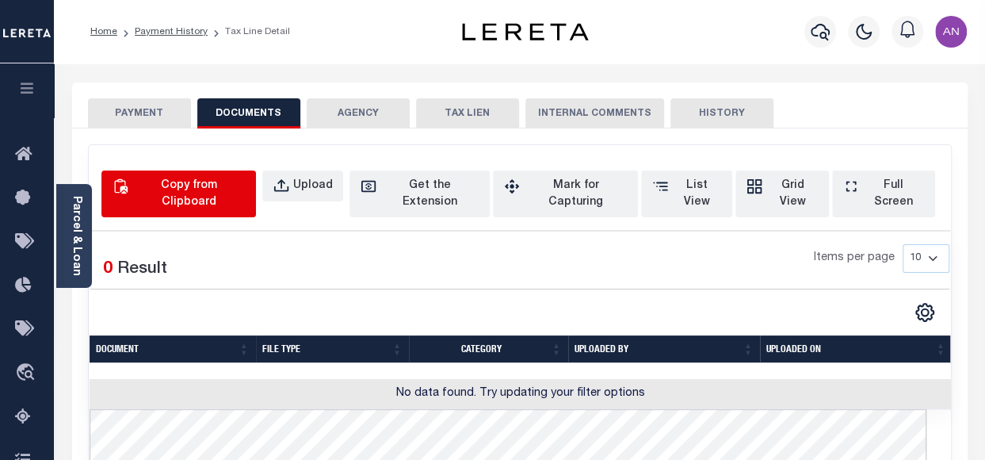
click at [184, 184] on div "Copy from Clipboard" at bounding box center [188, 193] width 113 height 33
select select "POP"
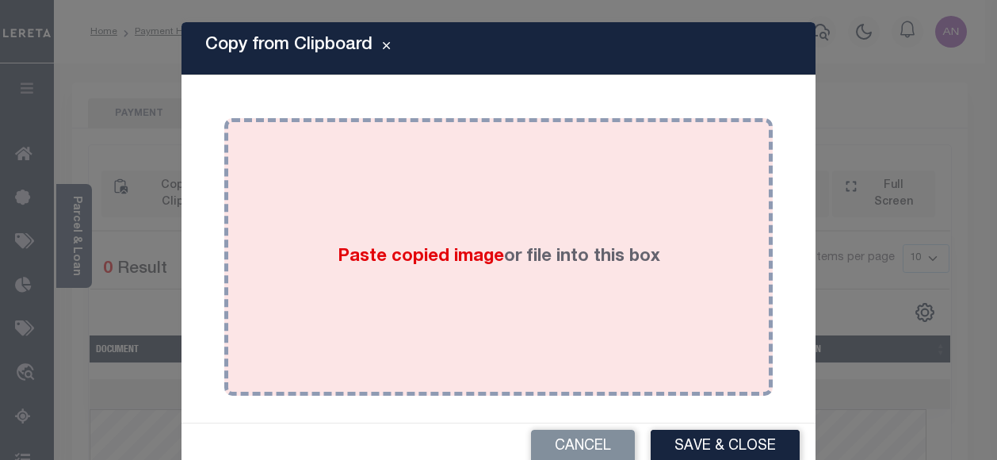
click at [509, 180] on div "Paste copied image or file into this box" at bounding box center [498, 257] width 525 height 254
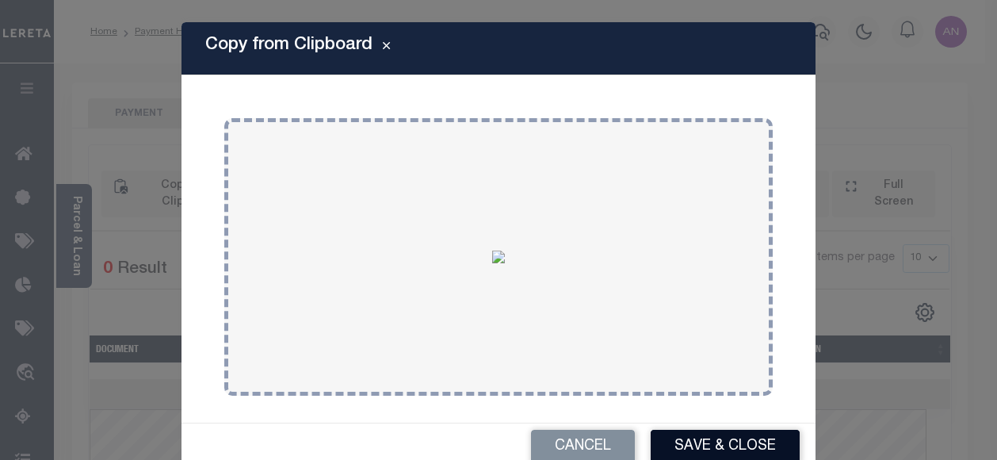
click at [673, 445] on button "Save & Close" at bounding box center [725, 446] width 149 height 34
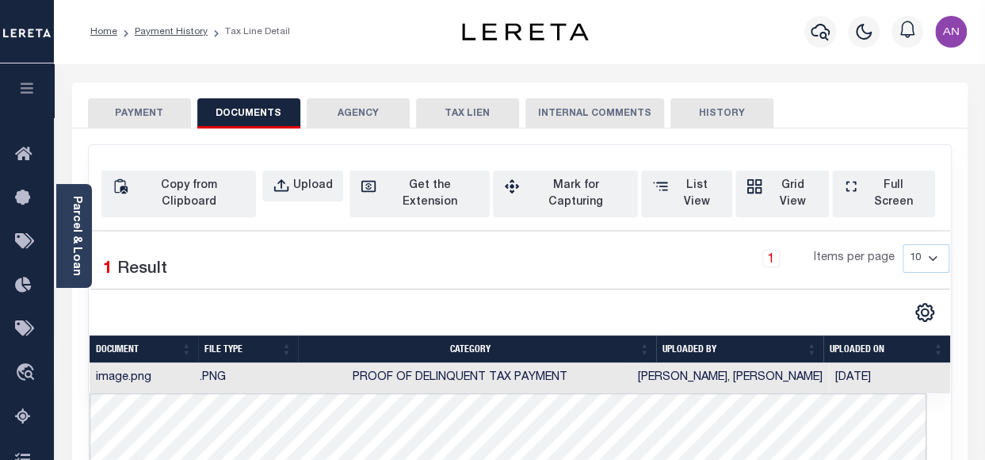
click at [160, 105] on button "PAYMENT" at bounding box center [139, 113] width 103 height 30
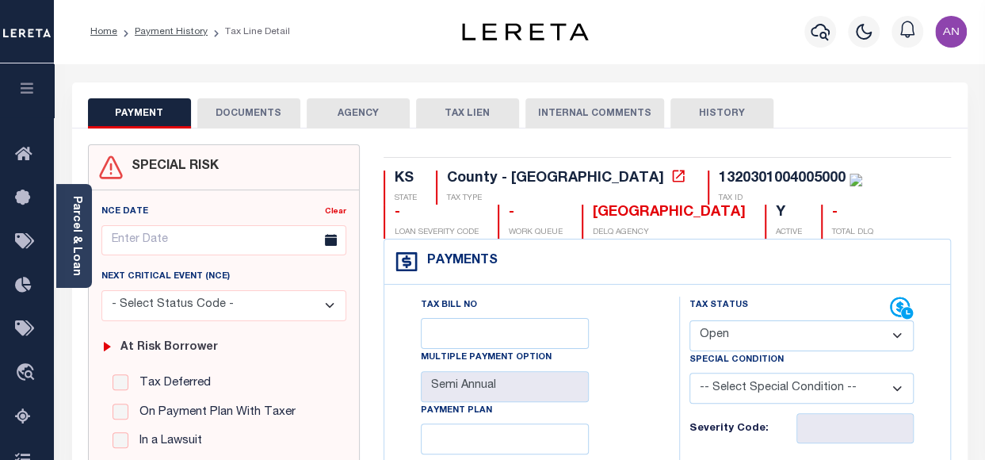
click at [727, 341] on select "- Select Status Code - Open Due/Unpaid Paid Incomplete No Tax Due Internal Refu…" at bounding box center [801, 335] width 224 height 31
select select "DUE"
click at [689, 320] on select "- Select Status Code - Open Due/Unpaid Paid Incomplete No Tax Due Internal Refu…" at bounding box center [801, 335] width 224 height 31
type input "08/27/2025"
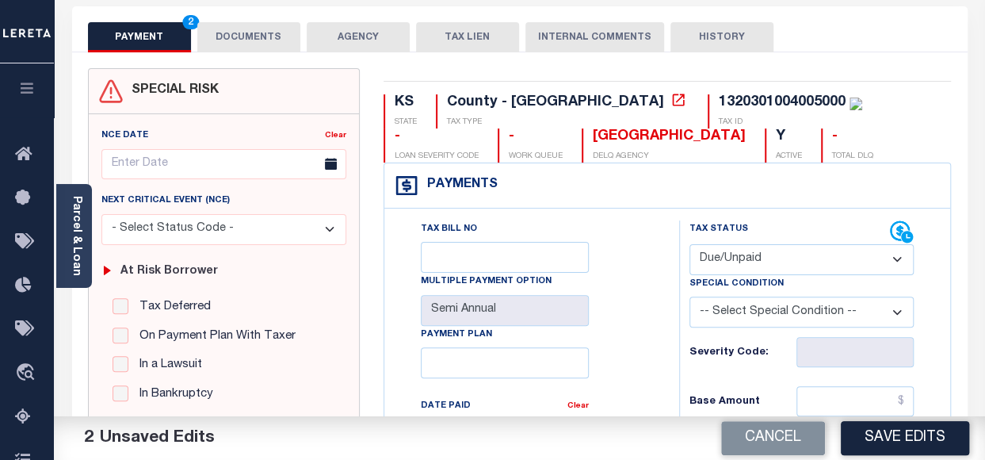
scroll to position [79, 0]
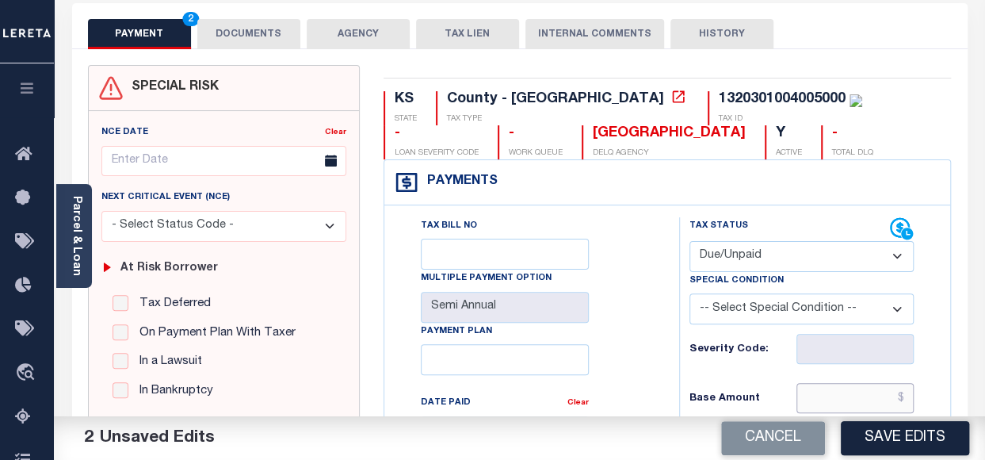
click at [843, 402] on input "text" at bounding box center [854, 398] width 117 height 30
paste input "560.82"
type input "$560.82"
click at [631, 380] on div "Tax Bill No Multiple Payment Option Semi Annual Payment Plan Clear Clear Valid …" at bounding box center [527, 439] width 255 height 445
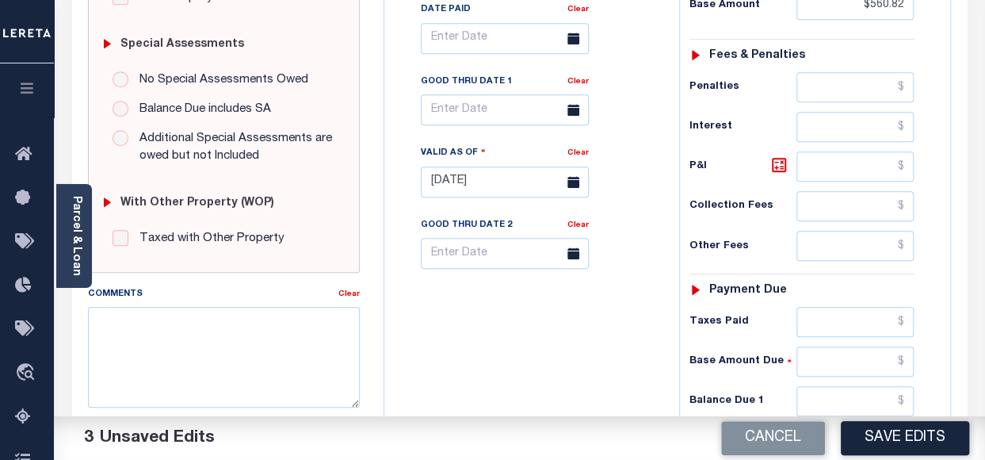
scroll to position [475, 0]
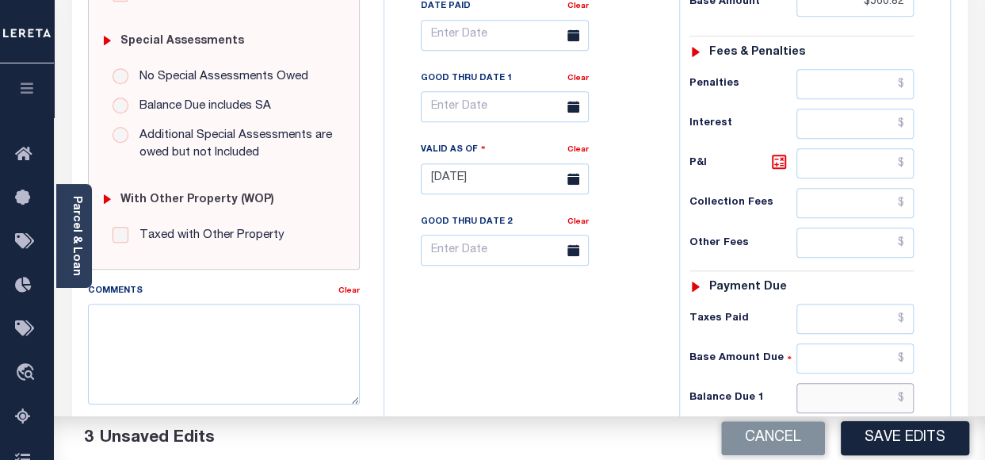
click at [829, 389] on input "text" at bounding box center [854, 398] width 117 height 30
paste input "560.82"
type input "$560.82"
click at [542, 368] on div "Tax Bill No Multiple Payment Option Semi Annual Payment Plan Clear" at bounding box center [527, 171] width 279 height 700
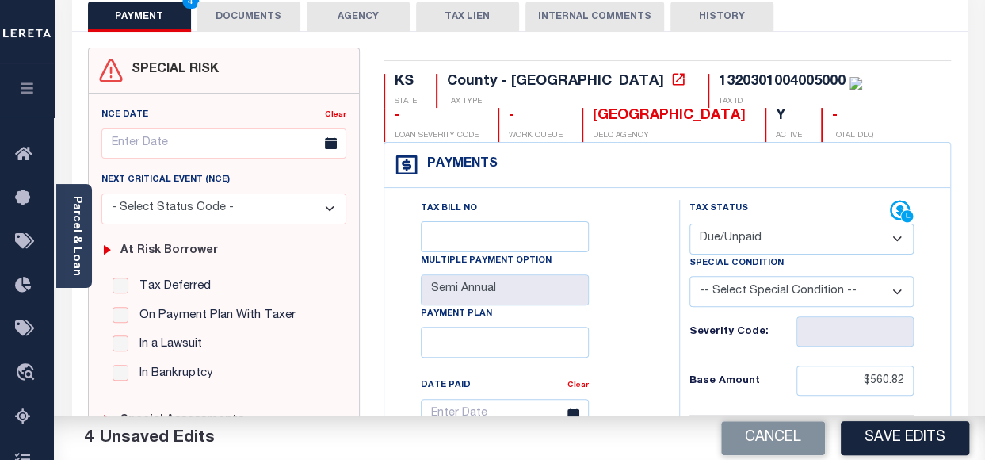
scroll to position [0, 0]
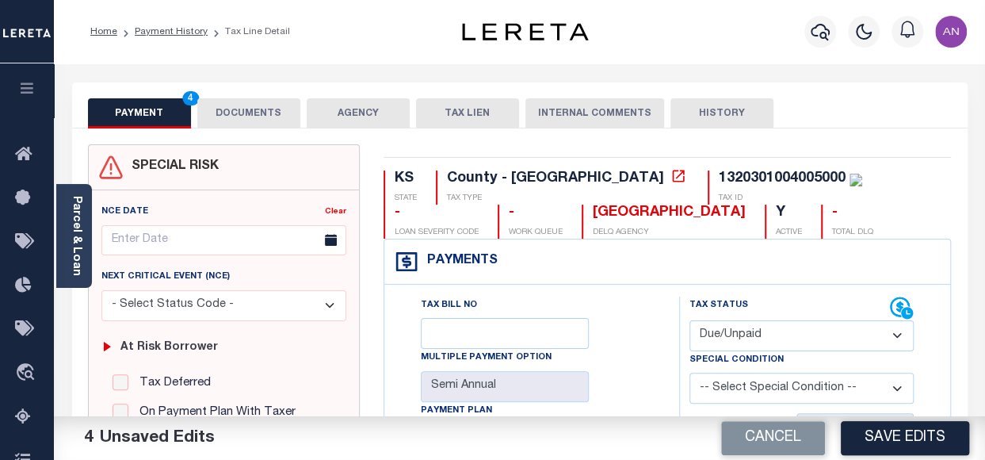
click at [251, 119] on button "DOCUMENTS" at bounding box center [248, 113] width 103 height 30
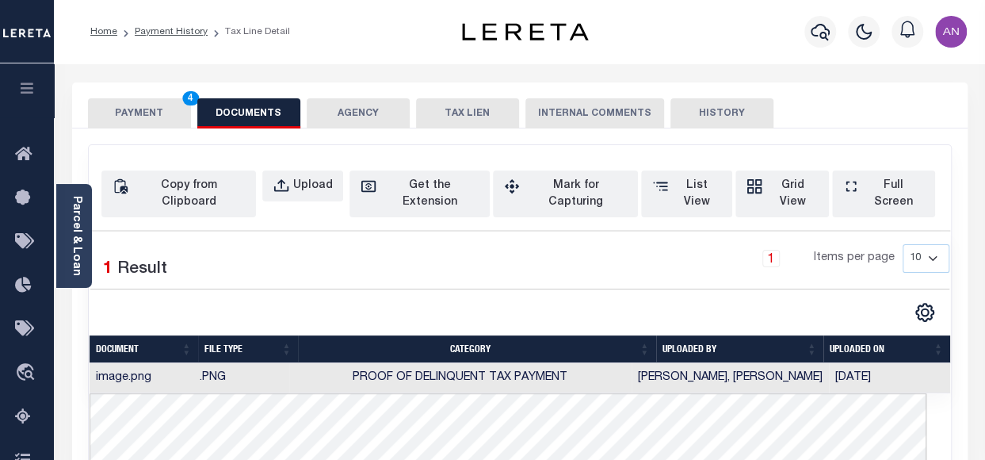
click at [127, 110] on button "PAYMENT 4" at bounding box center [139, 113] width 103 height 30
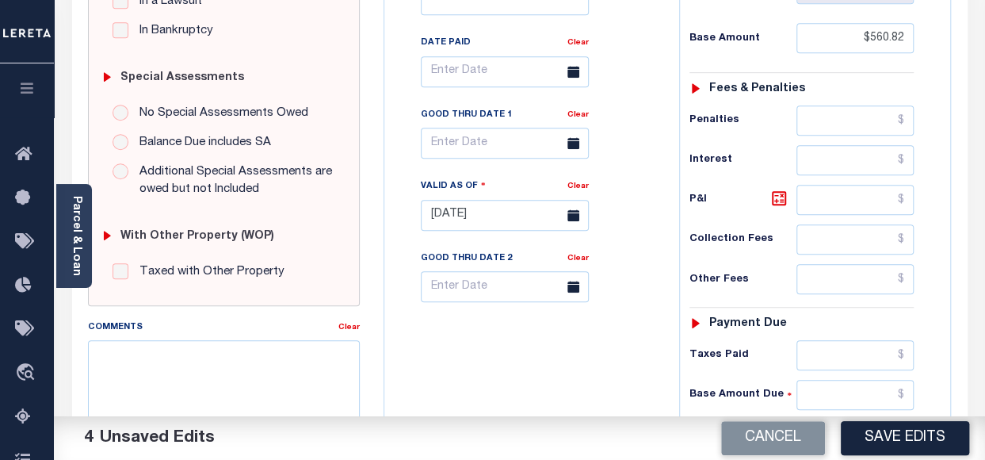
scroll to position [475, 0]
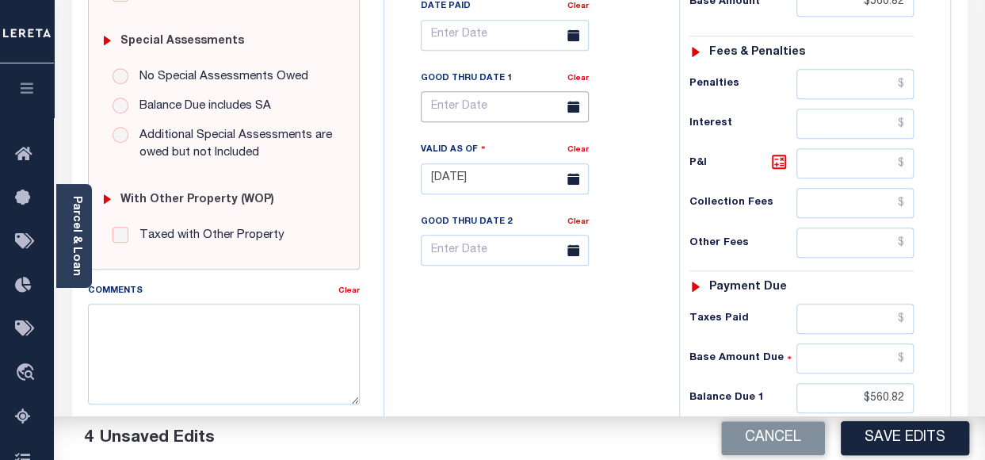
click at [495, 120] on body "Home Payment History Tax Line Detail" at bounding box center [492, 133] width 985 height 1216
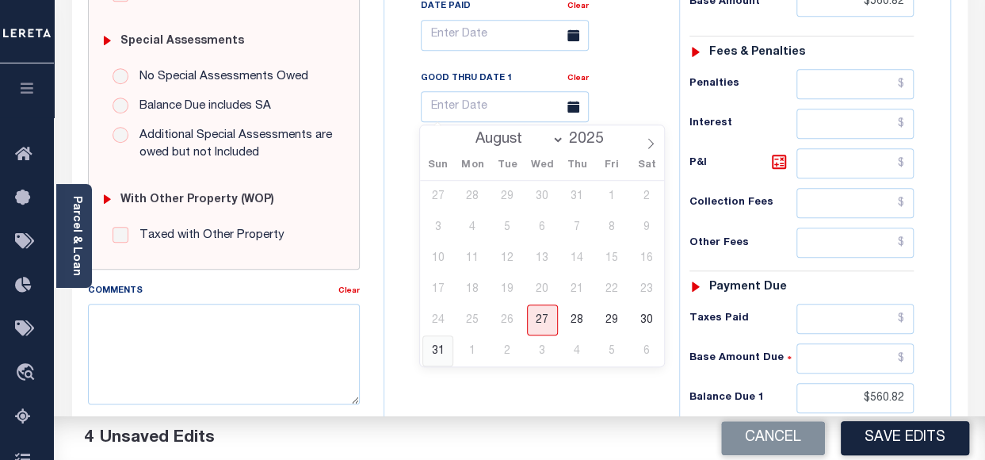
click at [435, 348] on span "31" at bounding box center [437, 350] width 31 height 31
type input "08/31/2025"
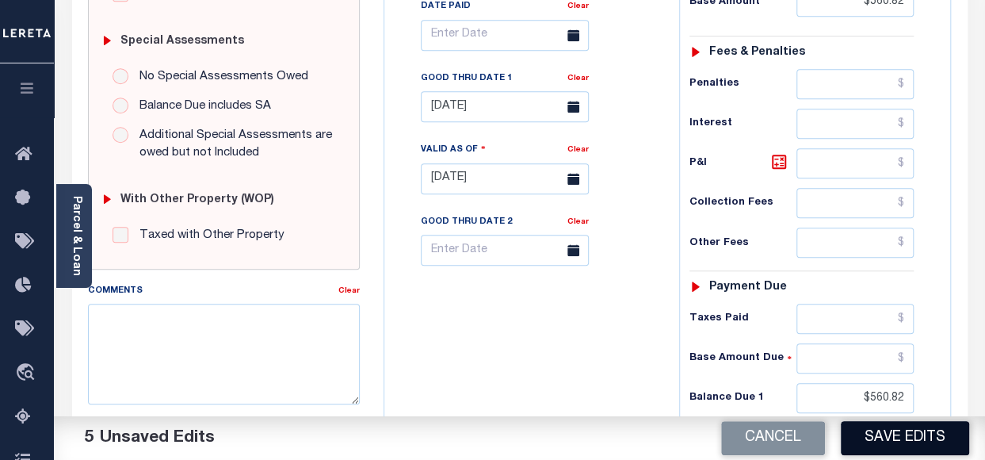
click at [905, 432] on button "Save Edits" at bounding box center [905, 438] width 128 height 34
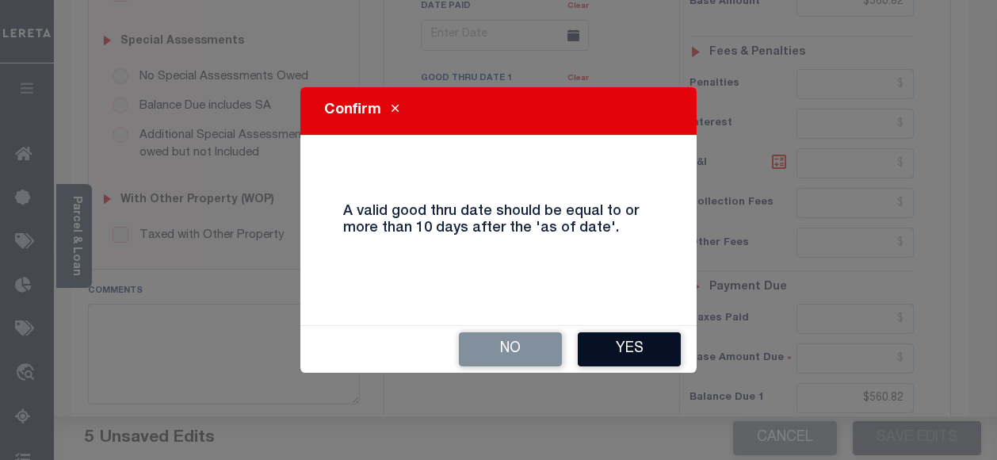
click at [631, 359] on button "Yes" at bounding box center [629, 349] width 103 height 34
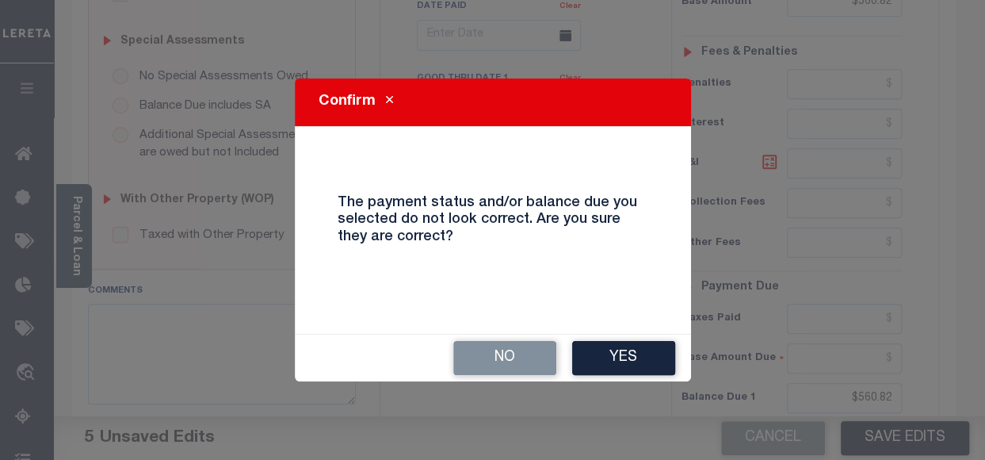
click at [631, 359] on button "Yes" at bounding box center [623, 358] width 103 height 34
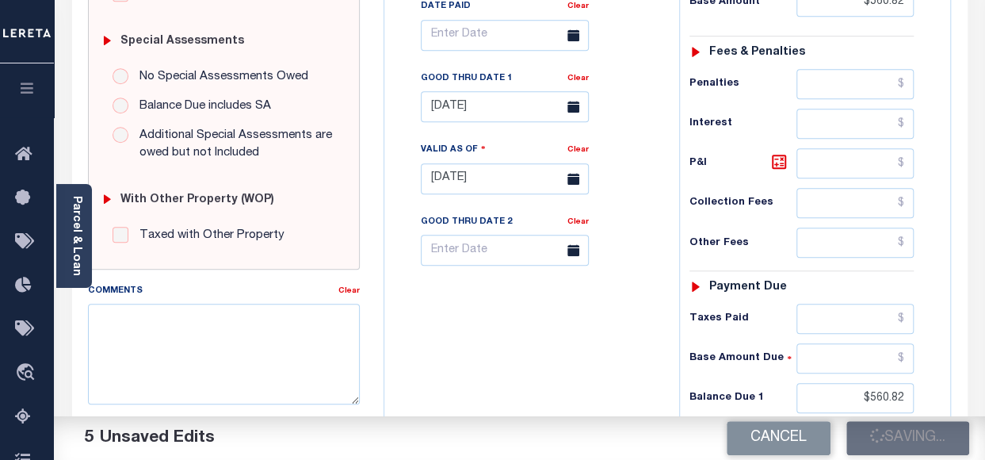
checkbox input "false"
type input "$560.82"
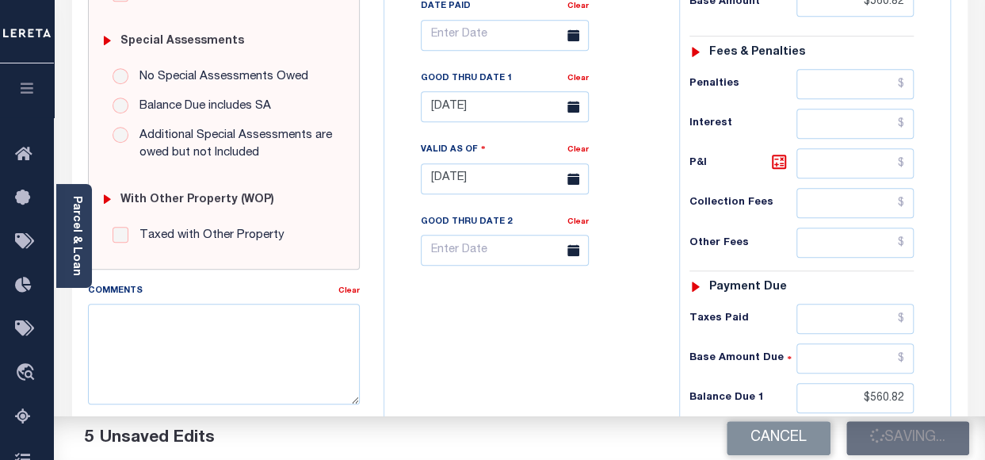
type input "$560.82"
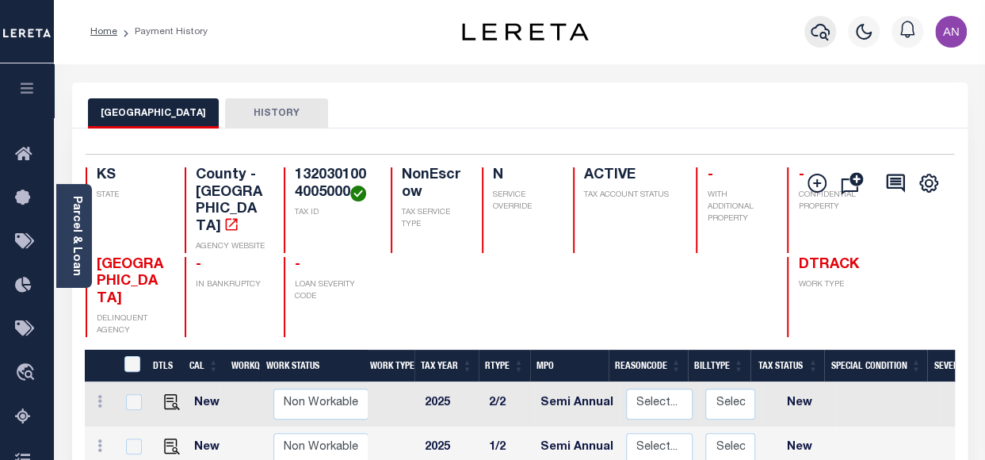
click at [824, 32] on icon "button" at bounding box center [820, 31] width 19 height 19
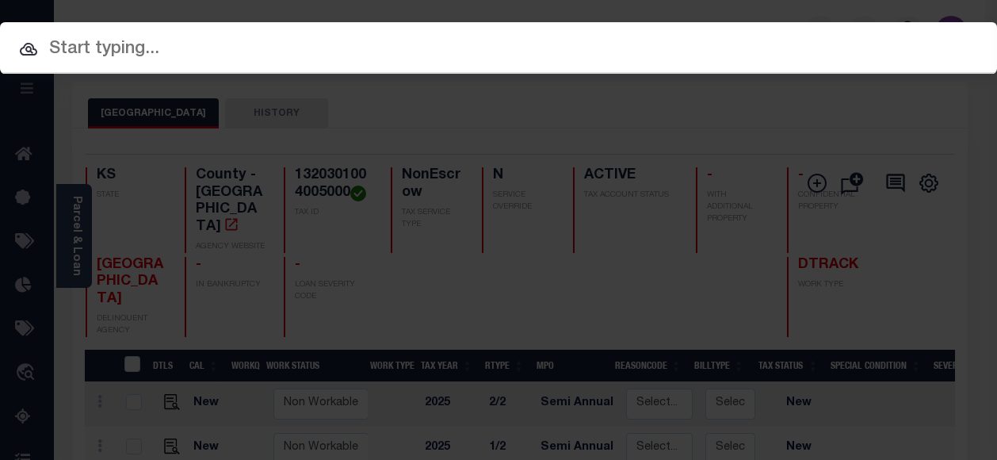
click at [295, 63] on div at bounding box center [498, 47] width 997 height 51
click at [288, 56] on input "text" at bounding box center [498, 50] width 997 height 28
paste input "2190217"
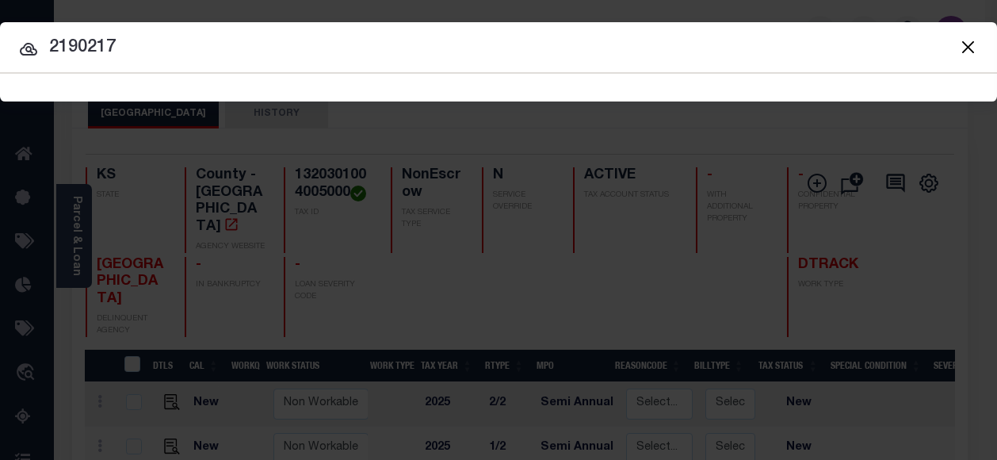
type input "2190217"
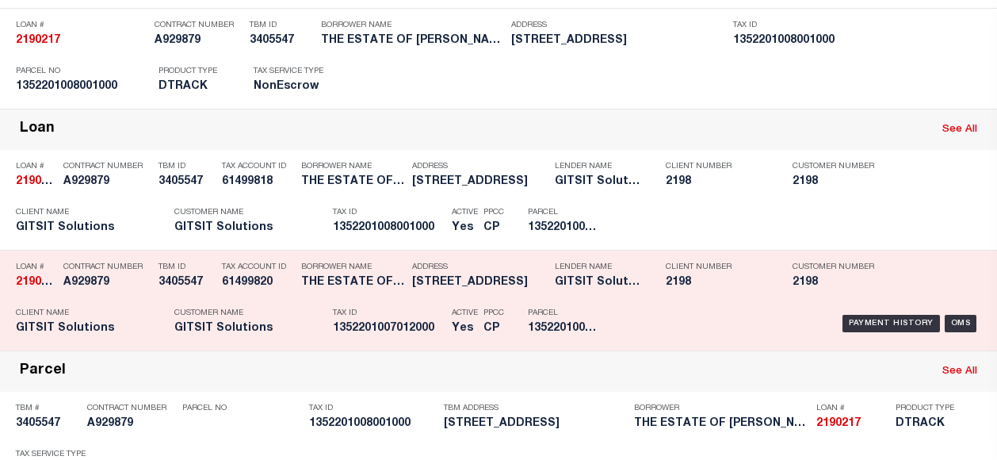
scroll to position [238, 0]
click at [889, 323] on div "Payment History" at bounding box center [890, 322] width 97 height 17
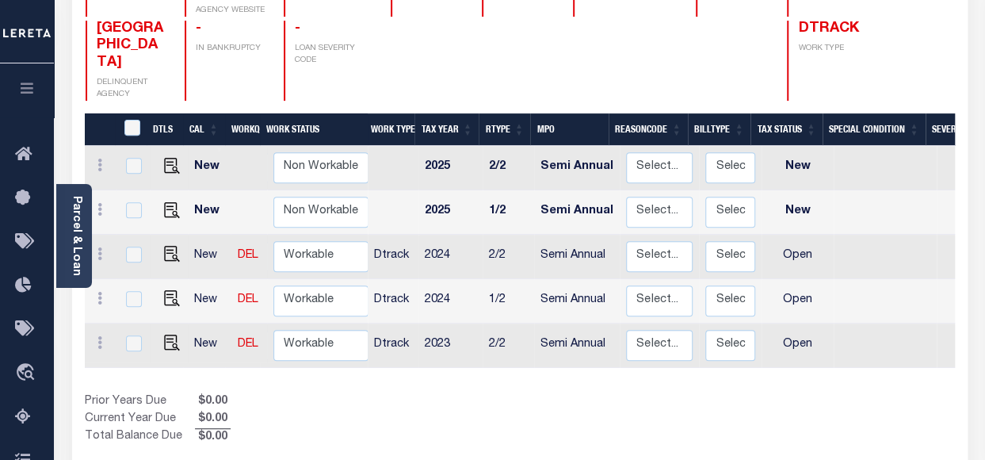
scroll to position [238, 0]
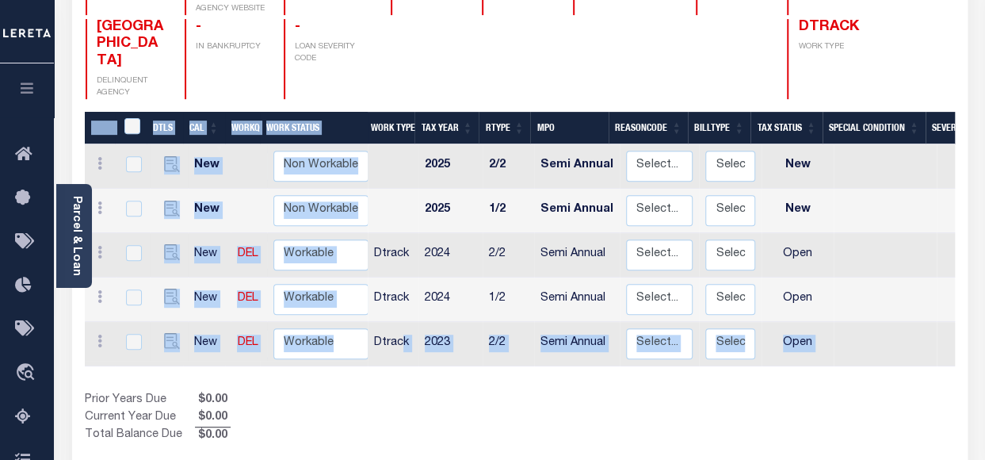
drag, startPoint x: 401, startPoint y: 346, endPoint x: 729, endPoint y: 359, distance: 328.3
click at [729, 359] on div "DTLS CAL WorkQ Work Status Work Type Tax Year RType MPO ReasonCode BillType Tax…" at bounding box center [520, 278] width 870 height 333
click at [515, 359] on div "DTLS CAL WorkQ Work Status Work Type Tax Year RType MPO ReasonCode BillType Tax…" at bounding box center [520, 278] width 870 height 333
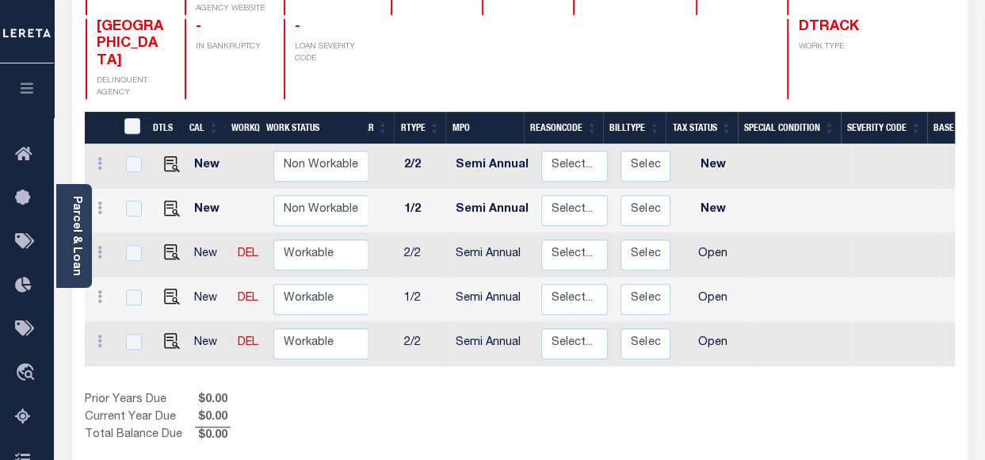
scroll to position [0, 0]
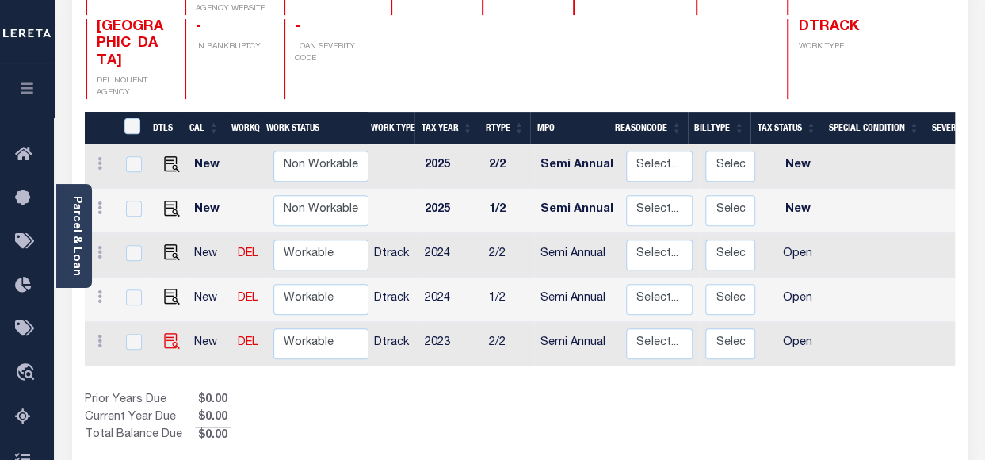
click at [168, 333] on img "" at bounding box center [172, 341] width 16 height 16
checkbox input "true"
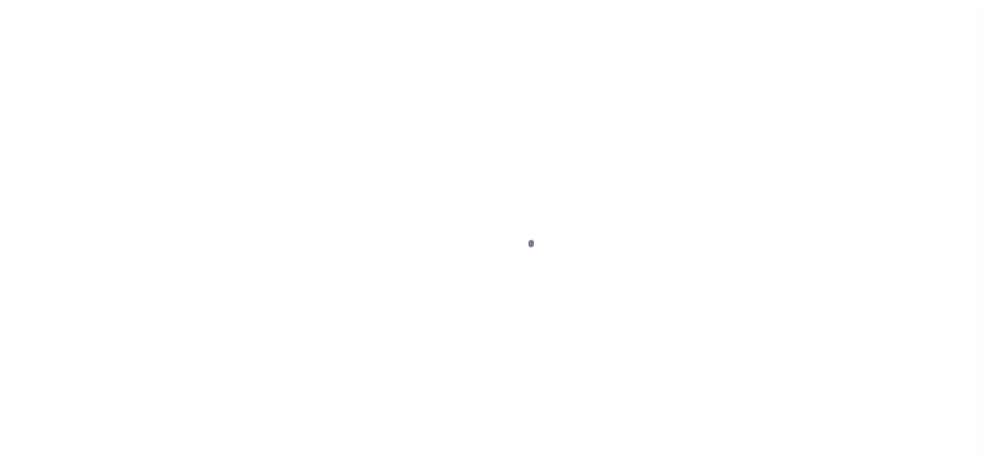
select select "OP2"
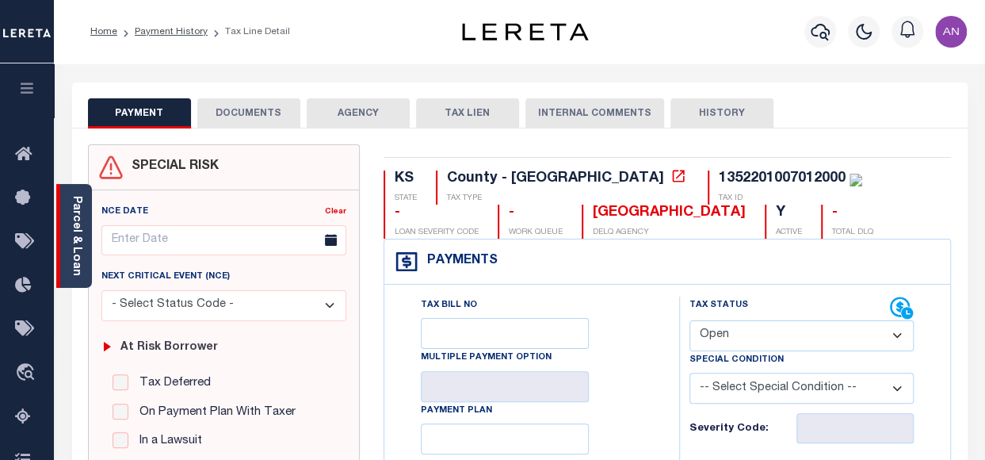
click at [72, 261] on link "Parcel & Loan" at bounding box center [76, 236] width 11 height 80
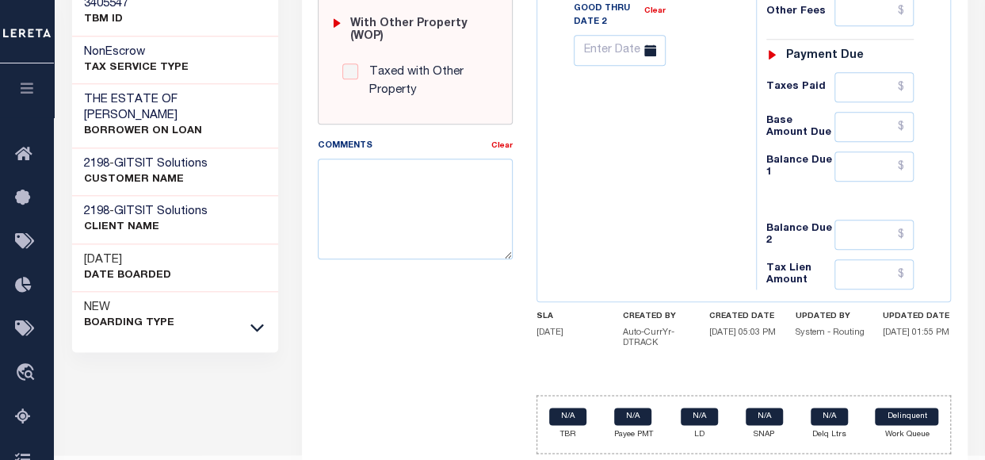
scroll to position [792, 0]
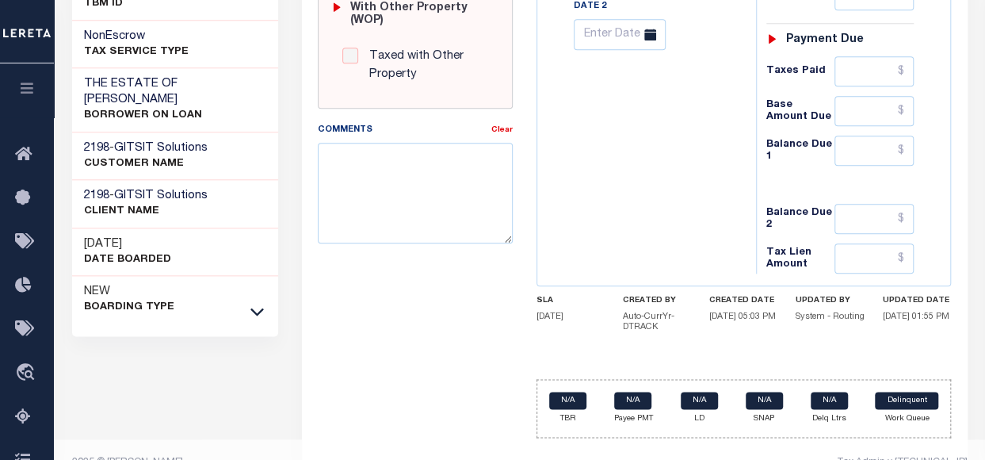
drag, startPoint x: 163, startPoint y: 234, endPoint x: 86, endPoint y: 237, distance: 77.7
click at [86, 237] on h3 "[DATE]" at bounding box center [127, 244] width 87 height 16
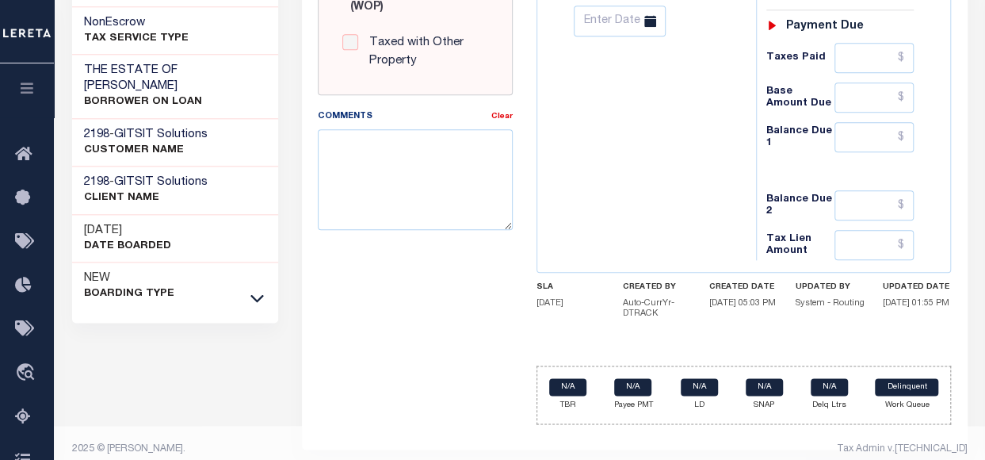
scroll to position [811, 0]
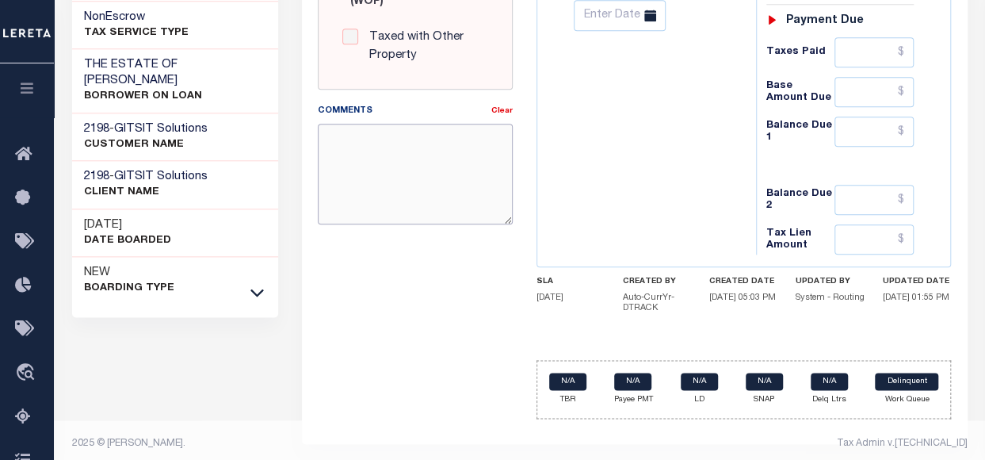
click at [349, 150] on textarea "Comments" at bounding box center [416, 174] width 196 height 100
click at [447, 166] on textarea "Comments" at bounding box center [416, 174] width 196 height 100
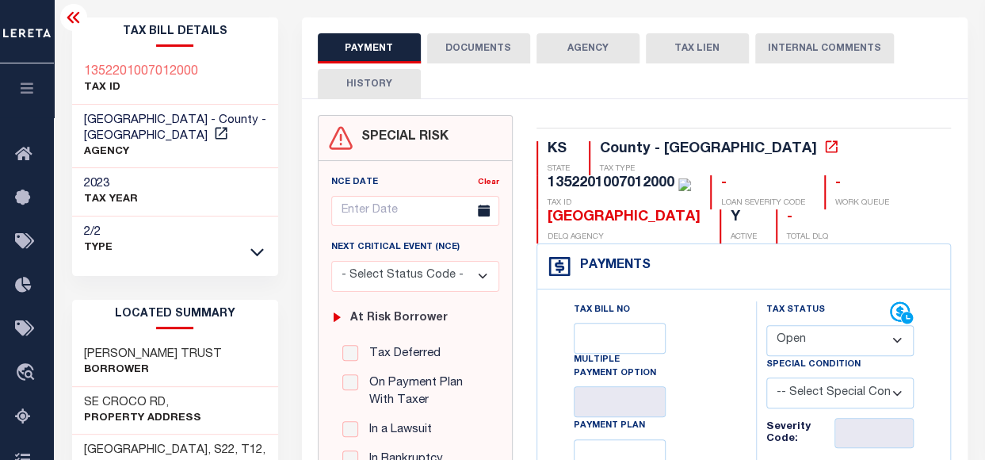
scroll to position [19, 0]
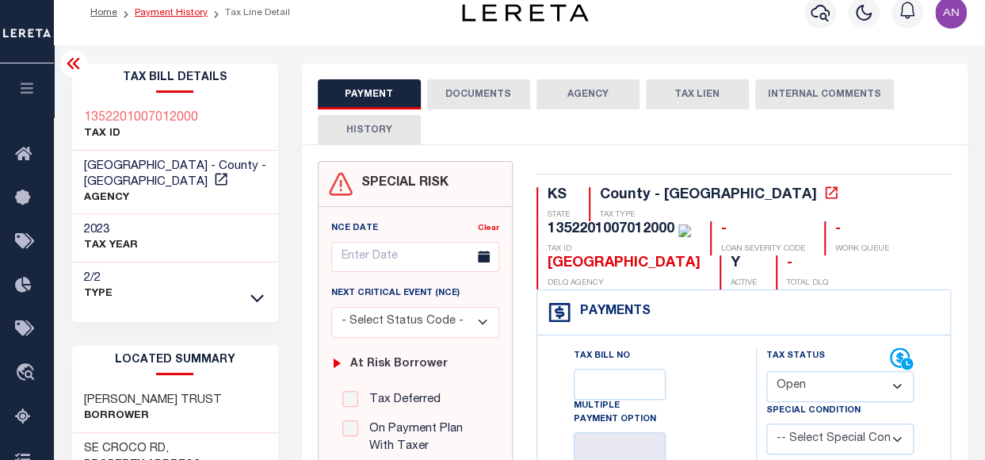
click at [164, 10] on link "Payment History" at bounding box center [171, 13] width 73 height 10
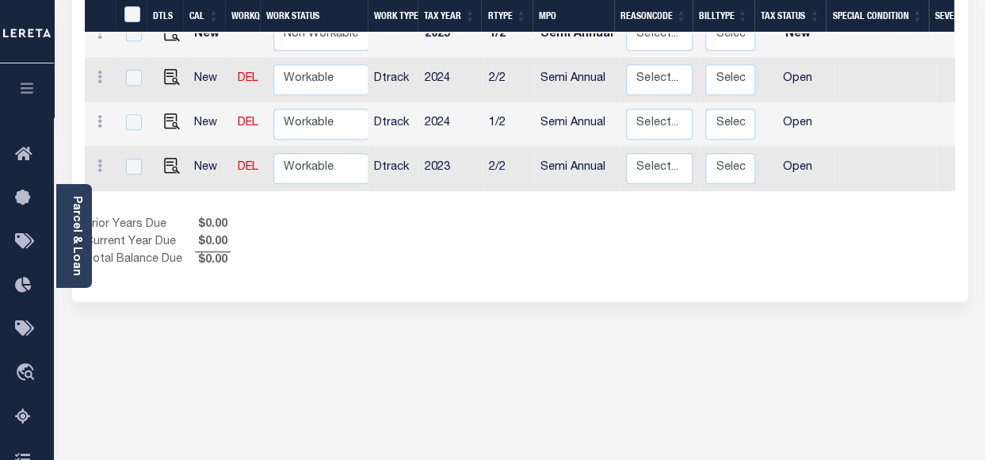
scroll to position [475, 0]
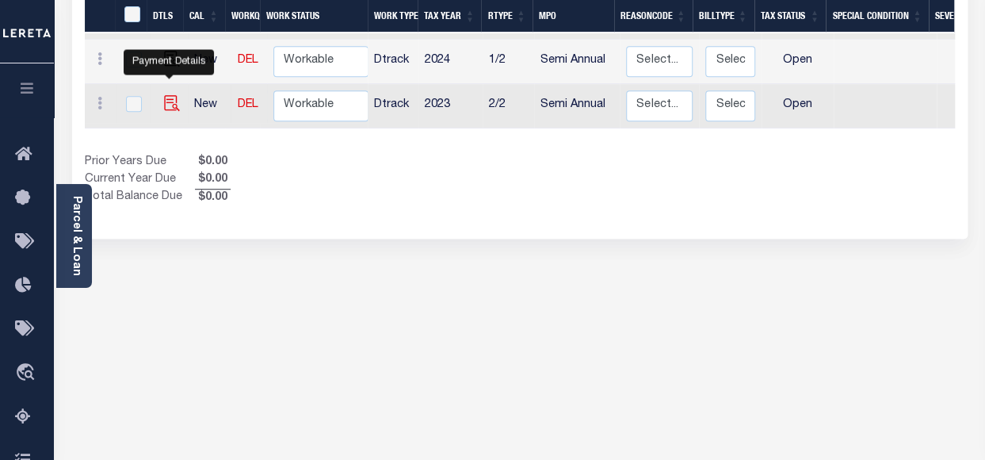
drag, startPoint x: 168, startPoint y: 84, endPoint x: 177, endPoint y: 92, distance: 11.8
click at [168, 95] on img "" at bounding box center [172, 103] width 16 height 16
checkbox input "true"
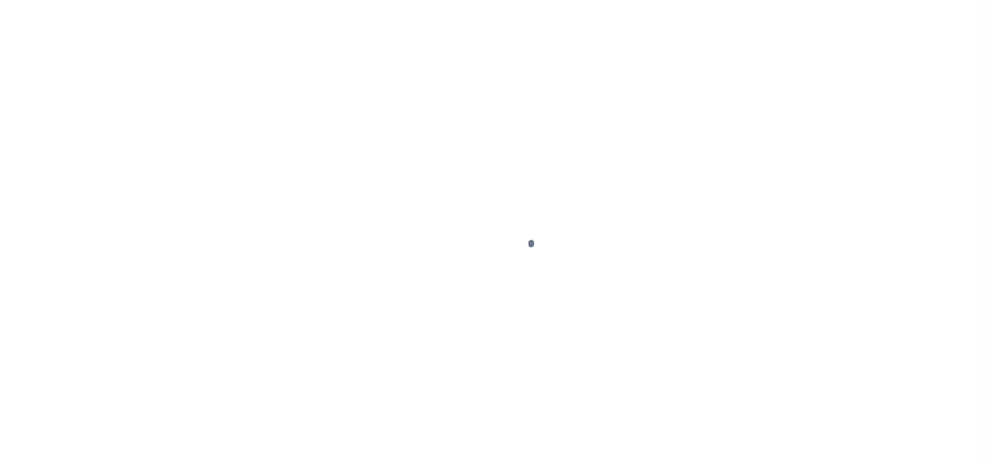
select select "OP2"
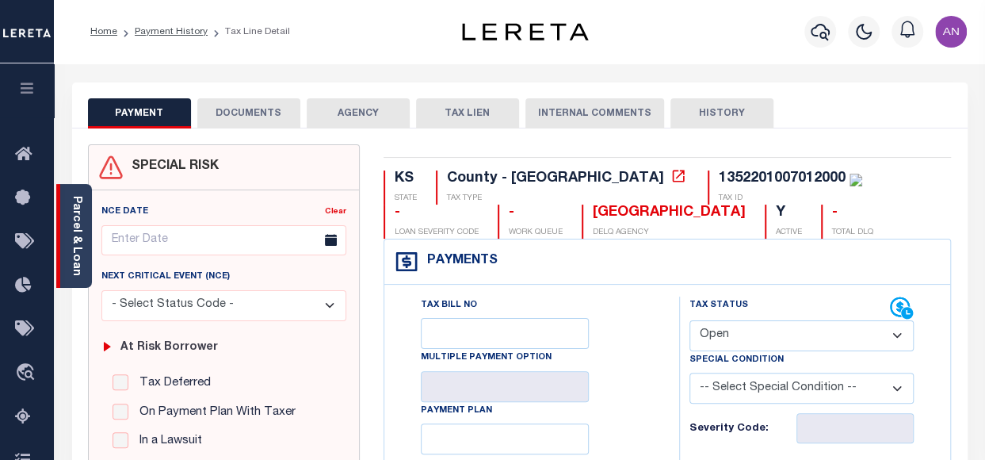
click at [72, 240] on link "Parcel & Loan" at bounding box center [76, 236] width 11 height 80
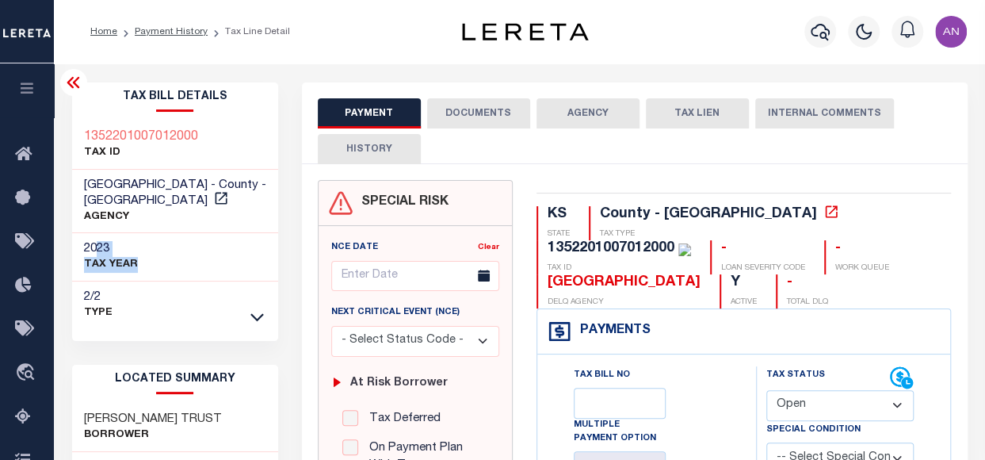
drag, startPoint x: 162, startPoint y: 268, endPoint x: 94, endPoint y: 250, distance: 70.5
click at [94, 250] on div "2023 TAX YEAR" at bounding box center [175, 257] width 206 height 48
drag, startPoint x: 133, startPoint y: 312, endPoint x: 73, endPoint y: 281, distance: 67.7
click at [73, 281] on div "2/2 Type" at bounding box center [175, 305] width 206 height 48
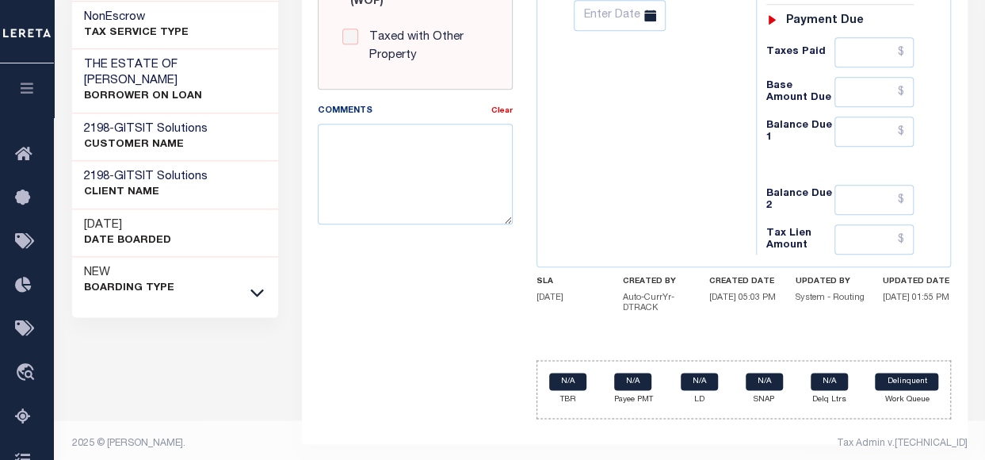
scroll to position [811, 0]
click at [369, 139] on textarea "Comments" at bounding box center [416, 174] width 196 height 100
drag, startPoint x: 468, startPoint y: 121, endPoint x: 489, endPoint y: 128, distance: 21.6
click at [489, 128] on textarea "Prior delq taxes refer attacment." at bounding box center [416, 174] width 196 height 100
click at [339, 178] on textarea "Prior delq taxes refer attachment." at bounding box center [416, 174] width 196 height 100
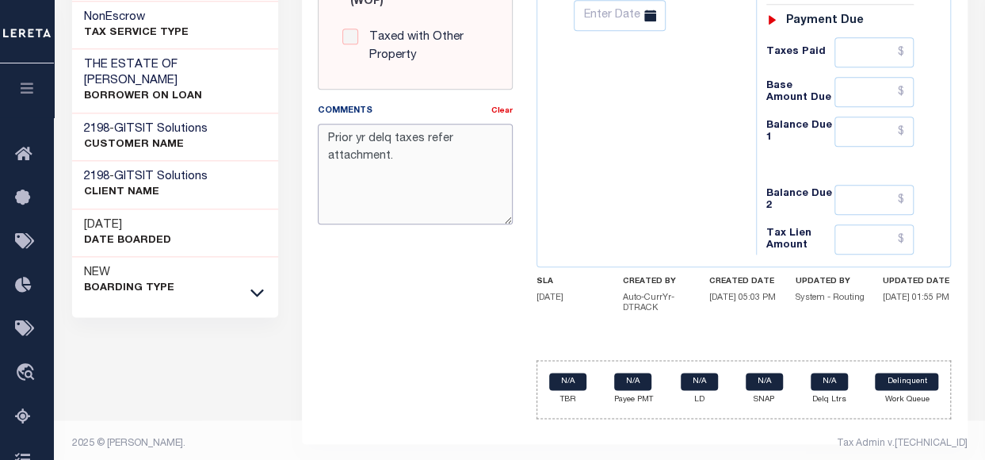
click at [414, 134] on textarea "Prior yr delq taxes refer attachment." at bounding box center [416, 174] width 196 height 100
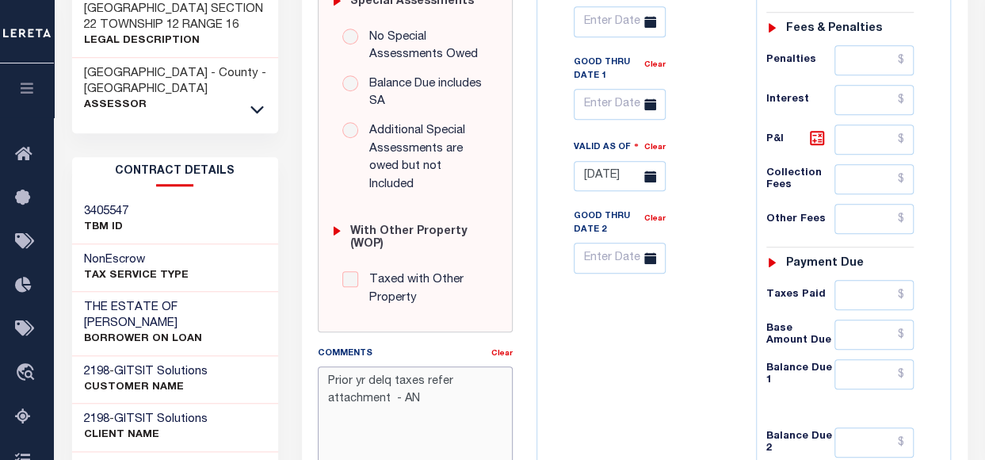
scroll to position [336, 0]
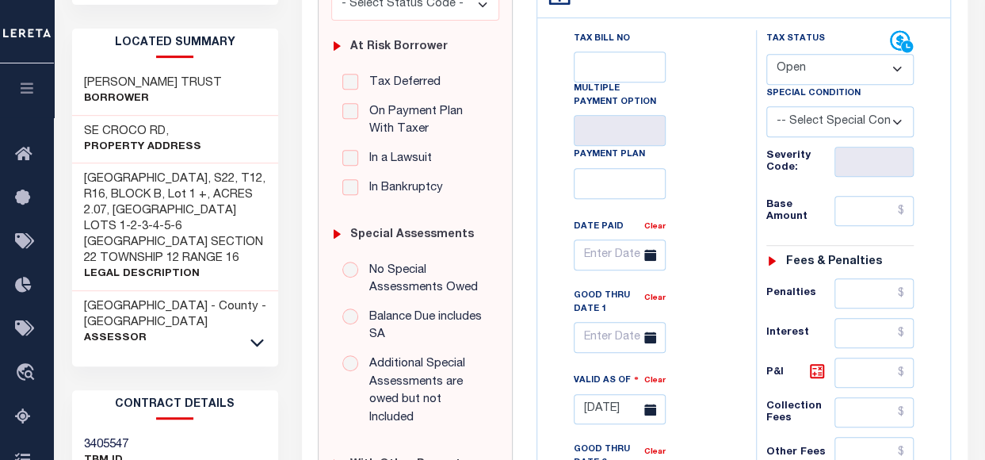
type textarea "Prior yr delq taxes refer attachment - AN"
type input "[DATE]"
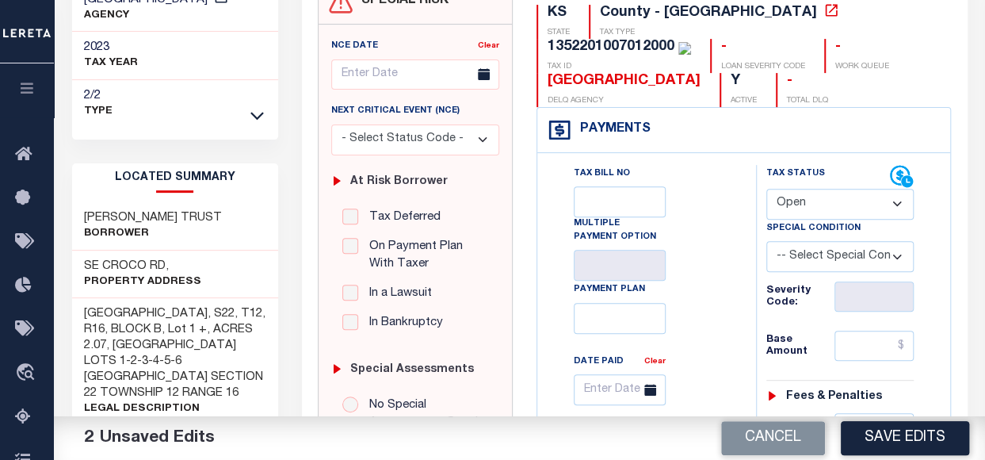
scroll to position [177, 0]
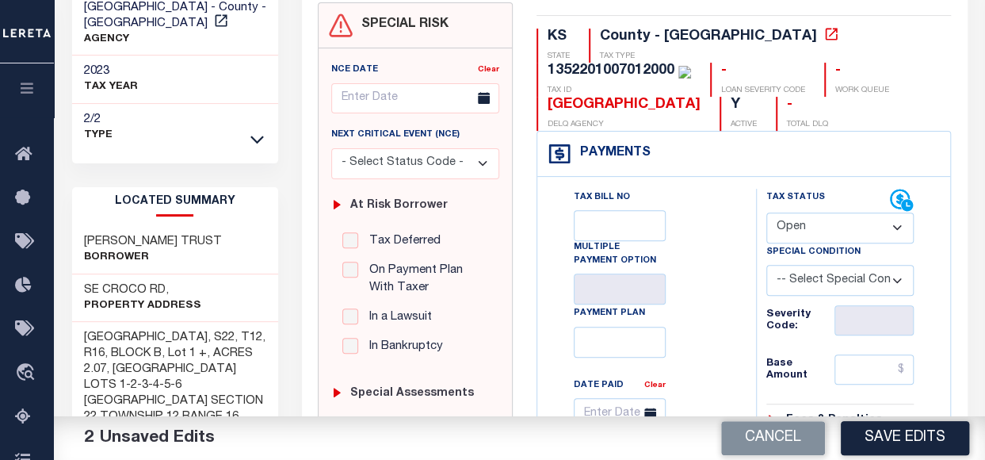
click at [798, 225] on select "- Select Status Code - Open Due/Unpaid Paid Incomplete No Tax Due Internal Refu…" at bounding box center [840, 227] width 148 height 31
select select "DUE"
click at [766, 212] on select "- Select Status Code - Open Due/Unpaid Paid Incomplete No Tax Due Internal Refu…" at bounding box center [840, 227] width 148 height 31
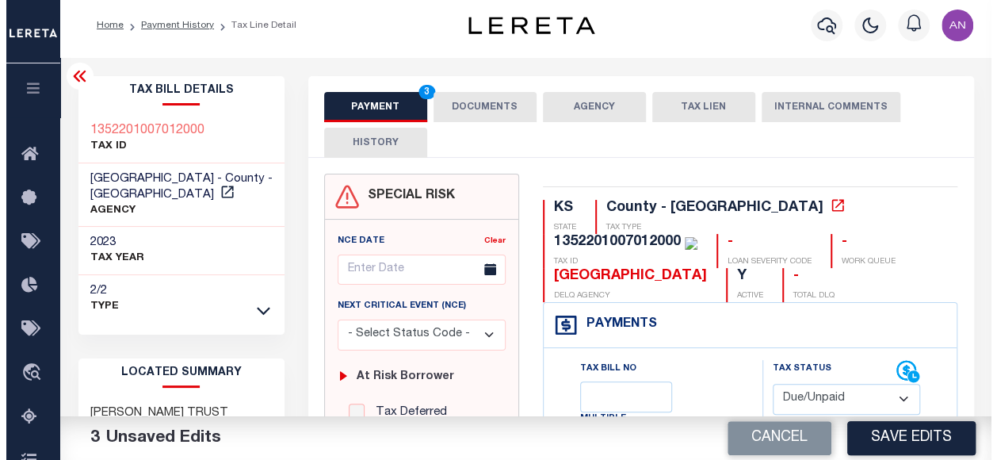
scroll to position [0, 0]
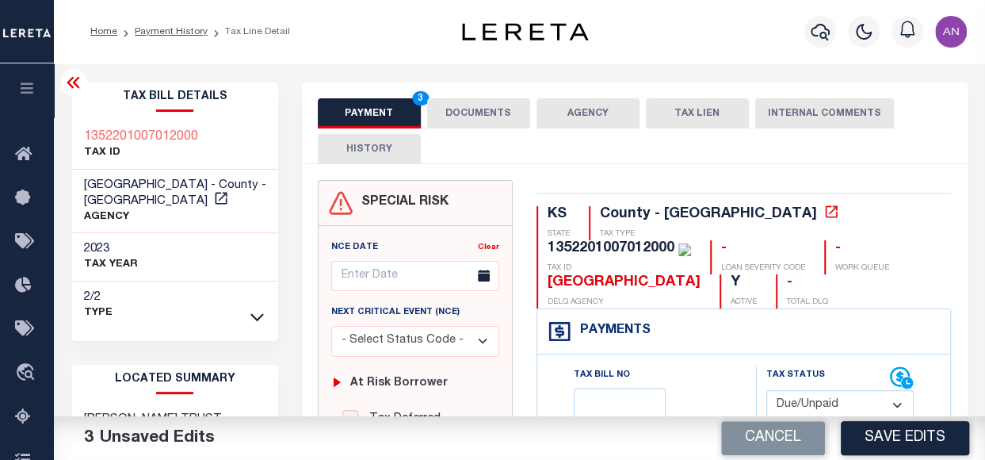
click at [450, 115] on button "DOCUMENTS" at bounding box center [478, 113] width 103 height 30
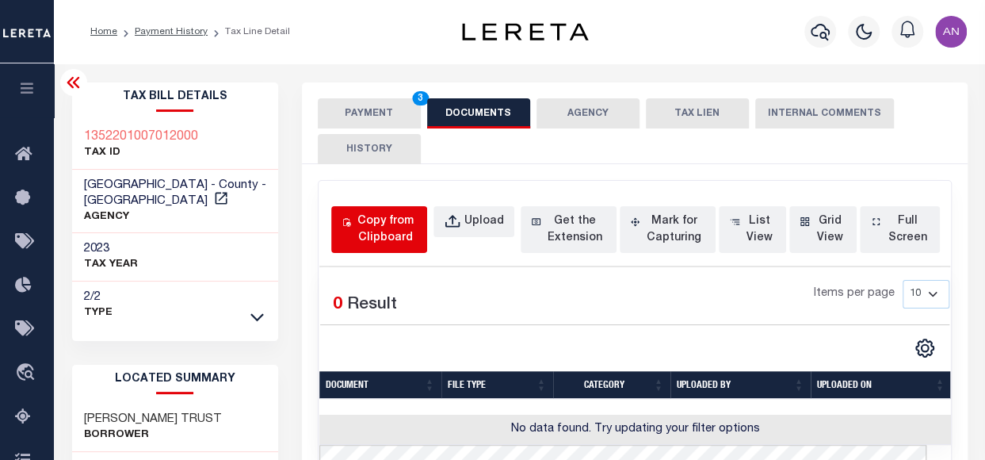
click at [387, 226] on div "Copy from Clipboard" at bounding box center [385, 229] width 63 height 33
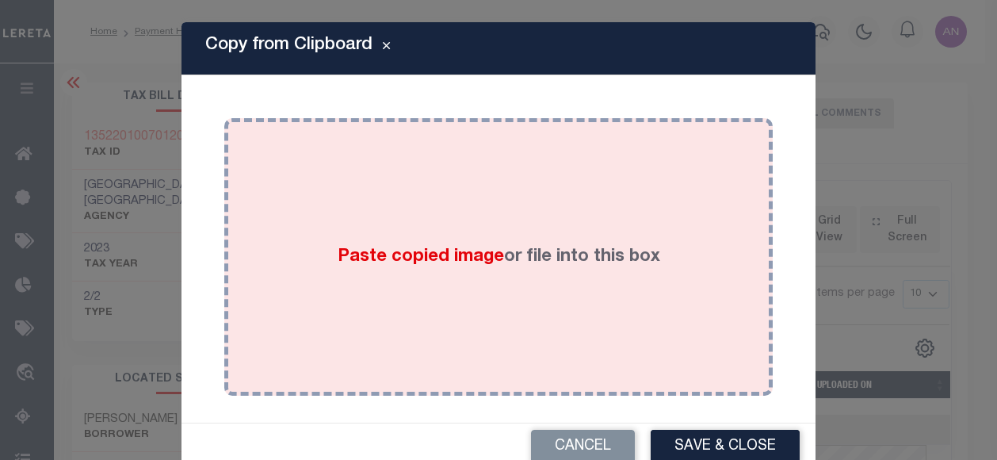
click at [448, 248] on span "Paste copied image" at bounding box center [421, 256] width 166 height 17
click at [466, 221] on div "Paste copied image or file into this box" at bounding box center [498, 257] width 525 height 254
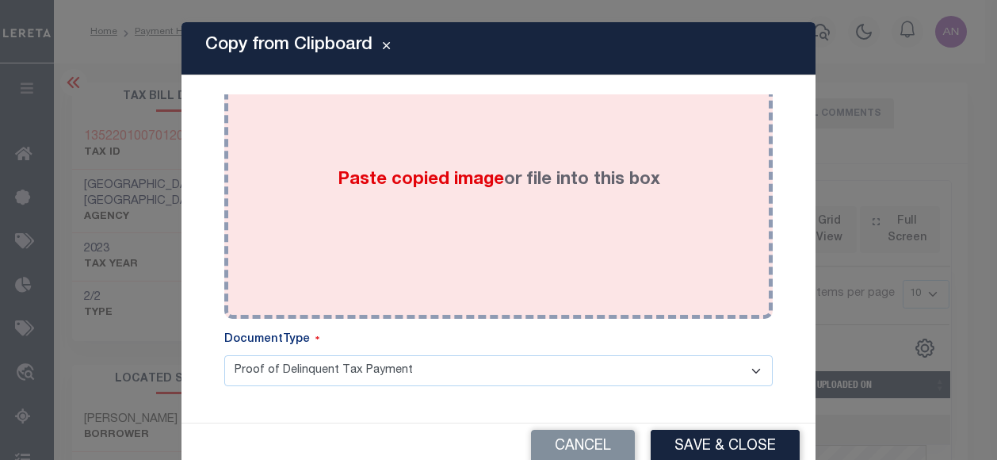
scroll to position [79, 0]
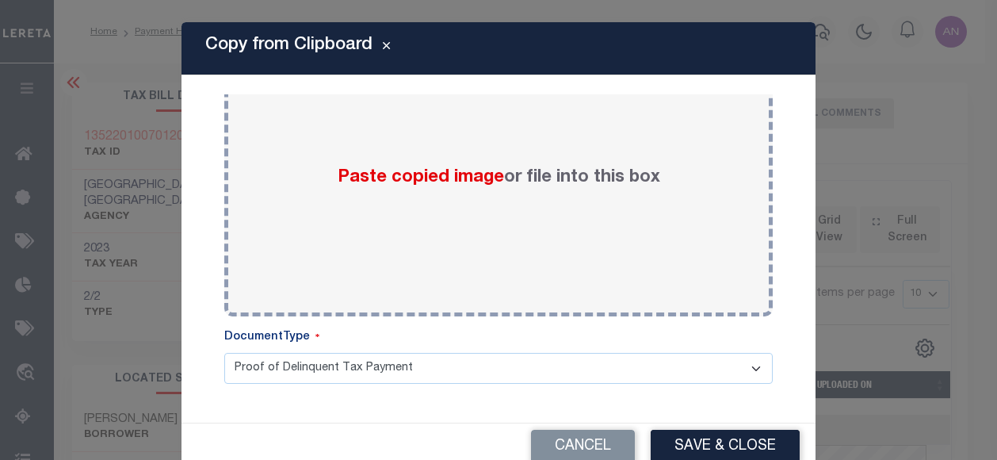
click at [384, 367] on select "Proof of Delinquent Tax Payment" at bounding box center [498, 368] width 548 height 31
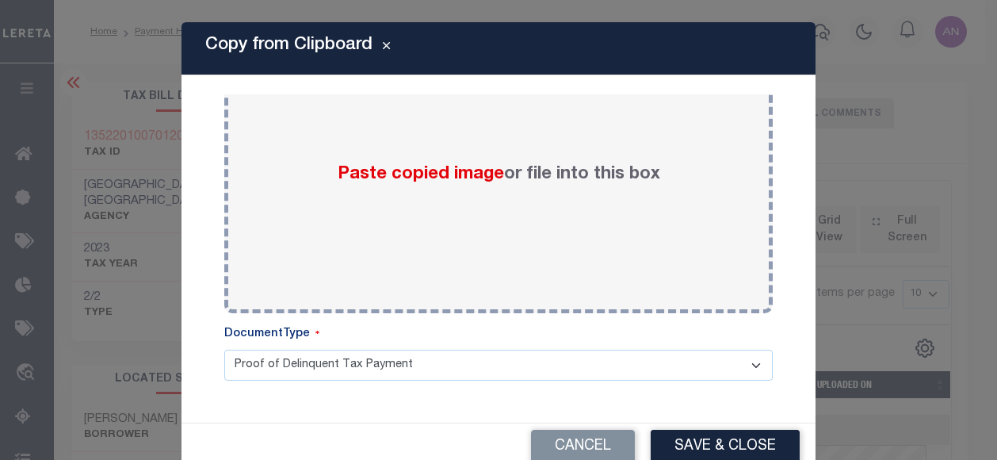
click at [381, 412] on div "Copy from Clipboard Paste copied image or file into this box Select file or dra…" at bounding box center [498, 246] width 634 height 448
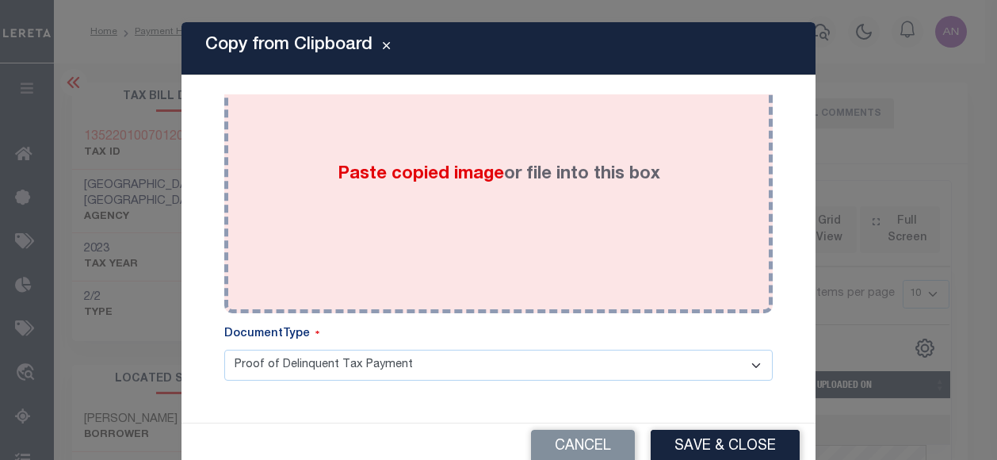
click at [454, 218] on div "Paste copied image or file into this box" at bounding box center [498, 175] width 525 height 254
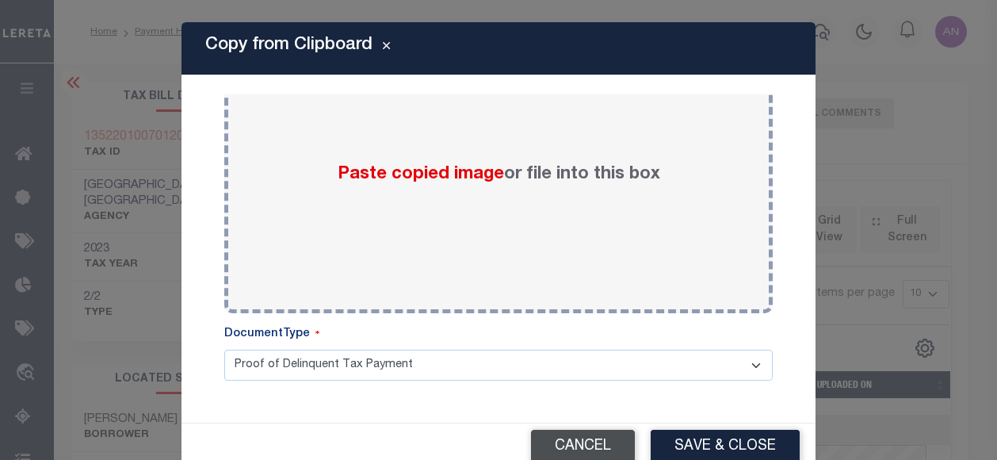
click at [595, 440] on button "Cancel" at bounding box center [583, 446] width 104 height 34
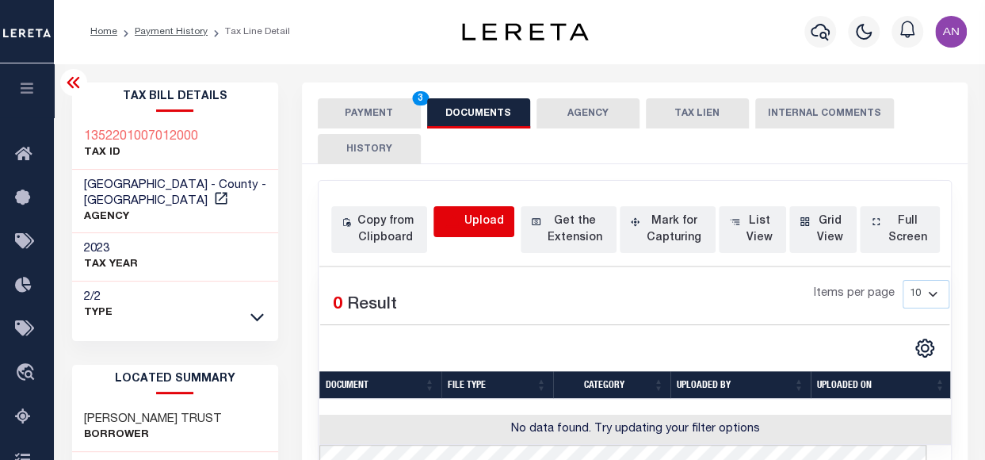
click at [460, 213] on icon "button" at bounding box center [452, 221] width 17 height 17
select select "POP"
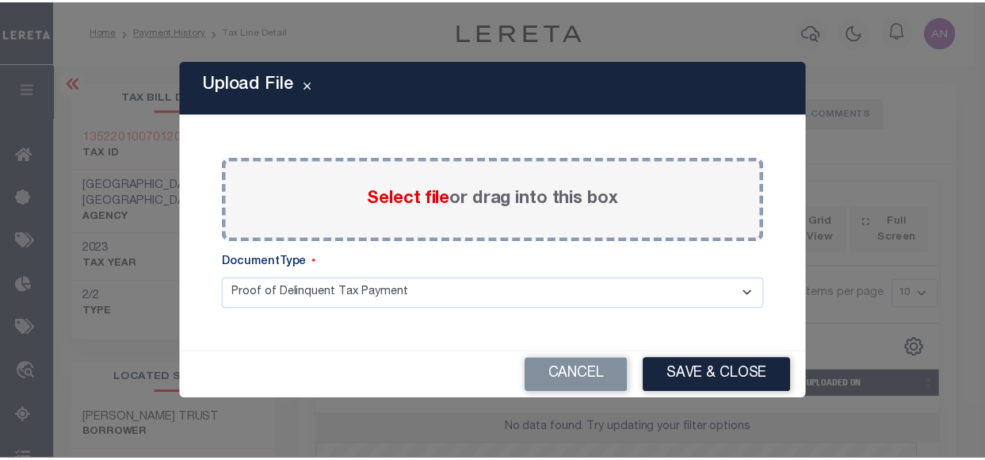
scroll to position [0, 0]
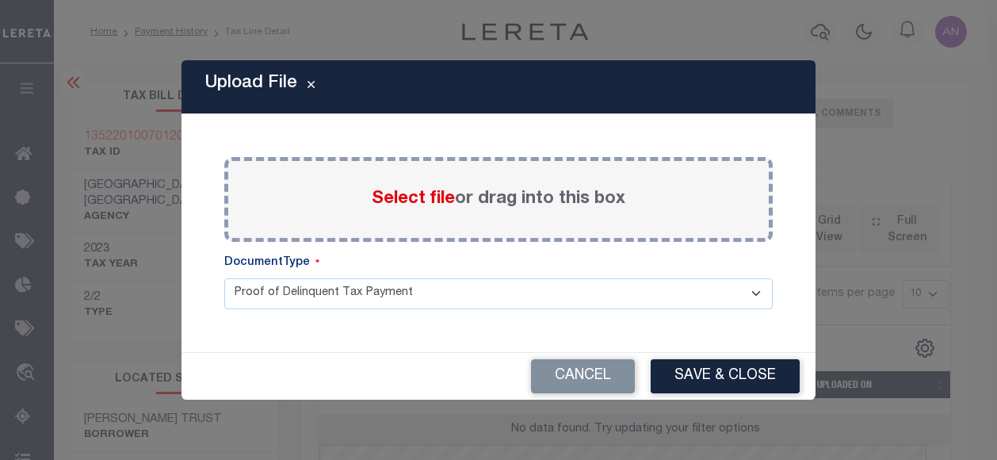
click at [415, 201] on span "Select file" at bounding box center [413, 198] width 83 height 17
click at [0, 0] on input "Select file or drag into this box" at bounding box center [0, 0] width 0 height 0
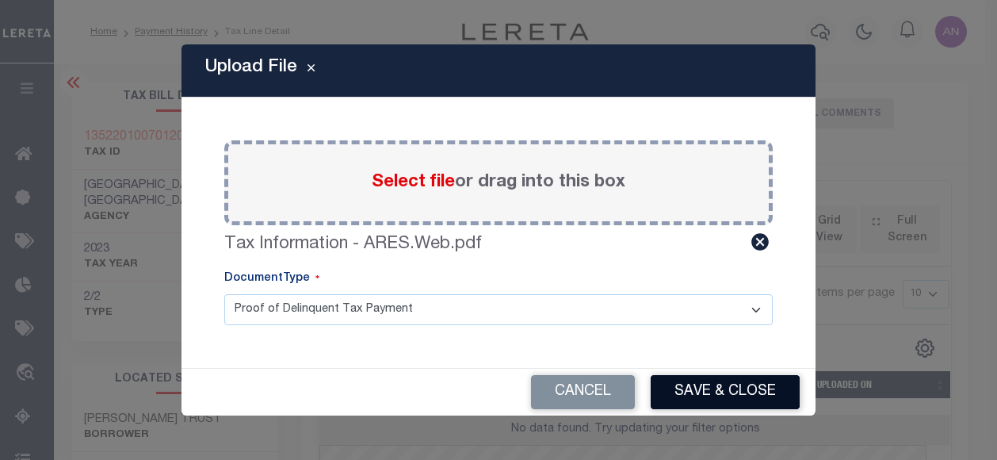
click at [719, 395] on button "Save & Close" at bounding box center [725, 392] width 149 height 34
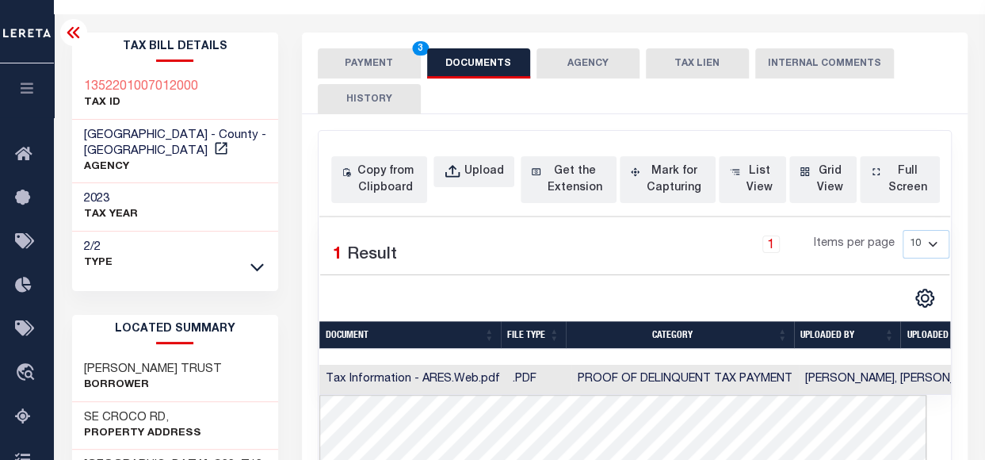
scroll to position [158, 0]
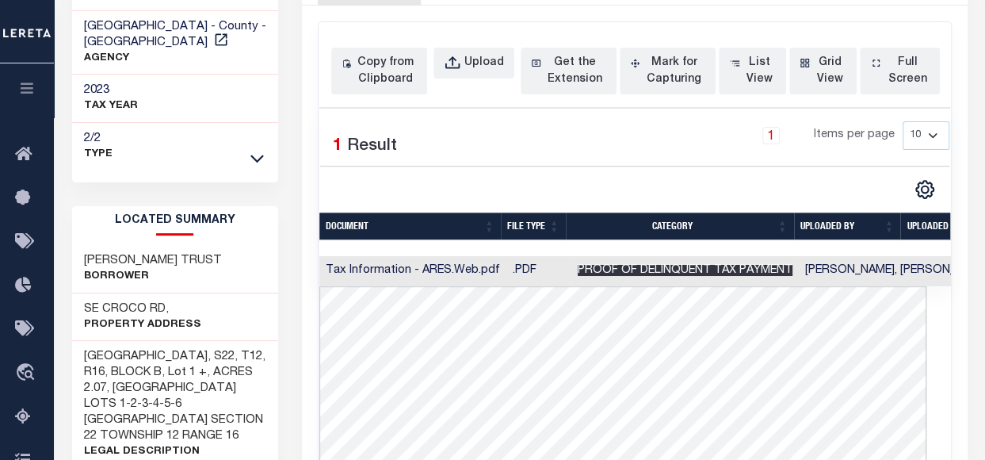
click at [672, 273] on span "Proof of Delinquent Tax Payment" at bounding box center [685, 270] width 215 height 11
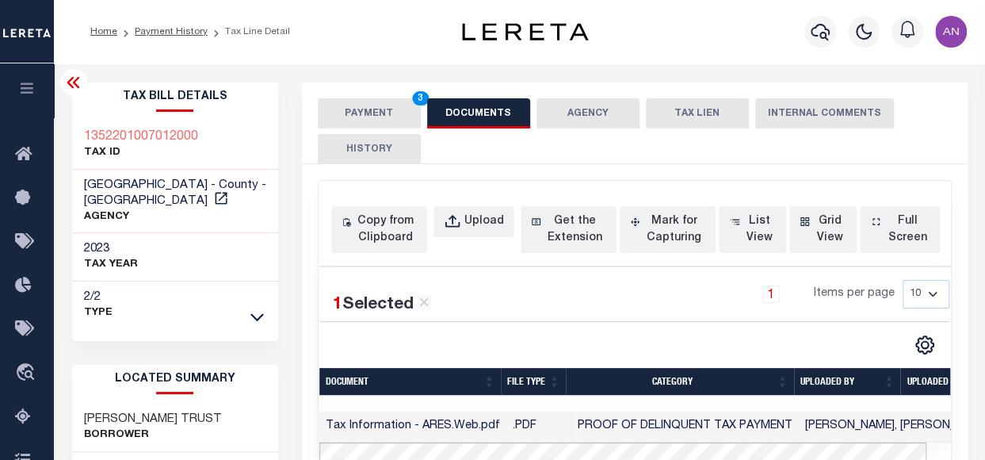
scroll to position [0, 0]
click at [352, 101] on button "PAYMENT 3" at bounding box center [369, 113] width 103 height 30
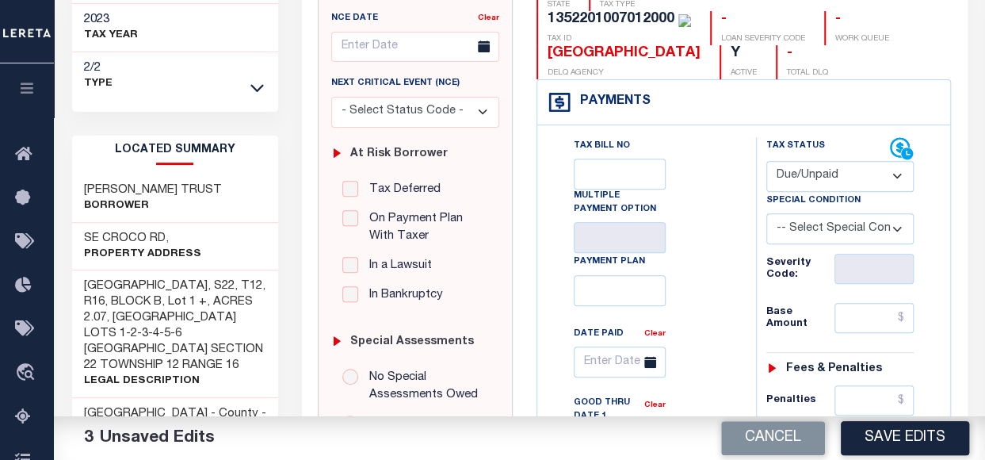
scroll to position [238, 0]
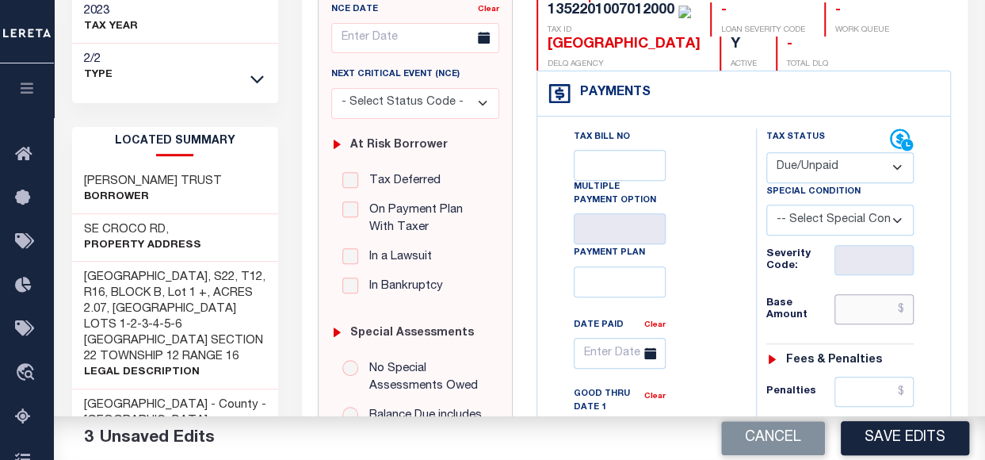
click at [853, 304] on input "text" at bounding box center [873, 309] width 79 height 30
paste input "202.88"
type input "$202.88"
click at [704, 325] on div "Tax Bill No Multiple Payment Option Payment Plan Clear" at bounding box center [642, 366] width 179 height 476
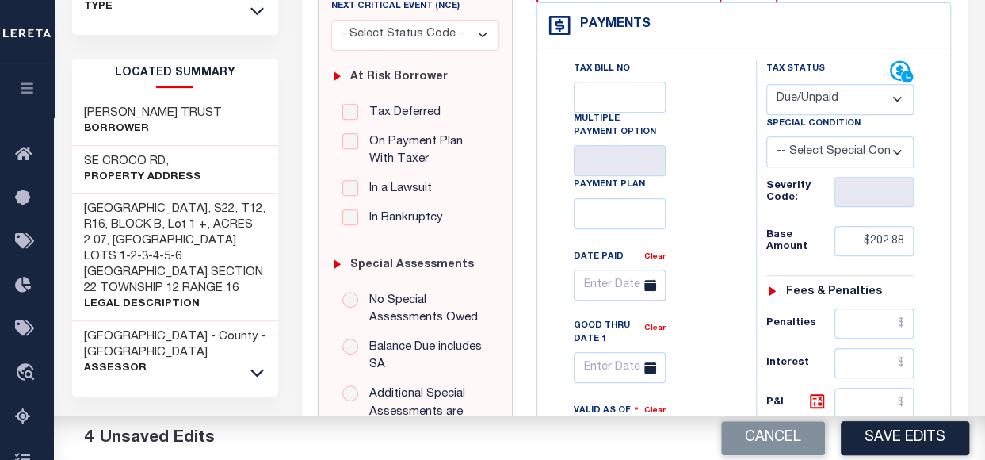
scroll to position [317, 0]
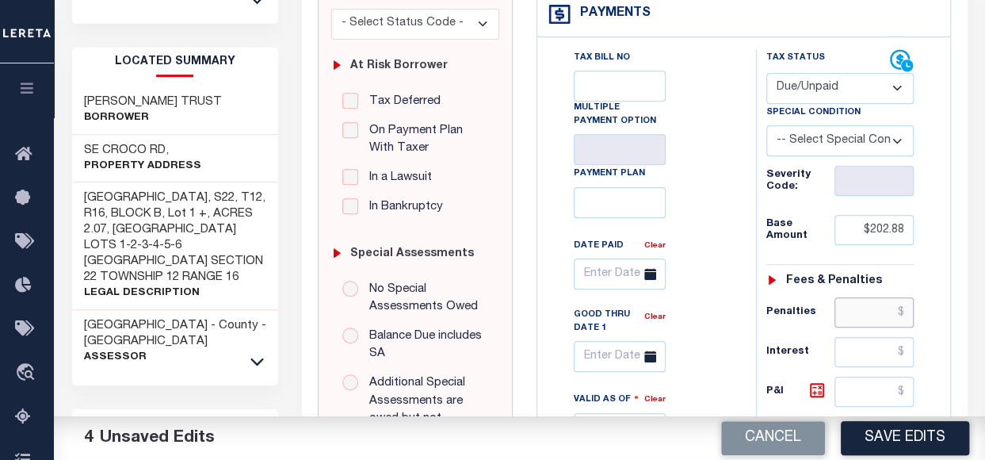
click at [865, 322] on input "text" at bounding box center [873, 312] width 79 height 30
paste input "2,669.16"
type input "$2,669.16"
click at [730, 339] on div "Tax Bill No Multiple Payment Option Payment Plan Clear" at bounding box center [642, 287] width 179 height 476
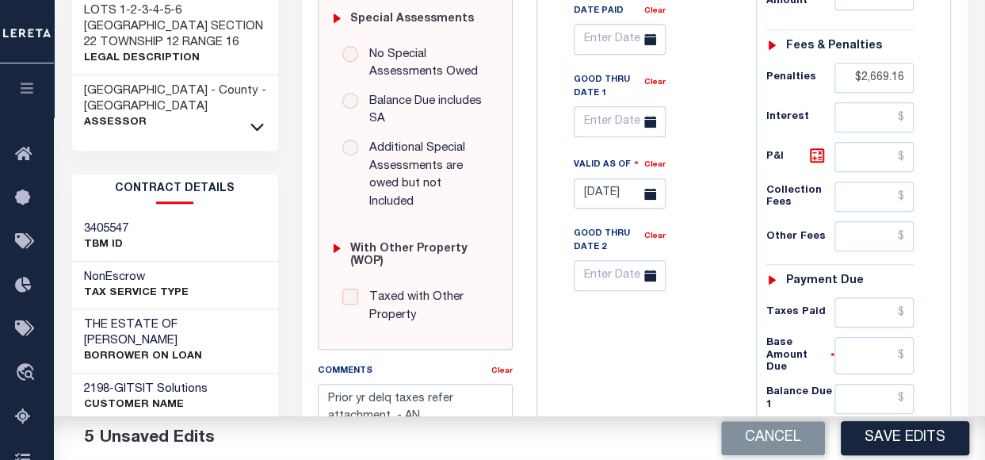
scroll to position [555, 0]
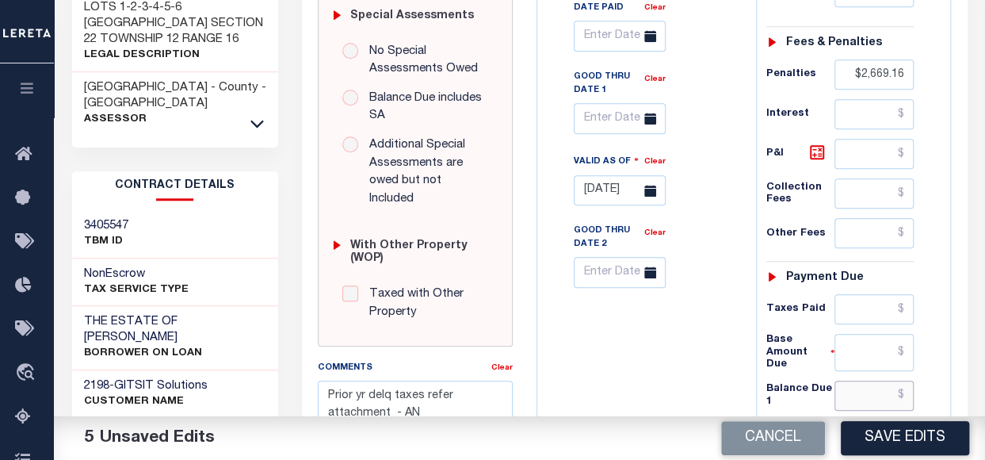
click at [860, 380] on input "text" at bounding box center [873, 395] width 79 height 30
paste input "2,872.04"
type input "$2,872.04"
click at [700, 388] on div "Tax Bill No Multiple Payment Option Payment Plan Clear" at bounding box center [642, 164] width 203 height 707
click at [603, 113] on input "text" at bounding box center [620, 118] width 92 height 31
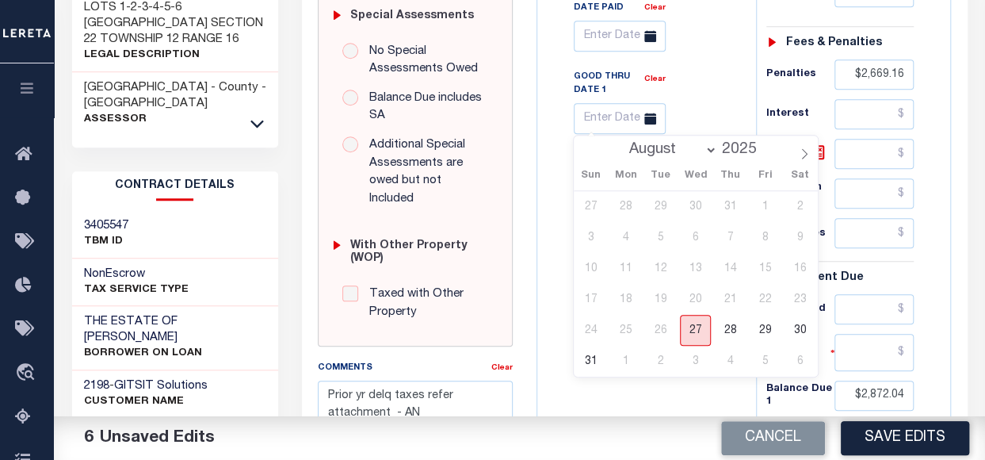
click at [704, 329] on span "27" at bounding box center [695, 330] width 31 height 31
type input "[DATE]"
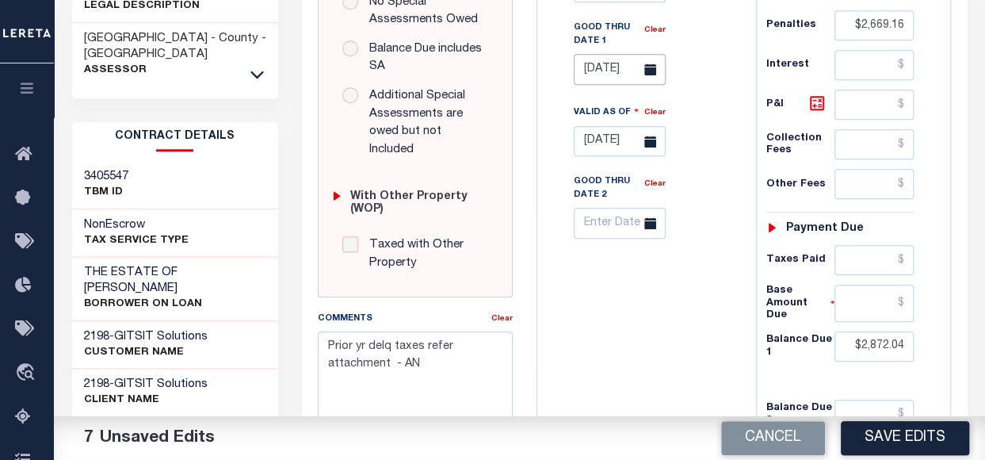
scroll to position [634, 0]
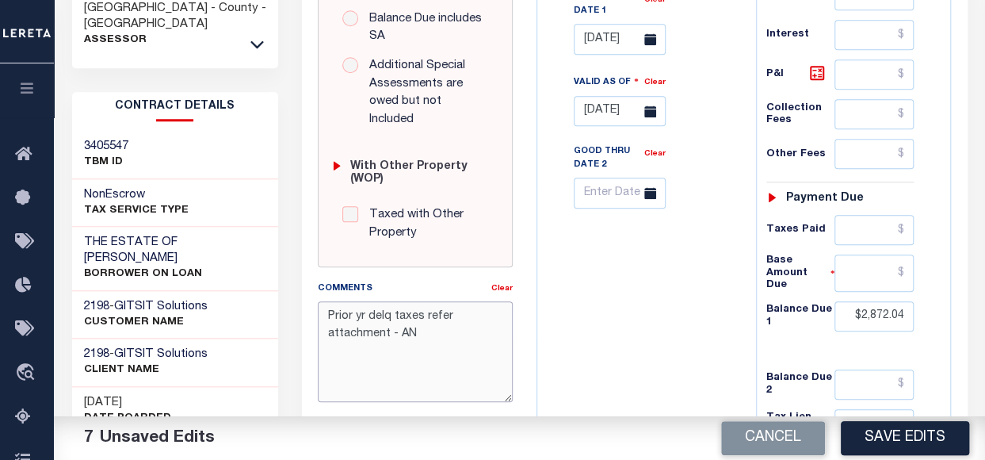
click at [452, 302] on textarea "Prior yr delq taxes refer attachment - AN" at bounding box center [416, 351] width 196 height 100
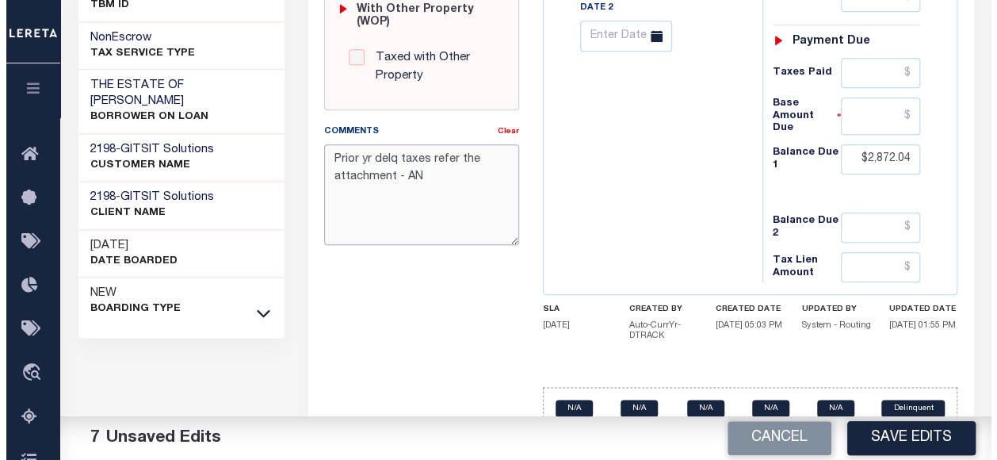
scroll to position [792, 0]
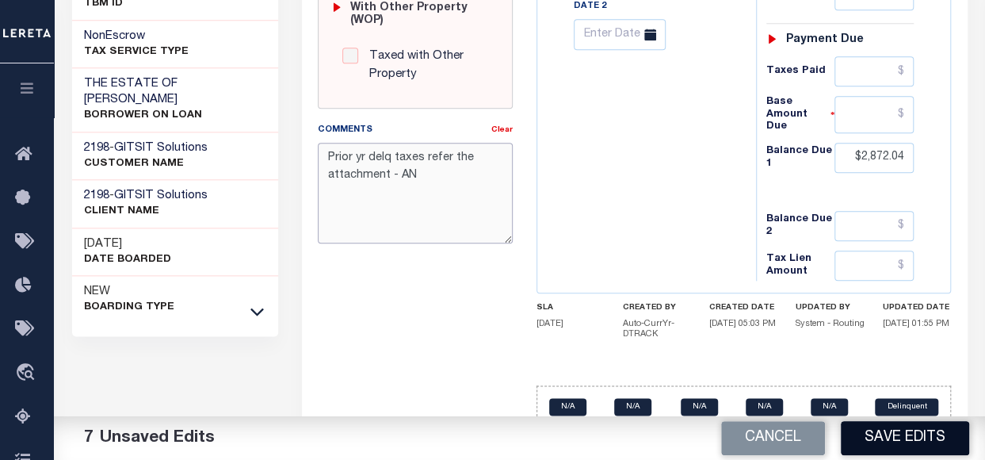
type textarea "Prior yr delq taxes refer the attachment - AN"
click at [919, 446] on button "Save Edits" at bounding box center [905, 438] width 128 height 34
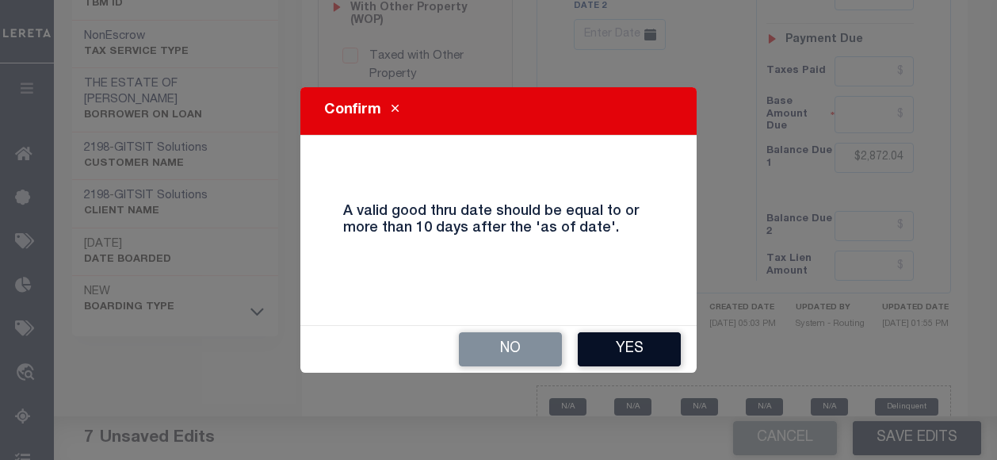
click at [613, 347] on button "Yes" at bounding box center [629, 349] width 103 height 34
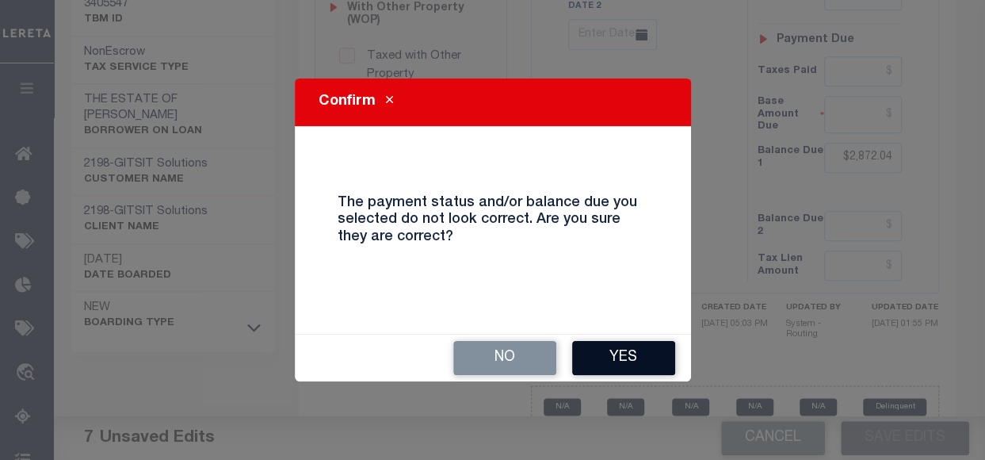
click at [616, 362] on button "Yes" at bounding box center [623, 358] width 103 height 34
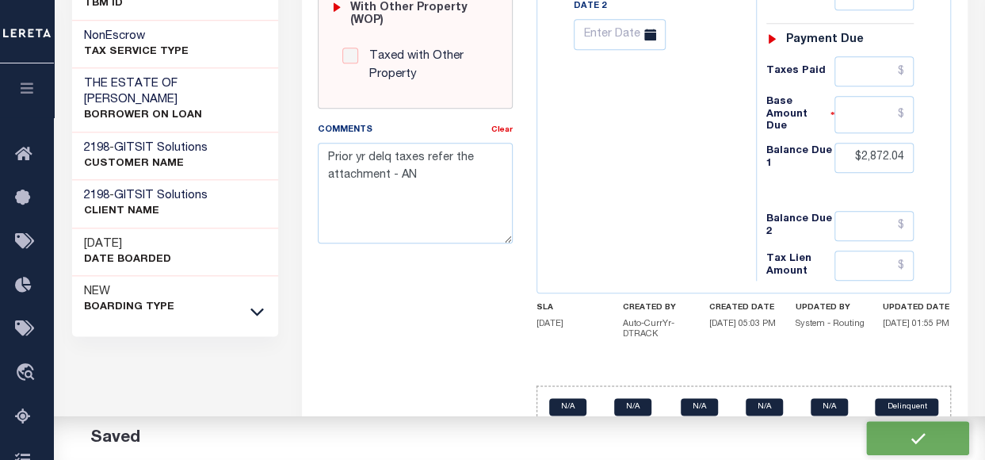
checkbox input "false"
type input "$202.88"
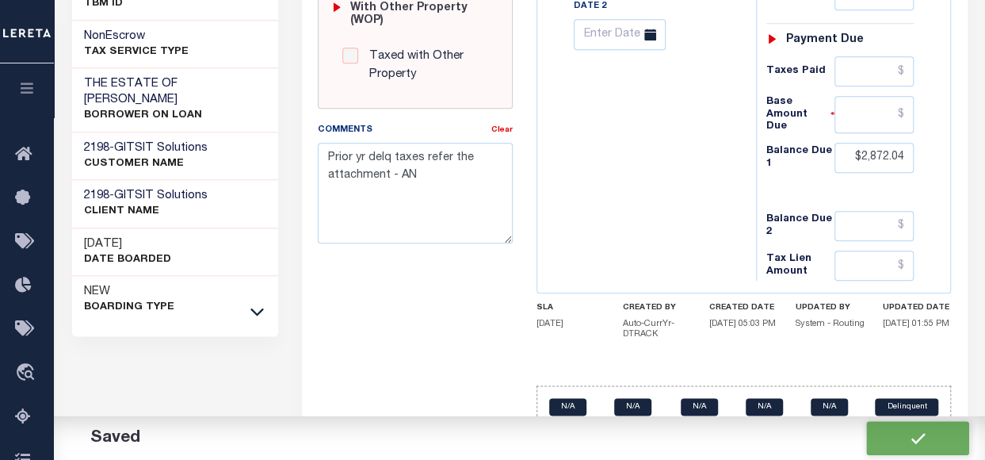
type input "$2,669.16"
type input "$2,872.04"
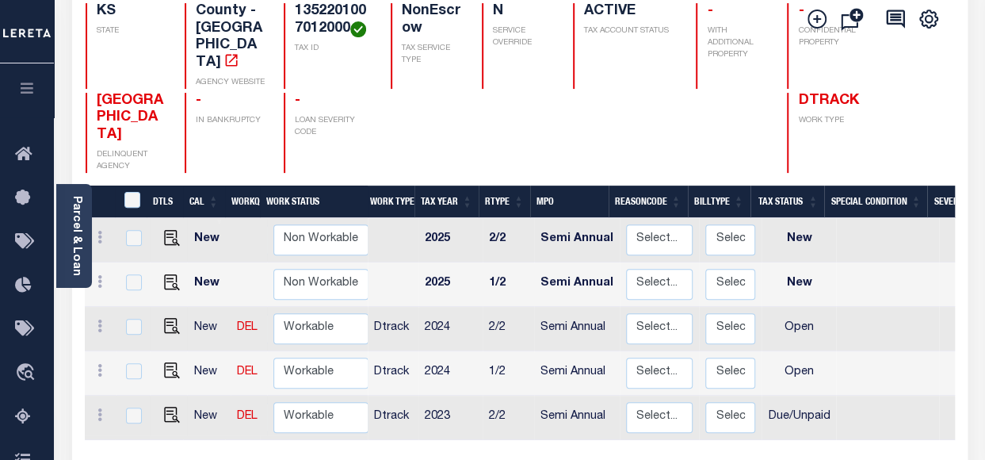
scroll to position [238, 0]
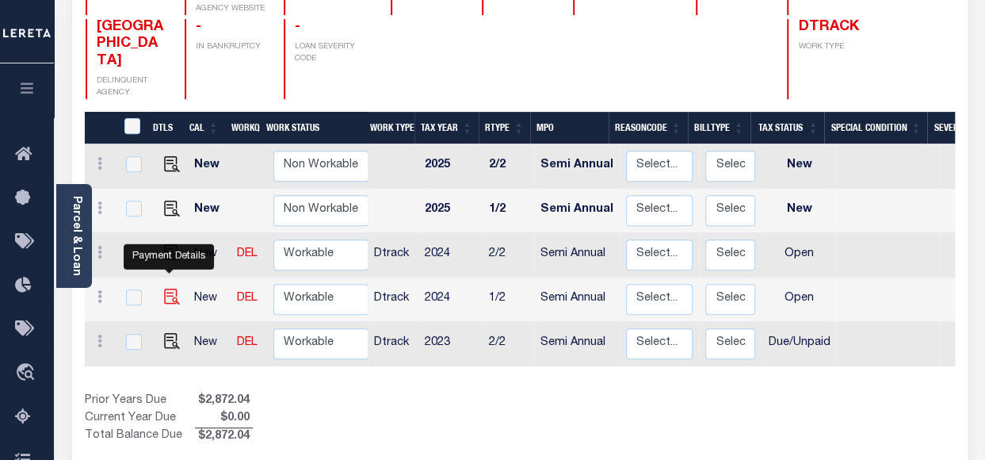
click at [170, 288] on img "" at bounding box center [172, 296] width 16 height 16
checkbox input "true"
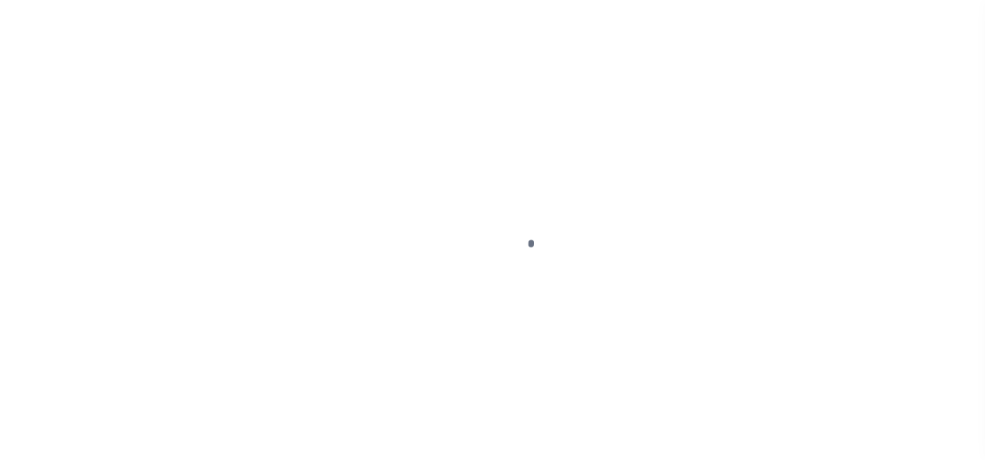
select select "OP2"
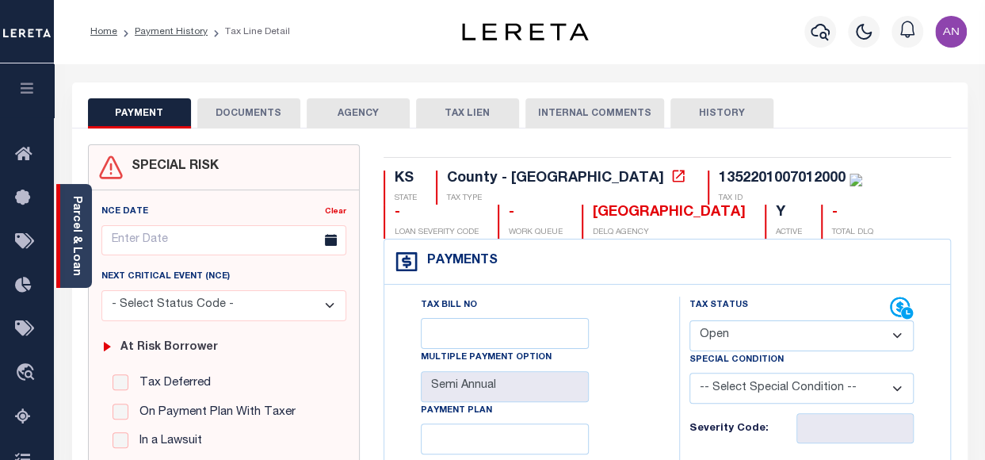
click at [73, 242] on link "Parcel & Loan" at bounding box center [76, 236] width 11 height 80
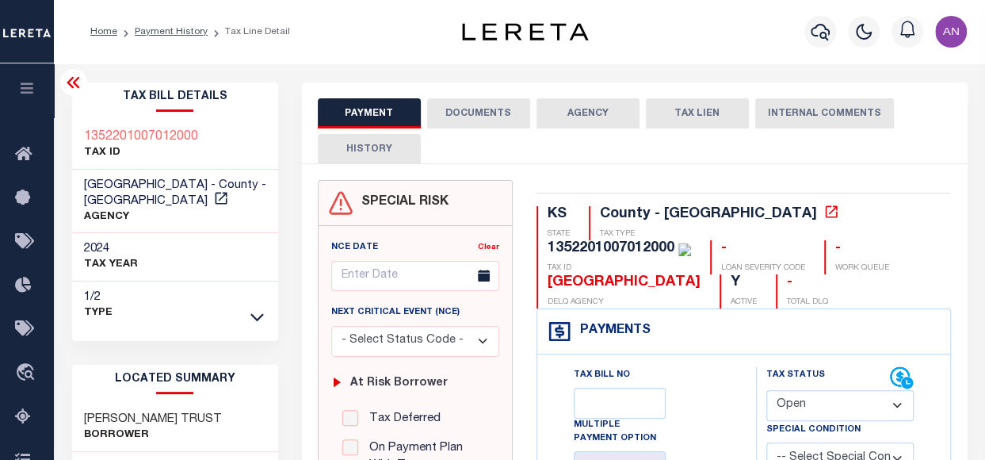
click at [498, 115] on button "DOCUMENTS" at bounding box center [478, 113] width 103 height 30
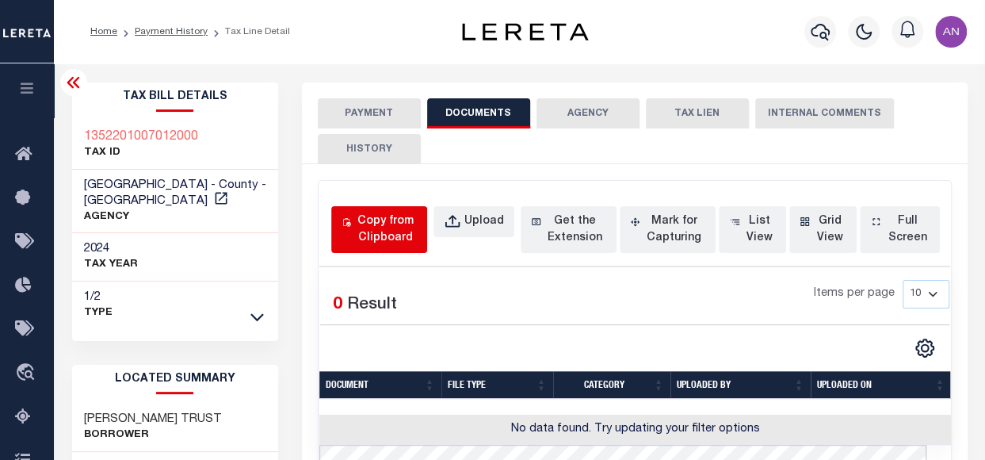
click at [402, 227] on div "Copy from Clipboard" at bounding box center [385, 229] width 63 height 33
select select "POP"
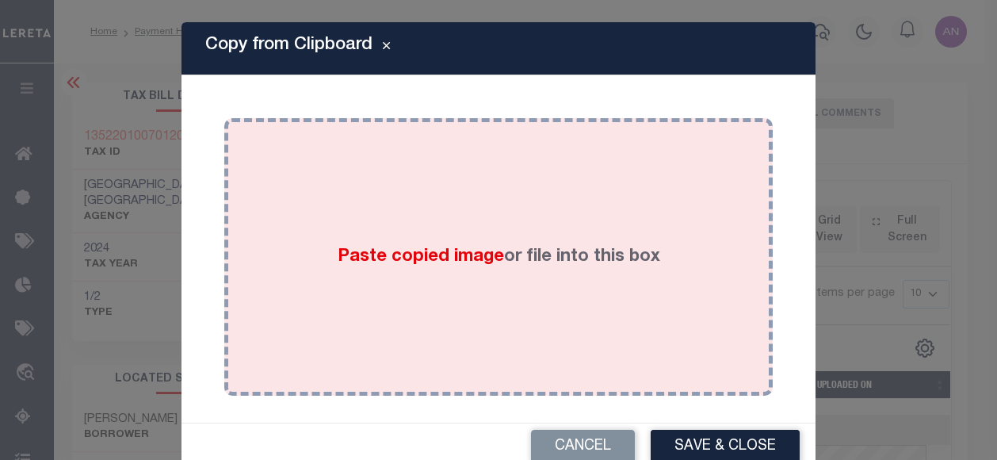
click at [540, 211] on div "Paste copied image or file into this box" at bounding box center [498, 257] width 525 height 254
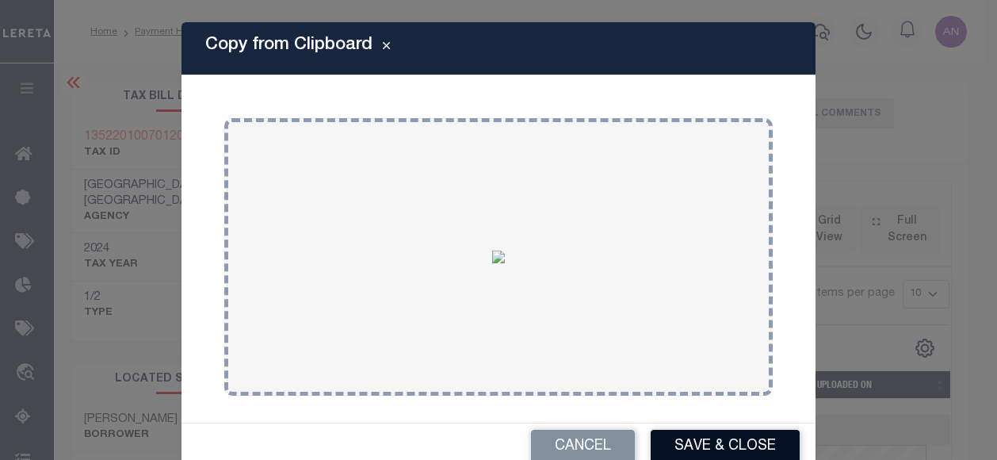
click at [691, 448] on button "Save & Close" at bounding box center [725, 446] width 149 height 34
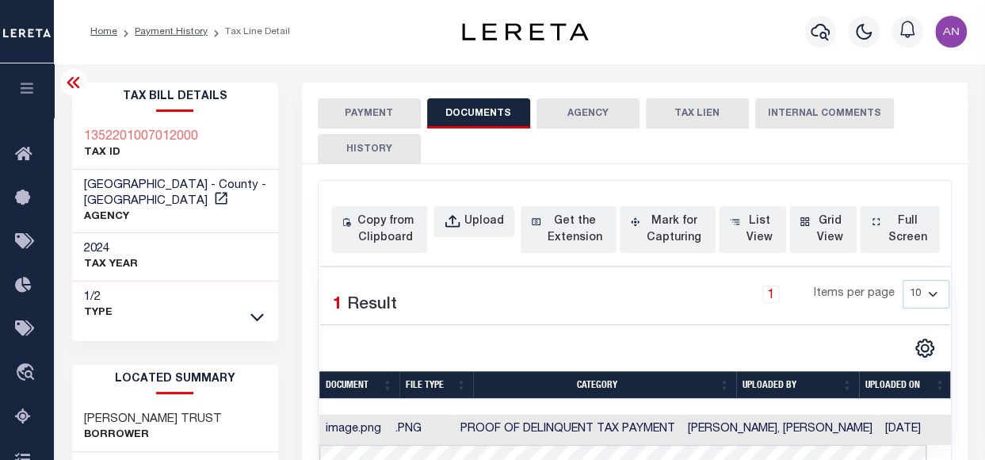
click at [371, 113] on button "PAYMENT" at bounding box center [369, 113] width 103 height 30
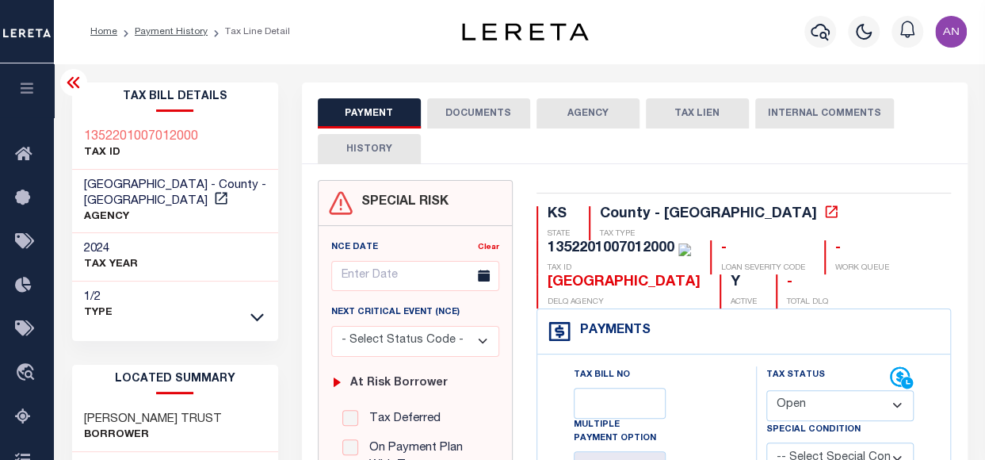
click at [838, 407] on select "- Select Status Code - Open Due/Unpaid Paid Incomplete No Tax Due Internal Refu…" at bounding box center [840, 405] width 148 height 31
select select "DUE"
click at [766, 390] on select "- Select Status Code - Open Due/Unpaid Paid Incomplete No Tax Due Internal Refu…" at bounding box center [840, 405] width 148 height 31
type input "[DATE]"
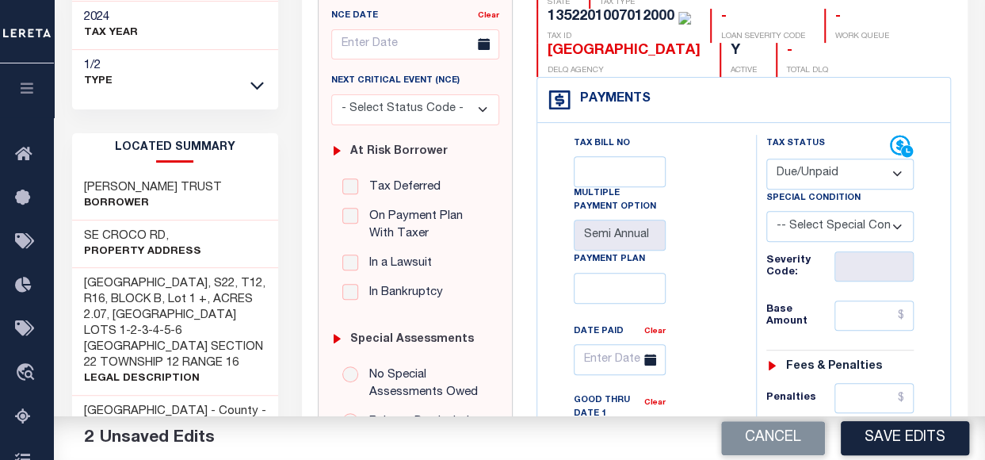
scroll to position [238, 0]
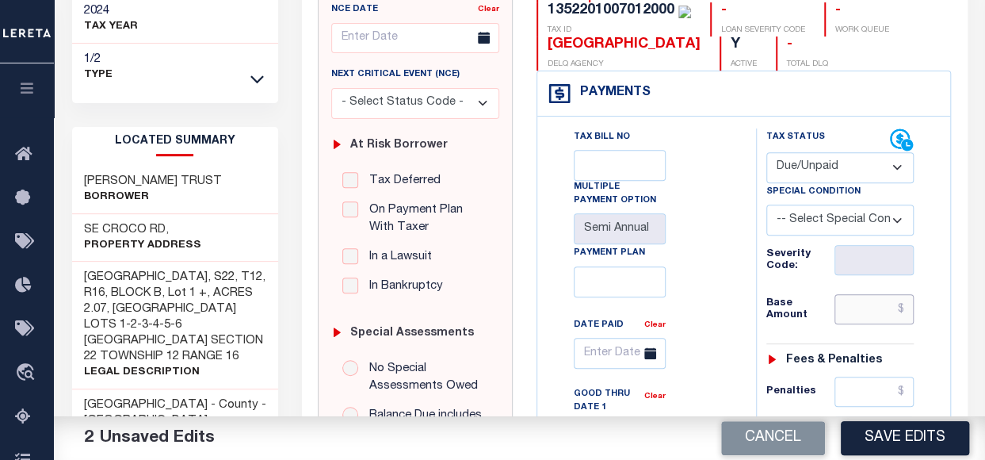
click at [879, 308] on input "text" at bounding box center [873, 309] width 79 height 30
paste input "407.98"
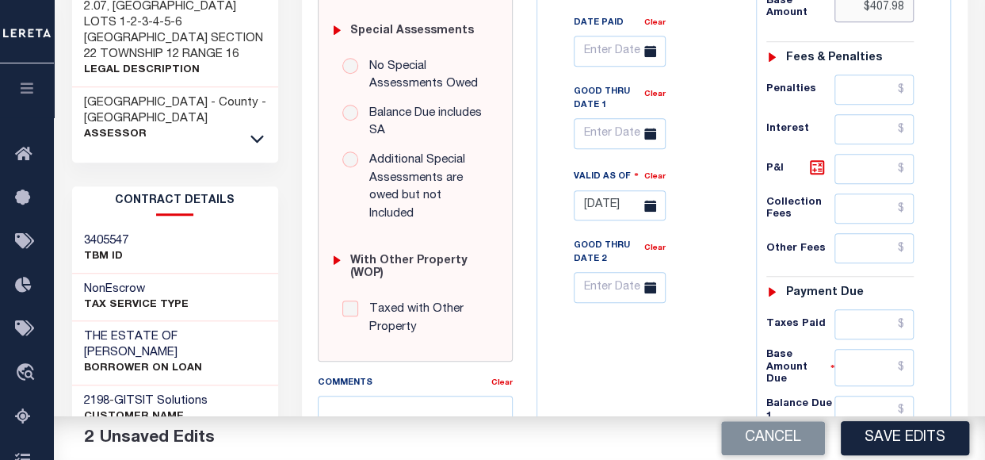
scroll to position [555, 0]
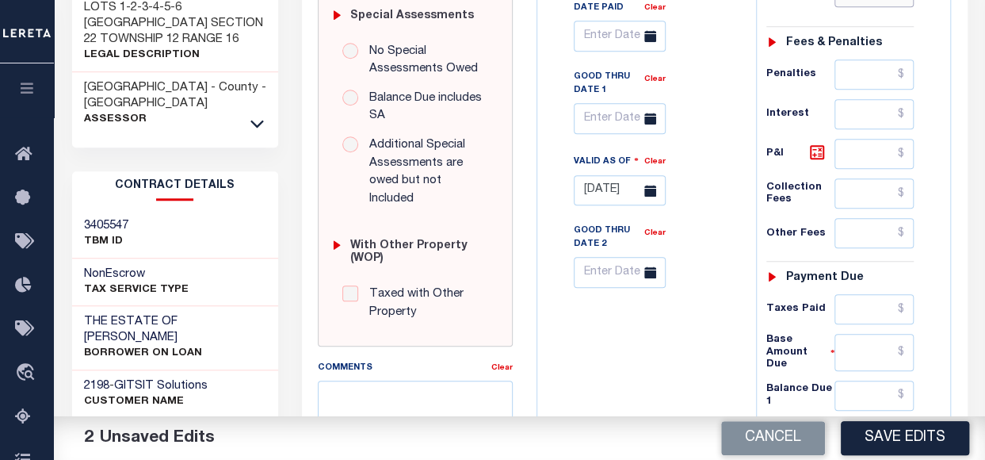
type input "$407.98"
click at [860, 345] on input "text" at bounding box center [873, 352] width 79 height 37
paste input "407.98"
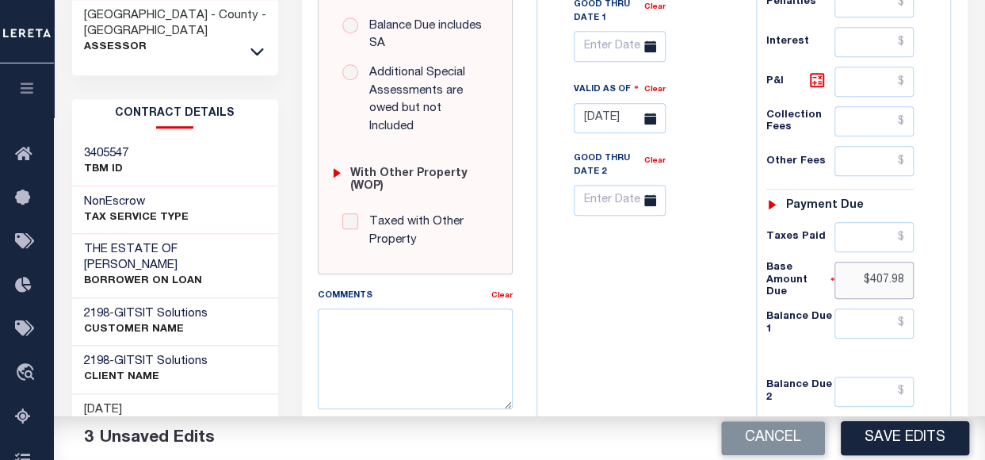
scroll to position [713, 0]
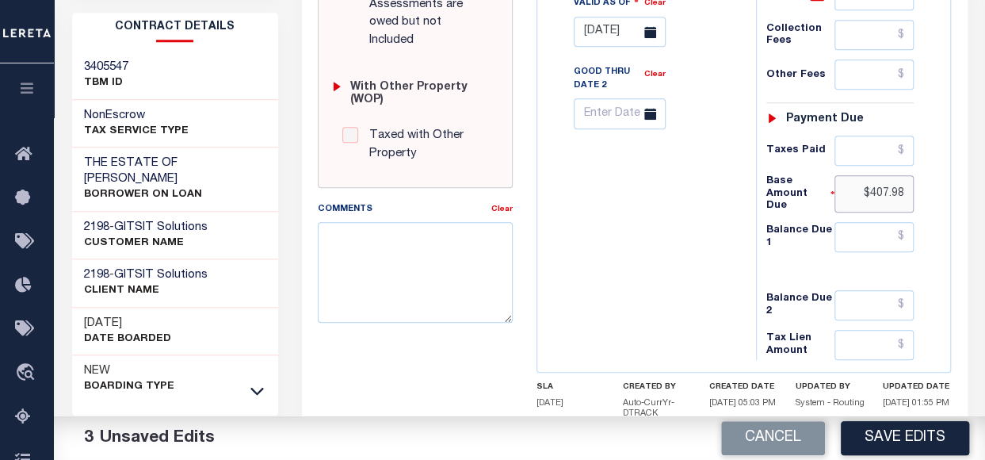
type input "$407.98"
click at [849, 226] on input "text" at bounding box center [873, 237] width 79 height 30
paste input "407.98"
type input "$407.98"
drag, startPoint x: 872, startPoint y: 186, endPoint x: 908, endPoint y: 186, distance: 36.5
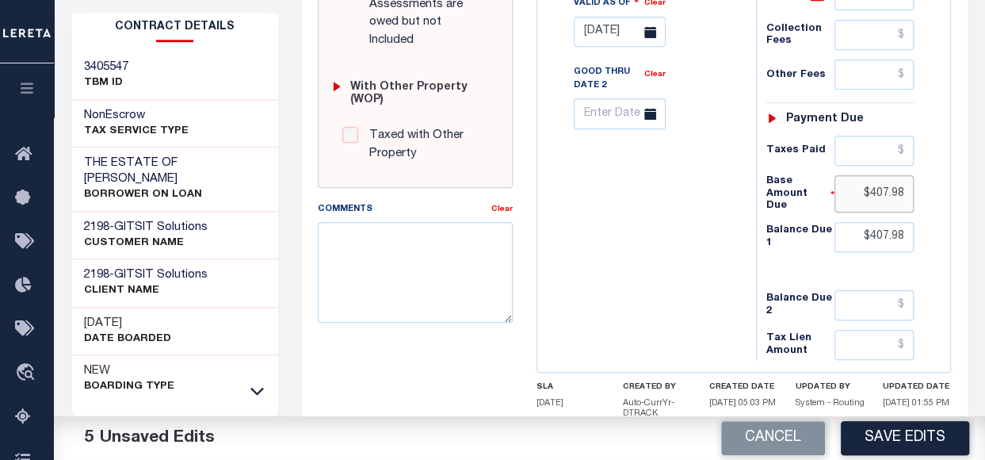
click at [908, 186] on input "$407.98" at bounding box center [873, 193] width 79 height 37
type input "$0.00"
click at [691, 181] on div "Tax Bill No Multiple Payment Option Semi Annual Payment Plan Clear" at bounding box center [642, 6] width 203 height 707
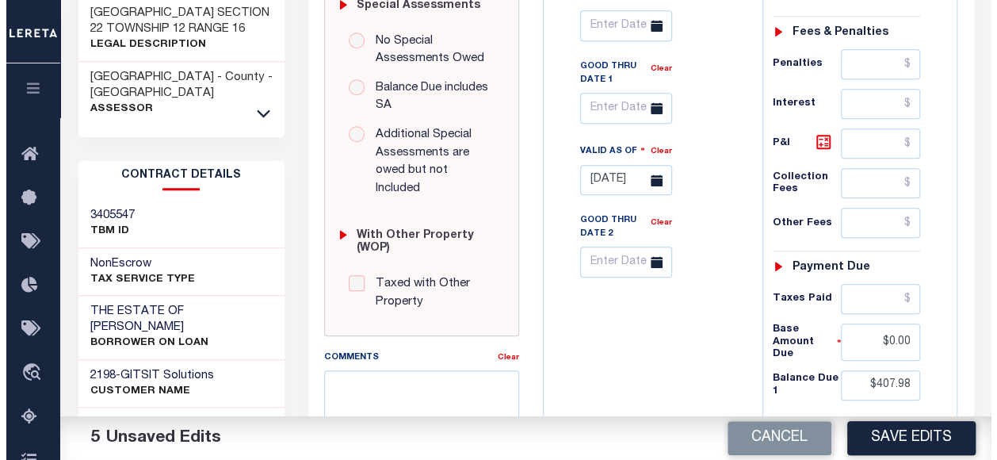
scroll to position [555, 0]
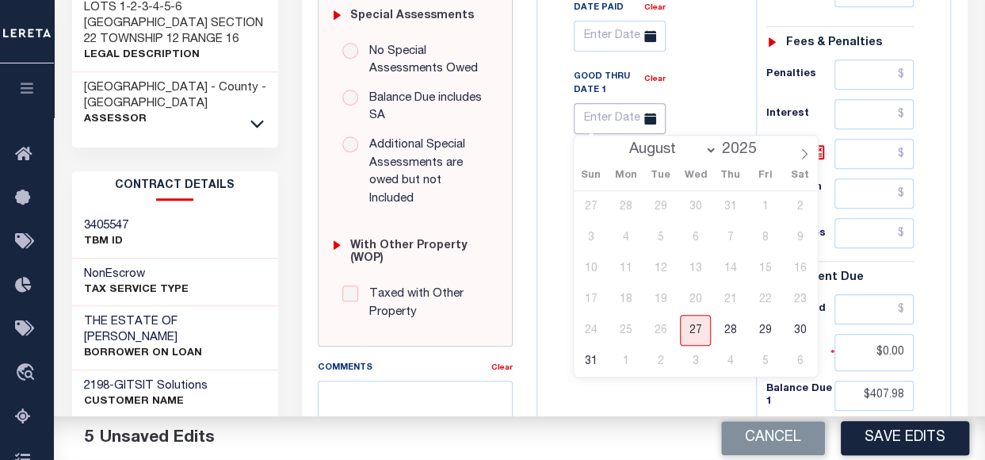
click at [607, 120] on input "text" at bounding box center [620, 118] width 92 height 31
click at [597, 365] on span "31" at bounding box center [590, 360] width 31 height 31
type input "[DATE]"
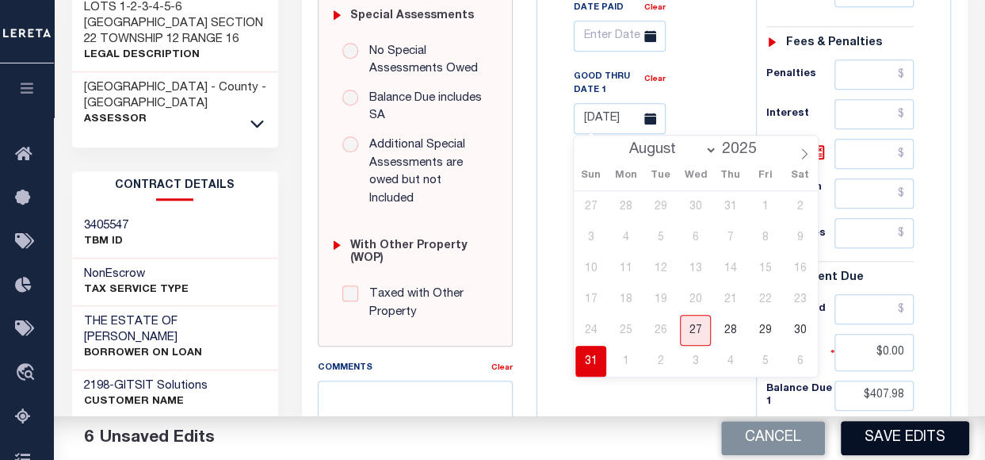
click at [891, 447] on button "Save Edits" at bounding box center [905, 438] width 128 height 34
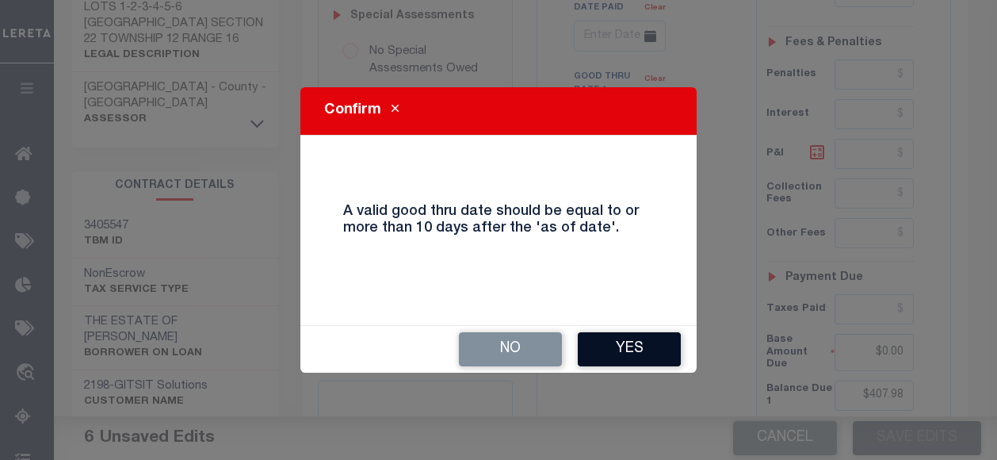
click at [637, 359] on button "Yes" at bounding box center [629, 349] width 103 height 34
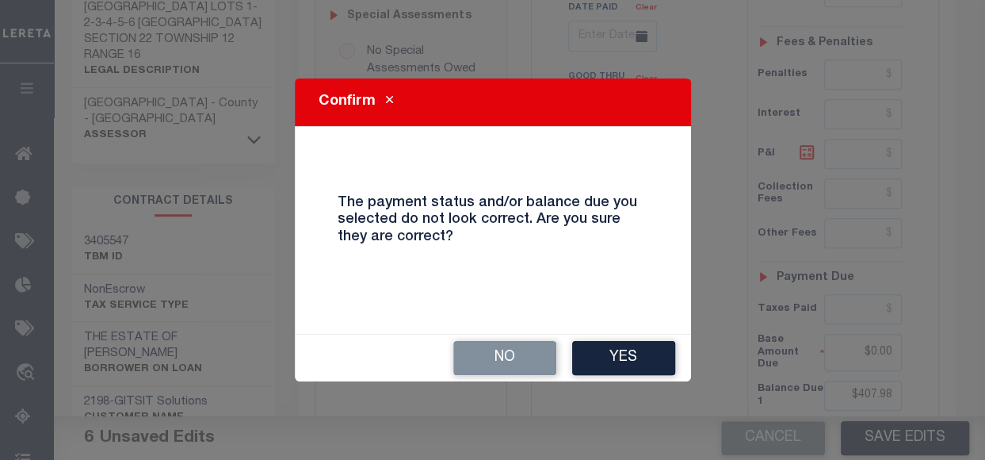
click at [637, 359] on button "Yes" at bounding box center [623, 358] width 103 height 34
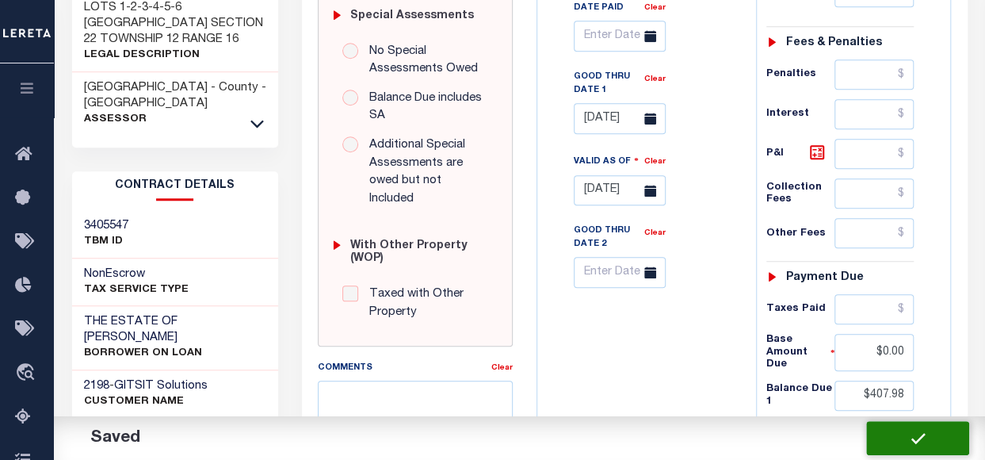
checkbox input "false"
type input "$407.98"
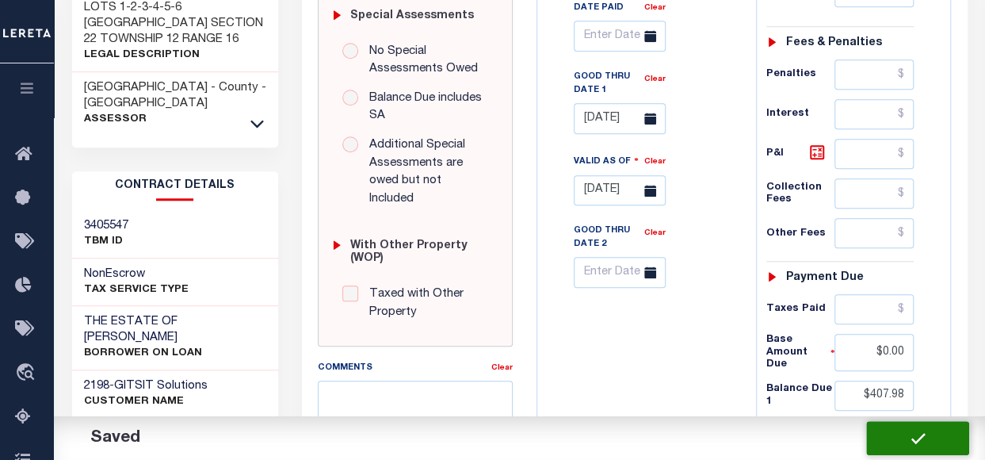
type input "$0"
type input "$407.98"
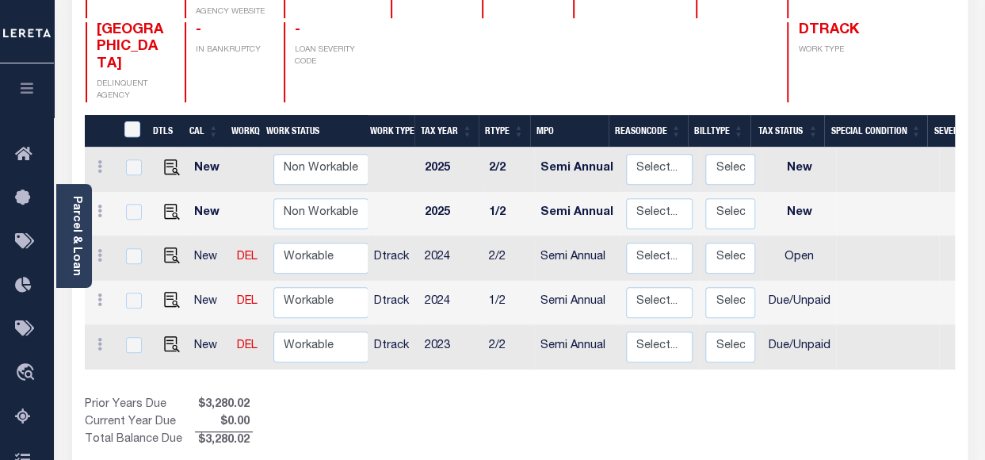
scroll to position [238, 0]
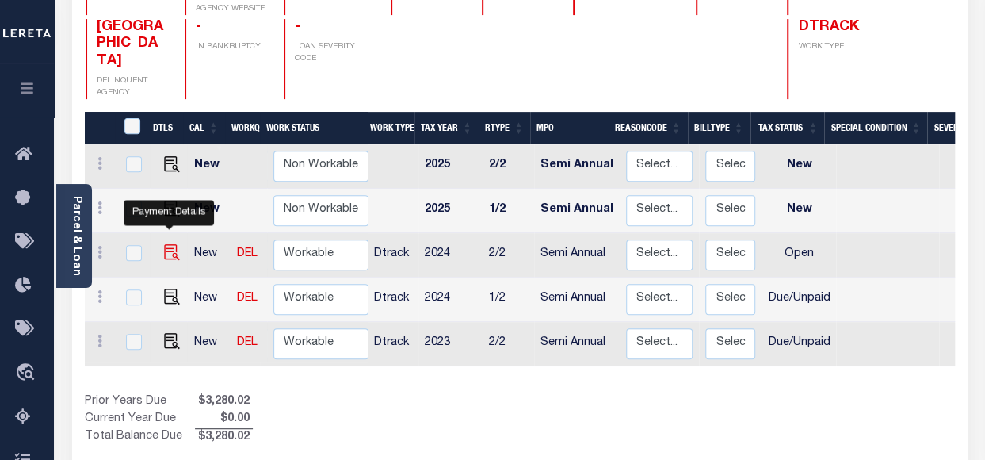
click at [170, 244] on img "" at bounding box center [172, 252] width 16 height 16
checkbox input "true"
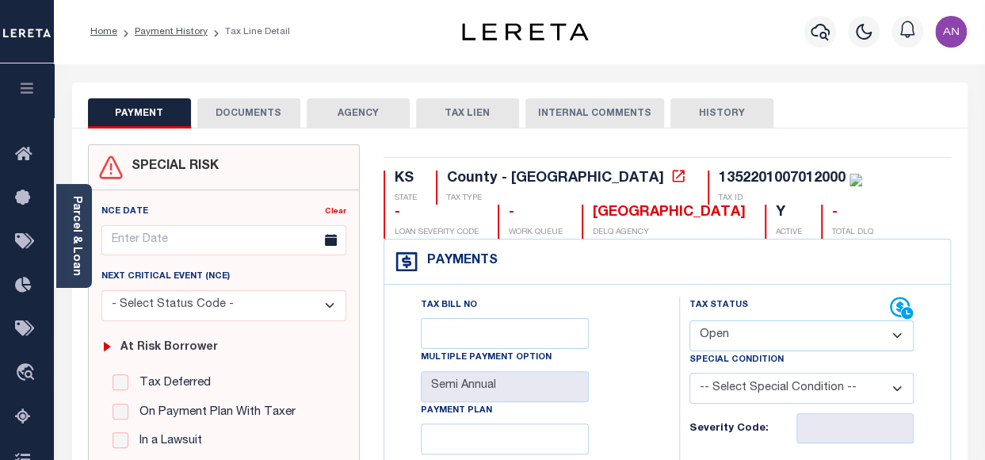
click at [248, 115] on button "DOCUMENTS" at bounding box center [248, 113] width 103 height 30
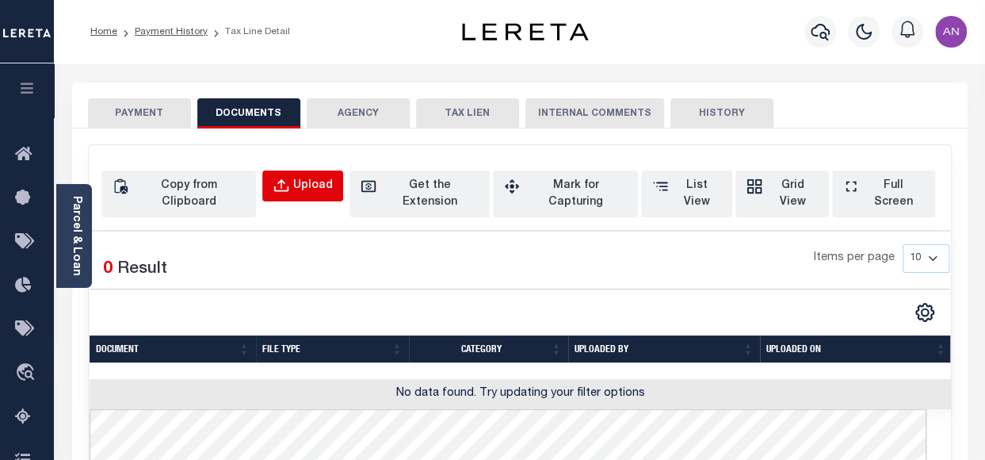
click at [326, 184] on div "Upload" at bounding box center [313, 185] width 40 height 17
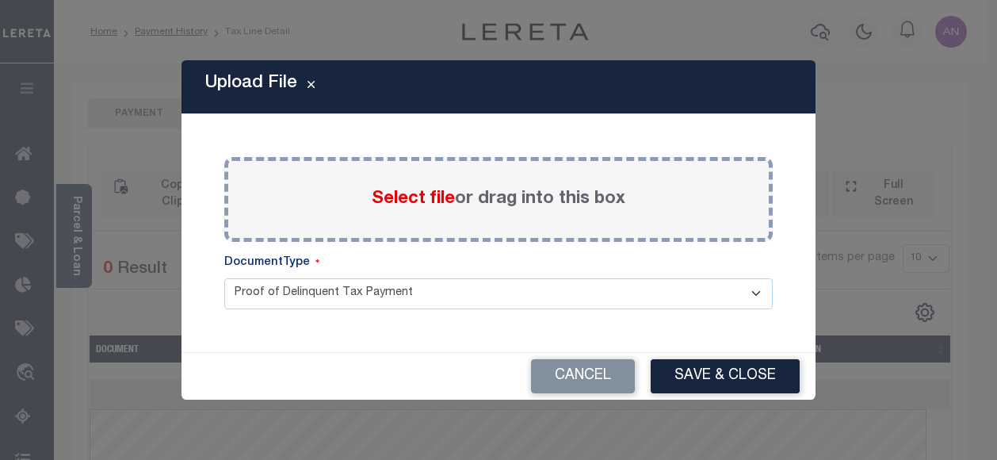
click at [404, 210] on label "Select file or drag into this box" at bounding box center [499, 199] width 254 height 26
click at [0, 0] on input "Select file or drag into this box" at bounding box center [0, 0] width 0 height 0
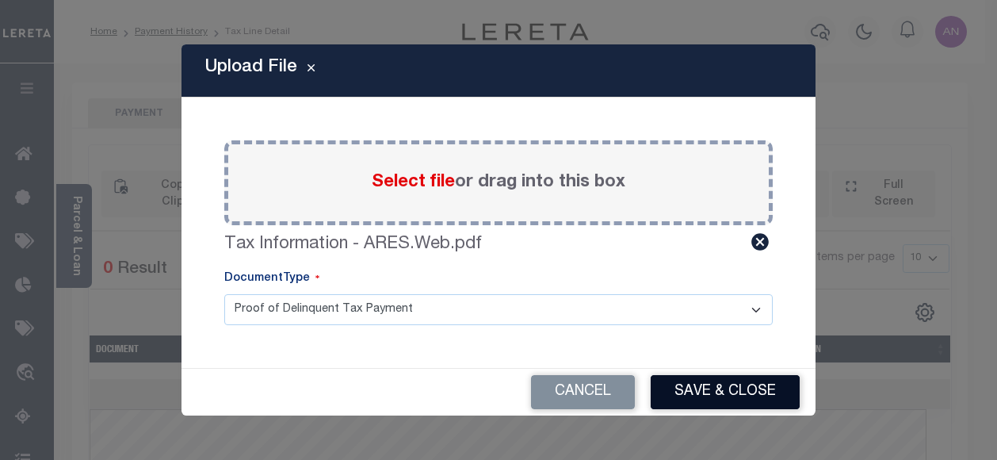
click at [692, 392] on button "Save & Close" at bounding box center [725, 392] width 149 height 34
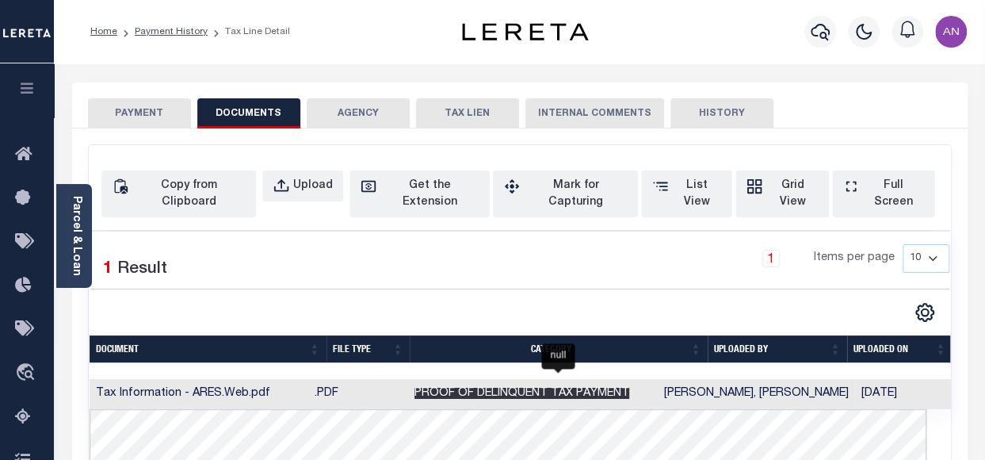
click at [471, 387] on span "Proof of Delinquent Tax Payment" at bounding box center [521, 392] width 215 height 11
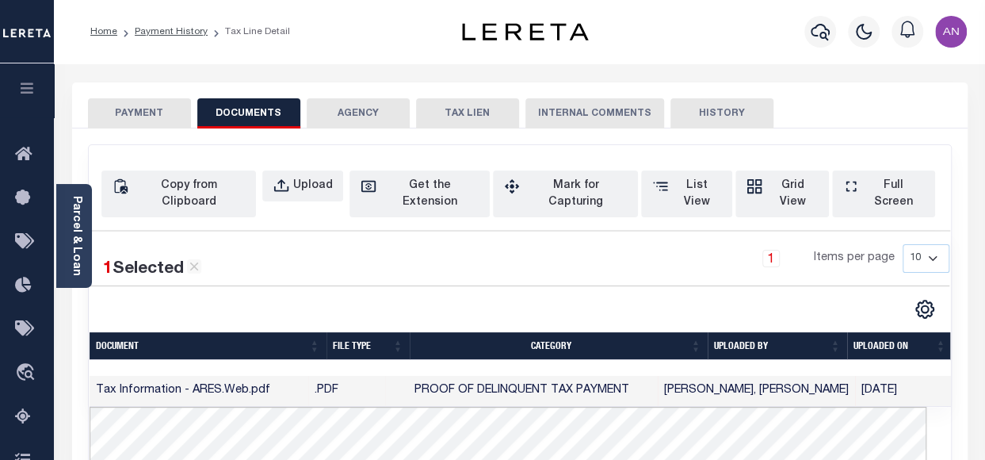
click at [155, 124] on button "PAYMENT" at bounding box center [139, 113] width 103 height 30
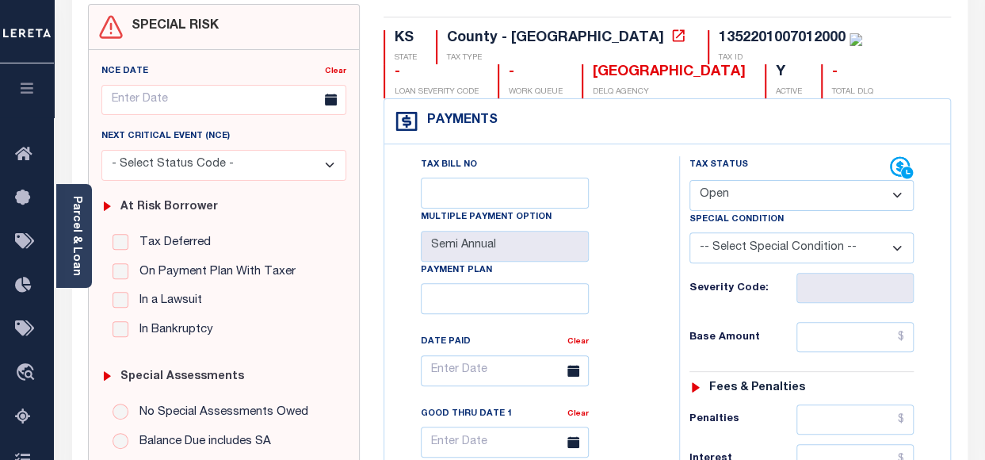
scroll to position [158, 0]
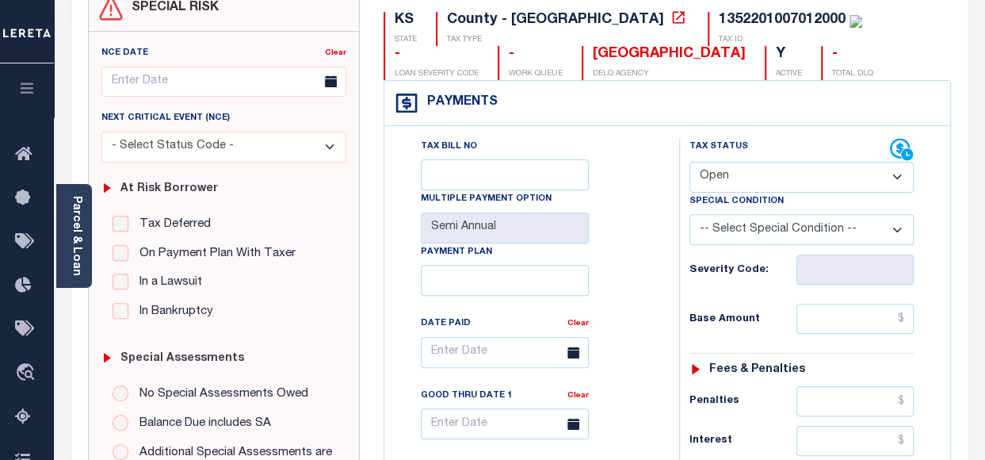
click at [742, 185] on select "- Select Status Code - Open Due/Unpaid Paid Incomplete No Tax Due Internal Refu…" at bounding box center [801, 177] width 224 height 31
select select "DUE"
click at [689, 162] on select "- Select Status Code - Open Due/Unpaid Paid Incomplete No Tax Due Internal Refu…" at bounding box center [801, 177] width 224 height 31
type input "[DATE]"
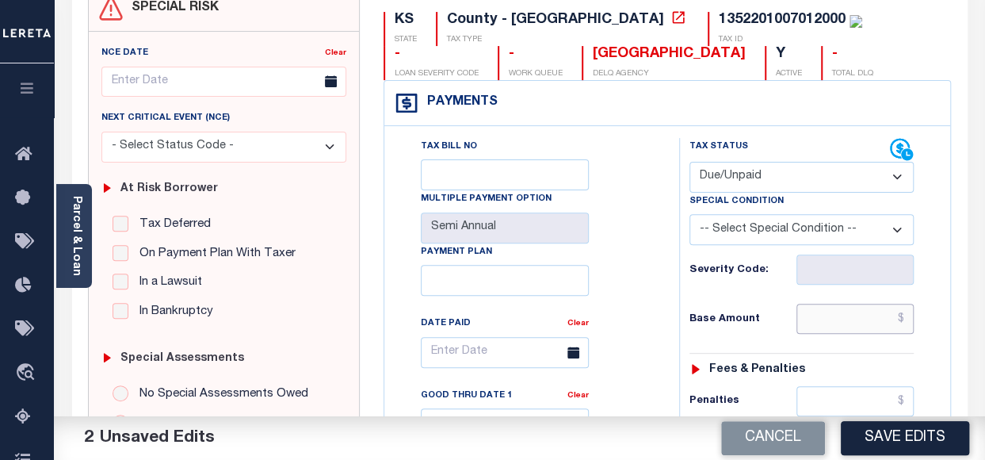
click at [830, 318] on input "text" at bounding box center [854, 318] width 117 height 30
paste input "407.98"
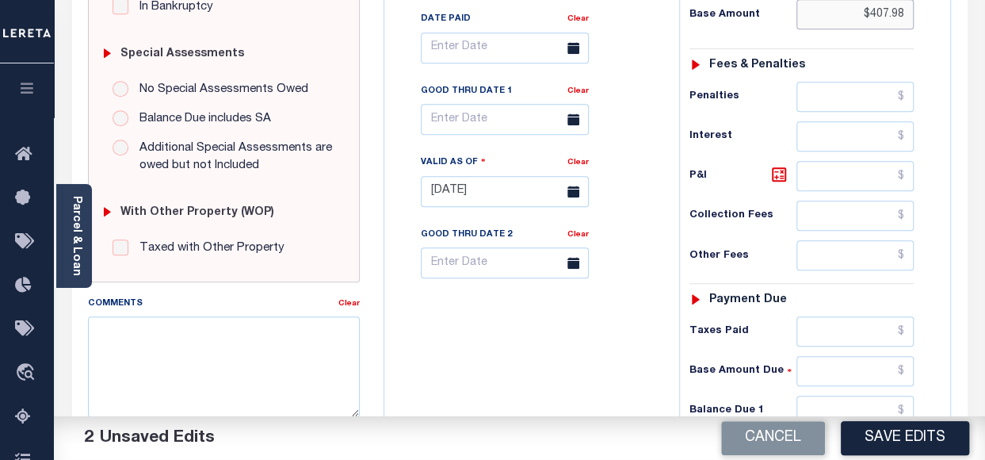
scroll to position [475, 0]
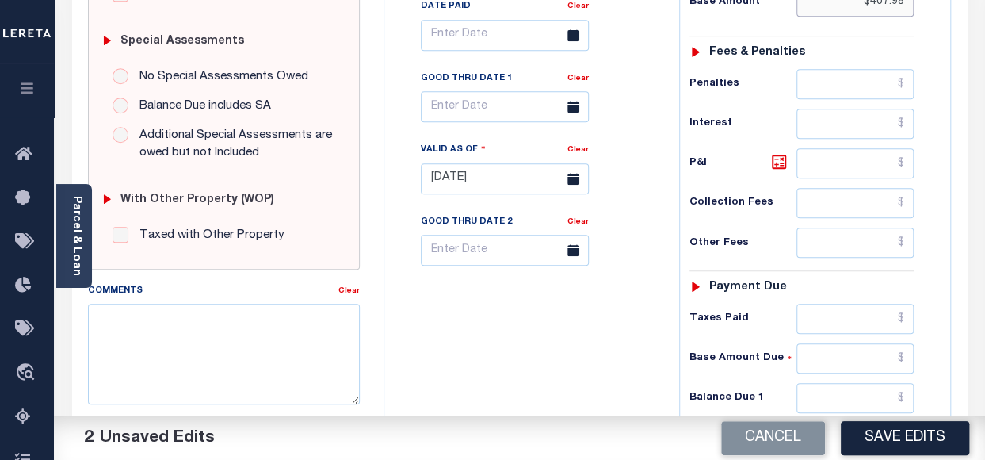
type input "$407.98"
click at [857, 388] on input "text" at bounding box center [854, 398] width 117 height 30
paste input "407.98"
type input "$407.98"
click at [574, 361] on div "Tax Bill No Multiple Payment Option Semi Annual Payment Plan Clear" at bounding box center [527, 171] width 279 height 700
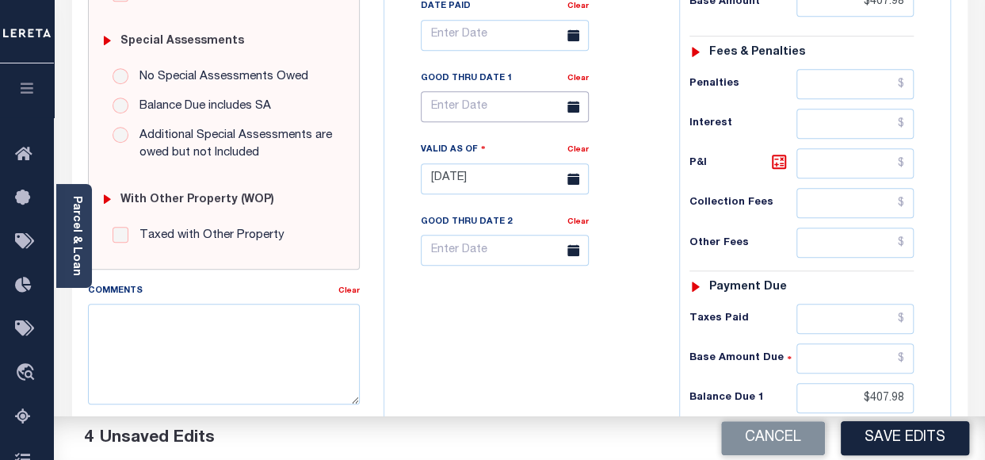
click at [475, 100] on input "text" at bounding box center [505, 106] width 168 height 31
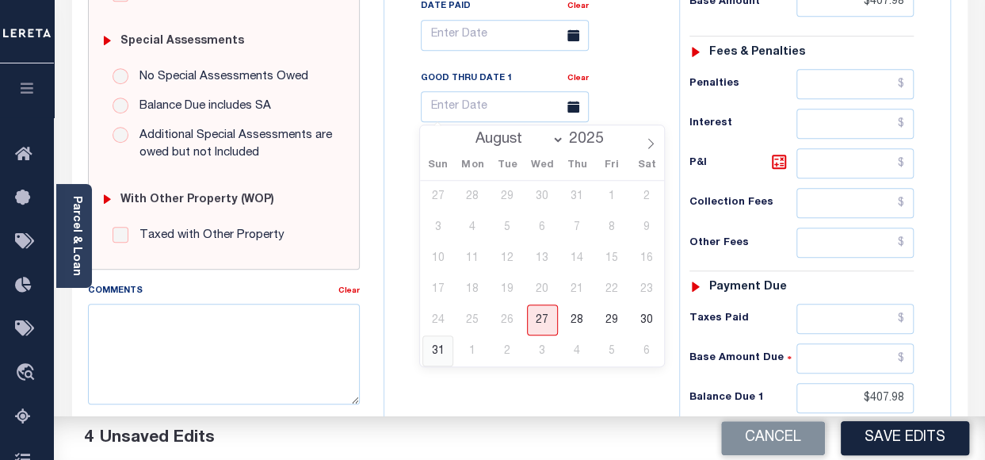
click at [437, 349] on span "31" at bounding box center [437, 350] width 31 height 31
type input "08/31/2025"
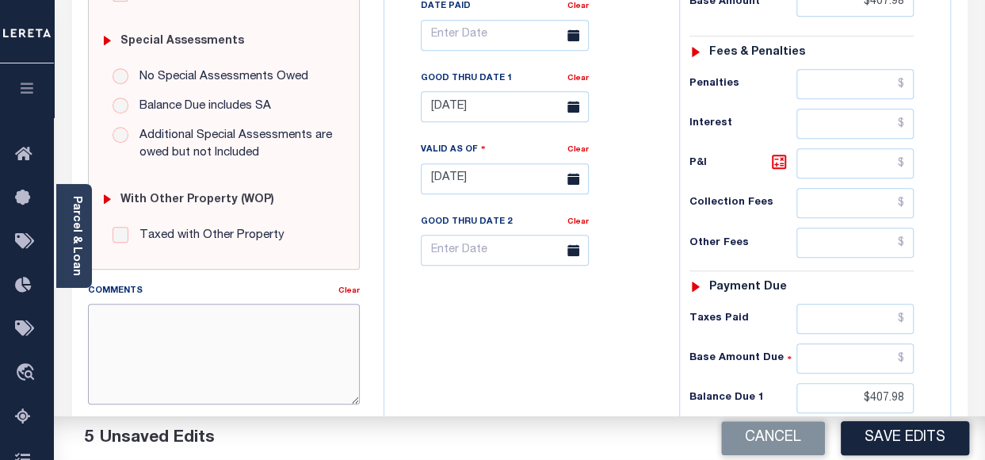
click at [204, 338] on textarea "Comments" at bounding box center [224, 353] width 272 height 100
type textarea "O"
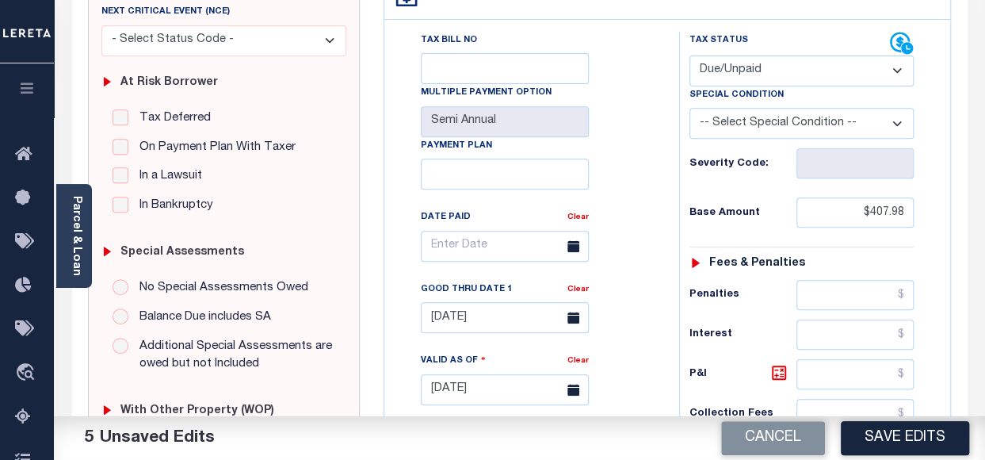
scroll to position [158, 0]
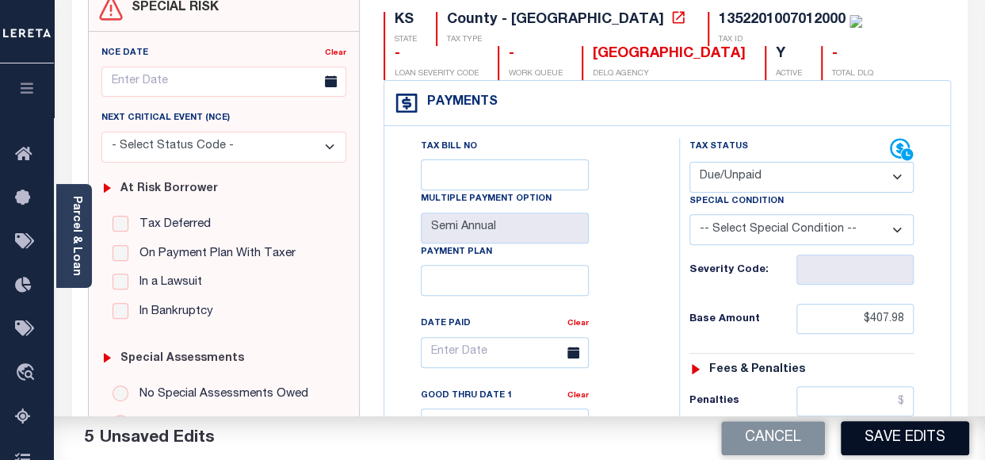
type textarea "prior"
click at [926, 440] on button "Save Edits" at bounding box center [905, 438] width 128 height 34
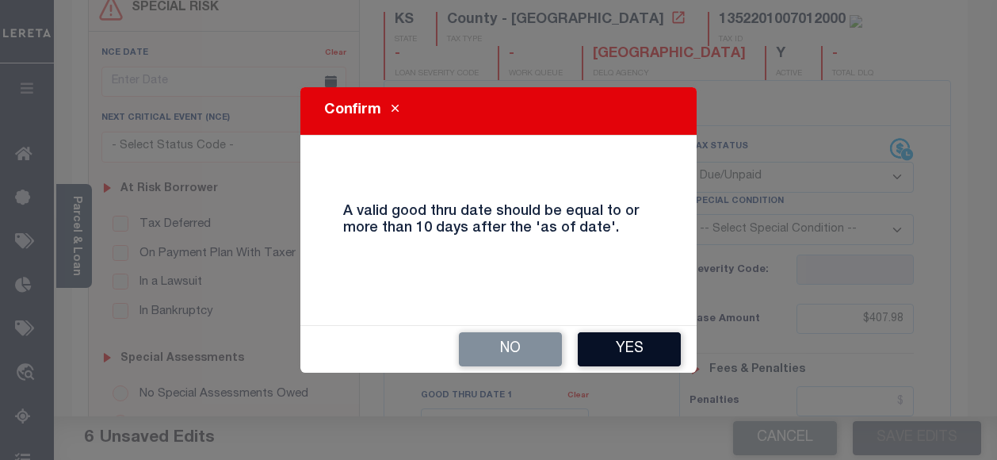
click at [624, 353] on button "Yes" at bounding box center [629, 349] width 103 height 34
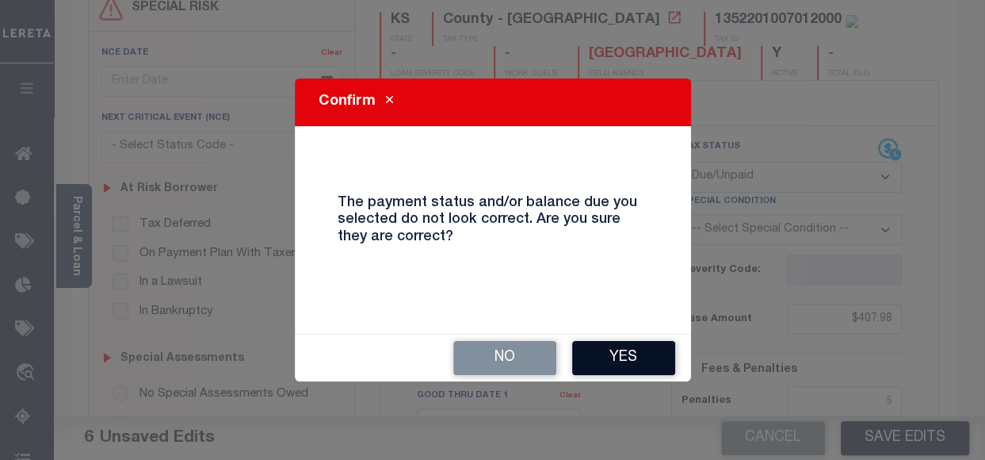
click at [615, 352] on button "Yes" at bounding box center [623, 358] width 103 height 34
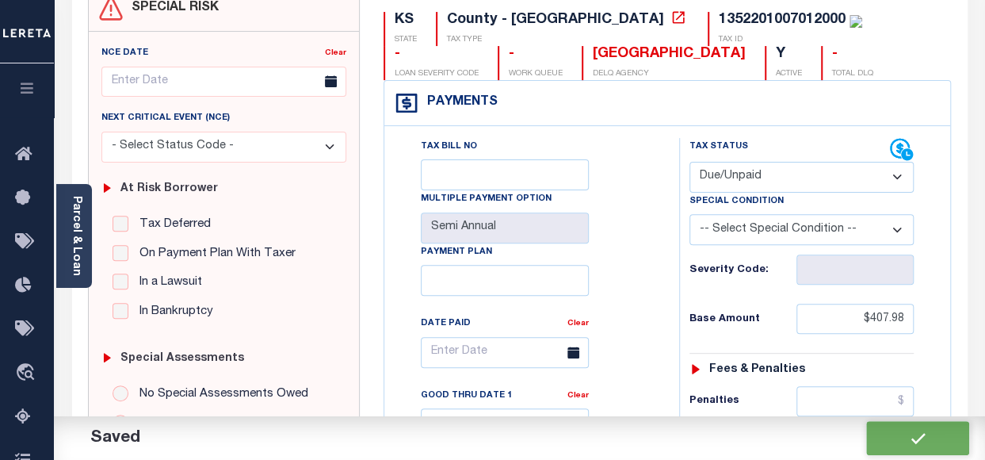
checkbox input "false"
type input "$407.98"
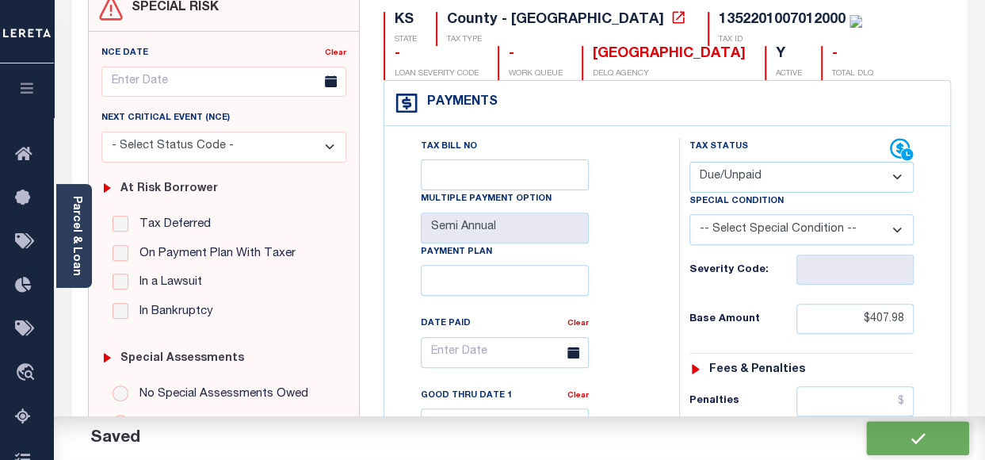
type input "$407.98"
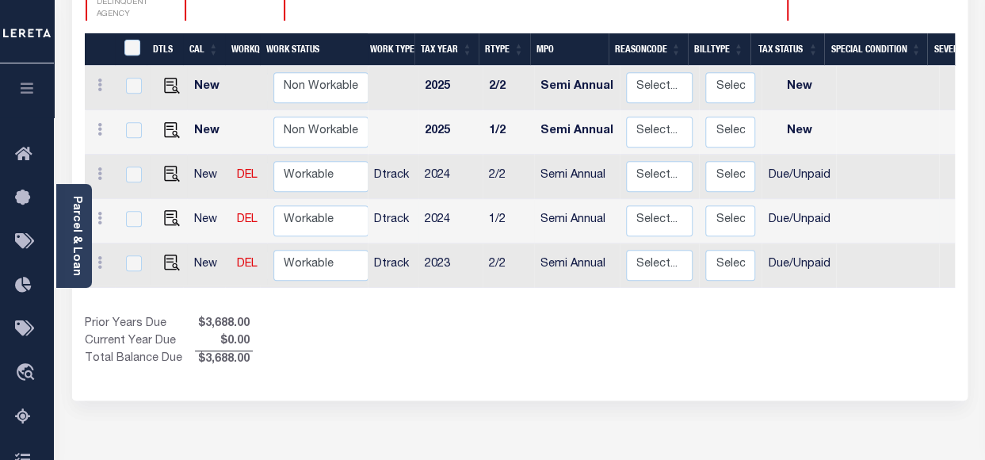
scroll to position [317, 0]
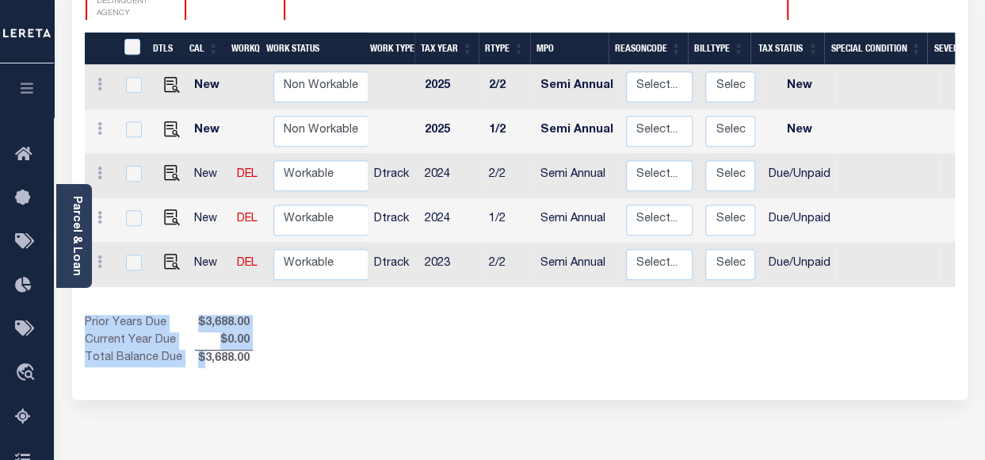
drag, startPoint x: 198, startPoint y: 343, endPoint x: 275, endPoint y: 356, distance: 77.9
click at [275, 356] on div "Selected 5 Results 1 Items per page 25 50 100 KS STATE TAX ID N" at bounding box center [519, 105] width 895 height 588
click at [261, 331] on div "Prior Years Due $3,688.00 Current Year Due $0.00 Total Balance Due $3,688.00" at bounding box center [302, 341] width 435 height 53
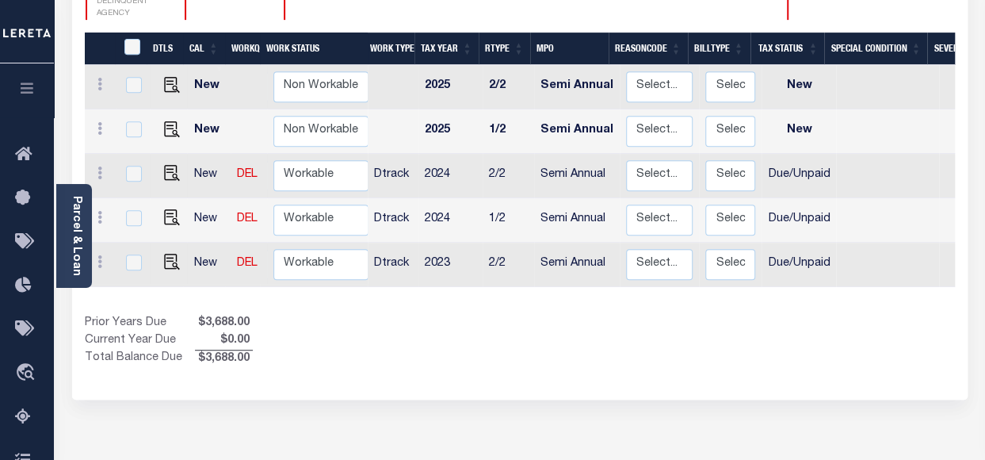
click at [222, 350] on span "$3,688.00" at bounding box center [224, 358] width 58 height 17
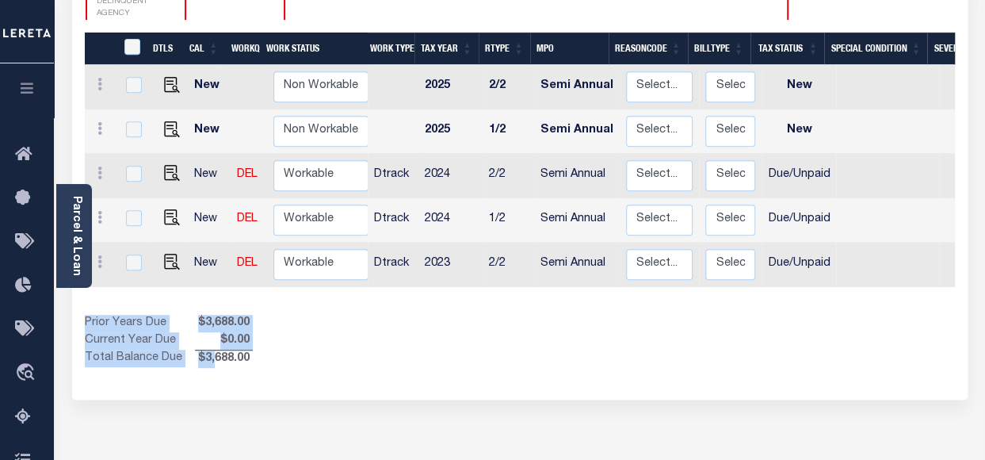
drag, startPoint x: 214, startPoint y: 344, endPoint x: 258, endPoint y: 343, distance: 44.4
click at [258, 343] on div "Prior Years Due $3,688.00 Current Year Due $0.00 Total Balance Due $3,688.00" at bounding box center [302, 341] width 435 height 53
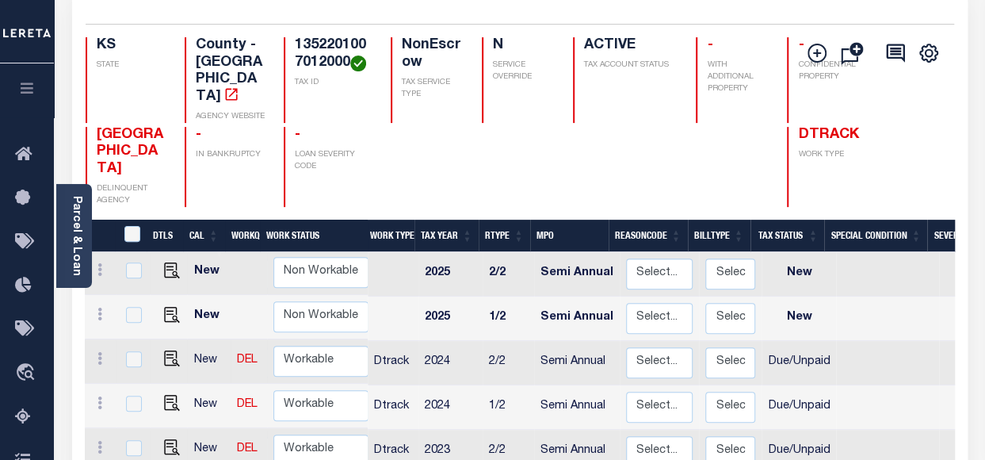
scroll to position [158, 0]
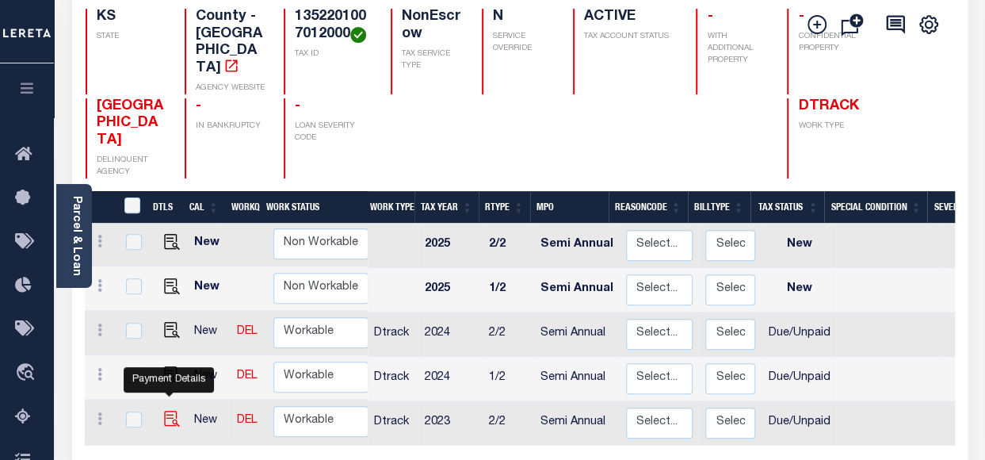
click at [167, 410] on img "" at bounding box center [172, 418] width 16 height 16
checkbox input "true"
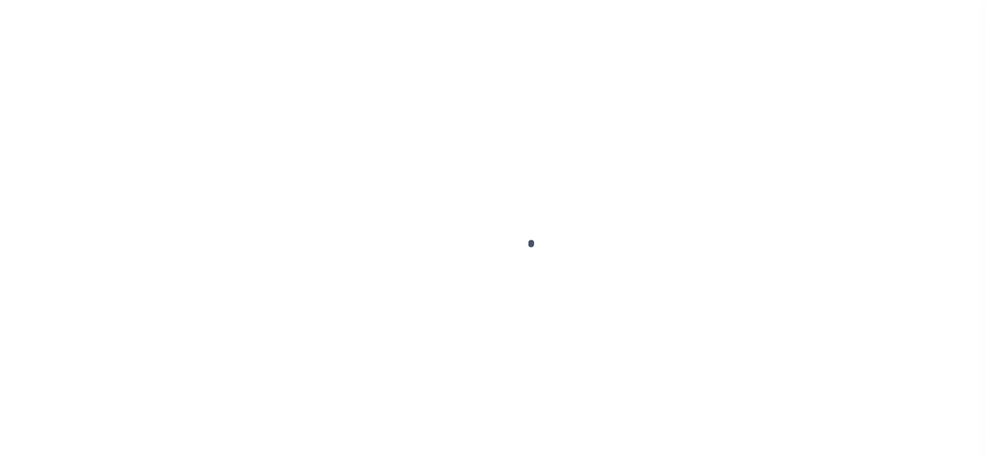
select select "DUE"
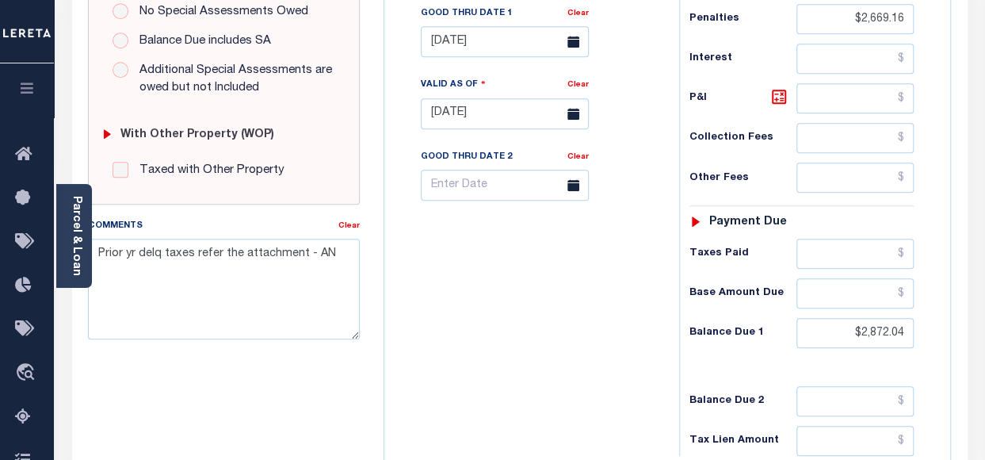
scroll to position [555, 0]
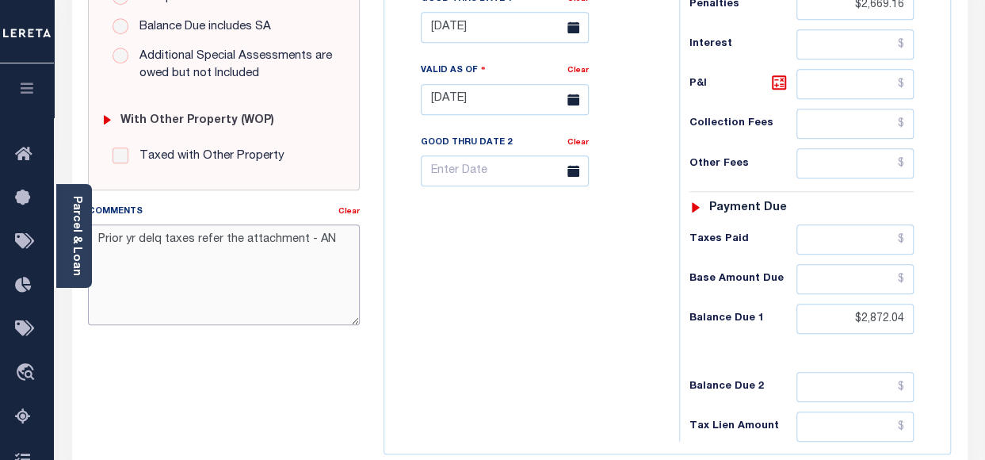
drag, startPoint x: 325, startPoint y: 239, endPoint x: 96, endPoint y: 236, distance: 229.0
click at [96, 236] on textarea "Prior yr delq taxes refer the attachment - AN" at bounding box center [224, 274] width 272 height 100
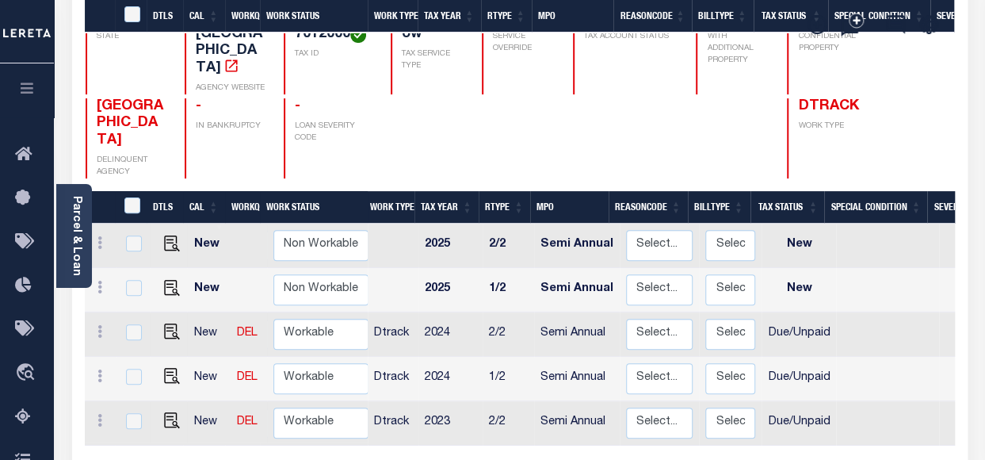
scroll to position [396, 0]
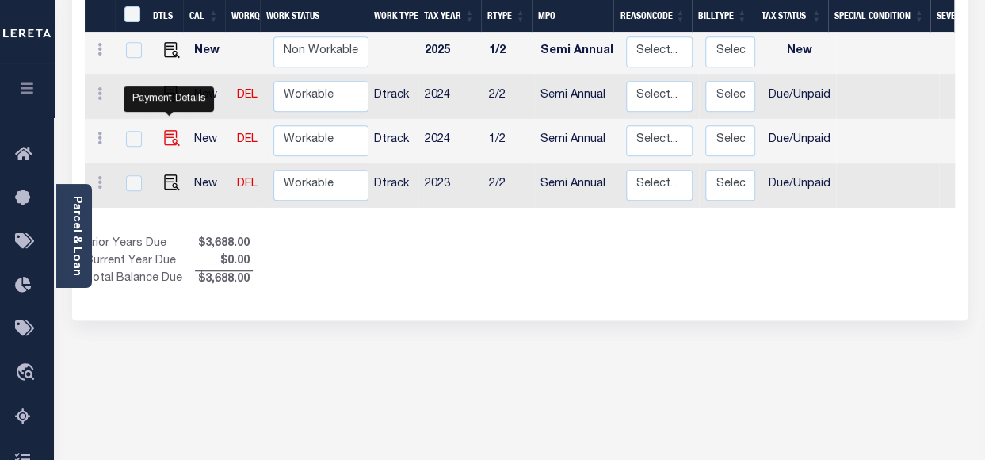
click at [168, 130] on img "" at bounding box center [172, 138] width 16 height 16
checkbox input "true"
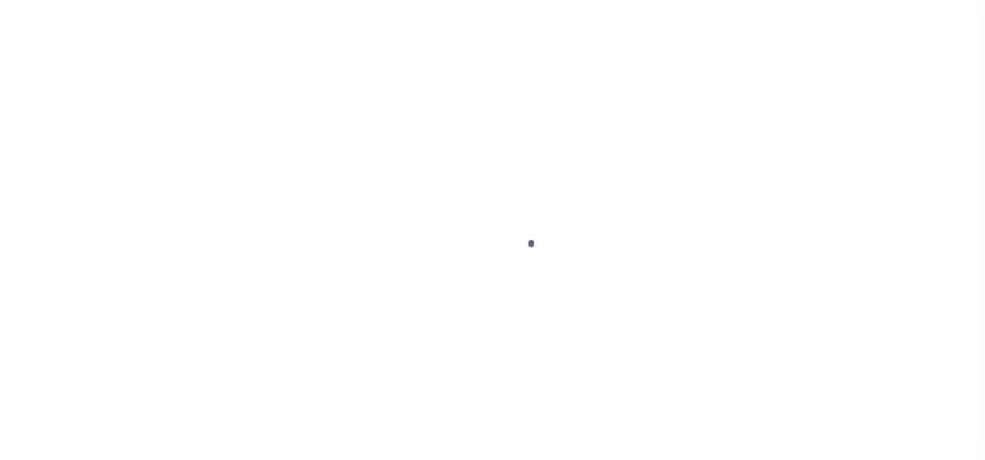
select select "DUE"
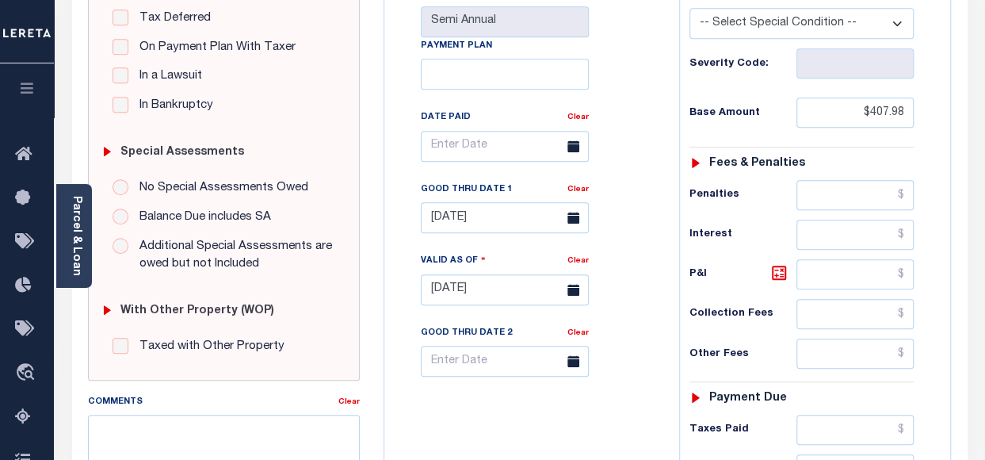
scroll to position [396, 0]
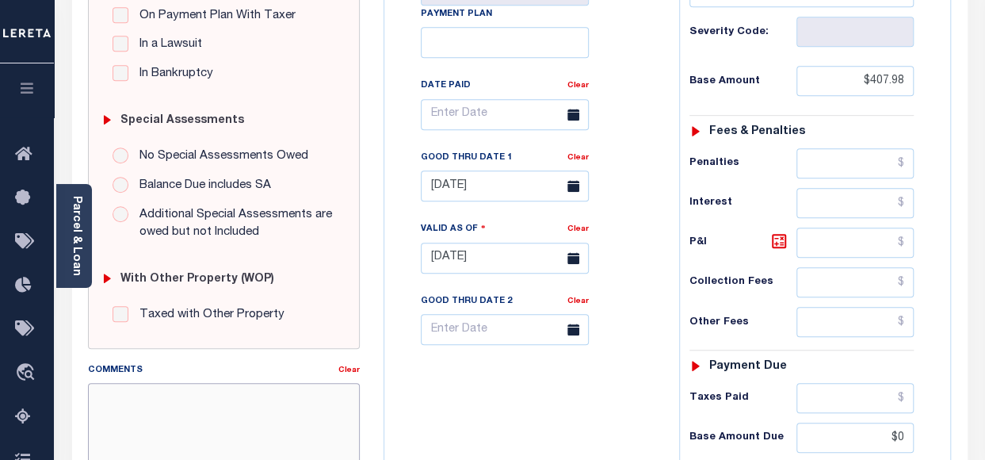
click at [224, 392] on textarea "Comments" at bounding box center [224, 433] width 272 height 100
paste textarea "Prior yr delq taxes refer the attachment - AN"
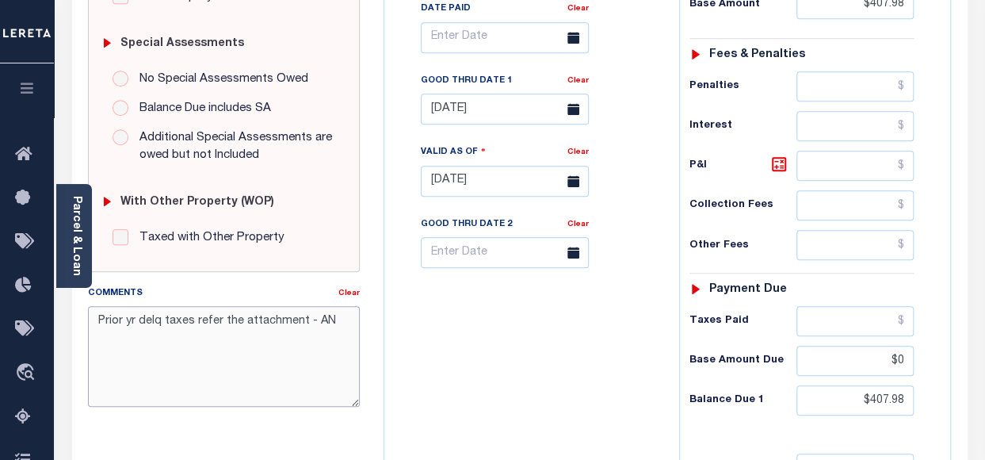
scroll to position [475, 0]
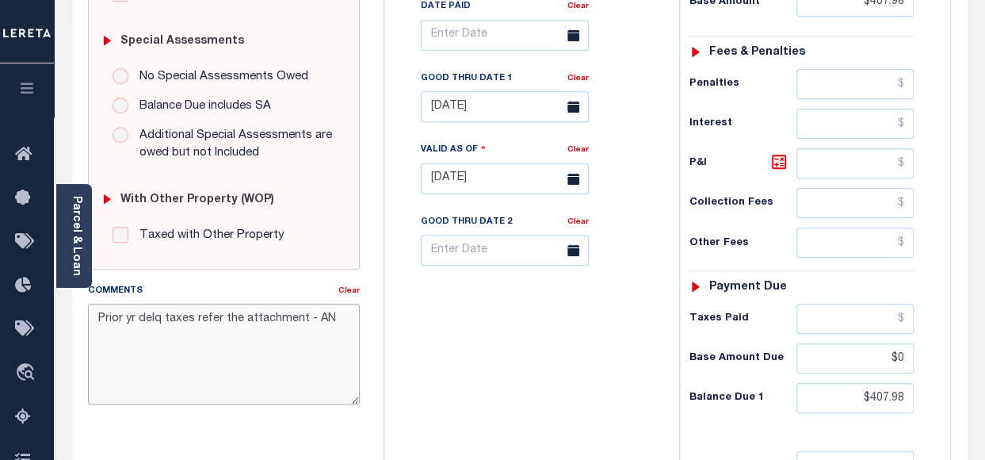
type textarea "Prior yr delq taxes refer the attachment - AN"
click at [649, 374] on div "Tax Bill No Multiple Payment Option Semi Annual Payment Plan Clear" at bounding box center [527, 171] width 279 height 700
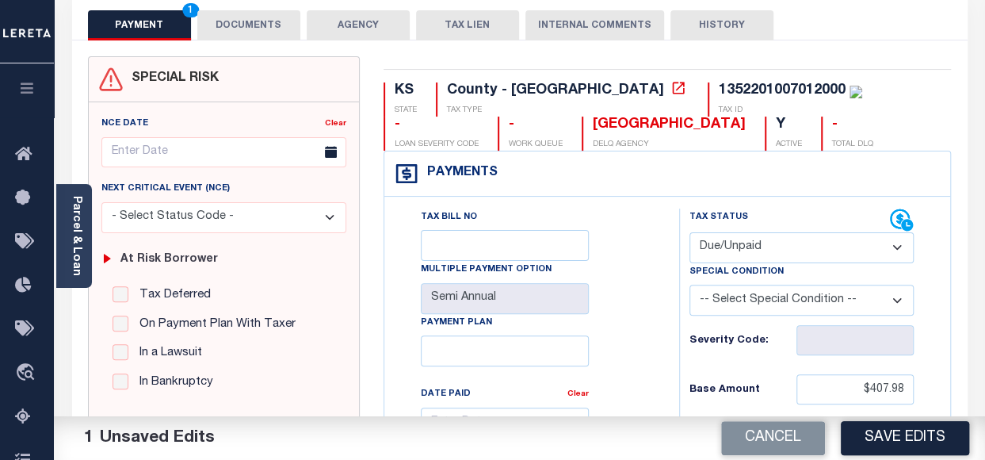
scroll to position [0, 0]
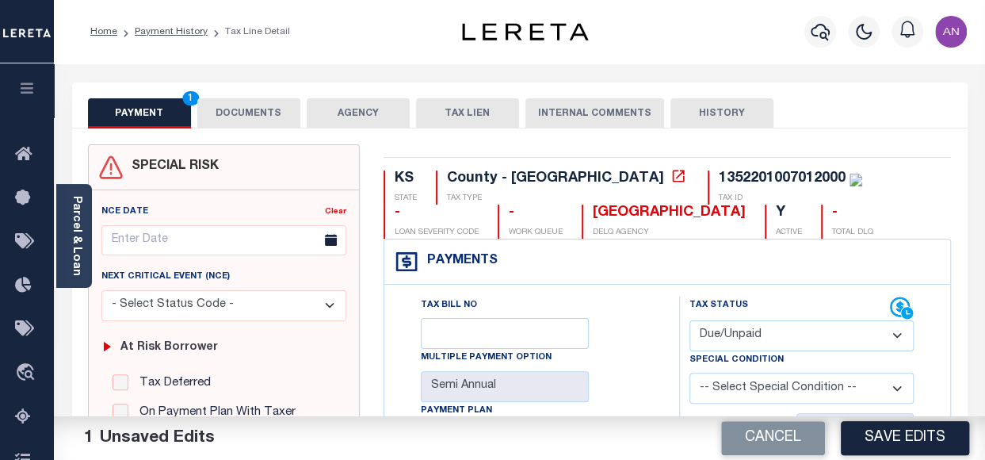
click at [273, 110] on button "DOCUMENTS" at bounding box center [248, 113] width 103 height 30
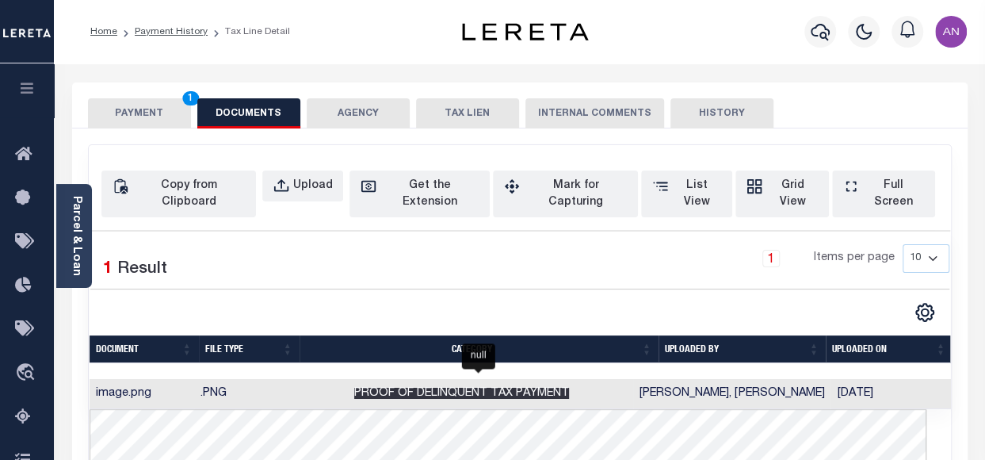
click at [540, 387] on span "Proof of Delinquent Tax Payment" at bounding box center [461, 392] width 215 height 11
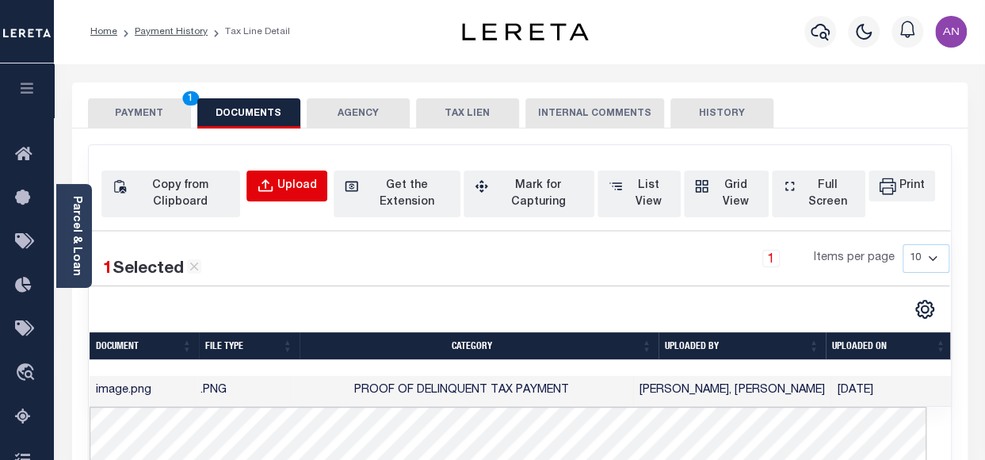
click at [281, 181] on div "Upload" at bounding box center [297, 185] width 40 height 17
select select "POP"
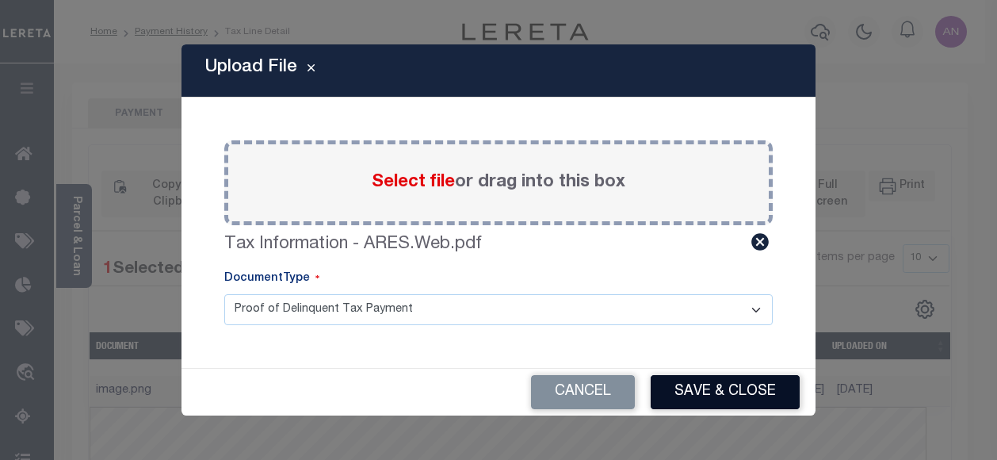
click at [731, 389] on button "Save & Close" at bounding box center [725, 392] width 149 height 34
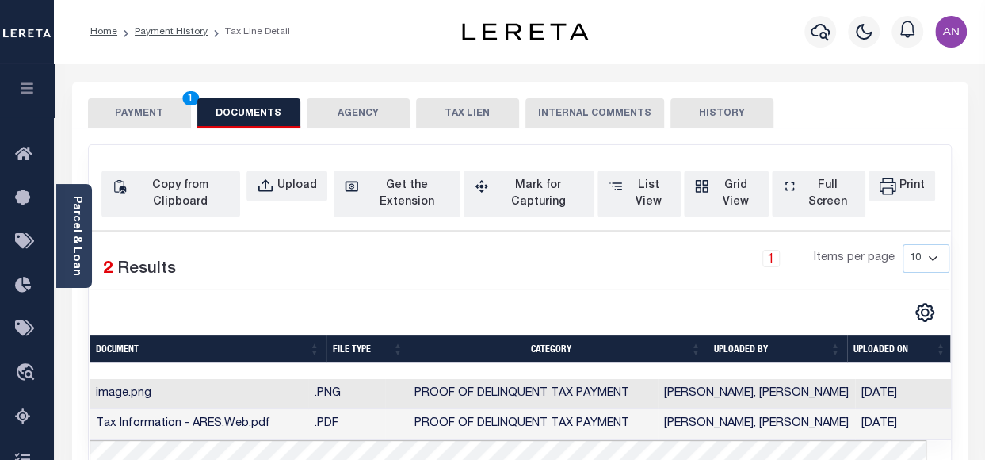
click at [152, 110] on button "PAYMENT 1" at bounding box center [139, 113] width 103 height 30
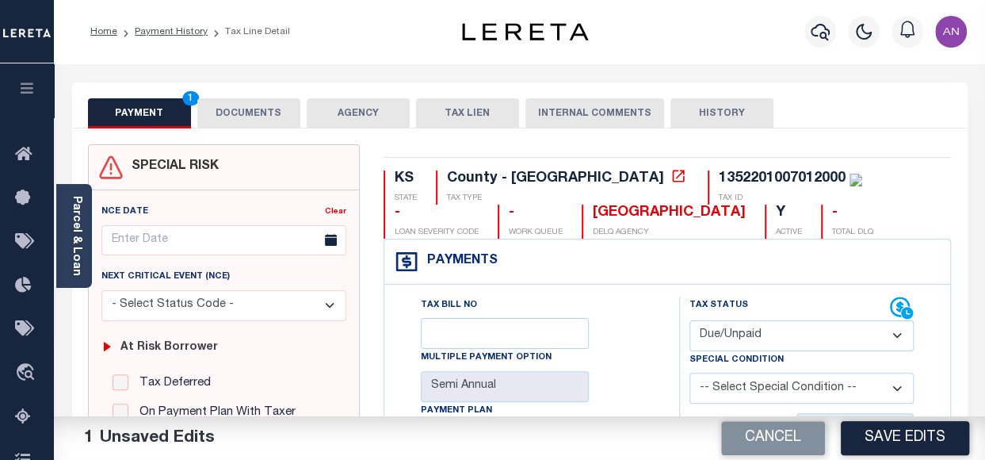
click at [235, 112] on button "DOCUMENTS" at bounding box center [248, 113] width 103 height 30
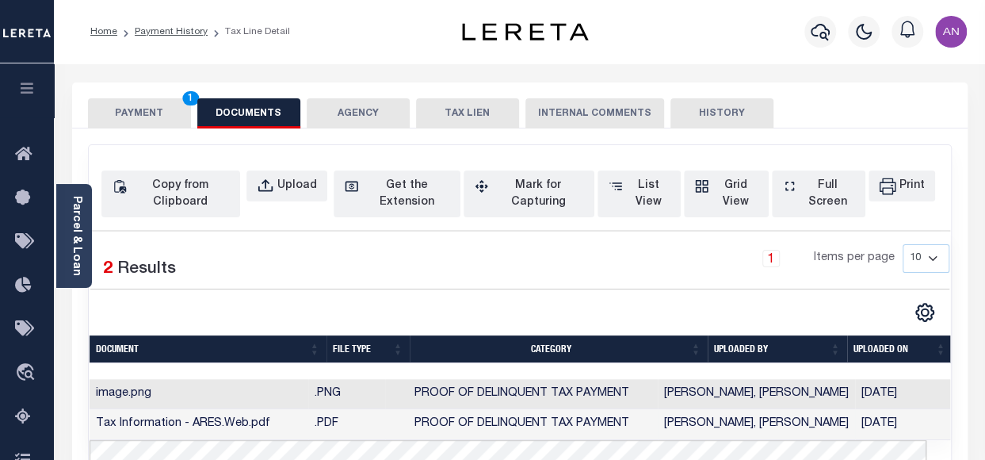
scroll to position [158, 0]
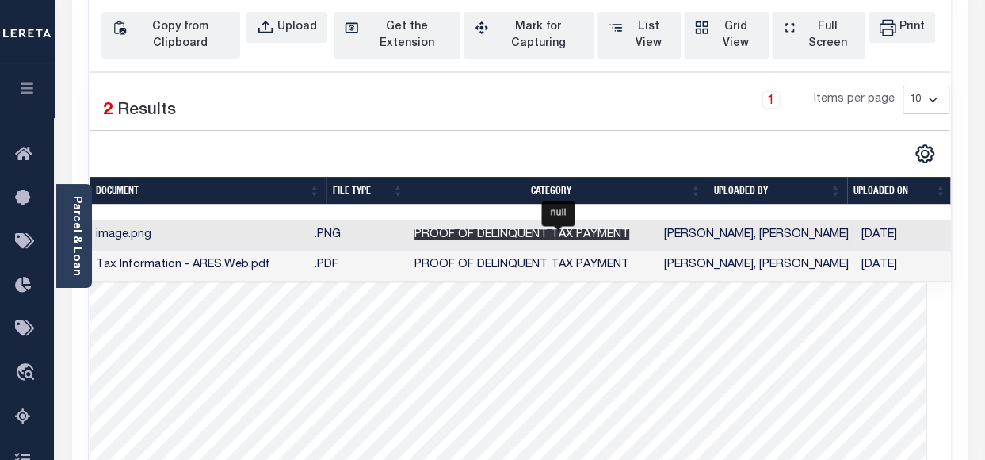
click at [629, 229] on span "Proof of Delinquent Tax Payment" at bounding box center [521, 234] width 215 height 11
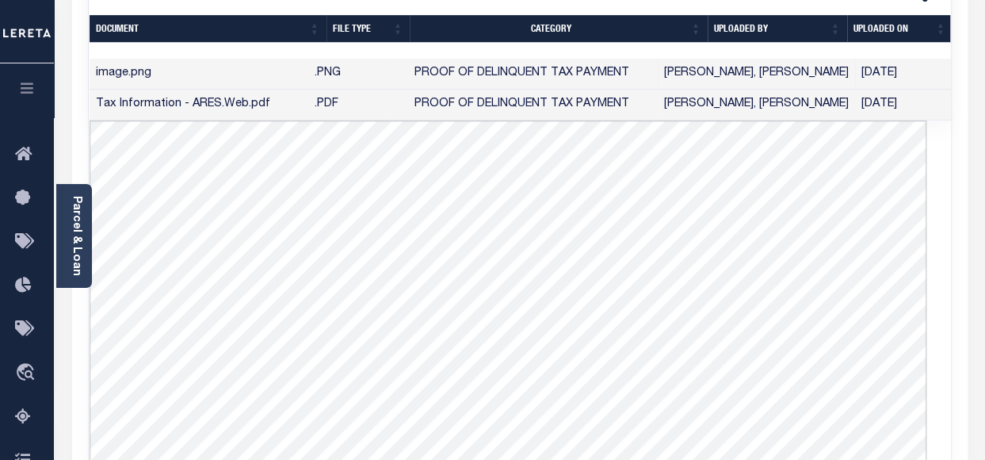
scroll to position [181, 0]
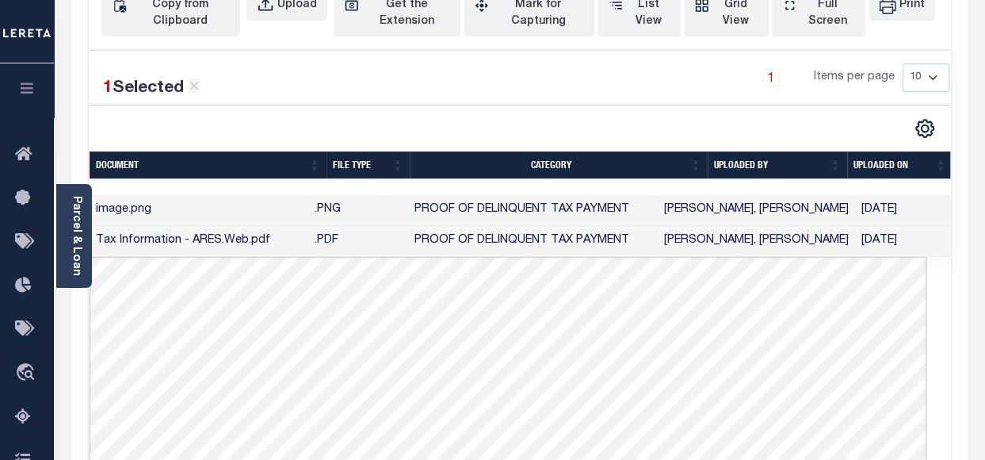
click at [371, 239] on td ".PDF" at bounding box center [346, 241] width 77 height 31
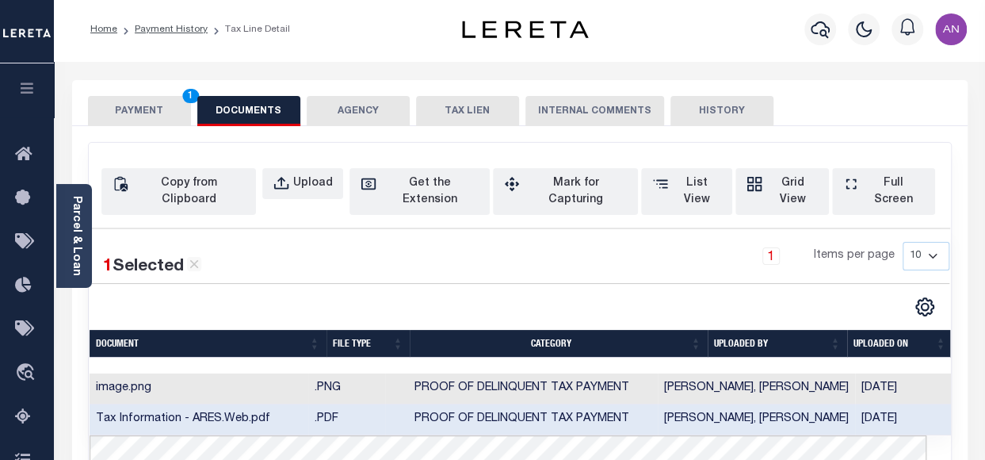
scroll to position [0, 0]
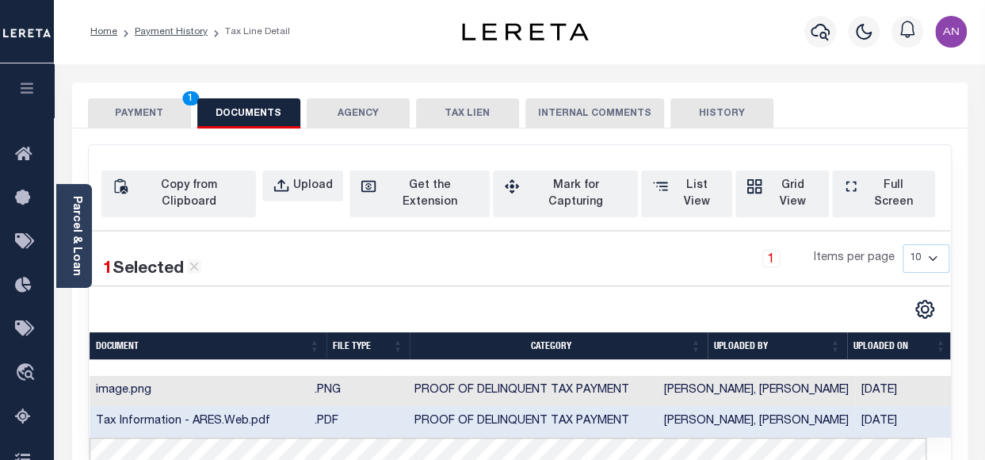
click at [146, 119] on button "PAYMENT 1" at bounding box center [139, 113] width 103 height 30
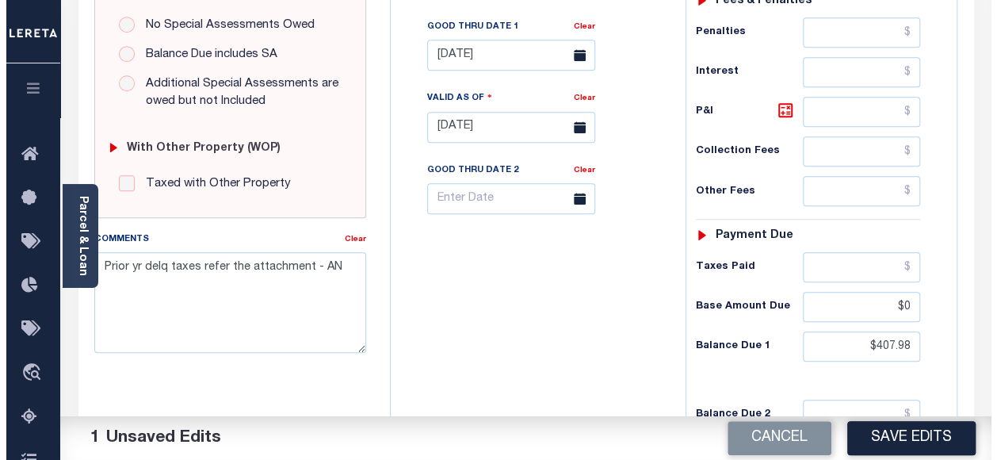
scroll to position [555, 0]
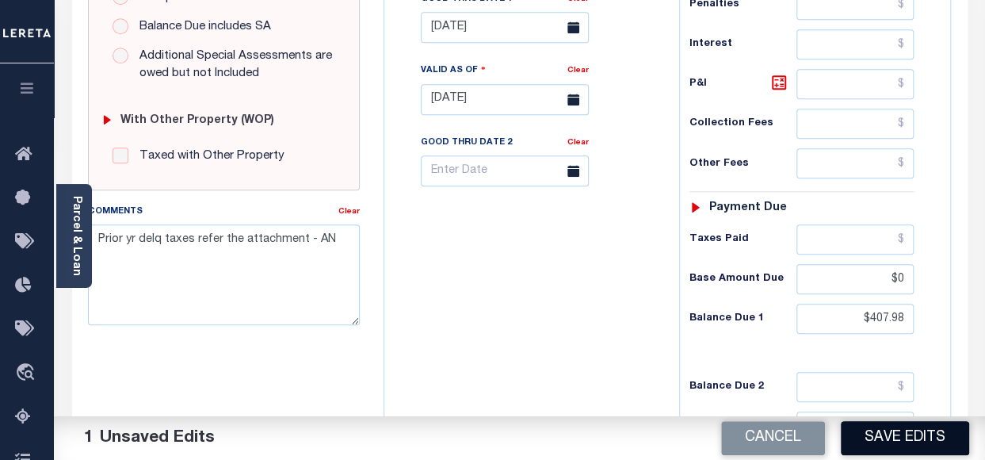
click at [864, 437] on button "Save Edits" at bounding box center [905, 438] width 128 height 34
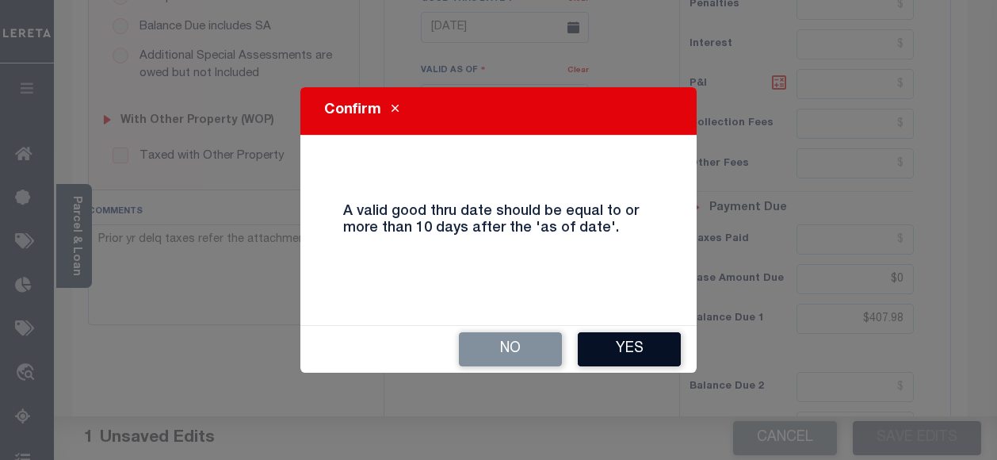
click at [609, 345] on button "Yes" at bounding box center [629, 349] width 103 height 34
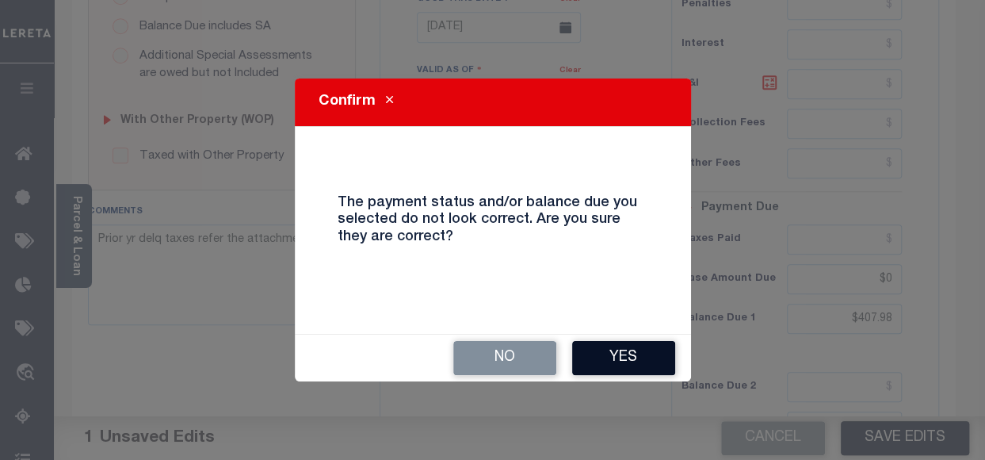
click at [608, 361] on button "Yes" at bounding box center [623, 358] width 103 height 34
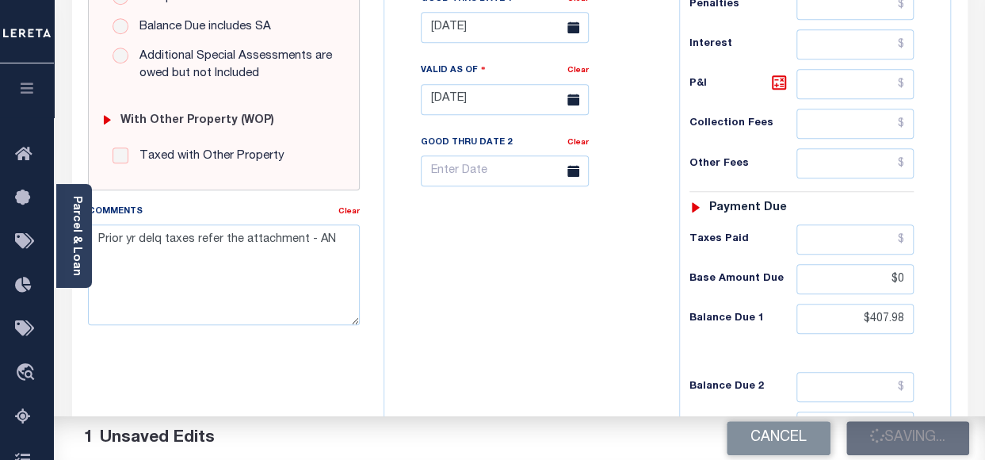
checkbox input "false"
type input "$407.98"
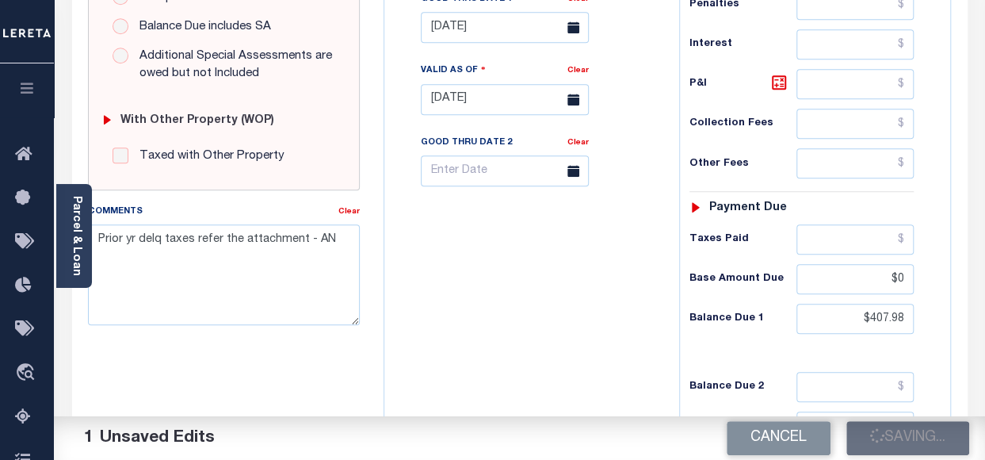
type input "$0"
type input "$407.98"
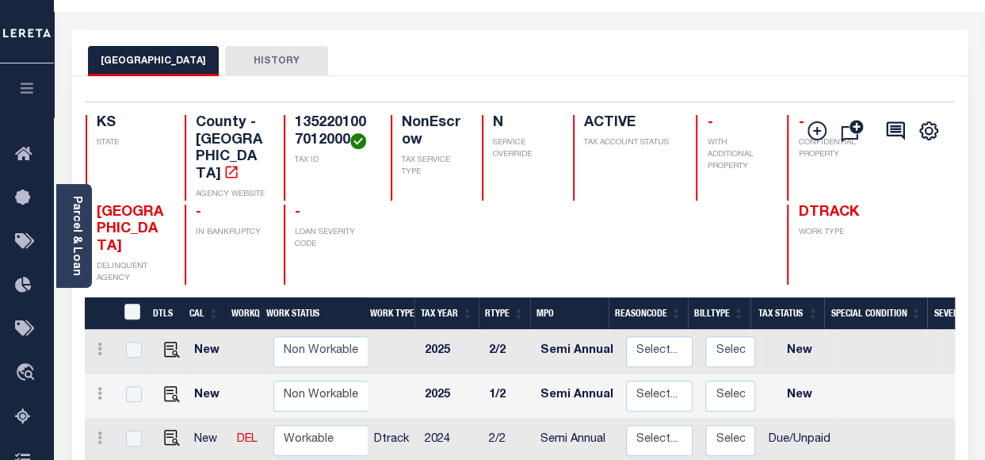
scroll to position [158, 0]
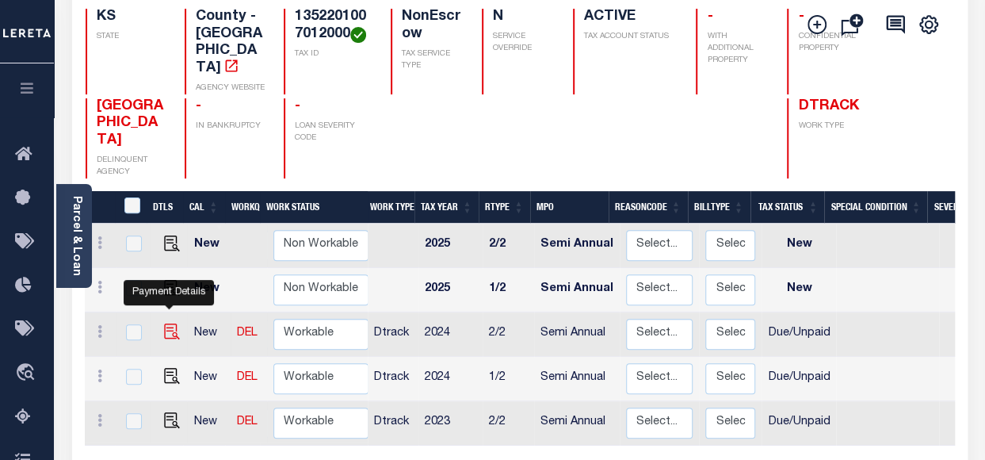
click at [166, 323] on img "" at bounding box center [172, 331] width 16 height 16
checkbox input "true"
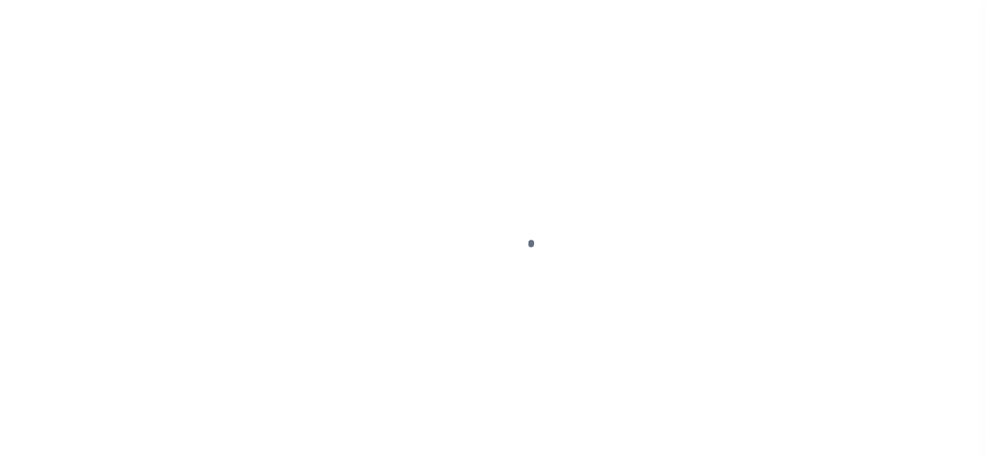
select select "DUE"
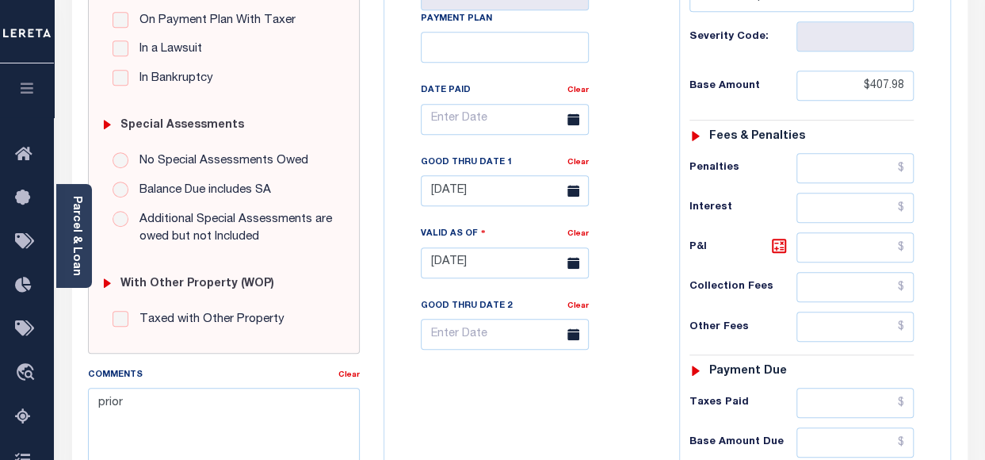
scroll to position [396, 0]
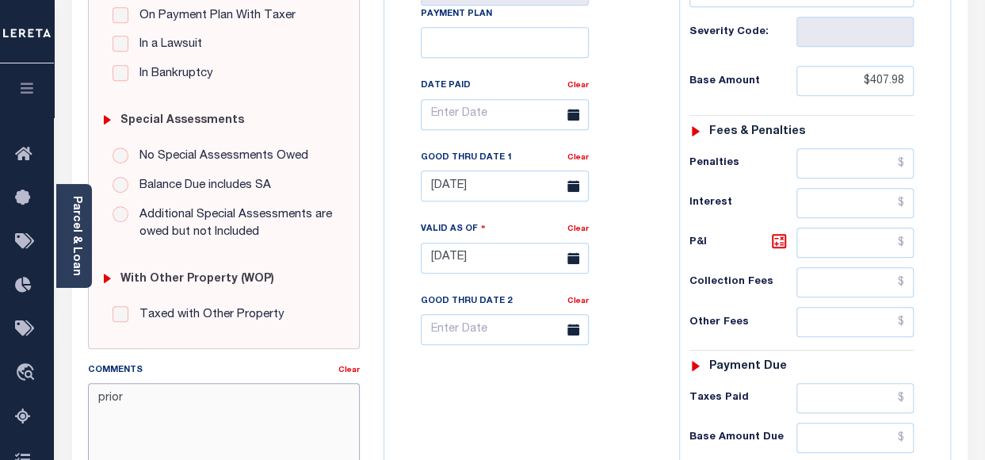
drag, startPoint x: 176, startPoint y: 393, endPoint x: 90, endPoint y: 395, distance: 85.6
click at [90, 395] on textarea "prior" at bounding box center [224, 433] width 272 height 100
paste textarea "Prior yr delq taxes refer the attachment - AN"
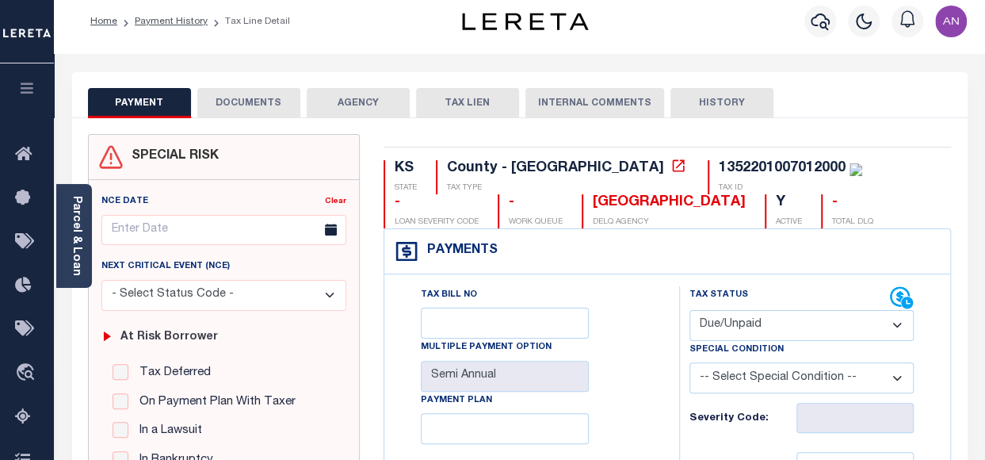
scroll to position [0, 0]
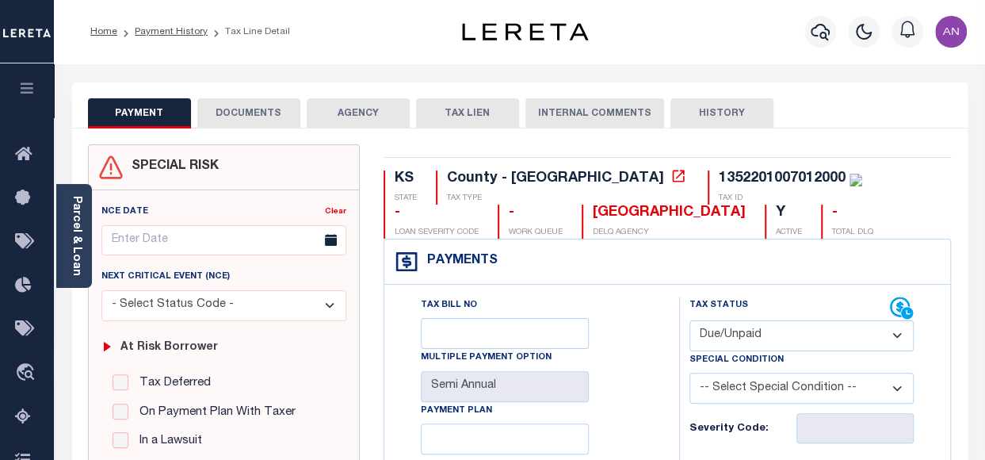
type textarea "Prior yr delq taxes refer the attachment - AN"
click at [249, 114] on button "DOCUMENTS" at bounding box center [248, 113] width 103 height 30
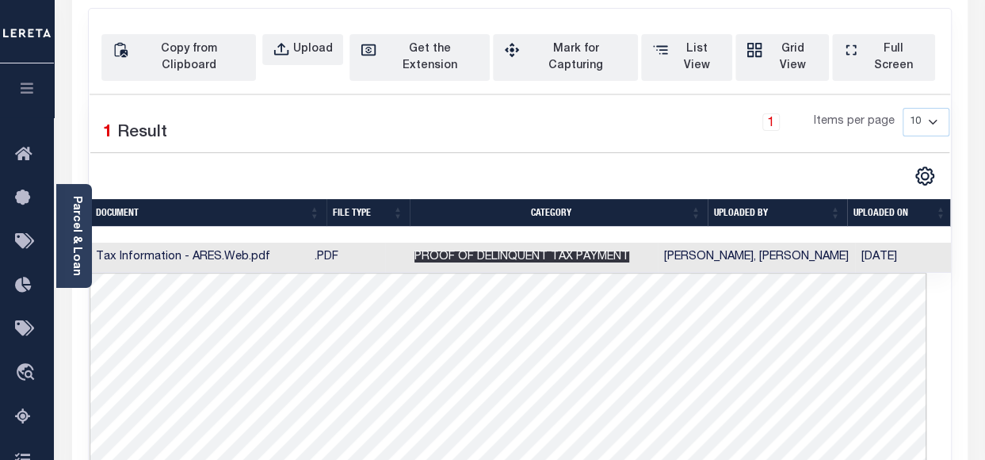
scroll to position [158, 0]
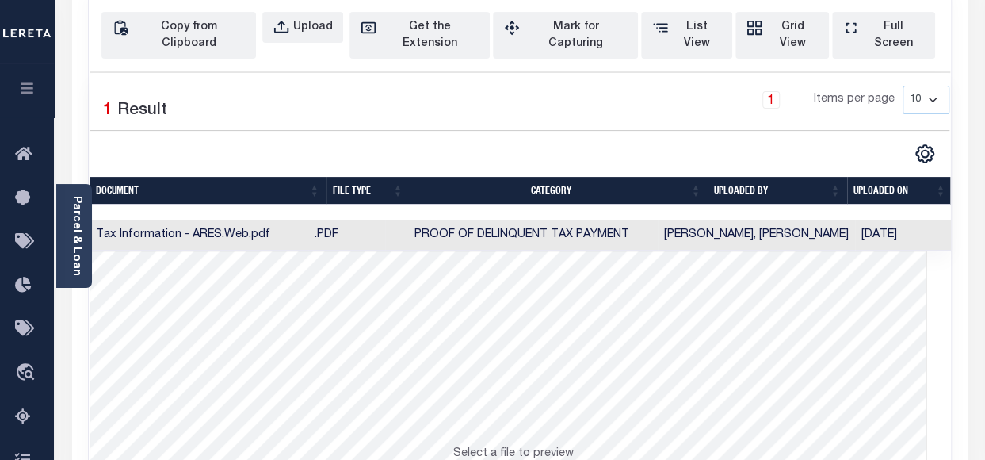
click at [413, 220] on td "Proof of Delinquent Tax Payment" at bounding box center [521, 235] width 273 height 31
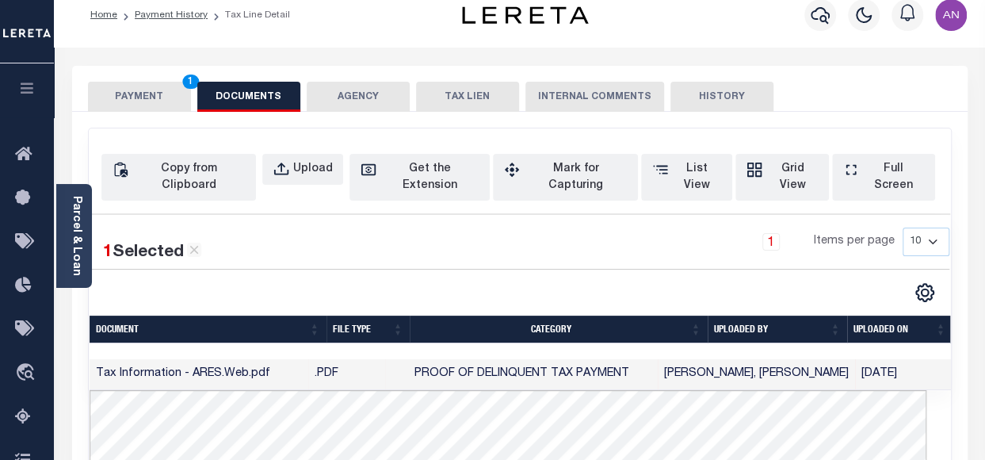
scroll to position [0, 0]
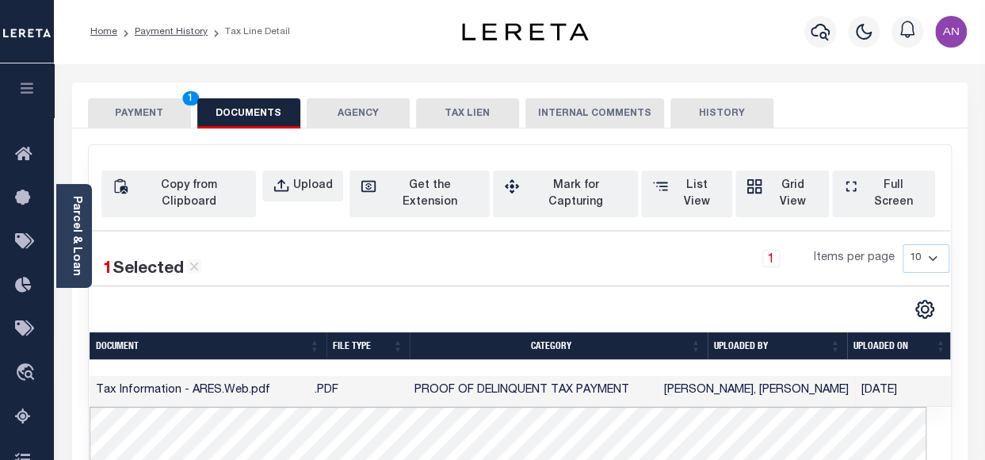
click at [158, 105] on button "PAYMENT 1" at bounding box center [139, 113] width 103 height 30
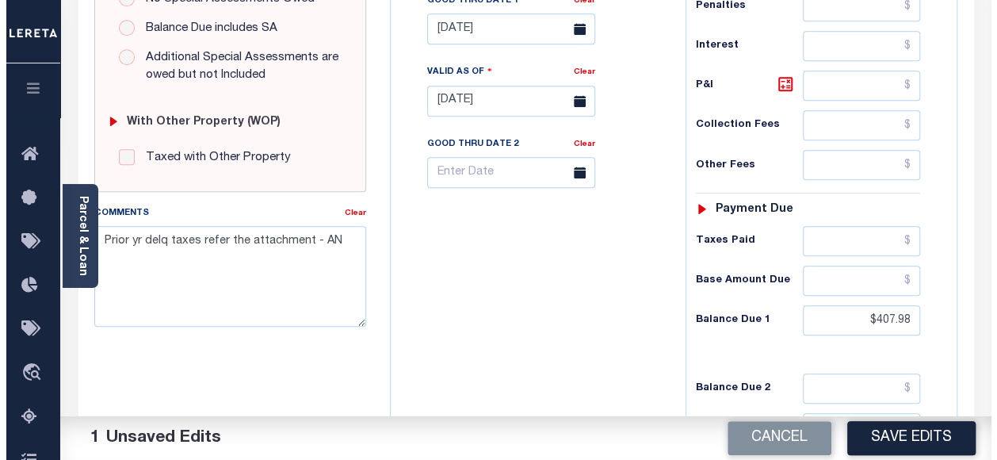
scroll to position [555, 0]
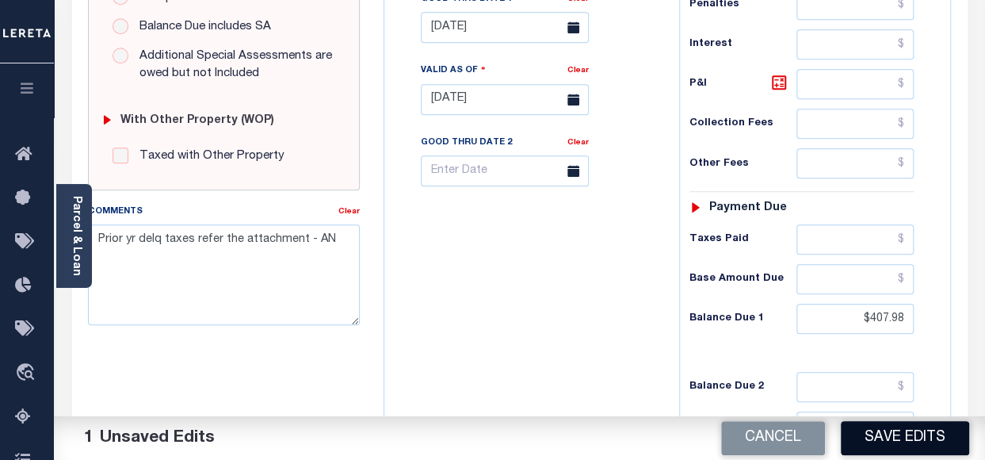
click at [887, 430] on button "Save Edits" at bounding box center [905, 438] width 128 height 34
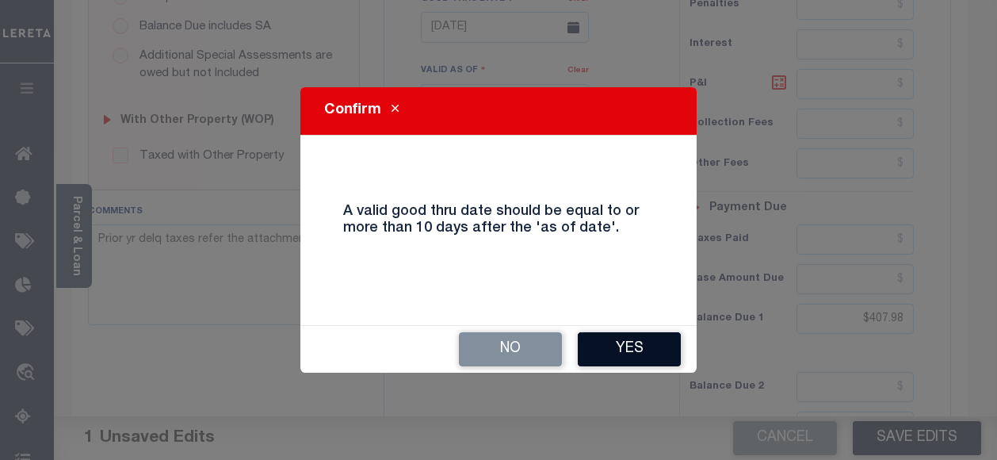
click at [629, 352] on button "Yes" at bounding box center [629, 349] width 103 height 34
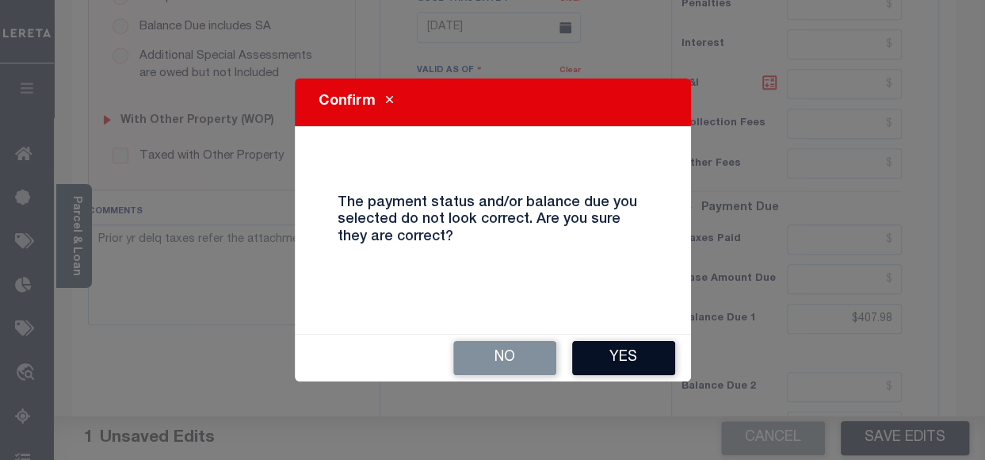
click at [631, 345] on button "Yes" at bounding box center [623, 358] width 103 height 34
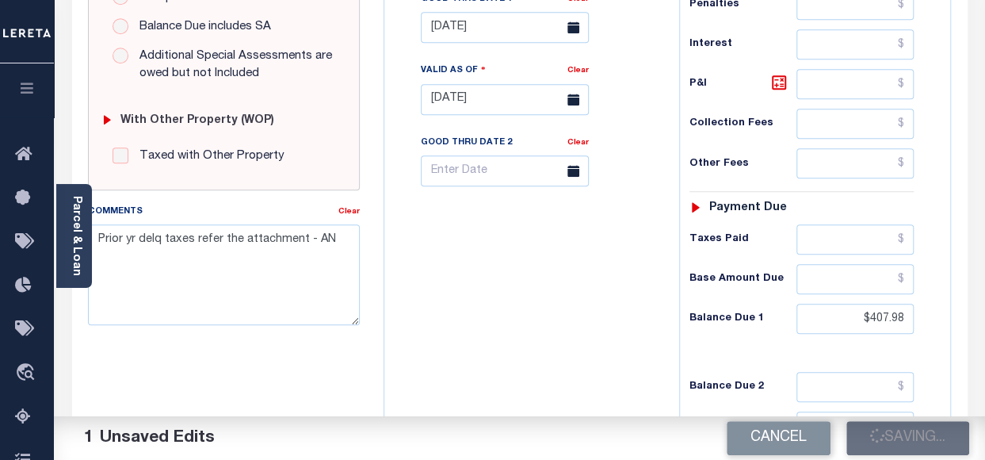
checkbox input "false"
type input "$407.98"
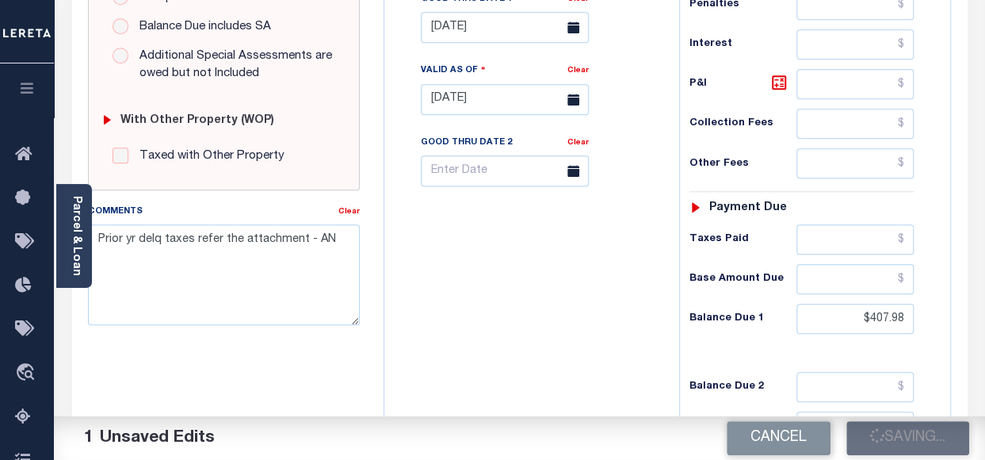
type input "$407.98"
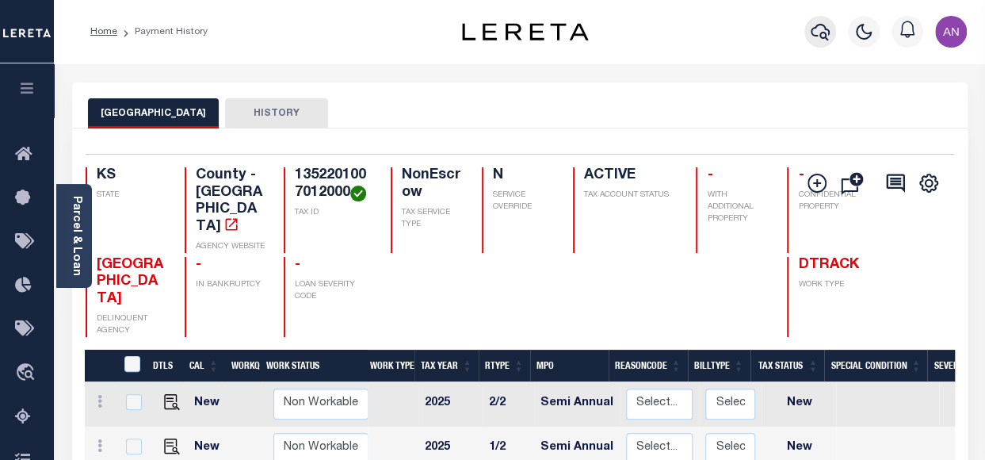
click at [812, 34] on icon "button" at bounding box center [820, 32] width 19 height 17
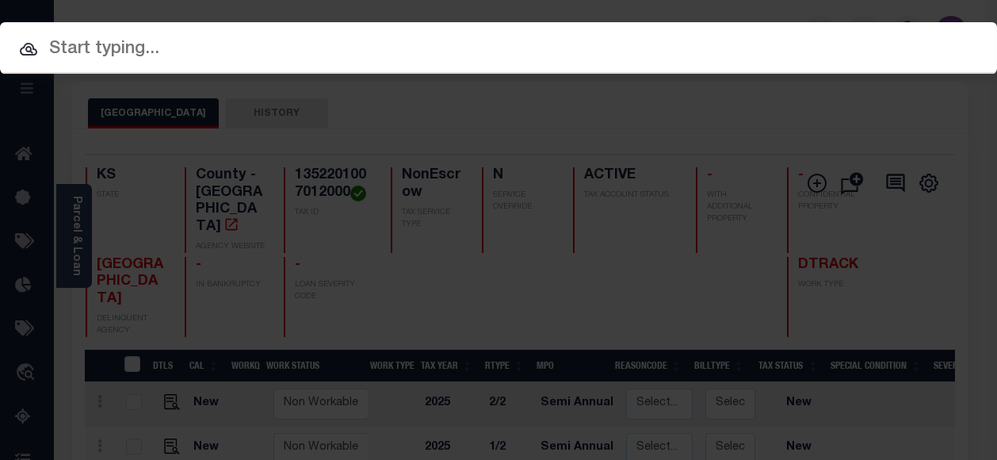
paste input "2190217"
type input "2190217"
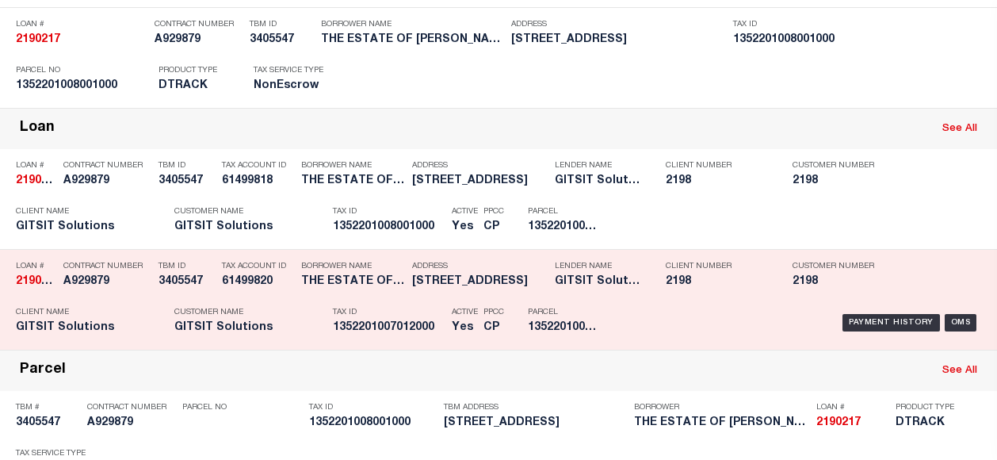
scroll to position [192, 0]
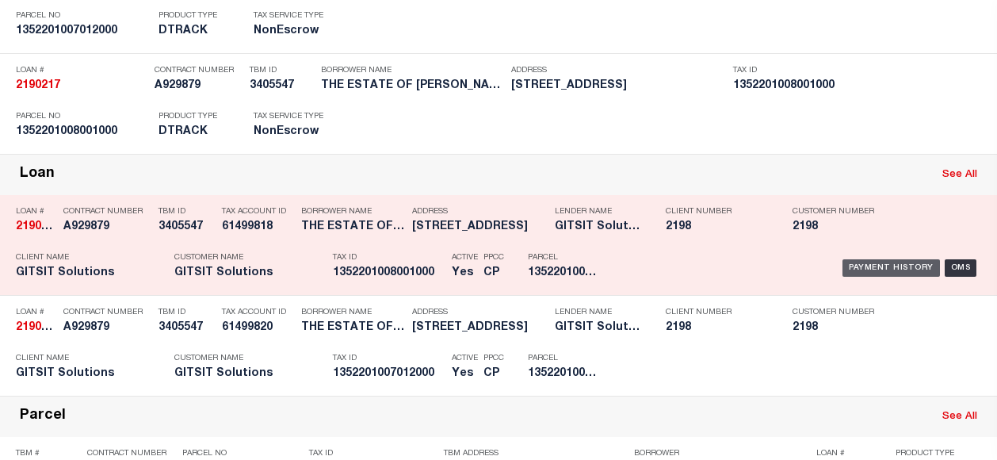
click at [857, 259] on div "Payment History" at bounding box center [890, 267] width 97 height 17
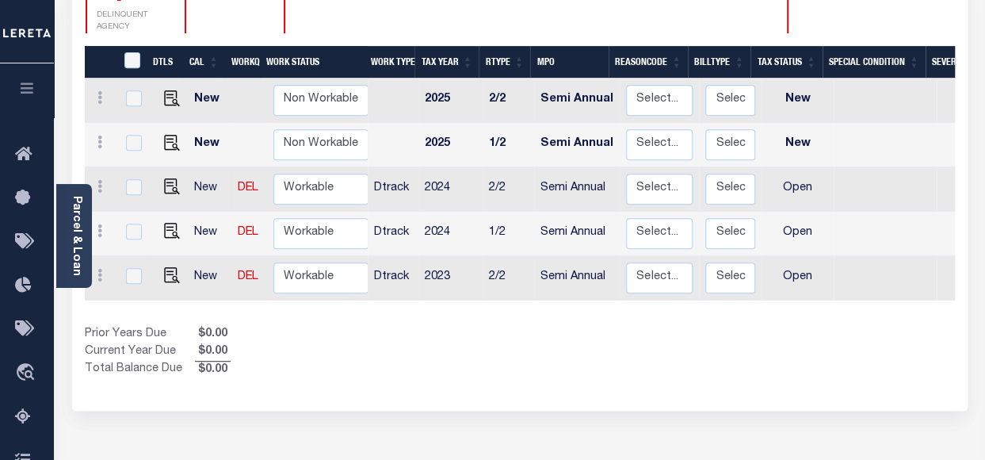
scroll to position [317, 0]
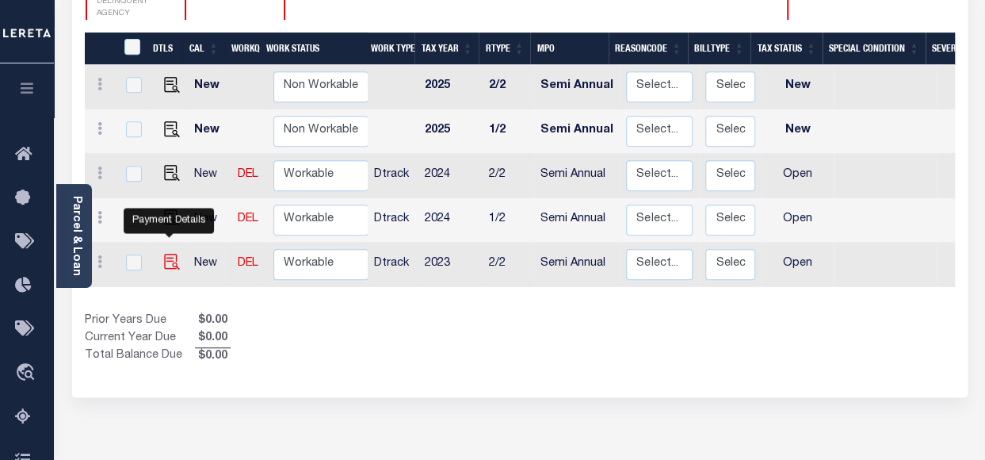
click at [164, 254] on img "" at bounding box center [172, 262] width 16 height 16
checkbox input "true"
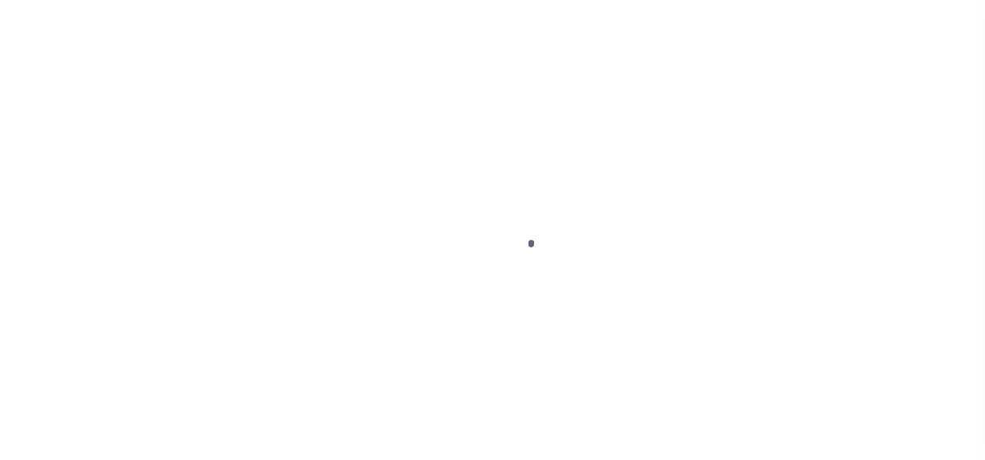
select select "OP2"
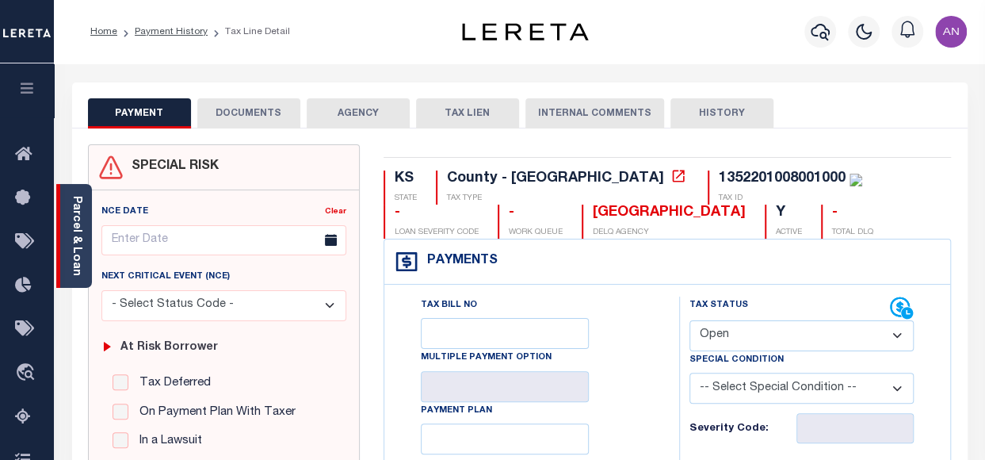
click at [77, 252] on link "Parcel & Loan" at bounding box center [76, 236] width 11 height 80
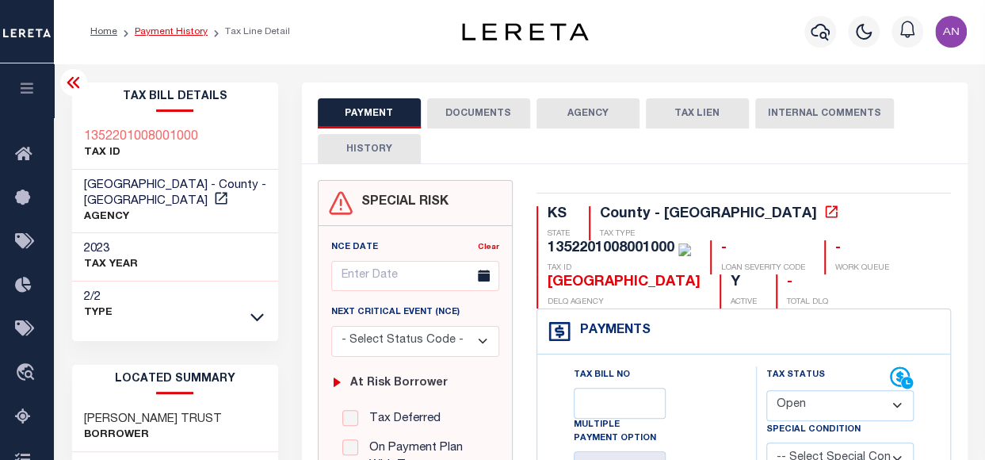
click at [166, 32] on link "Payment History" at bounding box center [171, 32] width 73 height 10
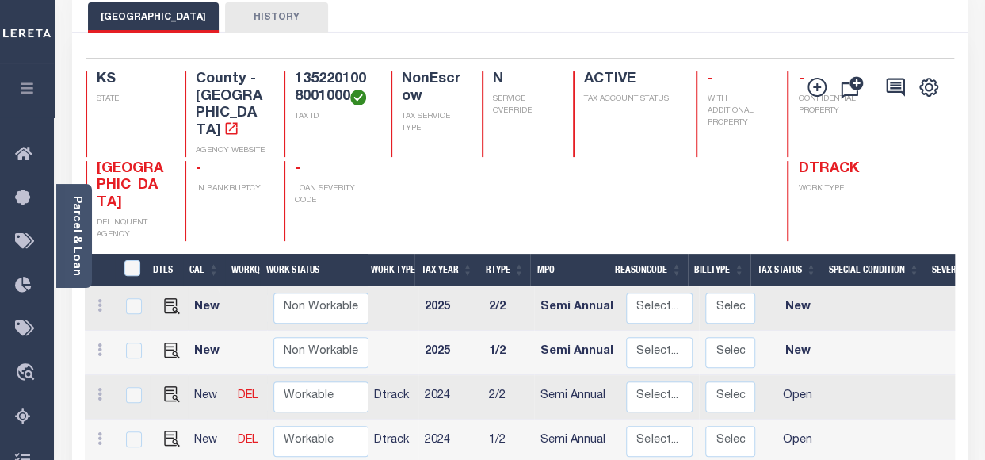
scroll to position [317, 0]
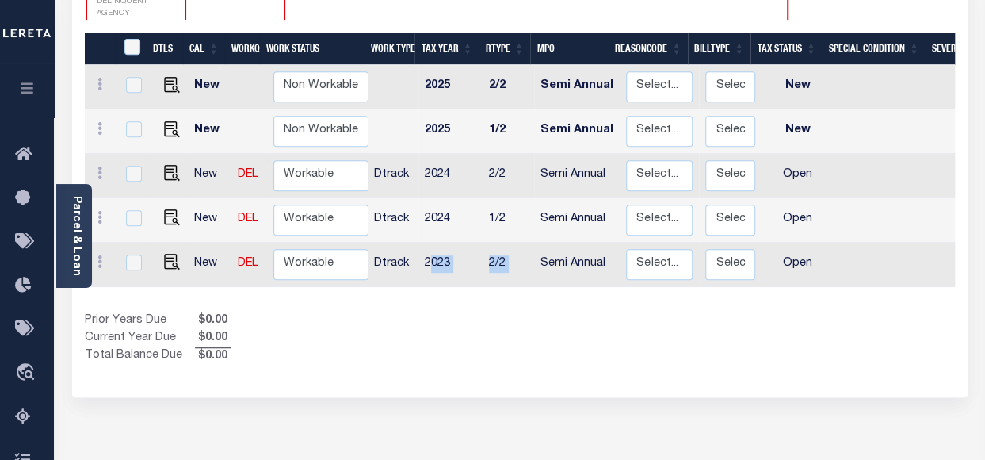
drag, startPoint x: 430, startPoint y: 241, endPoint x: 537, endPoint y: 244, distance: 107.0
click at [537, 244] on tr "New DEL Non Workable Workable Dtrack 2023 2/2 Semi Annual Select... Payment Rev…" at bounding box center [882, 264] width 1595 height 44
click at [170, 254] on img "" at bounding box center [172, 262] width 16 height 16
checkbox input "true"
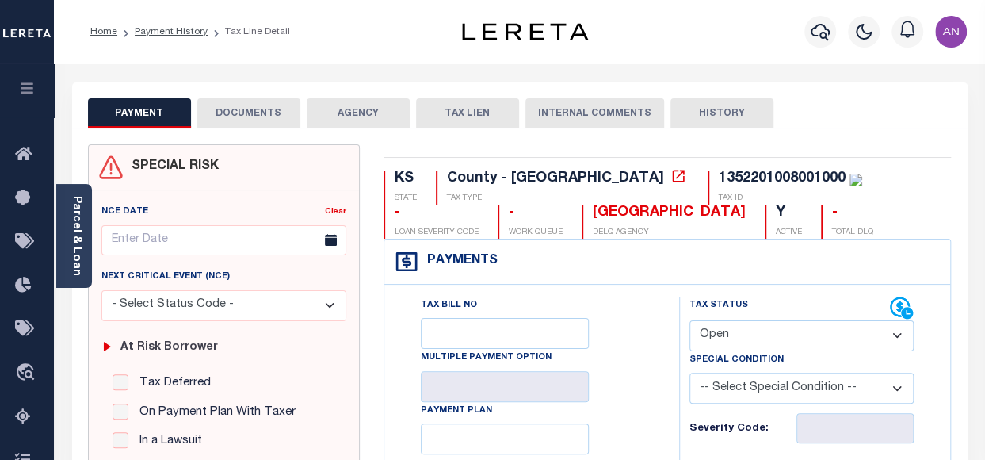
click at [730, 335] on select "- Select Status Code - Open Due/Unpaid Paid Incomplete No Tax Due Internal Refu…" at bounding box center [801, 335] width 224 height 31
select select "DUE"
click at [689, 320] on select "- Select Status Code - Open Due/Unpaid Paid Incomplete No Tax Due Internal Refu…" at bounding box center [801, 335] width 224 height 31
type input "[DATE]"
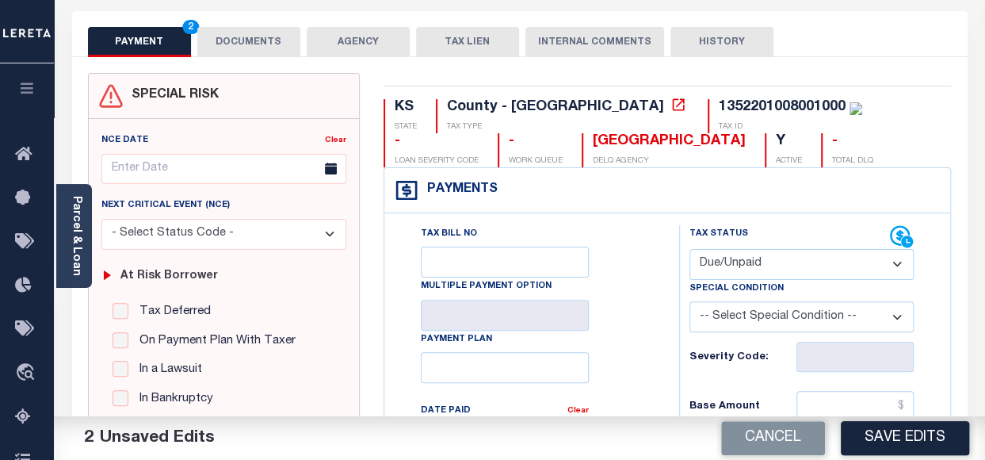
scroll to position [79, 0]
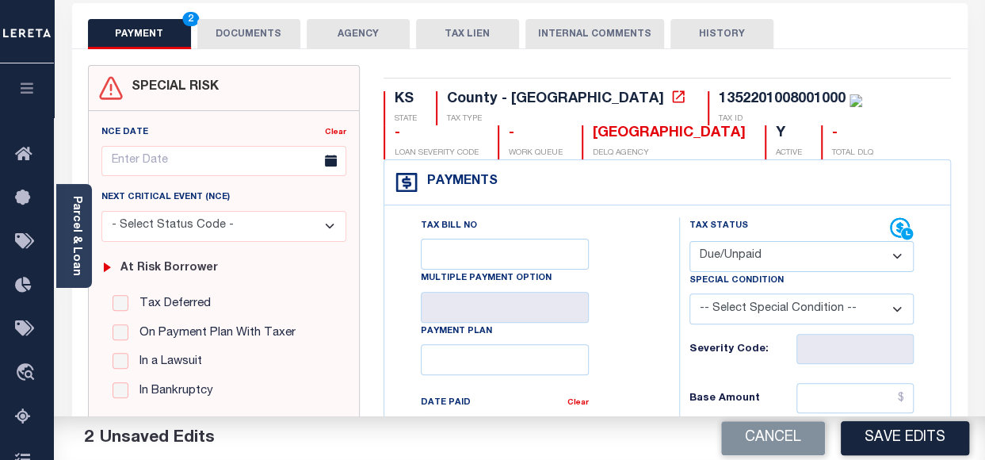
click at [745, 294] on select "-- Select Special Condition -- 3RD PARTY TAX LIEN AGENCY TAX LIEN (A.K.A Inside…" at bounding box center [801, 308] width 224 height 31
select select "15"
click at [689, 293] on select "-- Select Special Condition -- 3RD PARTY TAX LIEN AGENCY TAX LIEN (A.K.A Inside…" at bounding box center [801, 308] width 224 height 31
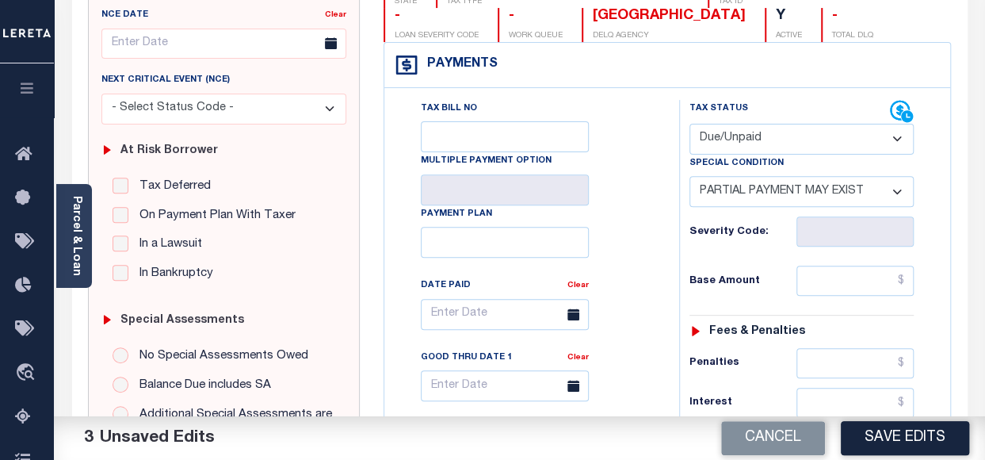
scroll to position [238, 0]
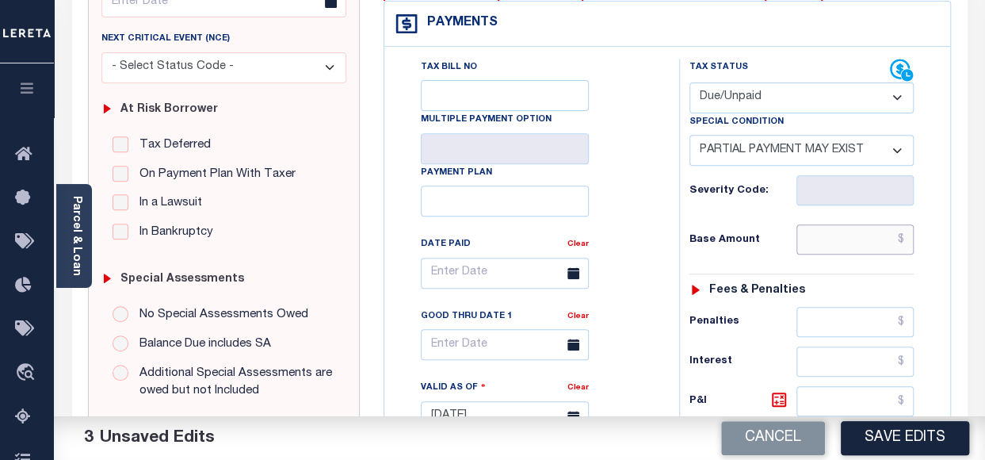
click at [868, 246] on input "text" at bounding box center [854, 239] width 117 height 30
type input "$0.00"
click at [596, 300] on div "Tax Bill No Multiple Payment Option Payment Plan Clear" at bounding box center [527, 281] width 255 height 445
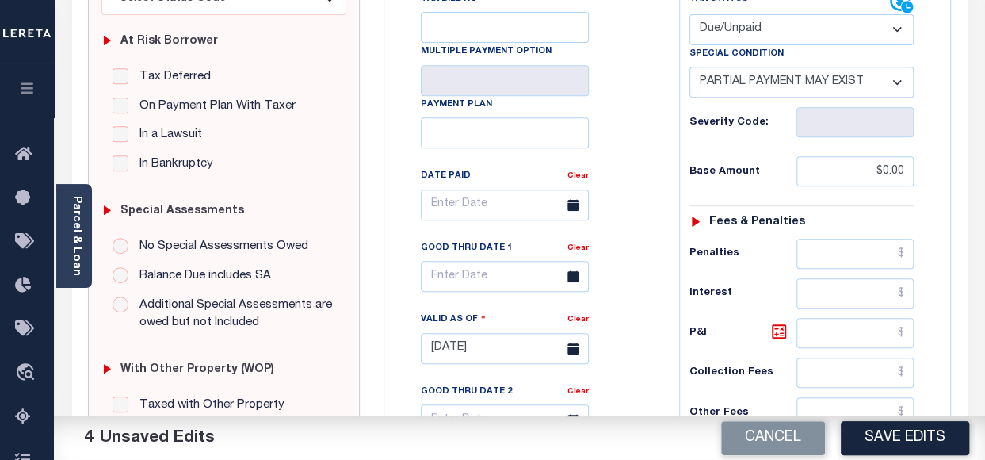
scroll to position [317, 0]
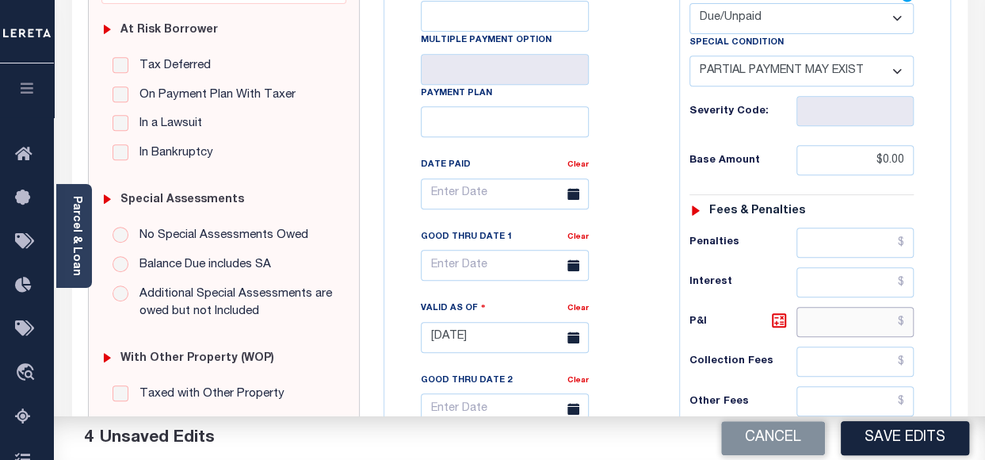
click at [840, 319] on input "text" at bounding box center [854, 322] width 117 height 30
paste input "112.31"
type input "$112.31"
click at [723, 317] on h6 "P&I" at bounding box center [742, 322] width 107 height 22
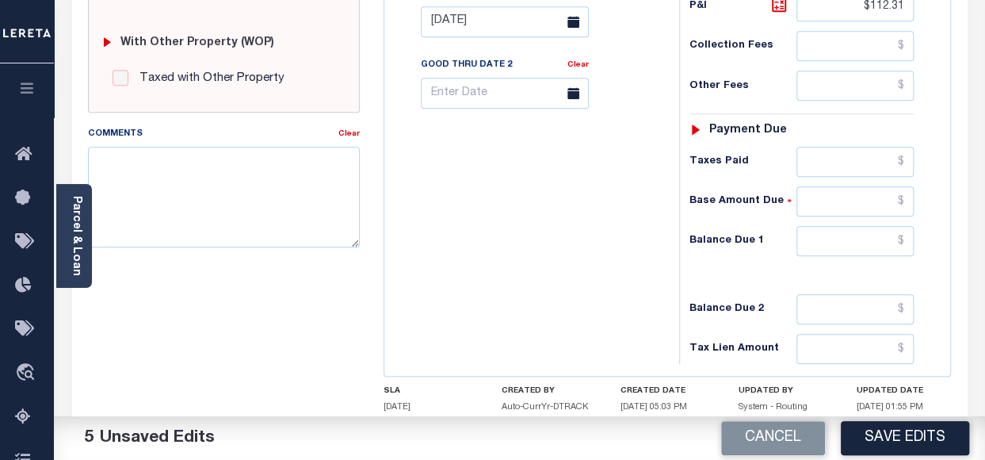
scroll to position [634, 0]
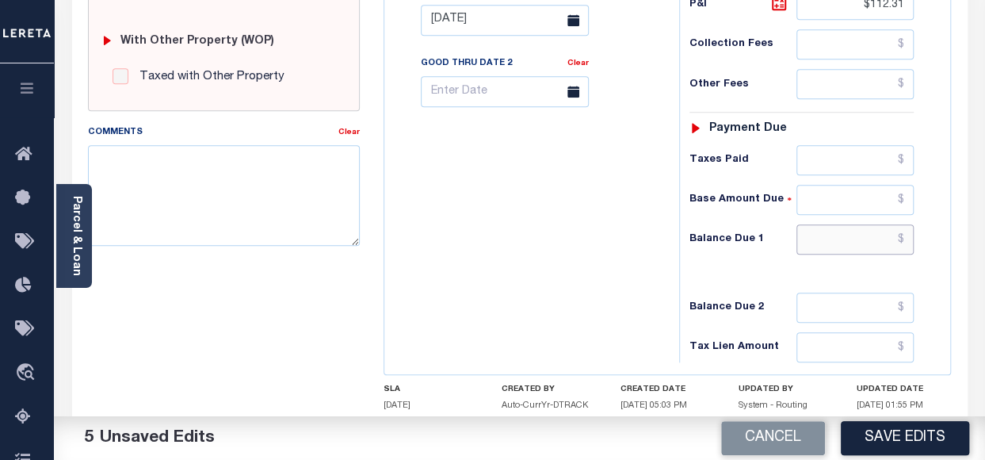
click at [864, 239] on input "text" at bounding box center [854, 239] width 117 height 30
paste input "112.31"
type input "$112.31"
click at [791, 271] on div "Tax Status Status - Select Status Code -" at bounding box center [806, 12] width 255 height 700
click at [132, 167] on textarea "Comments" at bounding box center [224, 195] width 272 height 100
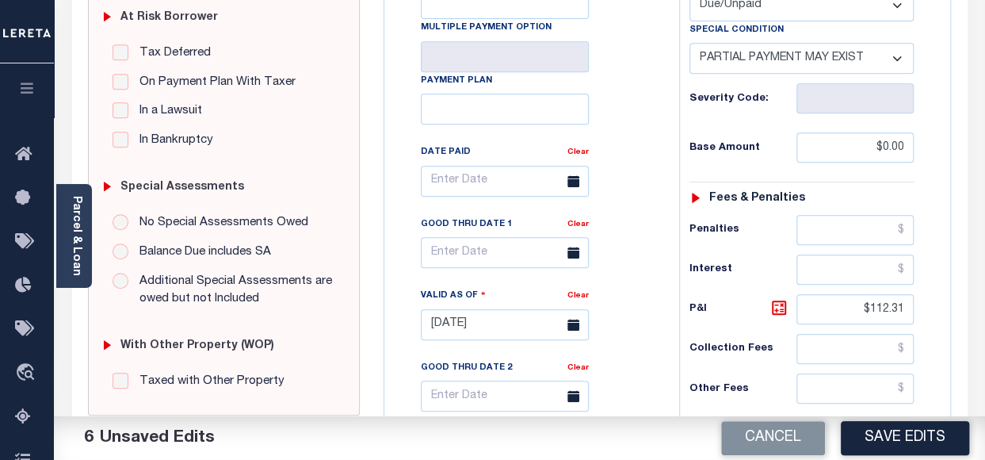
scroll to position [396, 0]
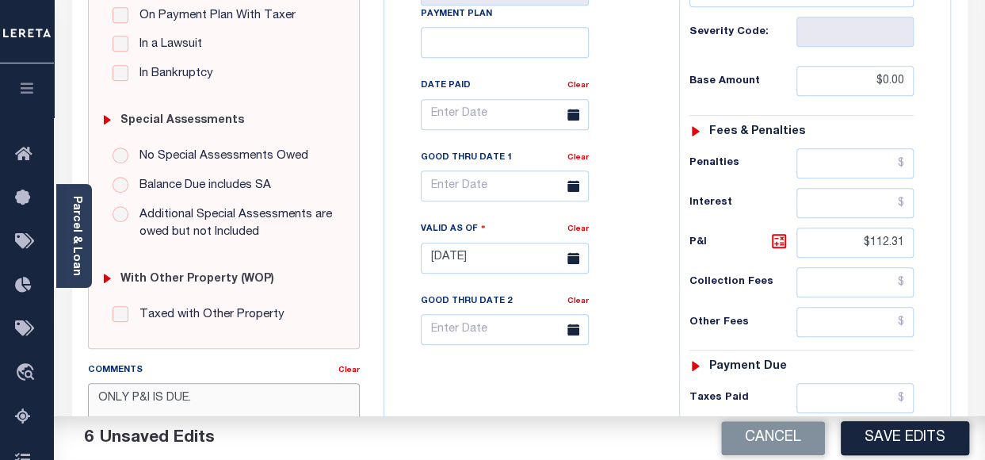
type textarea "ONLY P&I IS DUE."
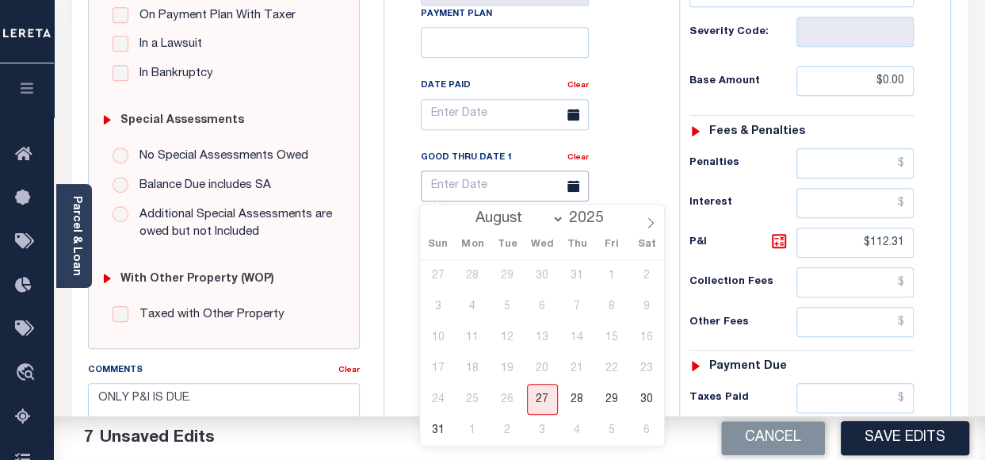
click at [484, 178] on input "text" at bounding box center [505, 185] width 168 height 31
click at [440, 429] on span "31" at bounding box center [437, 429] width 31 height 31
type input "08/31/2025"
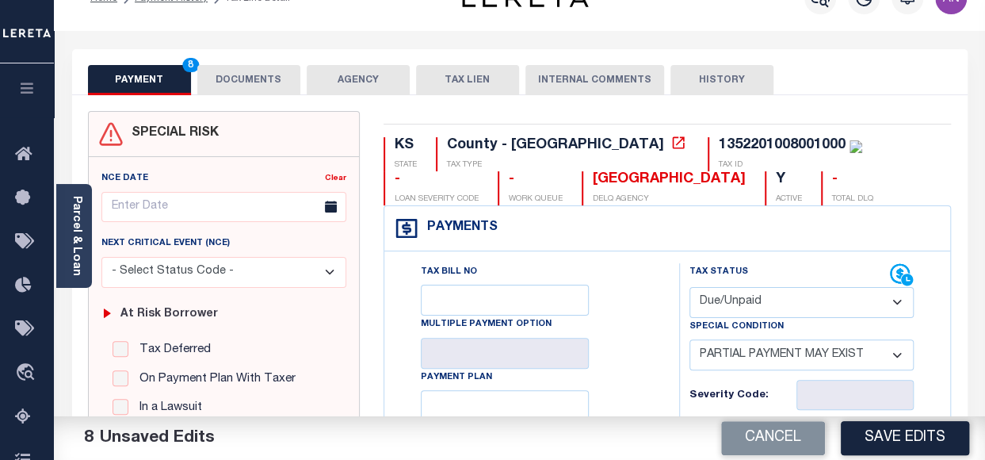
scroll to position [0, 0]
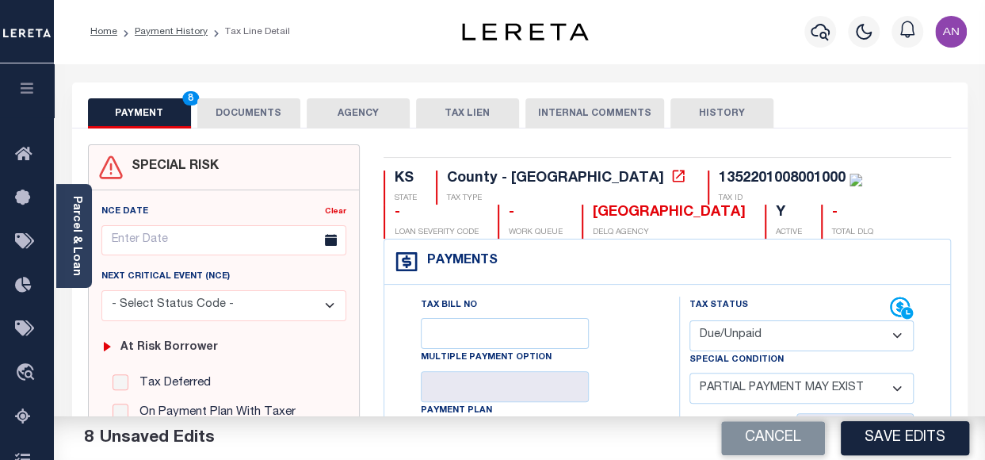
click at [239, 120] on button "DOCUMENTS" at bounding box center [248, 113] width 103 height 30
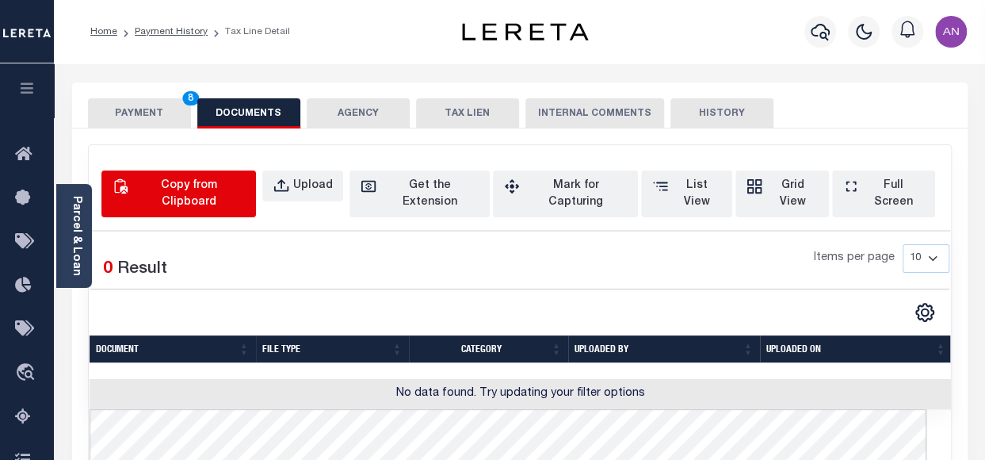
click at [208, 181] on div "Copy from Clipboard" at bounding box center [188, 193] width 113 height 33
select select "POP"
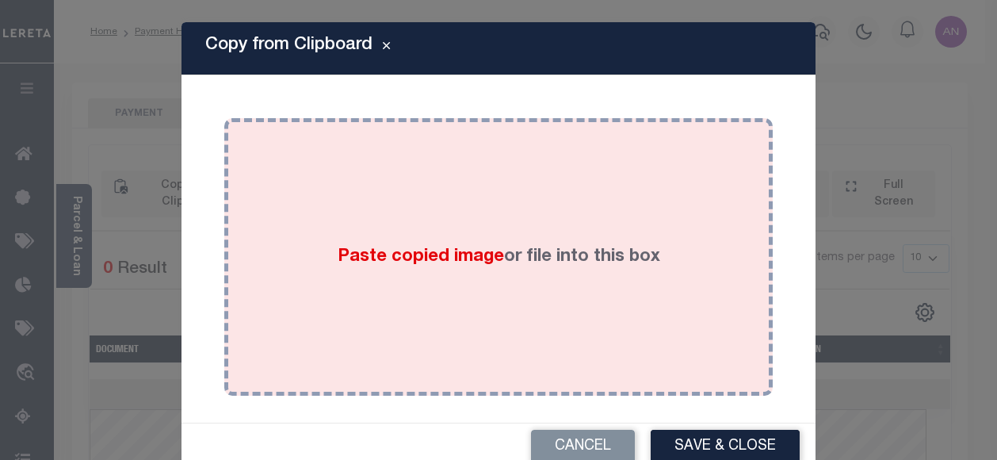
click at [369, 189] on div "Paste copied image or file into this box" at bounding box center [498, 257] width 525 height 254
click at [423, 205] on div "Paste copied image or file into this box" at bounding box center [498, 257] width 525 height 254
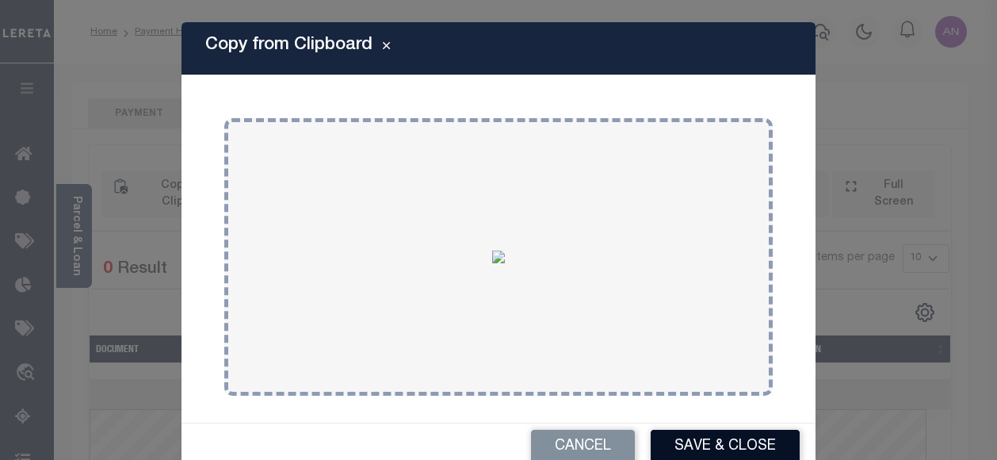
click at [689, 449] on button "Save & Close" at bounding box center [725, 446] width 149 height 34
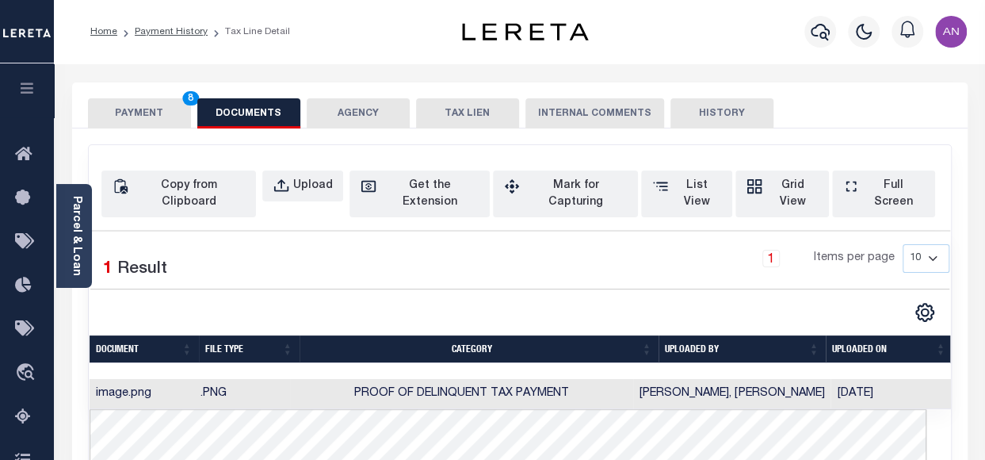
click at [146, 116] on button "PAYMENT 8" at bounding box center [139, 113] width 103 height 30
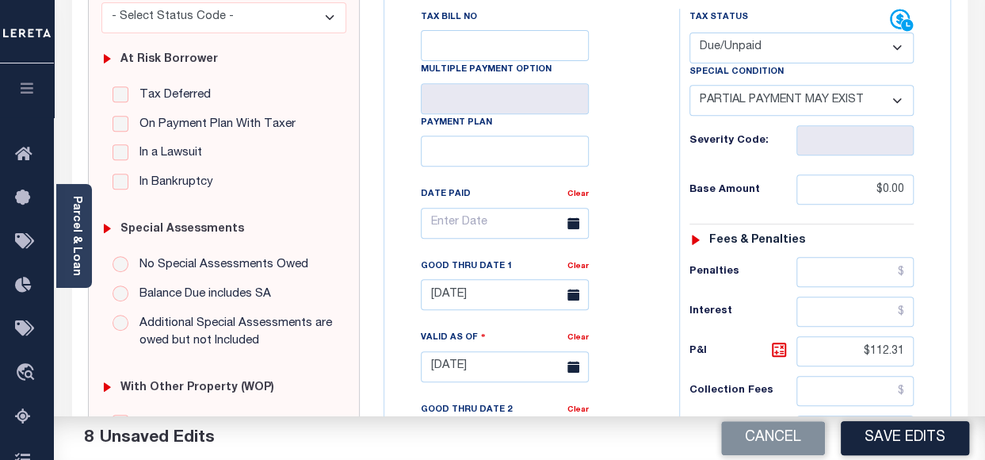
scroll to position [396, 0]
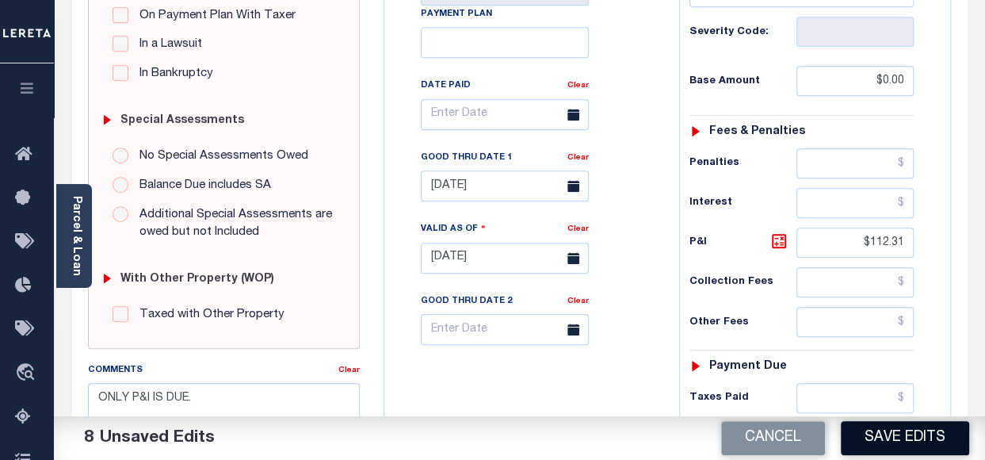
click at [899, 441] on button "Save Edits" at bounding box center [905, 438] width 128 height 34
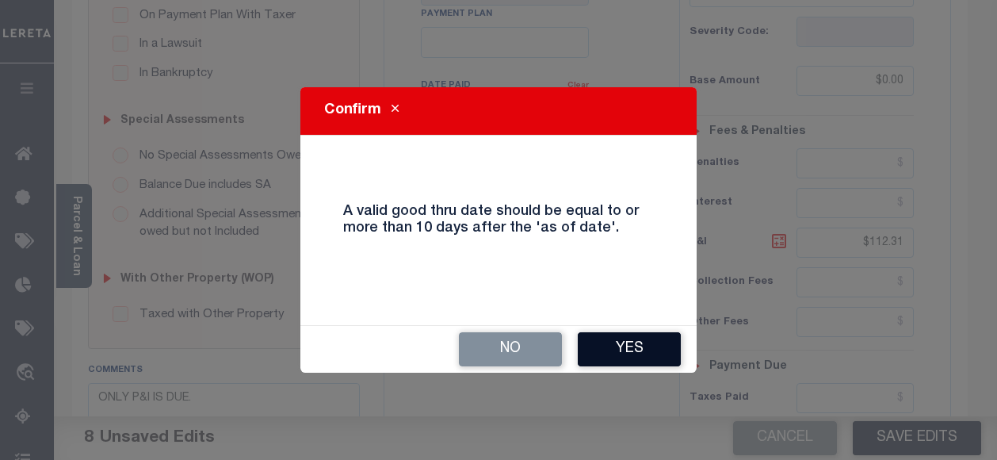
click at [619, 357] on button "Yes" at bounding box center [629, 349] width 103 height 34
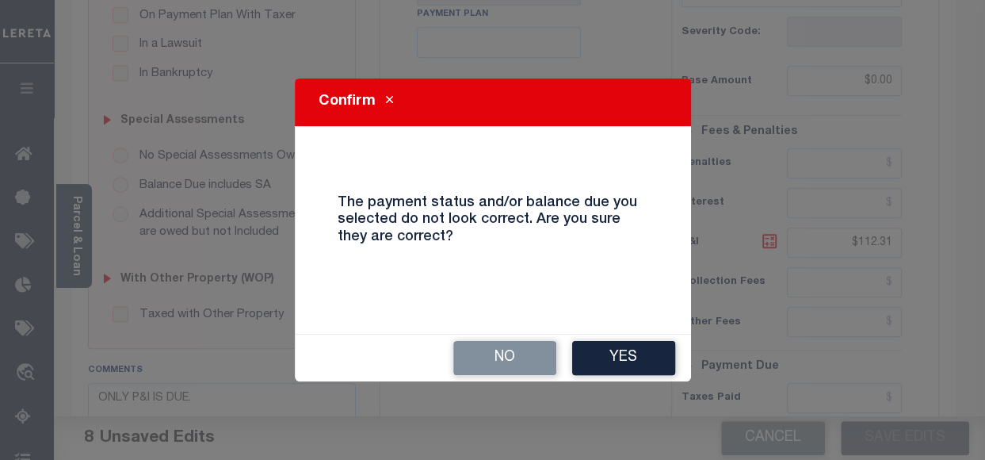
click at [619, 357] on button "Yes" at bounding box center [623, 358] width 103 height 34
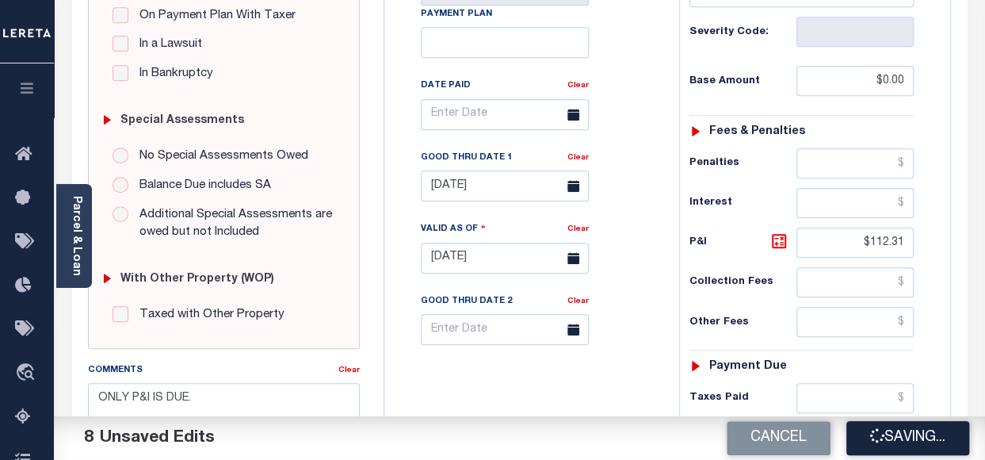
checkbox input "false"
type input "$0"
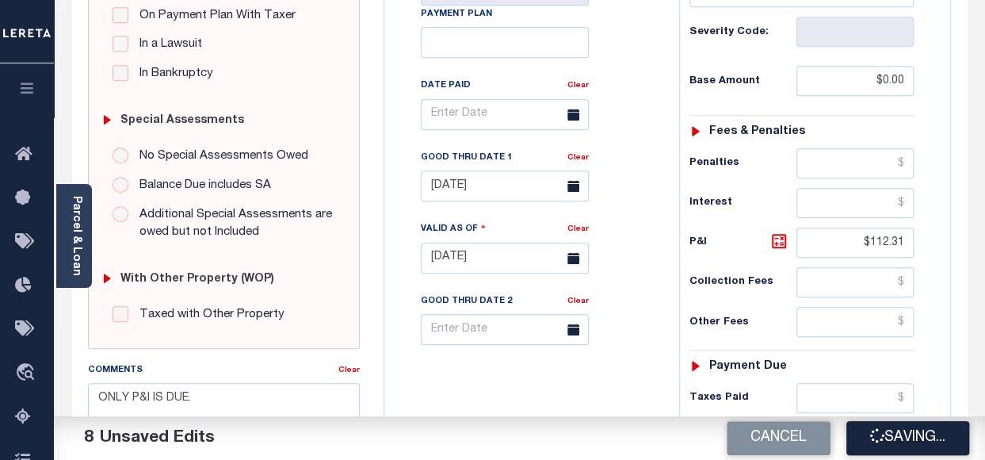
type input "$112.31"
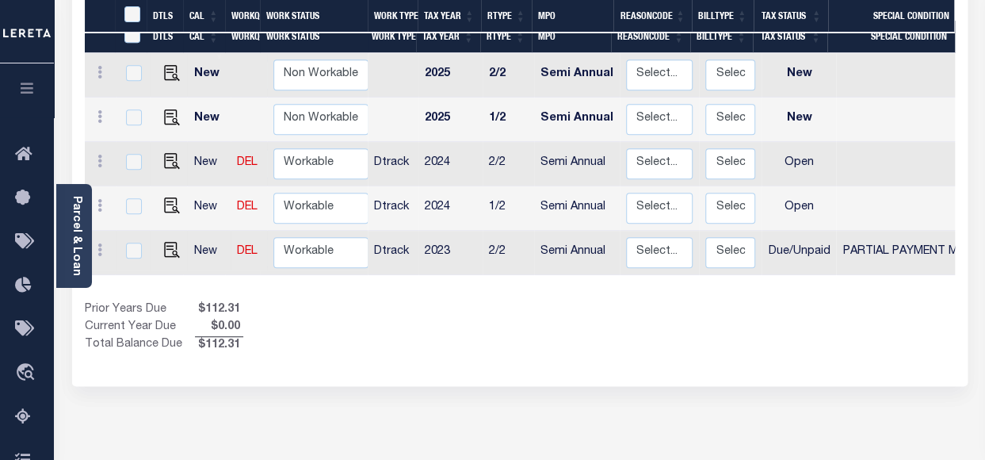
scroll to position [396, 0]
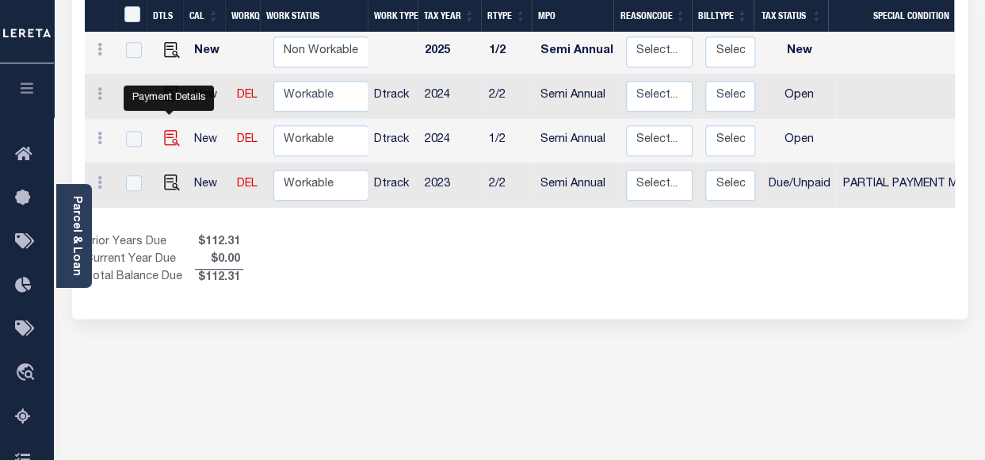
click at [165, 130] on img "" at bounding box center [172, 138] width 16 height 16
checkbox input "true"
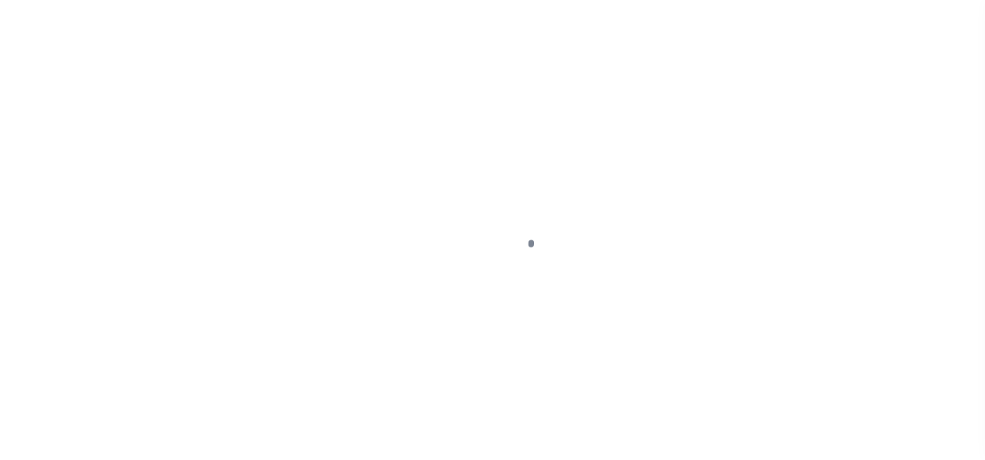
select select "OP2"
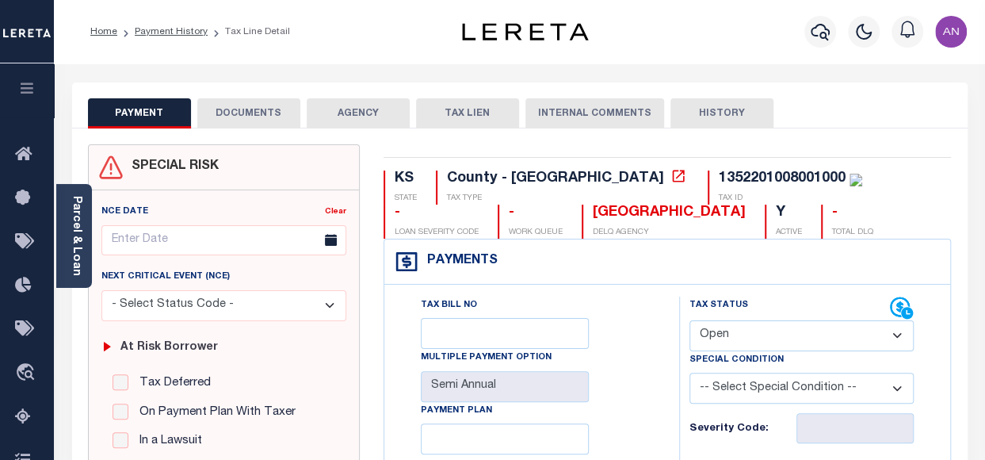
click at [248, 112] on button "DOCUMENTS" at bounding box center [248, 113] width 103 height 30
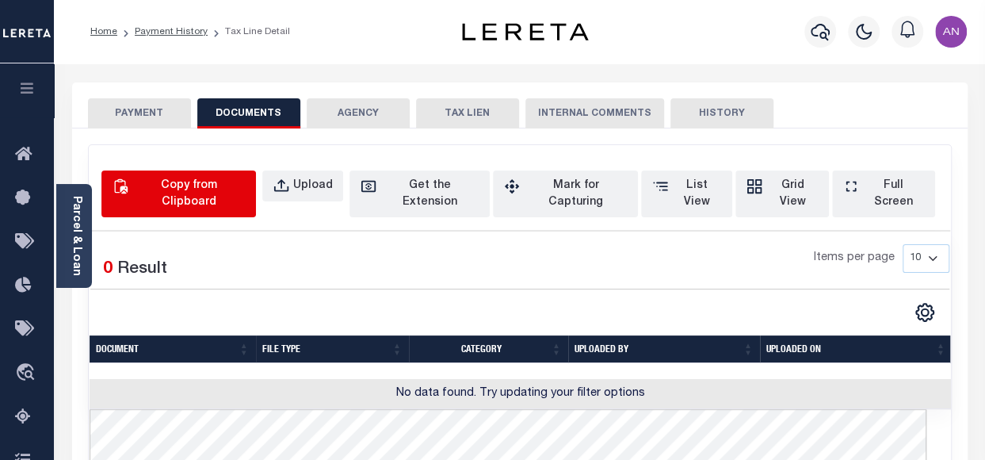
click at [245, 185] on div "Copy from Clipboard" at bounding box center [188, 193] width 113 height 33
select select "POP"
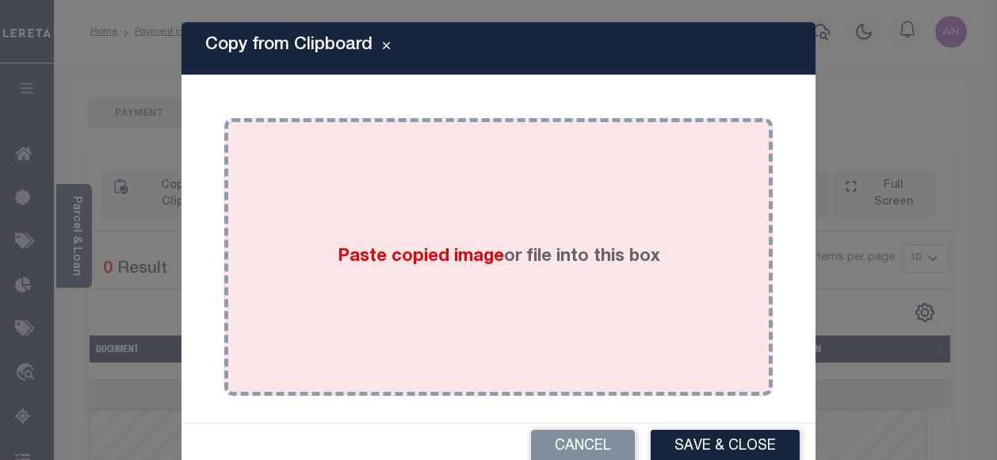
click at [441, 218] on div "Paste copied image or file into this box" at bounding box center [498, 257] width 525 height 254
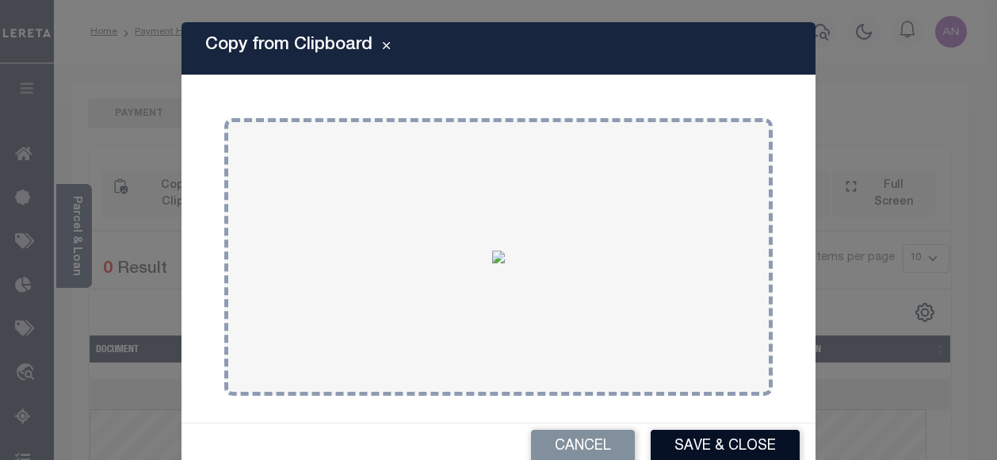
click at [681, 448] on button "Save & Close" at bounding box center [725, 446] width 149 height 34
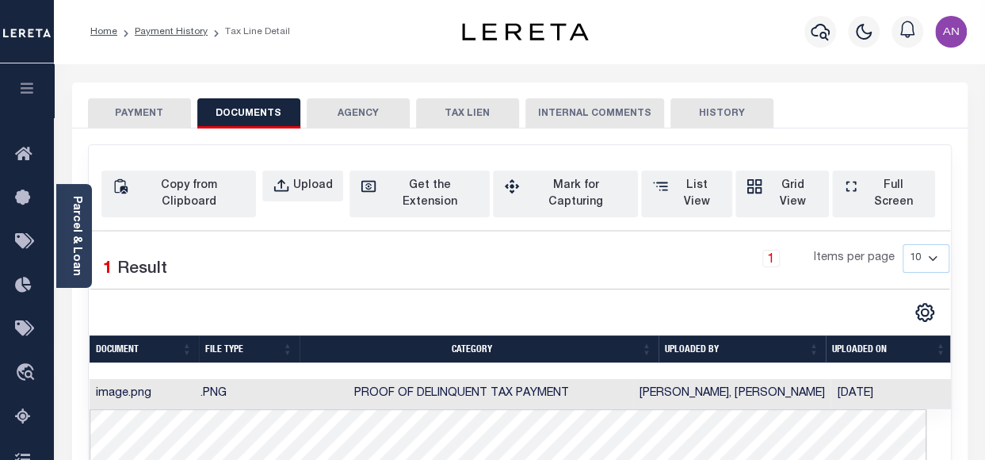
click at [138, 112] on button "PAYMENT" at bounding box center [139, 113] width 103 height 30
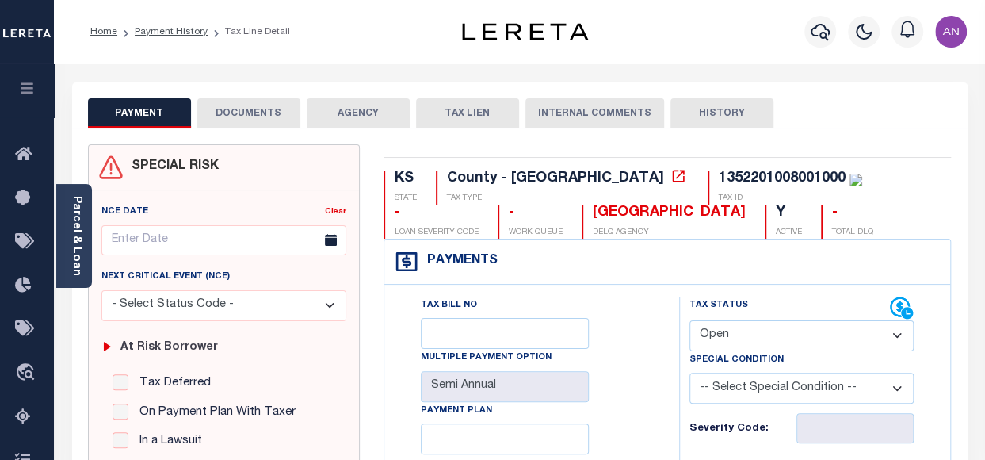
click at [721, 343] on select "- Select Status Code - Open Due/Unpaid Paid Incomplete No Tax Due Internal Refu…" at bounding box center [801, 335] width 224 height 31
select select "PYD"
click at [689, 320] on select "- Select Status Code - Open Due/Unpaid Paid Incomplete No Tax Due Internal Refu…" at bounding box center [801, 335] width 224 height 31
type input "[DATE]"
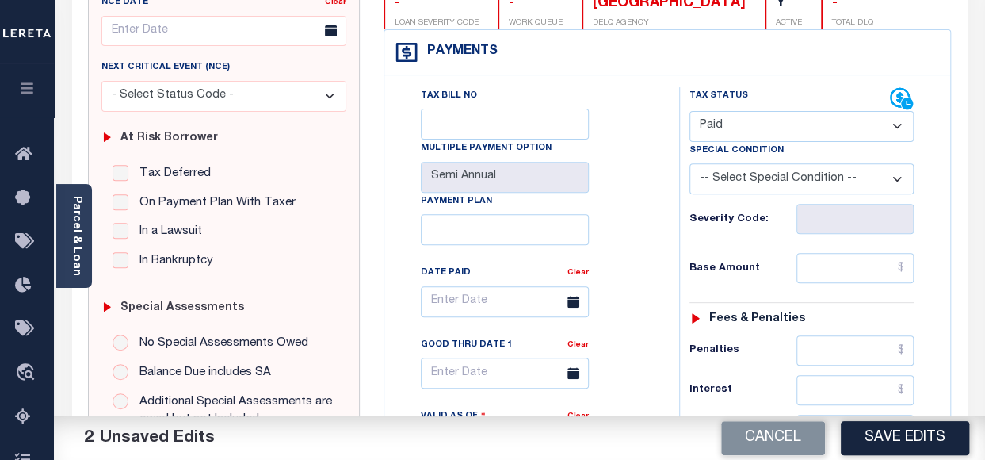
scroll to position [238, 0]
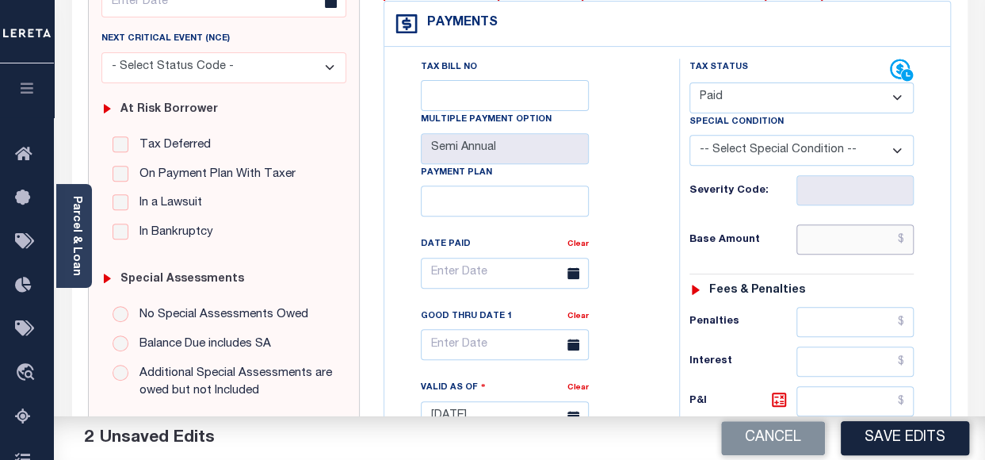
click at [830, 246] on input "text" at bounding box center [854, 239] width 117 height 30
type input "$0.00"
click at [628, 260] on div "Tax Bill No Multiple Payment Option Semi Annual Payment Plan Clear Clear Valid …" at bounding box center [527, 281] width 255 height 445
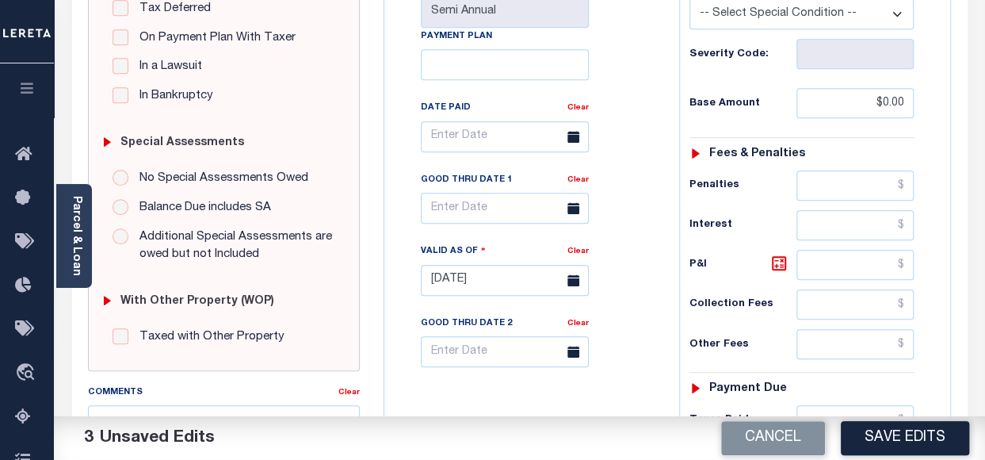
scroll to position [475, 0]
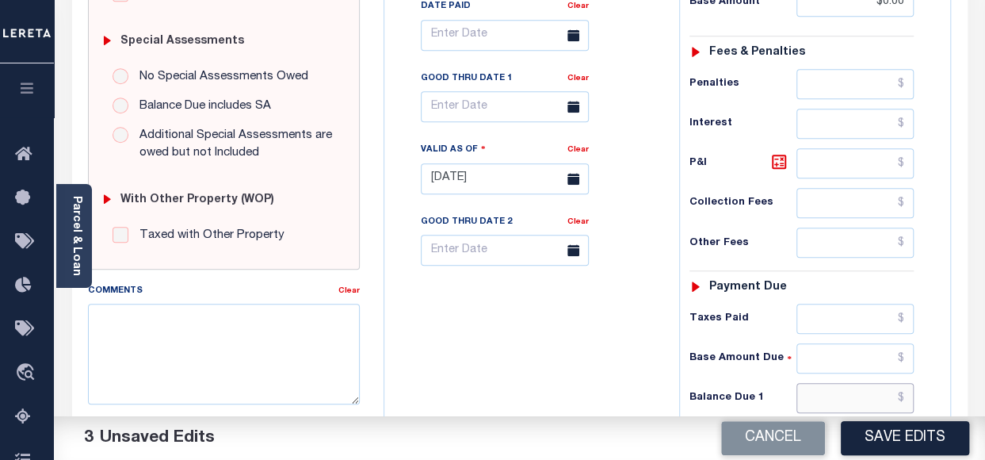
click at [876, 402] on input "text" at bounding box center [854, 398] width 117 height 30
type input "$0.00"
click at [578, 355] on div "Tax Bill No Multiple Payment Option Semi Annual Payment Plan Clear" at bounding box center [527, 171] width 279 height 700
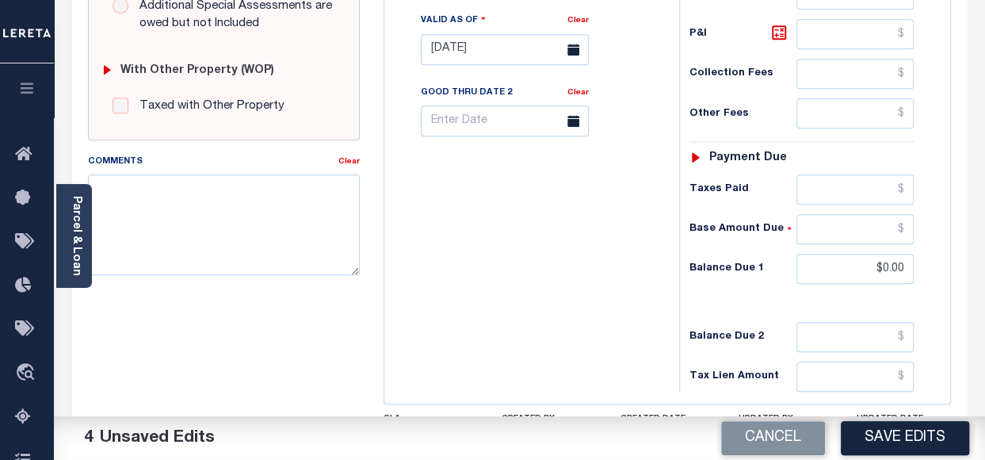
scroll to position [634, 0]
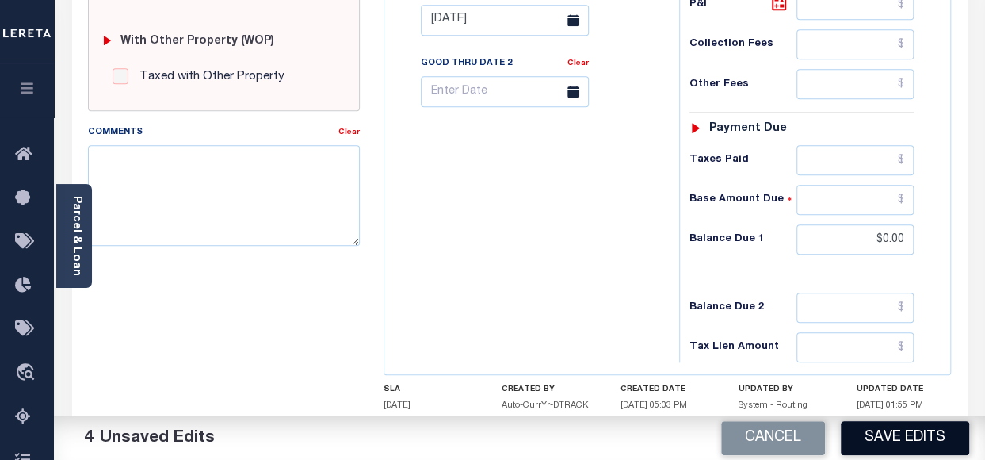
click at [865, 441] on button "Save Edits" at bounding box center [905, 438] width 128 height 34
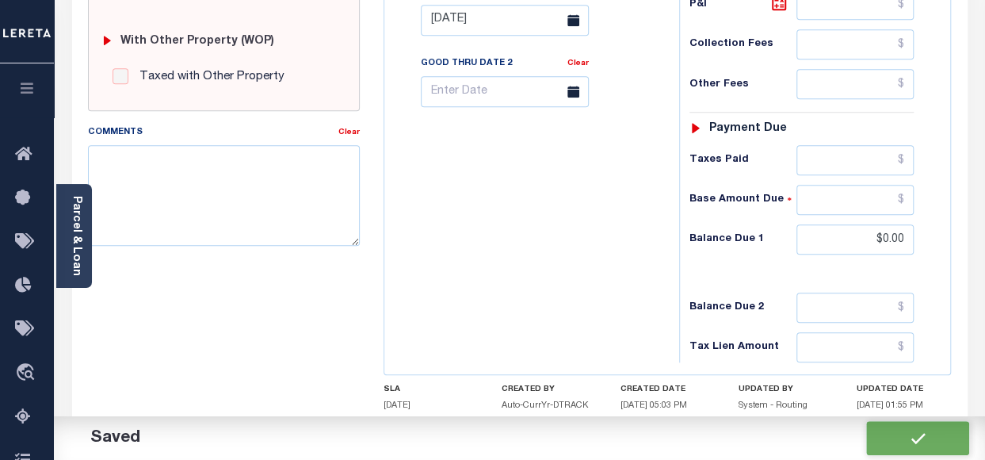
checkbox input "false"
type input "$0"
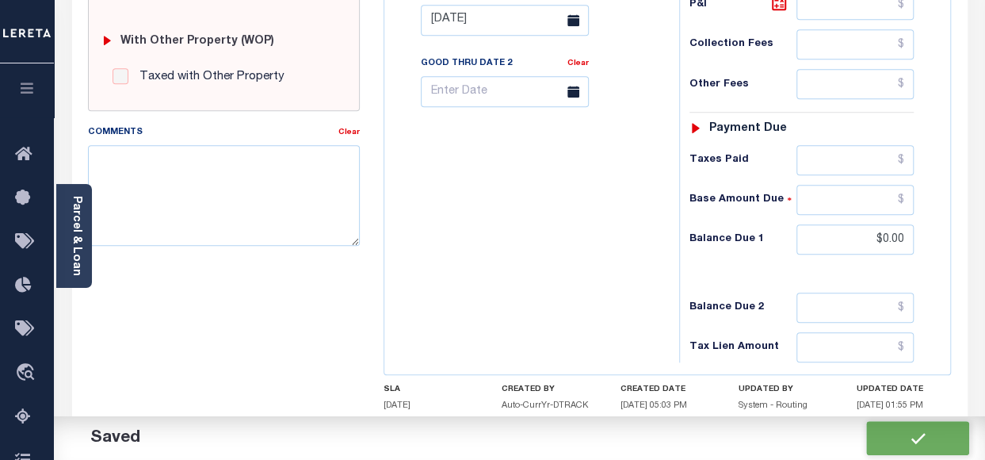
type input "$0"
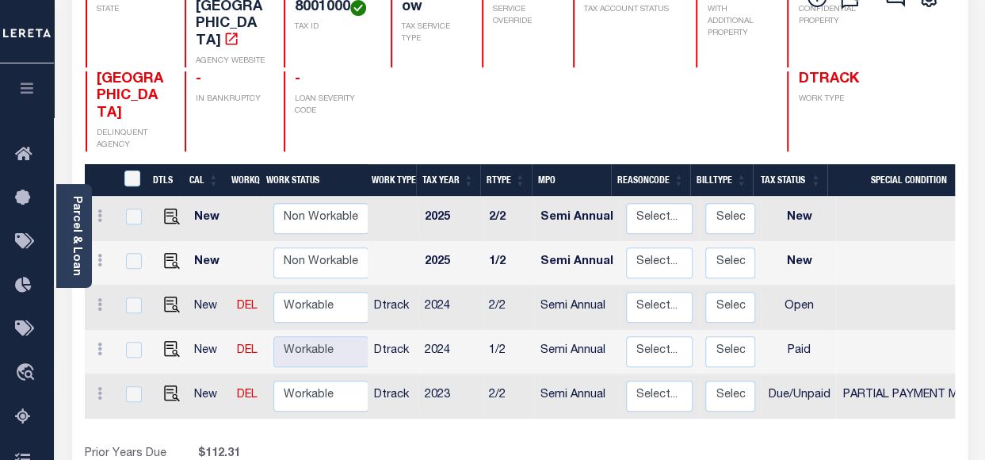
scroll to position [238, 0]
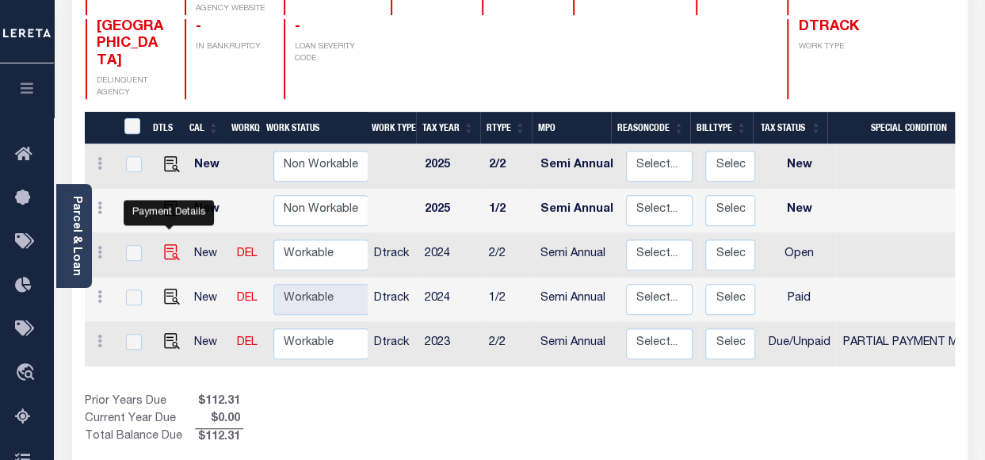
click at [168, 244] on img "" at bounding box center [172, 252] width 16 height 16
checkbox input "true"
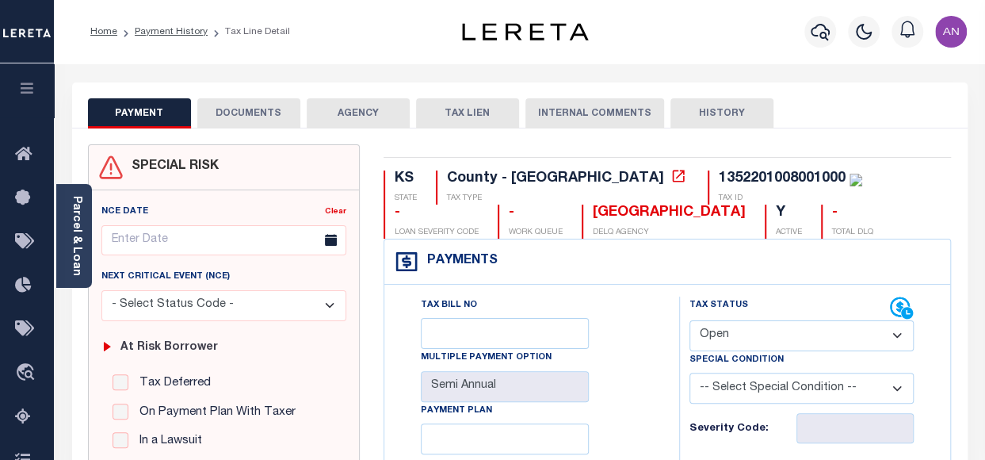
click at [721, 323] on select "- Select Status Code - Open Due/Unpaid Paid Incomplete No Tax Due Internal Refu…" at bounding box center [801, 335] width 224 height 31
select select "DUE"
click at [689, 320] on select "- Select Status Code - Open Due/Unpaid Paid Incomplete No Tax Due Internal Refu…" at bounding box center [801, 335] width 224 height 31
type input "[DATE]"
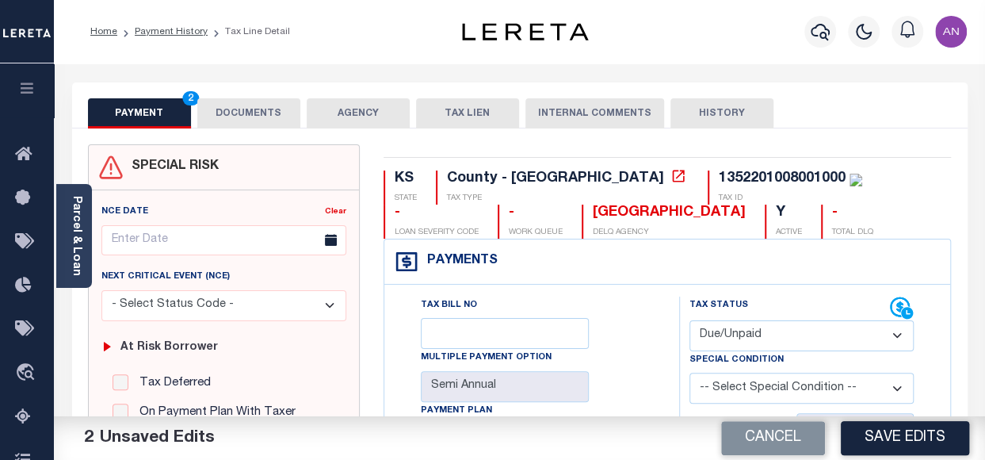
click at [230, 113] on button "DOCUMENTS" at bounding box center [248, 113] width 103 height 30
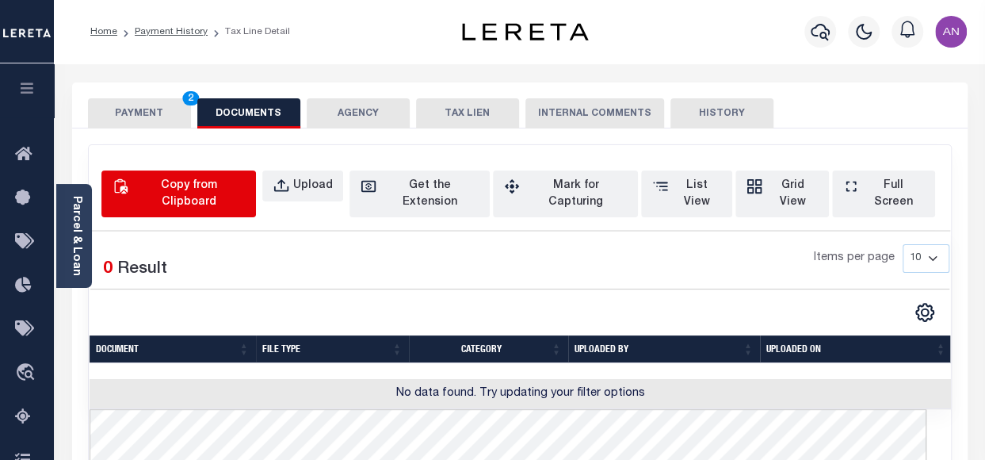
click at [220, 193] on div "Copy from Clipboard" at bounding box center [188, 193] width 113 height 33
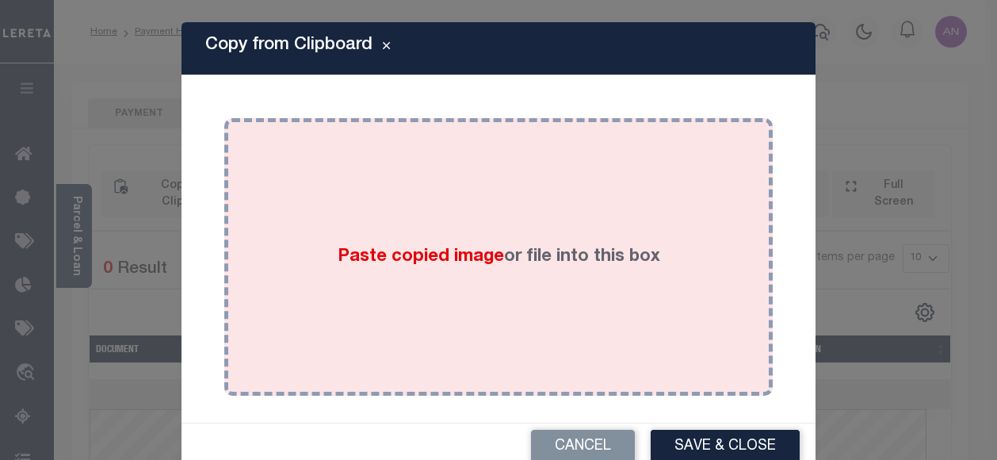
click at [441, 210] on div "Paste copied image or file into this box" at bounding box center [498, 257] width 525 height 254
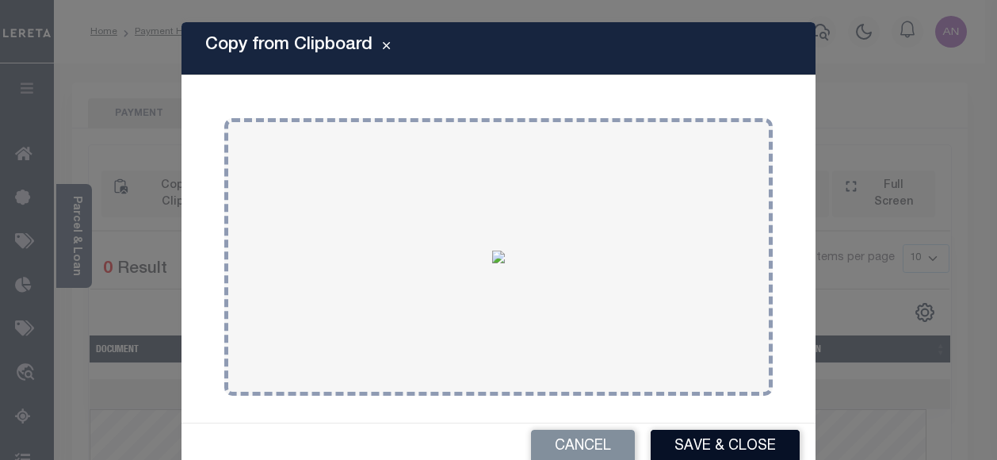
click at [666, 441] on button "Save & Close" at bounding box center [725, 446] width 149 height 34
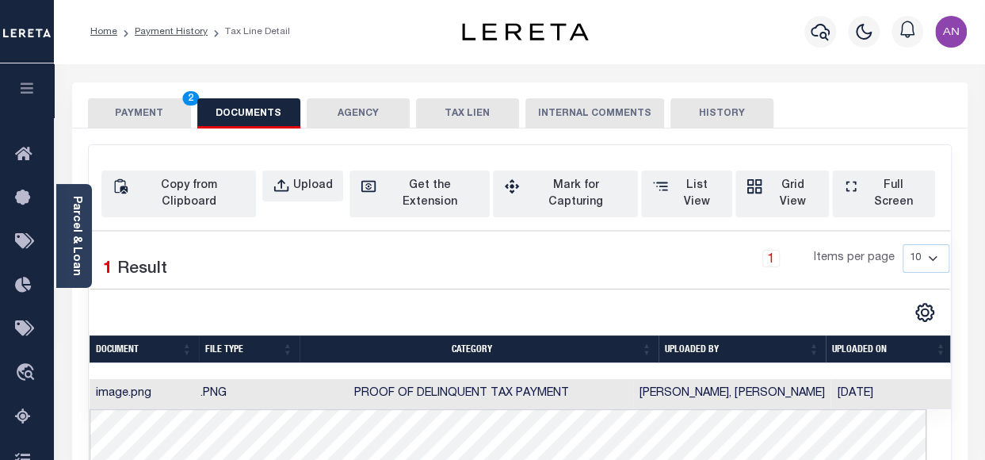
click at [151, 115] on button "PAYMENT 2" at bounding box center [139, 113] width 103 height 30
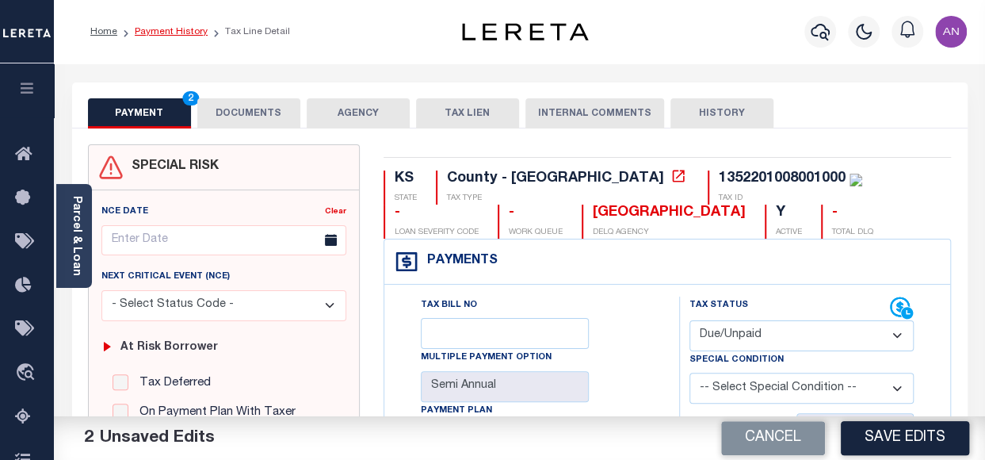
click at [177, 36] on link "Payment History" at bounding box center [171, 32] width 73 height 10
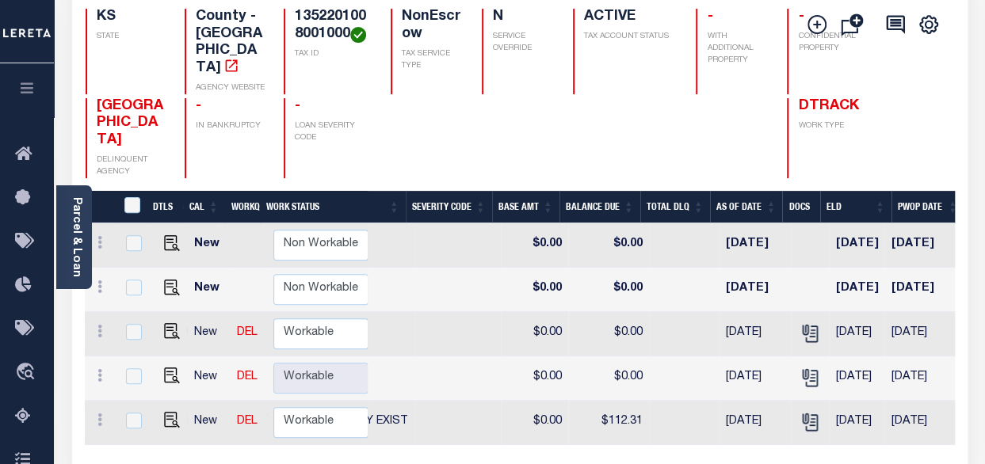
scroll to position [0, 613]
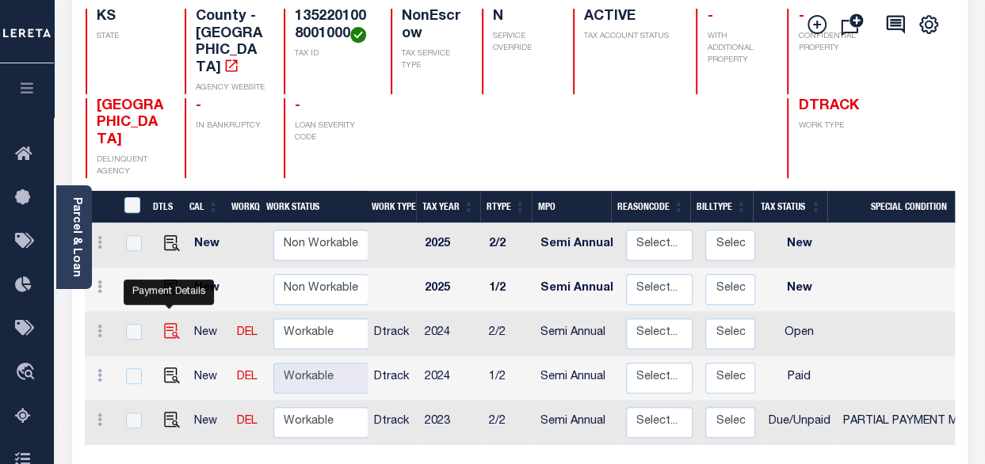
click at [166, 323] on img "" at bounding box center [172, 331] width 16 height 16
checkbox input "true"
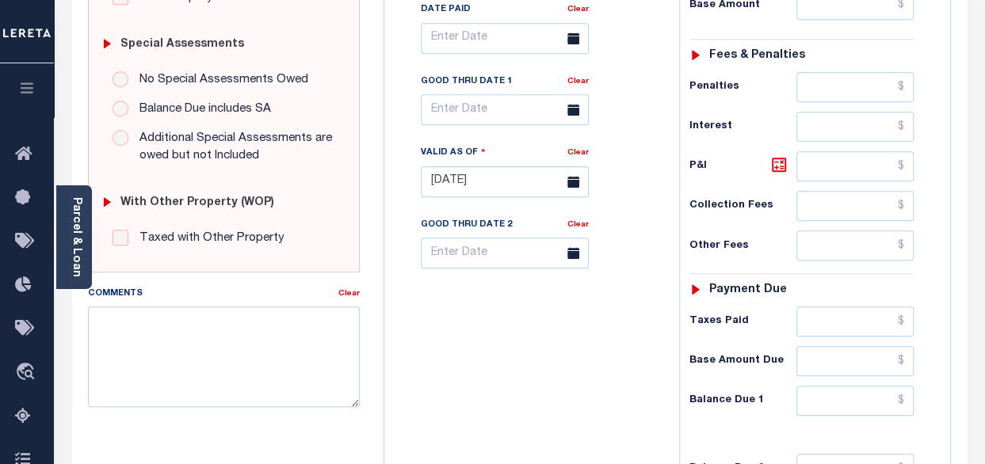
scroll to position [475, 0]
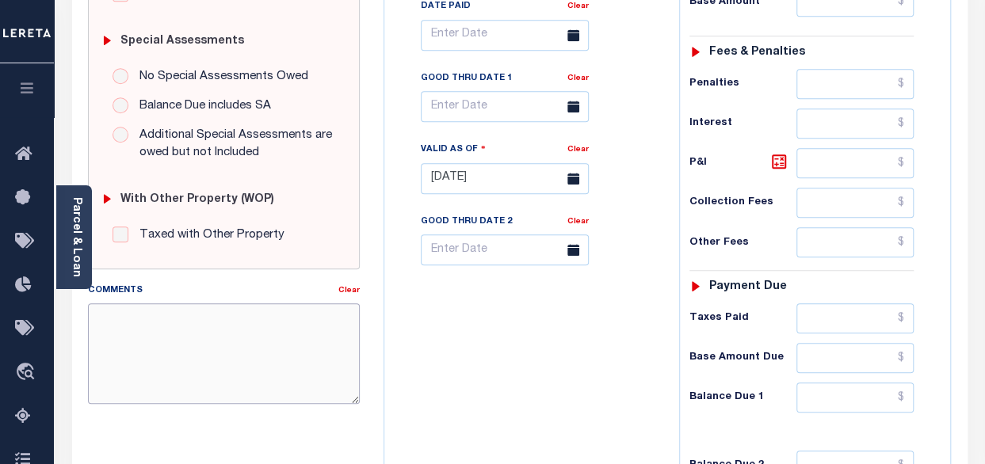
click at [185, 332] on textarea "Comments" at bounding box center [224, 353] width 272 height 100
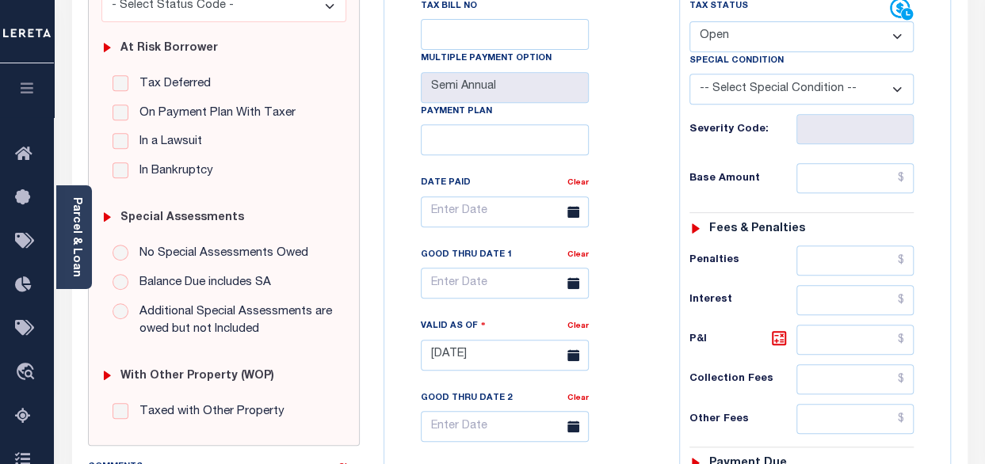
scroll to position [0, 0]
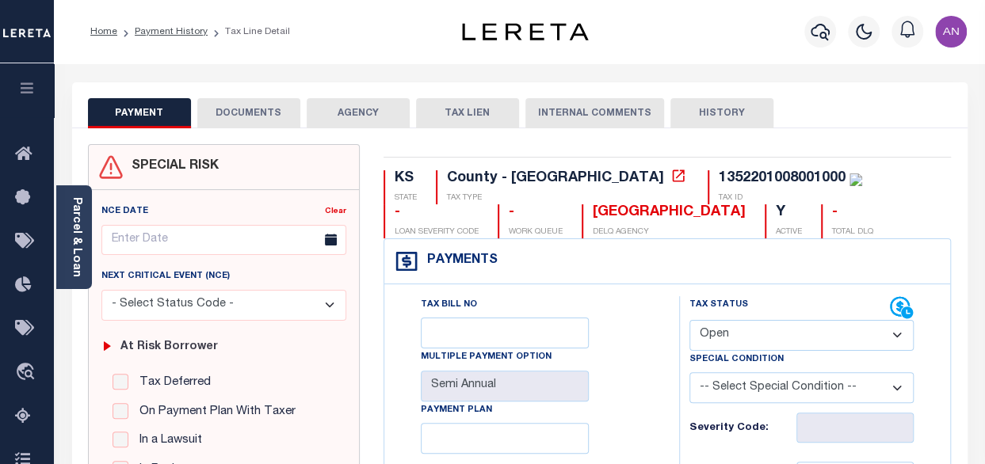
click at [746, 339] on select "- Select Status Code - Open Due/Unpaid Paid Incomplete No Tax Due Internal Refu…" at bounding box center [801, 335] width 224 height 31
select select "DUE"
click at [689, 320] on select "- Select Status Code - Open Due/Unpaid Paid Incomplete No Tax Due Internal Refu…" at bounding box center [801, 335] width 224 height 31
type input "[DATE]"
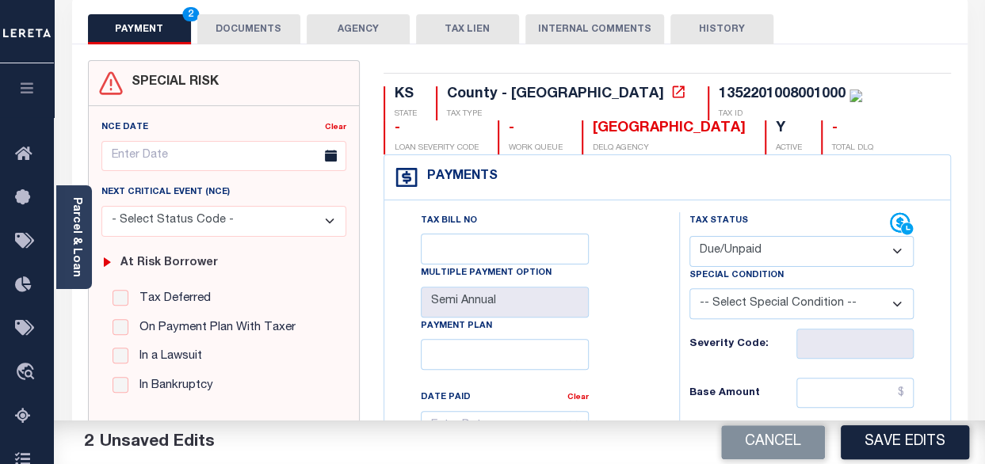
scroll to position [158, 0]
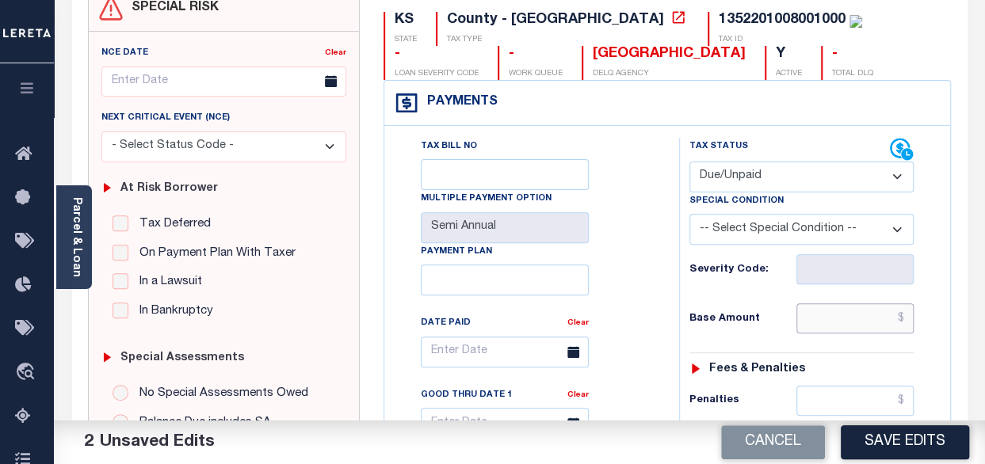
click at [815, 318] on input "text" at bounding box center [854, 318] width 117 height 30
paste input "2,322.21"
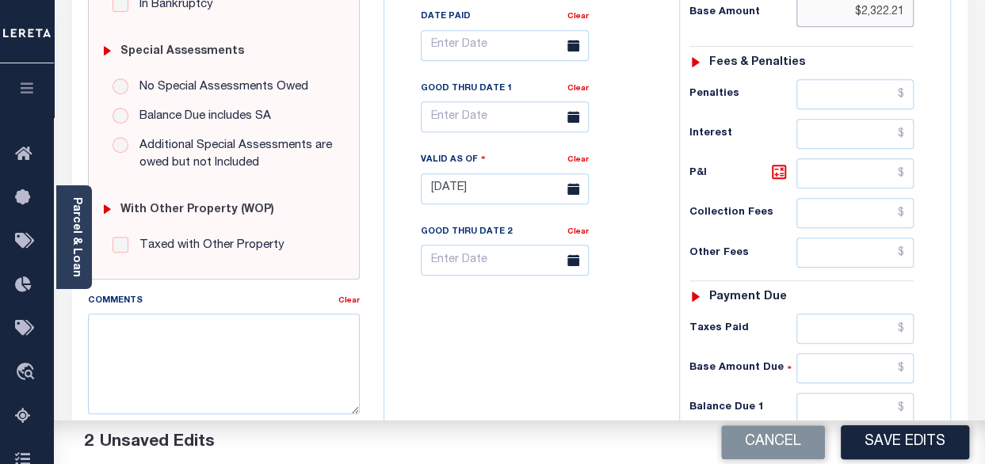
scroll to position [475, 0]
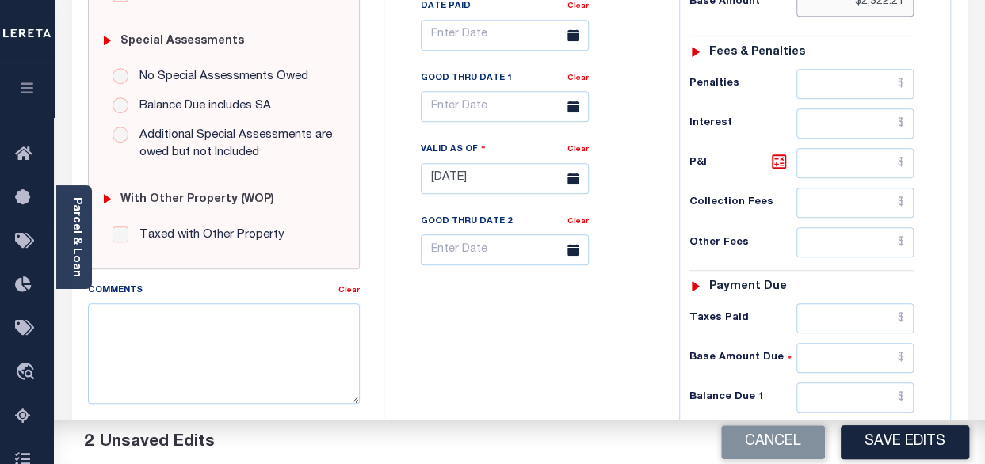
type input "$2,322.21"
click at [851, 402] on input "text" at bounding box center [854, 398] width 117 height 30
paste input "2,322.21"
type input "$2,322.21"
click at [537, 384] on div "Tax Bill No Multiple Payment Option Semi Annual Payment Plan Clear" at bounding box center [527, 171] width 279 height 700
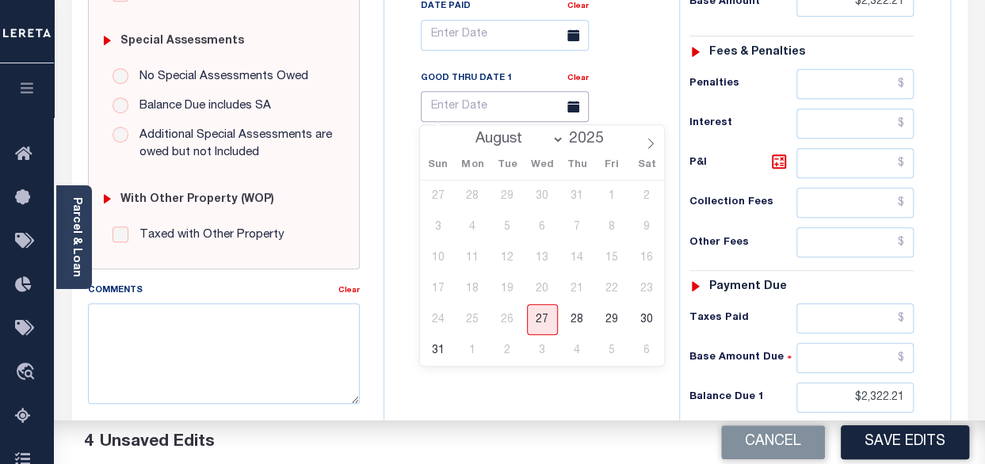
click at [479, 105] on input "text" at bounding box center [505, 106] width 168 height 31
click at [436, 348] on span "31" at bounding box center [437, 350] width 31 height 31
type input "08/31/2025"
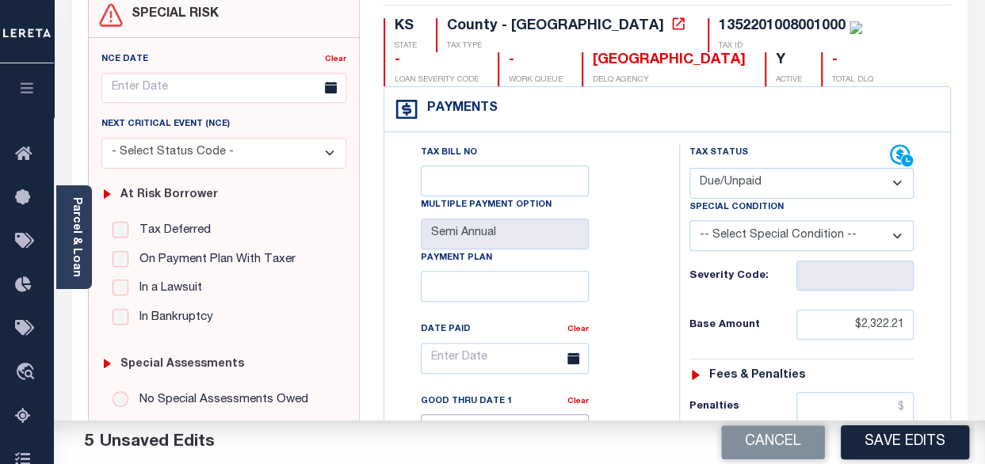
scroll to position [79, 0]
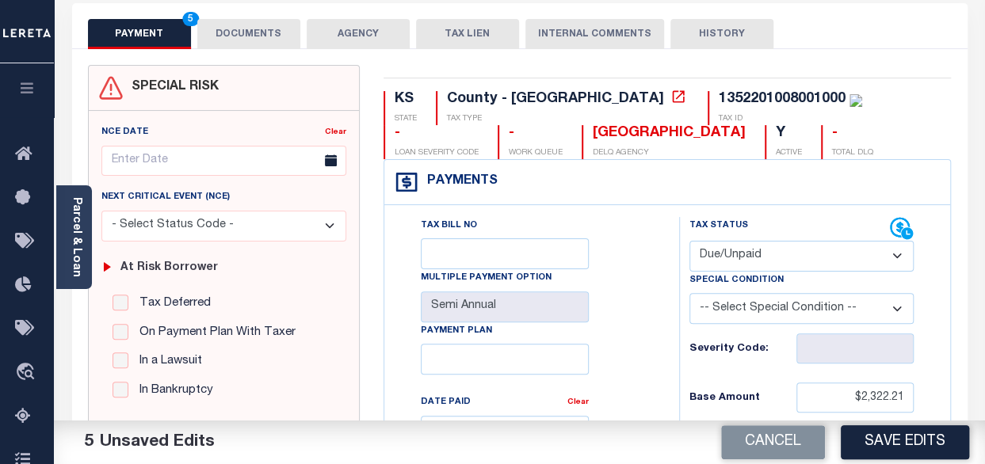
click at [262, 20] on button "DOCUMENTS" at bounding box center [248, 34] width 103 height 30
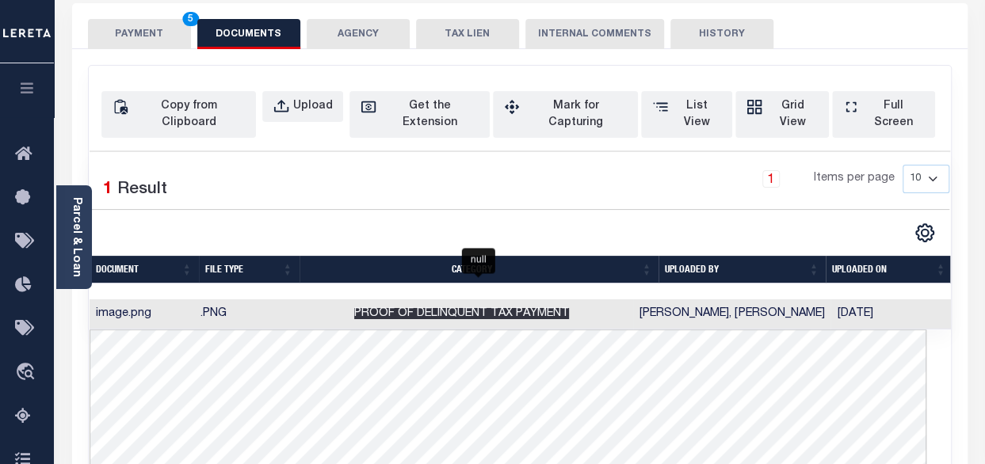
click at [448, 308] on span "Proof of Delinquent Tax Payment" at bounding box center [461, 313] width 215 height 11
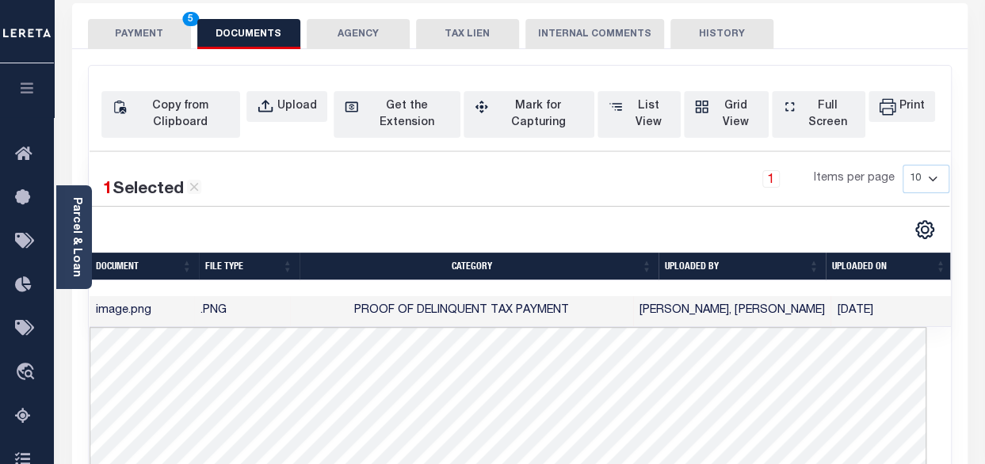
click at [169, 32] on button "PAYMENT 5" at bounding box center [139, 34] width 103 height 30
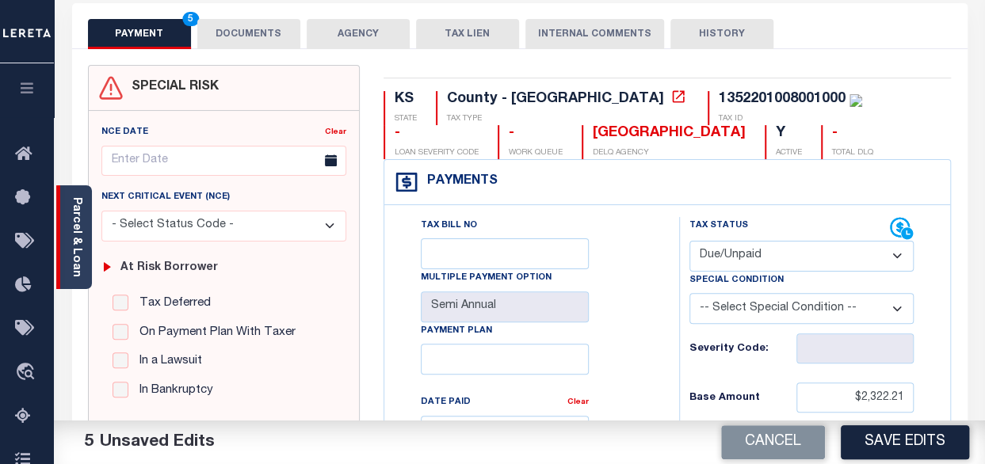
click at [77, 221] on link "Parcel & Loan" at bounding box center [76, 237] width 11 height 80
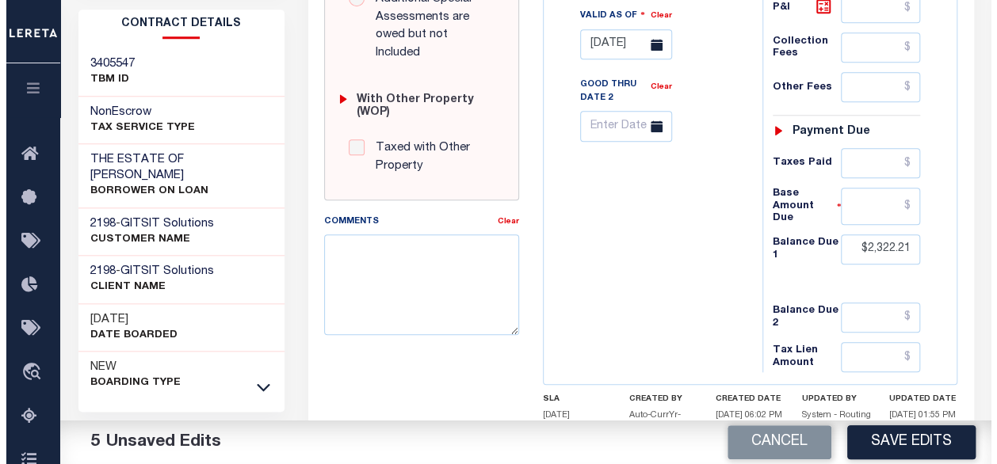
scroll to position [713, 0]
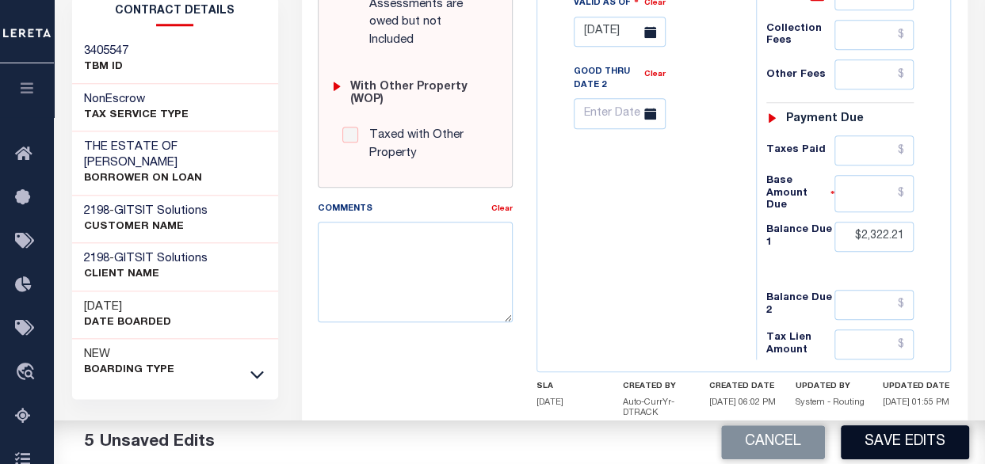
click at [873, 449] on button "Save Edits" at bounding box center [905, 443] width 128 height 34
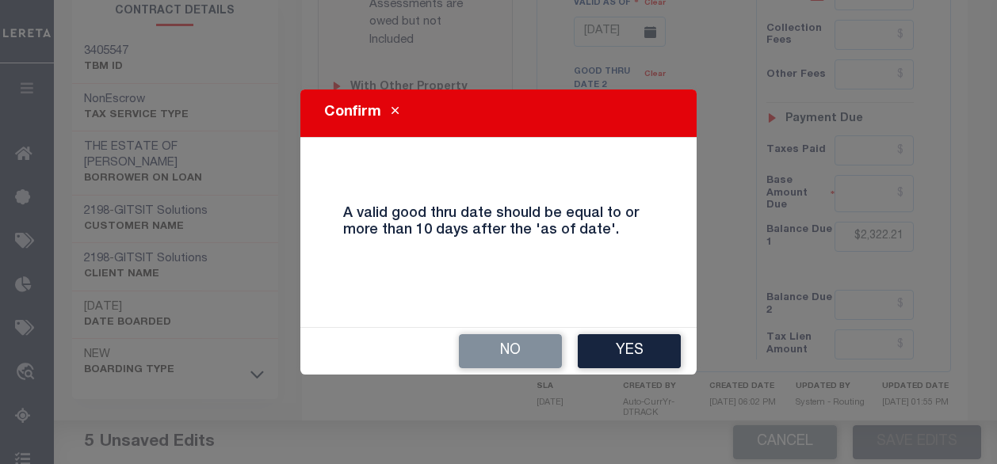
click at [626, 345] on button "Yes" at bounding box center [629, 351] width 103 height 34
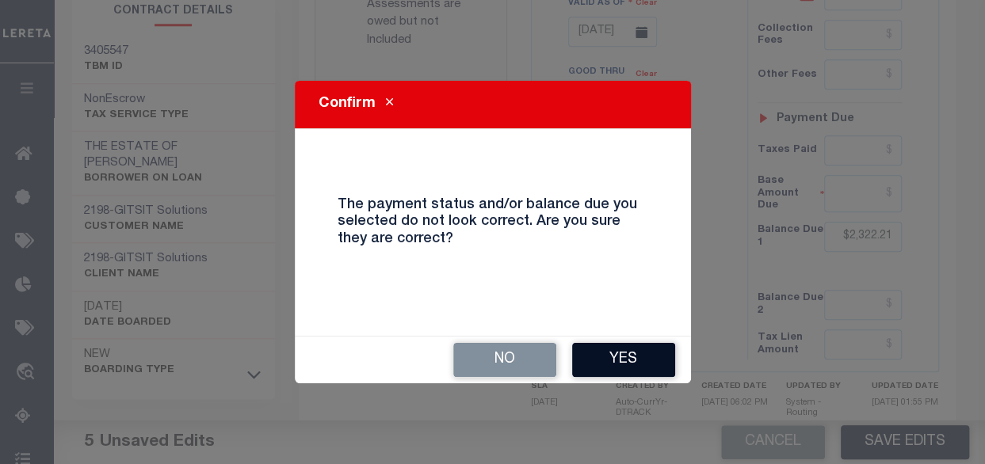
click at [630, 357] on button "Yes" at bounding box center [623, 360] width 103 height 34
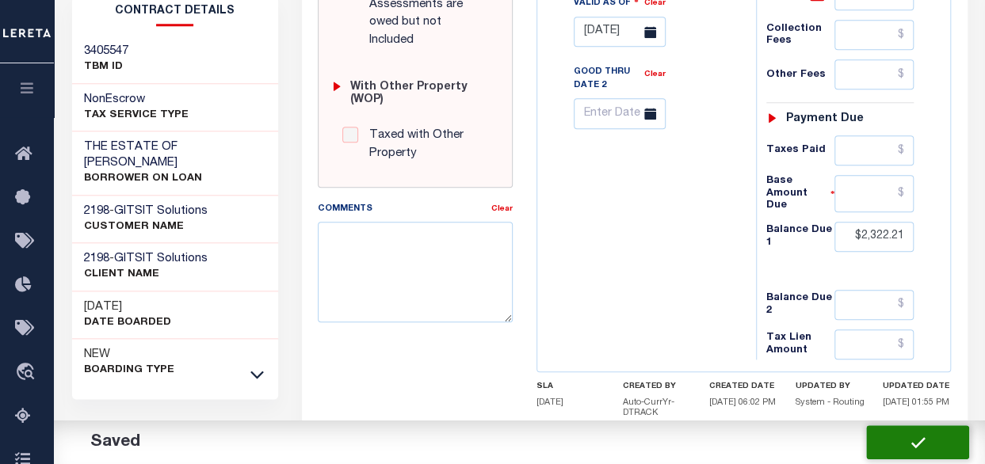
checkbox input "false"
type input "$2,322.21"
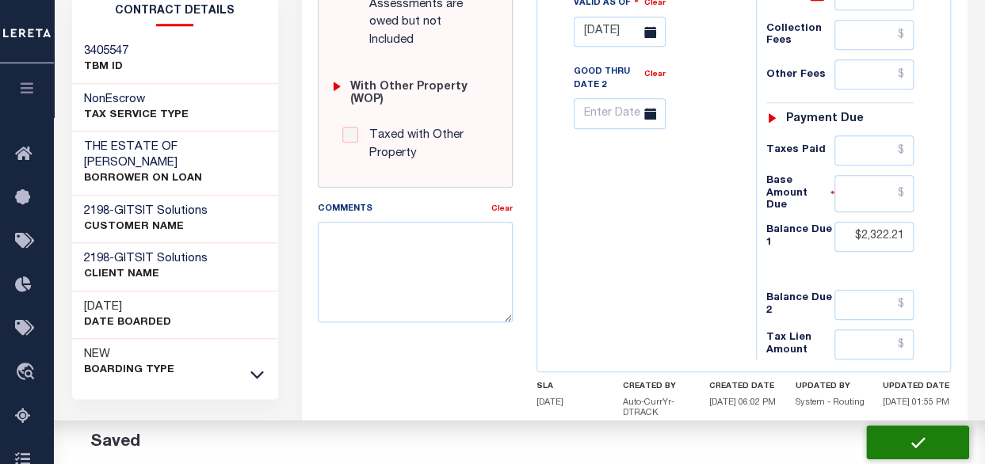
type input "$2,322.21"
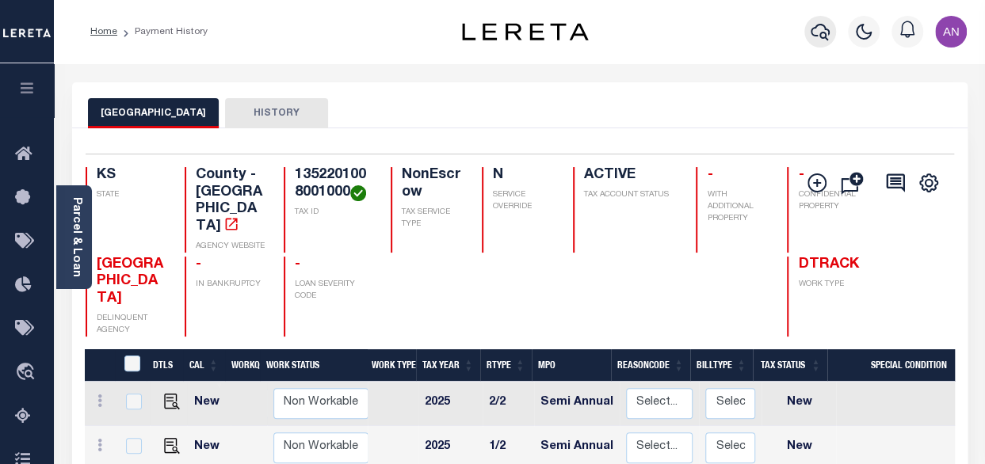
click at [819, 29] on icon "button" at bounding box center [820, 31] width 19 height 19
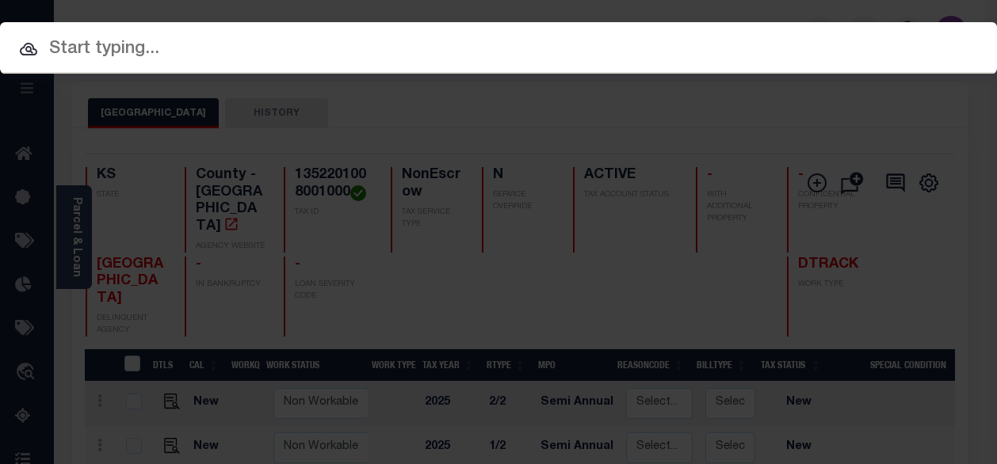
paste input "70458875"
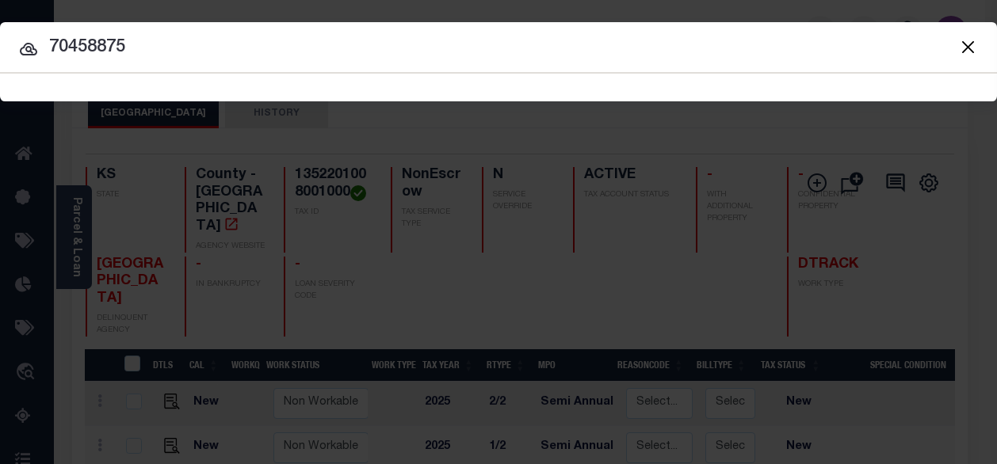
type input "70458875"
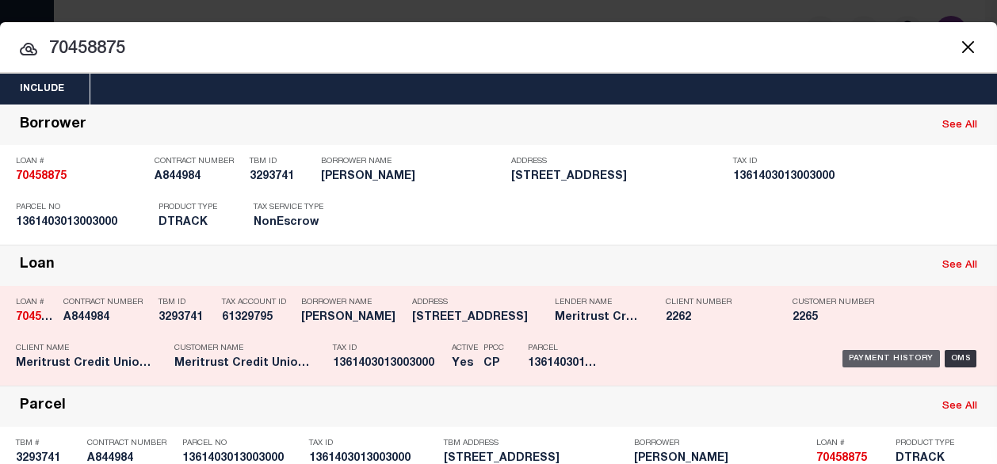
click at [887, 357] on div "Payment History" at bounding box center [890, 358] width 97 height 17
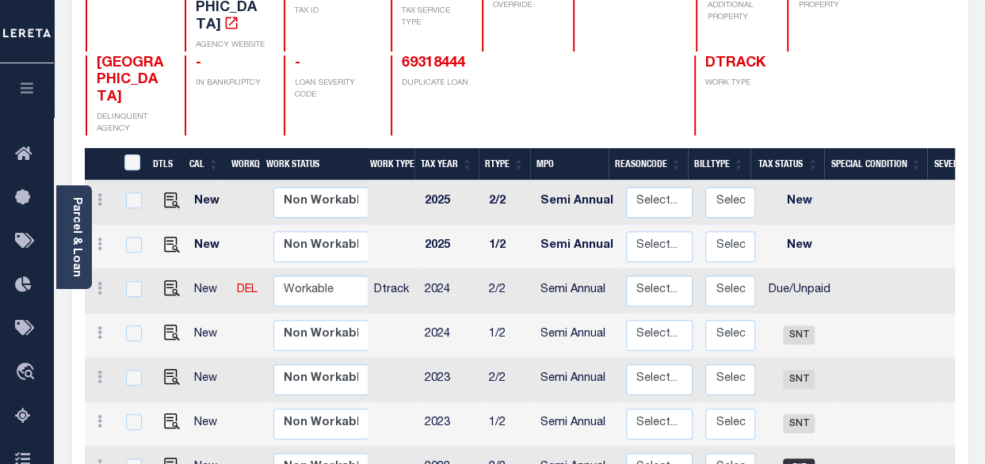
scroll to position [238, 0]
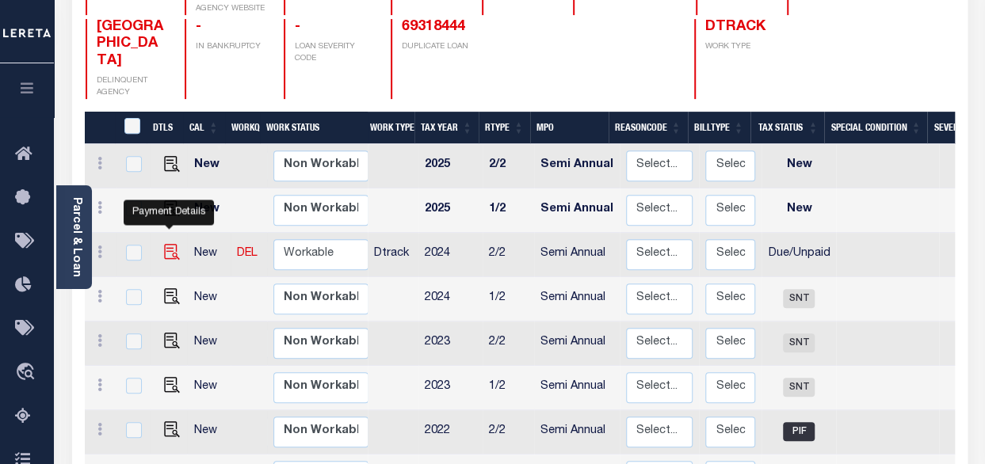
click at [170, 244] on img "" at bounding box center [172, 252] width 16 height 16
checkbox input "true"
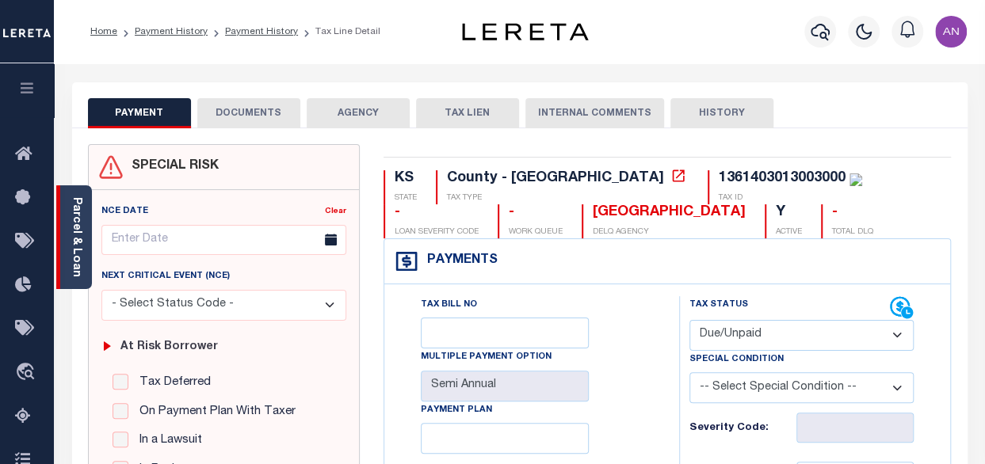
click at [89, 208] on div "Parcel & Loan" at bounding box center [74, 237] width 36 height 104
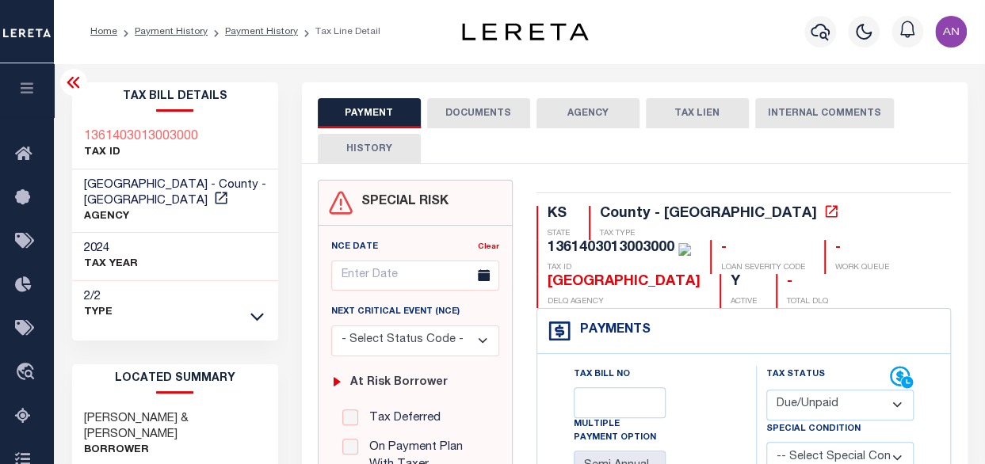
click at [475, 129] on div "PAYMENT DOCUMENTS AGENCY DELINQUENT PAYEE TAX LIEN HISTORY" at bounding box center [635, 130] width 634 height 65
click at [480, 115] on button "DOCUMENTS" at bounding box center [478, 113] width 103 height 30
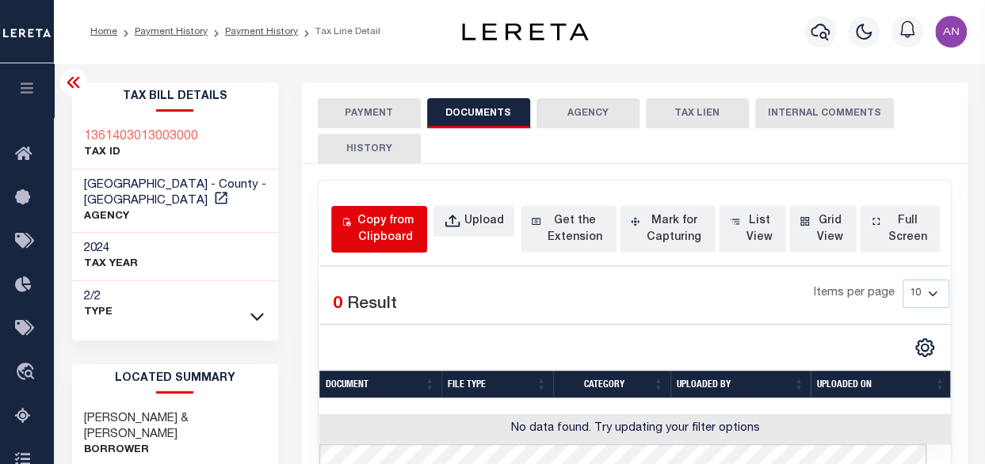
click at [387, 242] on div "Copy from Clipboard" at bounding box center [385, 229] width 63 height 33
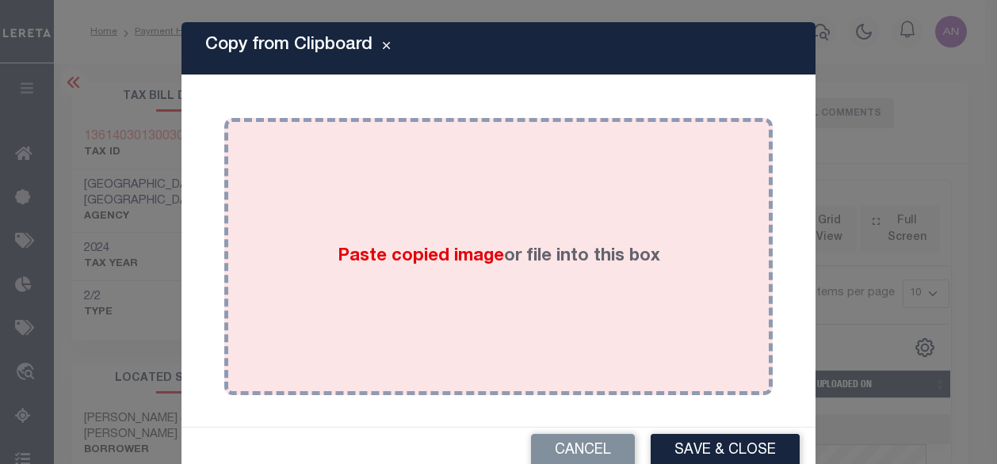
click at [544, 193] on div "Paste copied image or file into this box" at bounding box center [498, 257] width 525 height 254
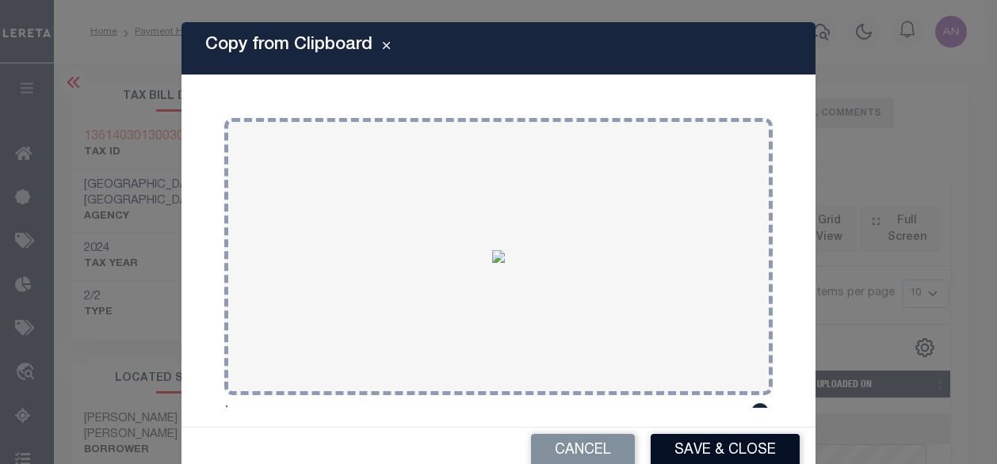
click at [707, 457] on button "Save & Close" at bounding box center [725, 451] width 149 height 34
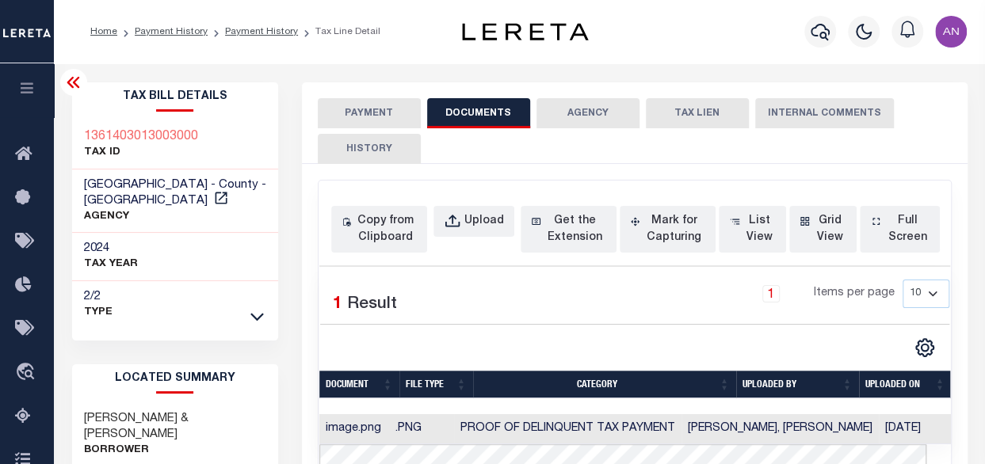
click at [367, 113] on button "PAYMENT" at bounding box center [369, 113] width 103 height 30
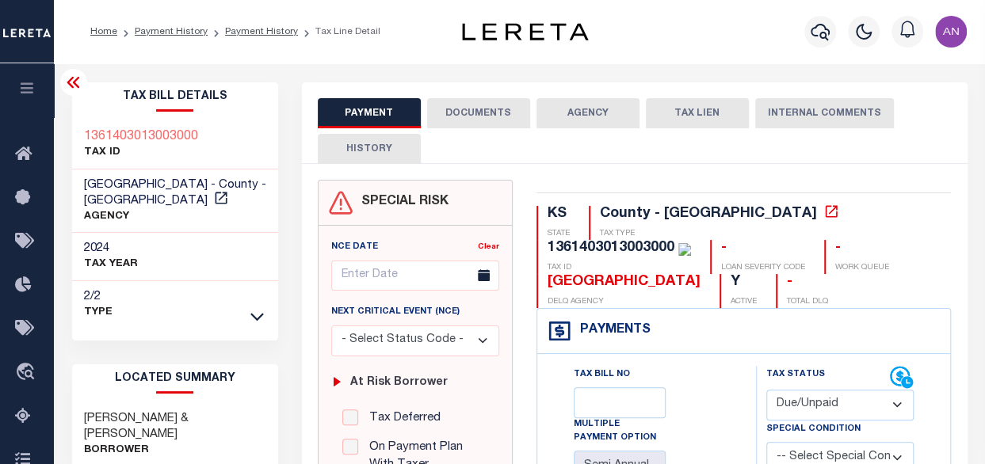
click at [832, 409] on select "- Select Status Code - Open Due/Unpaid Paid Incomplete No Tax Due Internal Refu…" at bounding box center [840, 405] width 148 height 31
select select "OP2"
click at [766, 390] on select "- Select Status Code - Open Due/Unpaid Paid Incomplete No Tax Due Internal Refu…" at bounding box center [840, 405] width 148 height 31
type input "08/27/2025"
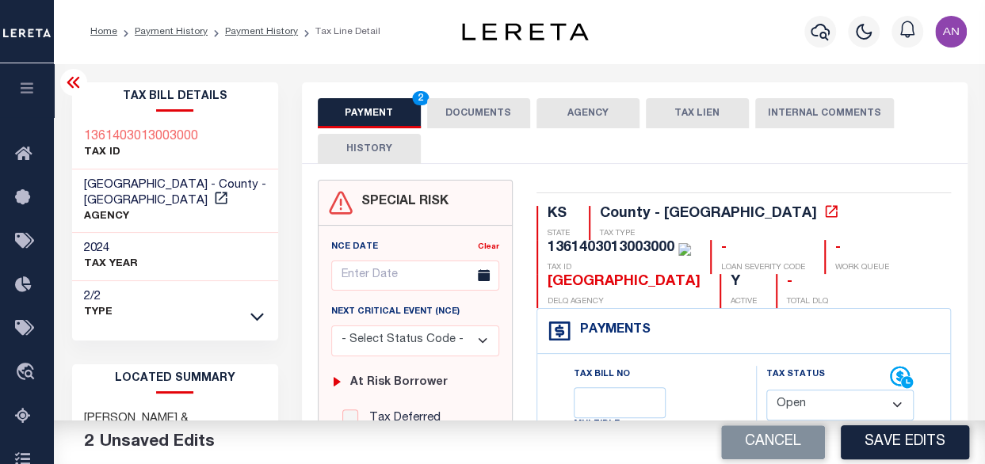
click at [816, 408] on select "- Select Status Code - Open Due/Unpaid Paid Incomplete No Tax Due Internal Refu…" at bounding box center [840, 405] width 148 height 31
select select "PYD"
click at [766, 390] on select "- Select Status Code - Open Due/Unpaid Paid Incomplete No Tax Due Internal Refu…" at bounding box center [840, 405] width 148 height 31
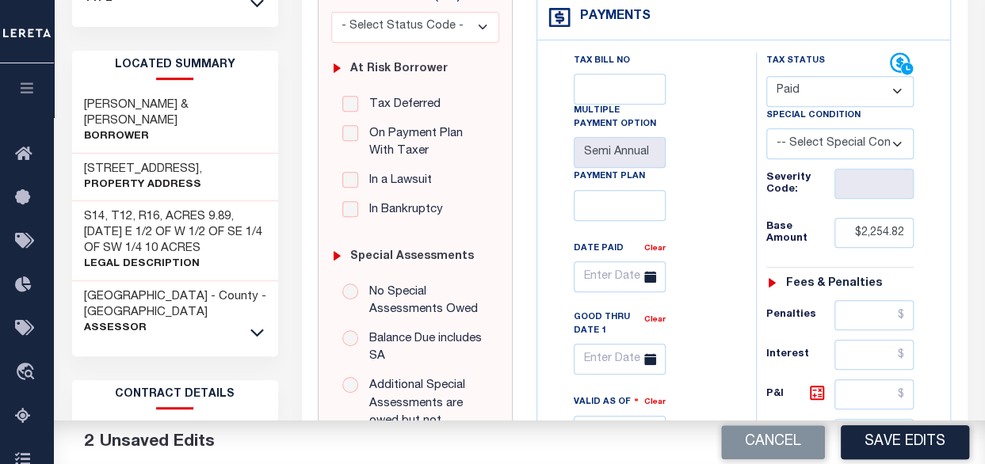
scroll to position [317, 0]
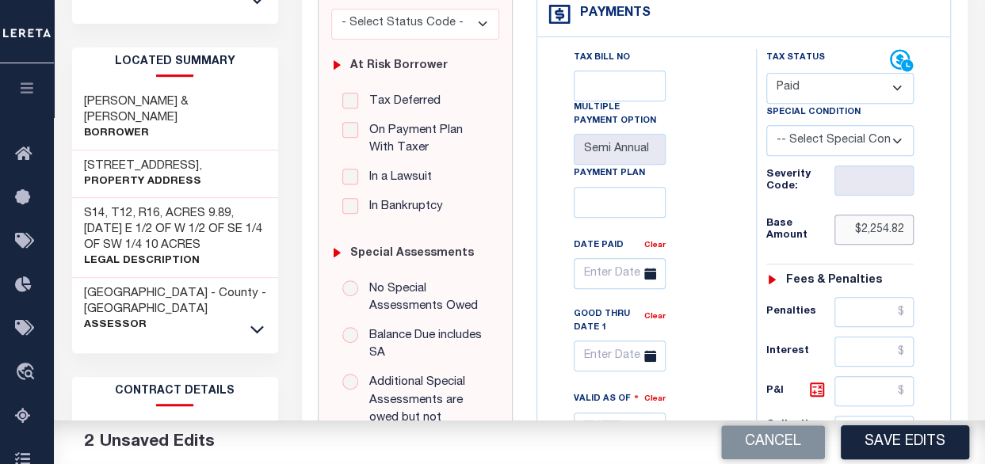
drag, startPoint x: 864, startPoint y: 227, endPoint x: 940, endPoint y: 227, distance: 76.1
click at [940, 227] on div "Tax Status Status" at bounding box center [845, 402] width 203 height 707
type input "$0.00"
click at [731, 219] on div "Tax Bill No Multiple Payment Option Semi Annual Payment Plan Clear Clear Valid …" at bounding box center [642, 287] width 179 height 476
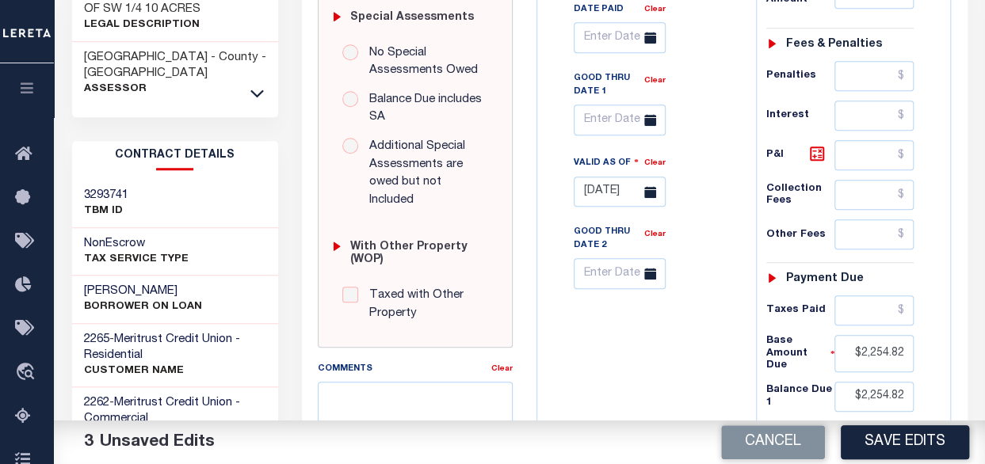
scroll to position [555, 0]
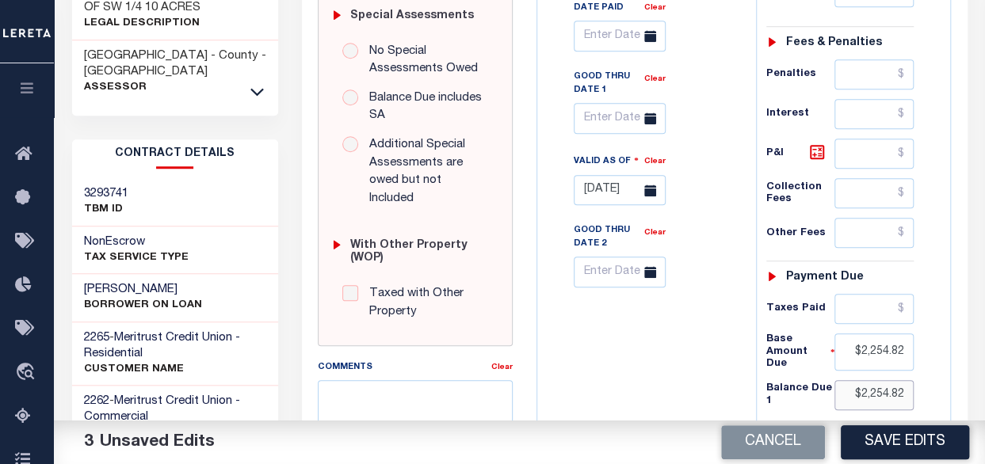
drag, startPoint x: 861, startPoint y: 380, endPoint x: 943, endPoint y: 380, distance: 82.4
click at [943, 380] on div "Tax Status Status" at bounding box center [845, 164] width 203 height 707
type input "$0.00"
drag, startPoint x: 862, startPoint y: 342, endPoint x: 925, endPoint y: 342, distance: 62.6
click at [925, 342] on div "Tax Status Status - Select Status Code -" at bounding box center [845, 164] width 179 height 707
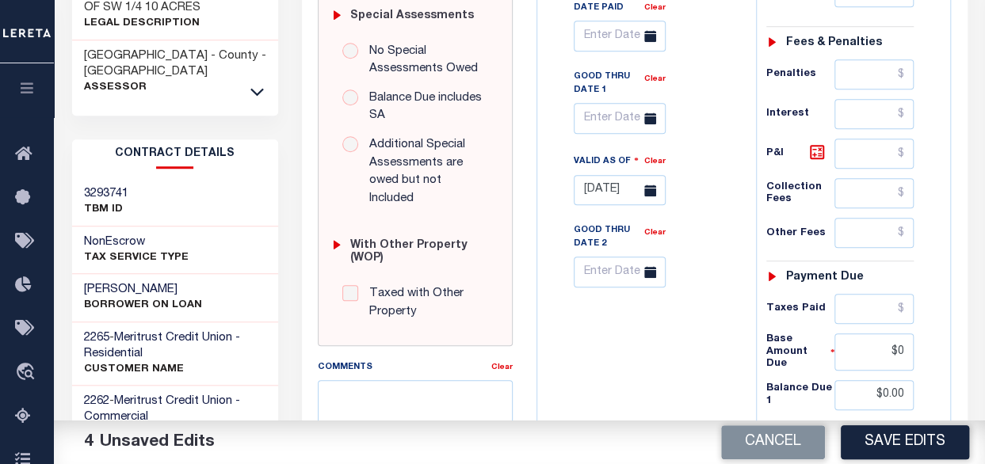
type input "$0.00"
click at [729, 297] on div "Tax Bill No Multiple Payment Option Semi Annual Payment Plan Clear" at bounding box center [642, 164] width 203 height 707
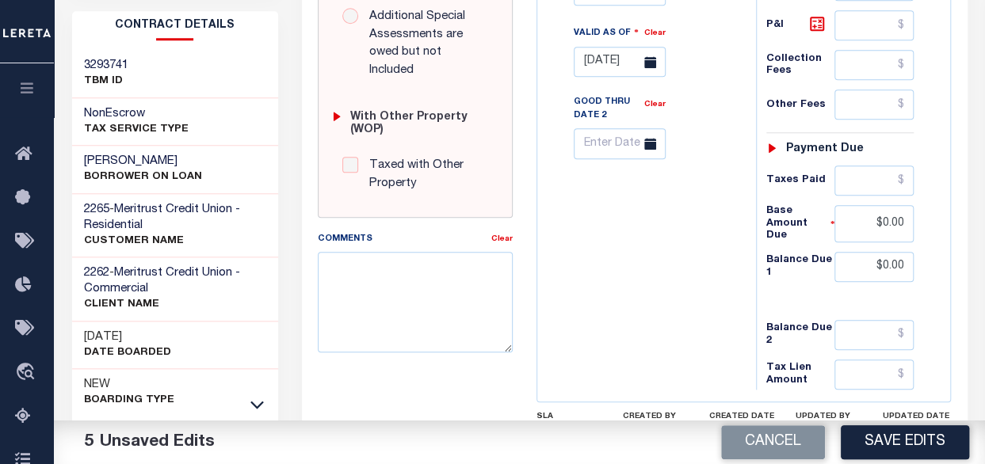
scroll to position [713, 0]
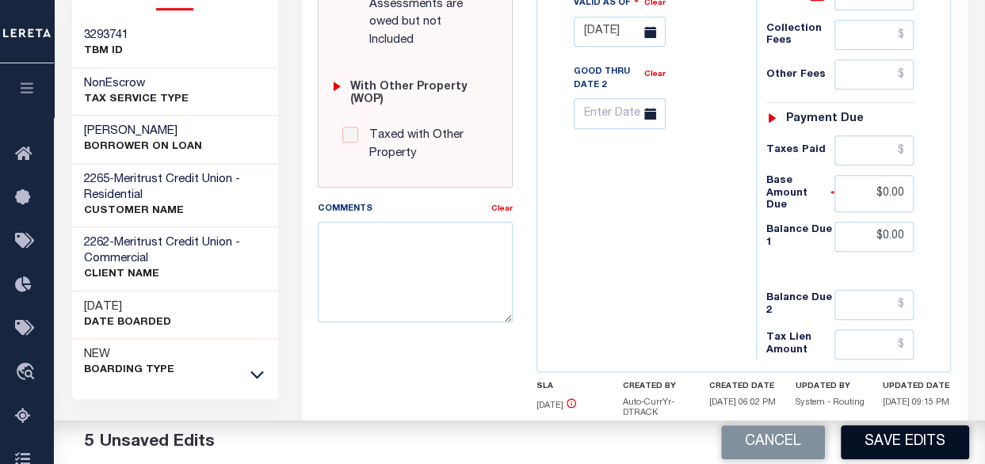
click at [898, 440] on button "Save Edits" at bounding box center [905, 443] width 128 height 34
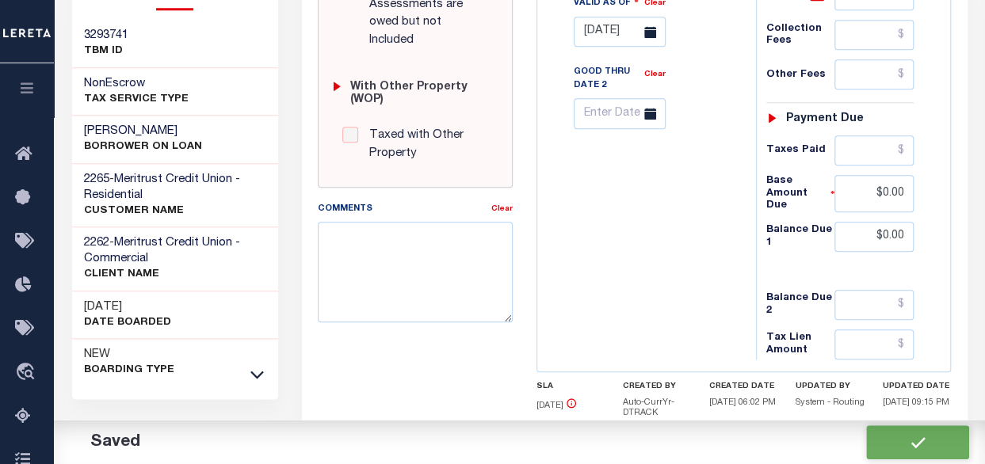
checkbox input "false"
type input "$0"
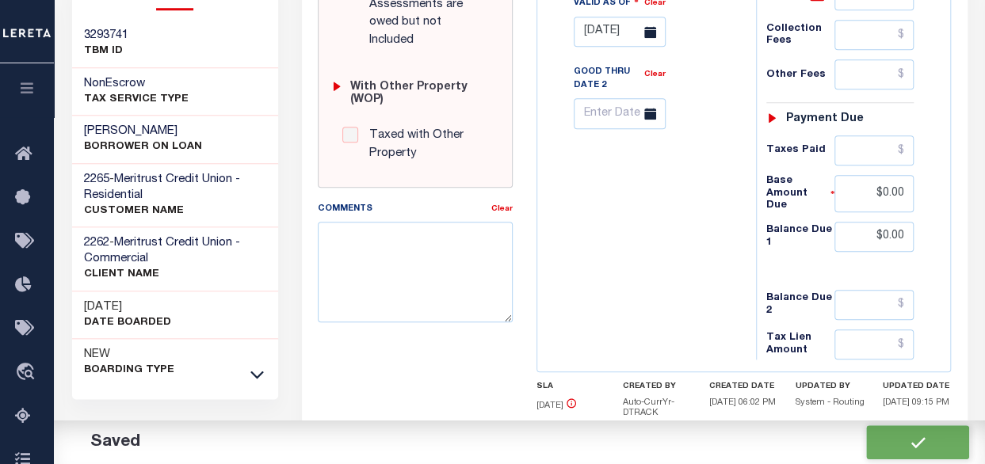
type input "$0"
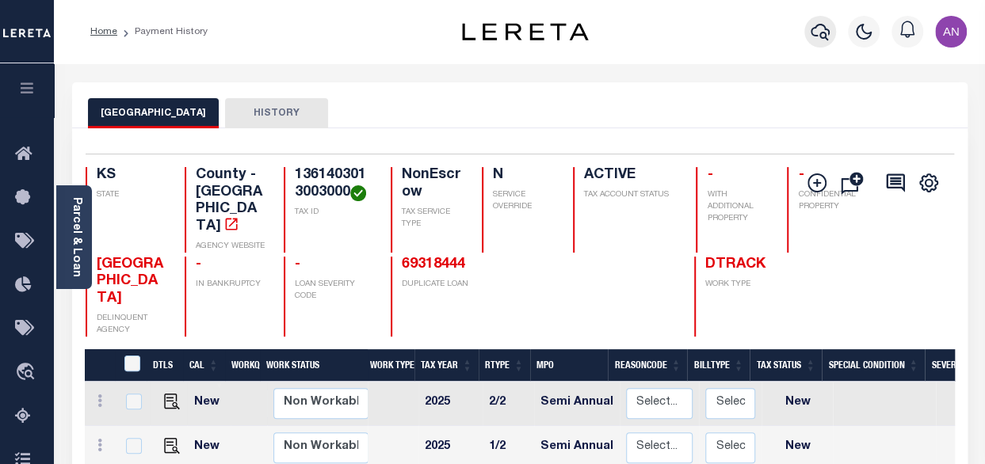
click at [816, 36] on icon "button" at bounding box center [820, 31] width 19 height 19
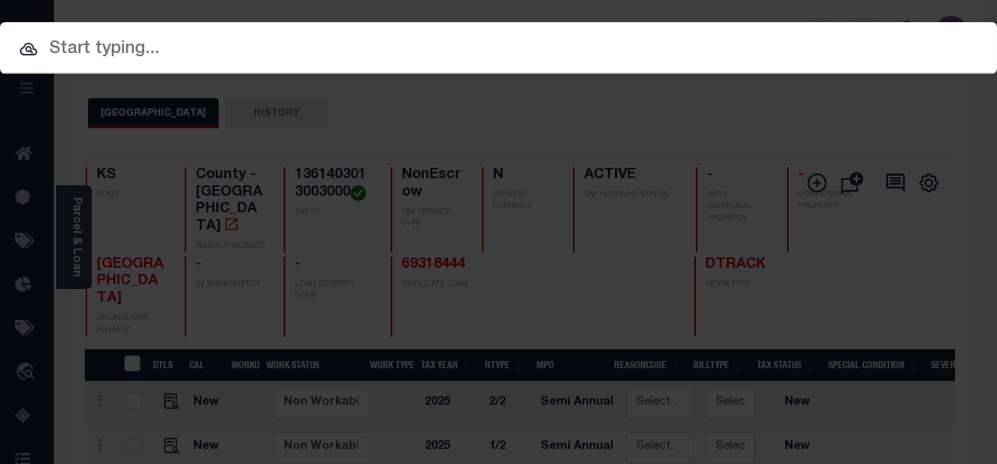
paste input "2190215"
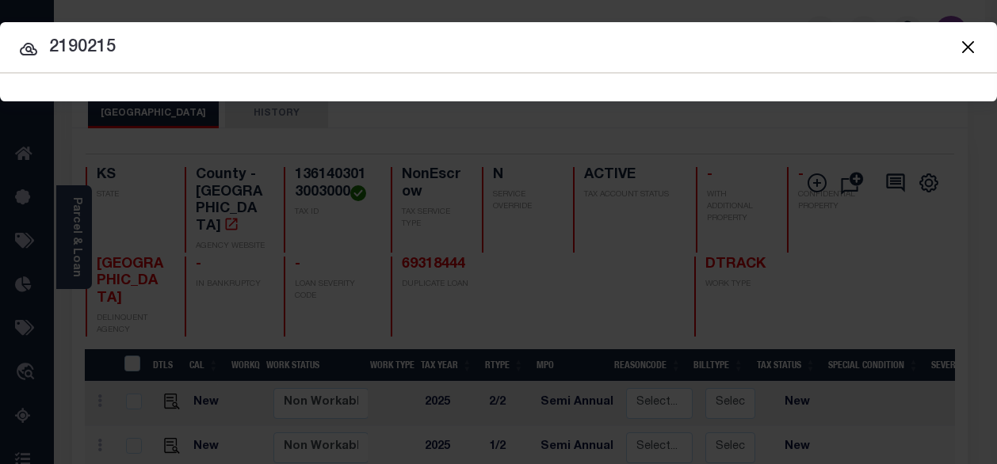
type input "2190215"
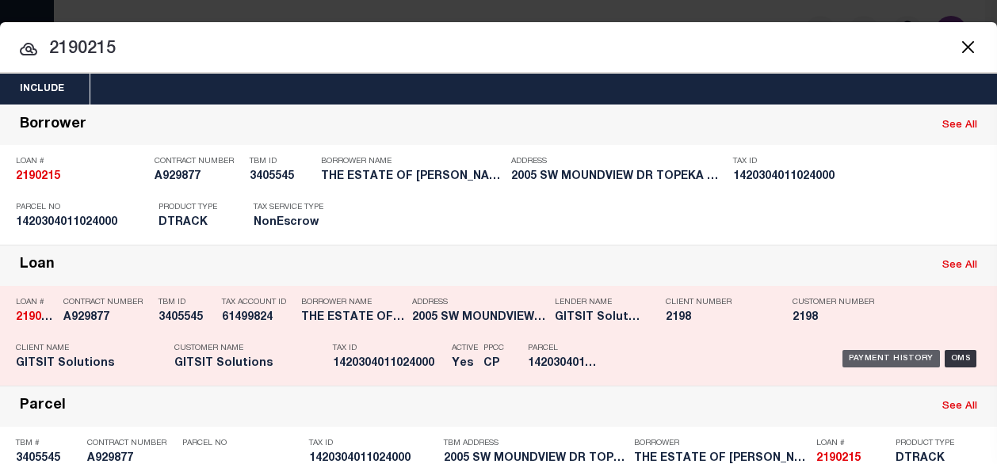
click at [857, 356] on div "Payment History" at bounding box center [890, 358] width 97 height 17
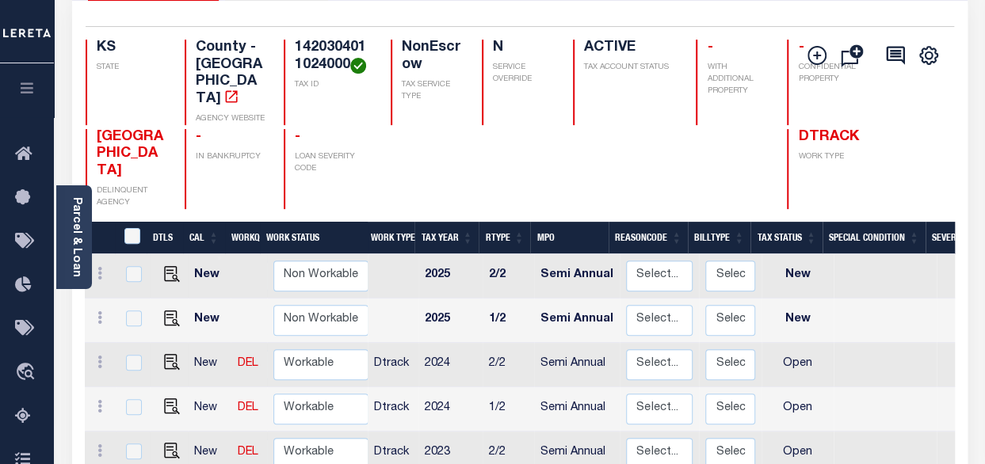
scroll to position [158, 0]
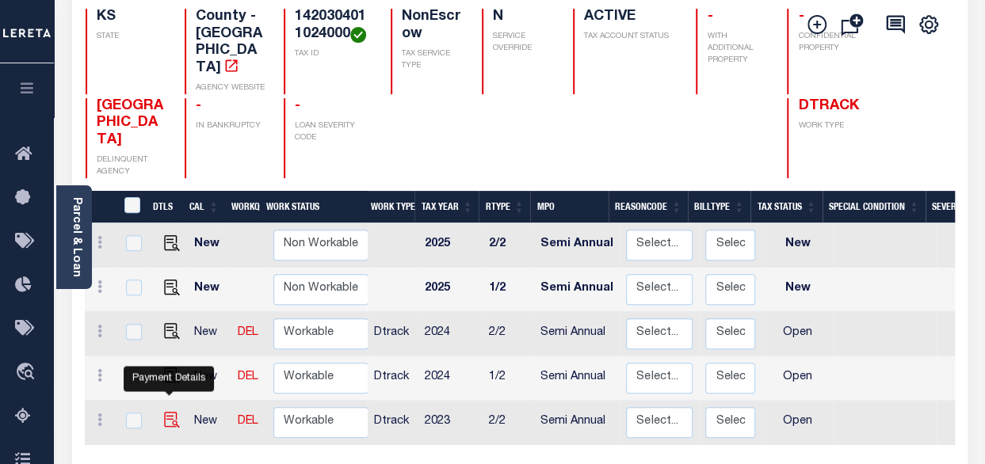
click at [166, 412] on img "" at bounding box center [172, 420] width 16 height 16
checkbox input "true"
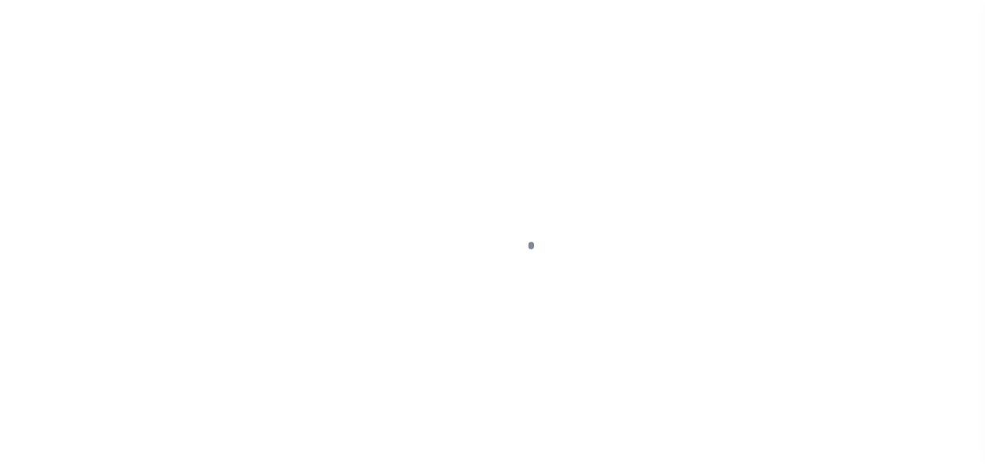
select select "OP2"
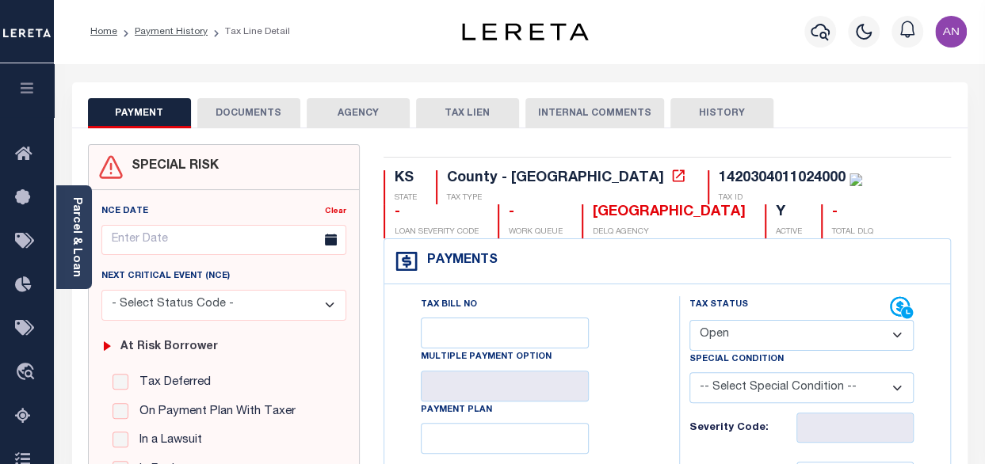
click at [268, 109] on button "DOCUMENTS" at bounding box center [248, 113] width 103 height 30
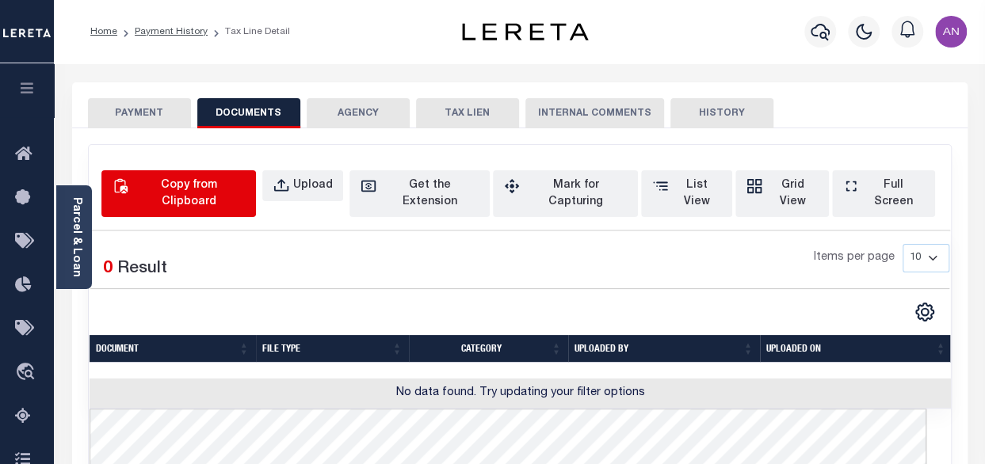
click at [242, 193] on div "Copy from Clipboard" at bounding box center [188, 193] width 113 height 33
select select "POP"
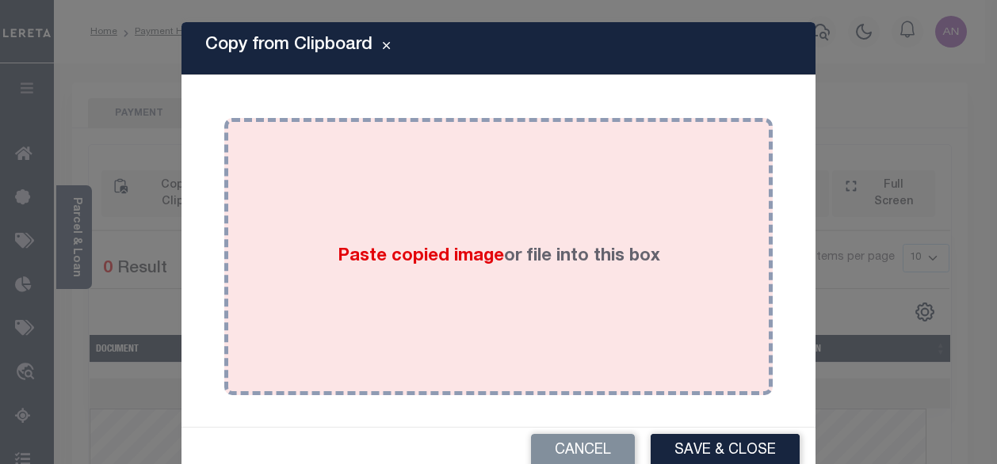
click at [426, 181] on div "Paste copied image or file into this box" at bounding box center [498, 257] width 525 height 254
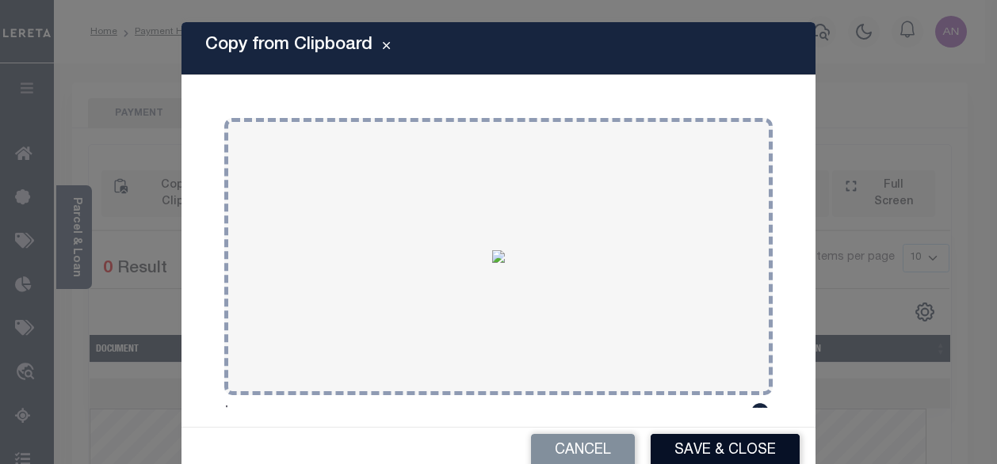
click at [692, 452] on button "Save & Close" at bounding box center [725, 451] width 149 height 34
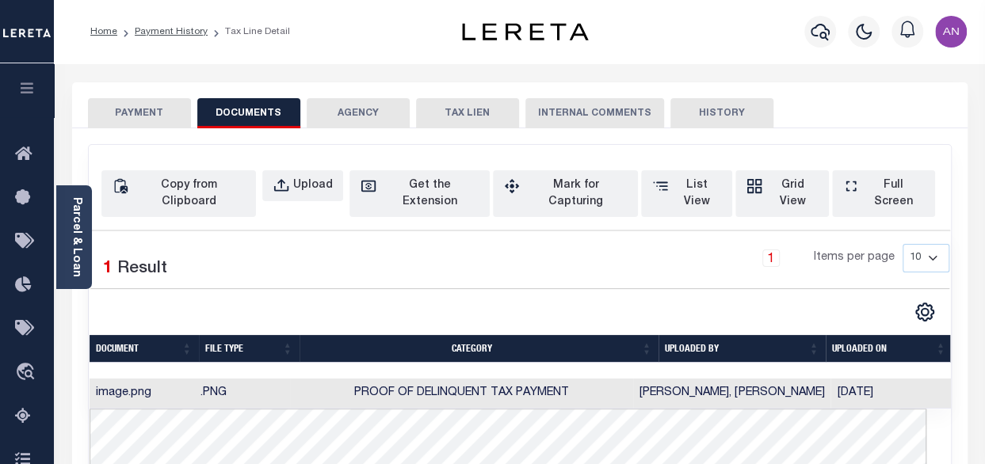
click at [128, 113] on button "PAYMENT" at bounding box center [139, 113] width 103 height 30
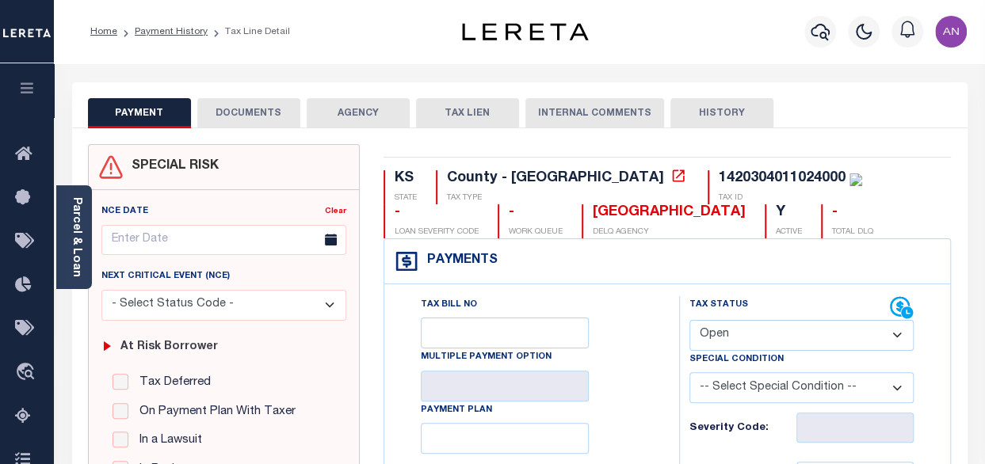
click at [753, 332] on select "- Select Status Code - Open Due/Unpaid Paid Incomplete No Tax Due Internal Refu…" at bounding box center [801, 335] width 224 height 31
select select "PYD"
click at [689, 320] on select "- Select Status Code - Open Due/Unpaid Paid Incomplete No Tax Due Internal Refu…" at bounding box center [801, 335] width 224 height 31
type input "[DATE]"
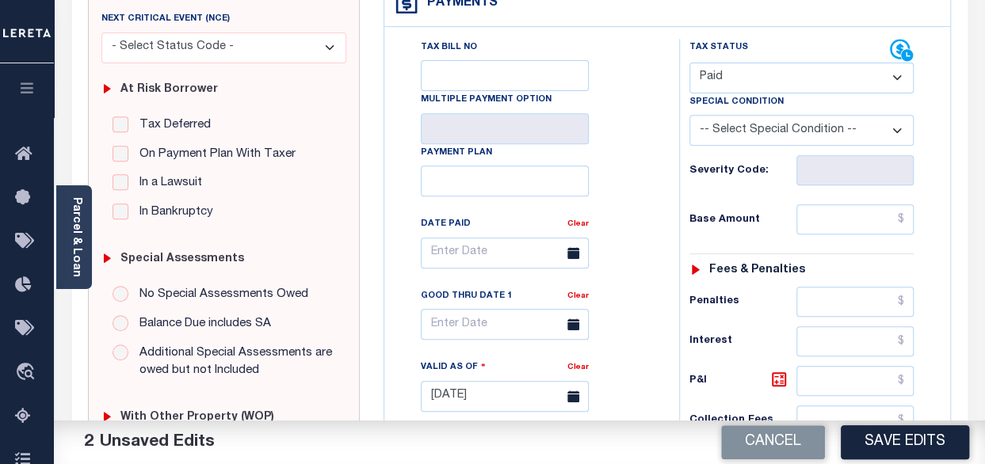
scroll to position [317, 0]
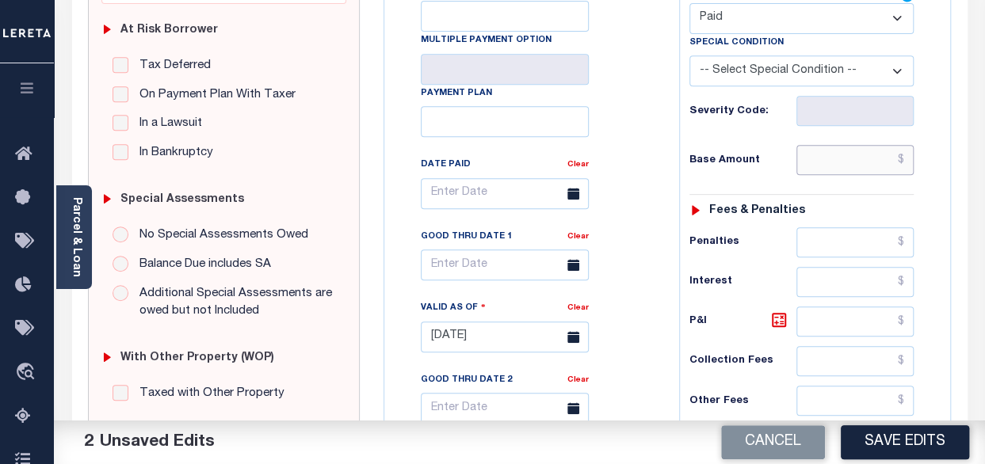
click at [853, 166] on input "text" at bounding box center [854, 160] width 117 height 30
click at [601, 159] on div "Tax Bill No Multiple Payment Option Payment Plan Clear" at bounding box center [527, 201] width 255 height 445
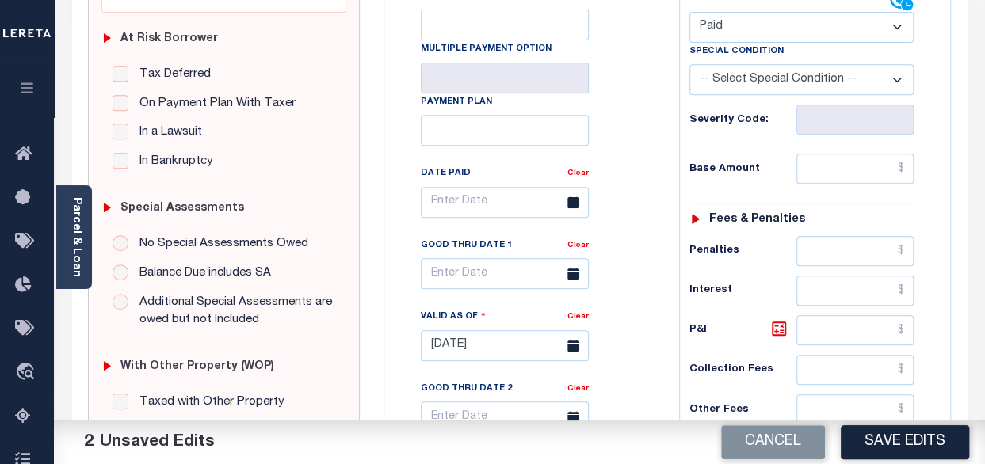
scroll to position [238, 0]
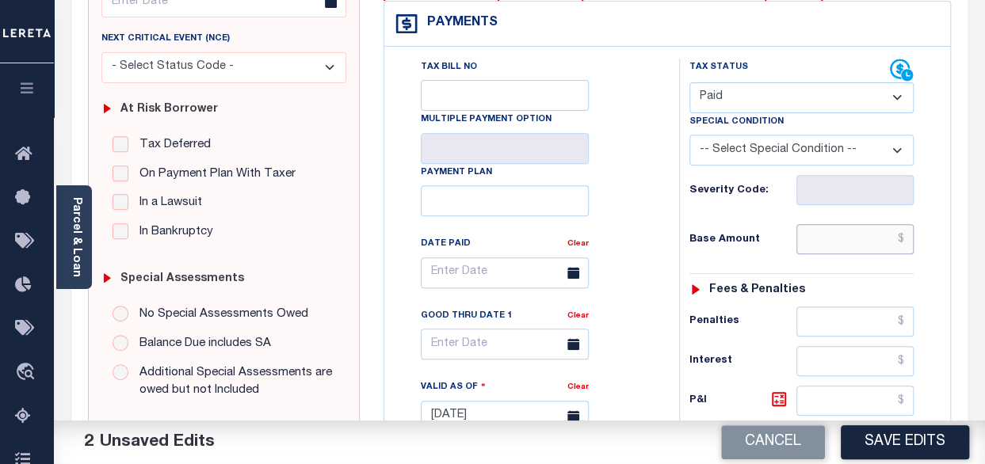
click at [840, 235] on input "text" at bounding box center [854, 239] width 117 height 30
type input "$0.00"
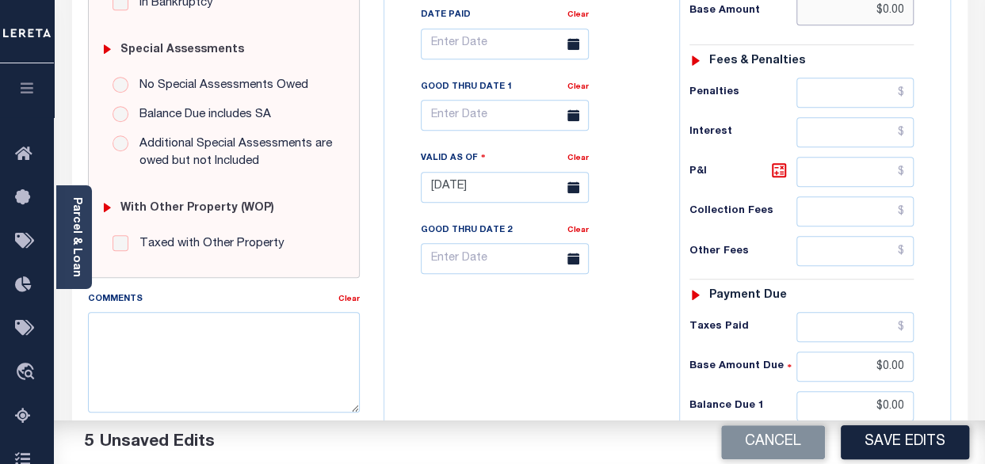
scroll to position [475, 0]
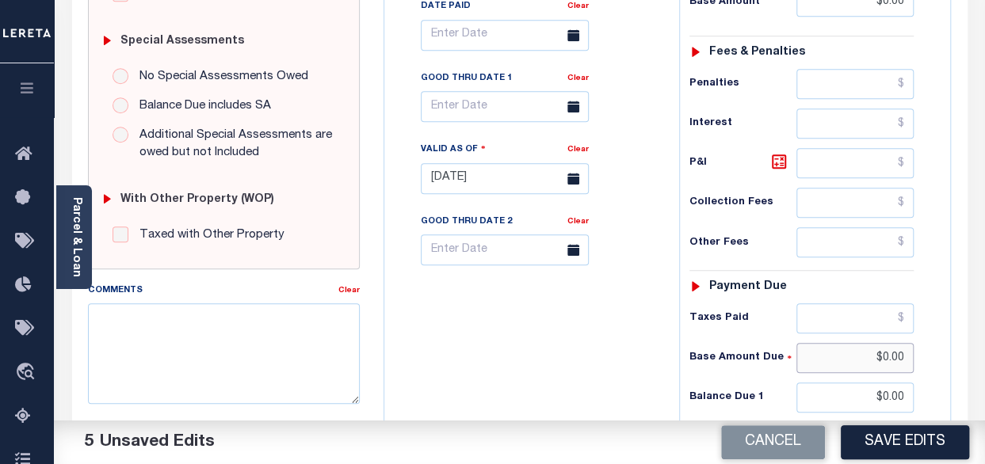
click at [859, 352] on input "$0.00" at bounding box center [854, 358] width 117 height 30
click at [862, 391] on input "$0.00" at bounding box center [854, 398] width 117 height 30
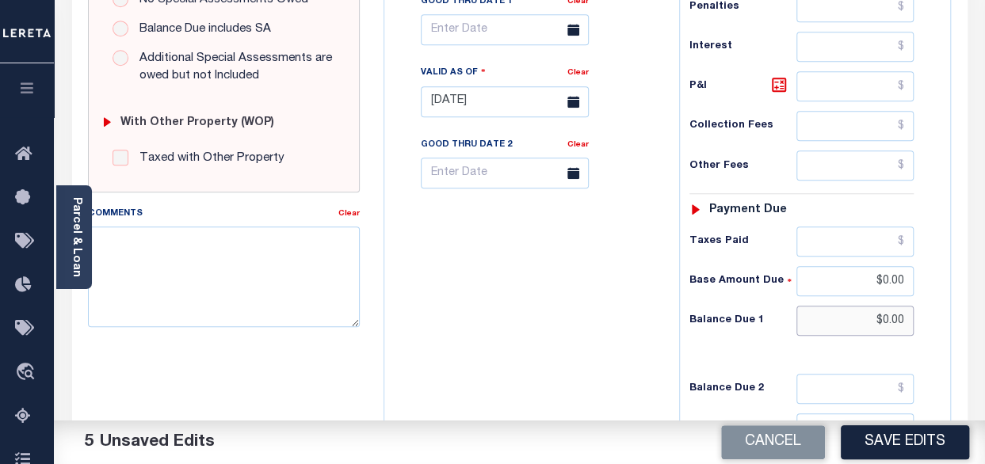
scroll to position [555, 0]
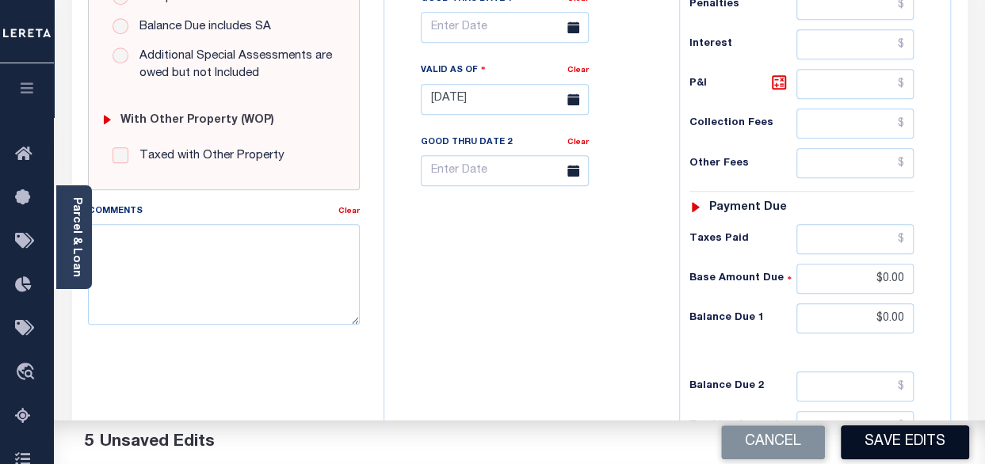
click at [880, 445] on button "Save Edits" at bounding box center [905, 443] width 128 height 34
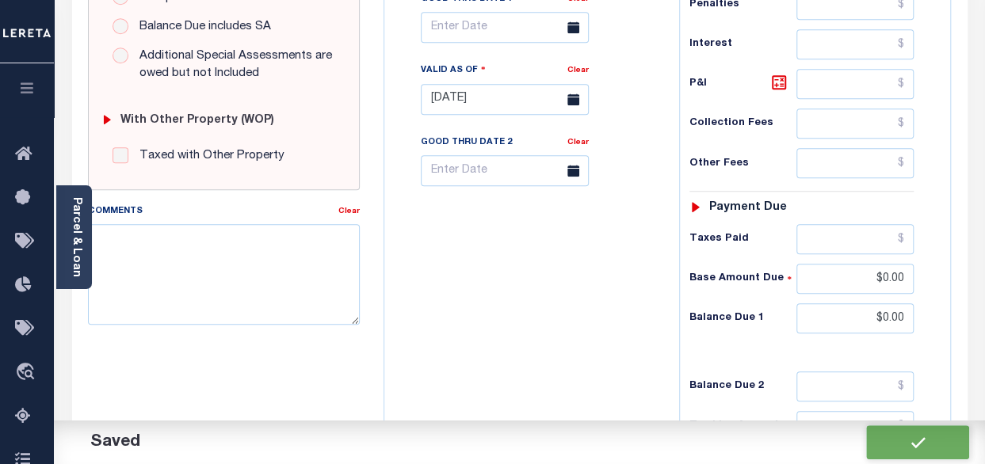
checkbox input "false"
type input "$0"
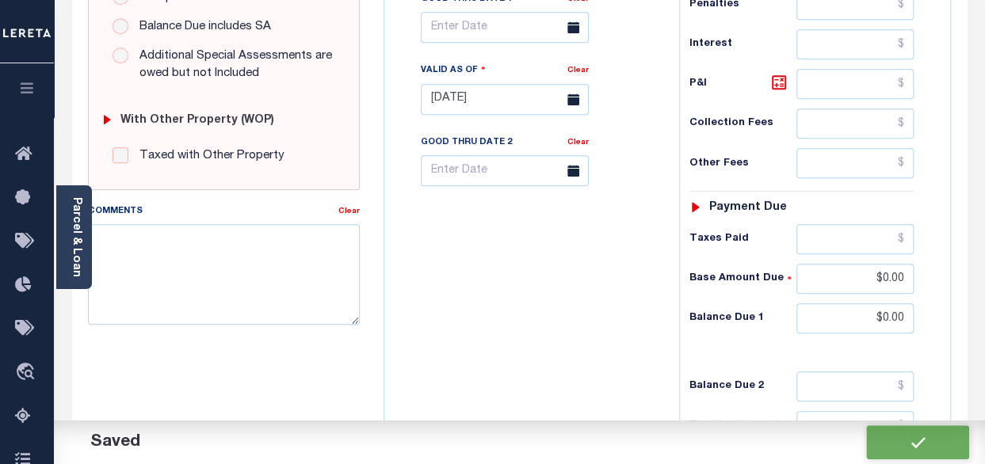
type input "$0"
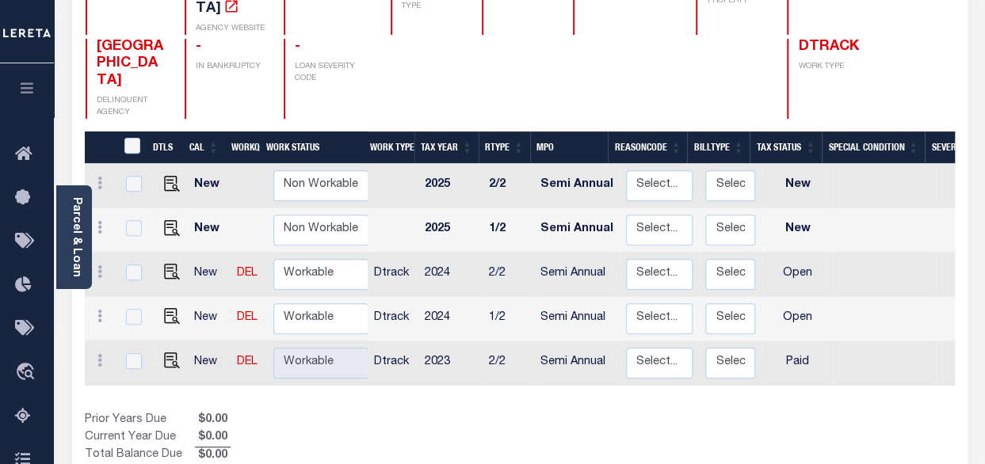
scroll to position [317, 0]
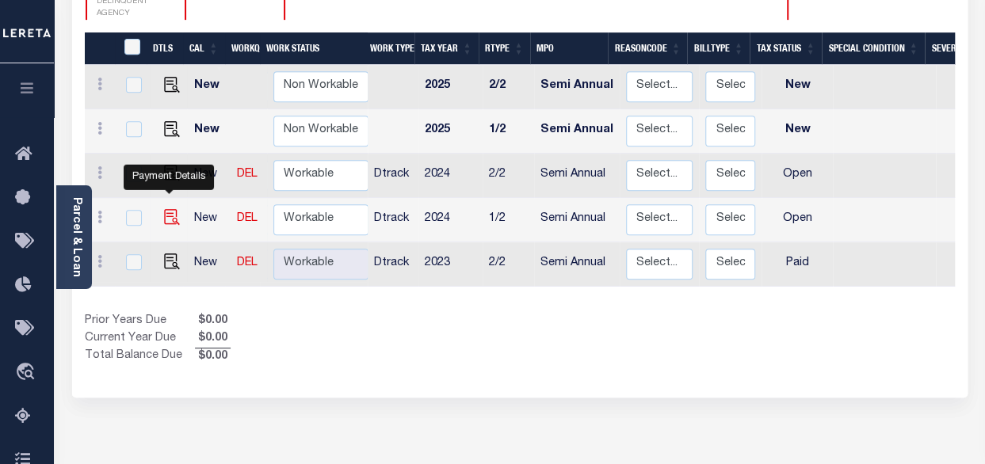
click at [164, 209] on img "" at bounding box center [172, 217] width 16 height 16
checkbox input "true"
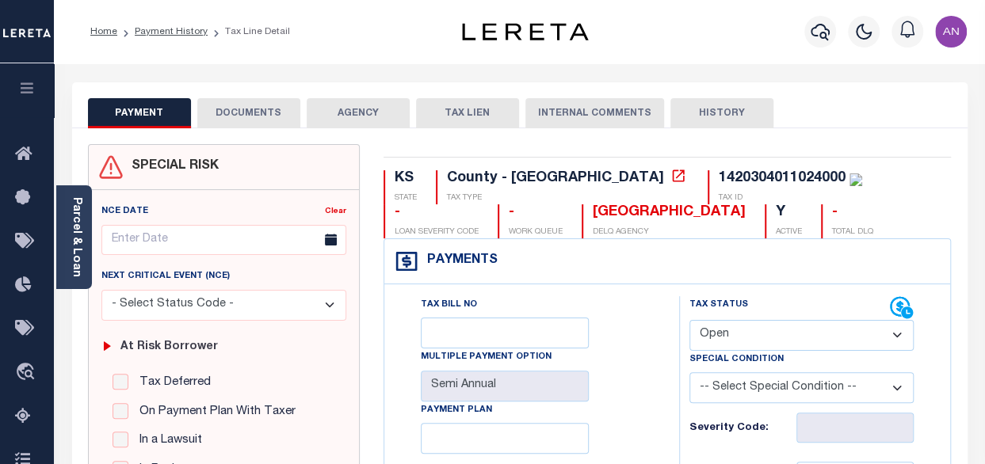
click at [764, 328] on select "- Select Status Code - Open Due/Unpaid Paid Incomplete No Tax Due Internal Refu…" at bounding box center [801, 335] width 224 height 31
select select "PYD"
click at [689, 320] on select "- Select Status Code - Open Due/Unpaid Paid Incomplete No Tax Due Internal Refu…" at bounding box center [801, 335] width 224 height 31
type input "[DATE]"
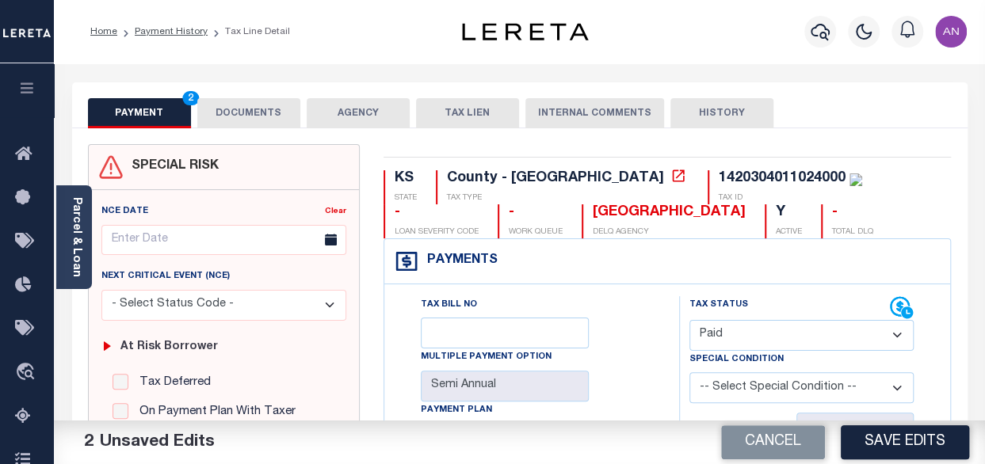
click at [268, 120] on button "DOCUMENTS" at bounding box center [248, 113] width 103 height 30
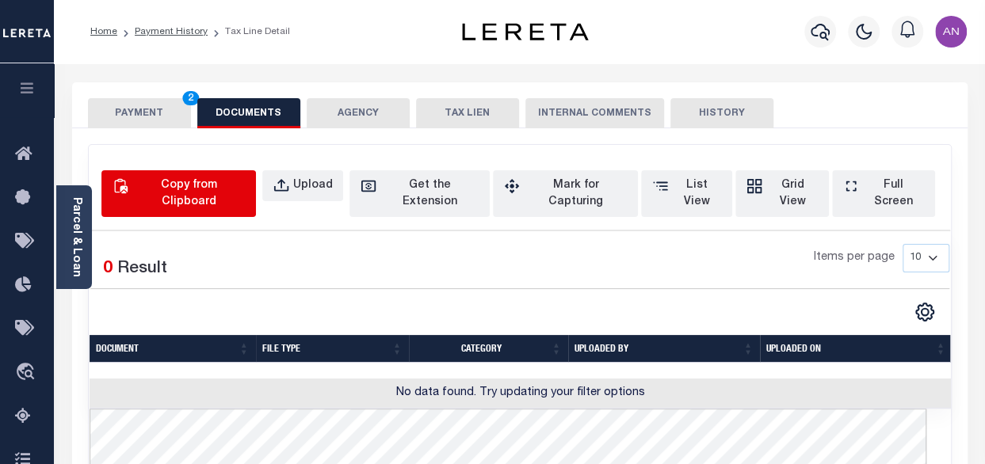
click at [211, 178] on div "Copy from Clipboard" at bounding box center [188, 193] width 113 height 33
select select "POP"
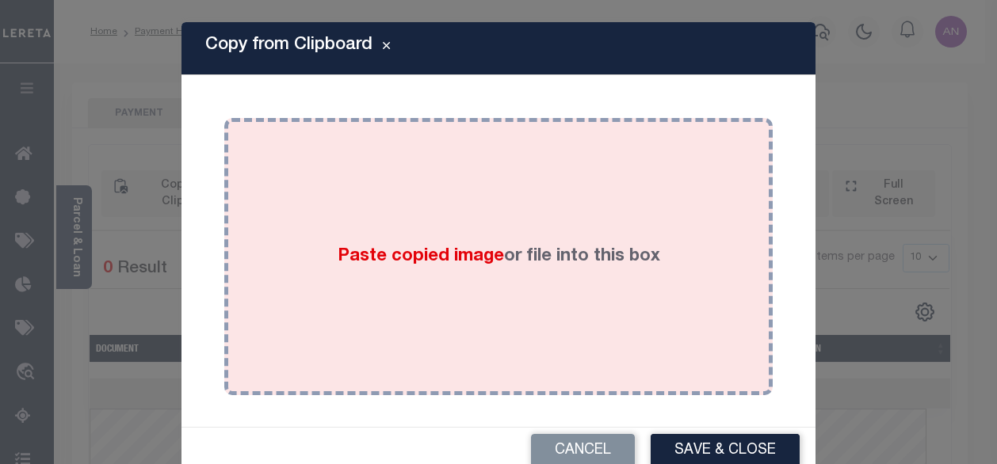
click at [450, 219] on div "Paste copied image or file into this box" at bounding box center [498, 257] width 525 height 254
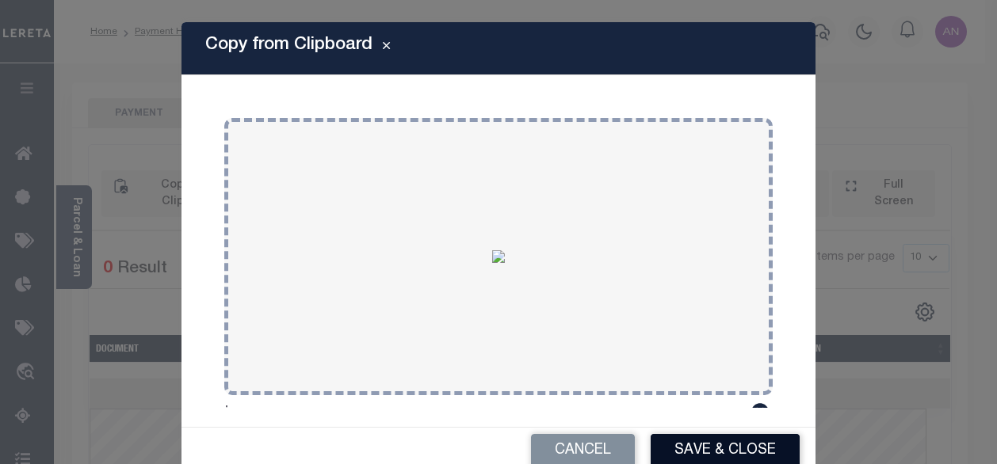
click at [699, 450] on button "Save & Close" at bounding box center [725, 451] width 149 height 34
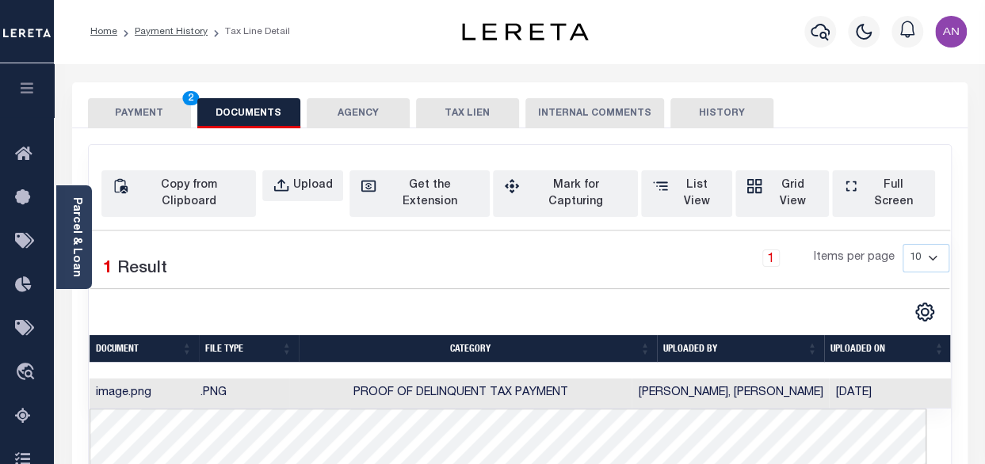
click at [161, 124] on button "PAYMENT 2" at bounding box center [139, 113] width 103 height 30
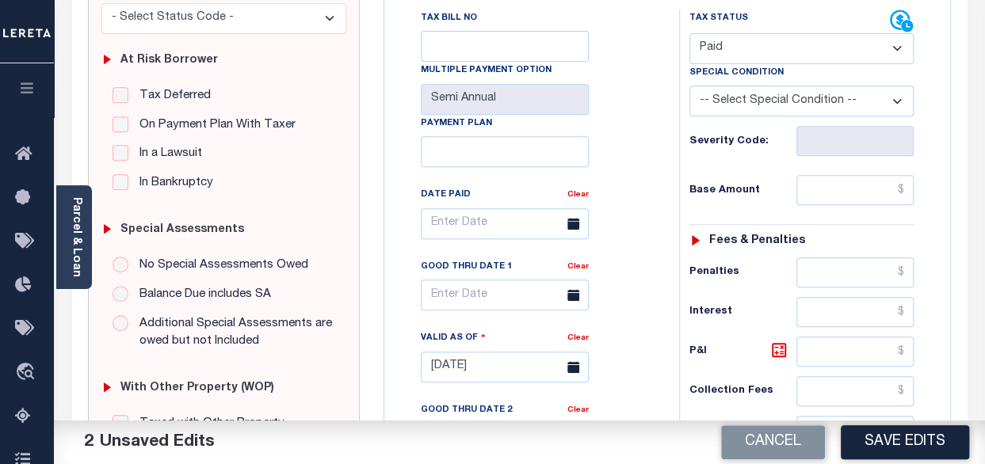
scroll to position [317, 0]
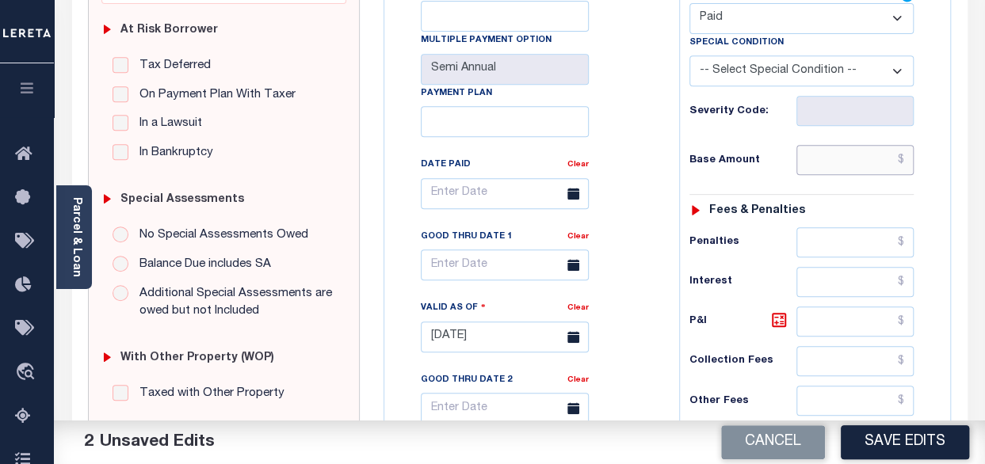
click at [857, 167] on input "text" at bounding box center [854, 160] width 117 height 30
type input "$0.00"
click at [632, 114] on div "Tax Bill No Multiple Payment Option Semi Annual Payment Plan Clear Clear Valid …" at bounding box center [527, 201] width 255 height 445
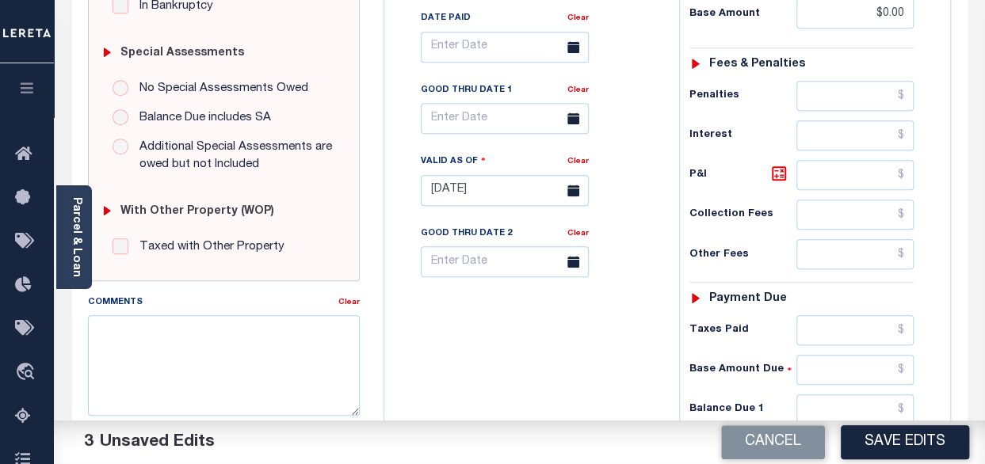
scroll to position [475, 0]
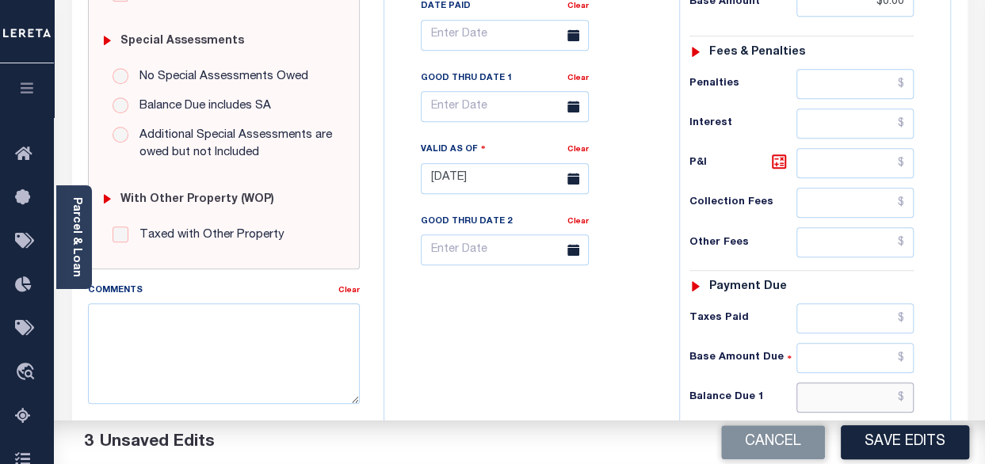
click at [863, 392] on input "text" at bounding box center [854, 398] width 117 height 30
type input "$0.00"
click at [586, 328] on div "Tax Bill No Multiple Payment Option Semi Annual Payment Plan Clear" at bounding box center [527, 171] width 279 height 700
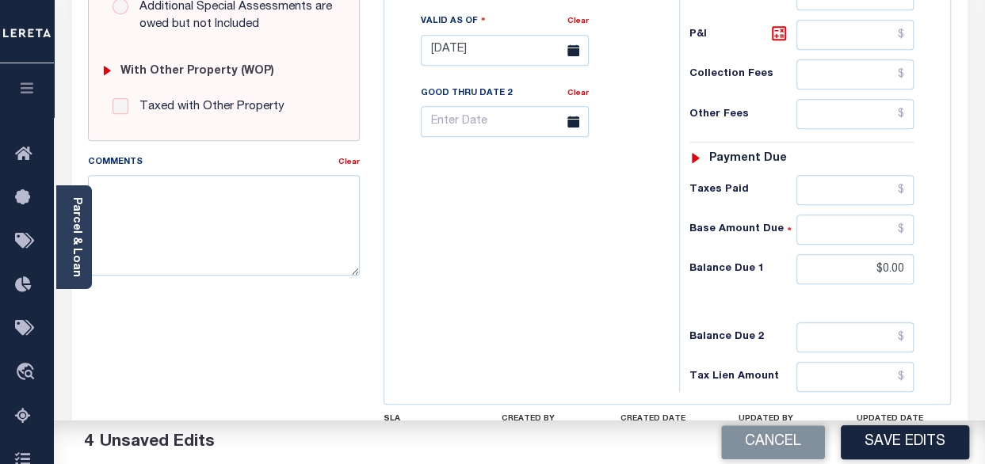
scroll to position [634, 0]
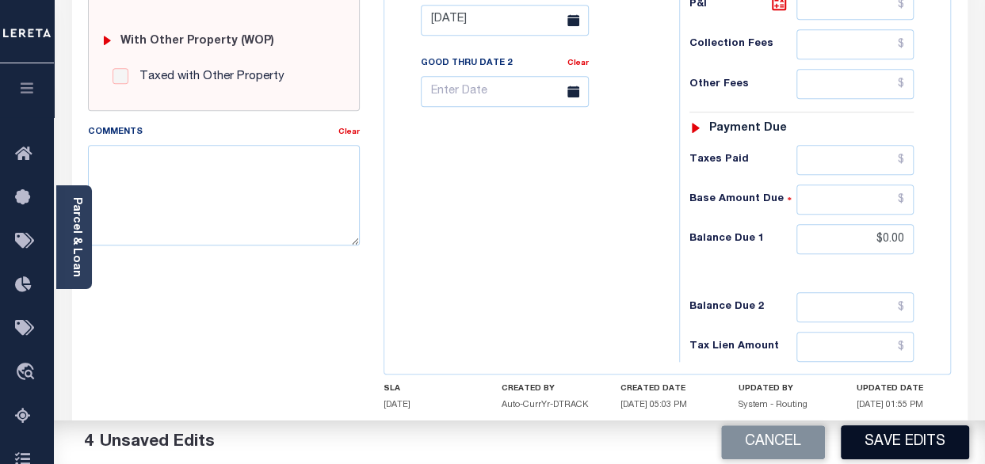
click at [884, 438] on button "Save Edits" at bounding box center [905, 443] width 128 height 34
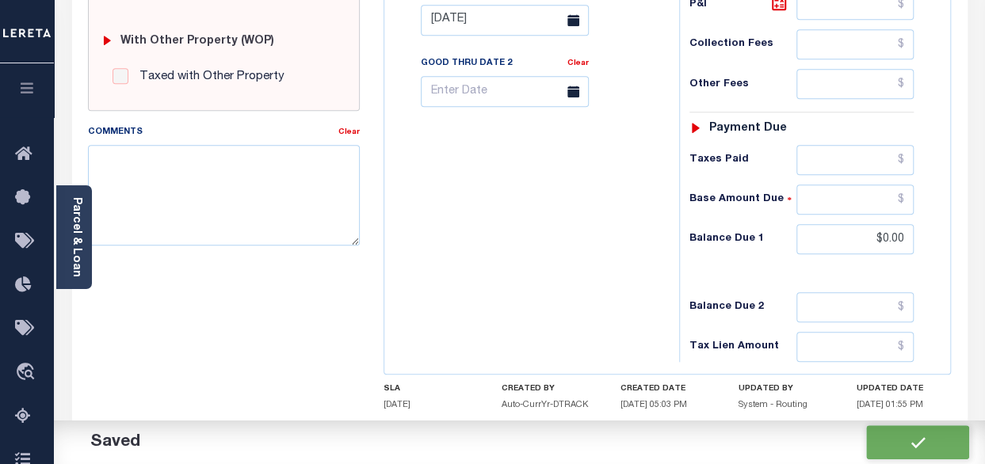
checkbox input "false"
type input "$0"
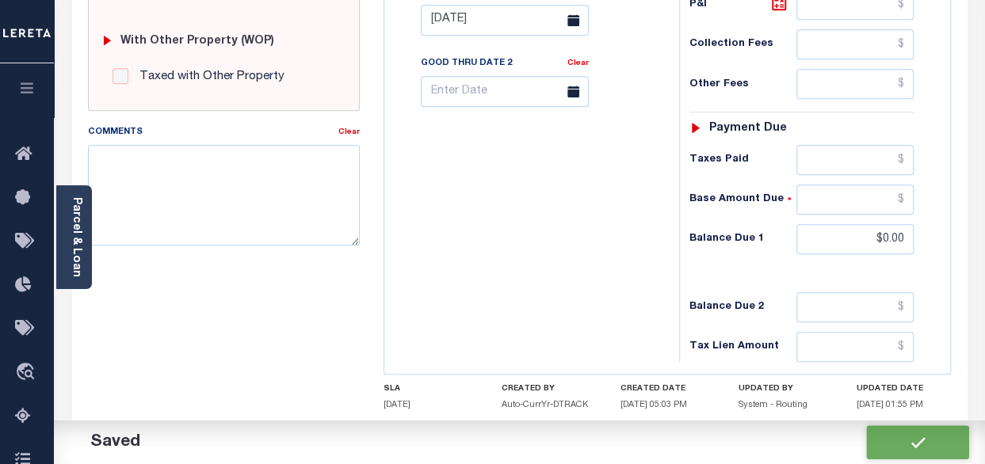
type input "$0"
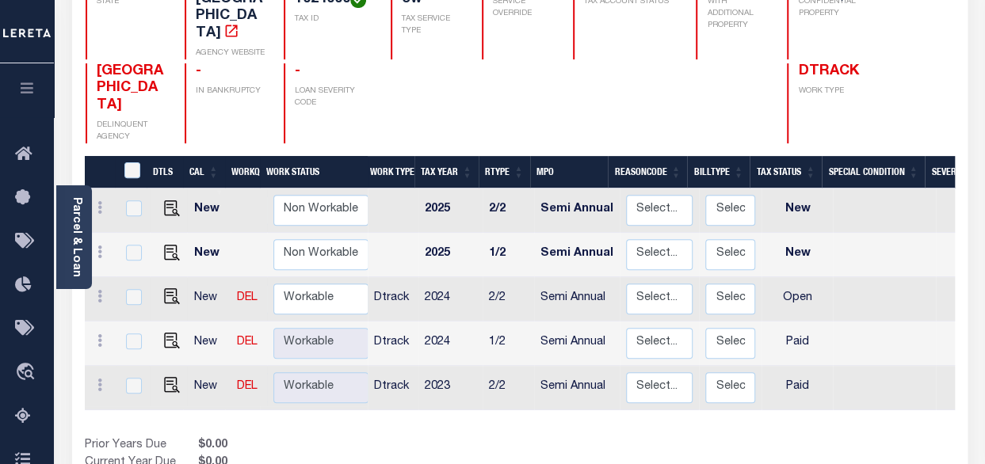
scroll to position [238, 0]
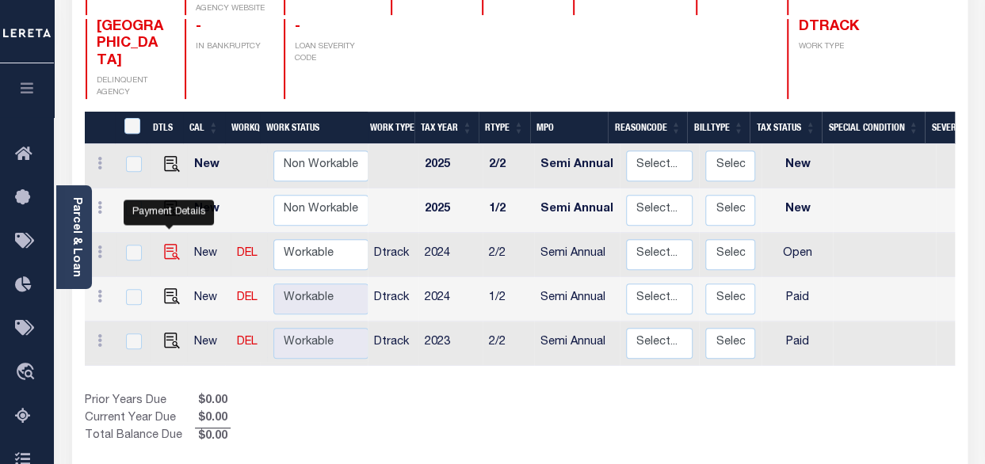
click at [170, 244] on img "" at bounding box center [172, 252] width 16 height 16
checkbox input "true"
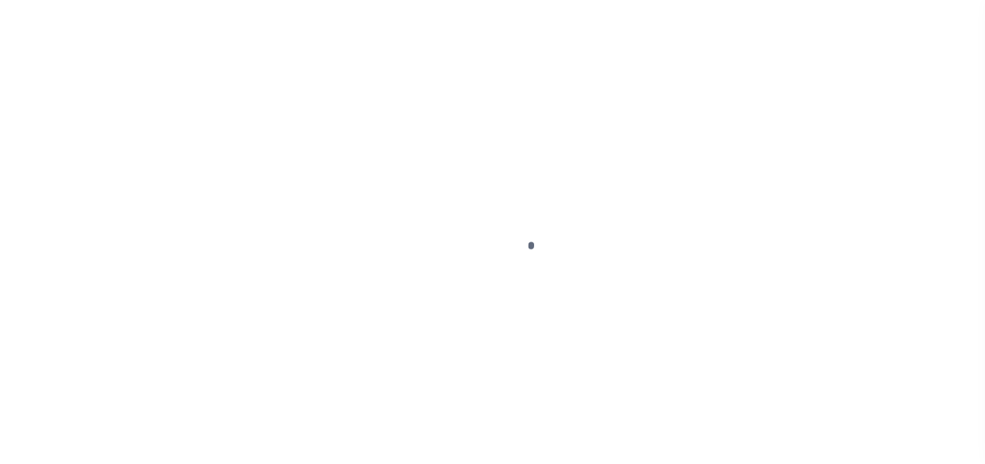
select select "OP2"
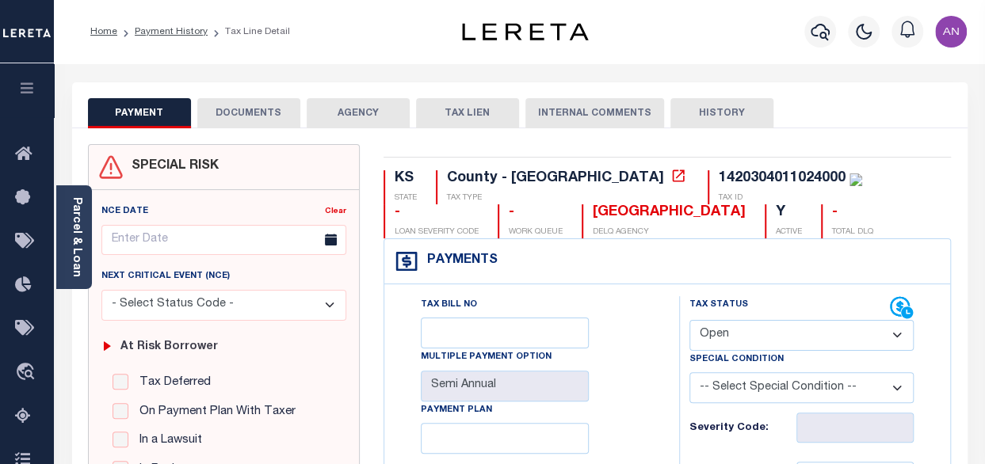
click at [261, 105] on button "DOCUMENTS" at bounding box center [248, 113] width 103 height 30
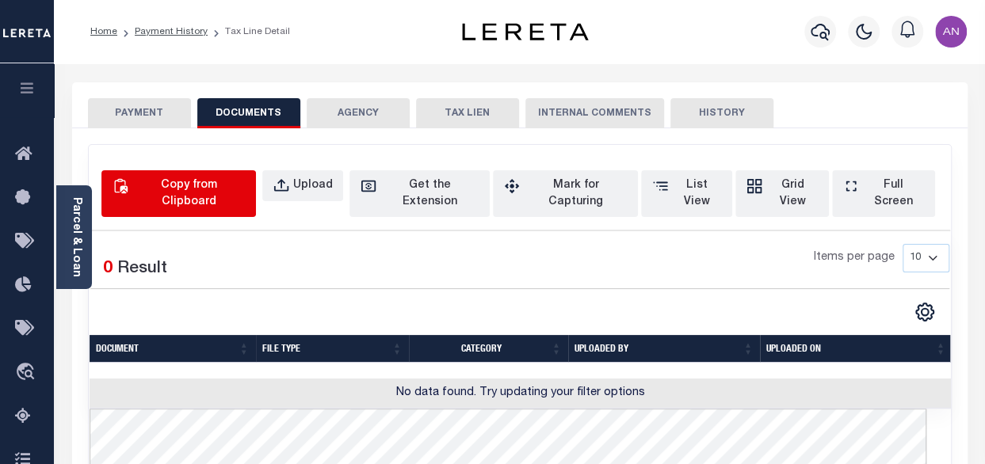
click at [245, 193] on div "Copy from Clipboard" at bounding box center [188, 193] width 113 height 33
select select "POP"
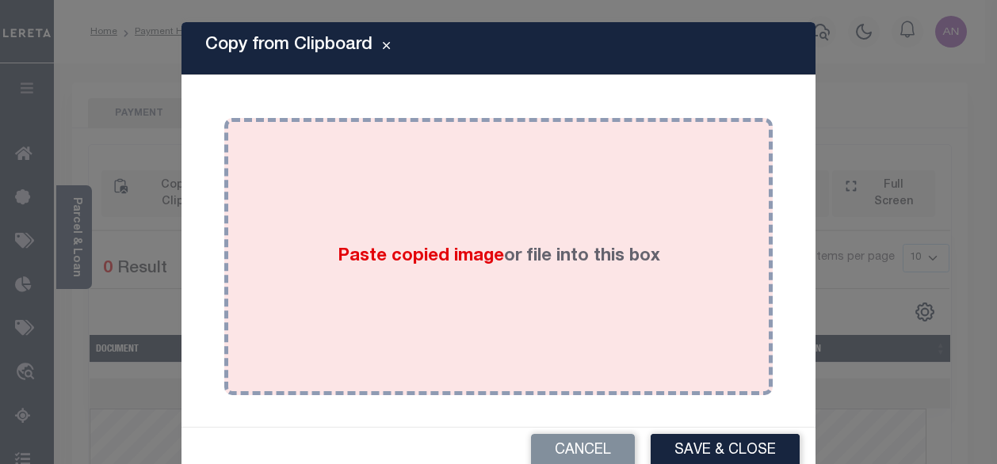
click at [413, 248] on span "Paste copied image" at bounding box center [421, 256] width 166 height 17
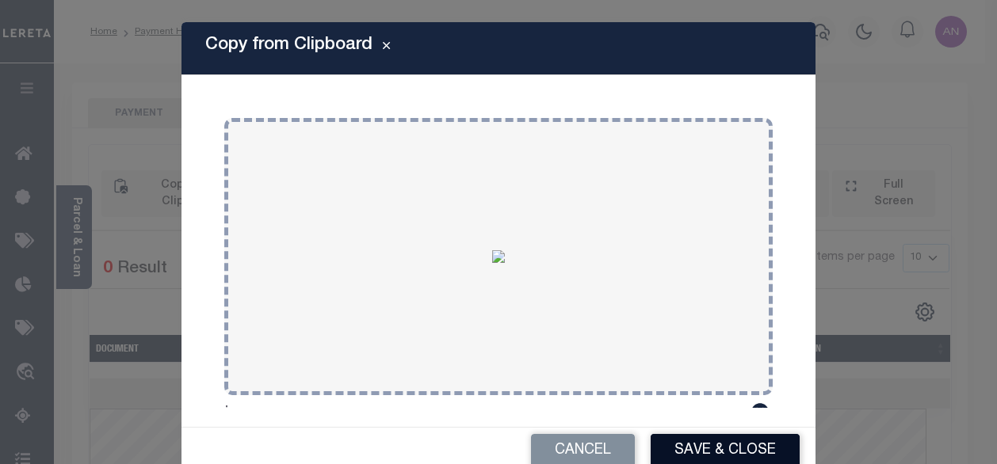
click at [662, 441] on button "Save & Close" at bounding box center [725, 451] width 149 height 34
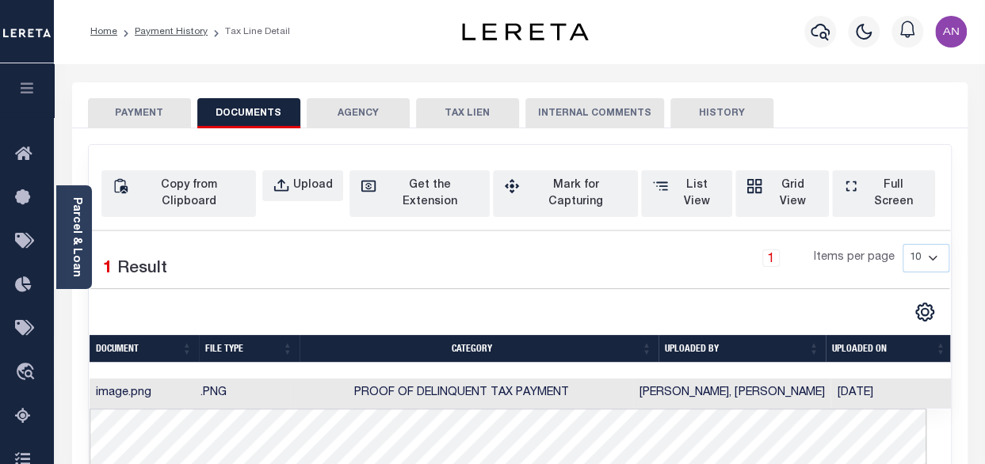
click at [117, 104] on button "PAYMENT" at bounding box center [139, 113] width 103 height 30
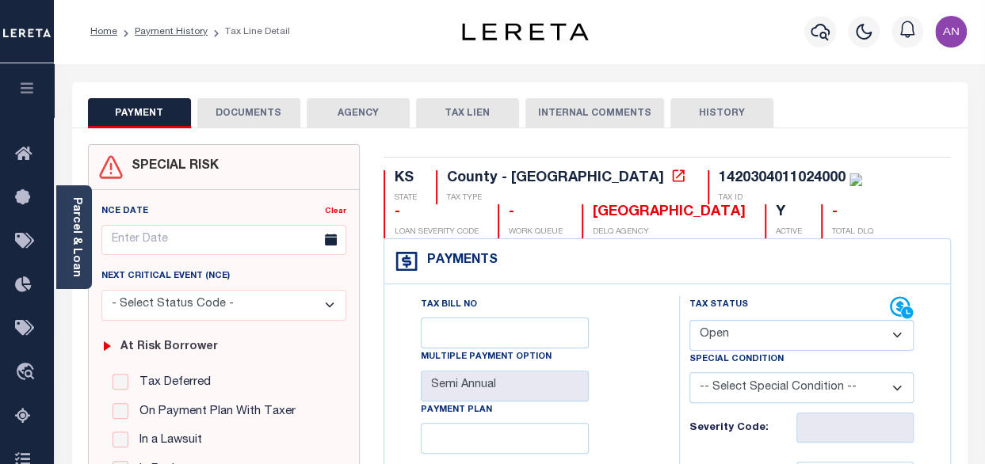
click at [743, 343] on select "- Select Status Code - Open Due/Unpaid Paid Incomplete No Tax Due Internal Refu…" at bounding box center [801, 335] width 224 height 31
select select "DUE"
click at [689, 320] on select "- Select Status Code - Open Due/Unpaid Paid Incomplete No Tax Due Internal Refu…" at bounding box center [801, 335] width 224 height 31
type input "[DATE]"
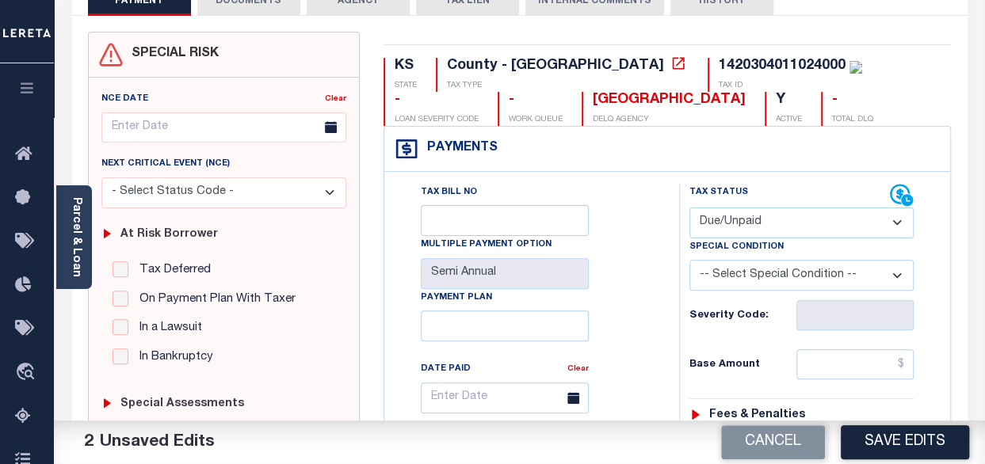
scroll to position [158, 0]
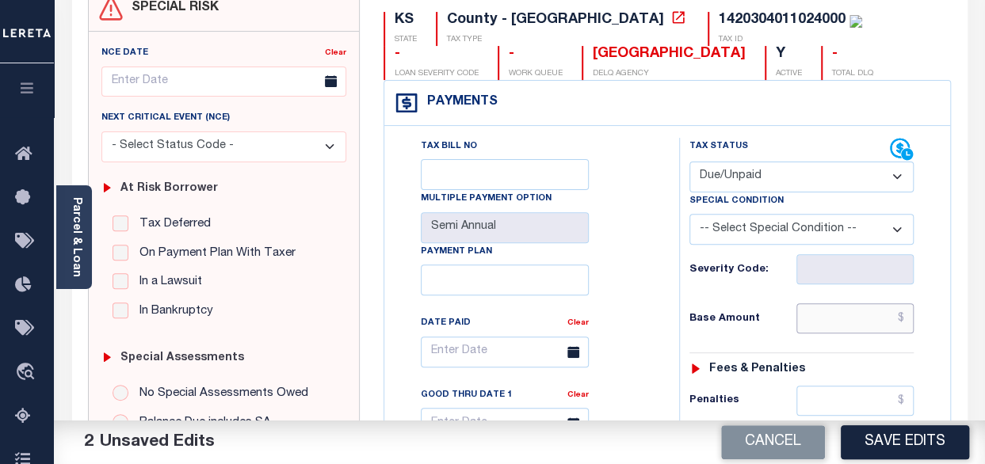
click at [838, 322] on input "text" at bounding box center [854, 318] width 117 height 30
paste input "1,191.30"
type input "$1,191.30"
click at [609, 337] on div "Tax Bill No Multiple Payment Option Semi Annual Payment Plan Clear Clear Valid …" at bounding box center [527, 360] width 255 height 445
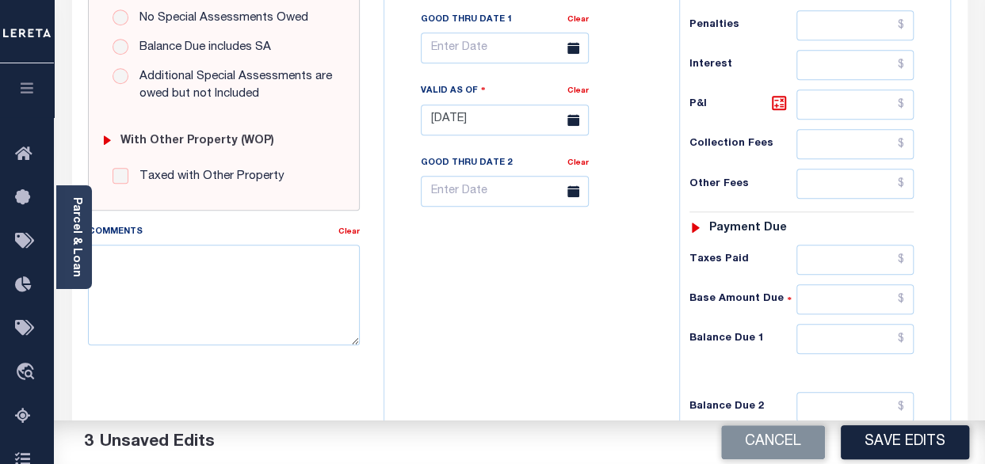
scroll to position [634, 0]
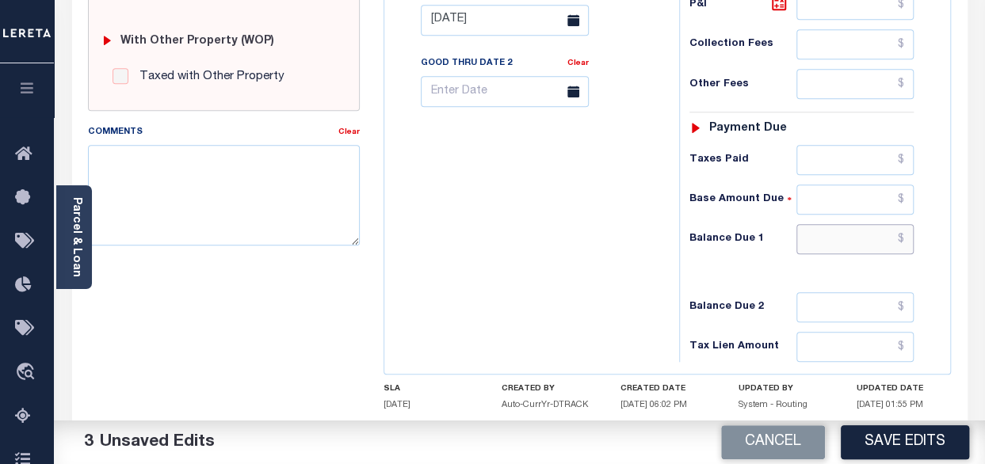
click at [818, 236] on input "text" at bounding box center [854, 239] width 117 height 30
paste input "1,257.1"
type input "$1,257.10"
click at [778, 4] on icon at bounding box center [779, 3] width 10 height 10
type input "$65.80"
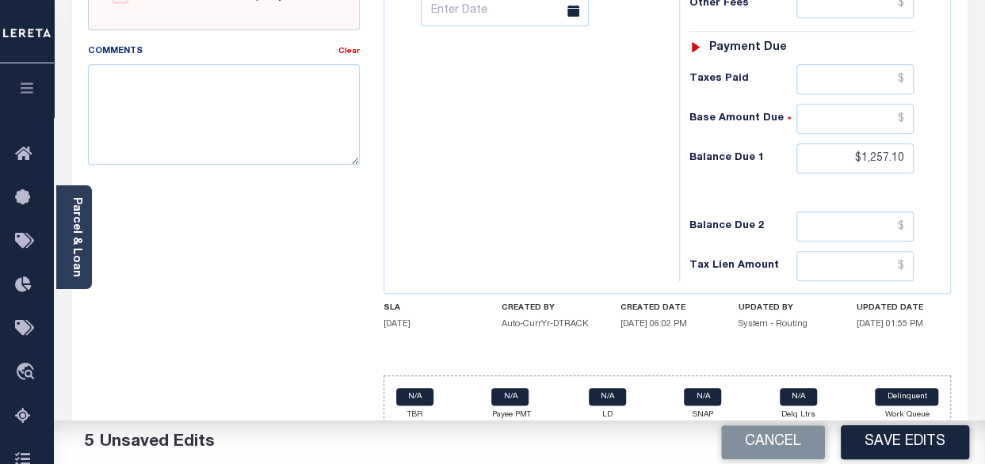
scroll to position [722, 0]
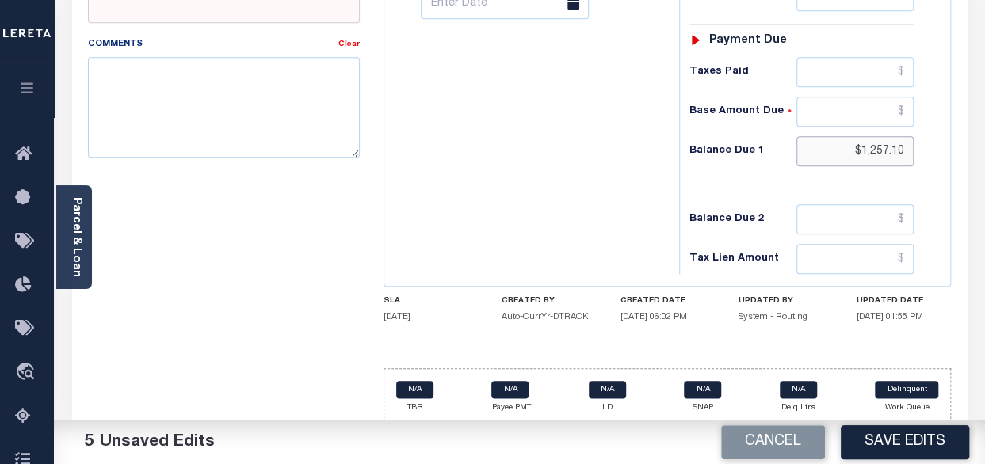
drag, startPoint x: 861, startPoint y: 146, endPoint x: 913, endPoint y: 145, distance: 51.5
click at [913, 145] on input "$1,257.10" at bounding box center [854, 151] width 117 height 30
paste input "9"
type input "$1,257.19"
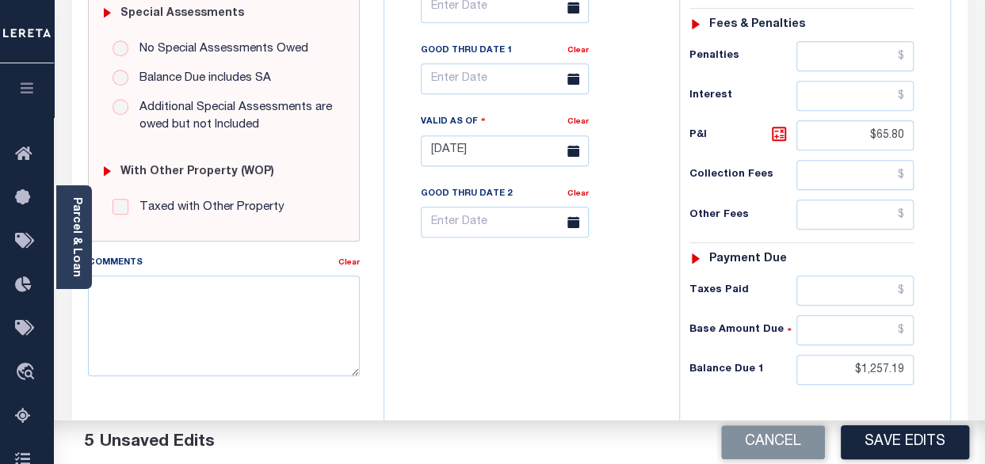
scroll to position [484, 0]
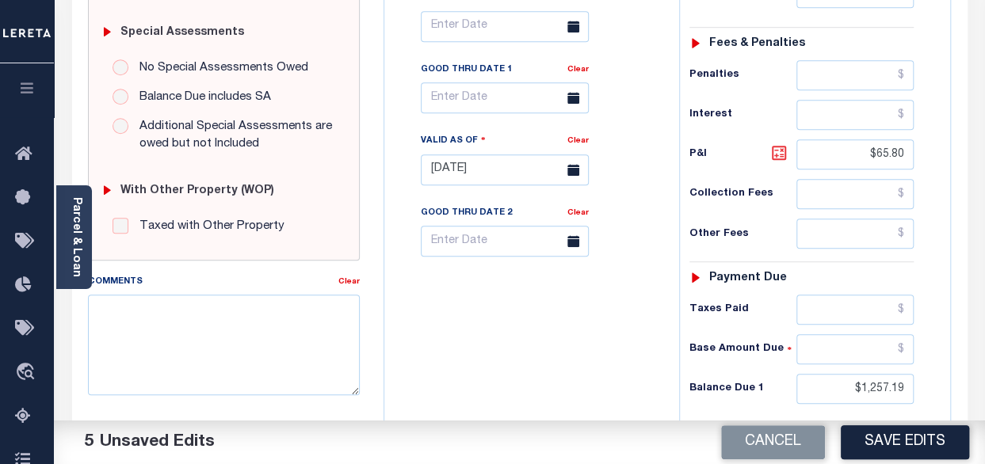
click at [779, 151] on icon at bounding box center [778, 152] width 19 height 19
type input "$65.89"
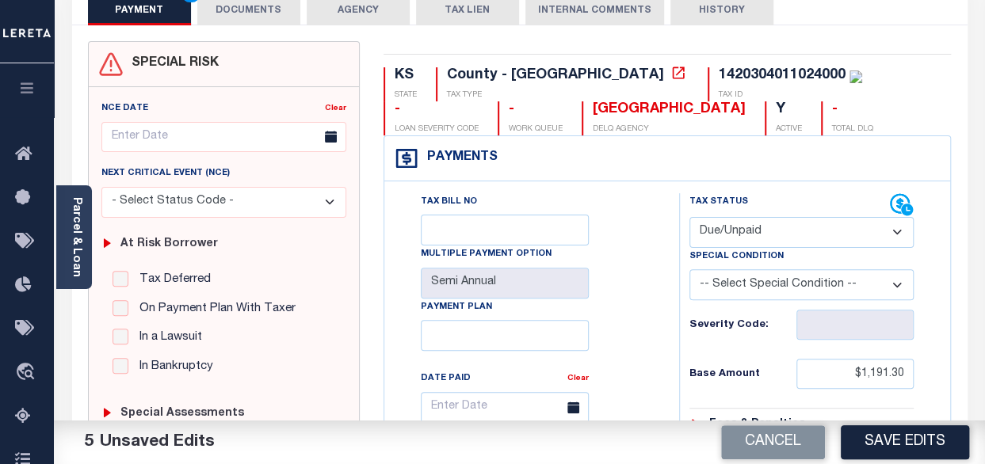
scroll to position [158, 0]
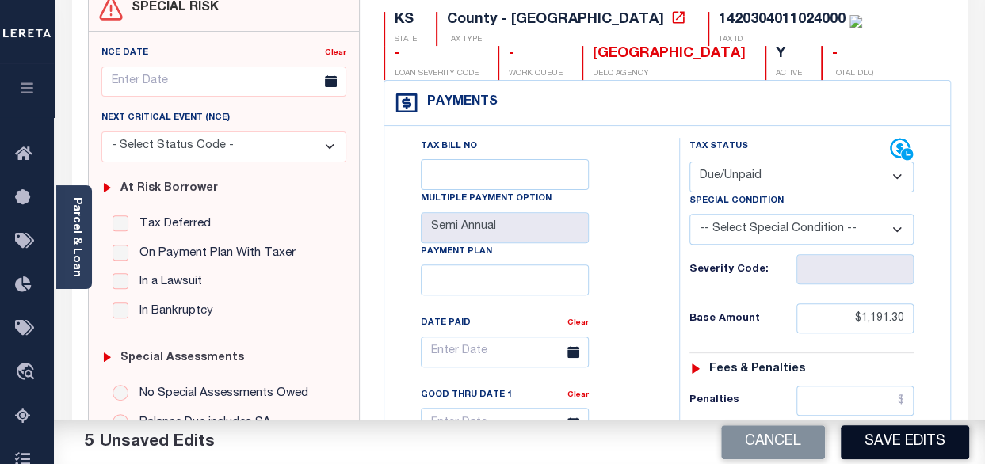
click at [890, 450] on button "Save Edits" at bounding box center [905, 443] width 128 height 34
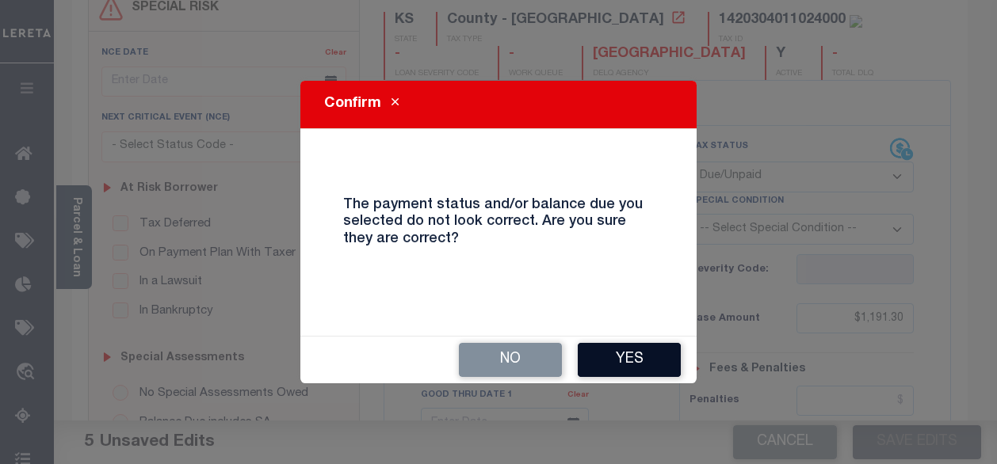
click at [598, 352] on button "Yes" at bounding box center [629, 360] width 103 height 34
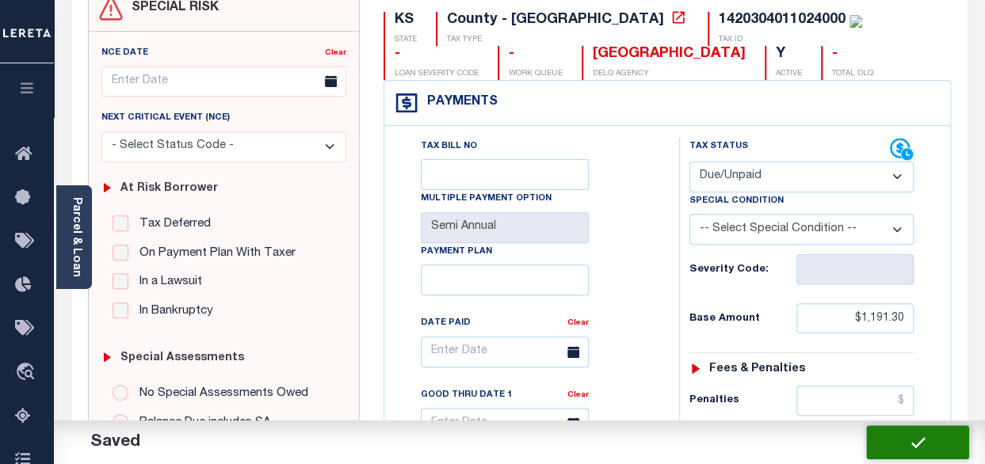
checkbox input "false"
type input "$1,191.3"
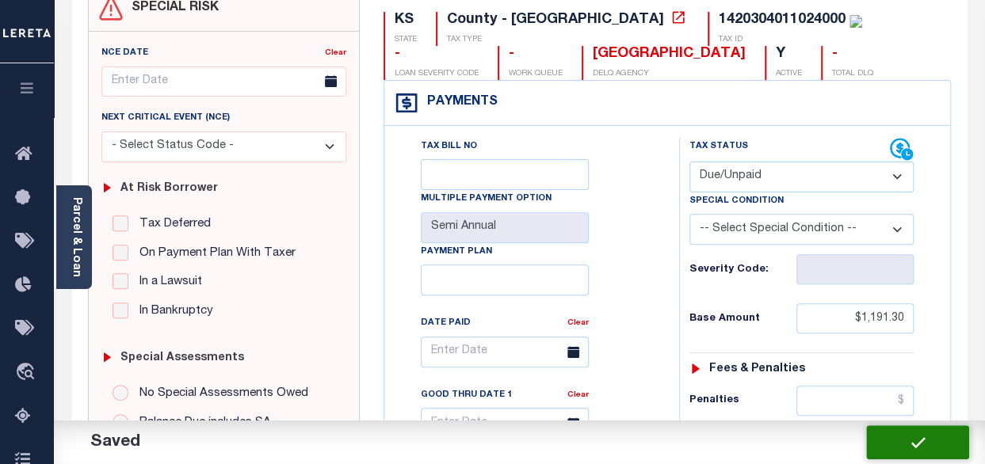
type input "$65.89"
type input "$1,257.19"
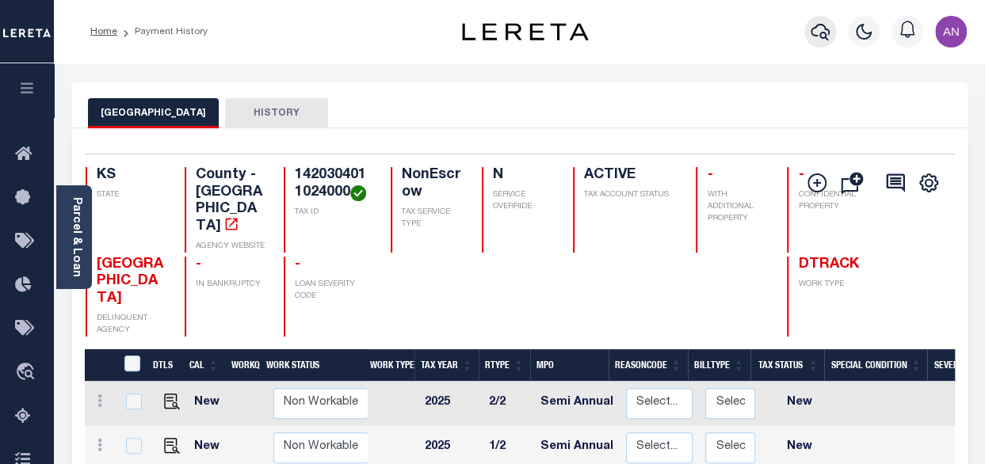
click at [815, 33] on icon "button" at bounding box center [820, 31] width 19 height 19
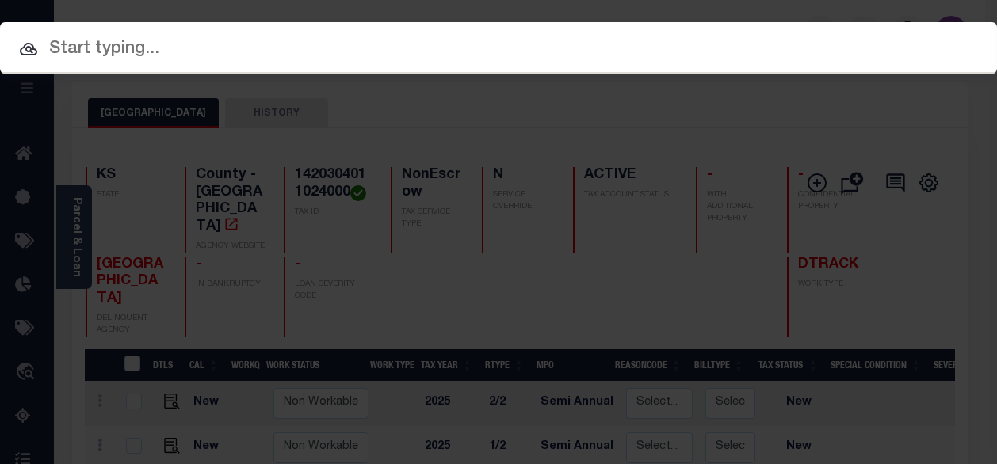
paste input "70458875"
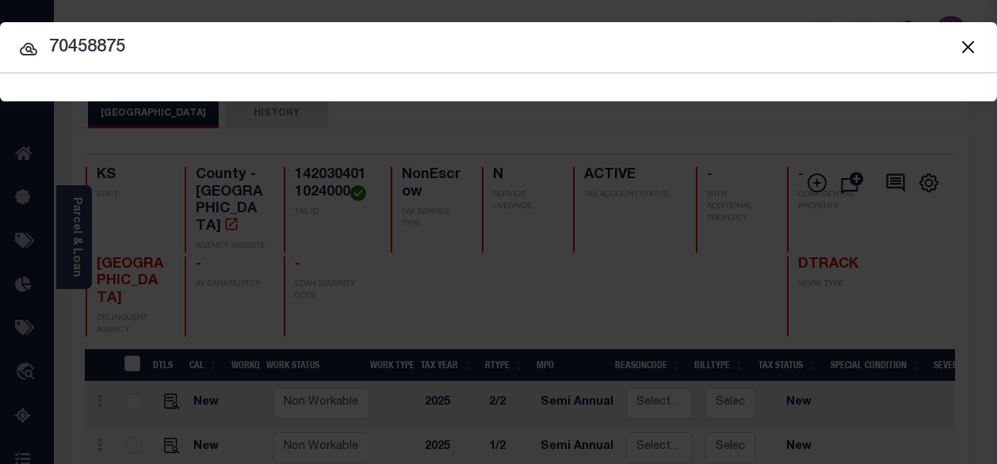
type input "70458875"
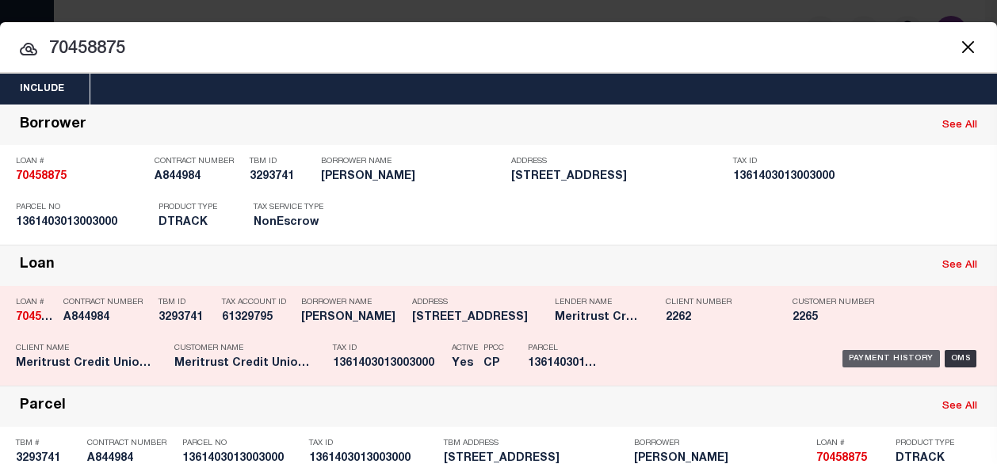
click at [862, 357] on div "Payment History" at bounding box center [890, 358] width 97 height 17
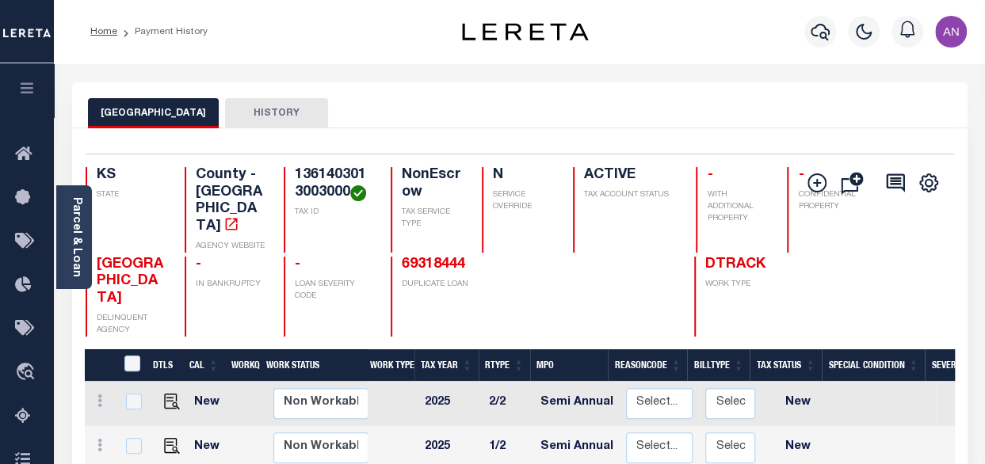
click at [159, 37] on li "Payment History" at bounding box center [162, 32] width 90 height 14
click at [177, 28] on li "Payment History" at bounding box center [162, 32] width 90 height 14
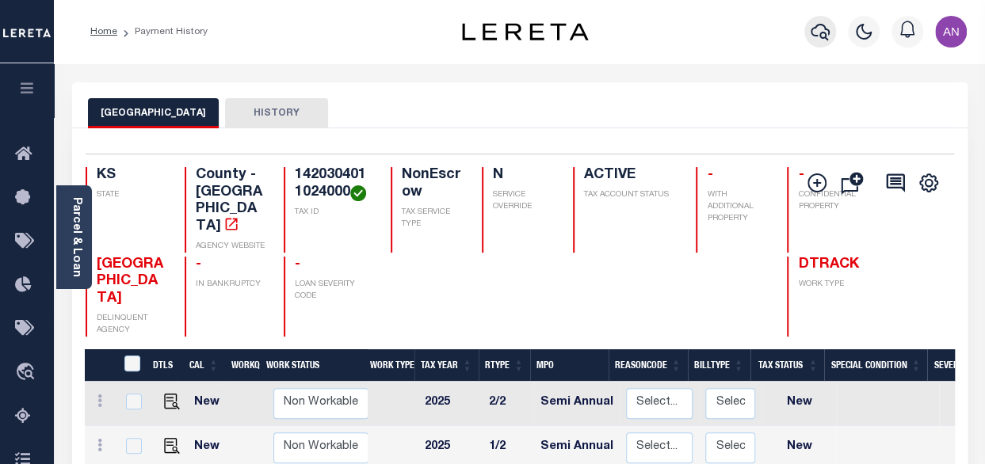
click at [812, 37] on icon "button" at bounding box center [820, 31] width 19 height 19
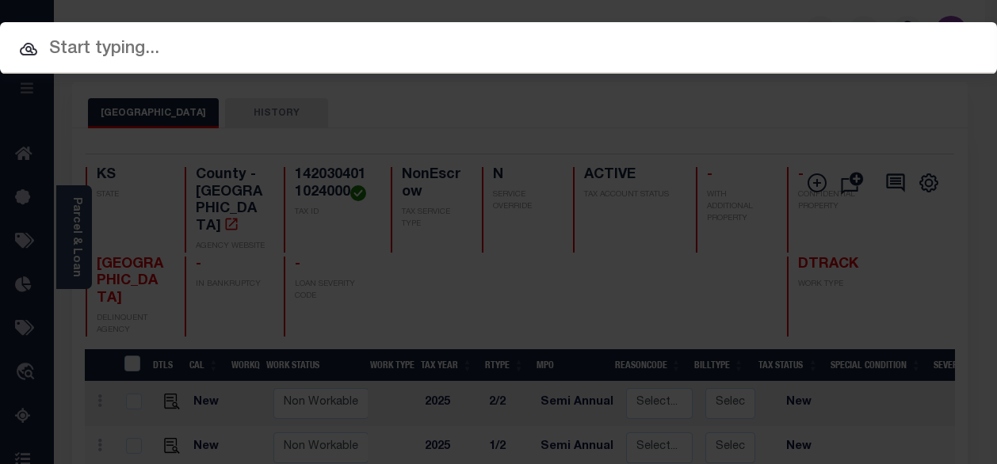
click at [185, 51] on input "text" at bounding box center [498, 50] width 997 height 28
paste input "2190217"
type input "2190217"
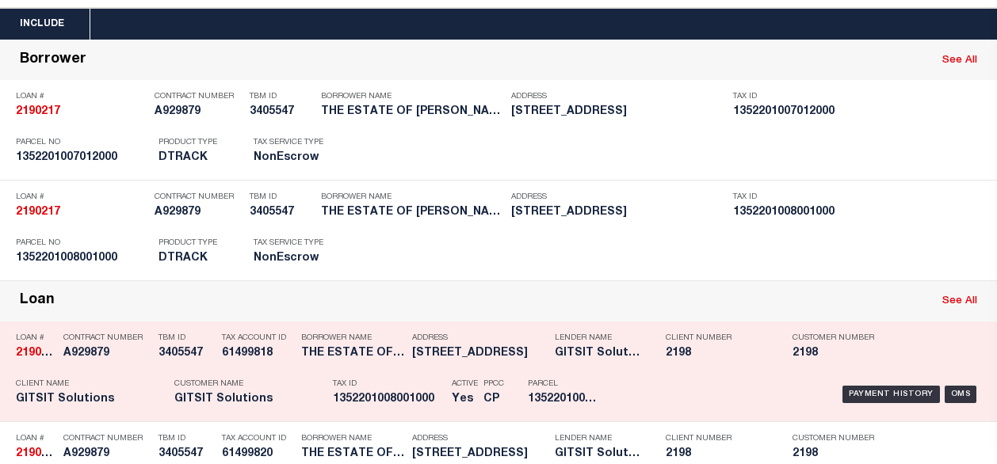
scroll to position [79, 0]
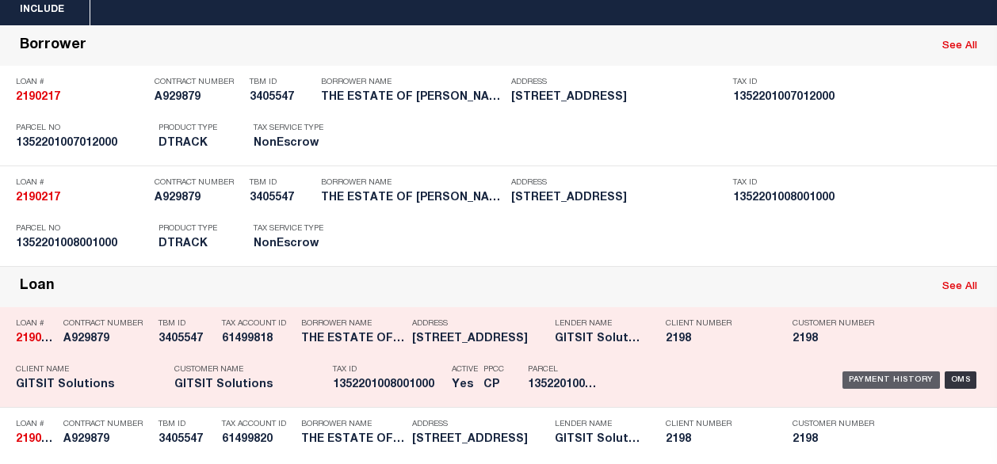
click at [849, 375] on div "Payment History" at bounding box center [890, 380] width 97 height 17
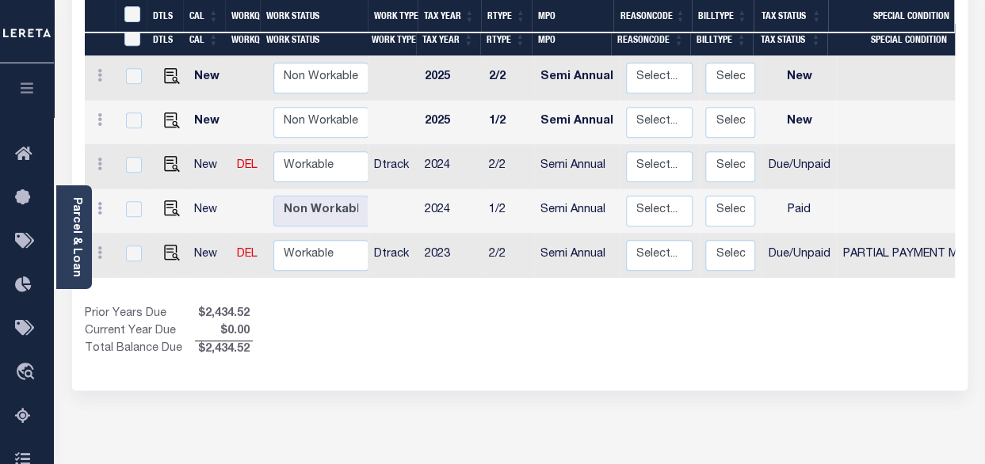
scroll to position [290, 0]
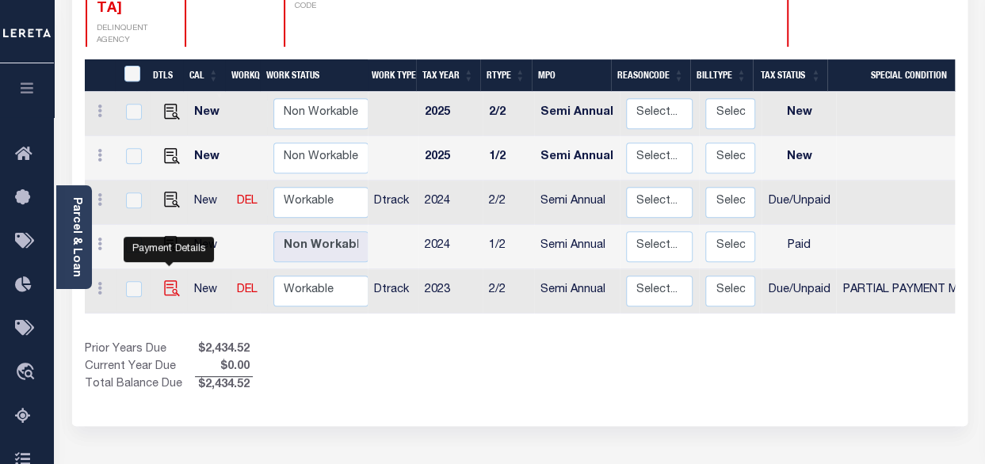
click at [171, 281] on img "" at bounding box center [172, 289] width 16 height 16
checkbox input "true"
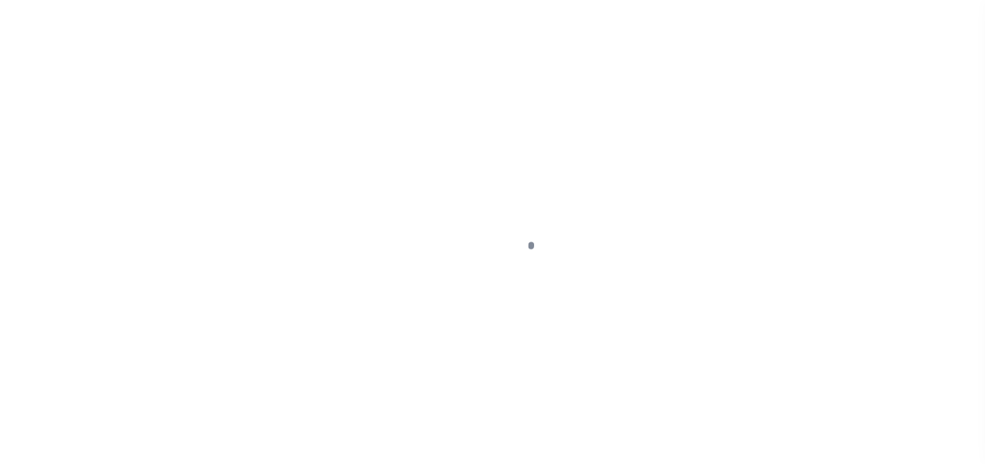
select select "DUE"
select select "15"
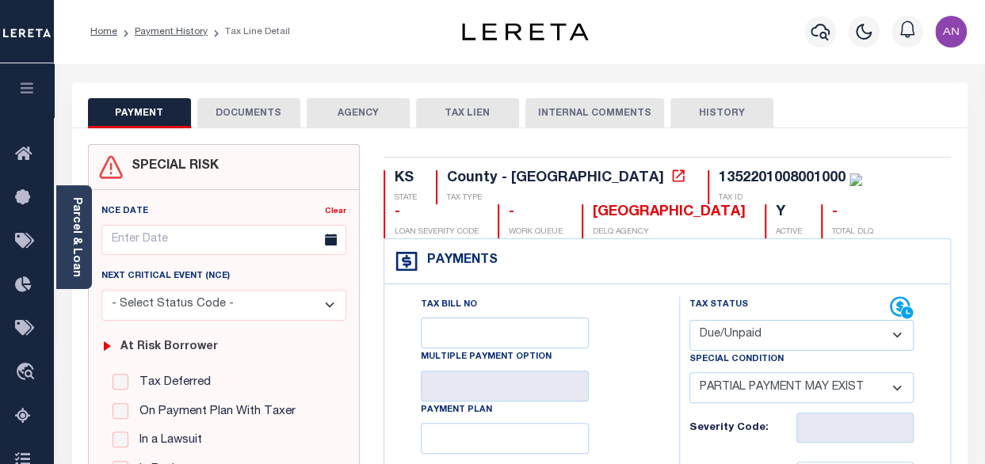
click at [260, 109] on button "DOCUMENTS" at bounding box center [248, 113] width 103 height 30
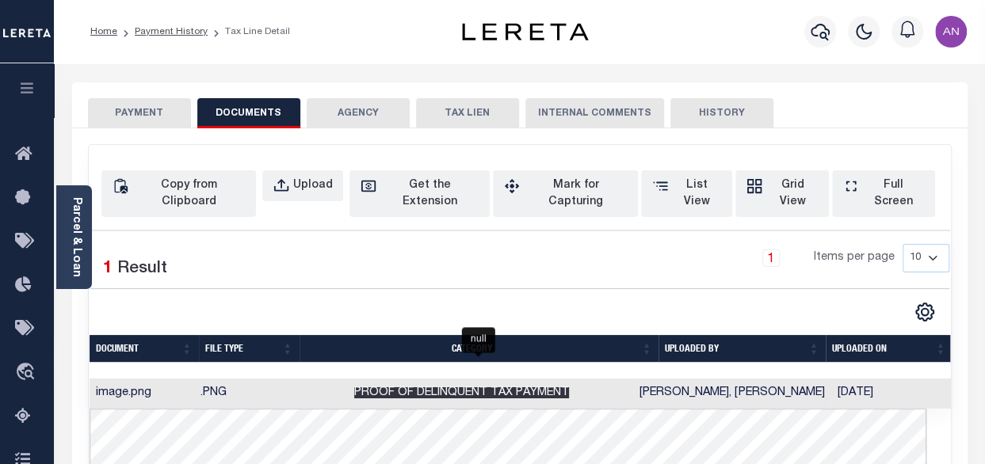
click at [380, 387] on span "Proof of Delinquent Tax Payment" at bounding box center [461, 392] width 215 height 11
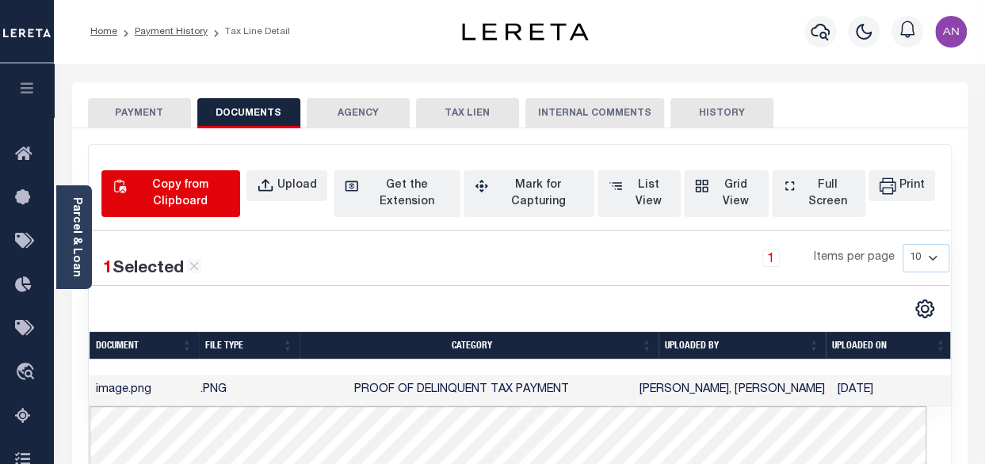
click at [162, 187] on div "Copy from Clipboard" at bounding box center [180, 193] width 100 height 33
select select "POP"
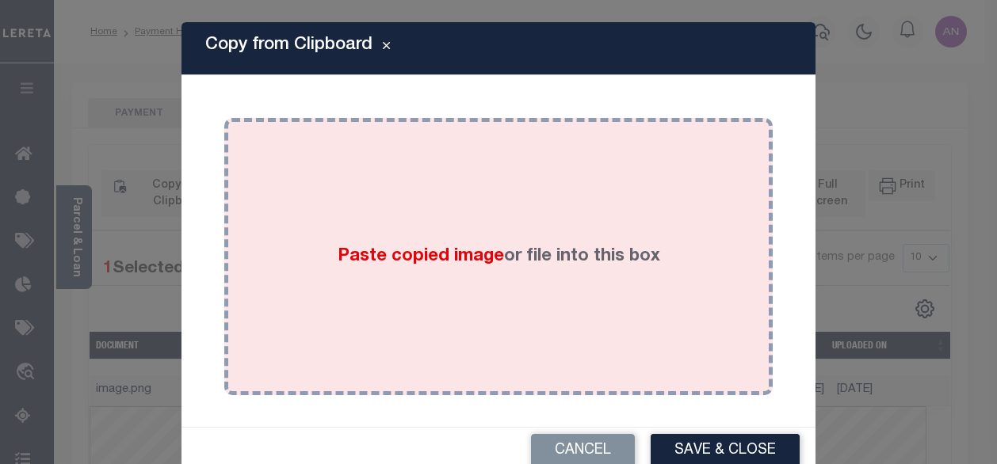
click at [521, 226] on div "Paste copied image or file into this box" at bounding box center [498, 257] width 525 height 254
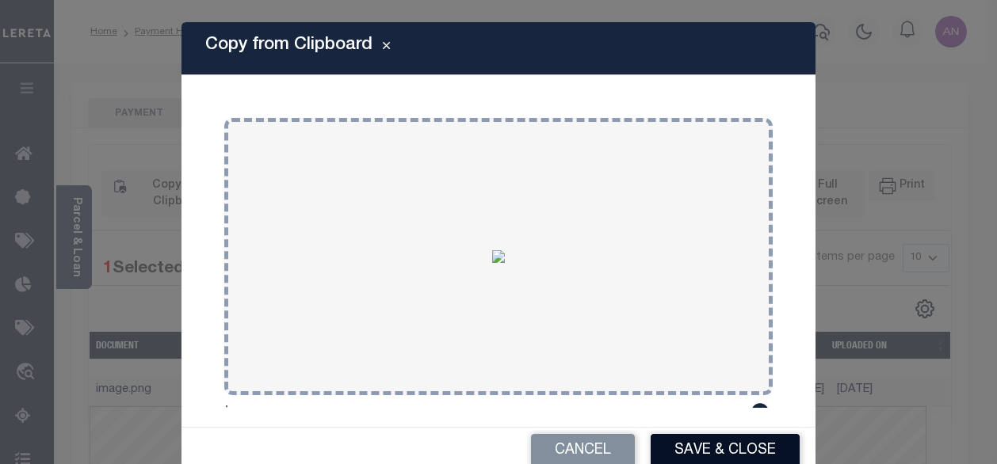
click at [735, 446] on button "Save & Close" at bounding box center [725, 451] width 149 height 34
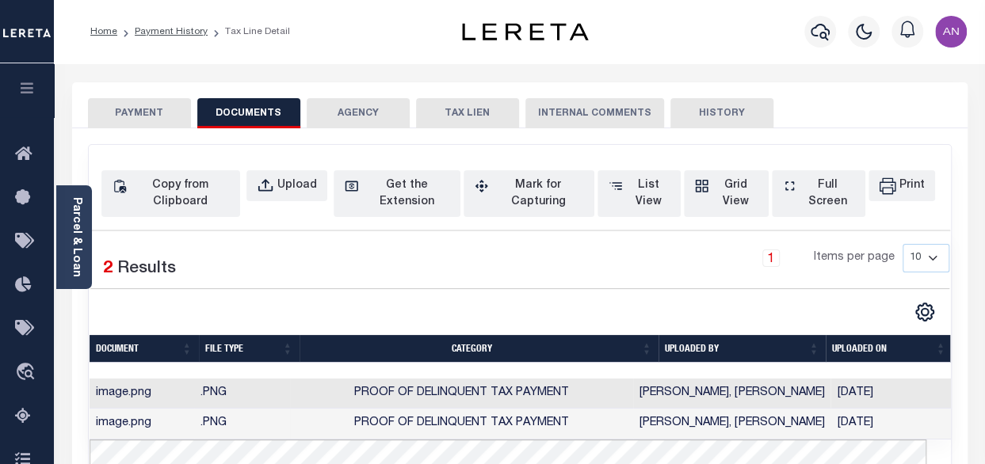
click at [160, 117] on button "PAYMENT" at bounding box center [139, 113] width 103 height 30
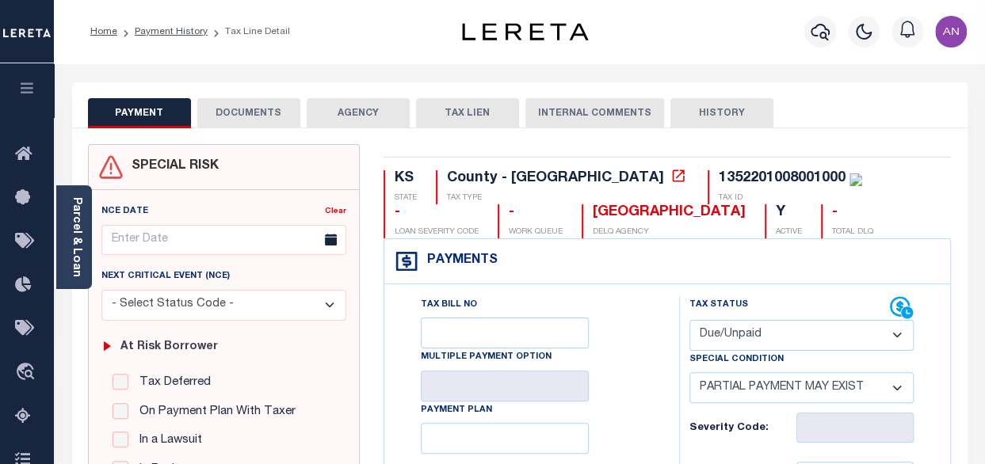
click at [767, 332] on select "- Select Status Code - Open Due/Unpaid Paid Incomplete No Tax Due Internal Refu…" at bounding box center [801, 335] width 224 height 31
select select "PYD"
click at [689, 320] on select "- Select Status Code - Open Due/Unpaid Paid Incomplete No Tax Due Internal Refu…" at bounding box center [801, 335] width 224 height 31
select select "0"
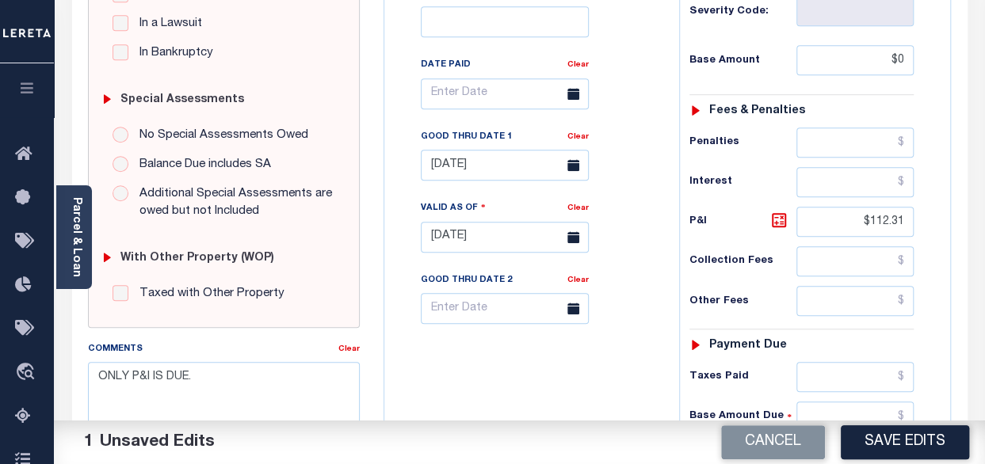
scroll to position [475, 0]
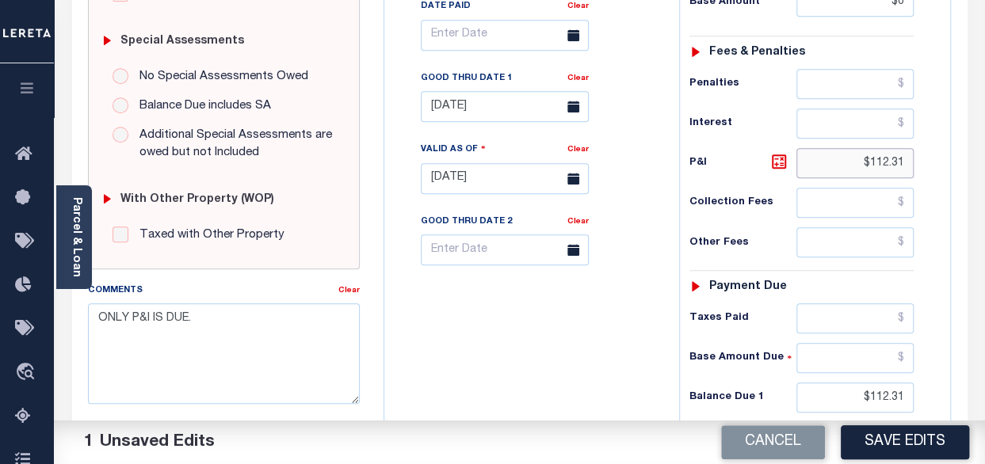
drag, startPoint x: 872, startPoint y: 161, endPoint x: 931, endPoint y: 161, distance: 58.6
click at [931, 161] on div "Tax Status Status - Select Status Code -" at bounding box center [806, 171] width 255 height 700
type input "$0.00"
click at [719, 174] on div "P&I $0.00" at bounding box center [801, 163] width 224 height 30
drag, startPoint x: 876, startPoint y: 394, endPoint x: 926, endPoint y: 394, distance: 49.1
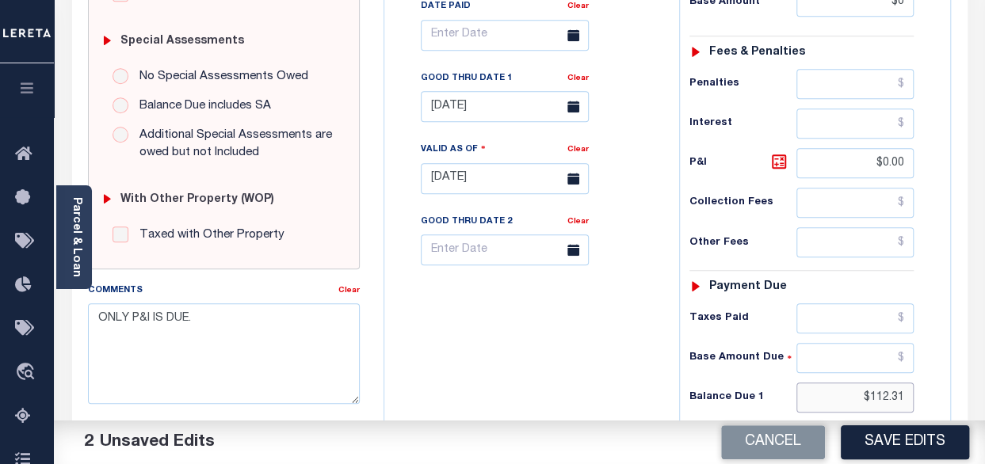
click at [926, 394] on div "Tax Status Status - Select Status Code -" at bounding box center [806, 171] width 255 height 700
type input "$0.00"
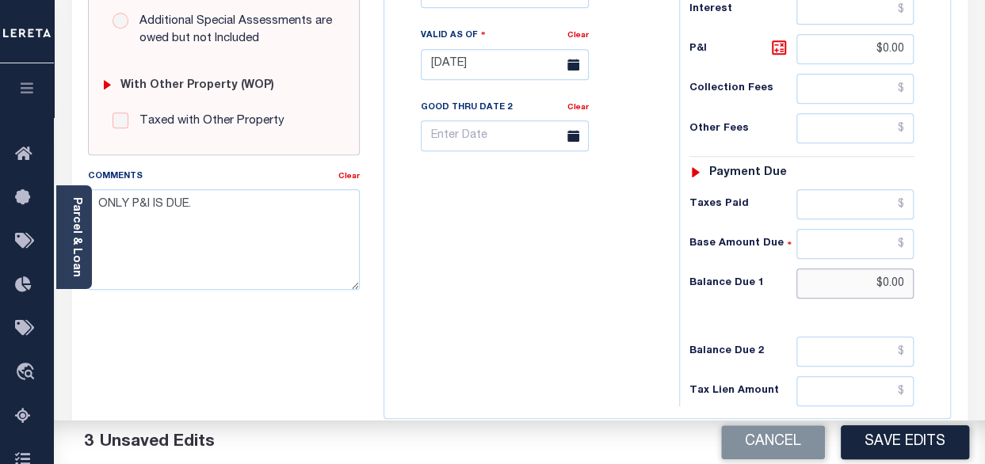
scroll to position [634, 0]
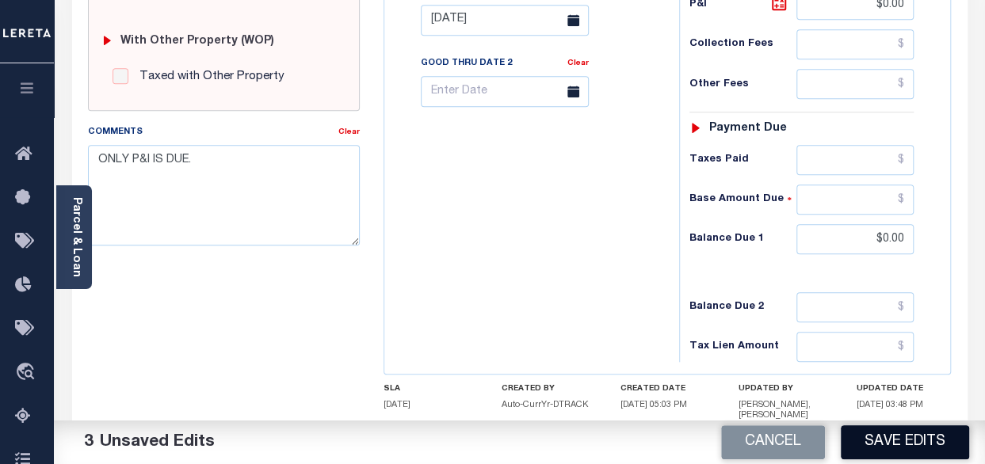
click at [890, 446] on button "Save Edits" at bounding box center [905, 443] width 128 height 34
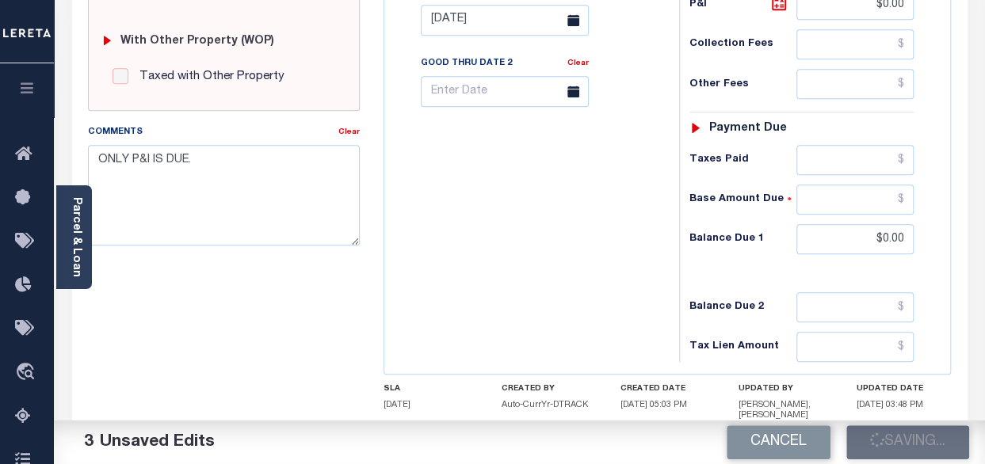
checkbox input "false"
type input "$0"
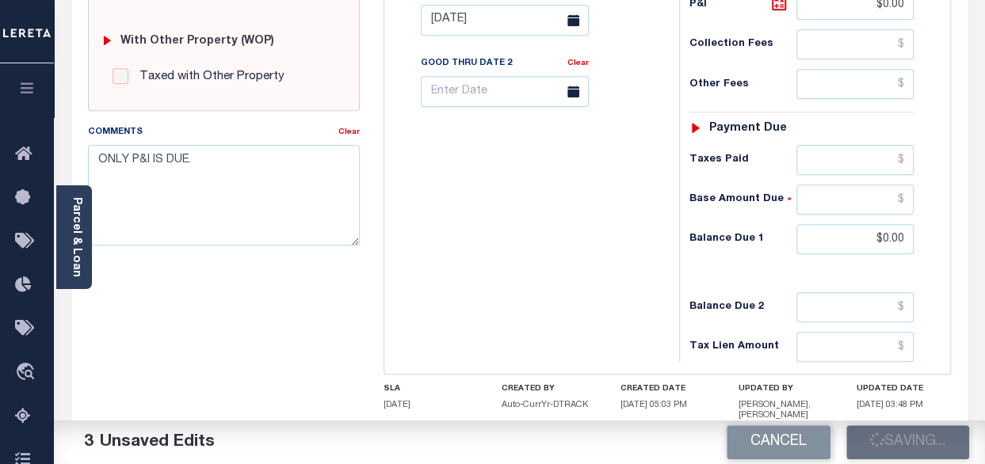
type input "$0"
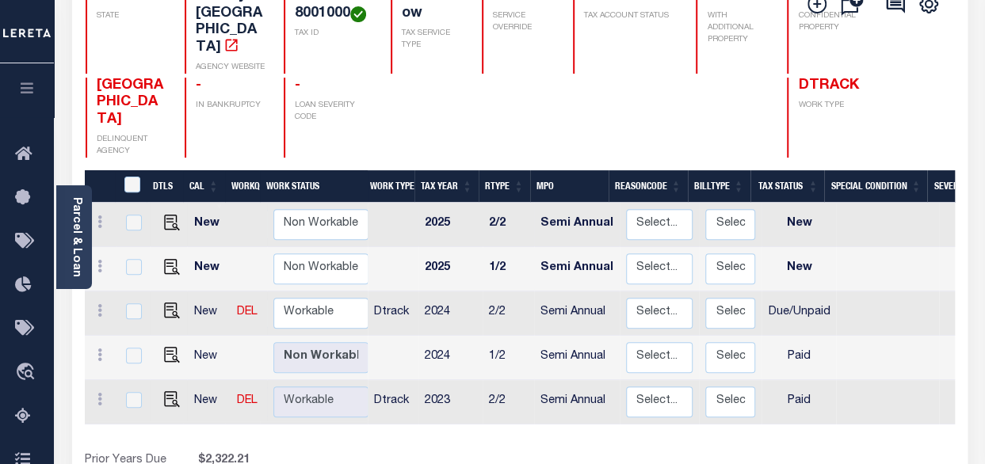
scroll to position [238, 0]
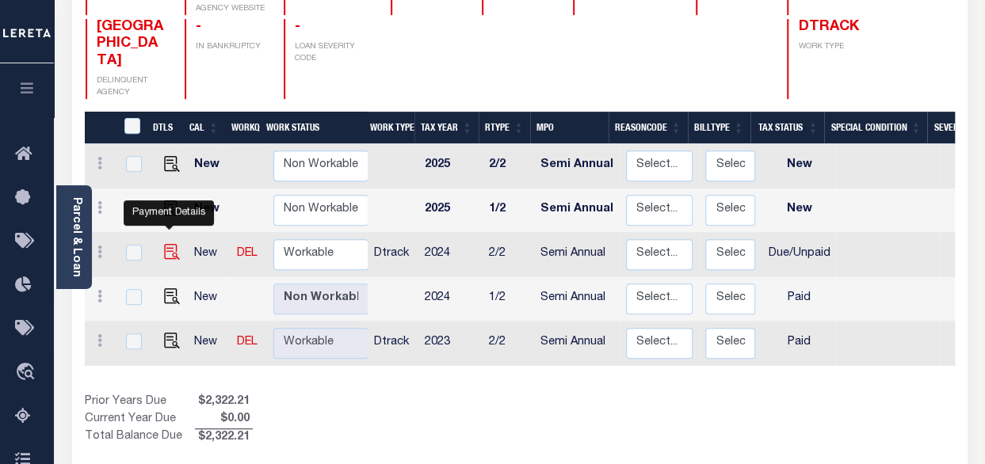
click at [171, 244] on img "" at bounding box center [172, 252] width 16 height 16
checkbox input "true"
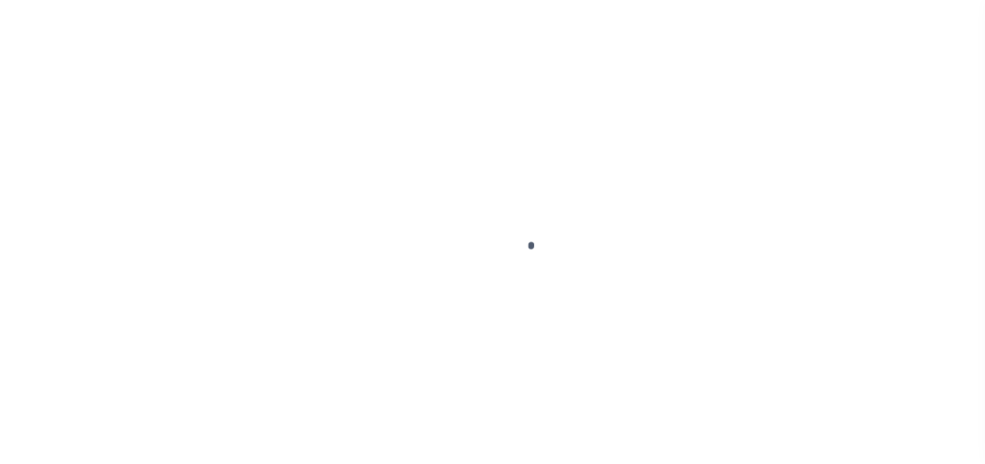
select select "DUE"
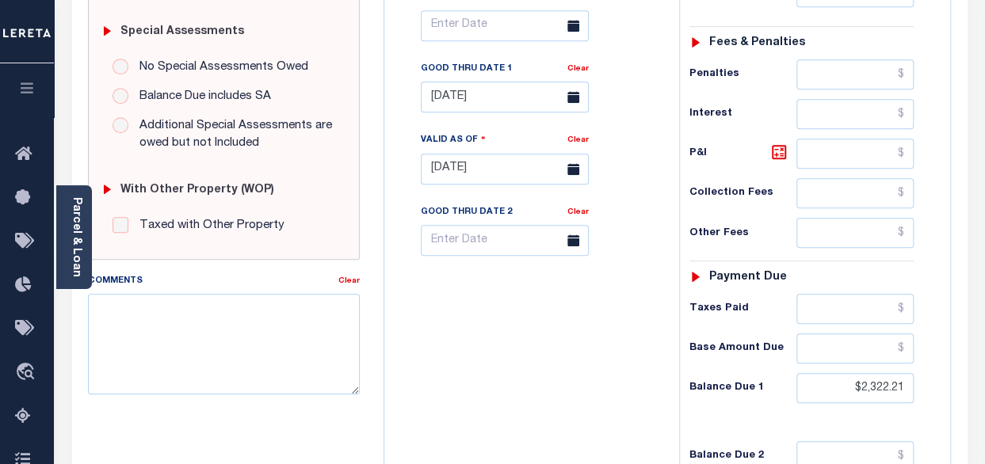
scroll to position [555, 0]
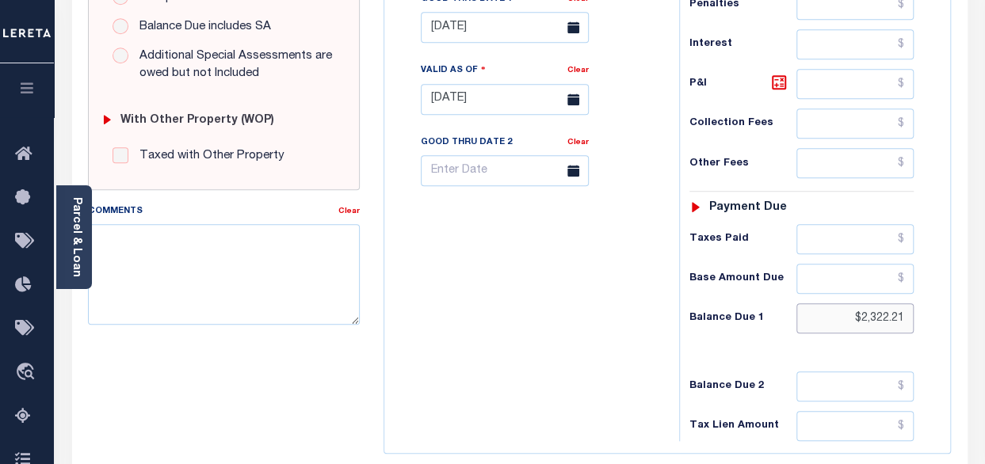
drag, startPoint x: 862, startPoint y: 315, endPoint x: 925, endPoint y: 314, distance: 62.6
click at [925, 314] on div "Tax Status Status - Select Status Code -" at bounding box center [806, 92] width 255 height 700
paste input "434.52"
type input "$2,434.52"
click at [781, 82] on icon at bounding box center [779, 83] width 10 height 10
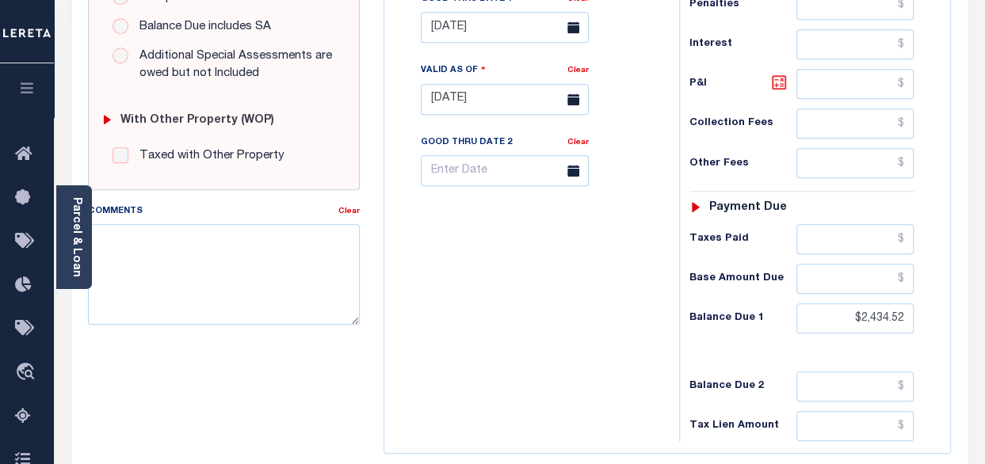
type input "$112.31"
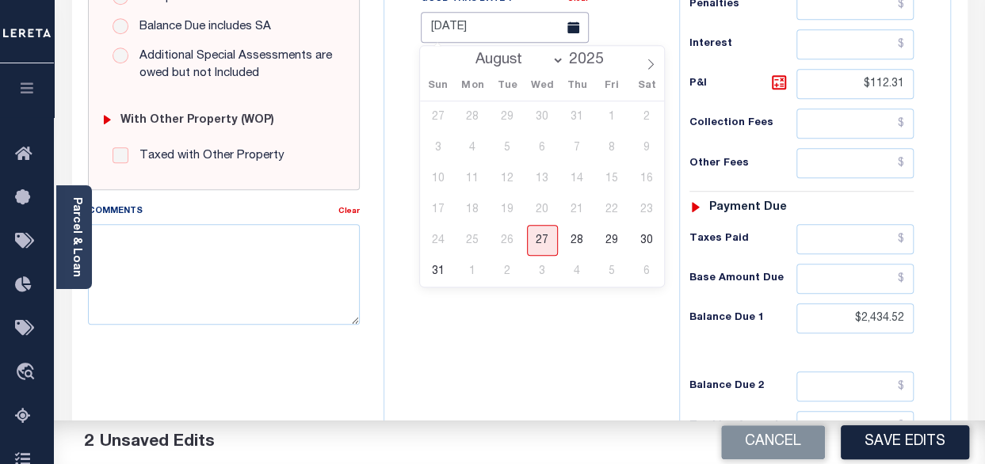
click at [502, 34] on input "08/31/2025" at bounding box center [505, 27] width 168 height 31
click at [564, 385] on div "Tax Bill No Multiple Payment Option Semi Annual Payment Plan Clear" at bounding box center [527, 92] width 279 height 700
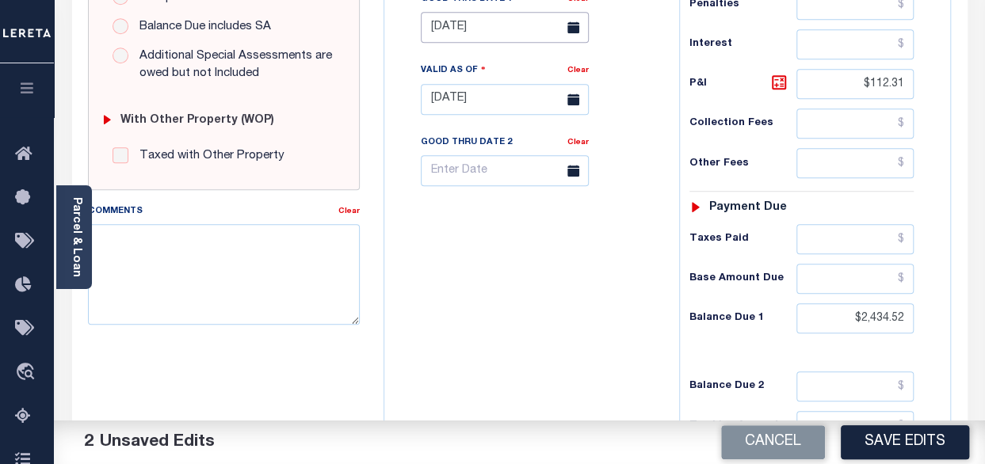
click at [495, 28] on input "08/31/2025" at bounding box center [505, 27] width 168 height 31
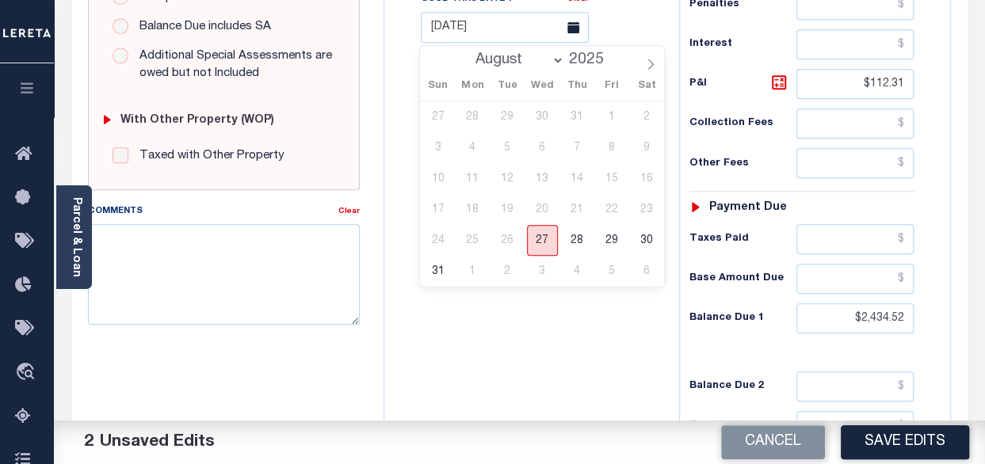
click at [541, 244] on span "27" at bounding box center [542, 240] width 31 height 31
type input "[DATE]"
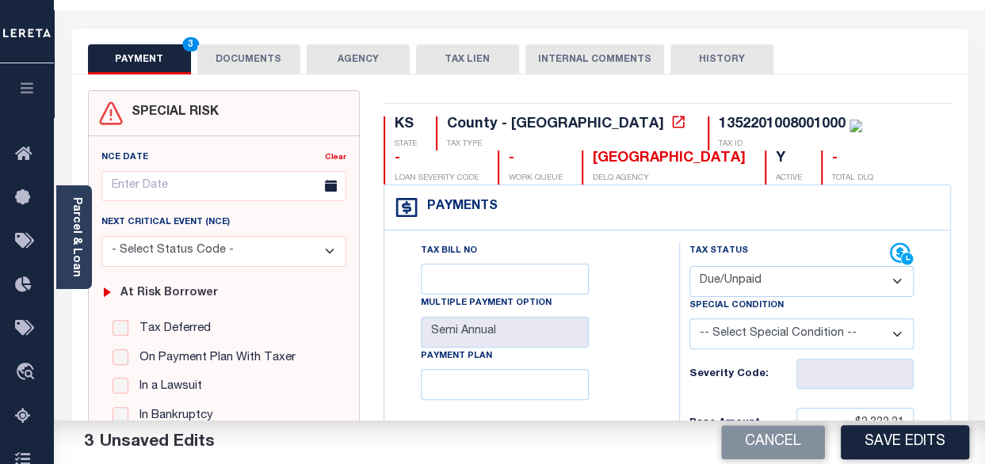
scroll to position [0, 0]
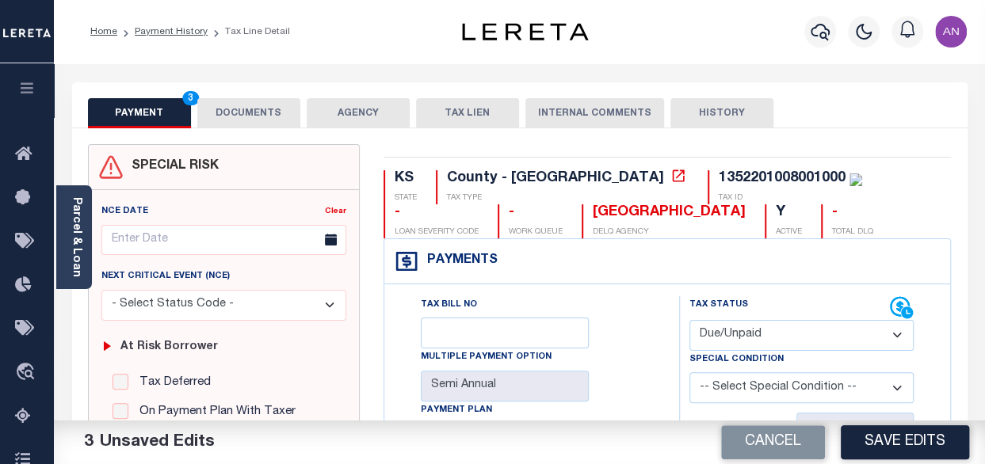
click at [242, 119] on button "DOCUMENTS" at bounding box center [248, 113] width 103 height 30
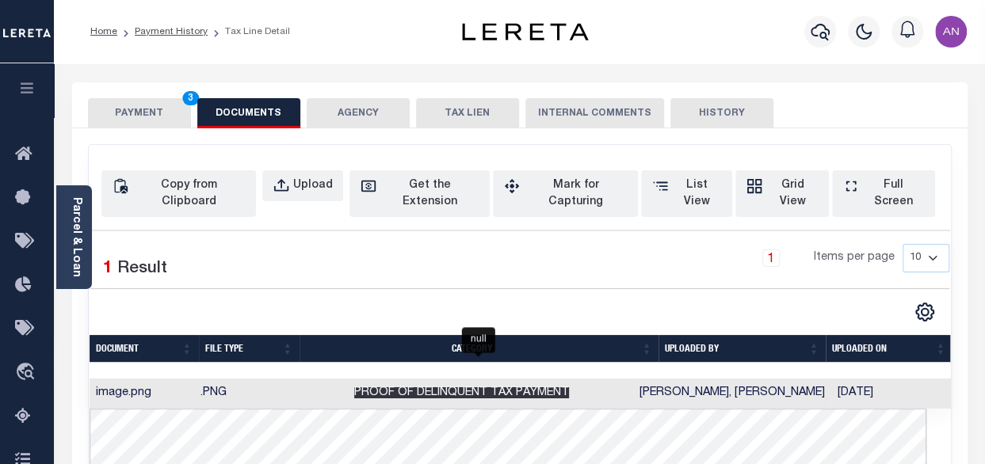
click at [490, 387] on span "Proof of Delinquent Tax Payment" at bounding box center [461, 392] width 215 height 11
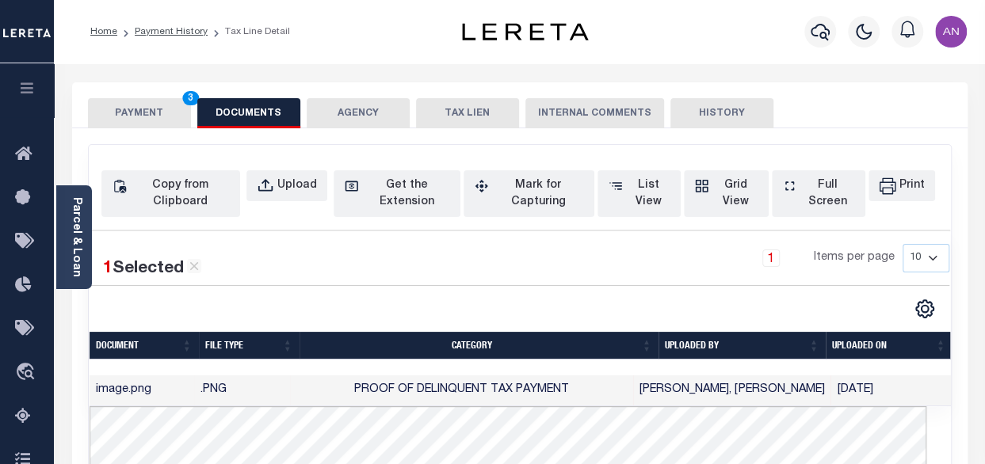
click at [167, 105] on button "PAYMENT 3" at bounding box center [139, 113] width 103 height 30
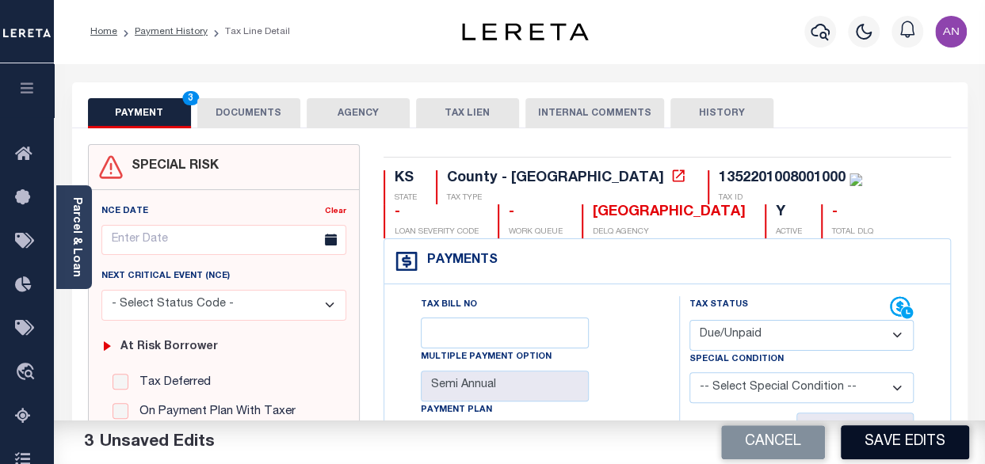
click at [883, 437] on button "Save Edits" at bounding box center [905, 443] width 128 height 34
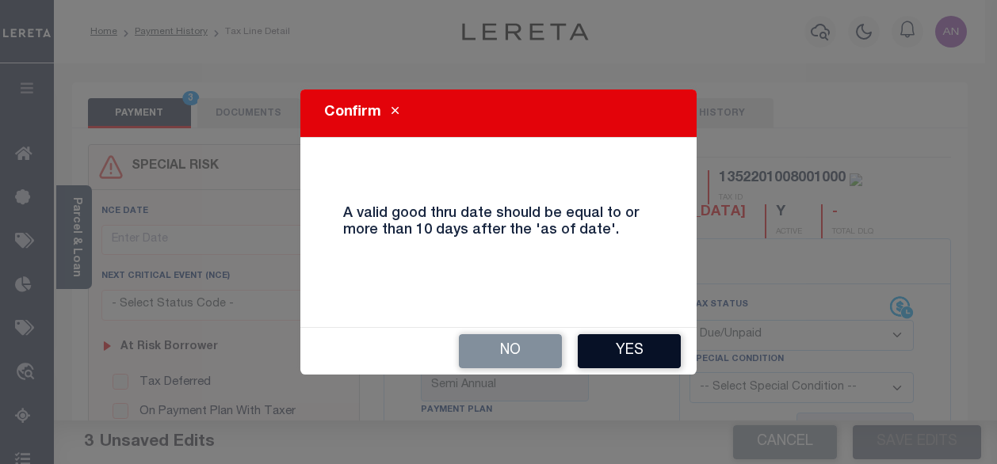
click at [639, 351] on button "Yes" at bounding box center [629, 351] width 103 height 34
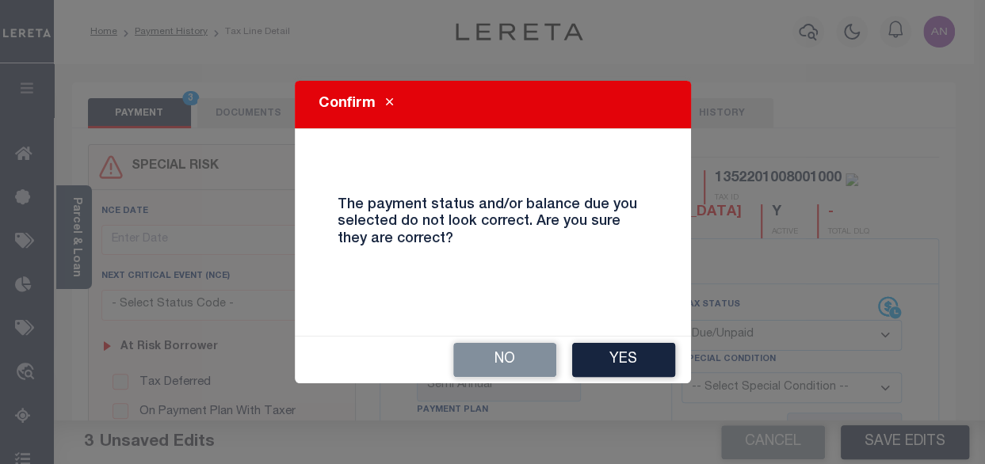
click at [639, 351] on button "Yes" at bounding box center [623, 360] width 103 height 34
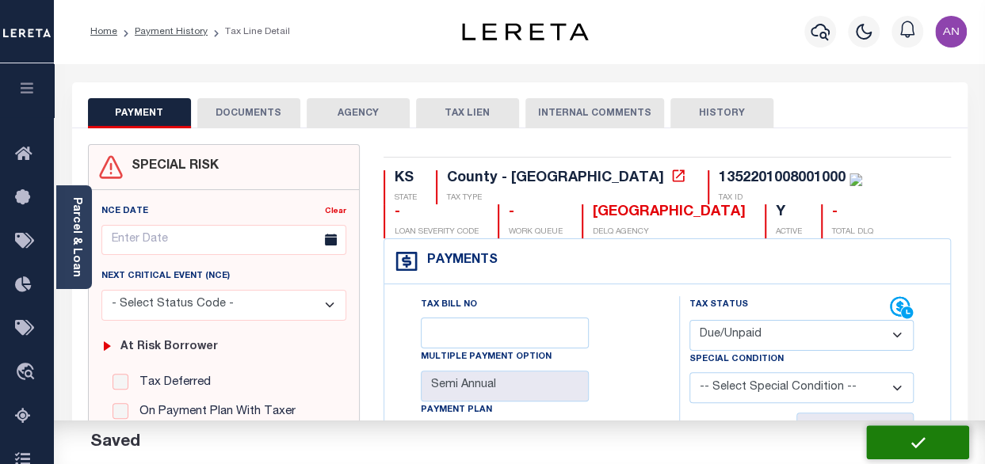
checkbox input "false"
type input "$2,322.21"
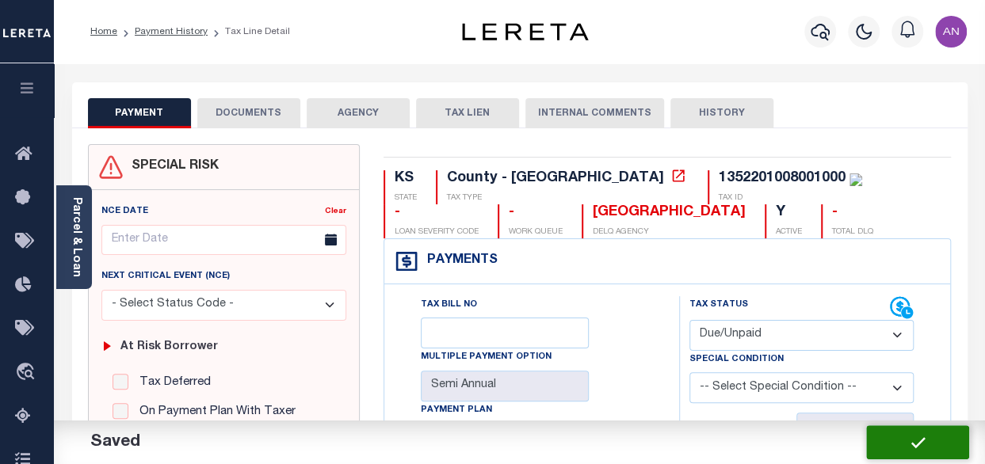
type input "$112.31"
type input "$2,434.52"
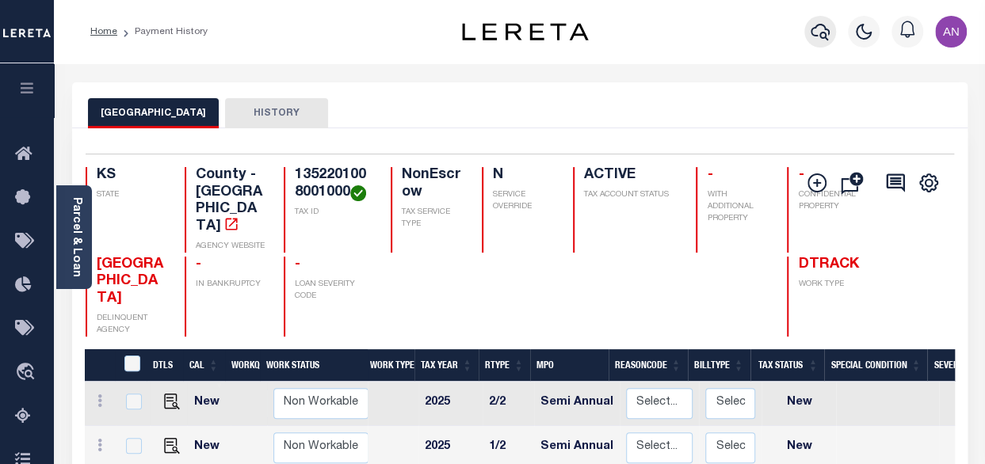
click at [827, 28] on icon "button" at bounding box center [820, 31] width 19 height 19
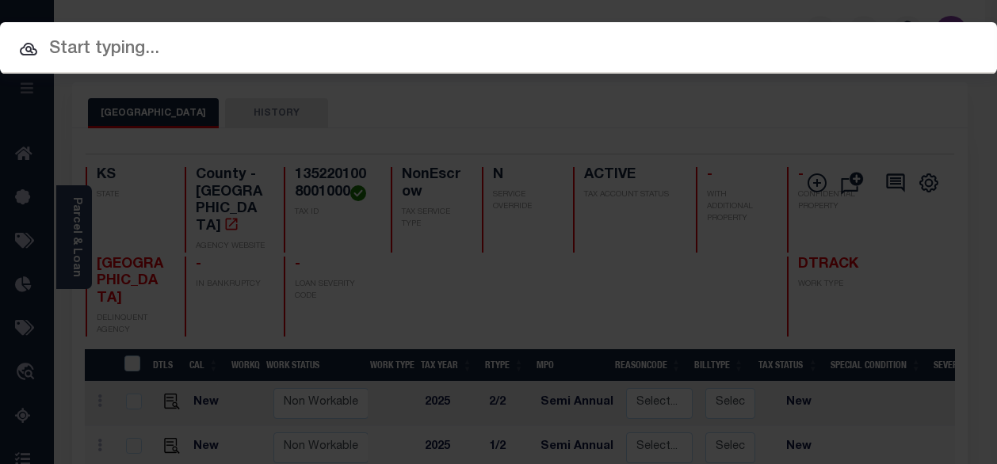
paste input "000011185500000000000"
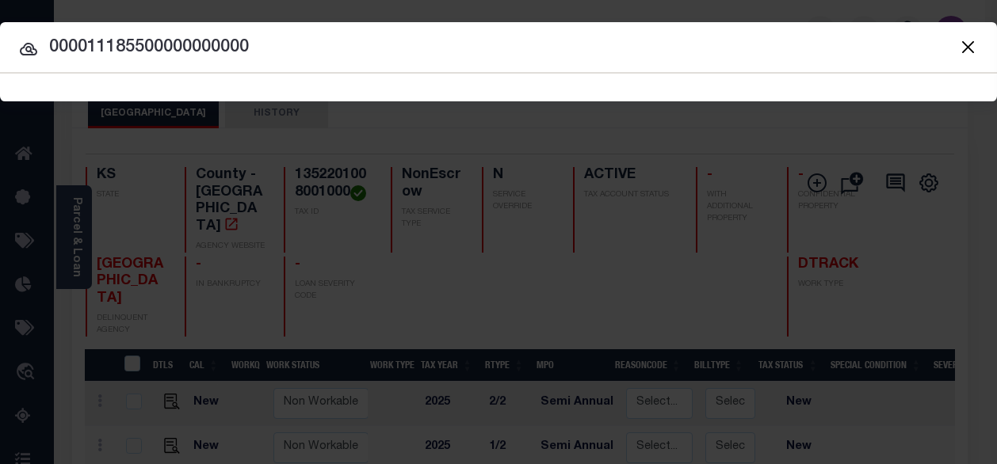
type input "000011185500000000000"
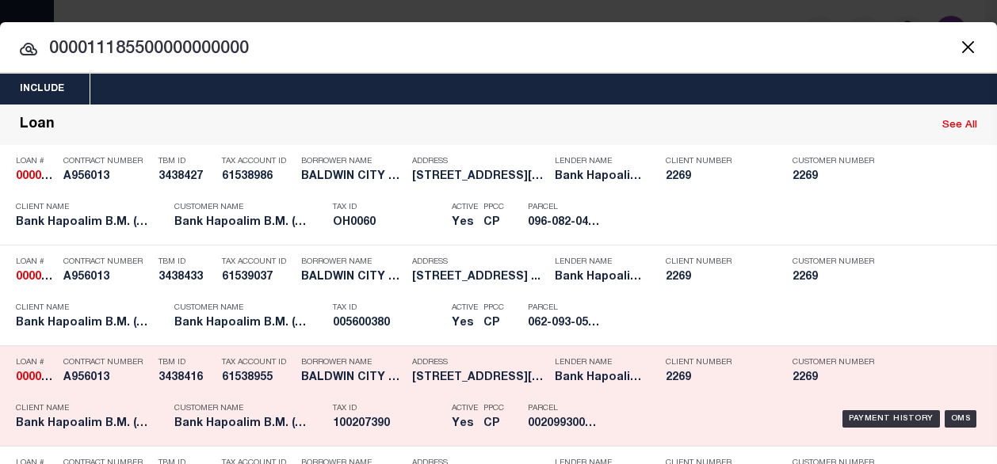
scroll to position [993, 0]
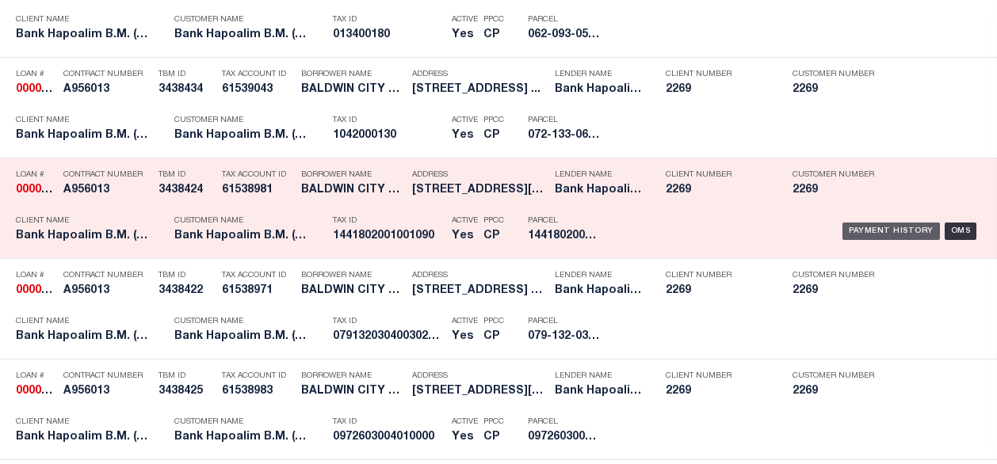
click at [842, 230] on div "Payment History" at bounding box center [890, 231] width 97 height 17
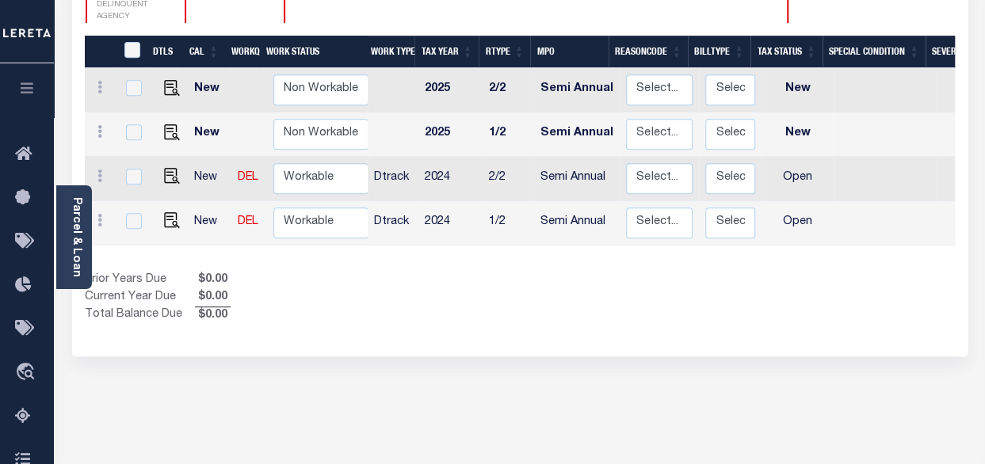
scroll to position [317, 0]
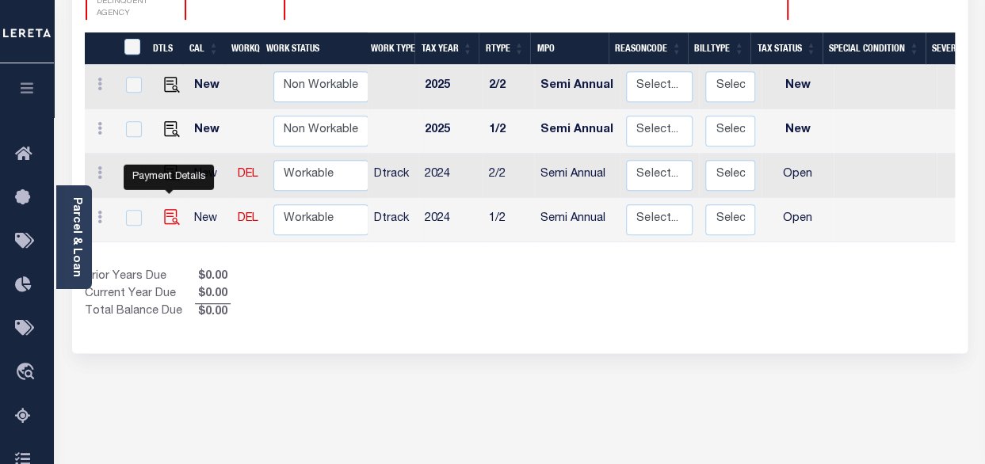
click at [166, 209] on img "" at bounding box center [172, 217] width 16 height 16
checkbox input "true"
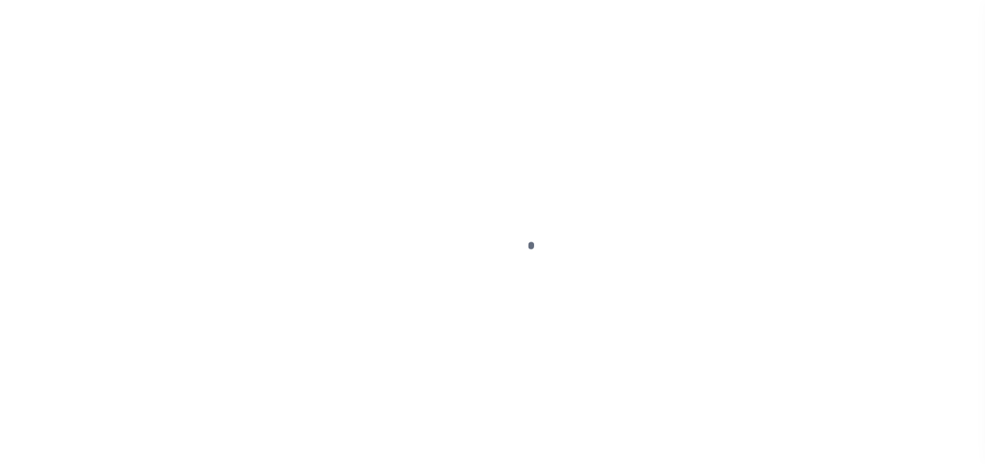
select select "OP2"
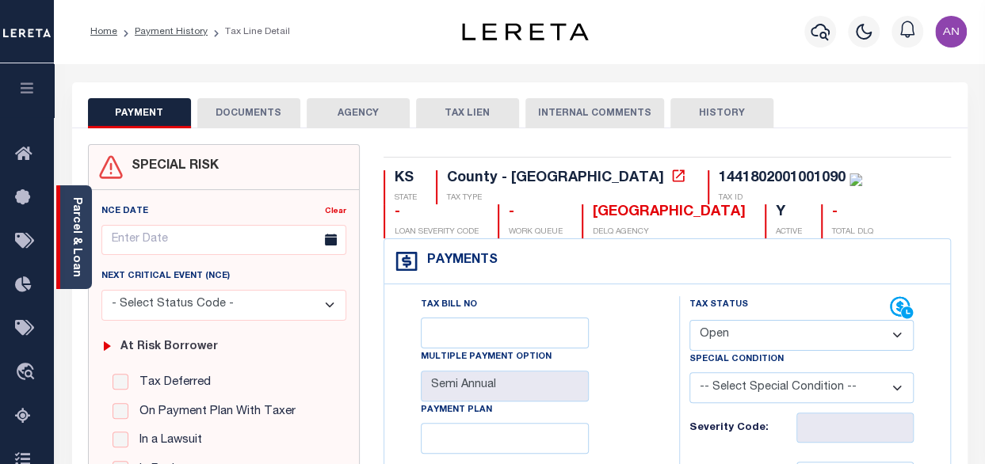
click at [79, 248] on link "Parcel & Loan" at bounding box center [76, 237] width 11 height 80
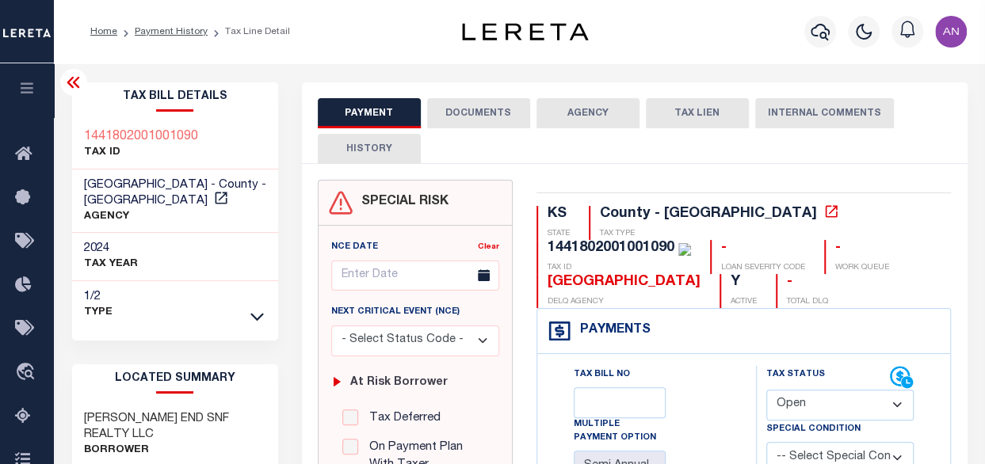
click at [460, 125] on button "DOCUMENTS" at bounding box center [478, 113] width 103 height 30
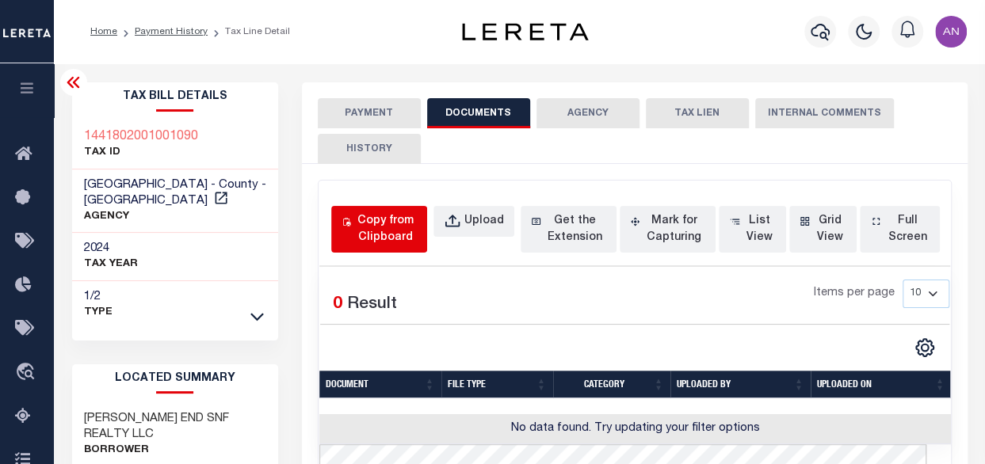
click at [391, 213] on div "Copy from Clipboard" at bounding box center [385, 229] width 63 height 33
select select "POP"
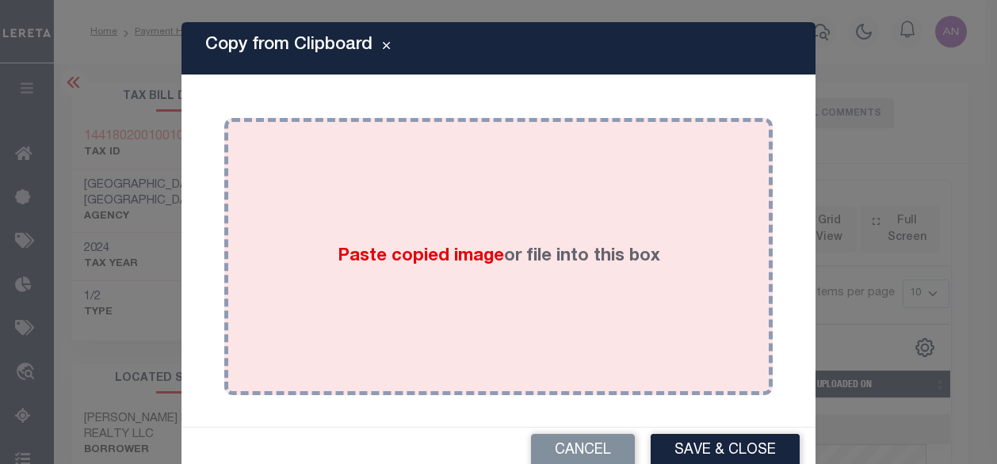
click at [476, 169] on div "Paste copied image or file into this box" at bounding box center [498, 257] width 525 height 254
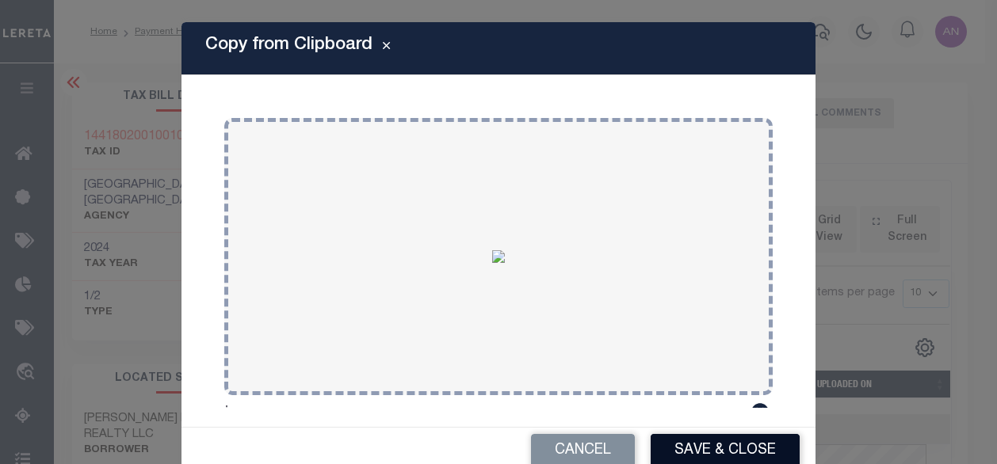
click at [722, 446] on button "Save & Close" at bounding box center [725, 451] width 149 height 34
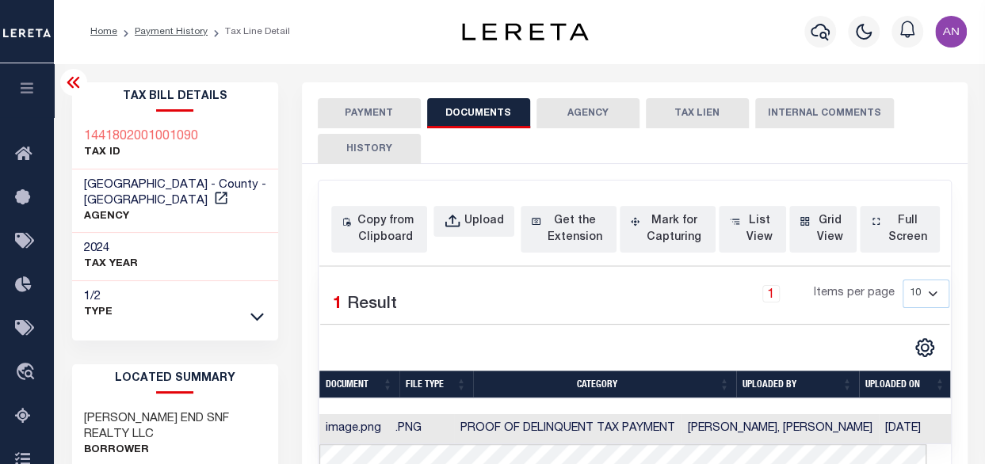
click at [355, 115] on button "PAYMENT" at bounding box center [369, 113] width 103 height 30
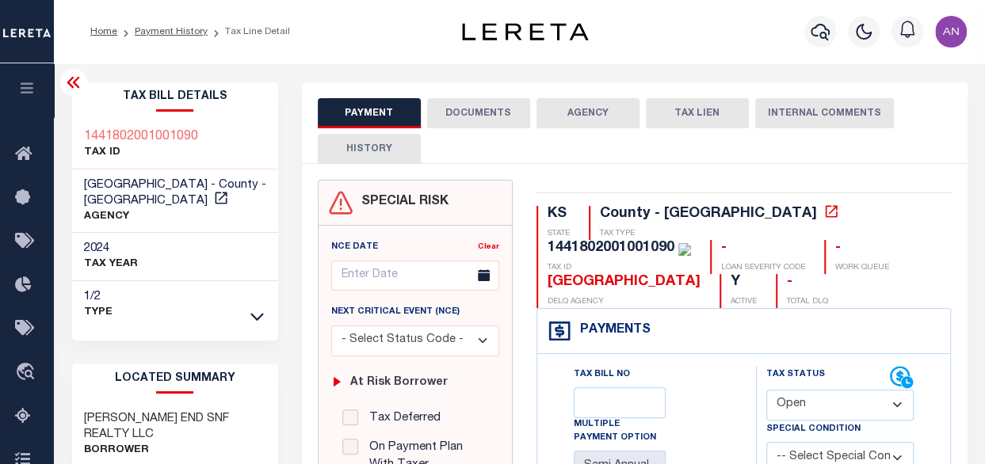
click at [819, 402] on select "- Select Status Code - Open Due/Unpaid Paid Incomplete No Tax Due Internal Refu…" at bounding box center [840, 405] width 148 height 31
select select "PYD"
click at [766, 390] on select "- Select Status Code - Open Due/Unpaid Paid Incomplete No Tax Due Internal Refu…" at bounding box center [840, 405] width 148 height 31
type input "[DATE]"
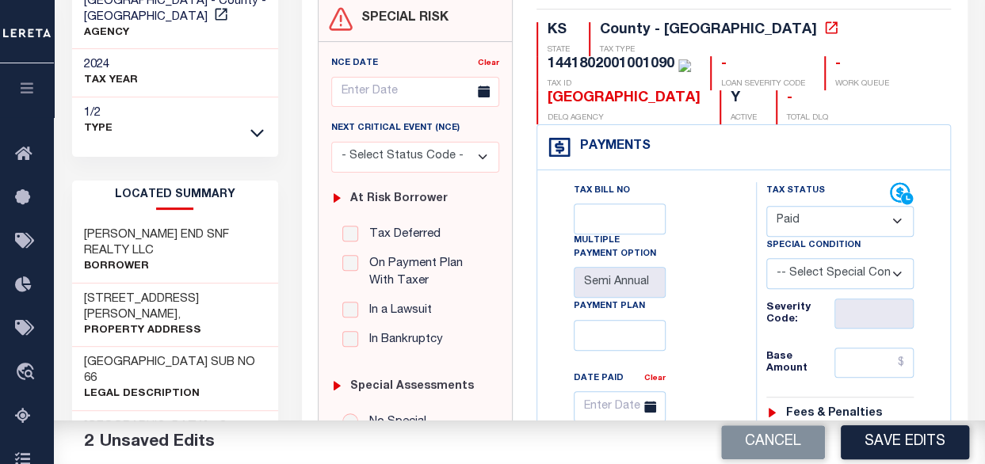
scroll to position [238, 0]
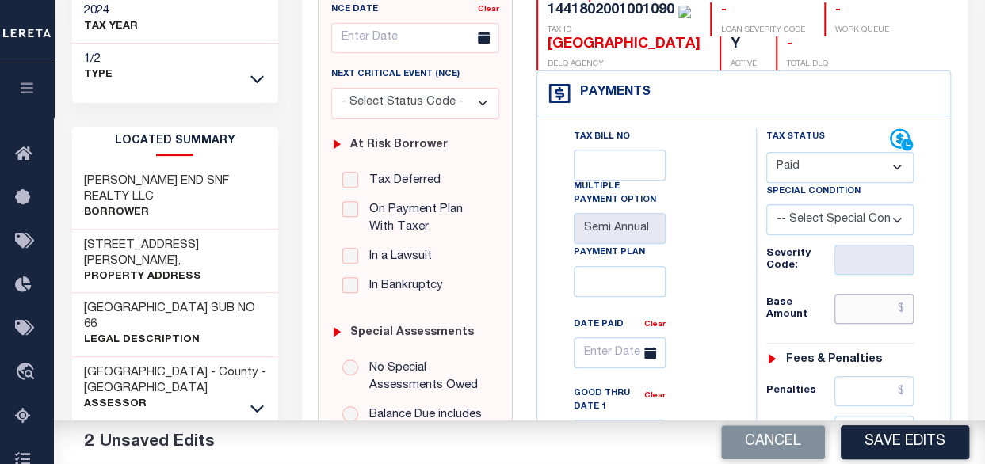
click at [876, 302] on input "text" at bounding box center [873, 309] width 79 height 30
type input "$0.00"
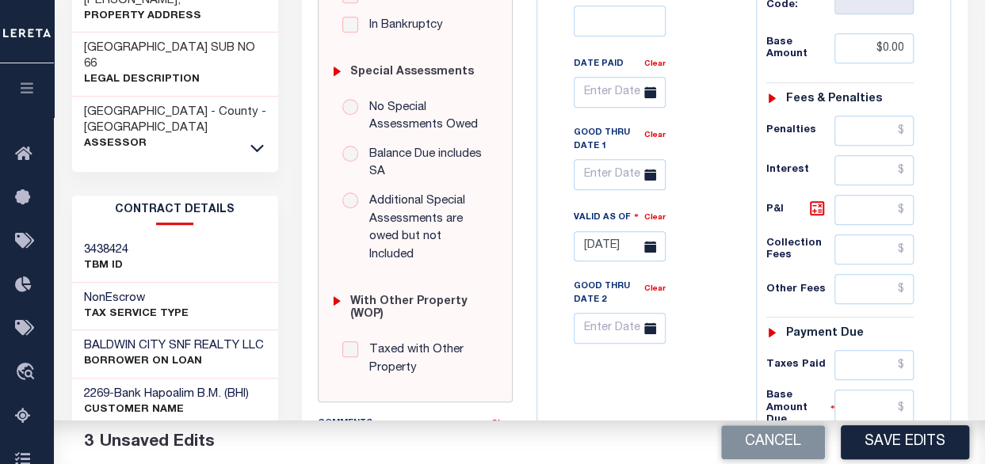
scroll to position [634, 0]
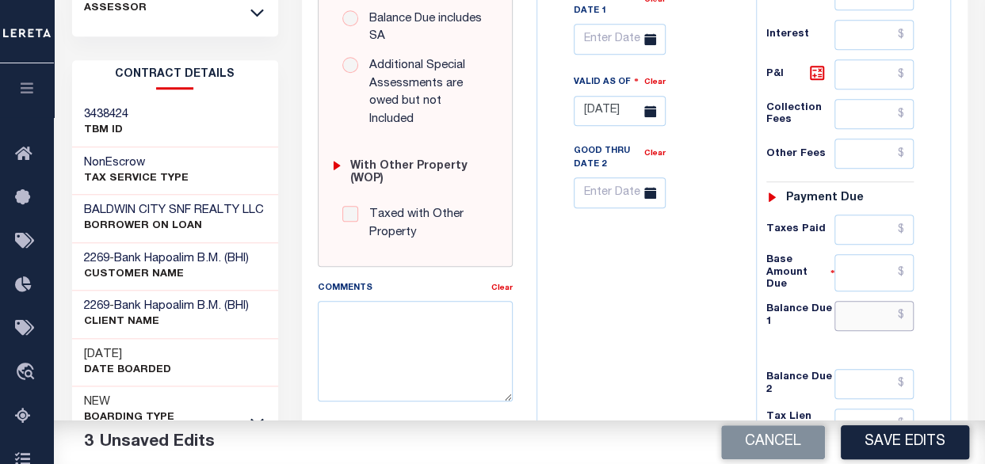
click at [868, 305] on input "text" at bounding box center [873, 316] width 79 height 30
type input "$0.00"
click at [686, 344] on div "Tax Bill No Multiple Payment Option Semi Annual Payment Plan Clear" at bounding box center [642, 85] width 203 height 707
click at [878, 440] on button "Save Edits" at bounding box center [905, 443] width 128 height 34
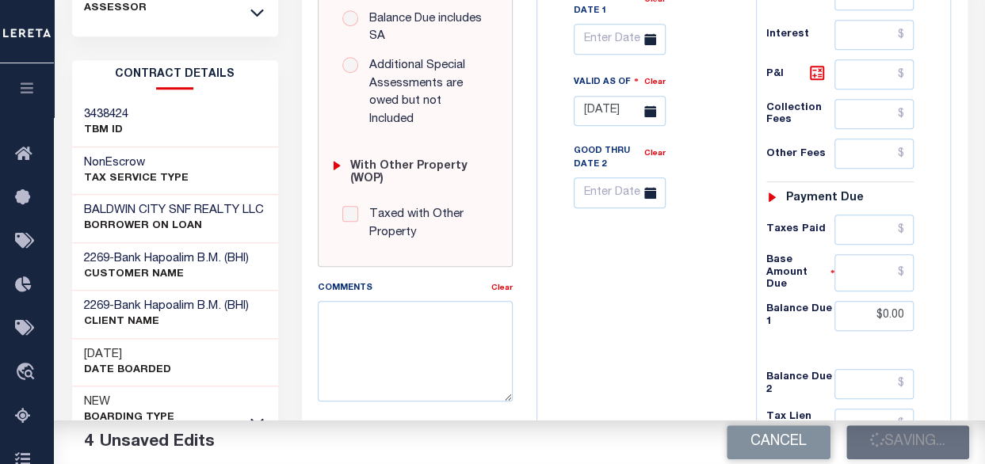
checkbox input "false"
type input "$0"
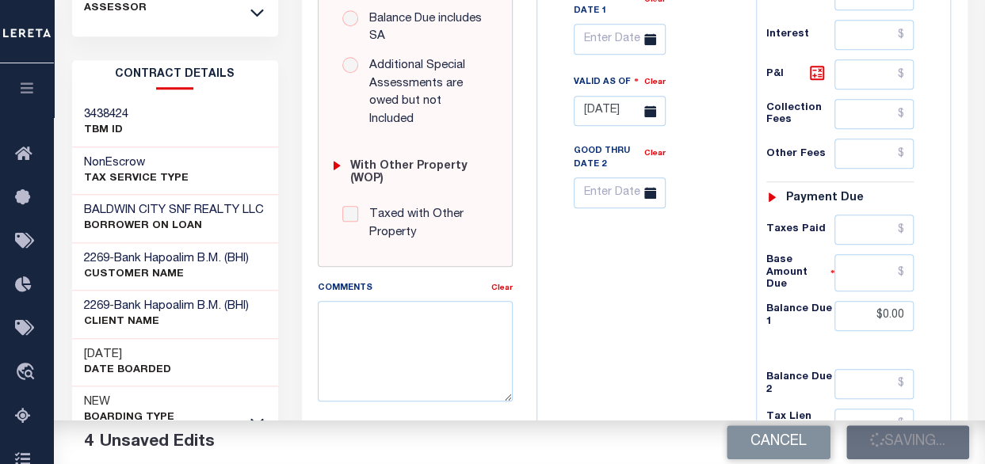
type input "$0"
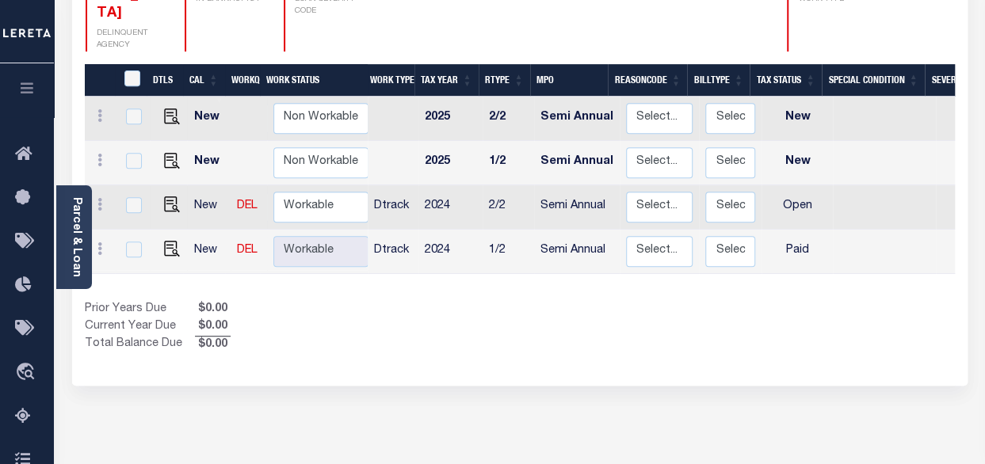
scroll to position [396, 0]
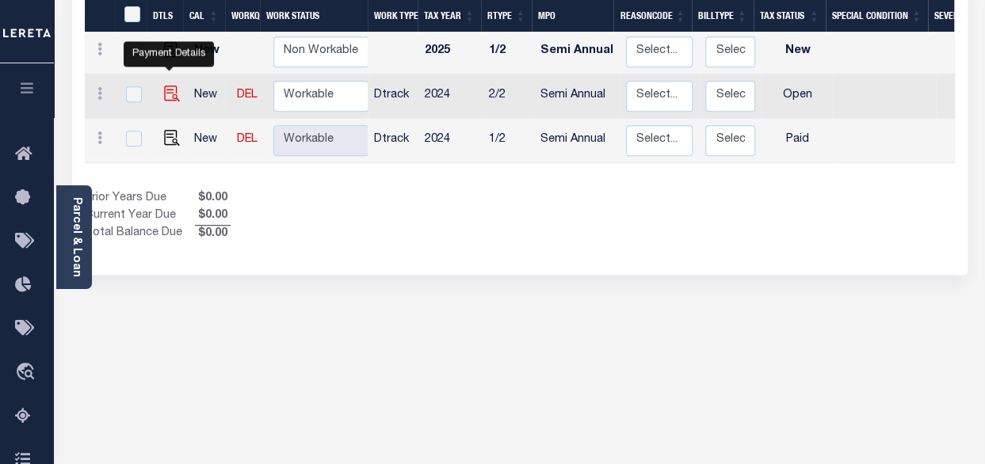
click at [168, 86] on img "" at bounding box center [172, 94] width 16 height 16
checkbox input "true"
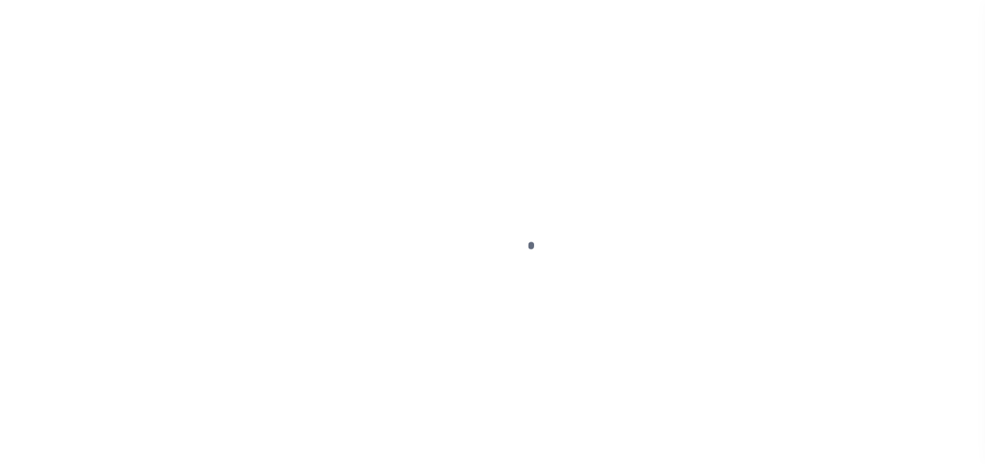
select select "OP2"
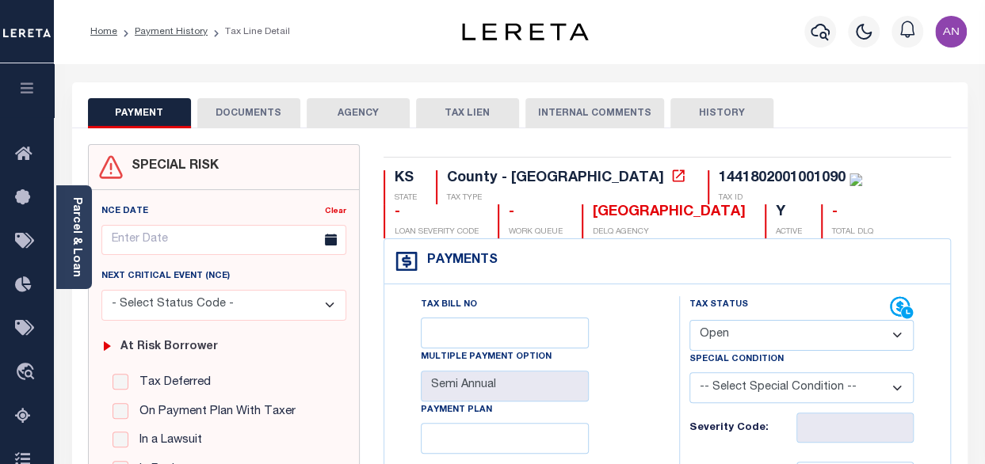
click at [249, 104] on button "DOCUMENTS" at bounding box center [248, 113] width 103 height 30
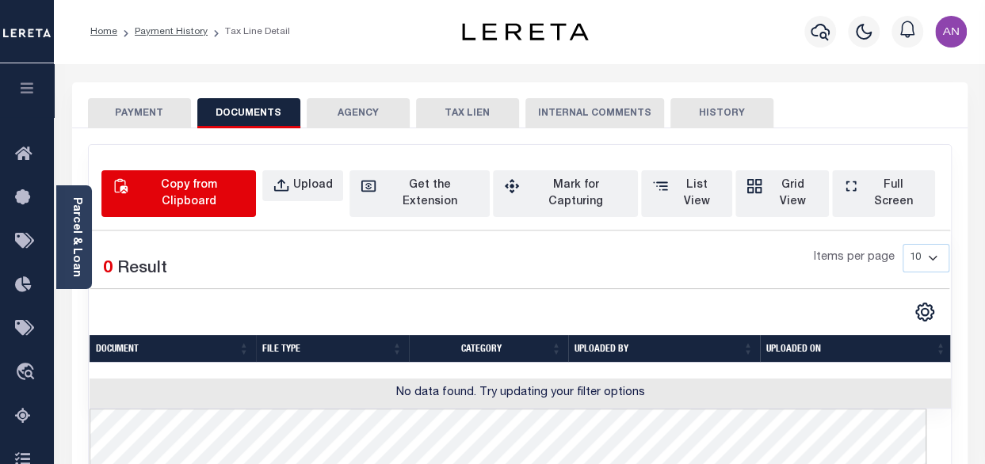
click at [239, 189] on div "Copy from Clipboard" at bounding box center [188, 193] width 113 height 33
select select "POP"
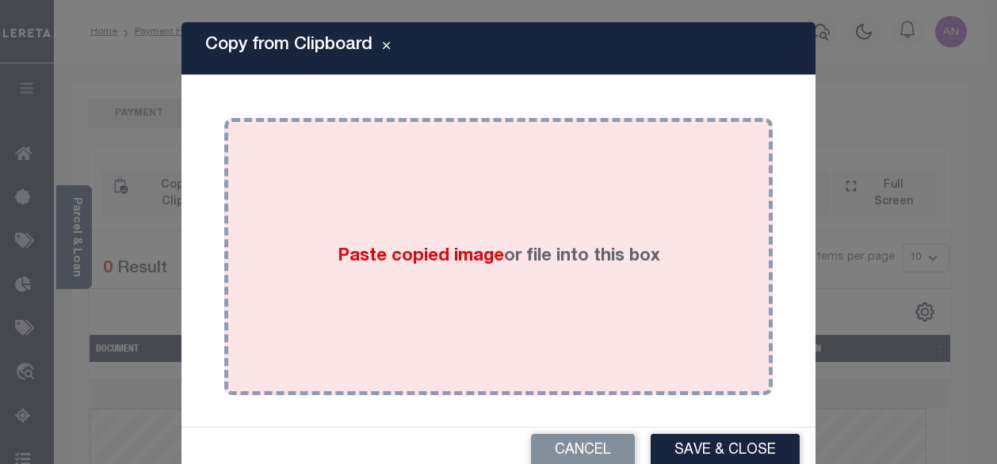
click at [509, 189] on div "Paste copied image or file into this box" at bounding box center [498, 257] width 525 height 254
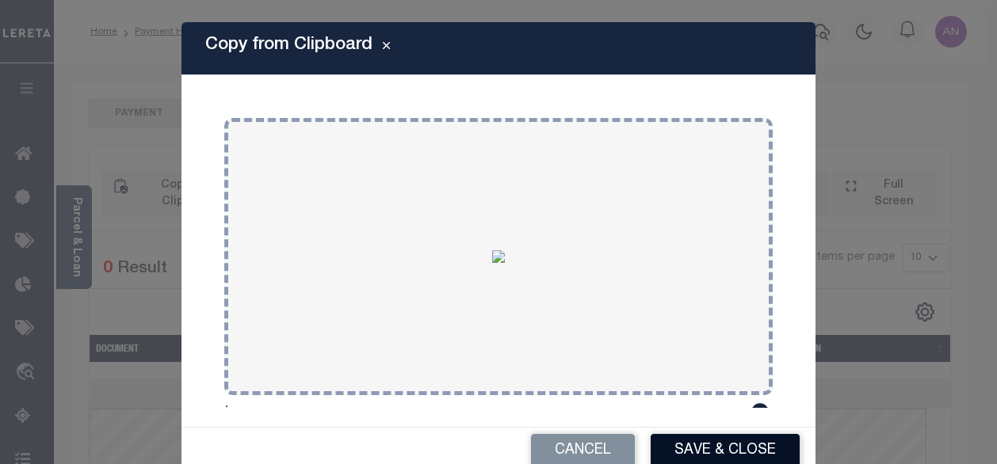
click at [748, 439] on button "Save & Close" at bounding box center [725, 451] width 149 height 34
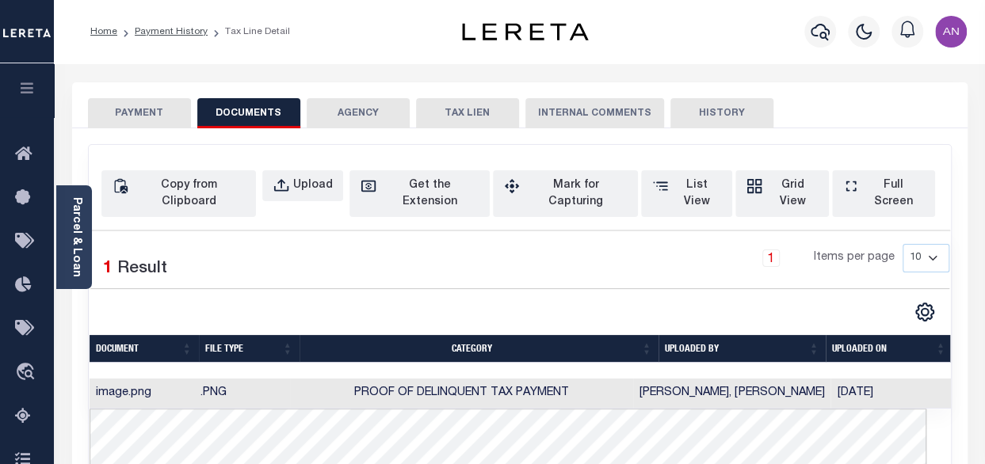
click at [158, 112] on button "PAYMENT" at bounding box center [139, 113] width 103 height 30
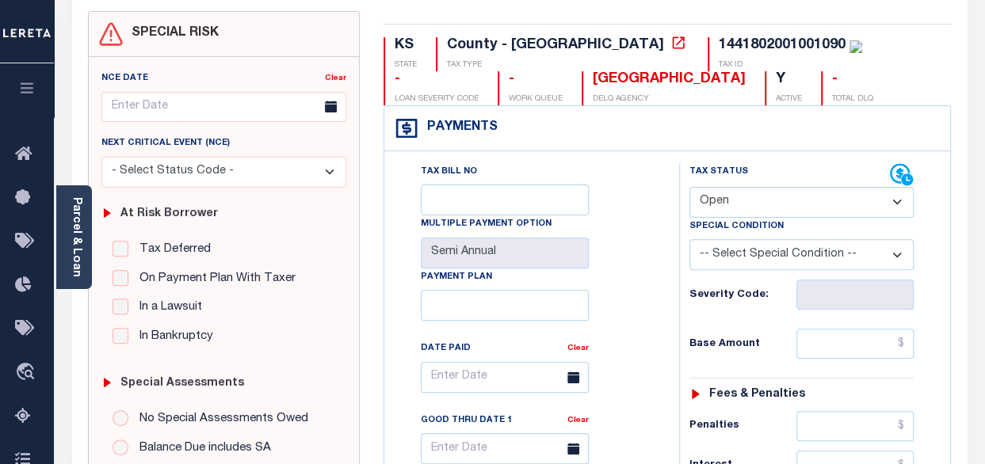
scroll to position [158, 0]
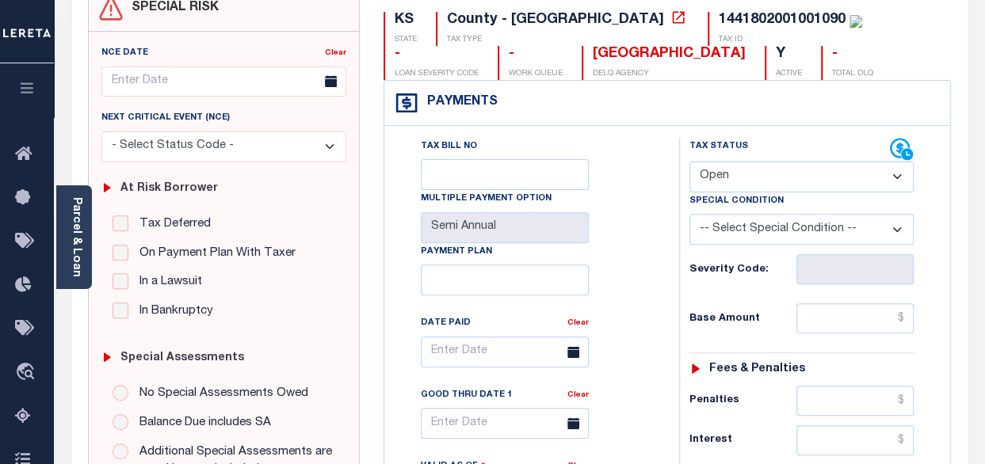
click at [704, 169] on select "- Select Status Code - Open Due/Unpaid Paid Incomplete No Tax Due Internal Refu…" at bounding box center [801, 177] width 224 height 31
select select "PYD"
click at [689, 162] on select "- Select Status Code - Open Due/Unpaid Paid Incomplete No Tax Due Internal Refu…" at bounding box center [801, 177] width 224 height 31
type input "[DATE]"
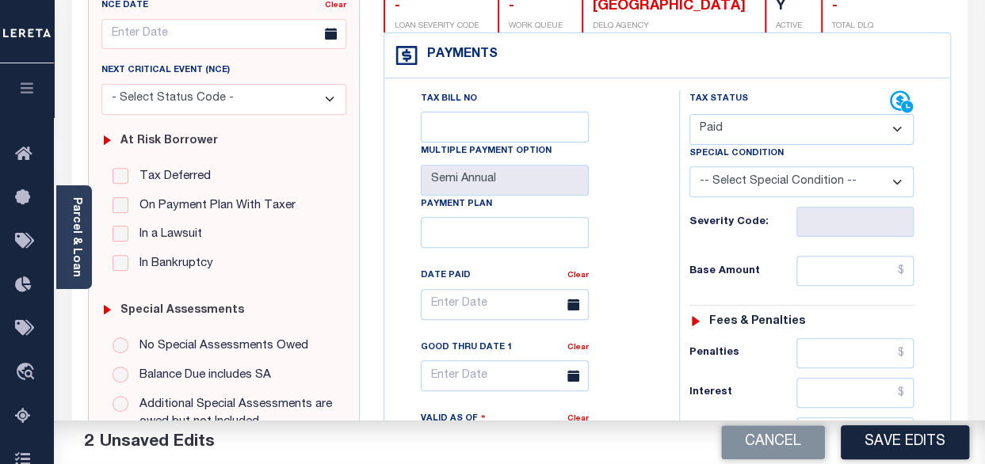
scroll to position [317, 0]
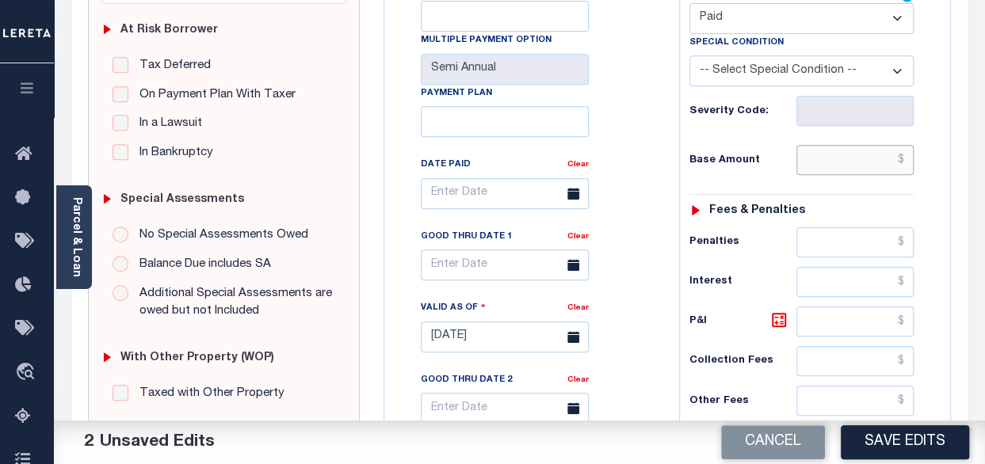
click at [845, 157] on input "text" at bounding box center [854, 160] width 117 height 30
type input "$0.00"
click at [633, 112] on div "Tax Bill No Multiple Payment Option Semi Annual Payment Plan Clear Clear Valid …" at bounding box center [527, 201] width 255 height 445
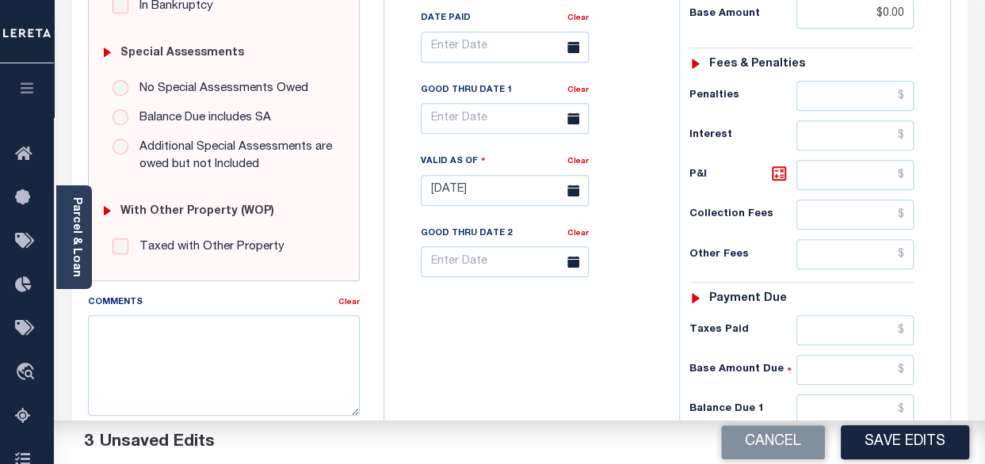
scroll to position [475, 0]
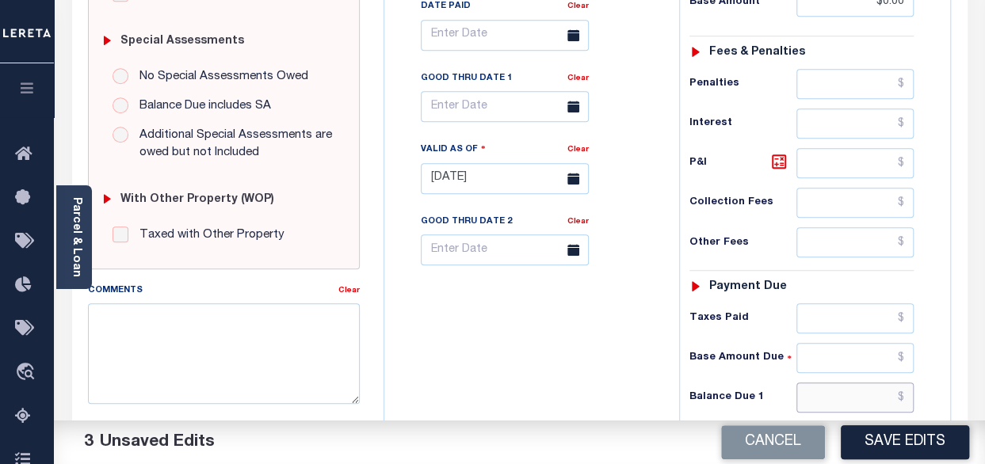
click at [856, 394] on input "text" at bounding box center [854, 398] width 117 height 30
click at [853, 397] on input "text" at bounding box center [854, 398] width 117 height 30
type input "$0.00"
click at [575, 377] on div "Tax Bill No Multiple Payment Option Semi Annual Payment Plan Clear" at bounding box center [527, 171] width 279 height 700
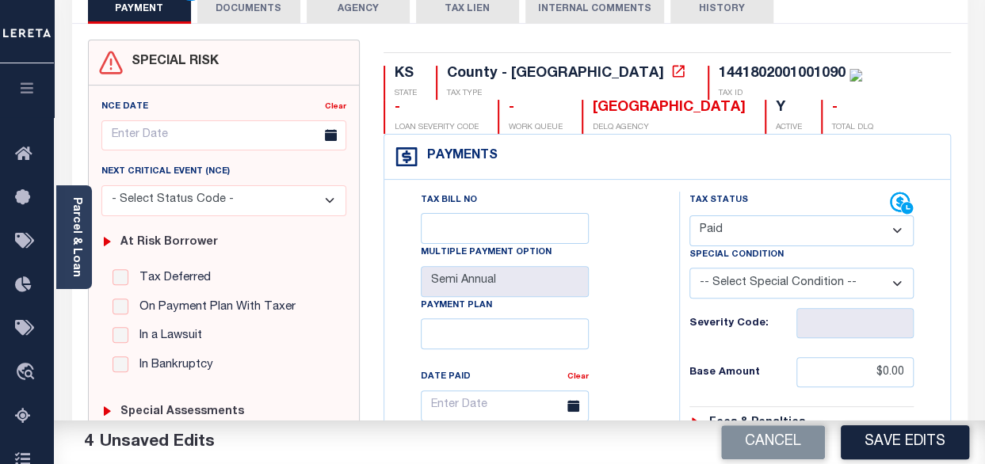
scroll to position [0, 0]
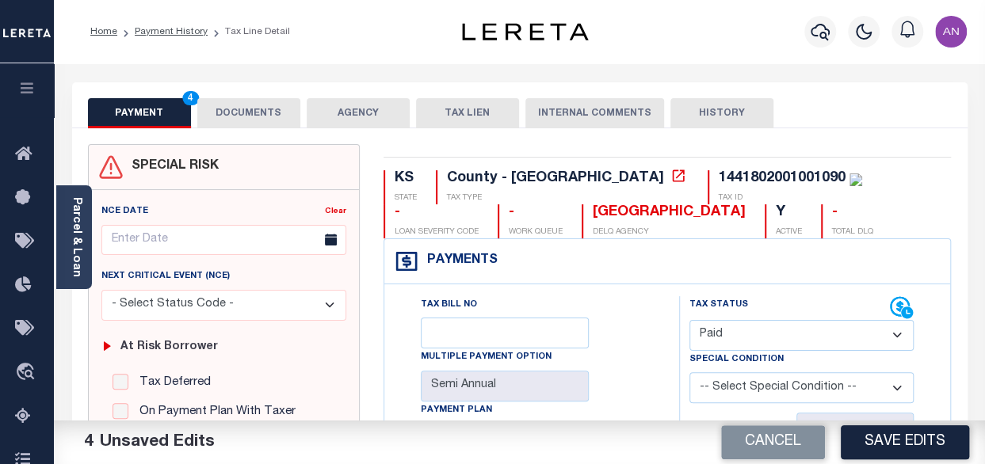
click at [231, 108] on button "DOCUMENTS" at bounding box center [248, 113] width 103 height 30
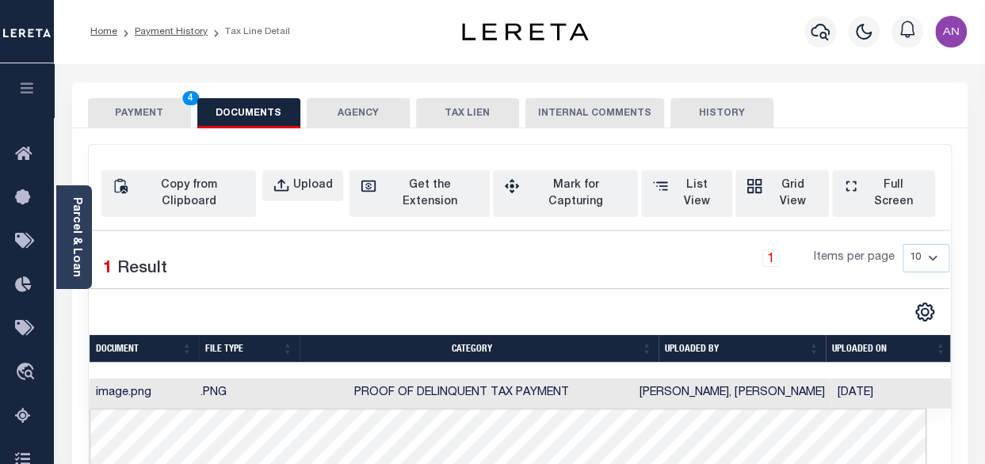
click at [160, 105] on button "PAYMENT 4" at bounding box center [139, 113] width 103 height 30
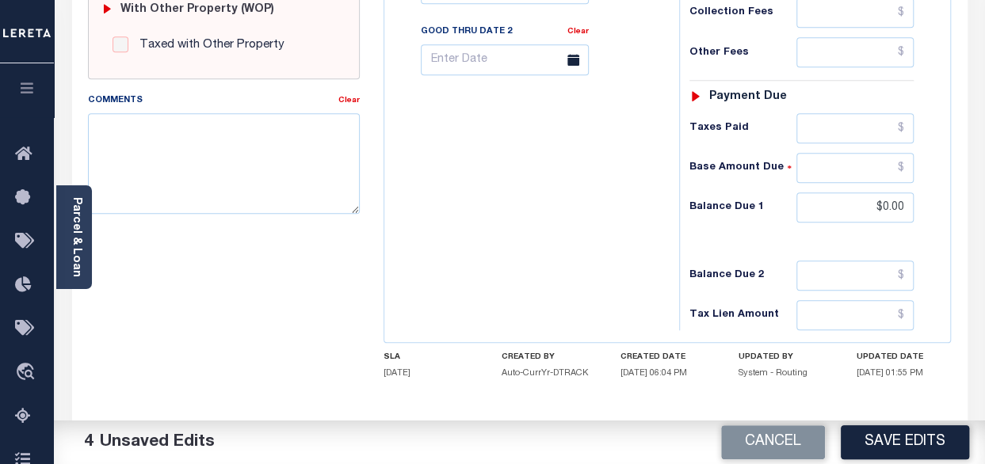
scroll to position [722, 0]
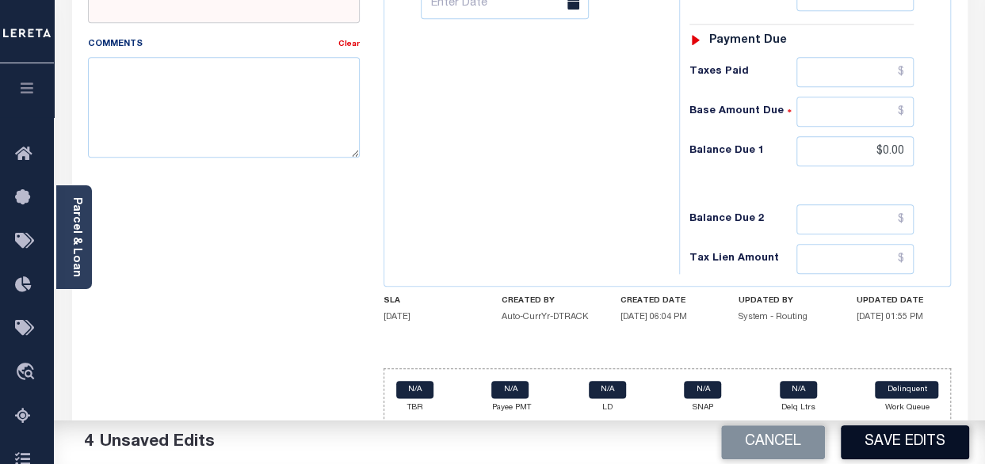
click at [877, 443] on button "Save Edits" at bounding box center [905, 443] width 128 height 34
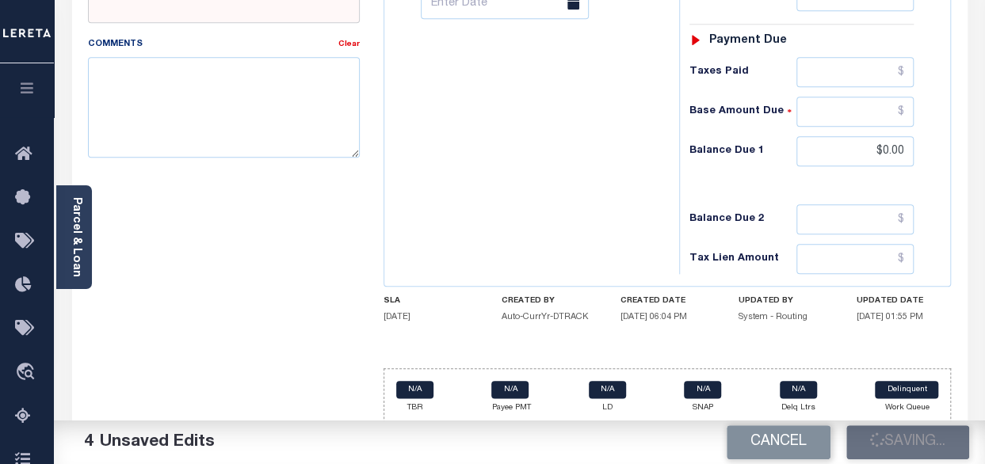
checkbox input "false"
type input "$0"
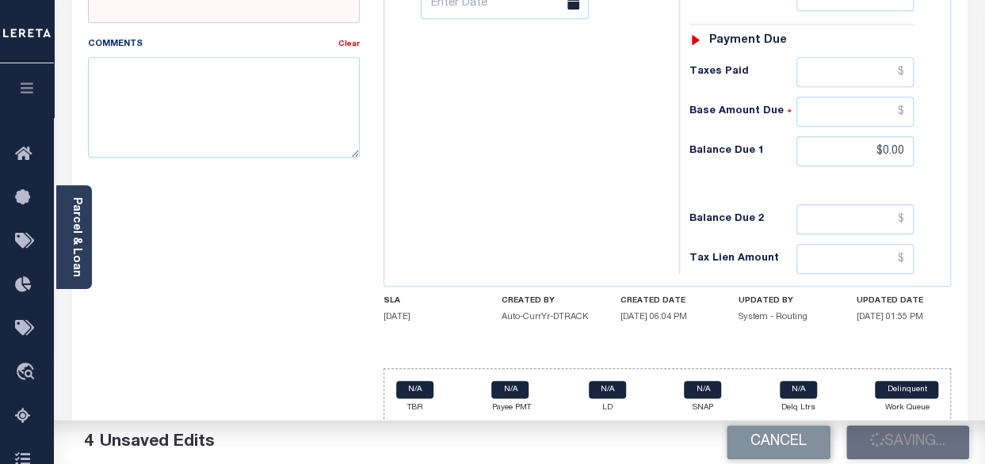
type input "$0"
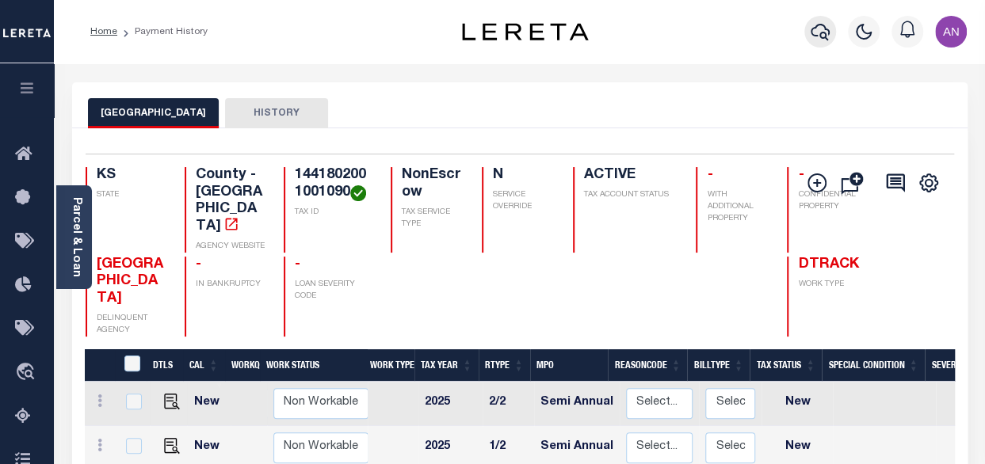
click at [815, 32] on icon "button" at bounding box center [820, 31] width 19 height 19
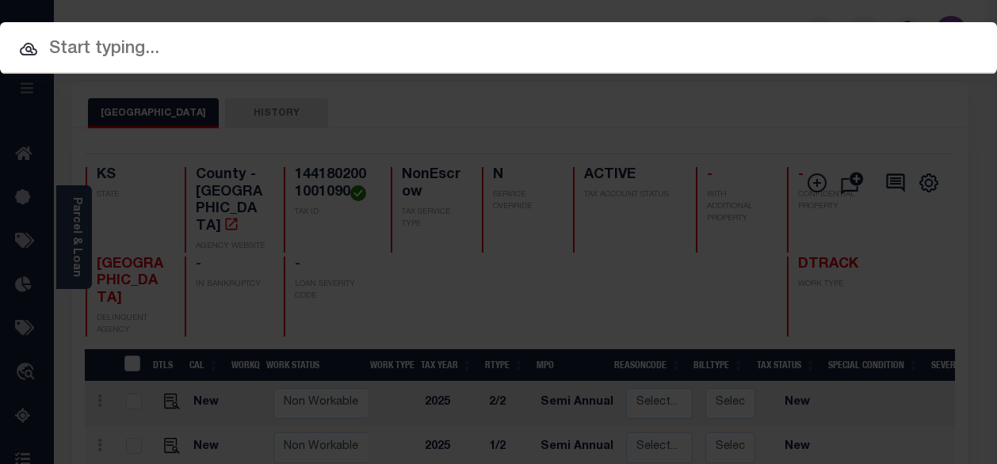
paste input "70558229"
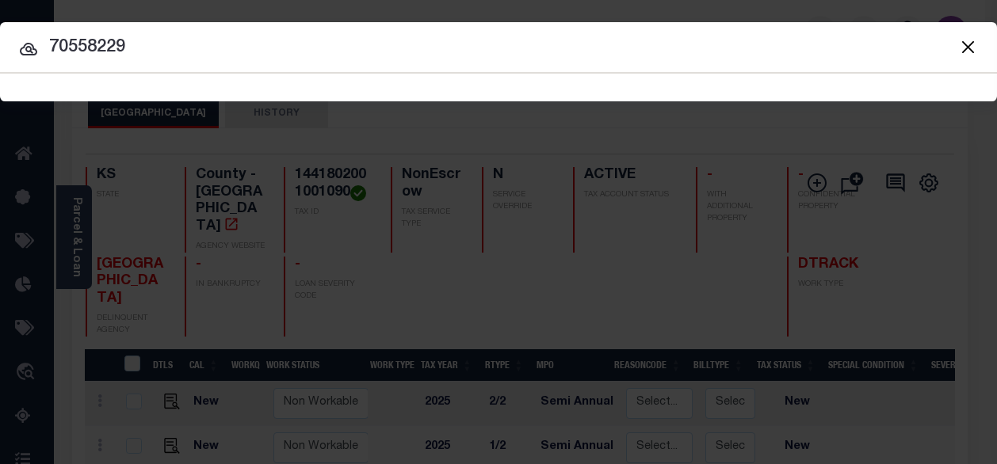
type input "70558229"
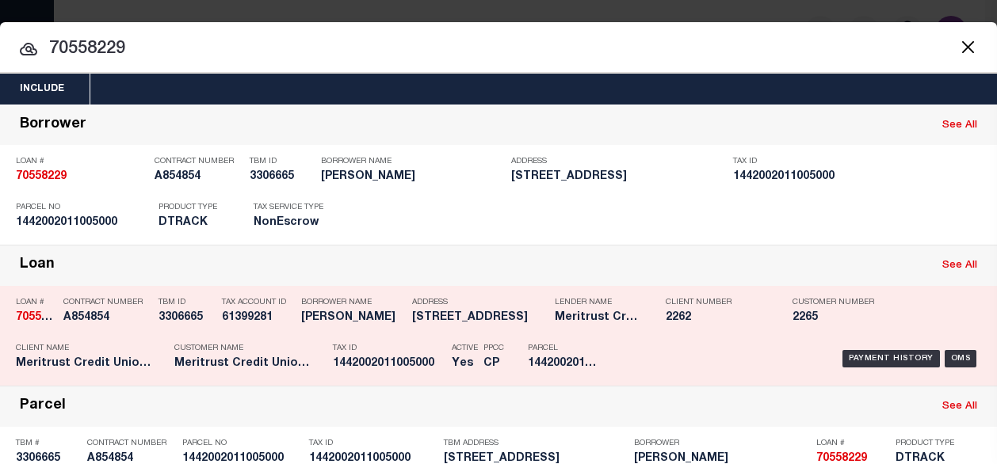
scroll to position [79, 0]
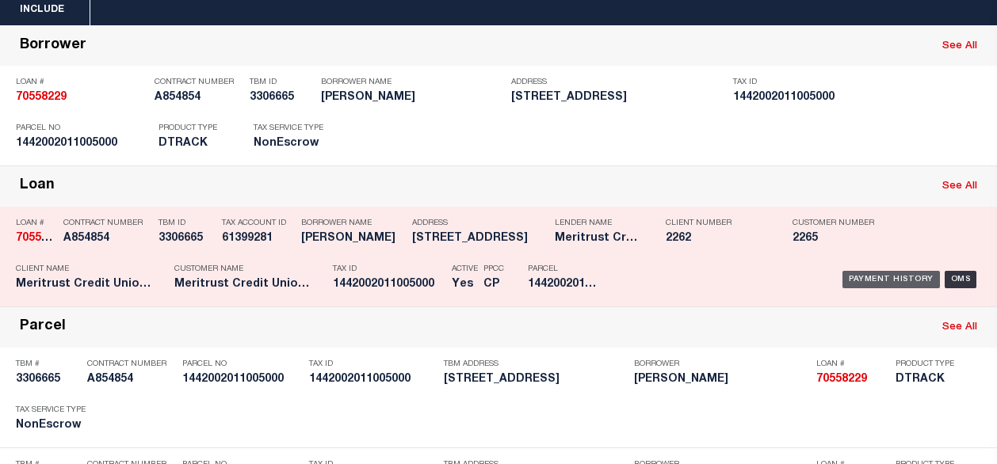
click at [902, 273] on div "Payment History" at bounding box center [890, 279] width 97 height 17
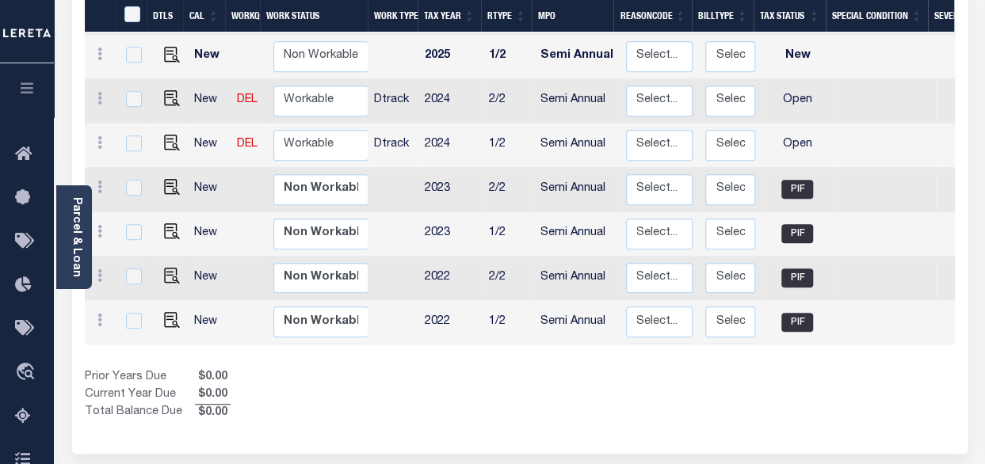
scroll to position [396, 0]
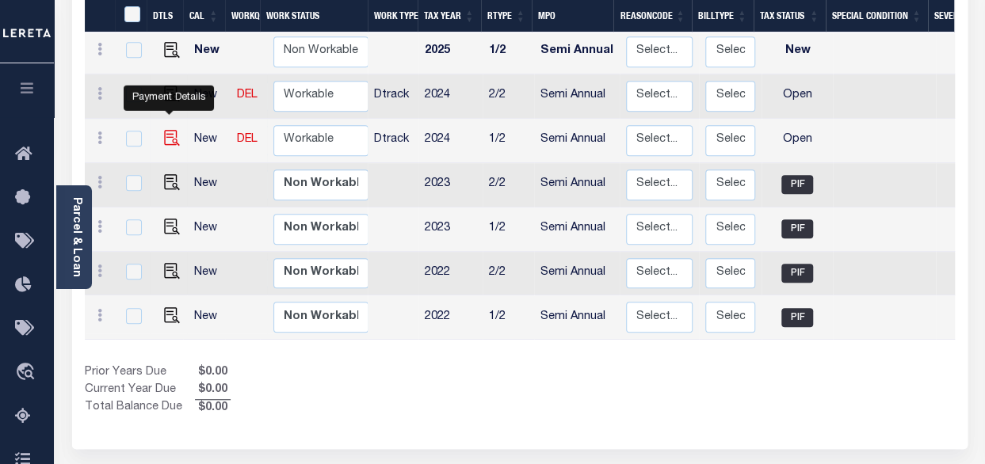
click at [170, 130] on img "" at bounding box center [172, 138] width 16 height 16
checkbox input "true"
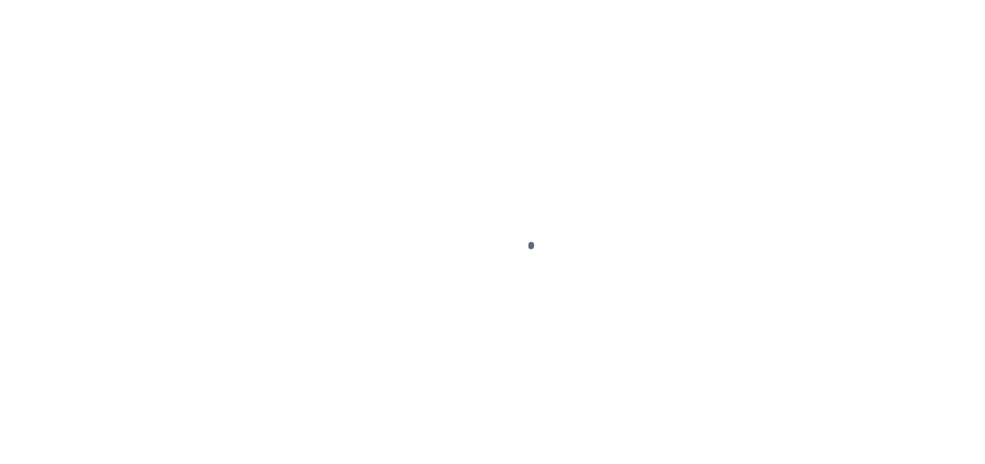
select select "OP2"
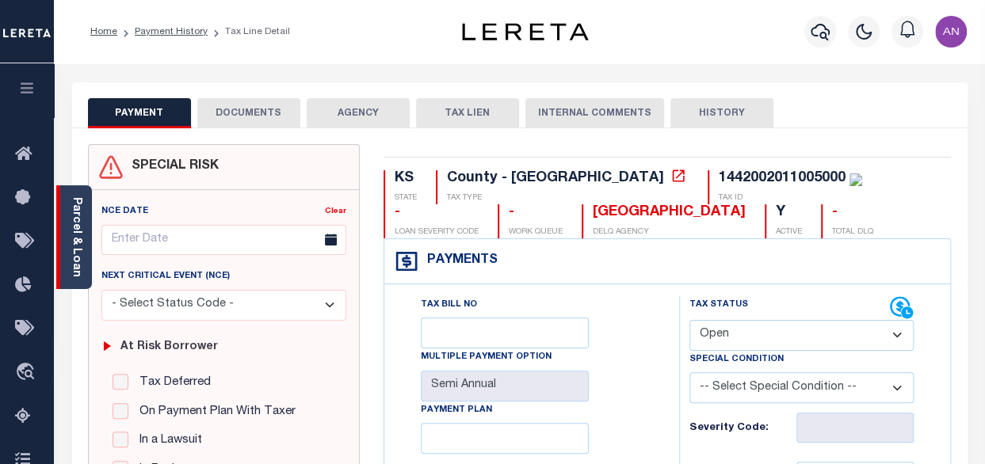
click at [80, 227] on link "Parcel & Loan" at bounding box center [76, 237] width 11 height 80
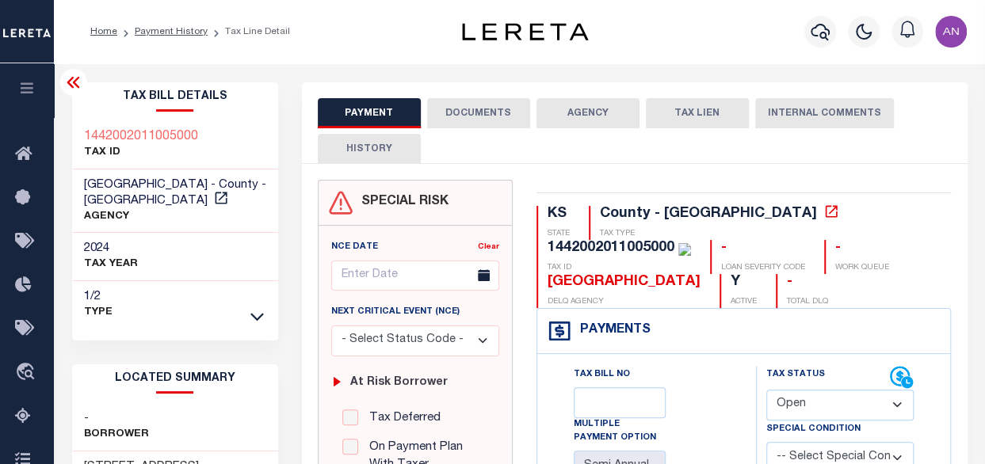
click at [450, 123] on button "DOCUMENTS" at bounding box center [478, 113] width 103 height 30
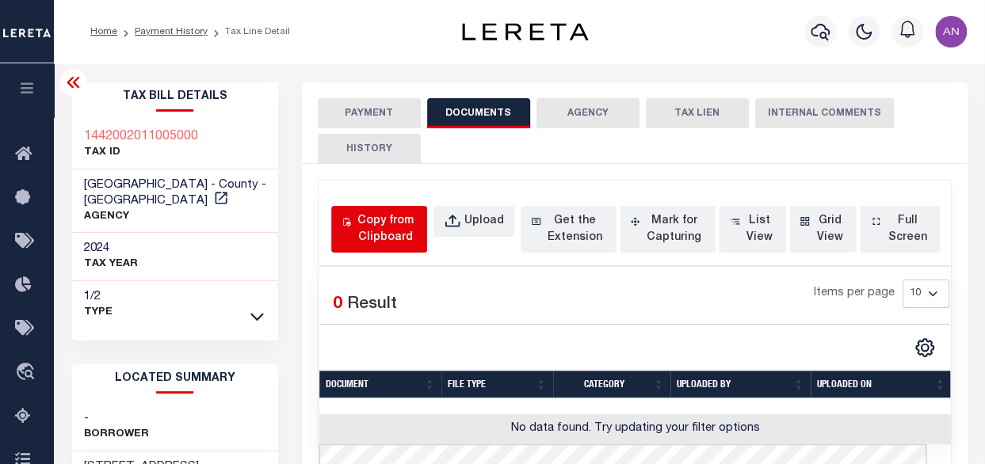
click at [380, 209] on button "Copy from Clipboard" at bounding box center [379, 229] width 96 height 47
select select "POP"
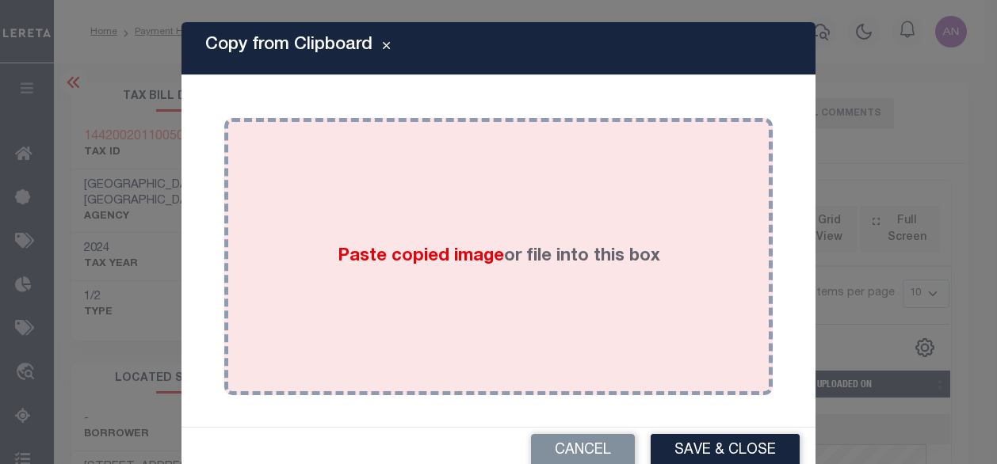
click at [413, 192] on div "Paste copied image or file into this box" at bounding box center [498, 257] width 525 height 254
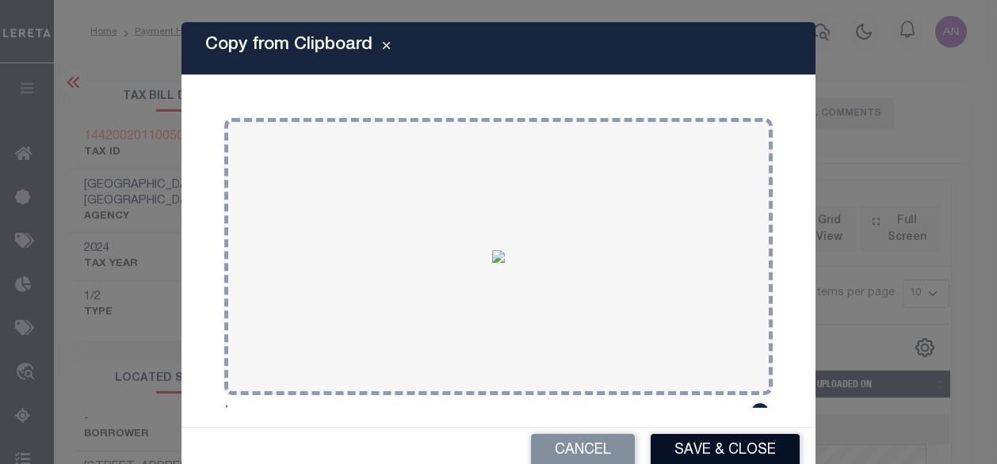
click at [707, 449] on button "Save & Close" at bounding box center [725, 451] width 149 height 34
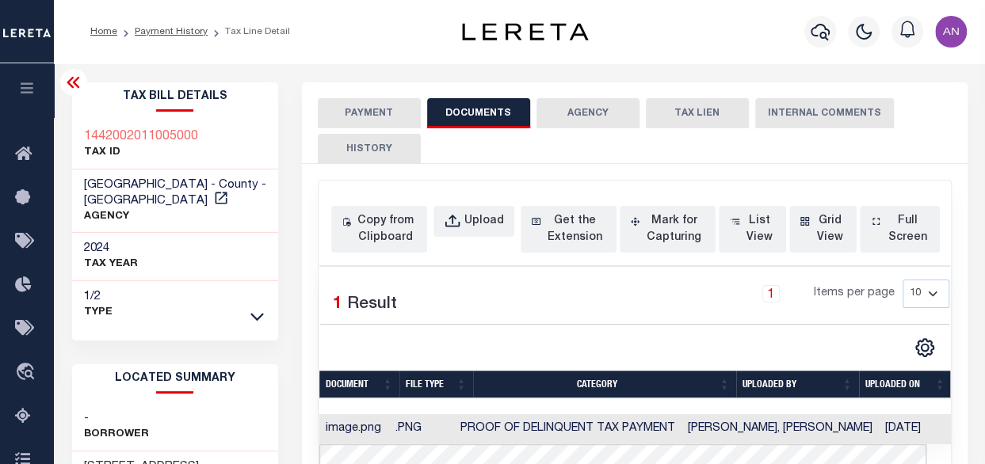
click at [387, 116] on button "PAYMENT" at bounding box center [369, 113] width 103 height 30
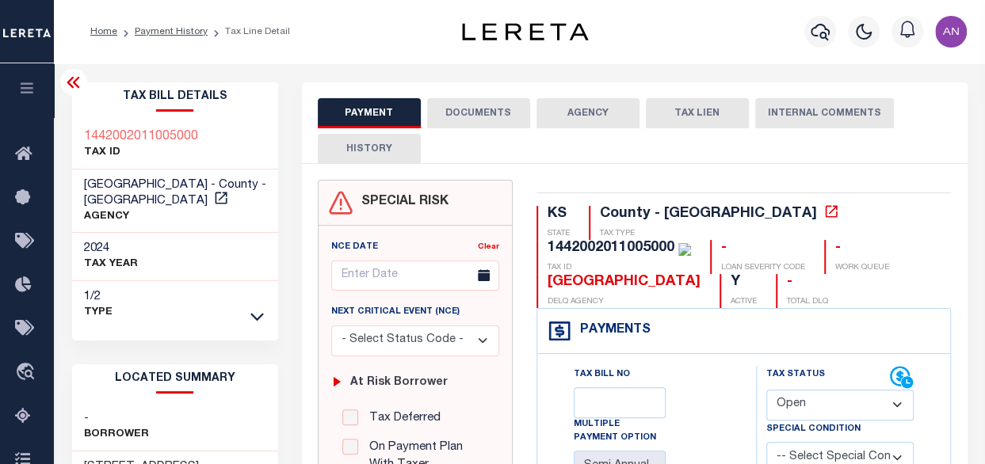
click at [839, 411] on select "- Select Status Code - Open Due/Unpaid Paid Incomplete No Tax Due Internal Refu…" at bounding box center [840, 405] width 148 height 31
select select "PYD"
click at [766, 390] on select "- Select Status Code - Open Due/Unpaid Paid Incomplete No Tax Due Internal Refu…" at bounding box center [840, 405] width 148 height 31
type input "[DATE]"
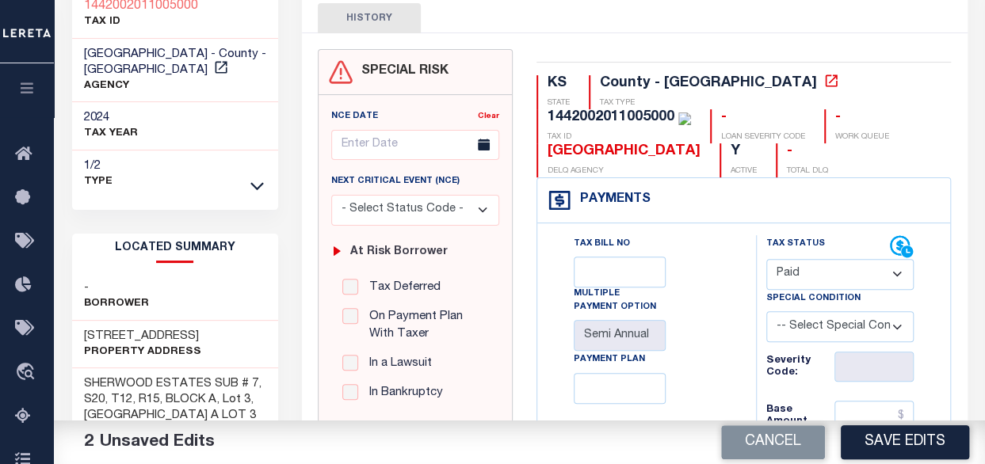
scroll to position [158, 0]
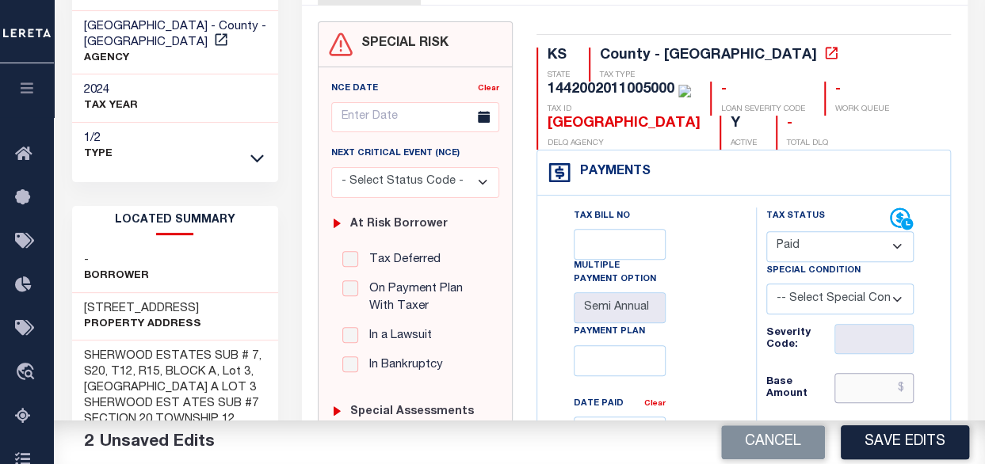
click at [895, 384] on input "text" at bounding box center [873, 388] width 79 height 30
type input "$0.00"
click at [677, 394] on div "Tax Bill No Multiple Payment Option Semi Annual Payment Plan Clear Clear Valid …" at bounding box center [642, 446] width 179 height 476
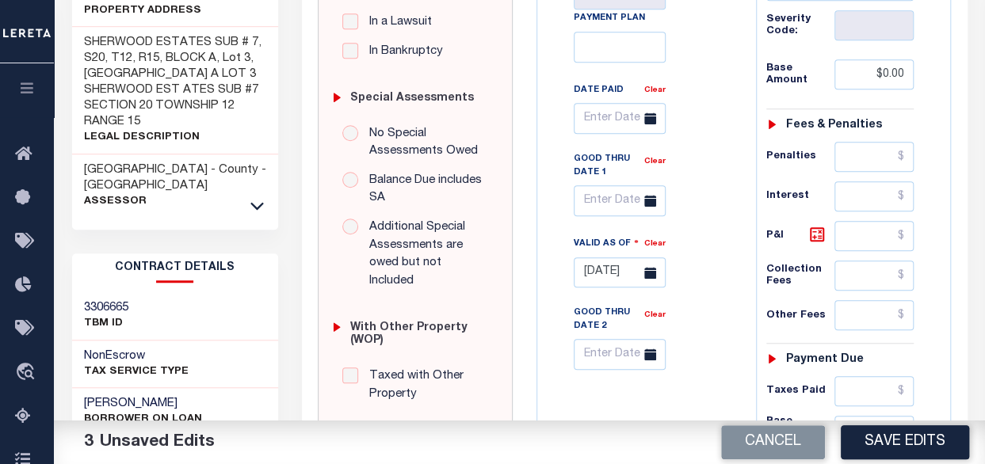
scroll to position [555, 0]
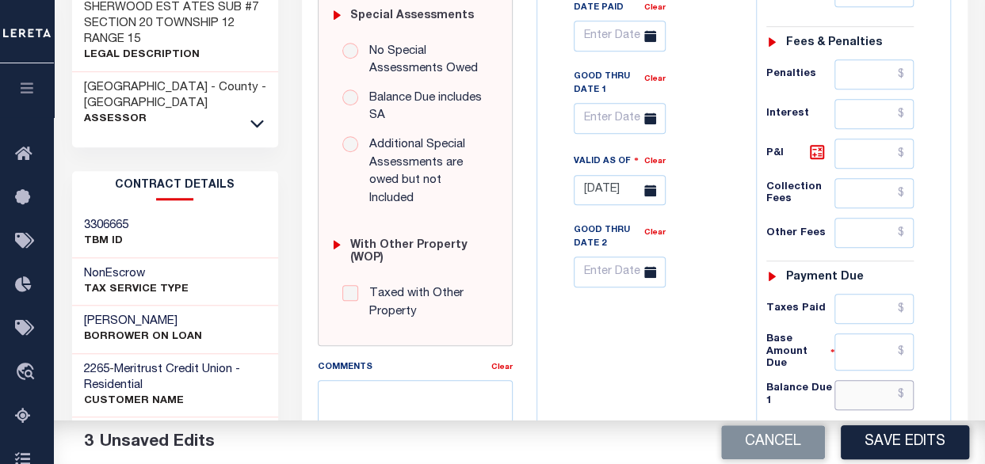
click at [853, 380] on input "text" at bounding box center [873, 395] width 79 height 30
type input "$0.00"
click at [616, 368] on div "Tax Bill No Multiple Payment Option Semi Annual Payment Plan Clear" at bounding box center [642, 164] width 203 height 707
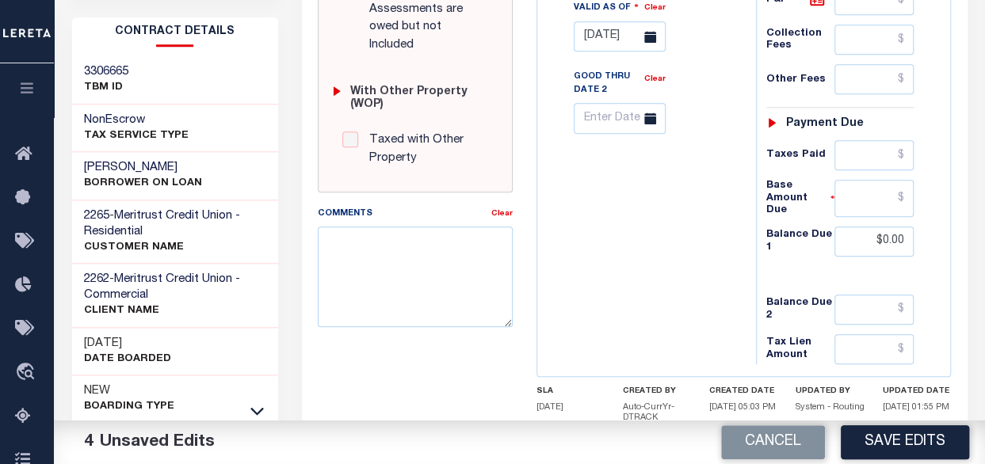
scroll to position [713, 0]
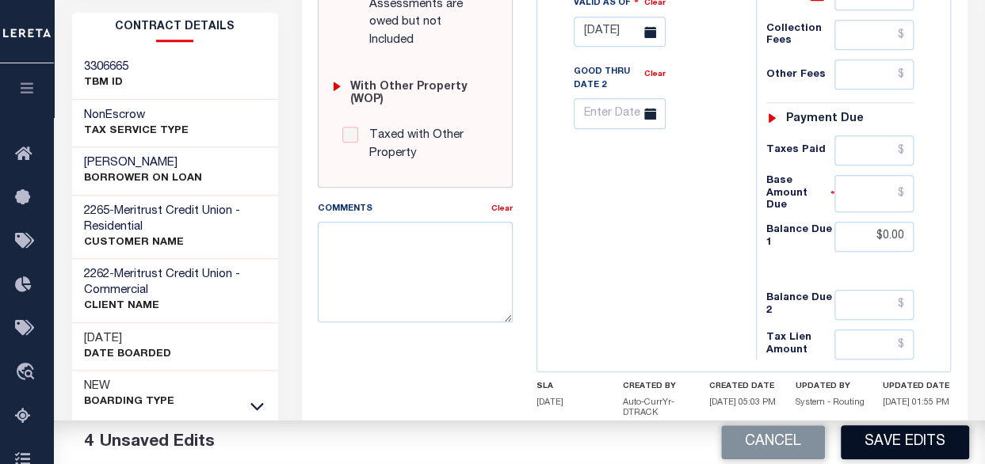
click at [891, 440] on button "Save Edits" at bounding box center [905, 443] width 128 height 34
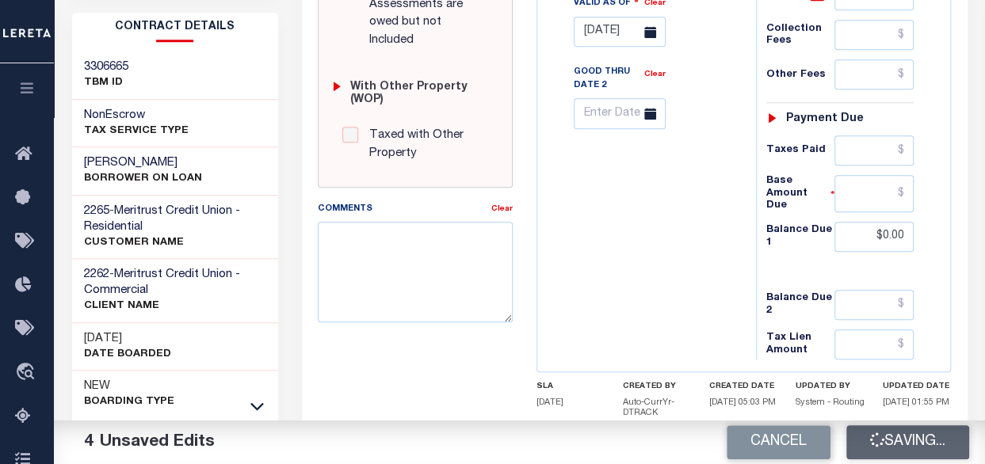
checkbox input "false"
type input "$0"
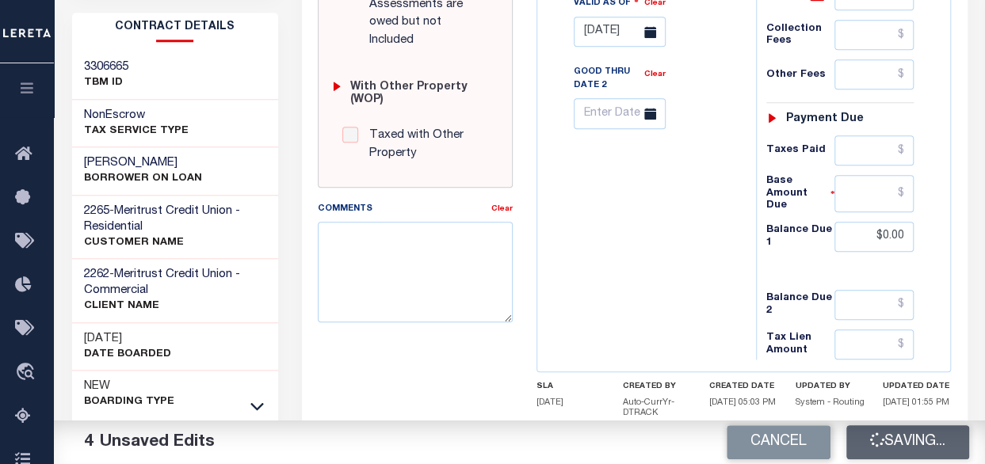
type input "$0"
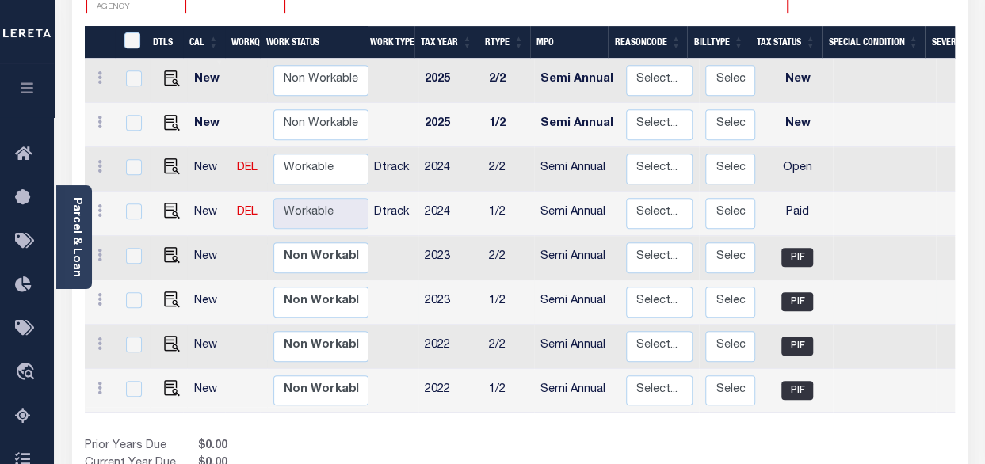
scroll to position [396, 0]
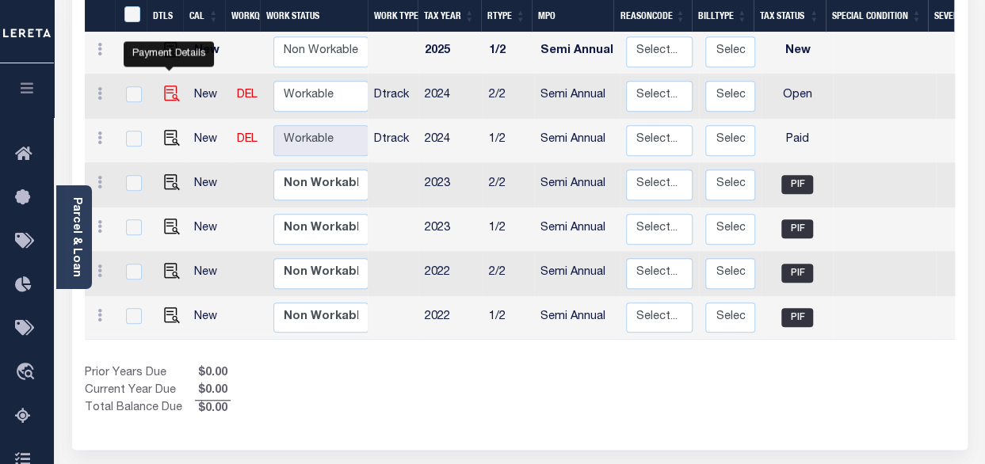
click at [170, 86] on img "" at bounding box center [172, 94] width 16 height 16
checkbox input "true"
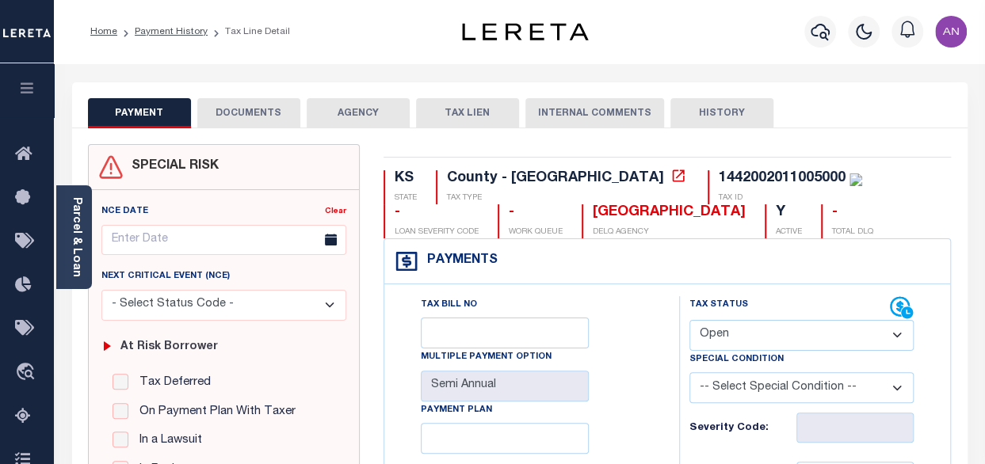
click at [718, 343] on select "- Select Status Code - Open Due/Unpaid Paid Incomplete No Tax Due Internal Refu…" at bounding box center [801, 335] width 224 height 31
select select "PYD"
click at [689, 320] on select "- Select Status Code - Open Due/Unpaid Paid Incomplete No Tax Due Internal Refu…" at bounding box center [801, 335] width 224 height 31
type input "[DATE]"
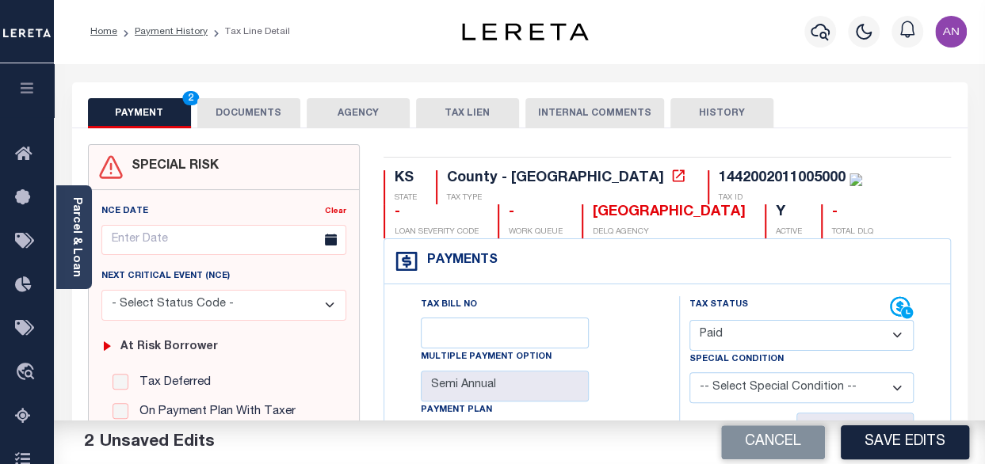
click at [217, 116] on button "DOCUMENTS" at bounding box center [248, 113] width 103 height 30
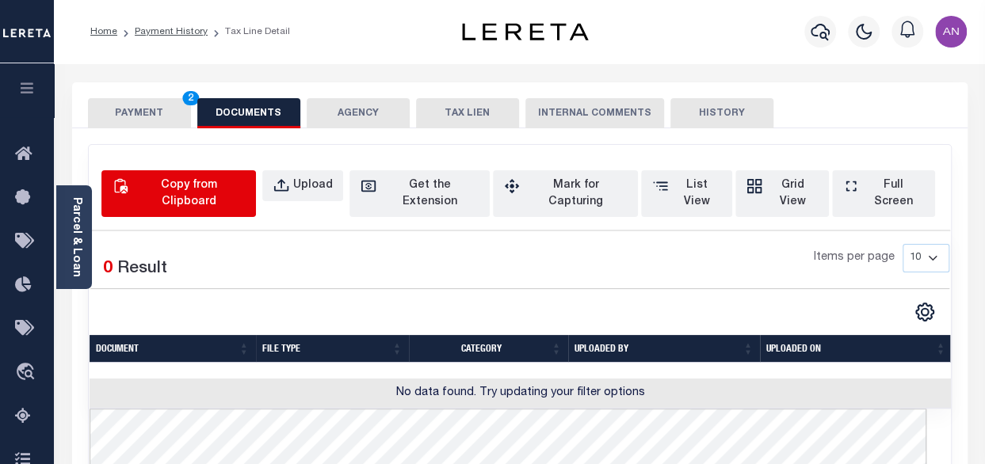
click at [212, 196] on button "Copy from Clipboard" at bounding box center [178, 193] width 155 height 47
select select "POP"
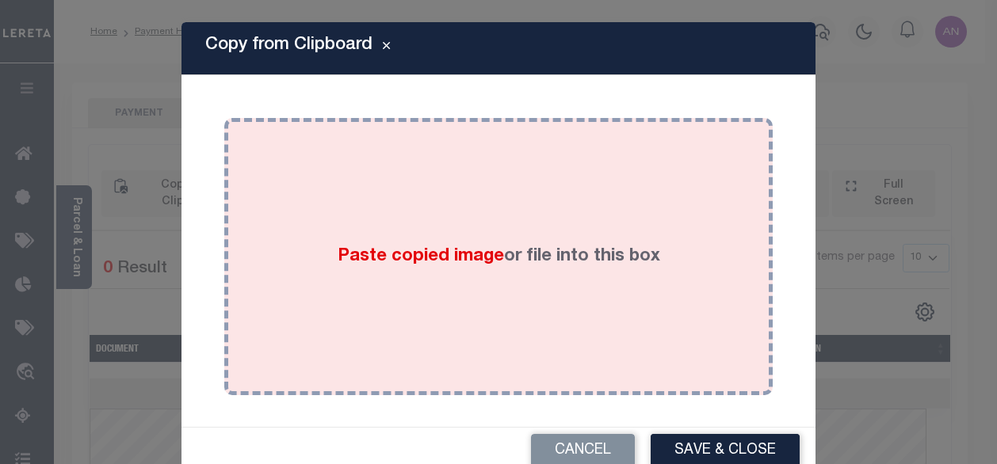
click at [450, 216] on div "Paste copied image or file into this box" at bounding box center [498, 257] width 525 height 254
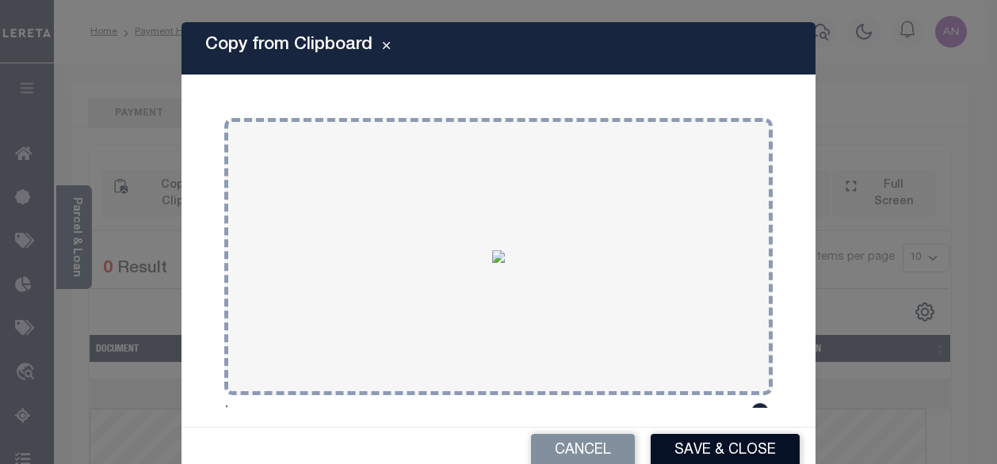
click at [713, 444] on button "Save & Close" at bounding box center [725, 451] width 149 height 34
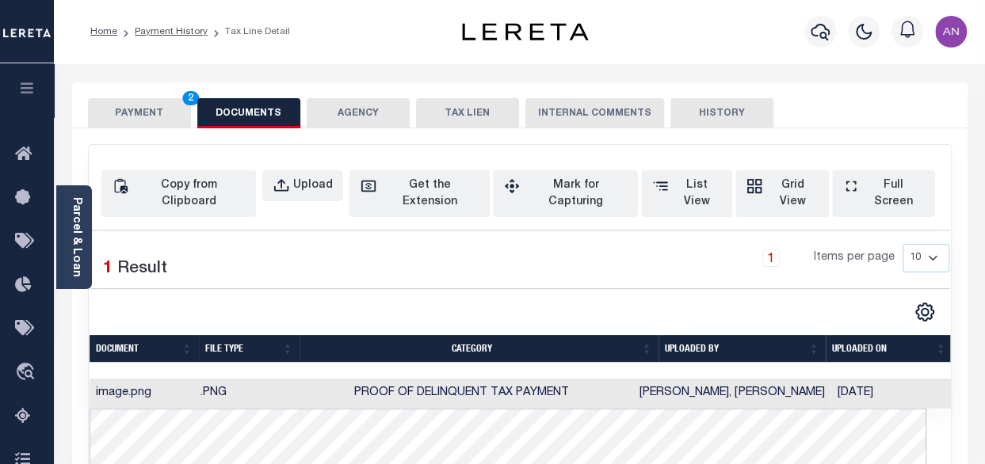
click at [152, 97] on div "PAYMENT 2 DOCUMENTS AGENCY DELINQUENT PAYEE TAX LIEN" at bounding box center [519, 105] width 895 height 46
click at [153, 123] on button "PAYMENT 2" at bounding box center [139, 113] width 103 height 30
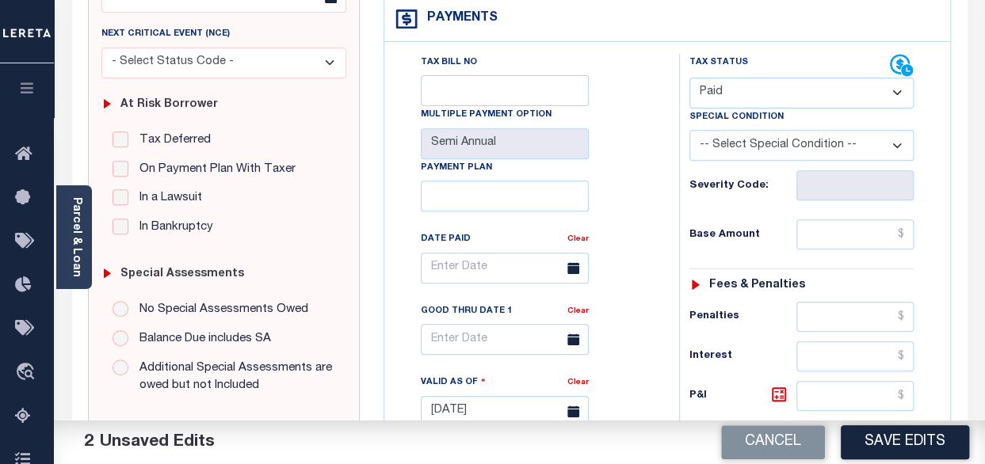
scroll to position [317, 0]
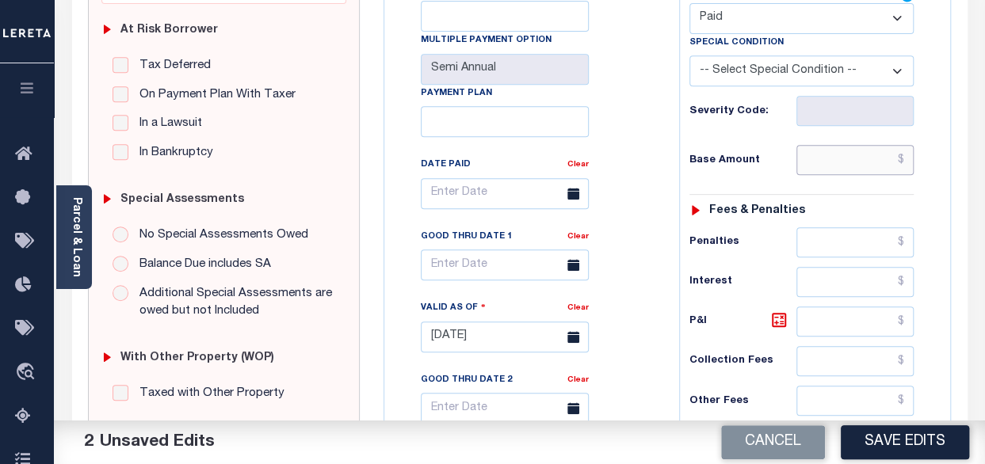
click at [854, 162] on input "text" at bounding box center [854, 160] width 117 height 30
type input "$0.00"
click at [636, 137] on div "Tax Bill No Multiple Payment Option Semi Annual Payment Plan Clear Clear Valid …" at bounding box center [527, 201] width 255 height 445
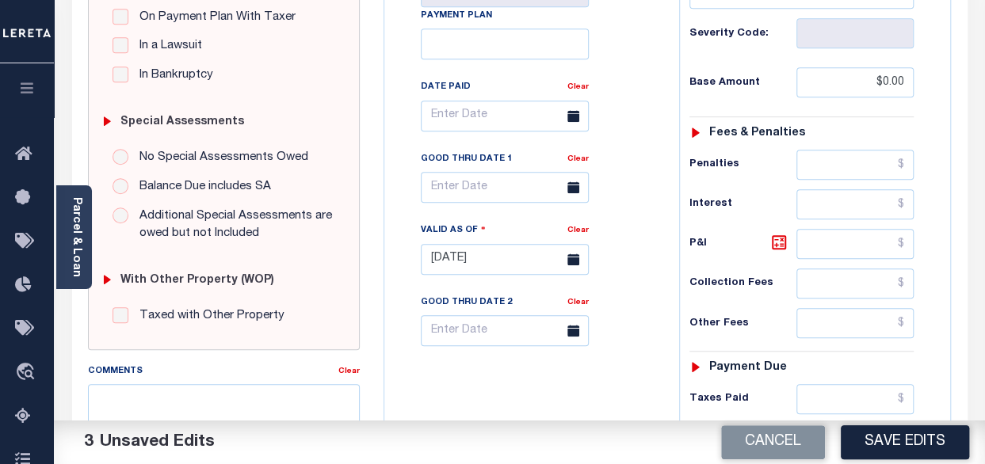
scroll to position [555, 0]
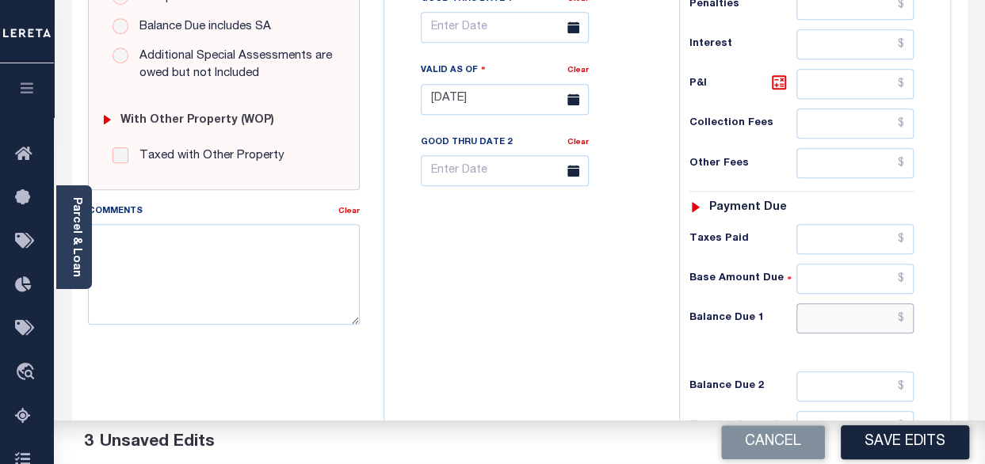
click at [836, 315] on input "text" at bounding box center [854, 318] width 117 height 30
type input "$0.00"
click at [601, 280] on div "Tax Bill No Multiple Payment Option Semi Annual Payment Plan Clear" at bounding box center [527, 92] width 279 height 700
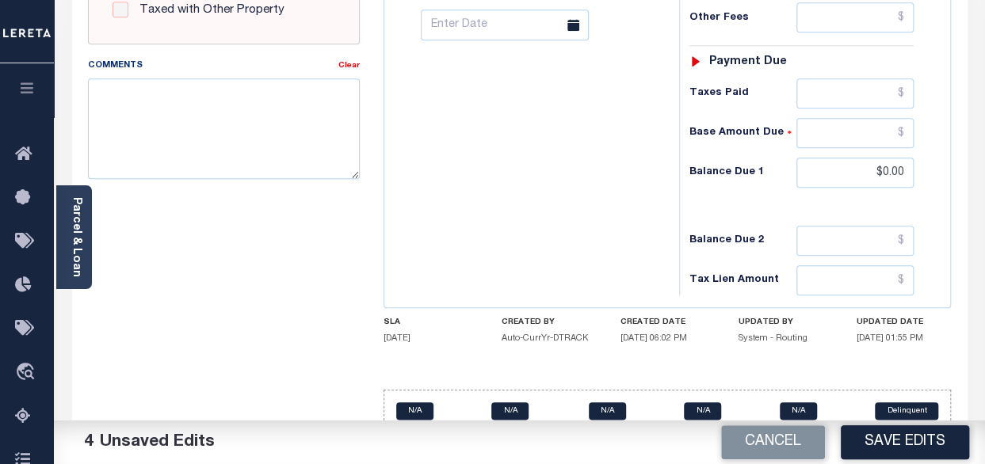
scroll to position [746, 0]
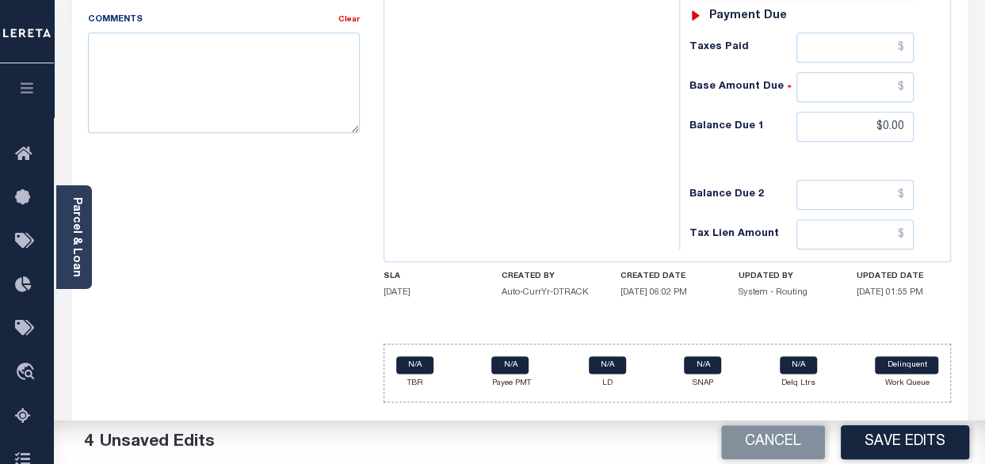
click at [868, 445] on button "Save Edits" at bounding box center [905, 443] width 128 height 34
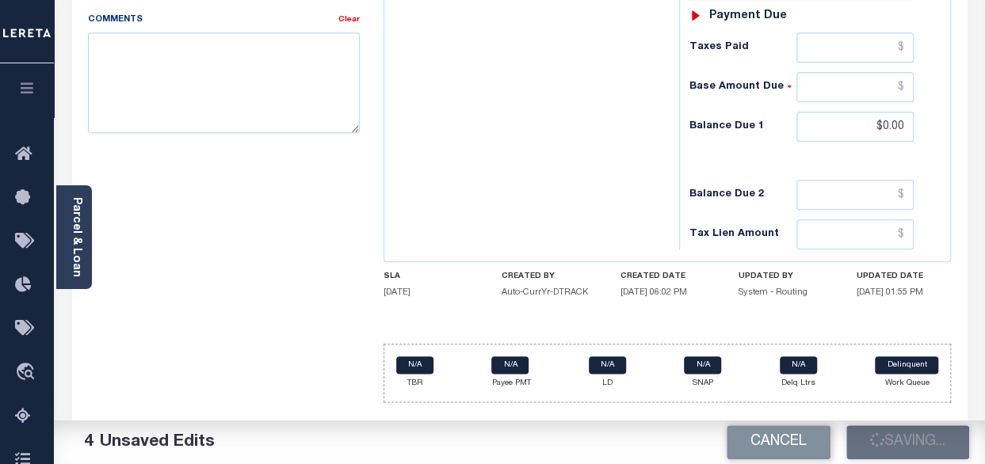
checkbox input "false"
type input "$0"
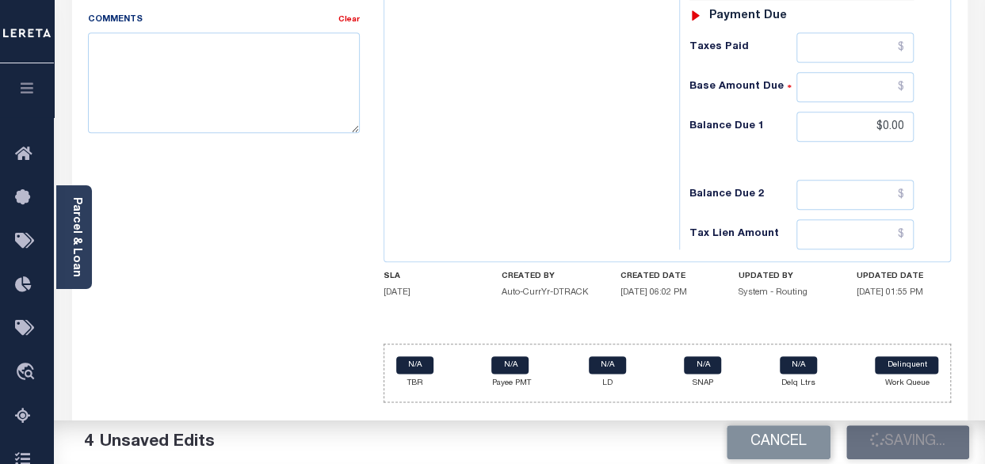
type input "$0"
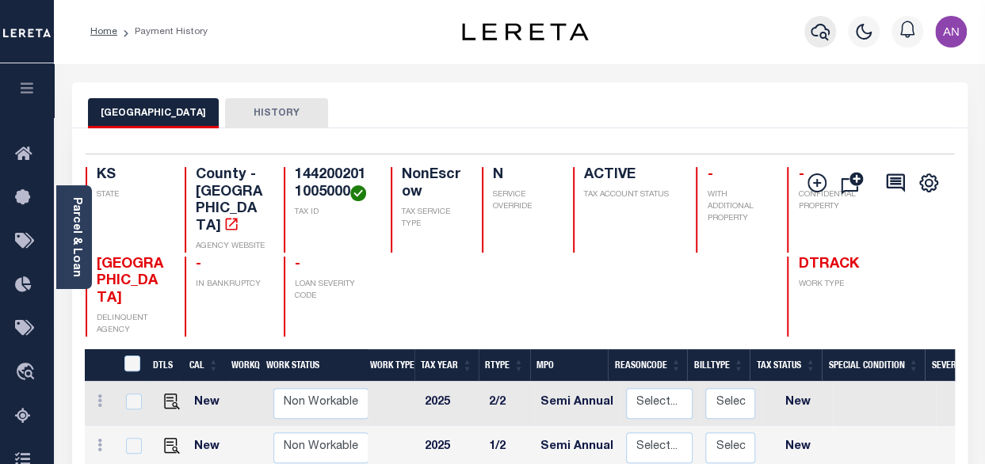
click at [807, 36] on button "button" at bounding box center [820, 32] width 32 height 32
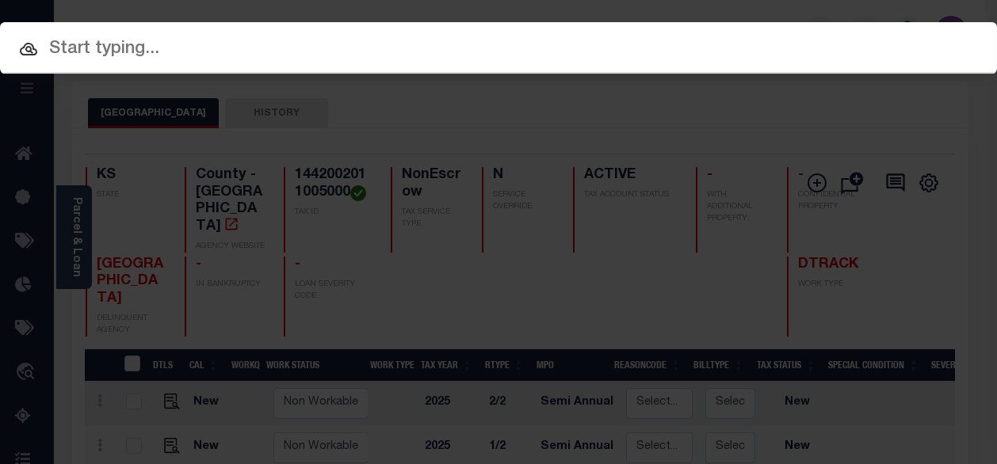
paste input "69460477"
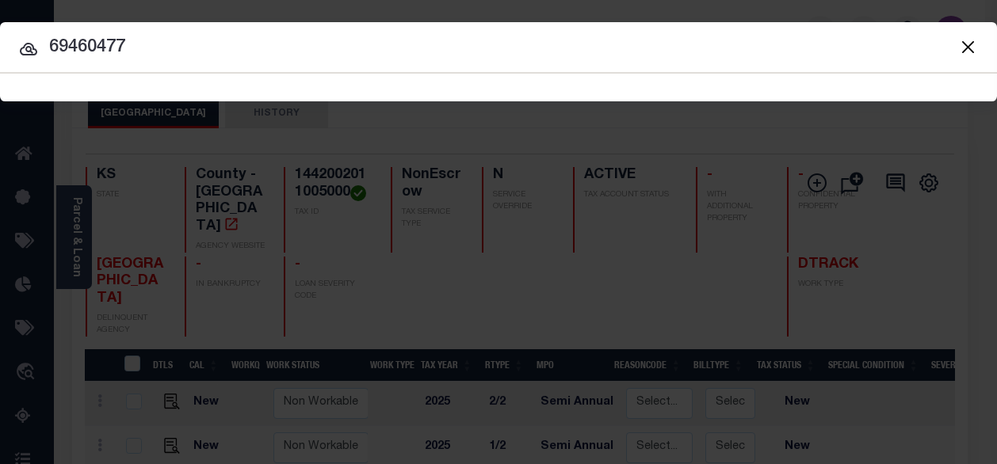
type input "69460477"
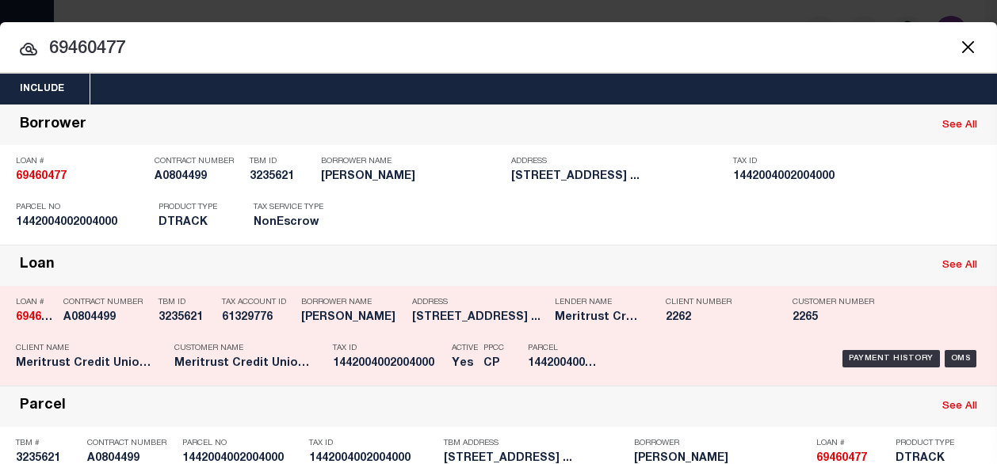
scroll to position [79, 0]
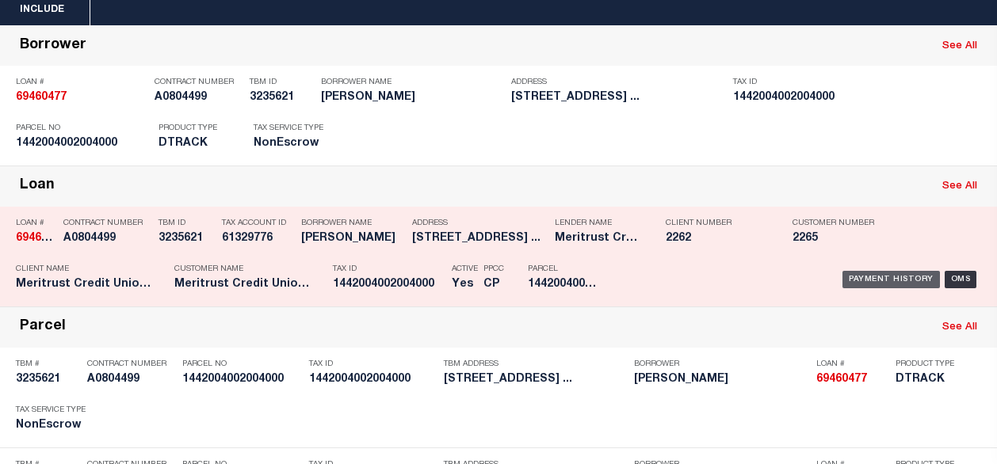
click at [865, 279] on div "Payment History" at bounding box center [890, 279] width 97 height 17
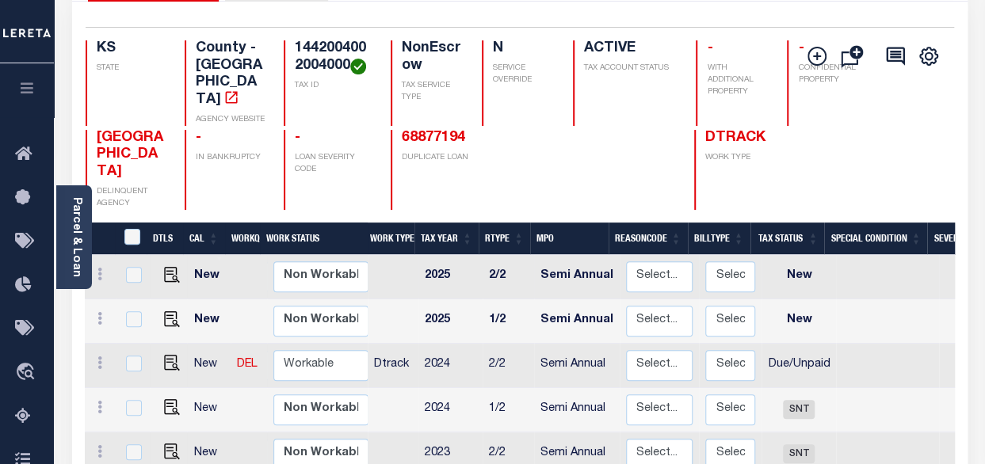
scroll to position [238, 0]
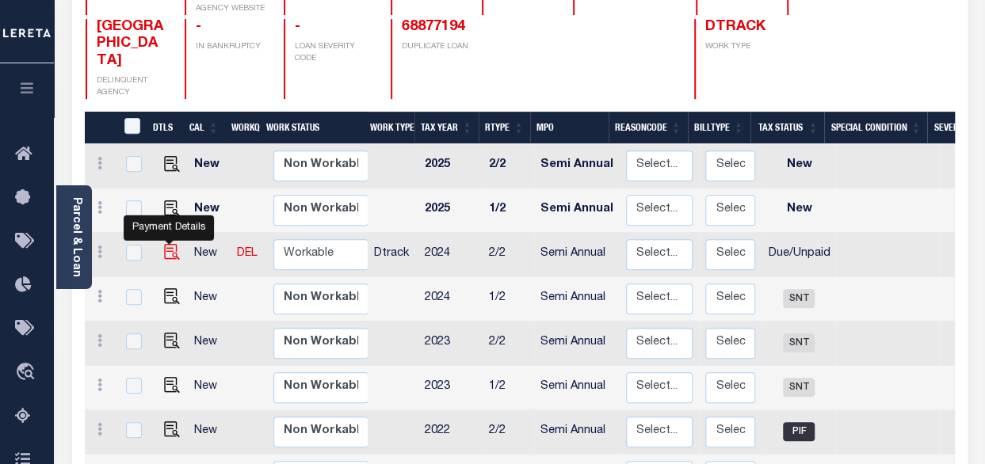
click at [170, 244] on img "" at bounding box center [172, 252] width 16 height 16
checkbox input "true"
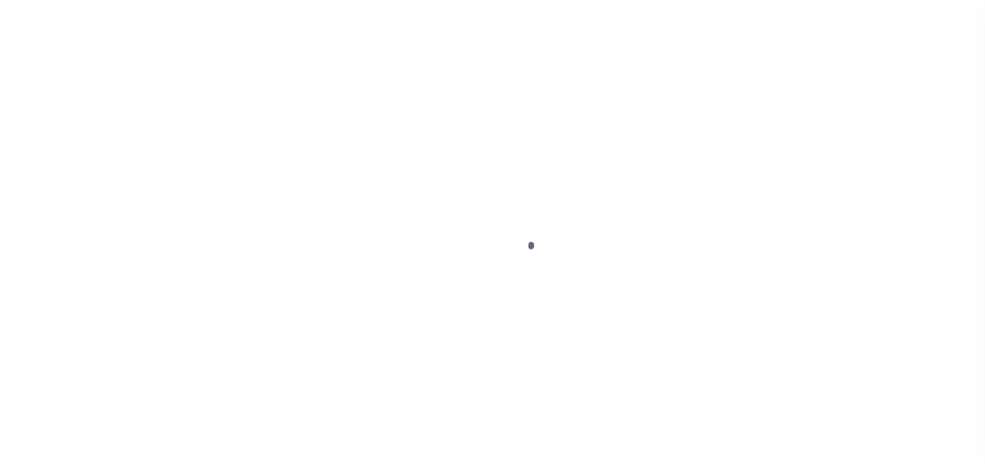
select select "DUE"
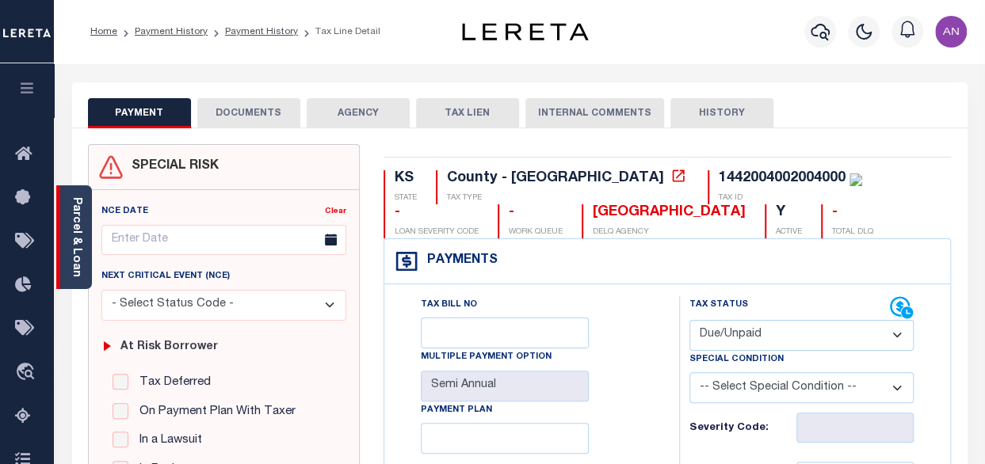
click at [84, 241] on div "Parcel & Loan" at bounding box center [74, 237] width 36 height 104
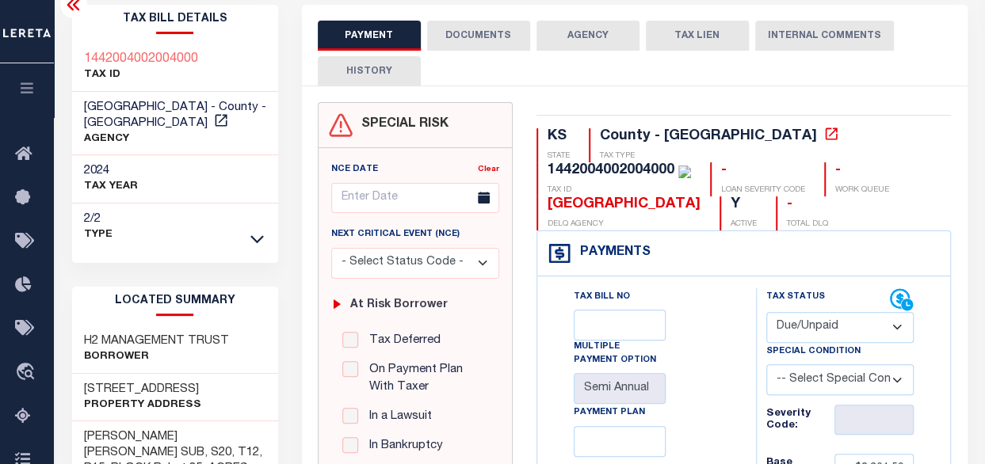
scroll to position [79, 0]
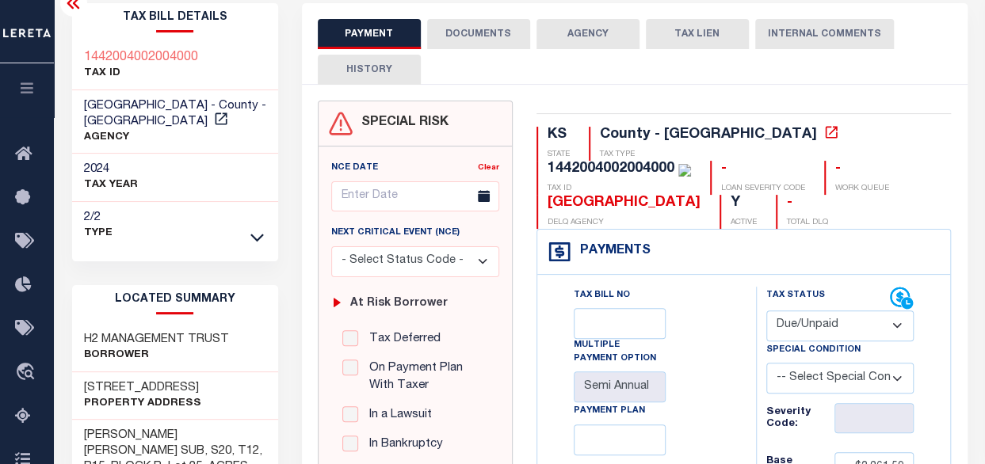
click at [474, 29] on button "DOCUMENTS" at bounding box center [478, 34] width 103 height 30
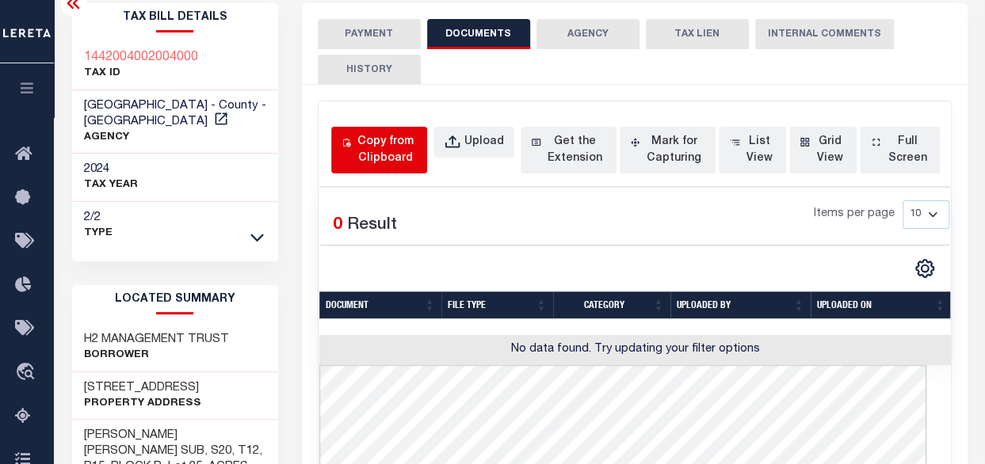
click at [353, 162] on button "Copy from Clipboard" at bounding box center [379, 150] width 96 height 47
select select "POP"
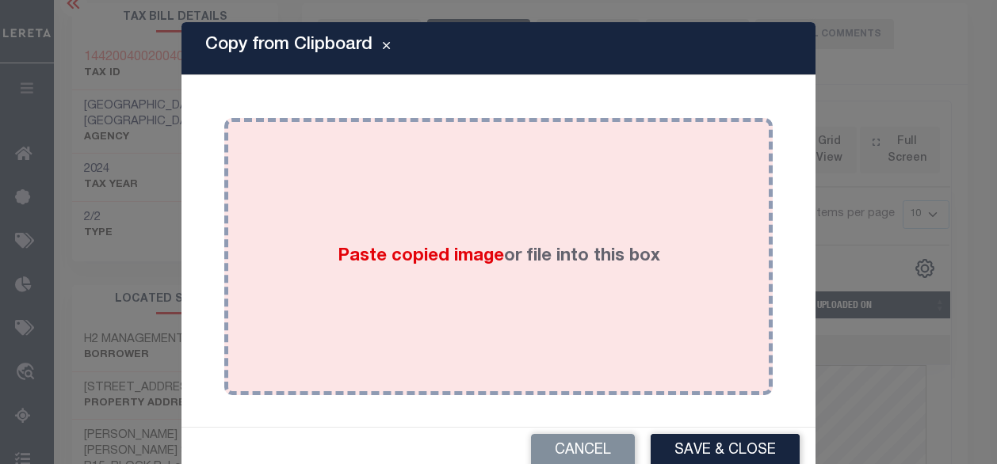
click at [528, 201] on div "Paste copied image or file into this box" at bounding box center [498, 257] width 525 height 254
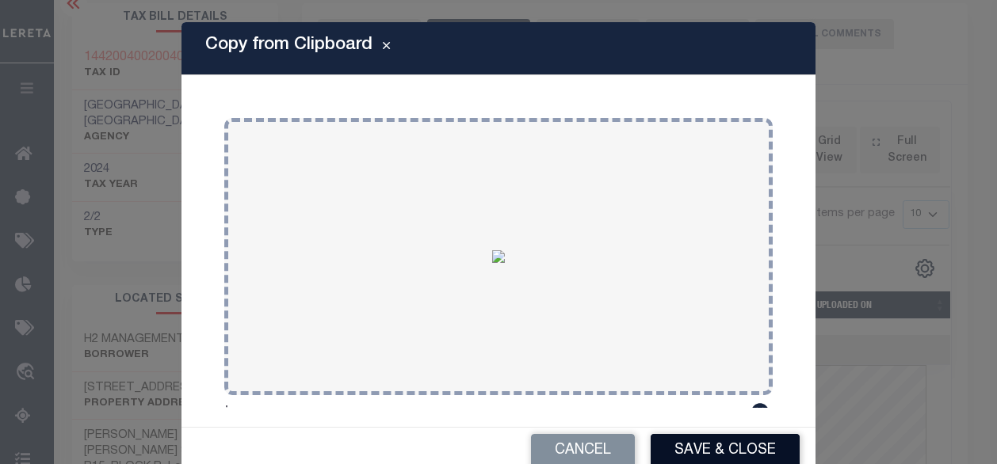
click at [701, 446] on button "Save & Close" at bounding box center [725, 451] width 149 height 34
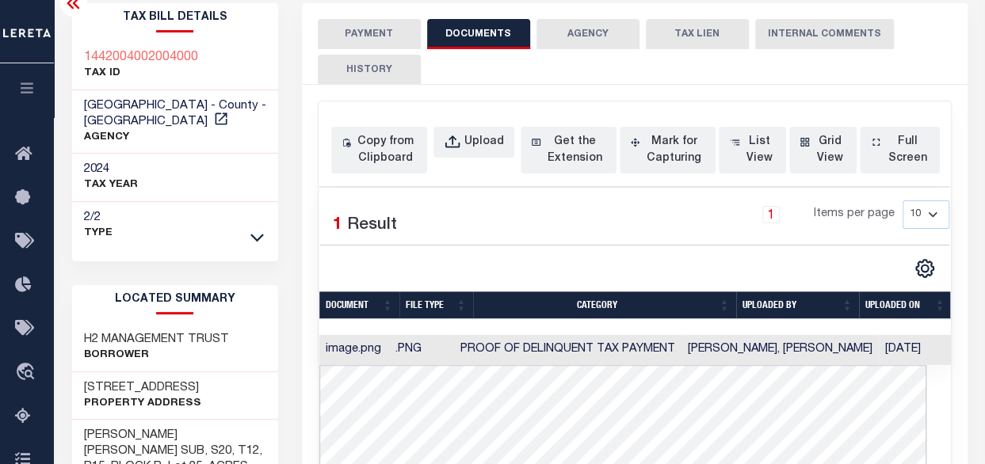
click at [387, 28] on button "PAYMENT" at bounding box center [369, 34] width 103 height 30
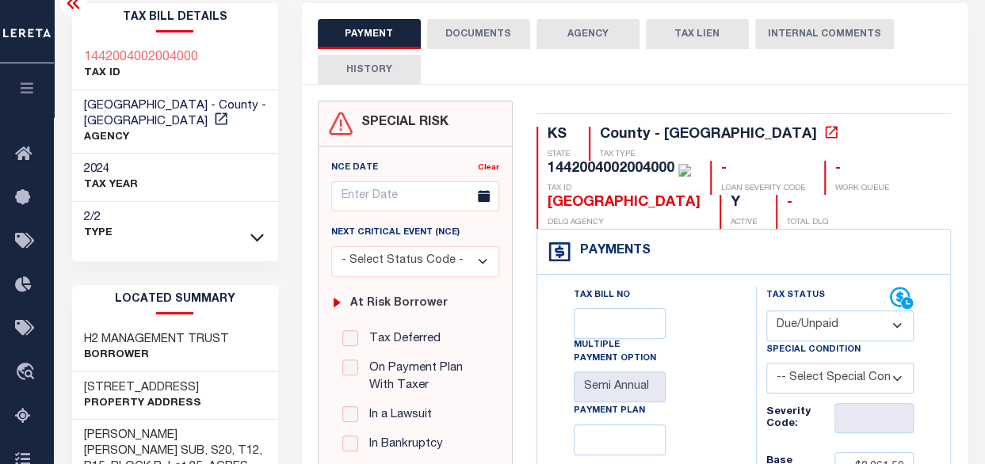
click at [800, 326] on select "- Select Status Code - Open Due/Unpaid Paid Incomplete No Tax Due Internal Refu…" at bounding box center [840, 326] width 148 height 31
select select "PYD"
click at [766, 311] on select "- Select Status Code - Open Due/Unpaid Paid Incomplete No Tax Due Internal Refu…" at bounding box center [840, 326] width 148 height 31
type input "08/27/2025"
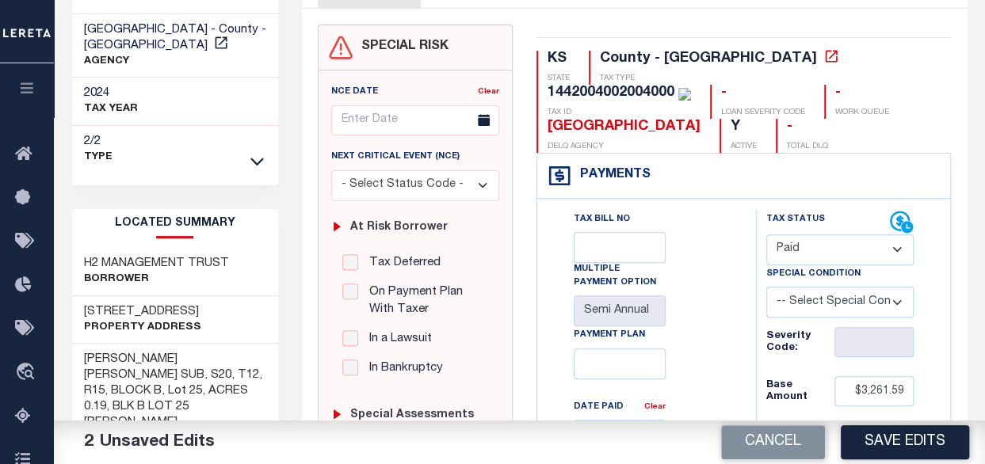
scroll to position [158, 0]
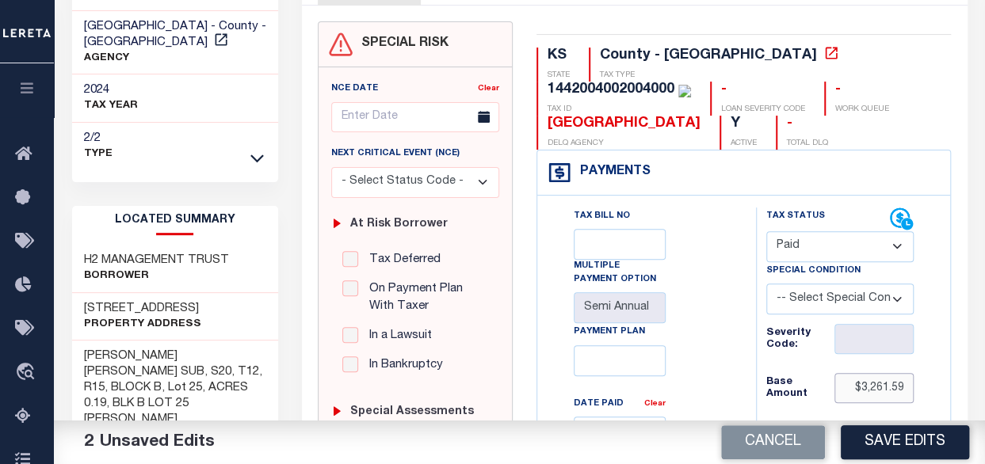
drag, startPoint x: 865, startPoint y: 387, endPoint x: 938, endPoint y: 387, distance: 72.9
type input "$0.00"
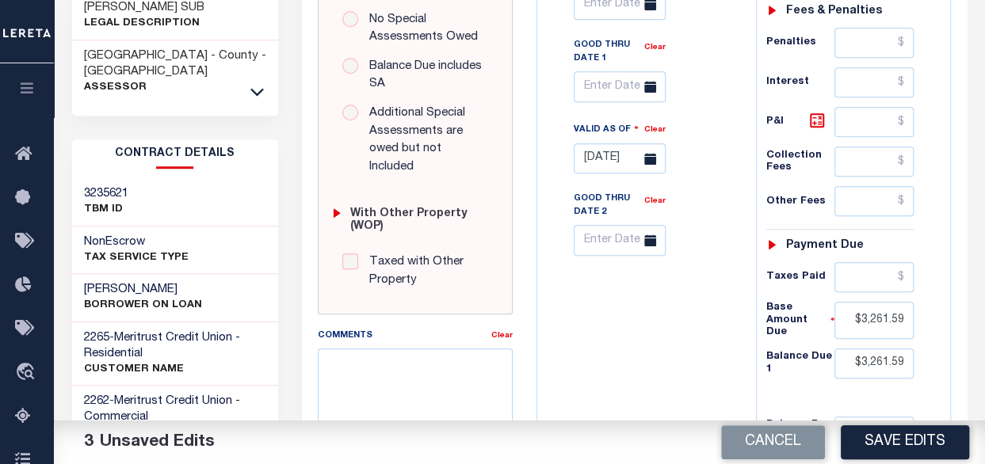
scroll to position [634, 0]
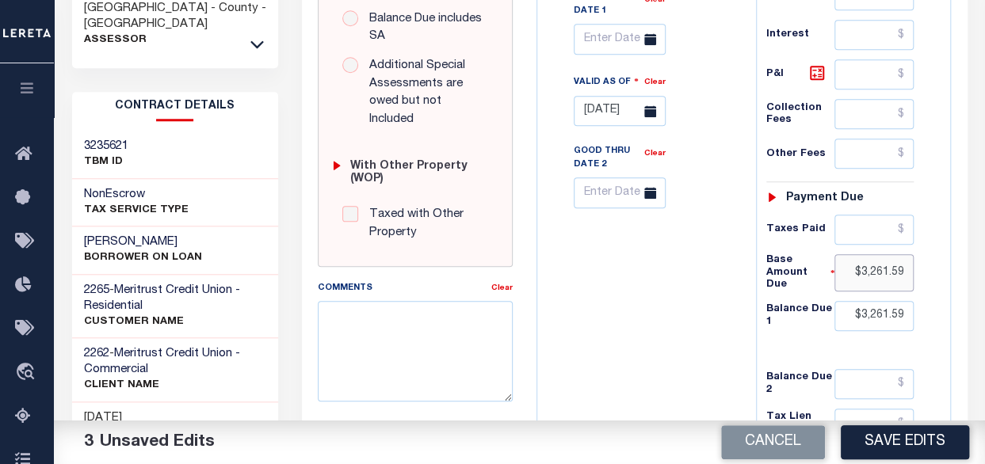
drag, startPoint x: 862, startPoint y: 266, endPoint x: 944, endPoint y: 263, distance: 81.7
click at [944, 263] on div "Tax Status Status" at bounding box center [845, 85] width 203 height 707
type input "$0.00"
drag, startPoint x: 859, startPoint y: 302, endPoint x: 925, endPoint y: 300, distance: 65.8
click at [925, 300] on div "Tax Status Status - Select Status Code -" at bounding box center [845, 85] width 179 height 707
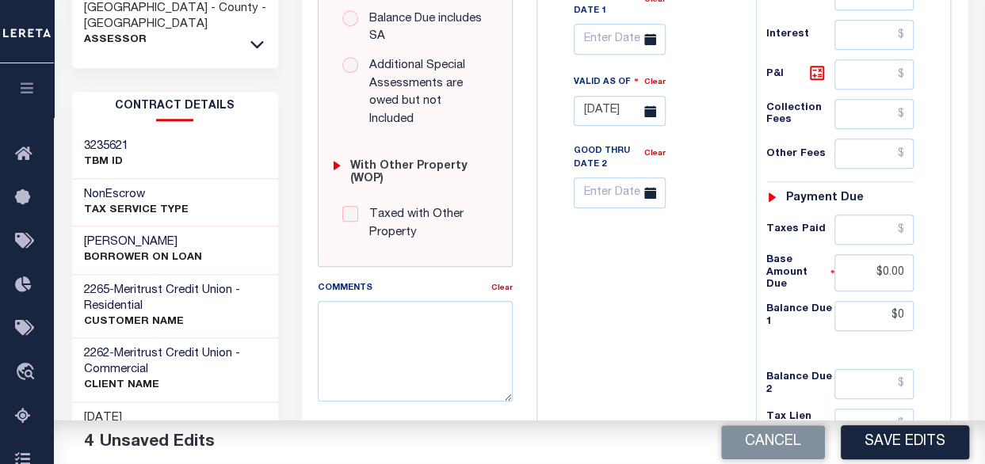
type input "$0.00"
click at [694, 359] on div "Tax Bill No Multiple Payment Option Semi Annual Payment Plan Clear" at bounding box center [642, 85] width 203 height 707
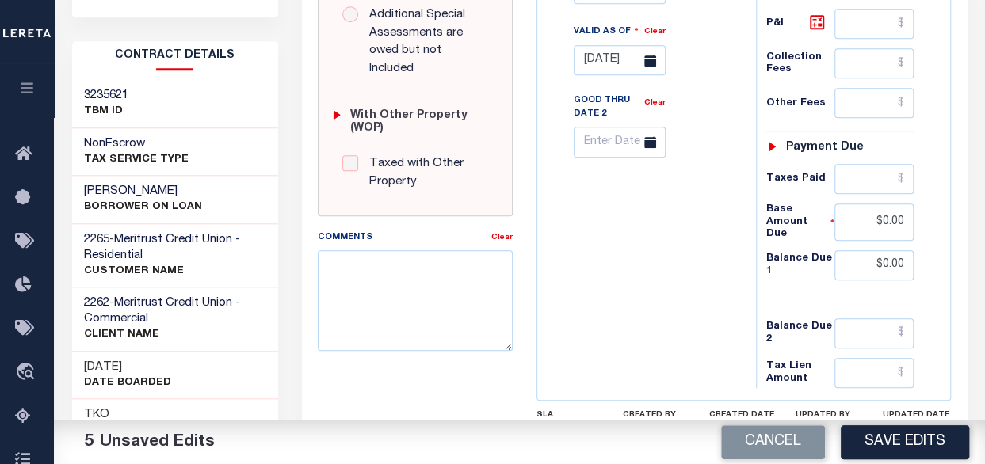
scroll to position [792, 0]
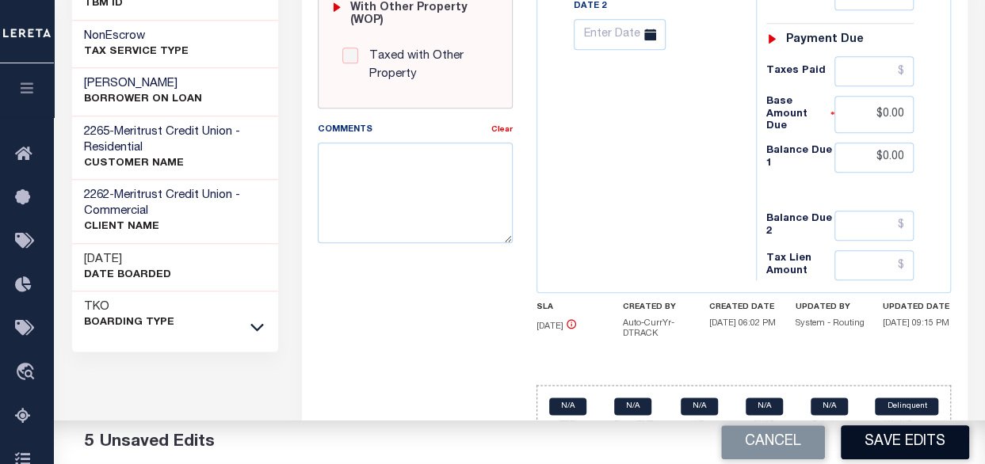
click at [873, 446] on button "Save Edits" at bounding box center [905, 443] width 128 height 34
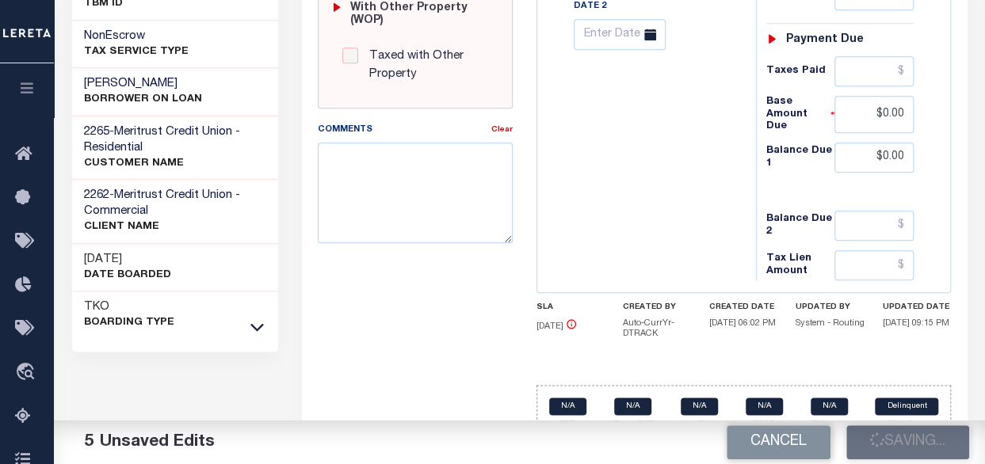
checkbox input "false"
type input "$0"
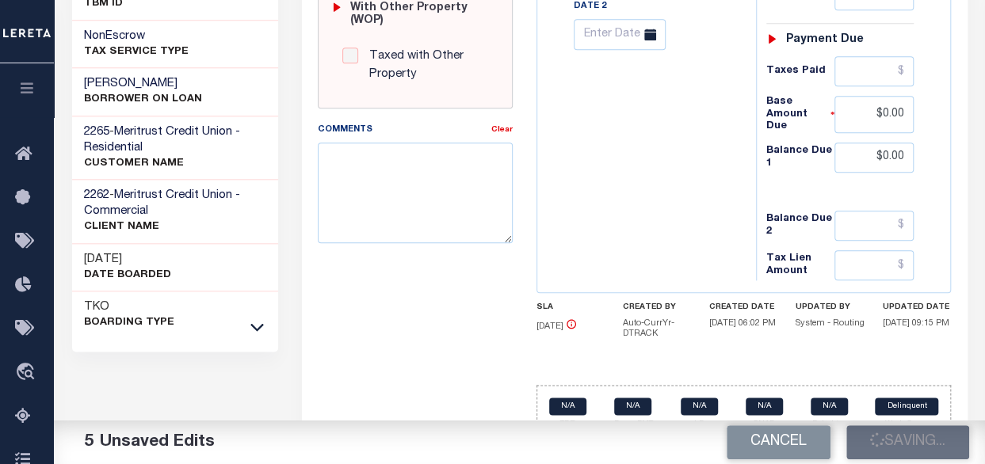
type input "$0"
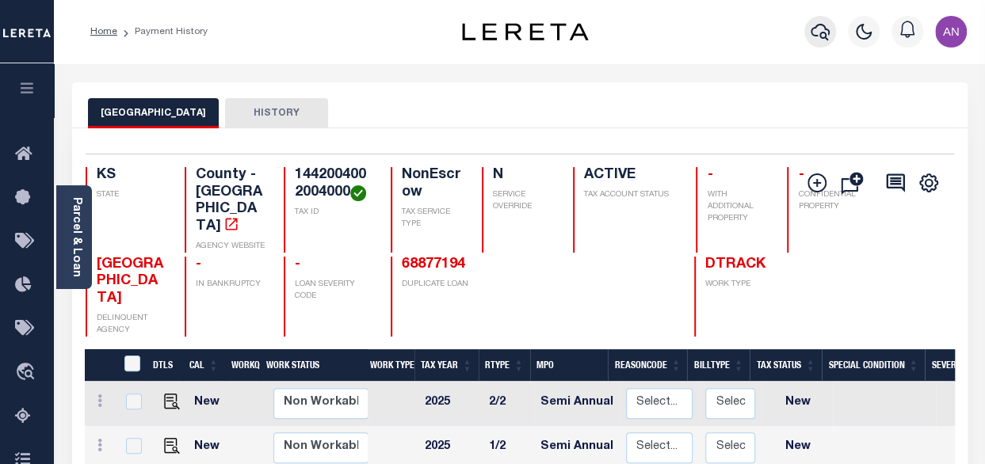
click at [826, 35] on icon "button" at bounding box center [820, 32] width 19 height 17
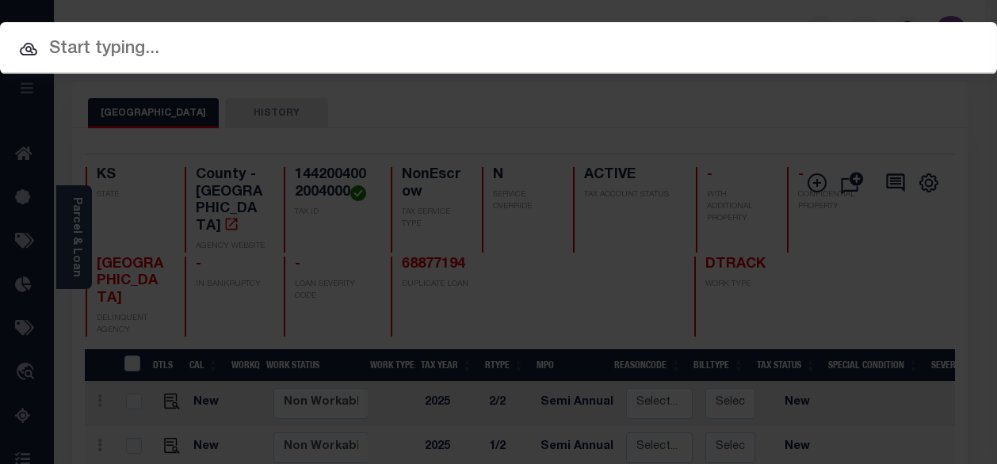
paste input "65035350"
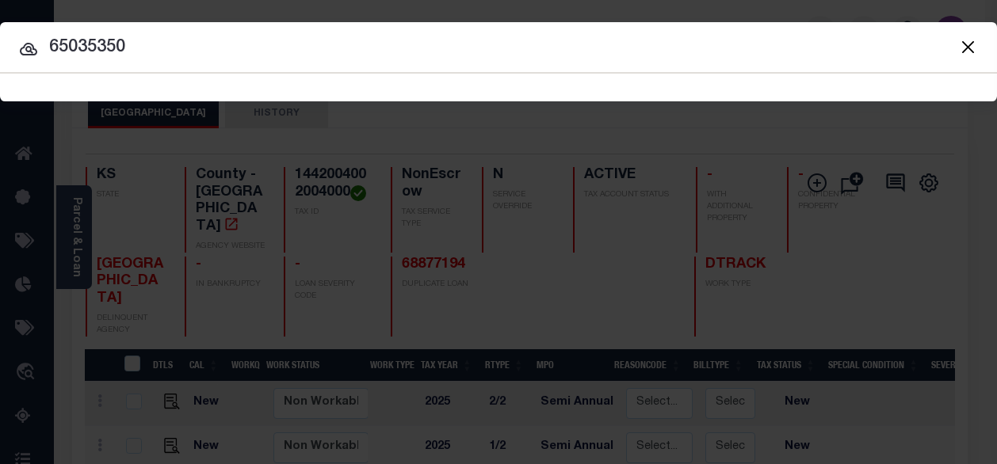
type input "65035350"
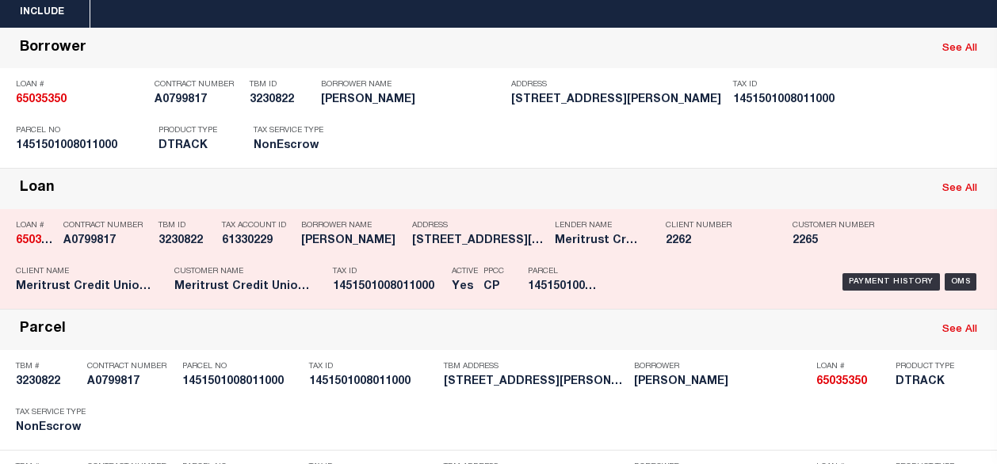
scroll to position [79, 0]
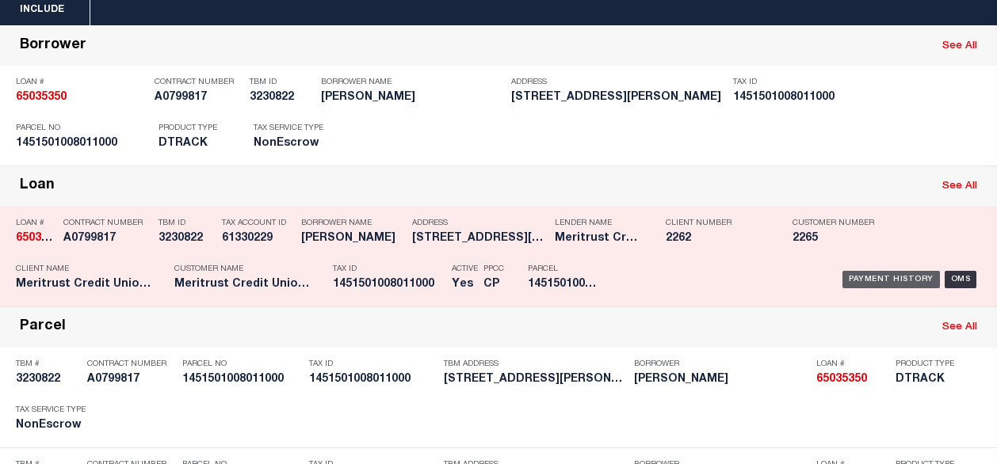
click at [879, 274] on div "Payment History" at bounding box center [890, 279] width 97 height 17
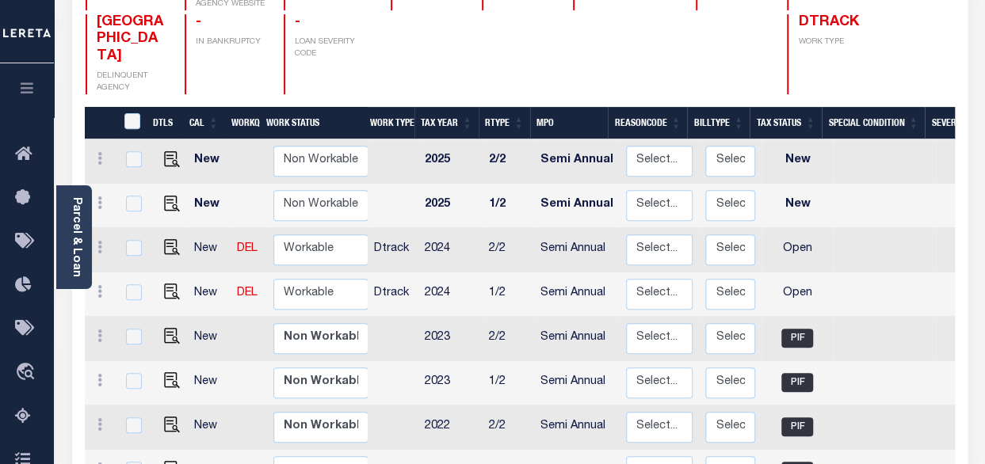
scroll to position [317, 0]
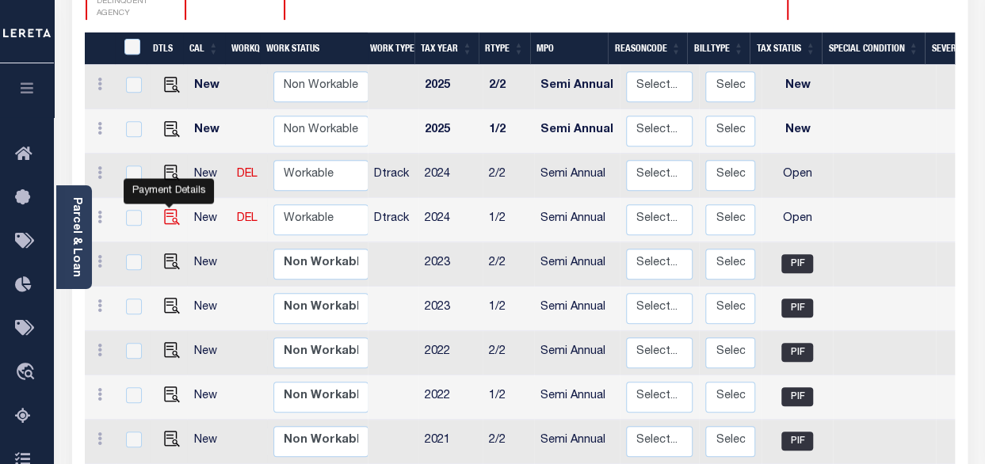
click at [166, 209] on img "" at bounding box center [172, 217] width 16 height 16
checkbox input "true"
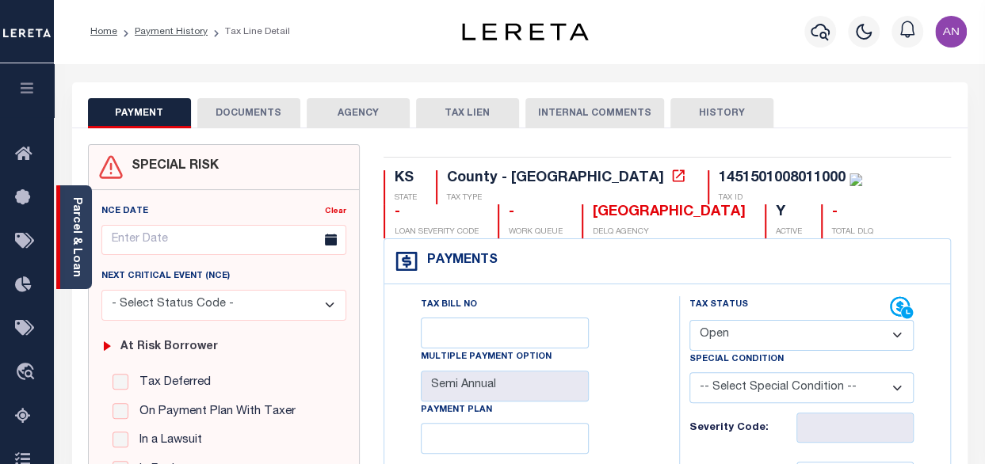
click at [79, 209] on link "Parcel & Loan" at bounding box center [76, 237] width 11 height 80
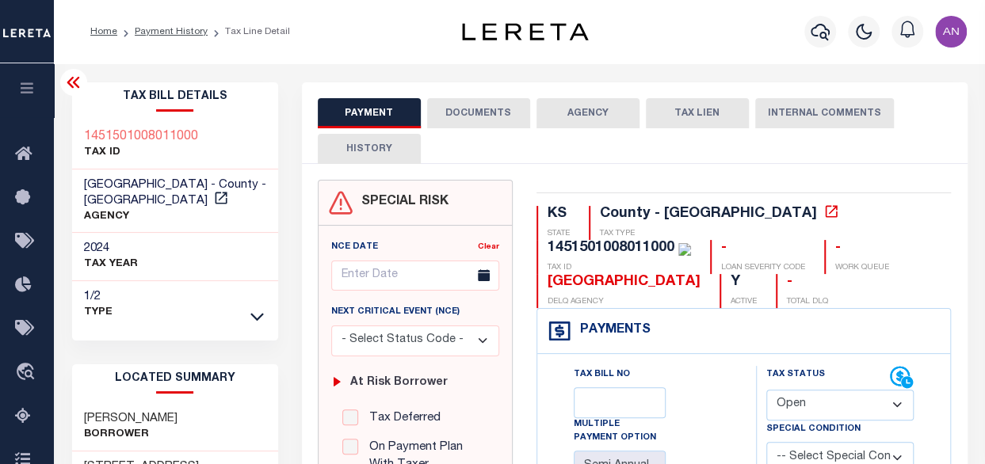
click at [459, 115] on button "DOCUMENTS" at bounding box center [478, 113] width 103 height 30
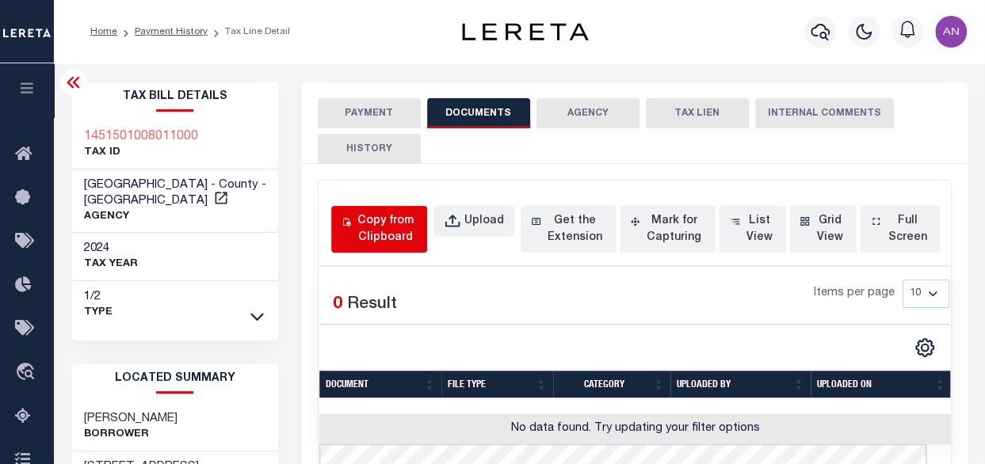
click at [399, 235] on div "Copy from Clipboard" at bounding box center [385, 229] width 63 height 33
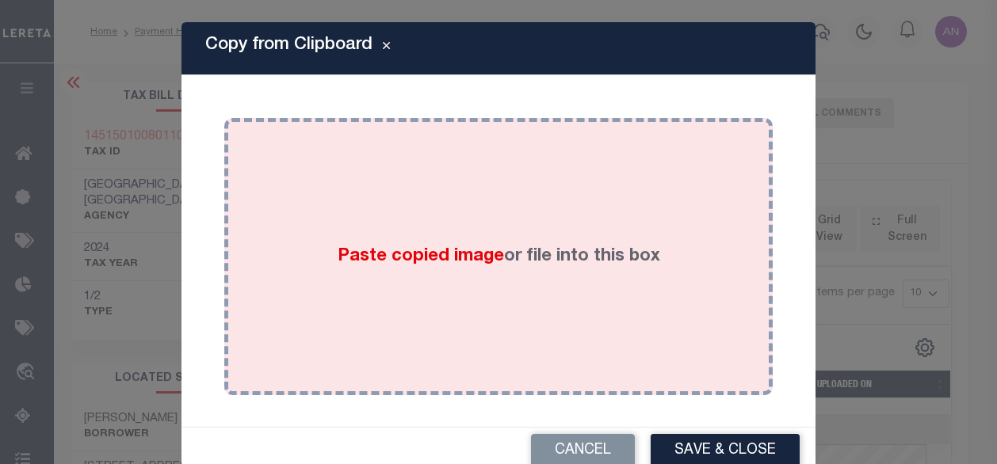
click at [537, 197] on div "Paste copied image or file into this box" at bounding box center [498, 257] width 525 height 254
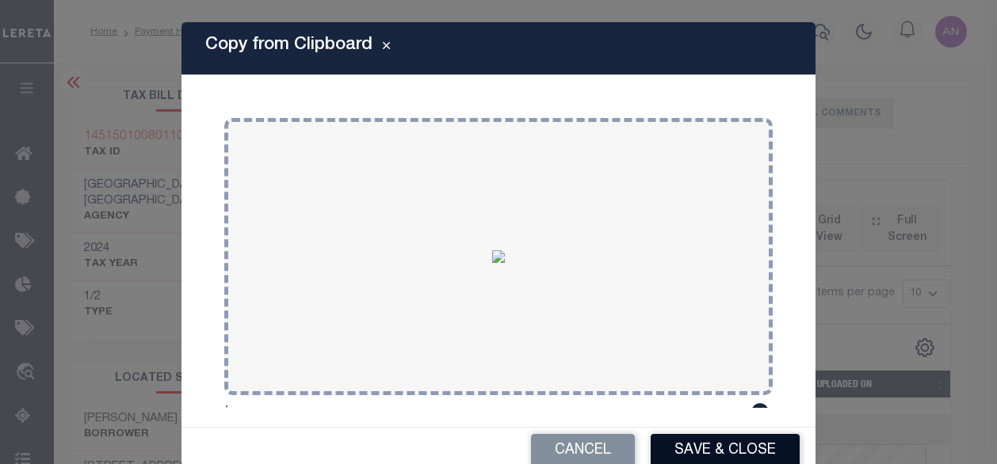
click at [726, 438] on button "Save & Close" at bounding box center [725, 451] width 149 height 34
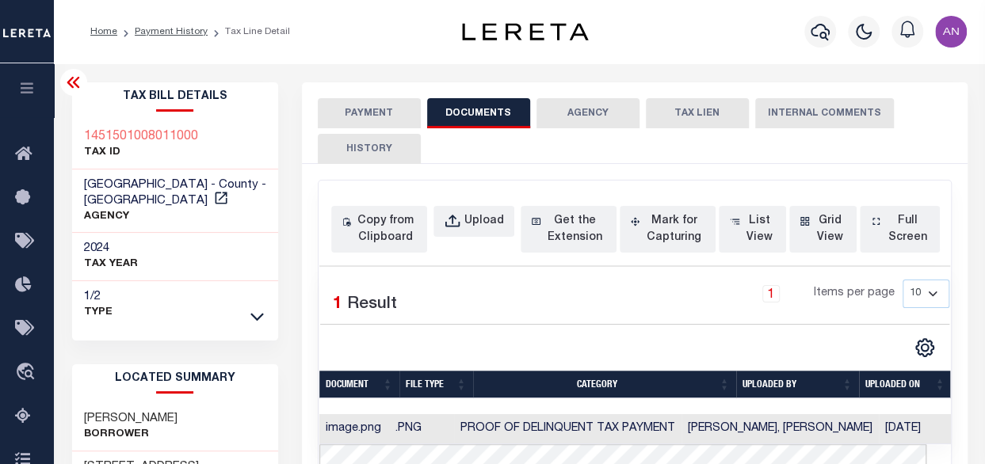
click at [367, 109] on button "PAYMENT" at bounding box center [369, 113] width 103 height 30
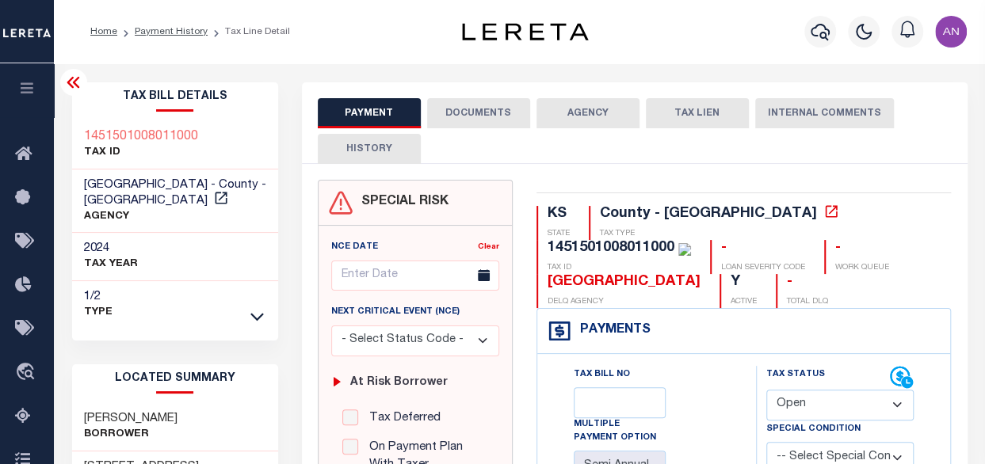
click at [859, 405] on select "- Select Status Code - Open Due/Unpaid Paid Incomplete No Tax Due Internal Refu…" at bounding box center [840, 405] width 148 height 31
select select "PYD"
click at [766, 390] on select "- Select Status Code - Open Due/Unpaid Paid Incomplete No Tax Due Internal Refu…" at bounding box center [840, 405] width 148 height 31
type input "[DATE]"
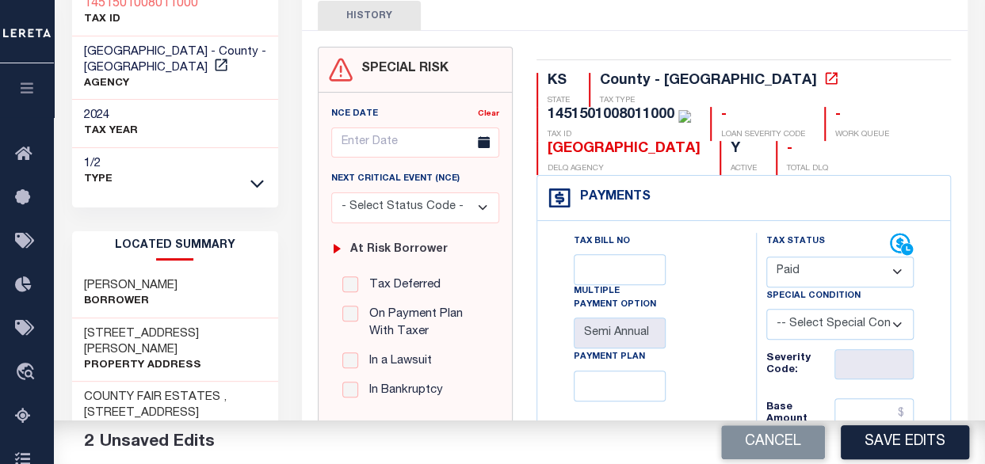
scroll to position [158, 0]
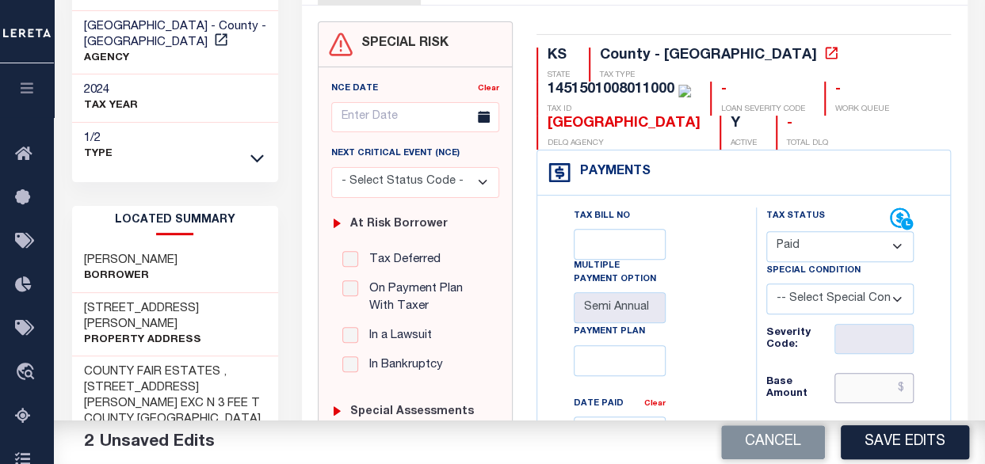
click at [859, 392] on input "text" at bounding box center [873, 388] width 79 height 30
type input "$0.00"
click at [723, 400] on div "Tax Bill No Multiple Payment Option Semi Annual Payment Plan Clear Clear Valid …" at bounding box center [642, 446] width 179 height 476
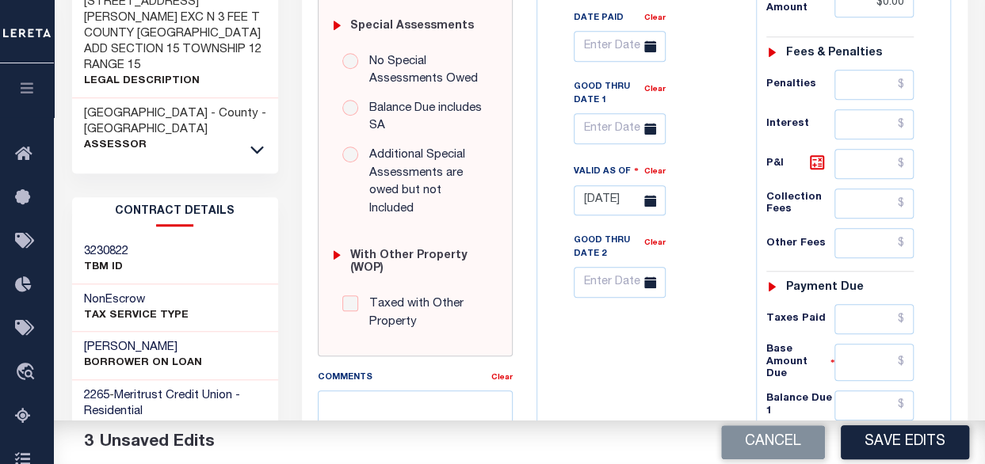
scroll to position [555, 0]
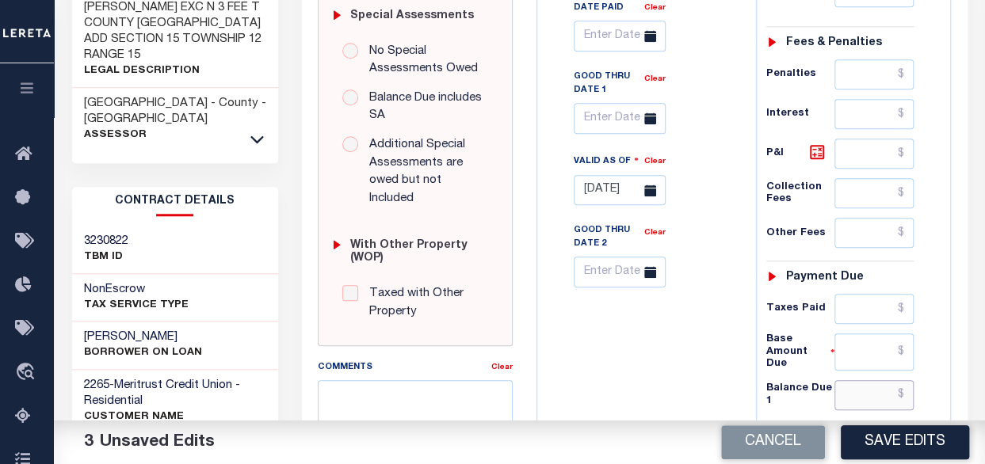
click at [861, 380] on input "text" at bounding box center [873, 395] width 79 height 30
type input "$0.00"
click at [643, 372] on div "Tax Bill No Multiple Payment Option Semi Annual Payment Plan Clear" at bounding box center [642, 164] width 203 height 707
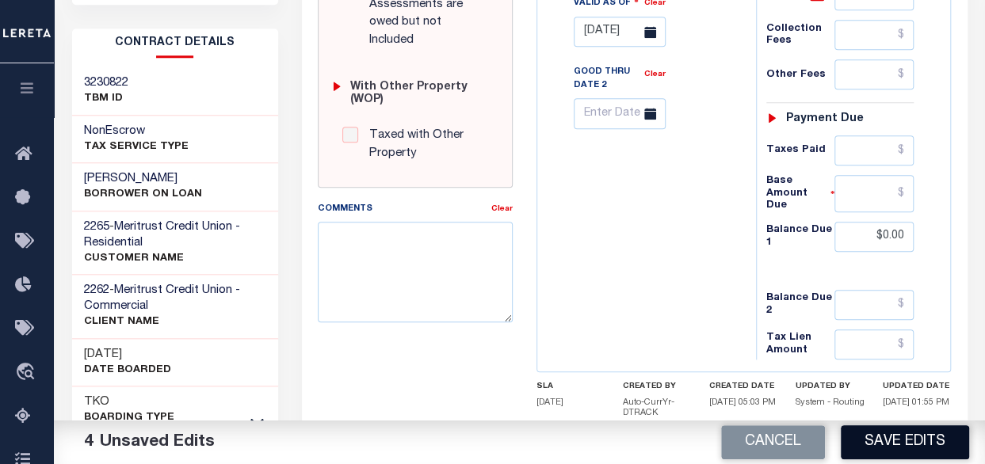
click at [873, 448] on button "Save Edits" at bounding box center [905, 443] width 128 height 34
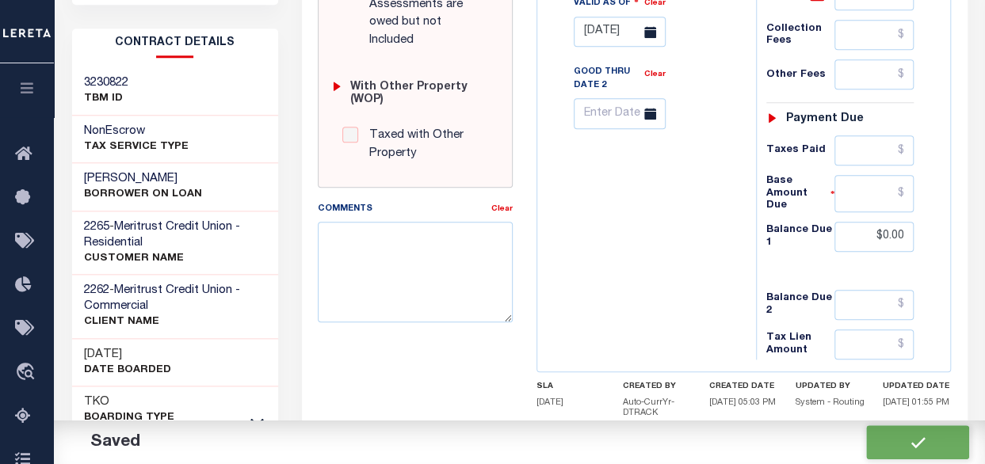
checkbox input "false"
type input "$0"
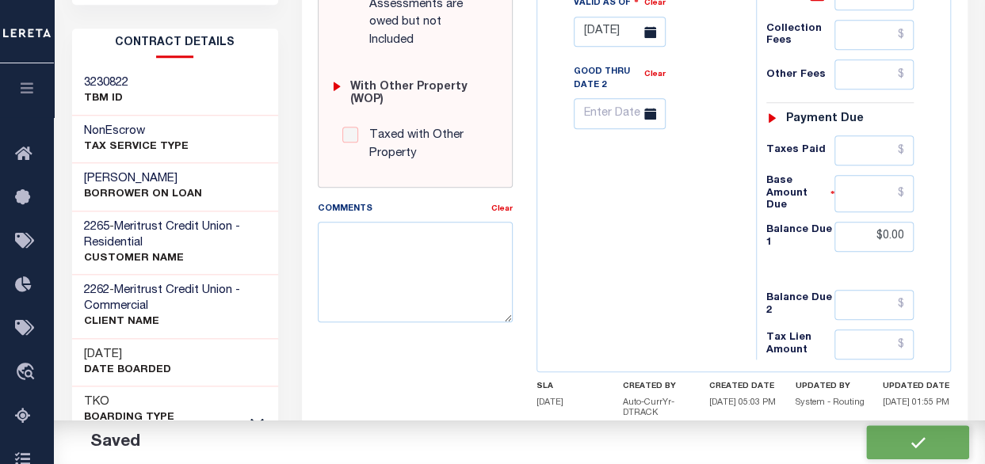
type input "$0"
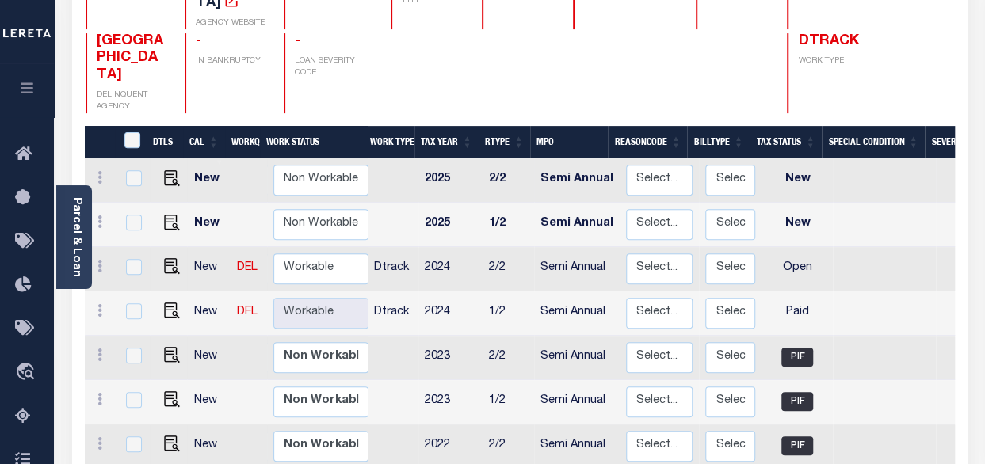
scroll to position [238, 0]
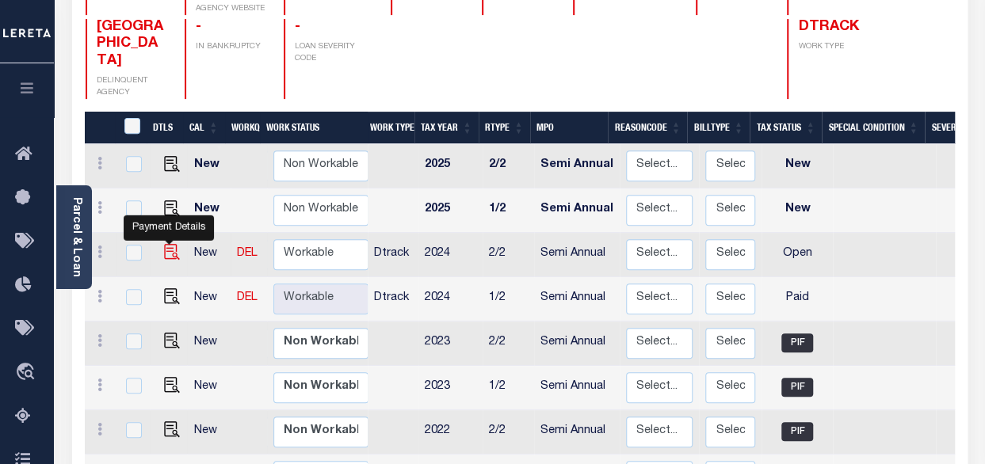
click at [168, 244] on img "" at bounding box center [172, 252] width 16 height 16
checkbox input "true"
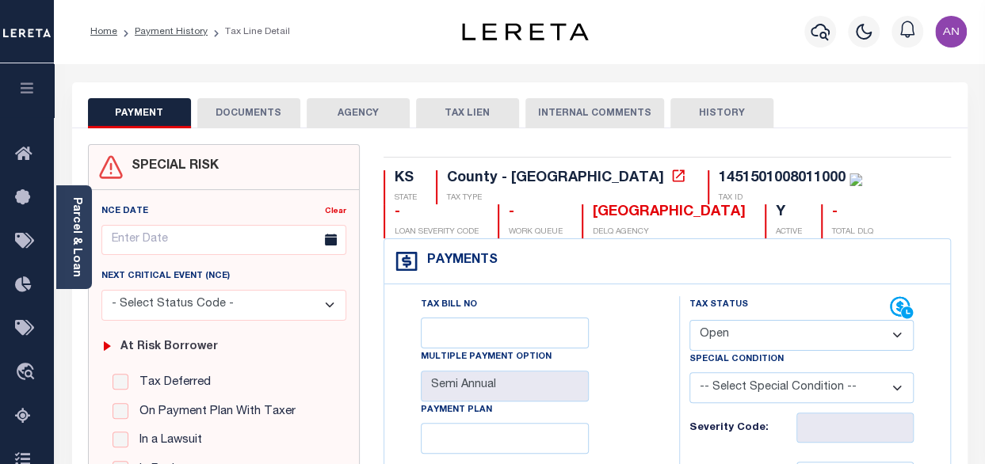
click at [706, 340] on select "- Select Status Code - Open Due/Unpaid Paid Incomplete No Tax Due Internal Refu…" at bounding box center [801, 335] width 224 height 31
select select "PYD"
click at [689, 320] on select "- Select Status Code - Open Due/Unpaid Paid Incomplete No Tax Due Internal Refu…" at bounding box center [801, 335] width 224 height 31
type input "[DATE]"
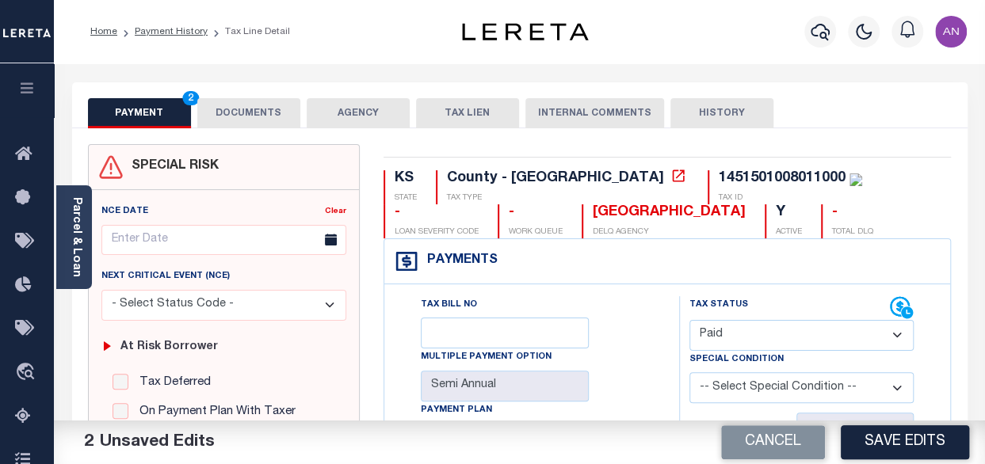
click at [214, 119] on button "DOCUMENTS" at bounding box center [248, 113] width 103 height 30
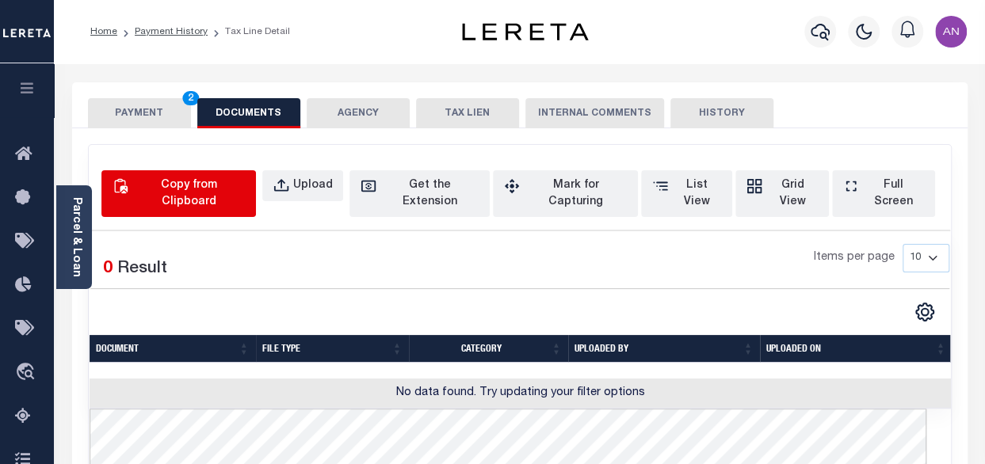
click at [195, 181] on div "Copy from Clipboard" at bounding box center [188, 193] width 113 height 33
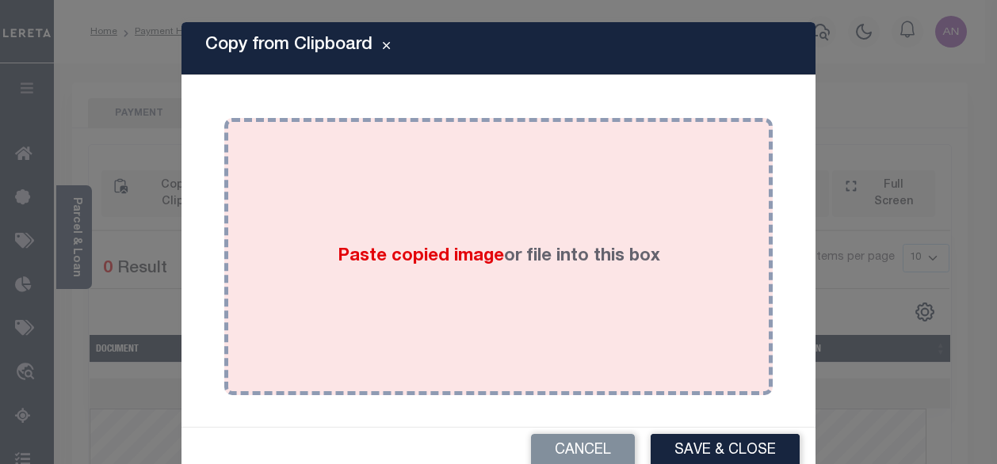
click at [543, 208] on div "Paste copied image or file into this box" at bounding box center [498, 257] width 525 height 254
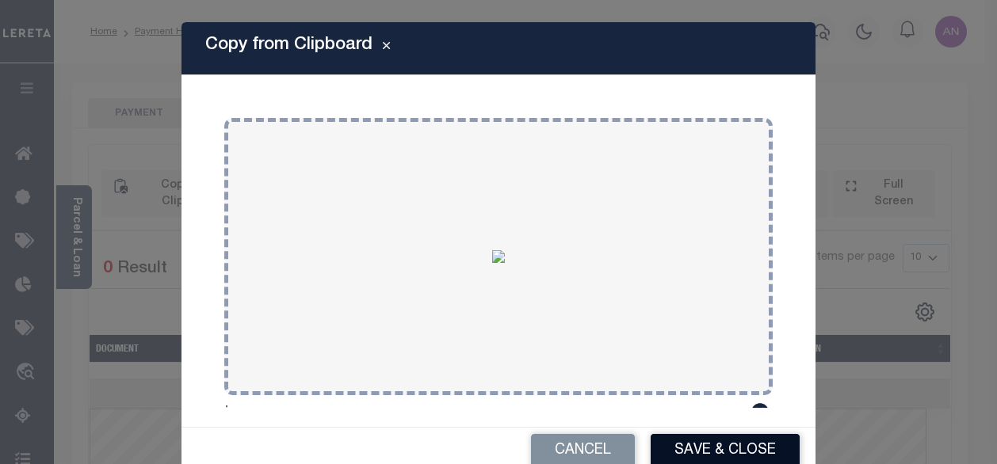
click at [775, 460] on button "Save & Close" at bounding box center [725, 451] width 149 height 34
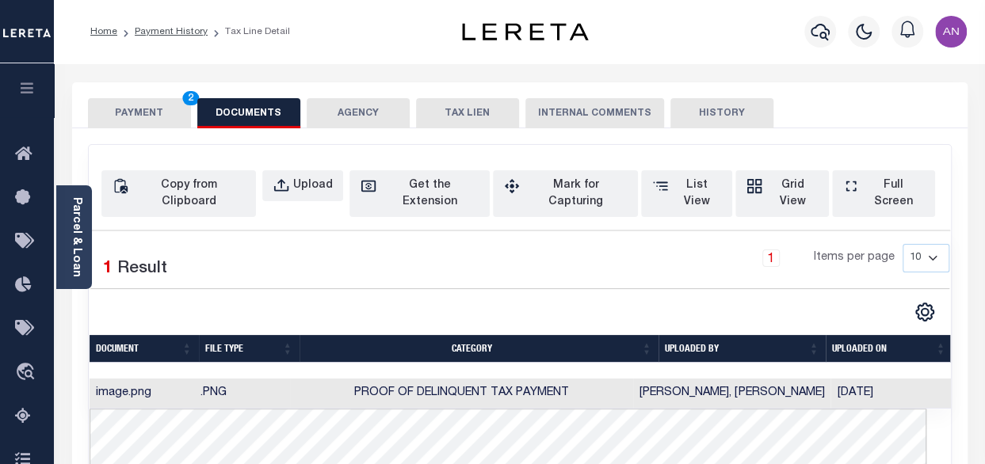
click at [128, 113] on button "PAYMENT 2" at bounding box center [139, 113] width 103 height 30
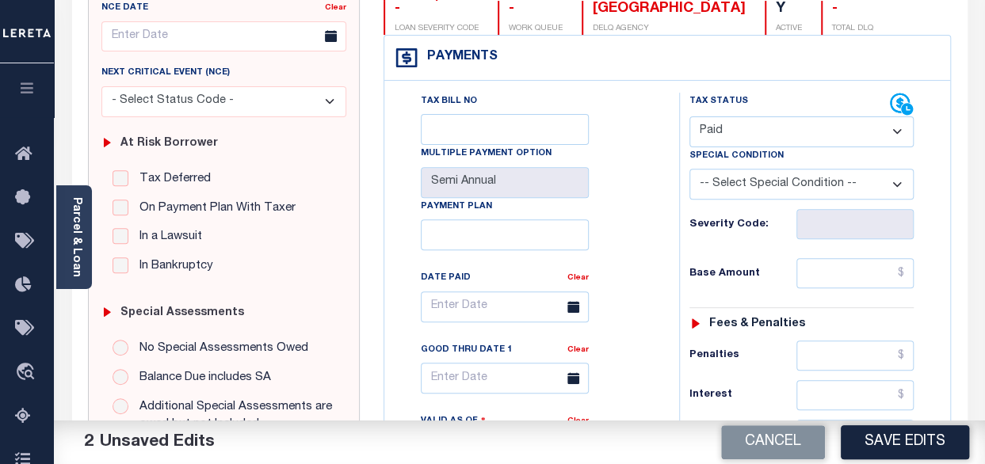
scroll to position [238, 0]
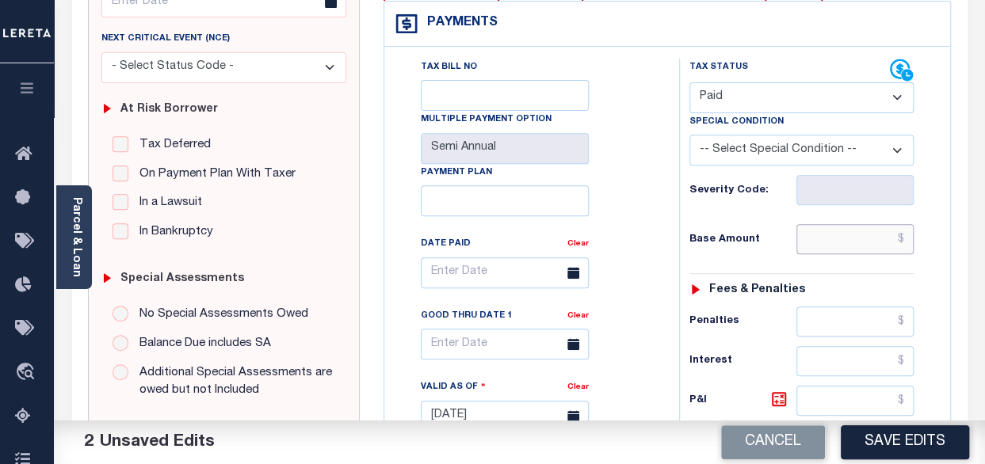
click at [873, 242] on input "text" at bounding box center [854, 239] width 117 height 30
type input "$0.00"
click at [665, 273] on div "Tax Bill No Multiple Payment Option Semi Annual Payment Plan Clear" at bounding box center [527, 409] width 279 height 700
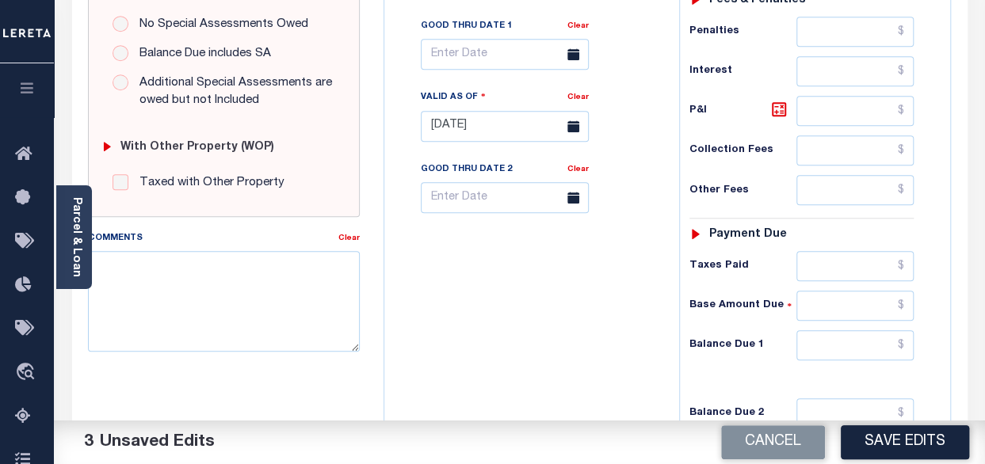
scroll to position [555, 0]
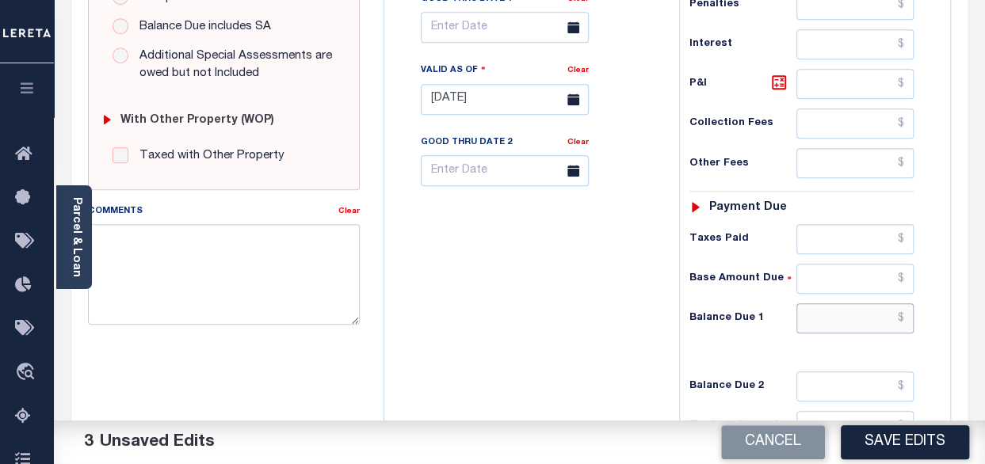
click at [848, 316] on input "text" at bounding box center [854, 318] width 117 height 30
type input "$0.00"
click at [598, 330] on div "Tax Bill No Multiple Payment Option Semi Annual Payment Plan Clear" at bounding box center [527, 92] width 279 height 700
click at [872, 448] on button "Save Edits" at bounding box center [905, 443] width 128 height 34
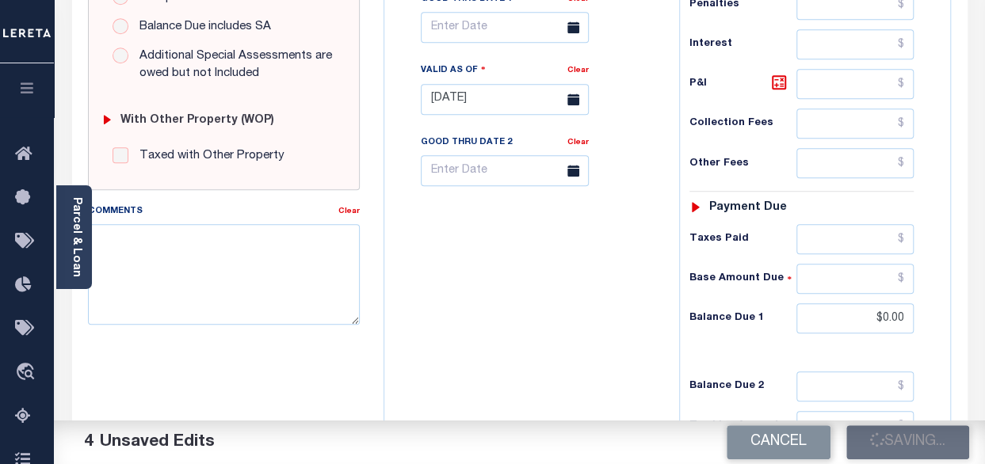
checkbox input "false"
type input "$0"
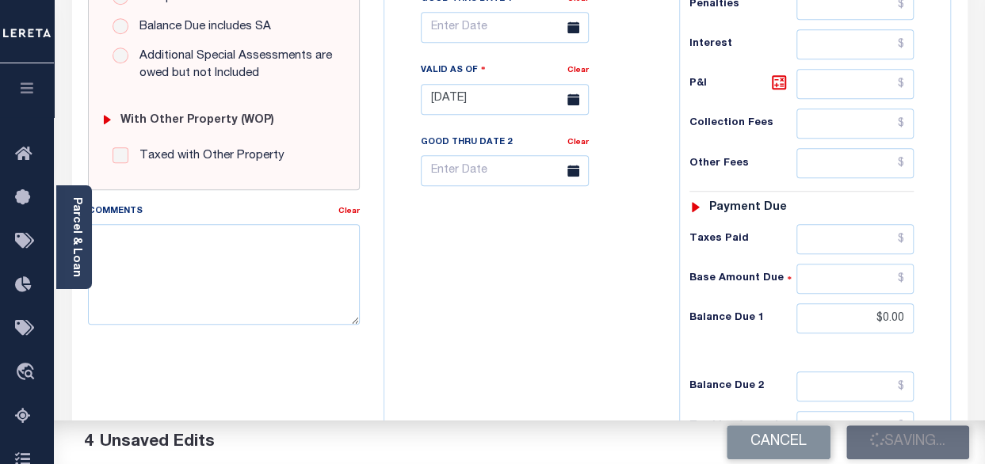
type input "$0"
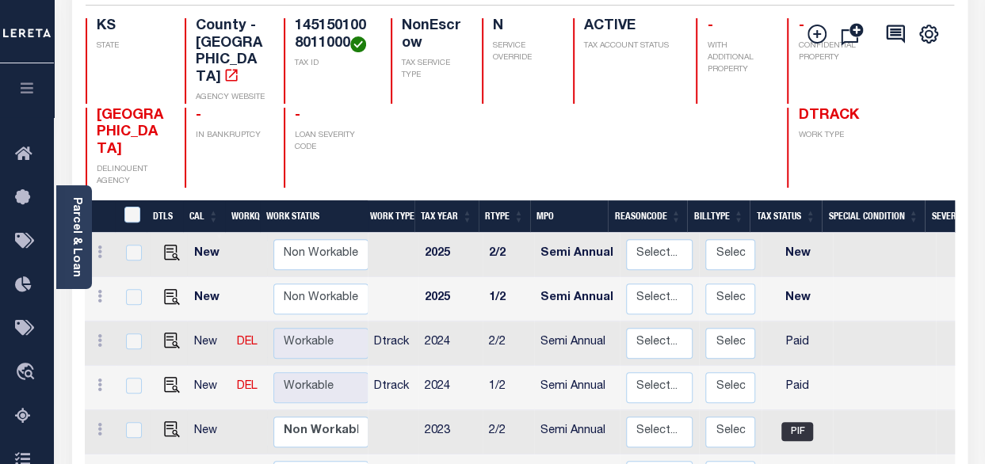
scroll to position [238, 0]
